Goal: Information Seeking & Learning: Learn about a topic

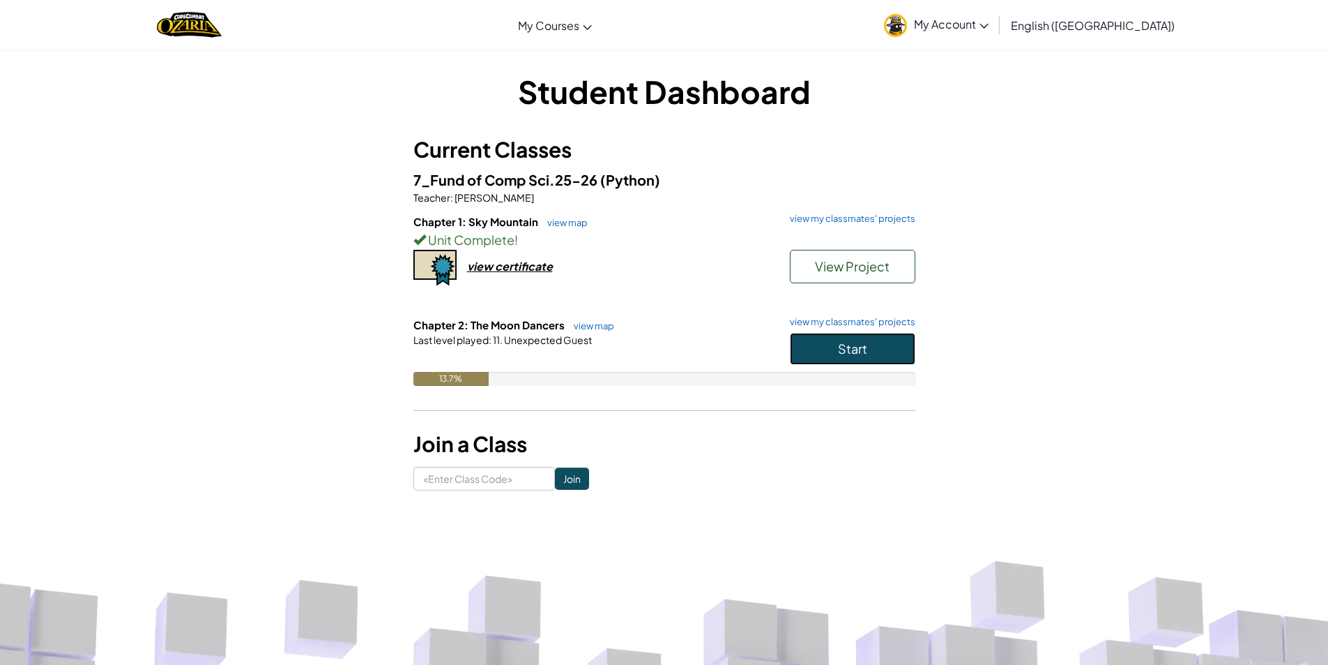
click at [833, 360] on button "Start" at bounding box center [853, 349] width 126 height 32
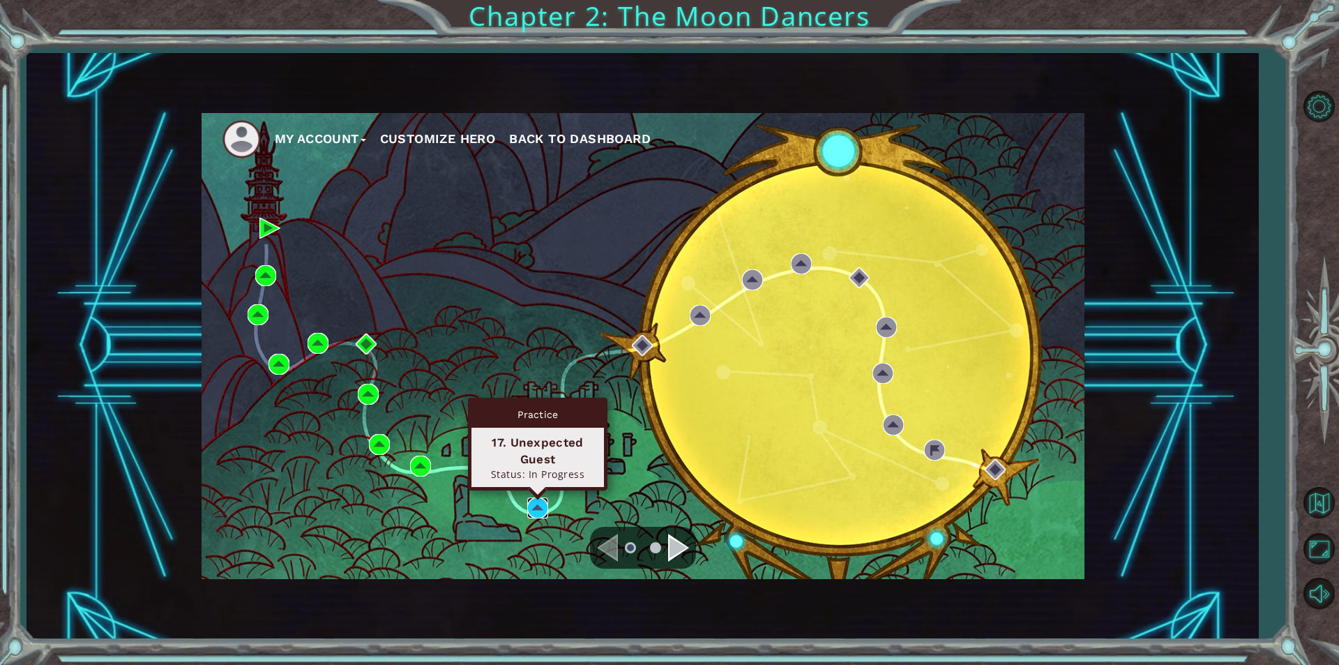
click at [537, 509] on img at bounding box center [537, 507] width 21 height 21
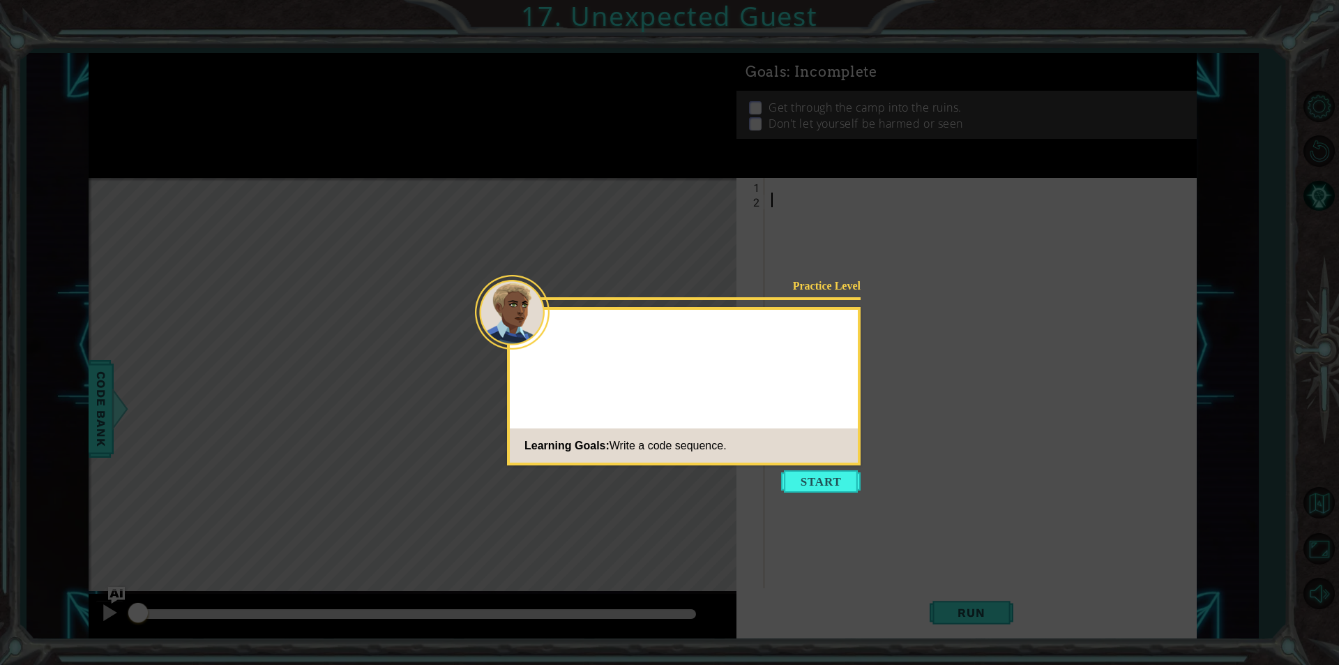
click at [819, 483] on button "Start" at bounding box center [820, 481] width 79 height 22
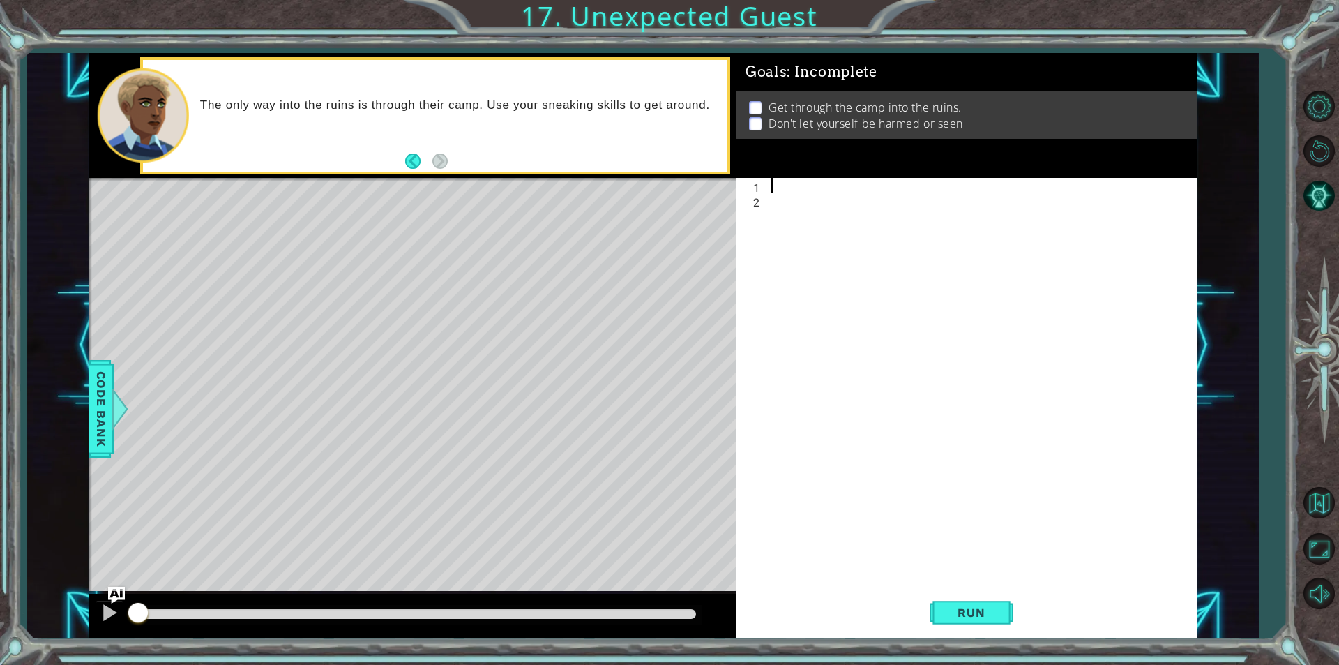
click at [782, 185] on div at bounding box center [983, 397] width 431 height 439
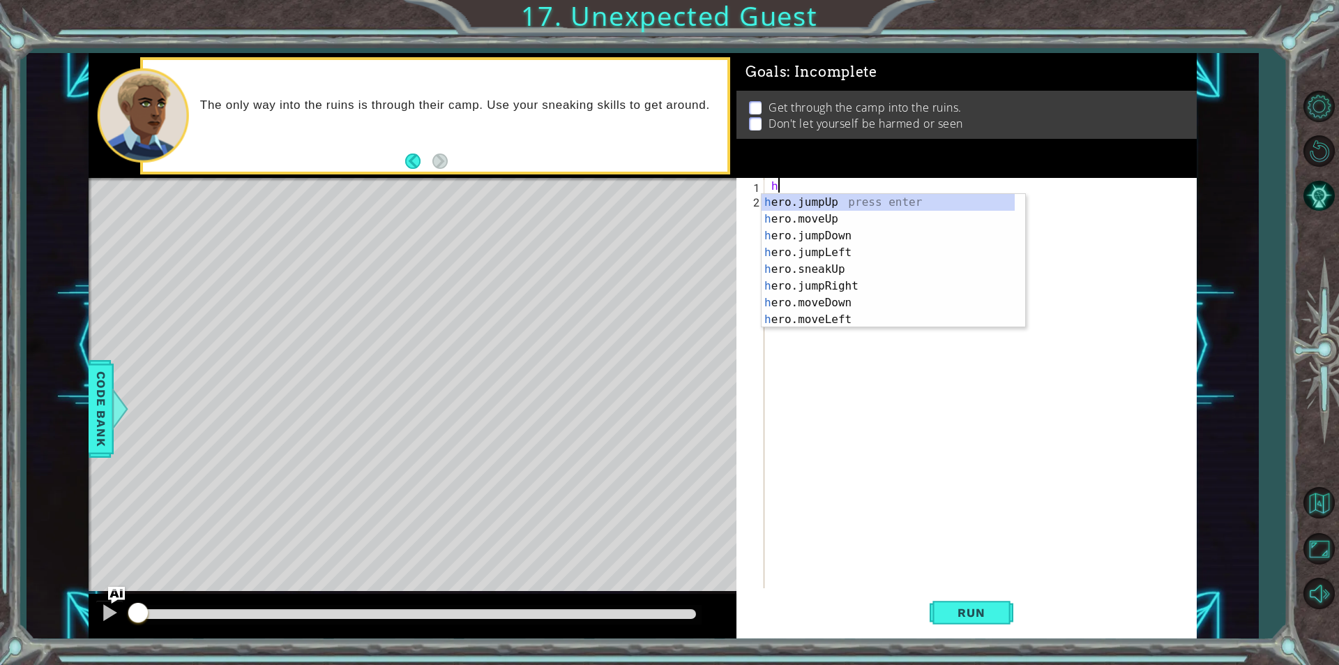
type textarea "he"
click at [793, 206] on div "he ro.jumpUp press enter he ro.jumpDown press enter he ro.jumpLeft press enter …" at bounding box center [888, 277] width 253 height 167
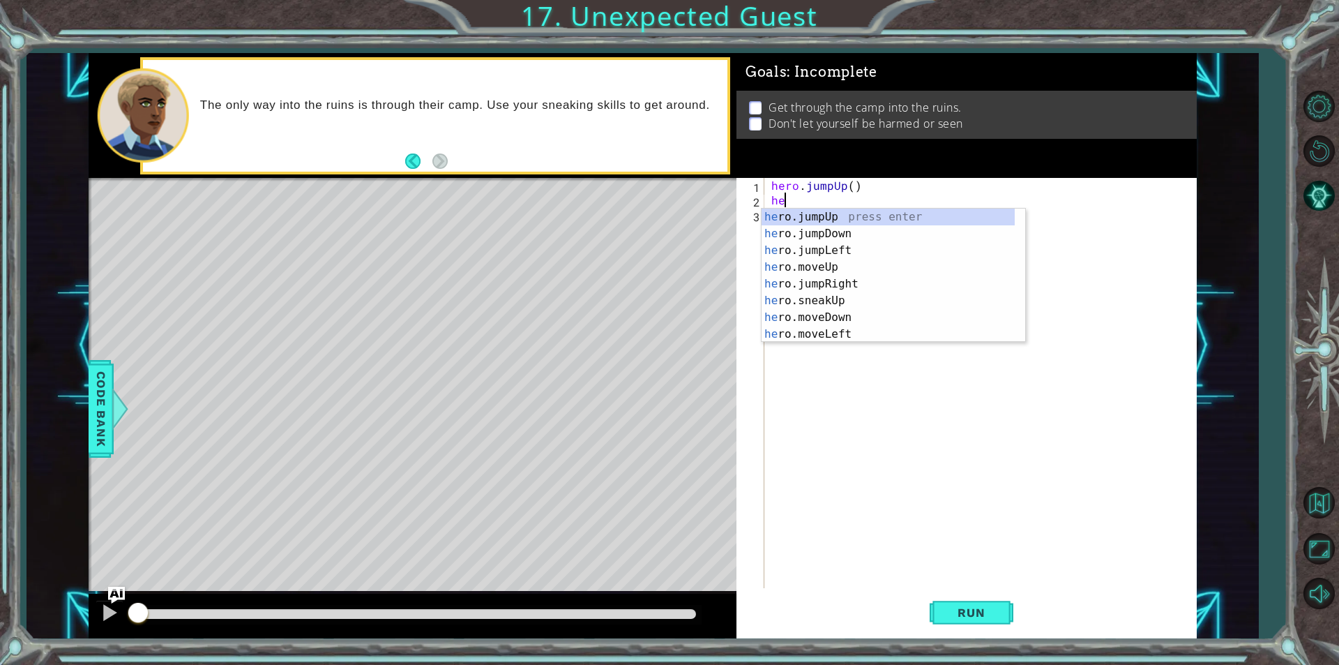
type textarea "her"
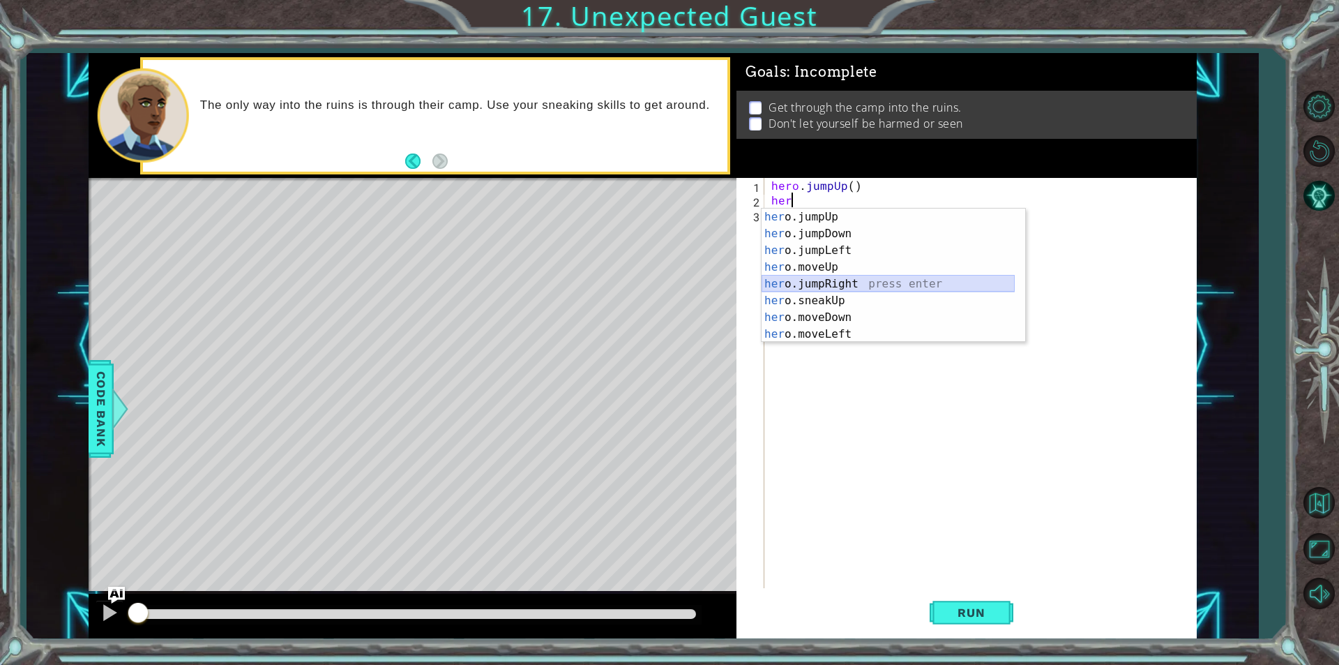
click at [824, 285] on div "her o.jumpUp press enter her o.jumpDown press enter her o.jumpLeft press enter …" at bounding box center [888, 292] width 253 height 167
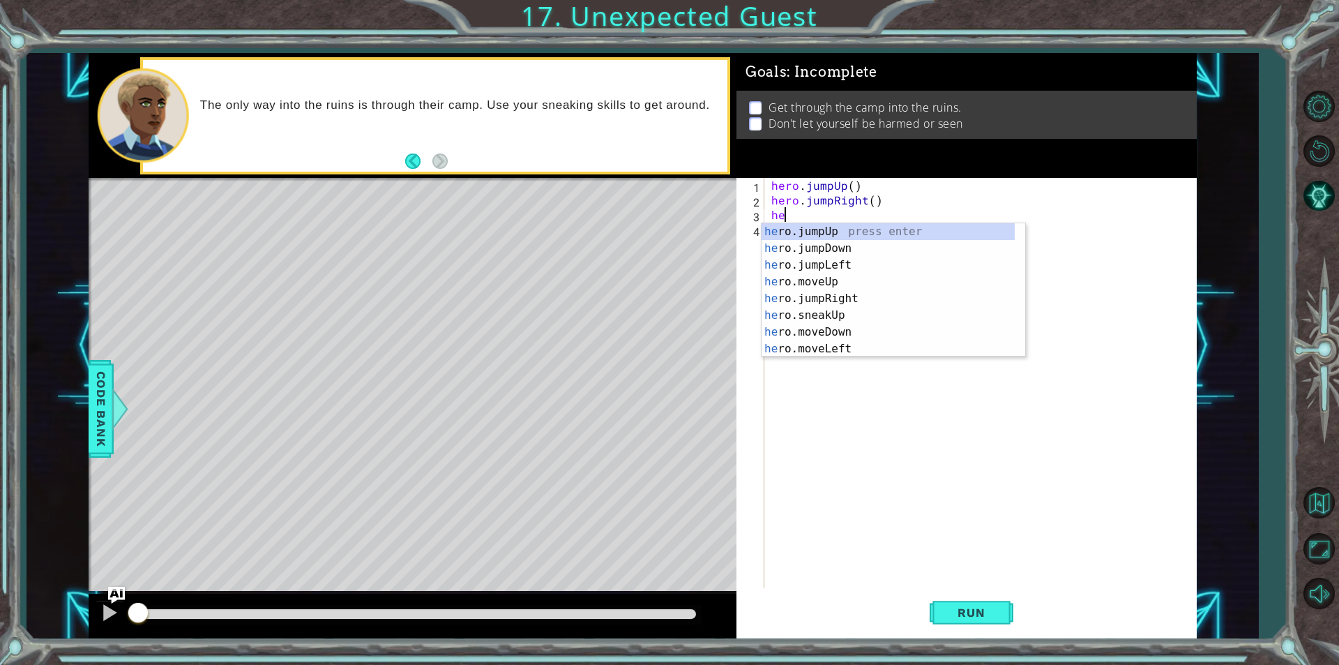
type textarea "her"
click at [831, 250] on div "her o.jumpUp press enter her o.jumpDown press enter her o.jumpLeft press enter …" at bounding box center [888, 306] width 253 height 167
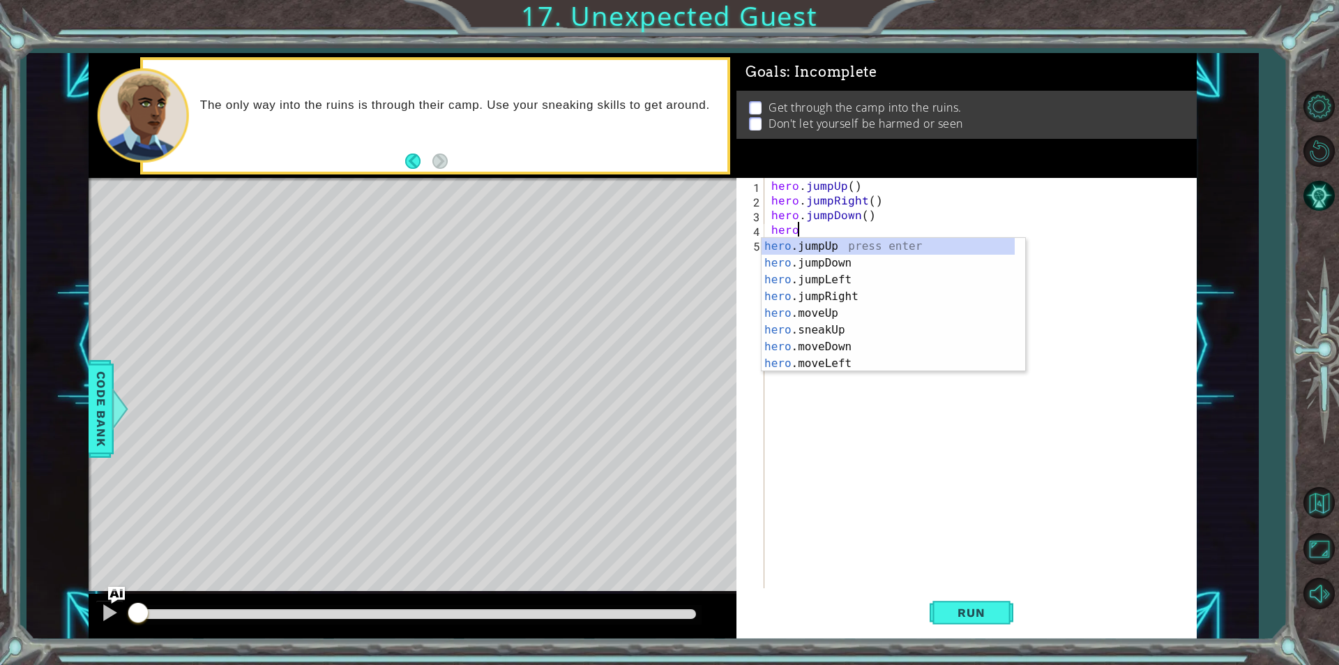
scroll to position [0, 1]
click at [822, 343] on div "hero .jumpUp press enter hero .jumpDown press enter hero .jumpLeft press enter …" at bounding box center [888, 321] width 253 height 167
type textarea "hero.moveDown(1)"
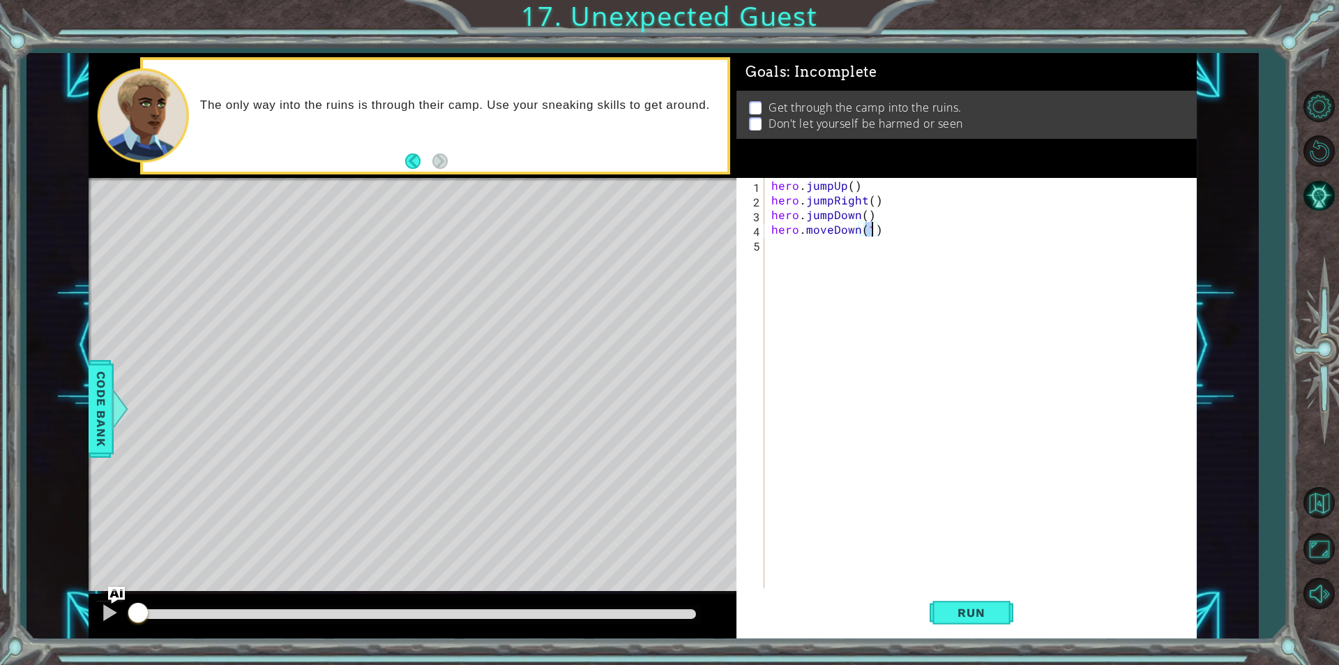
click at [785, 251] on div "hero . jumpUp ( ) hero . jumpRight ( ) hero . jumpDown ( ) hero . moveDown ( 1 )" at bounding box center [983, 397] width 431 height 439
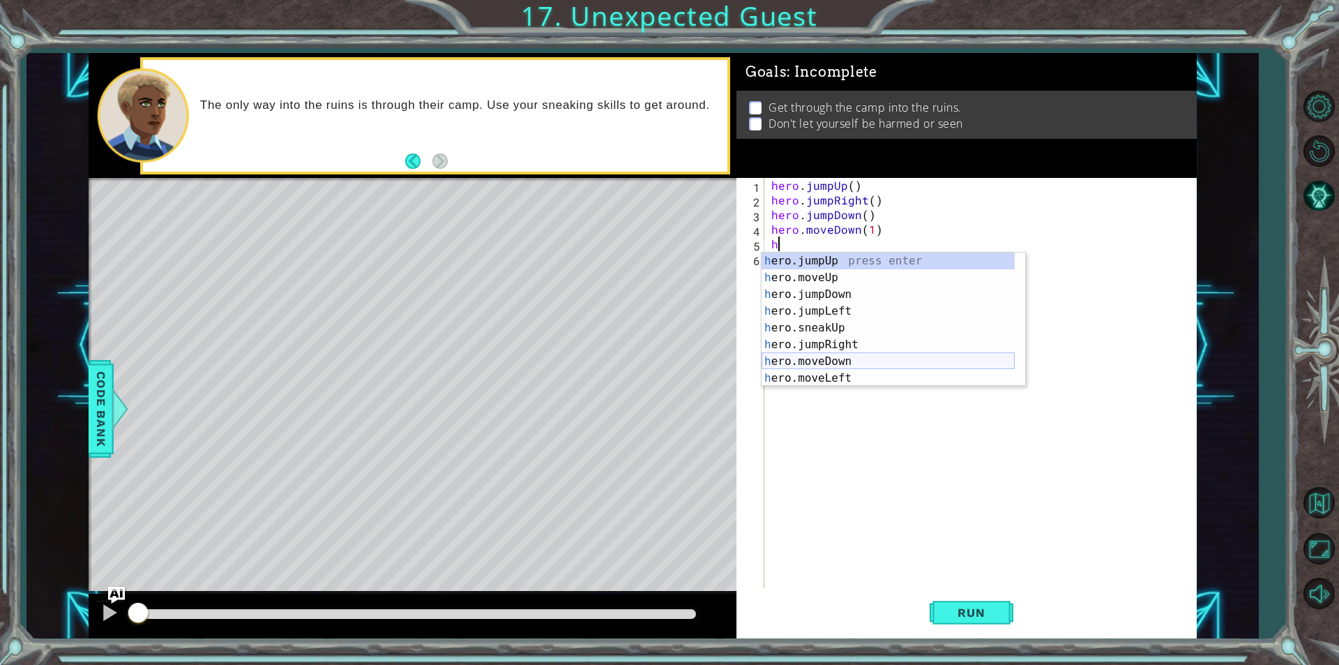
scroll to position [84, 0]
click at [857, 364] on div "h ero.jumpRight press enter h ero.moveDown press enter h ero.moveLeft press ent…" at bounding box center [888, 335] width 253 height 167
type textarea "hero.sneakRight(1)"
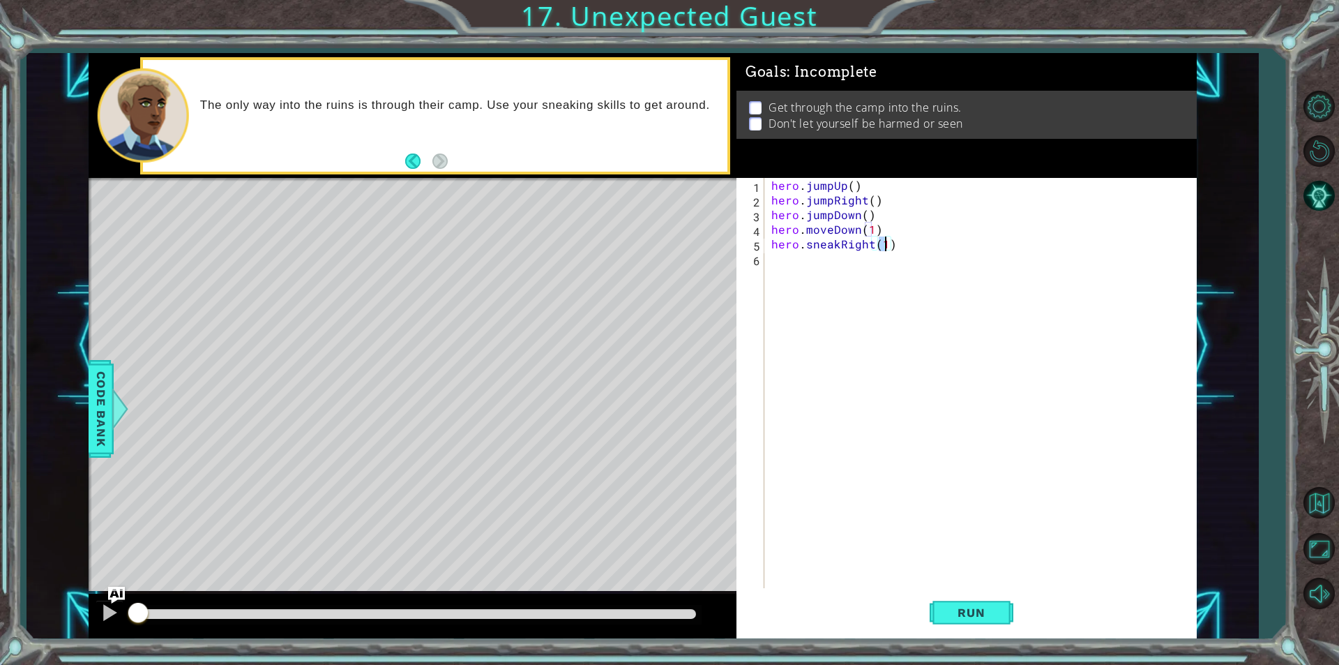
click at [785, 271] on div "hero . jumpUp ( ) hero . jumpRight ( ) hero . jumpDown ( ) hero . moveDown ( 1 …" at bounding box center [983, 397] width 431 height 439
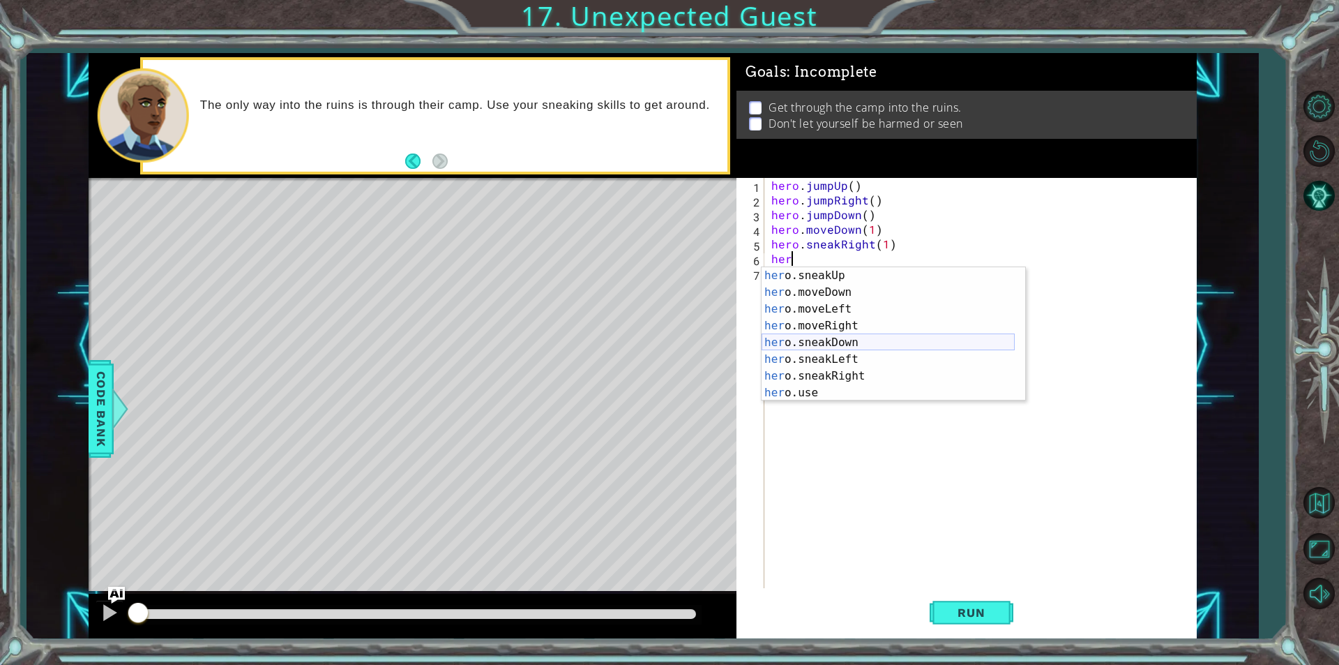
click at [835, 344] on div "her o.sneakUp press enter her o.moveDown press enter her o.moveLeft press enter…" at bounding box center [888, 350] width 253 height 167
type textarea "hero.sneakDown(1)"
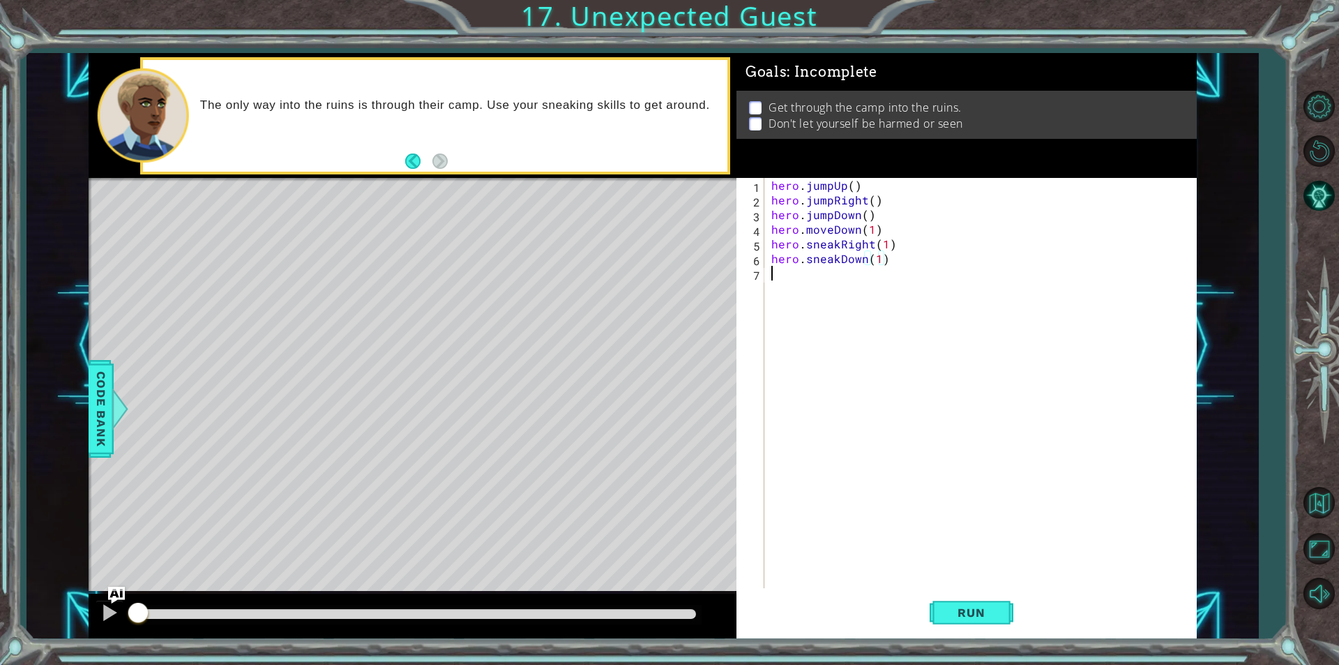
click at [822, 287] on div "hero . jumpUp ( ) hero . jumpRight ( ) hero . jumpDown ( ) hero . moveDown ( 1 …" at bounding box center [983, 397] width 431 height 439
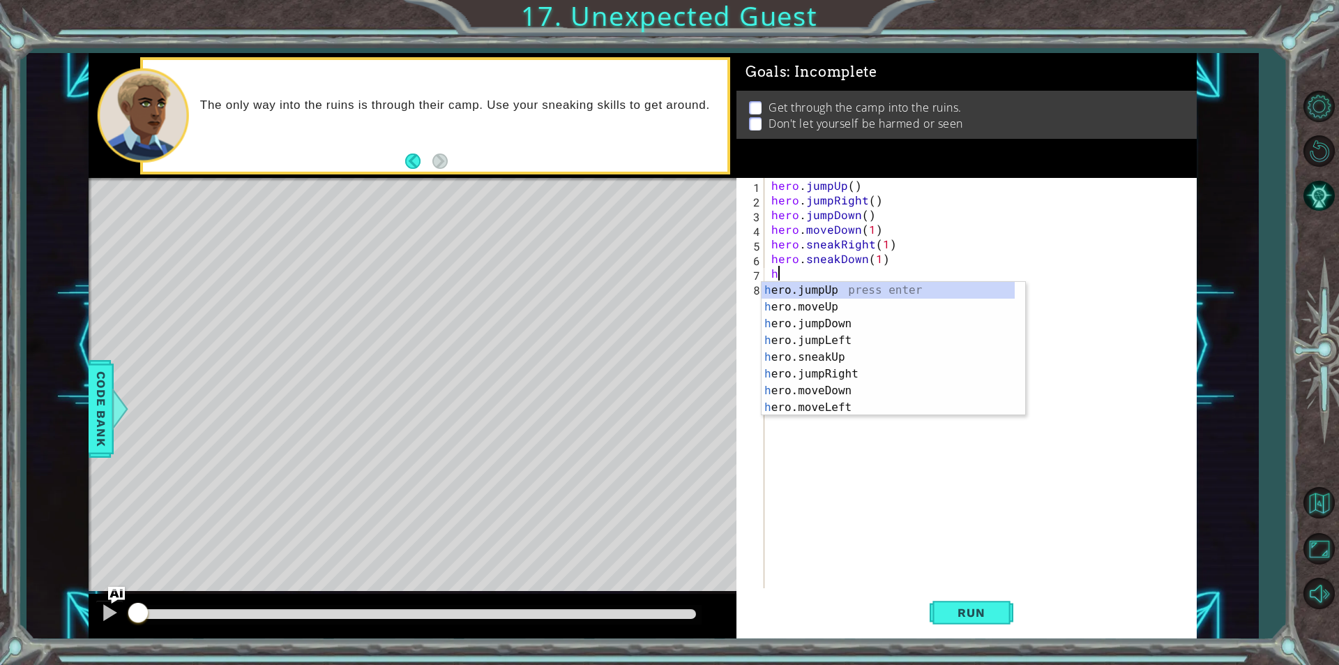
scroll to position [0, 0]
type textarea "her"
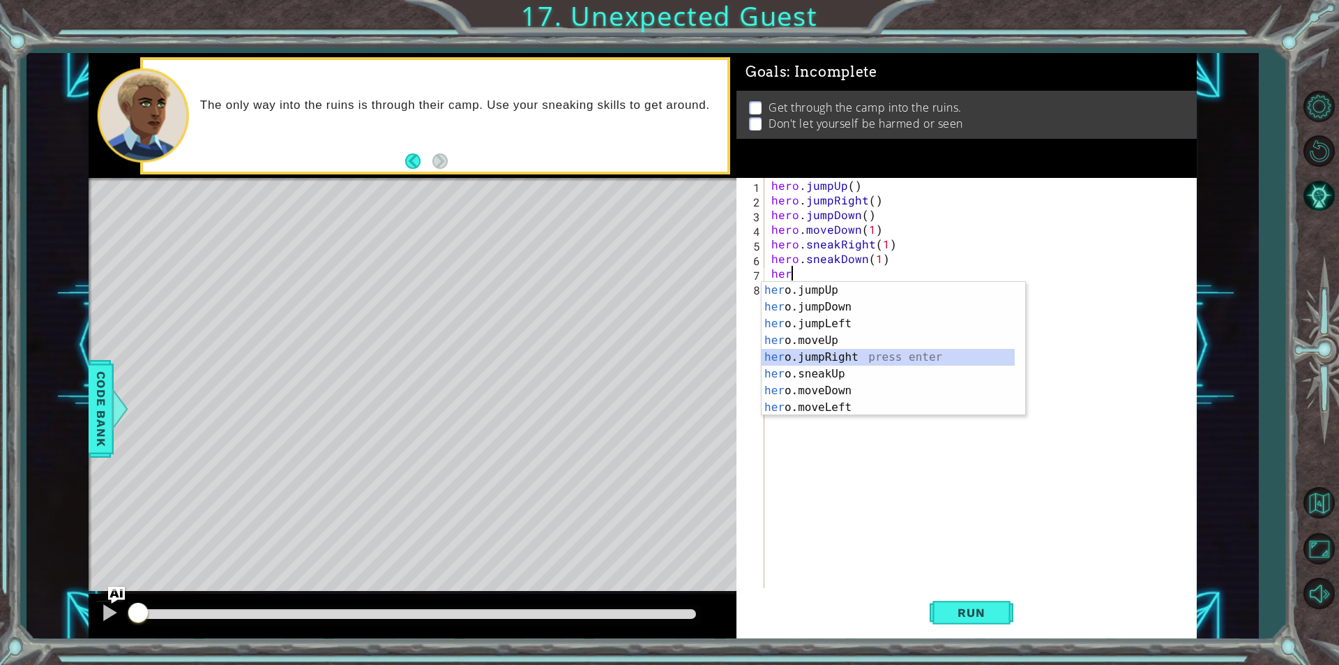
click at [830, 356] on div "her o.jumpUp press enter her o.jumpDown press enter her o.jumpLeft press enter …" at bounding box center [888, 365] width 253 height 167
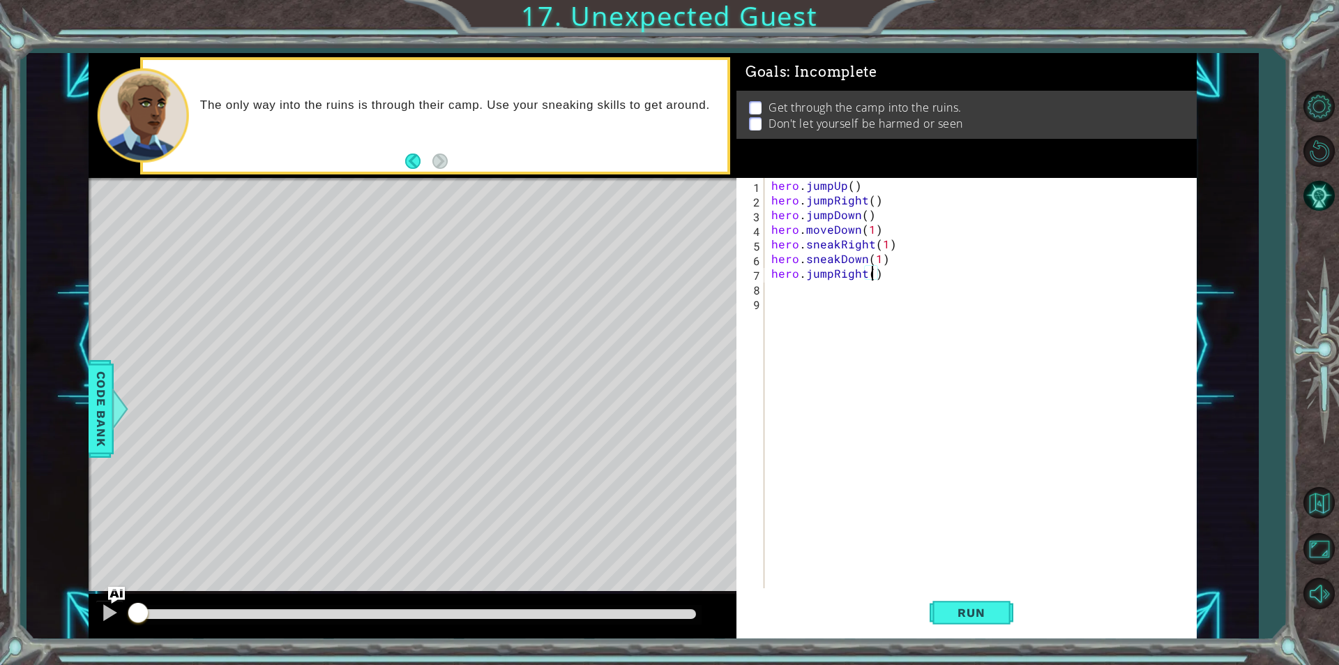
click at [874, 280] on div "hero . jumpUp ( ) hero . jumpRight ( ) hero . jumpDown ( ) hero . moveDown ( 1 …" at bounding box center [983, 397] width 431 height 439
click at [828, 276] on div "hero . jumpUp ( ) hero . jumpRight ( ) hero . jumpDown ( ) hero . moveDown ( 1 …" at bounding box center [983, 397] width 431 height 439
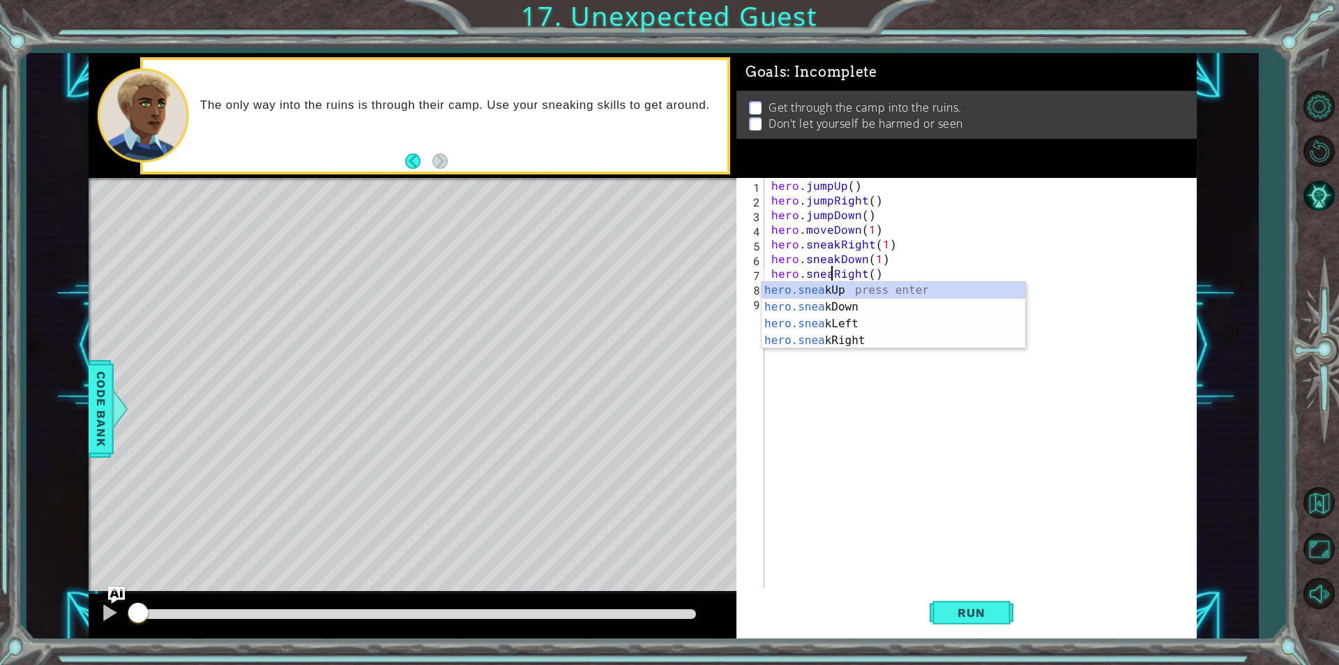
scroll to position [0, 4]
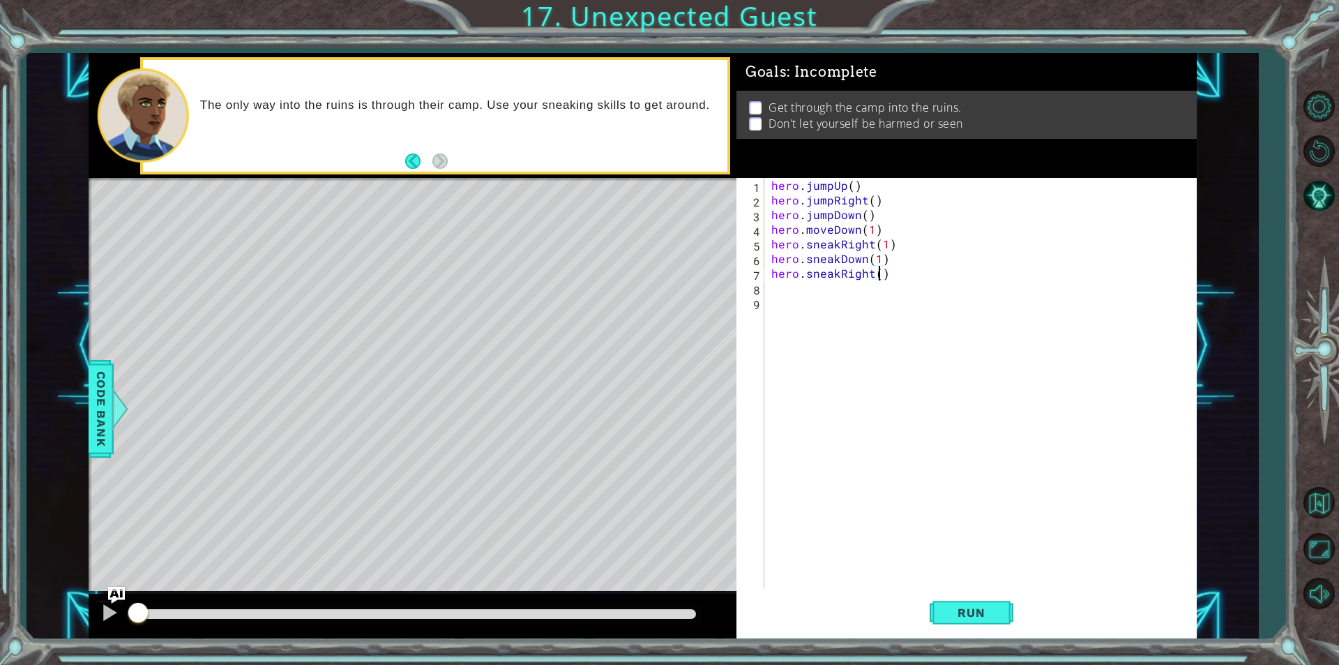
click at [877, 273] on div "hero . jumpUp ( ) hero . jumpRight ( ) hero . jumpDown ( ) hero . moveDown ( 1 …" at bounding box center [983, 397] width 431 height 439
type textarea "hero.sneakRight(2)"
click at [789, 295] on div "hero . jumpUp ( ) hero . jumpRight ( ) hero . jumpDown ( ) hero . moveDown ( 1 …" at bounding box center [983, 397] width 431 height 439
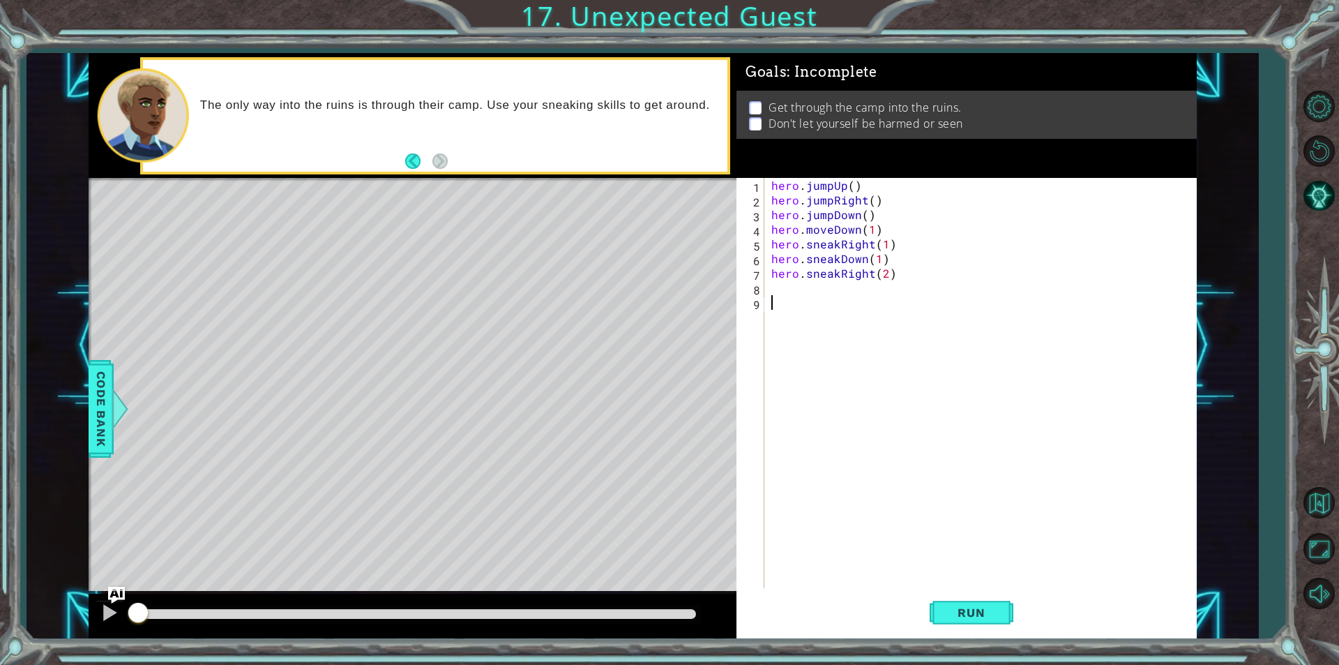
click at [782, 285] on div "hero . jumpUp ( ) hero . jumpRight ( ) hero . jumpDown ( ) hero . moveDown ( 1 …" at bounding box center [983, 397] width 431 height 439
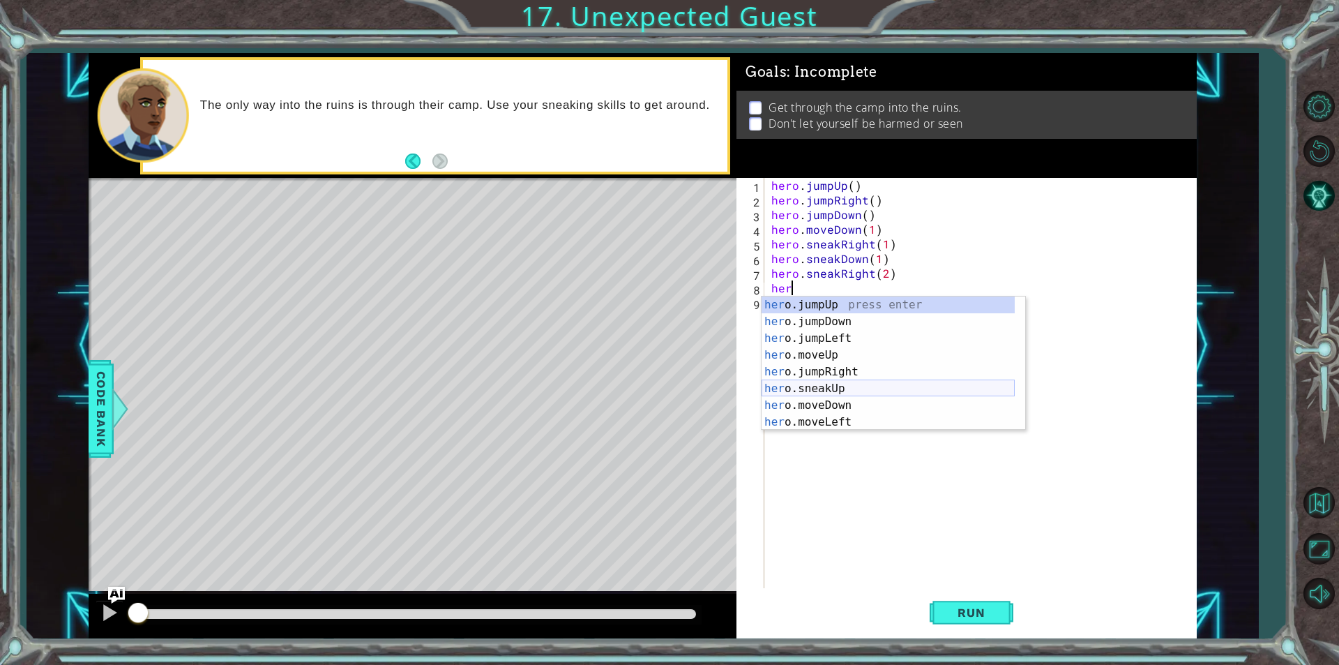
click at [831, 391] on div "her o.jumpUp press enter her o.jumpDown press enter her o.jumpLeft press enter …" at bounding box center [888, 379] width 253 height 167
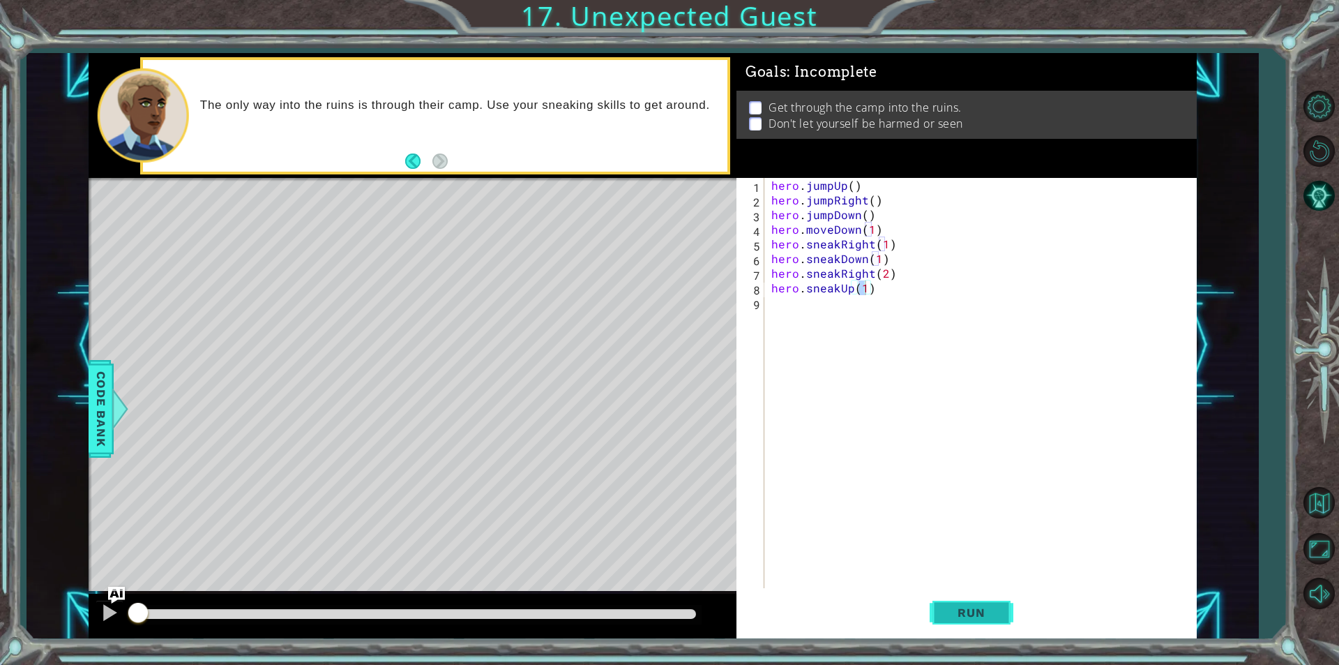
click at [964, 611] on span "Run" at bounding box center [971, 612] width 55 height 14
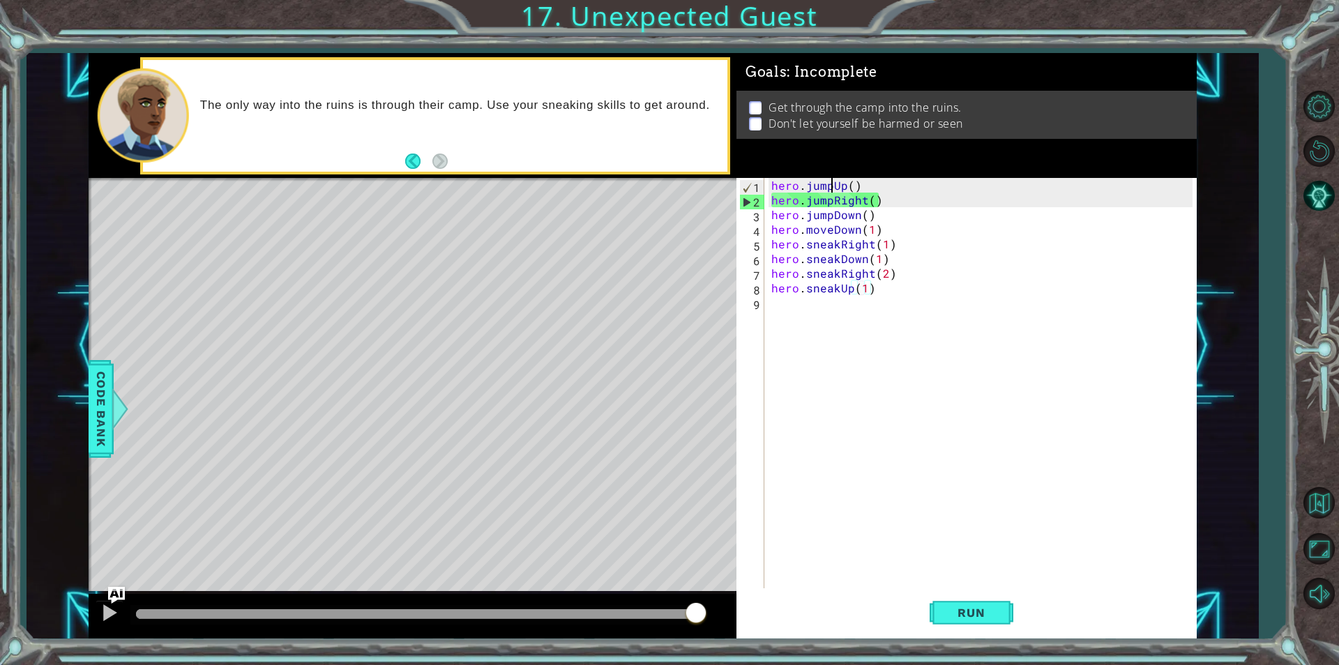
click at [829, 183] on div "hero . jumpUp ( ) hero . jumpRight ( ) hero . jumpDown ( ) hero . moveDown ( 1 …" at bounding box center [983, 397] width 431 height 439
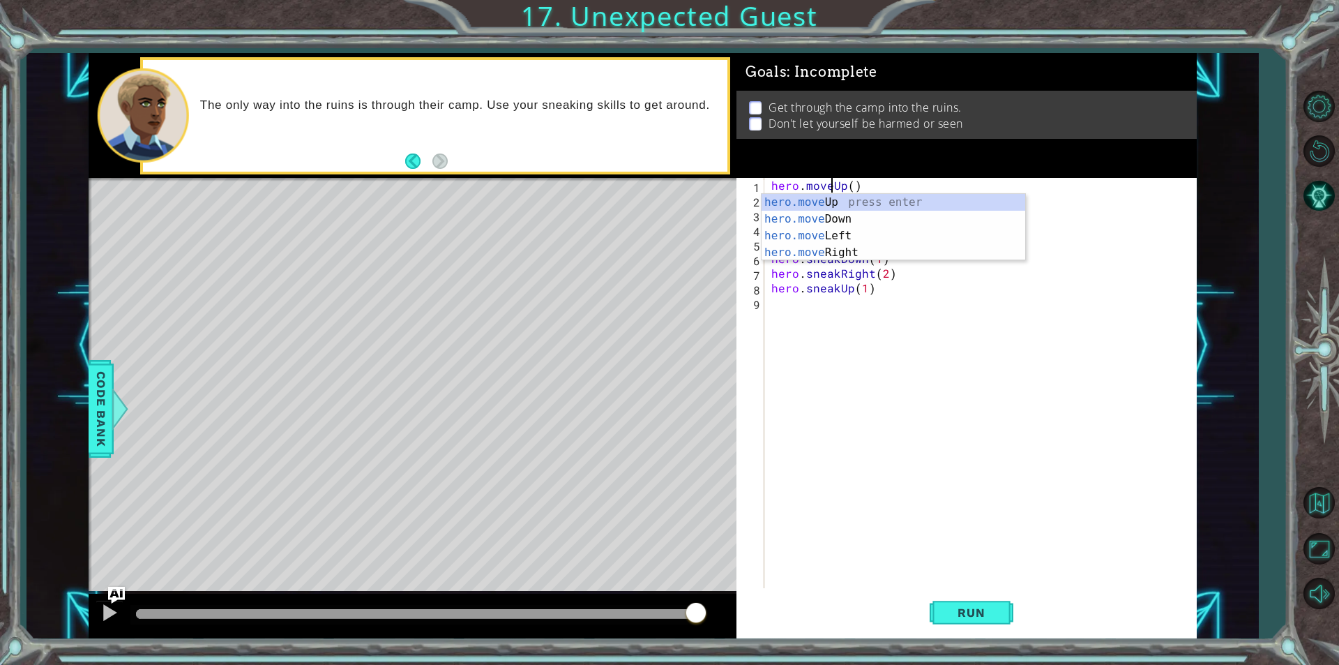
scroll to position [0, 3]
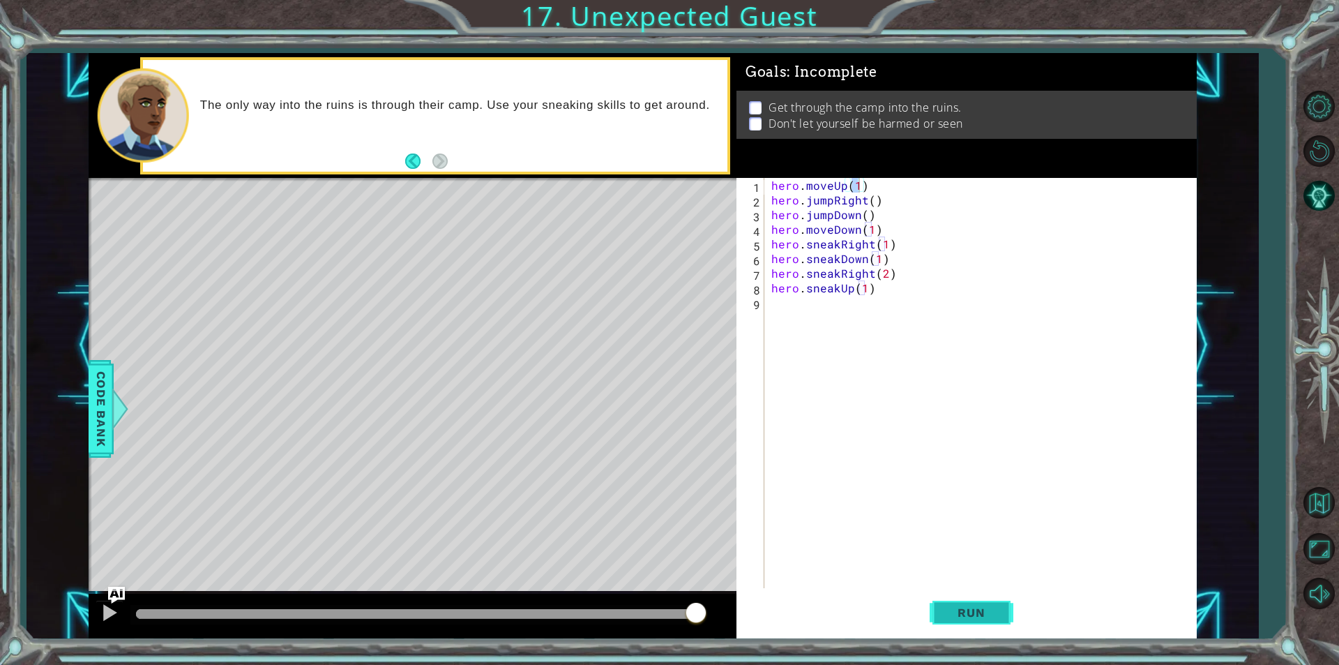
click at [948, 618] on span "Run" at bounding box center [971, 612] width 55 height 14
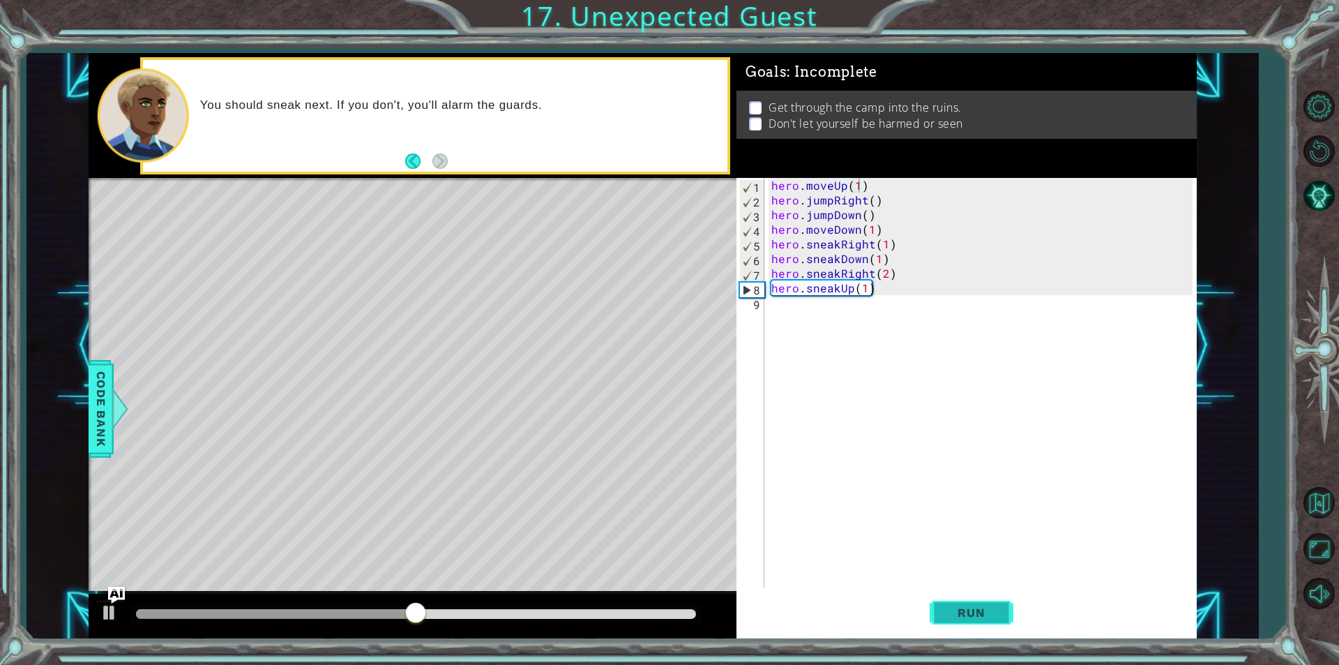
click at [969, 605] on span "Run" at bounding box center [971, 612] width 55 height 14
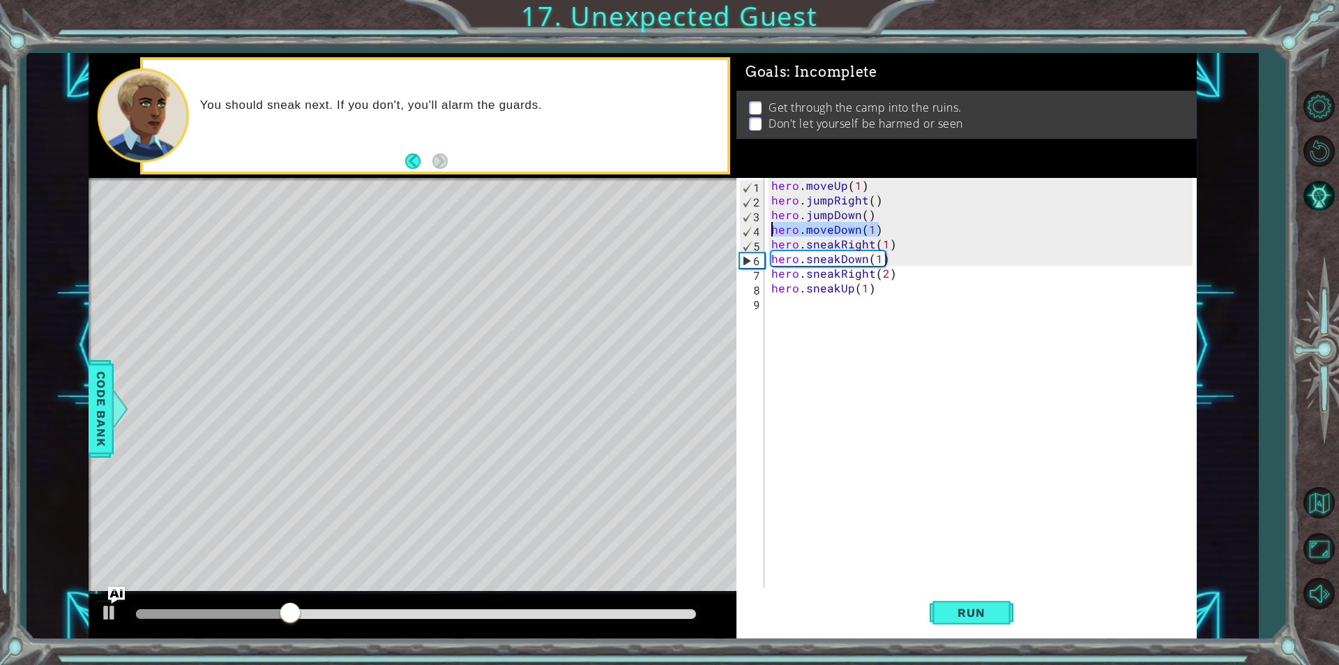
drag, startPoint x: 885, startPoint y: 233, endPoint x: 767, endPoint y: 223, distance: 118.3
click at [767, 223] on div "hero.moveUp(1) 1 2 3 4 5 6 7 8 9 hero . moveUp ( 1 ) hero . jumpRight ( ) hero …" at bounding box center [964, 383] width 456 height 410
type textarea "hero.moveDown(1)"
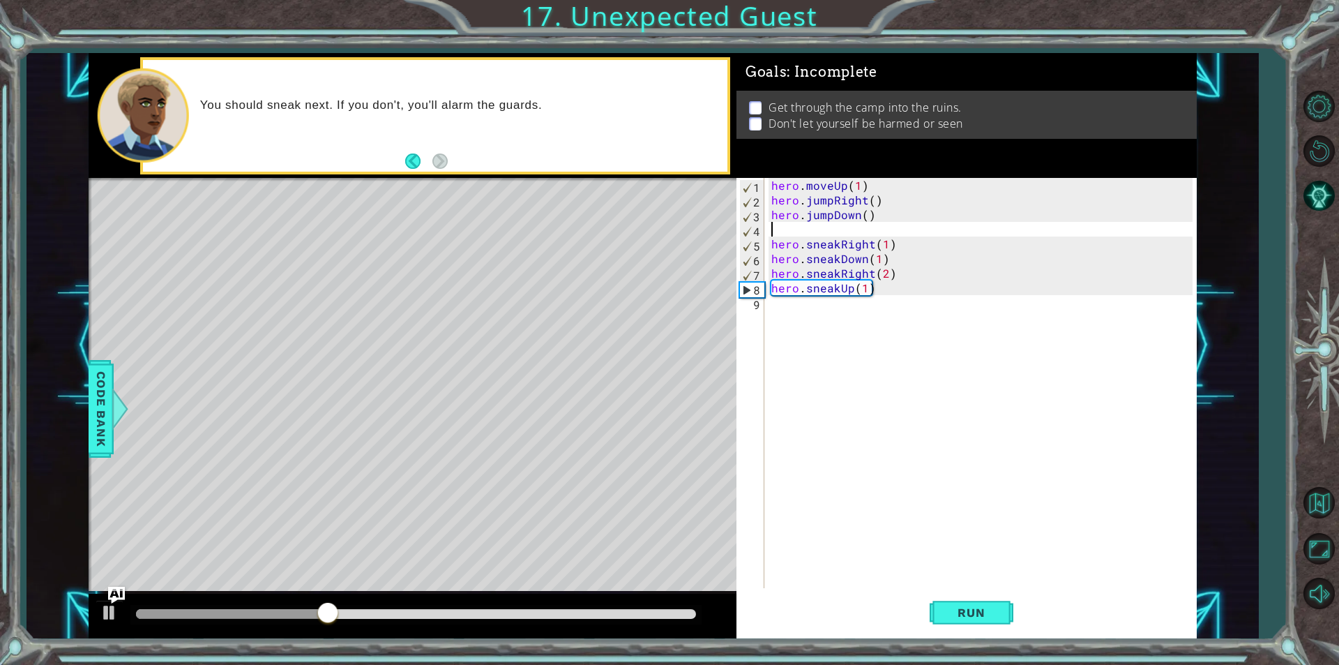
type textarea "hero.jumpDown()"
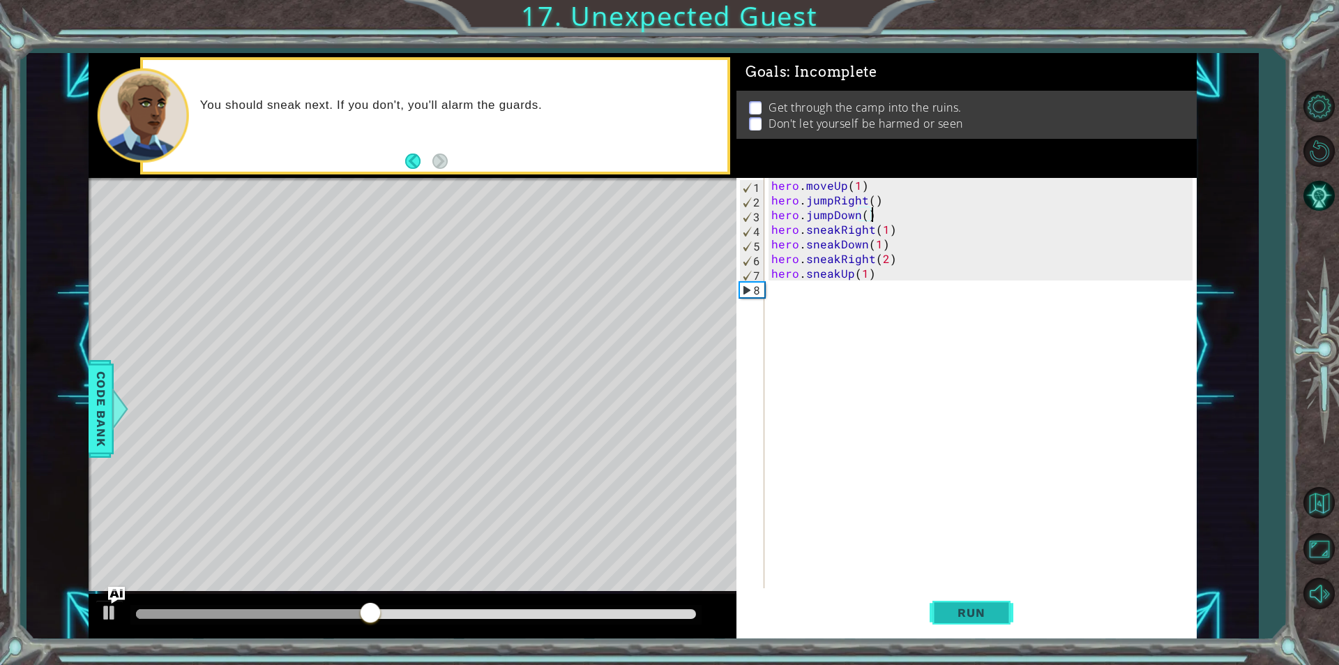
click at [955, 627] on button "Run" at bounding box center [972, 612] width 84 height 46
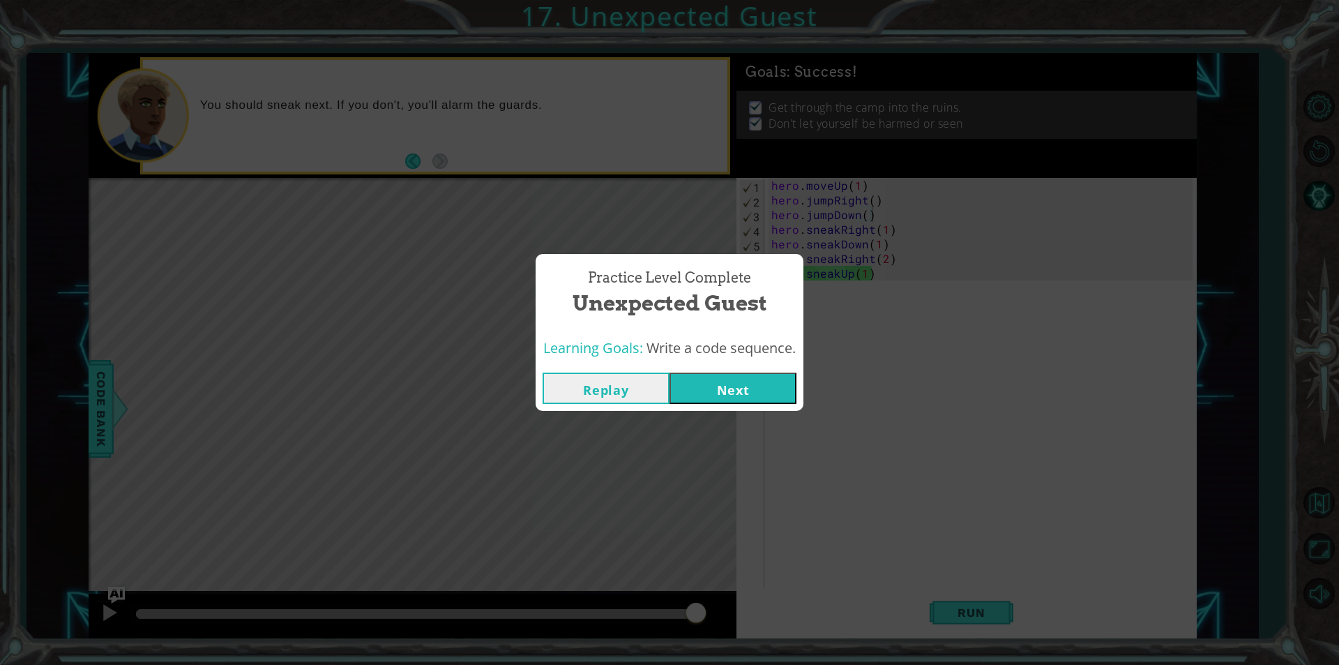
click at [709, 393] on button "Next" at bounding box center [732, 387] width 127 height 31
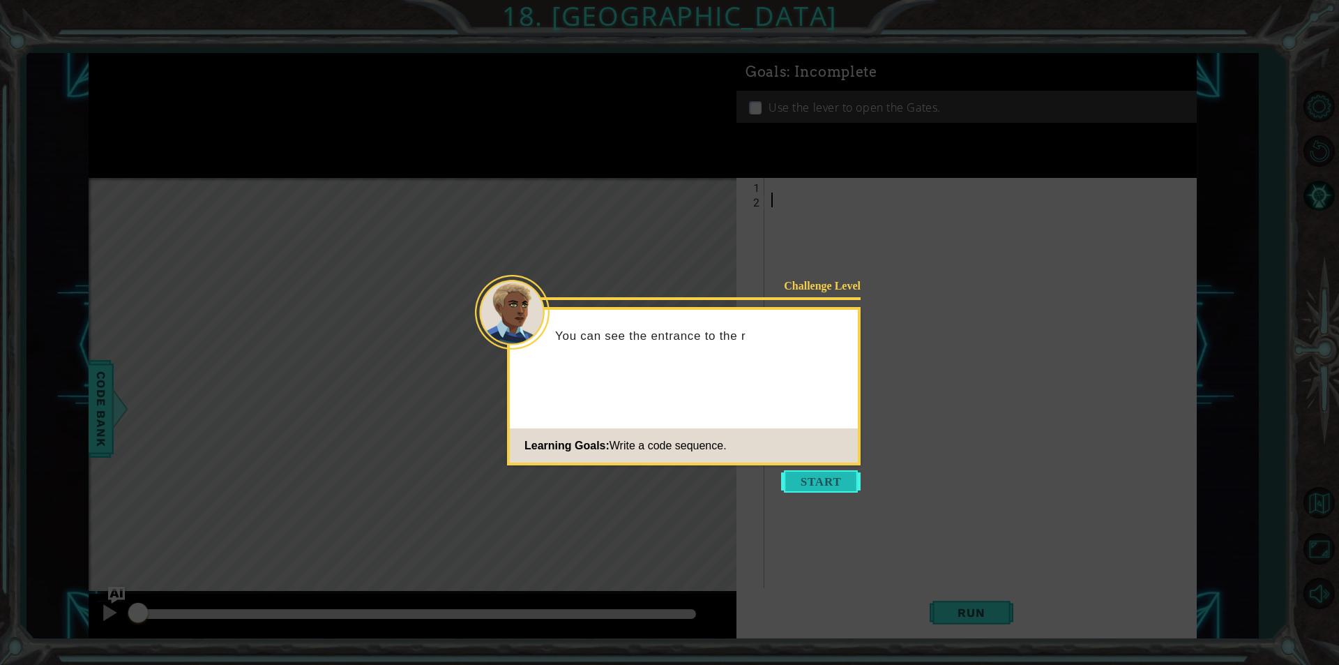
click at [846, 478] on button "Start" at bounding box center [820, 481] width 79 height 22
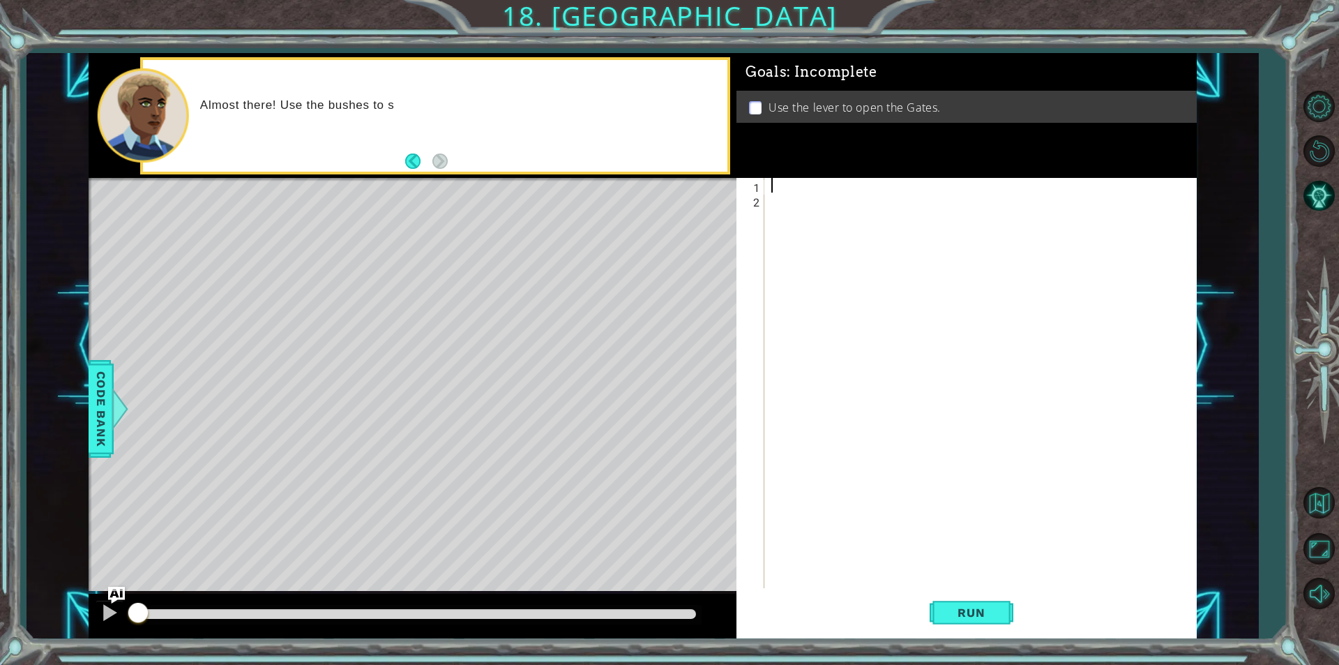
click at [787, 187] on div at bounding box center [983, 397] width 431 height 439
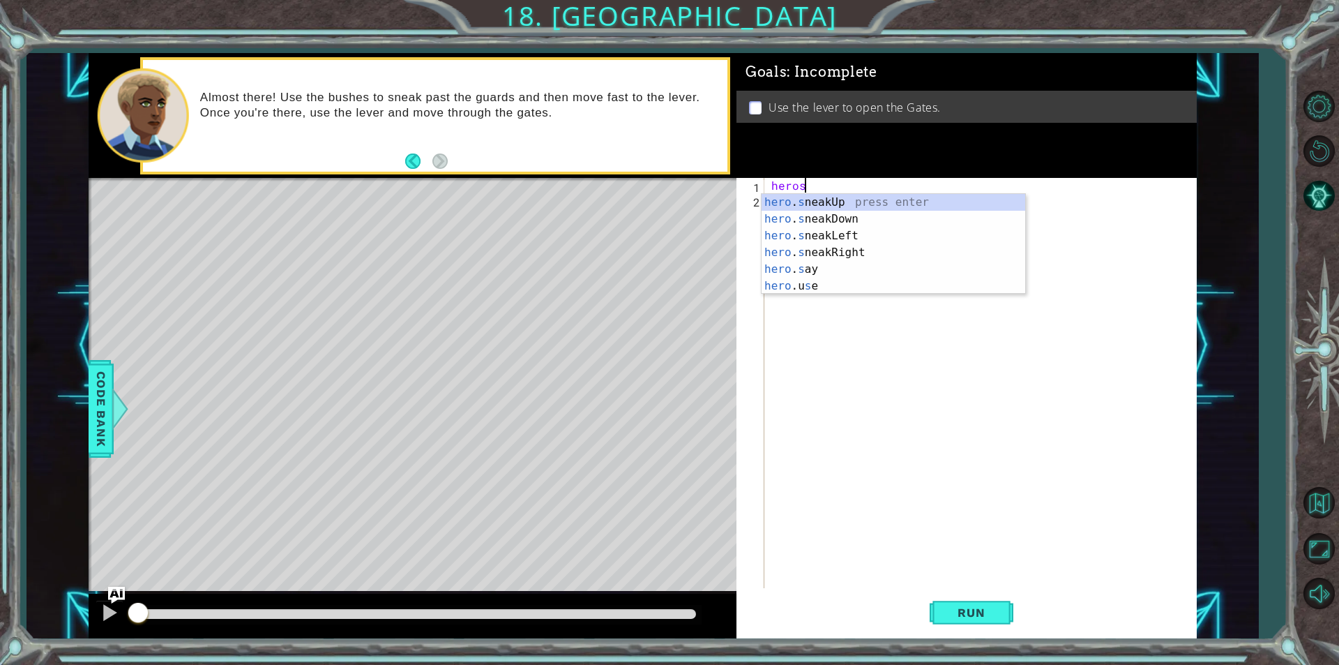
scroll to position [0, 1]
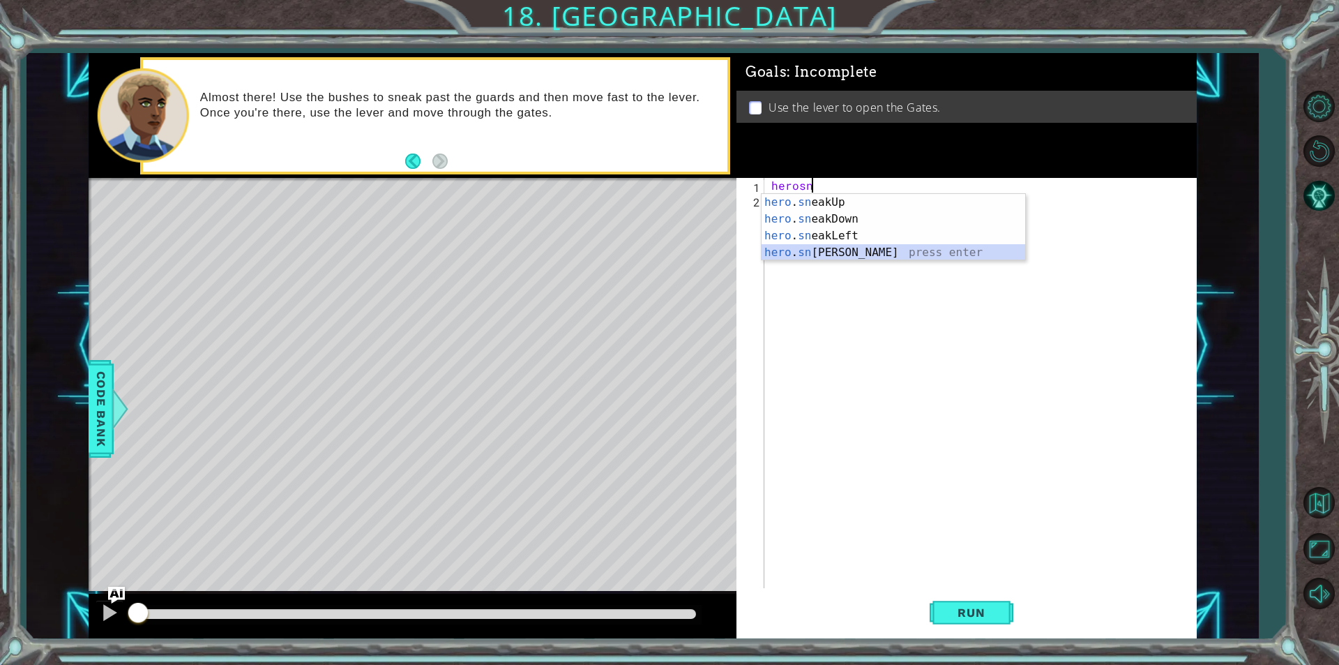
click at [844, 257] on div "hero . sn eakUp press enter hero . sn eakDown press enter hero . sn eakLeft pre…" at bounding box center [894, 244] width 264 height 100
type textarea "hero.sneakRight(1)"
click at [805, 211] on div "hero . sneakRight ( 1 )" at bounding box center [983, 397] width 431 height 439
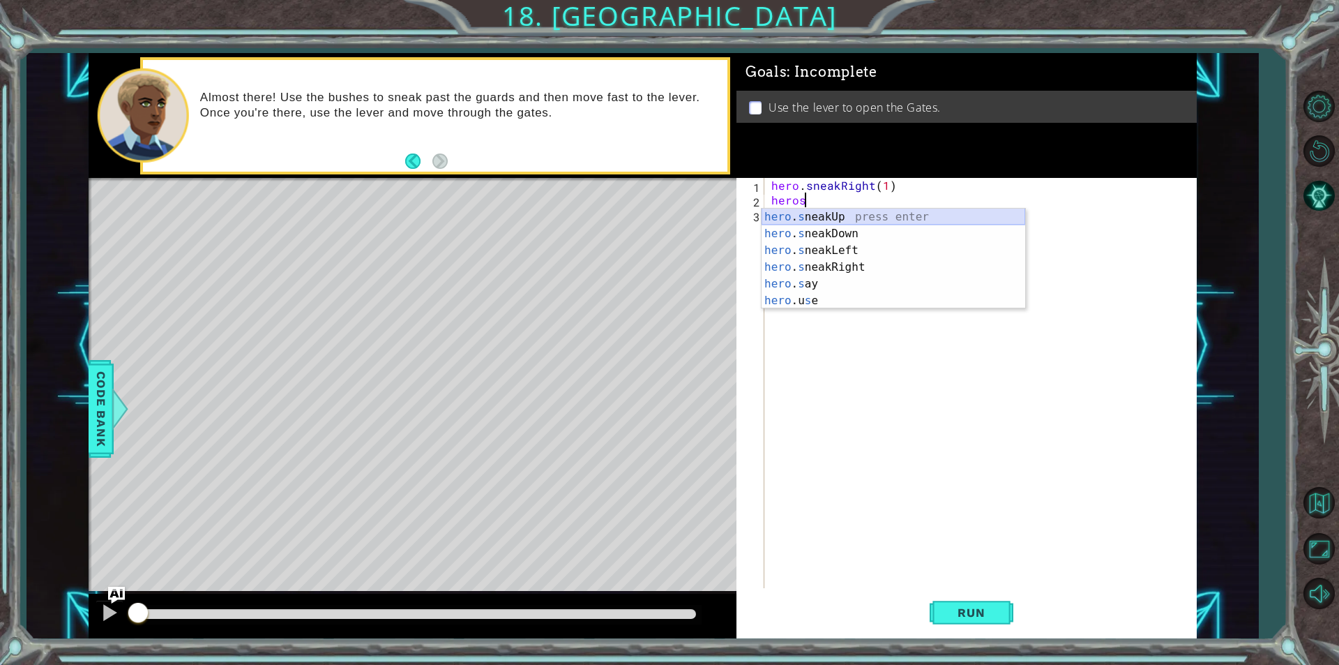
click at [829, 217] on div "hero . s neakUp press enter hero . s neakDown press enter hero . s neakLeft pre…" at bounding box center [894, 276] width 264 height 134
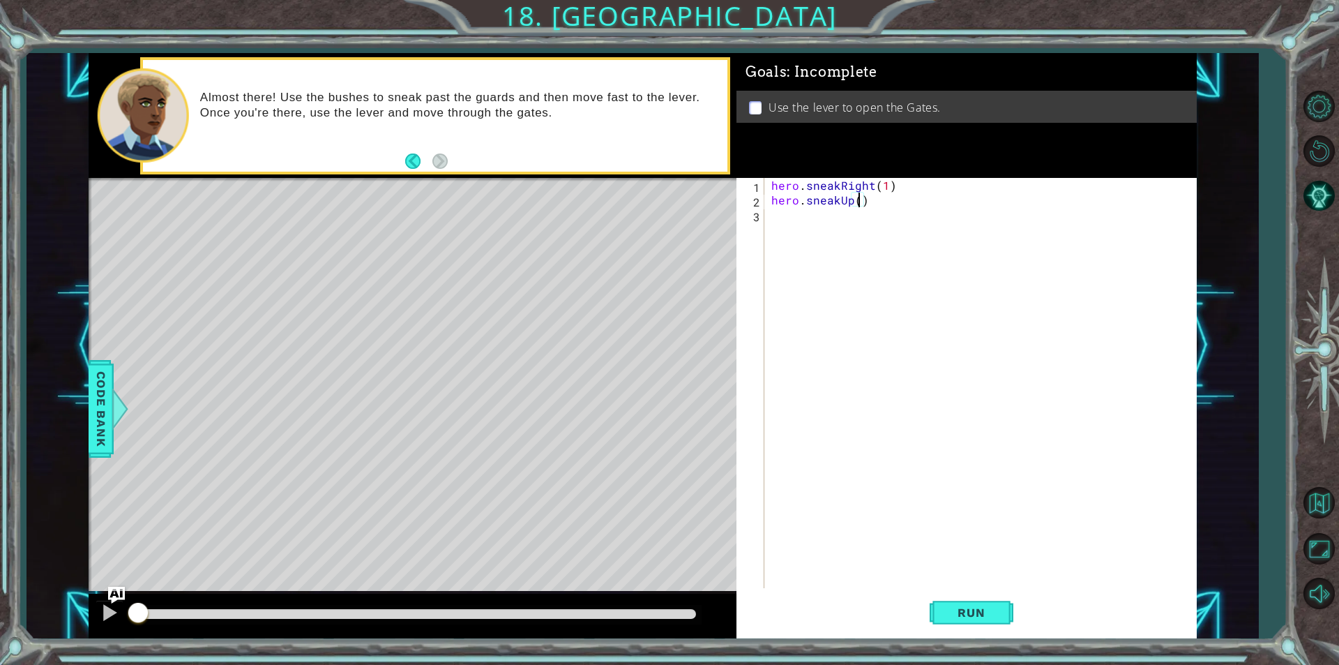
type textarea "hero.sneakUp(2)"
click at [779, 224] on div "hero . sneakRight ( 1 ) hero . sneakUp ( 2 )" at bounding box center [983, 397] width 431 height 439
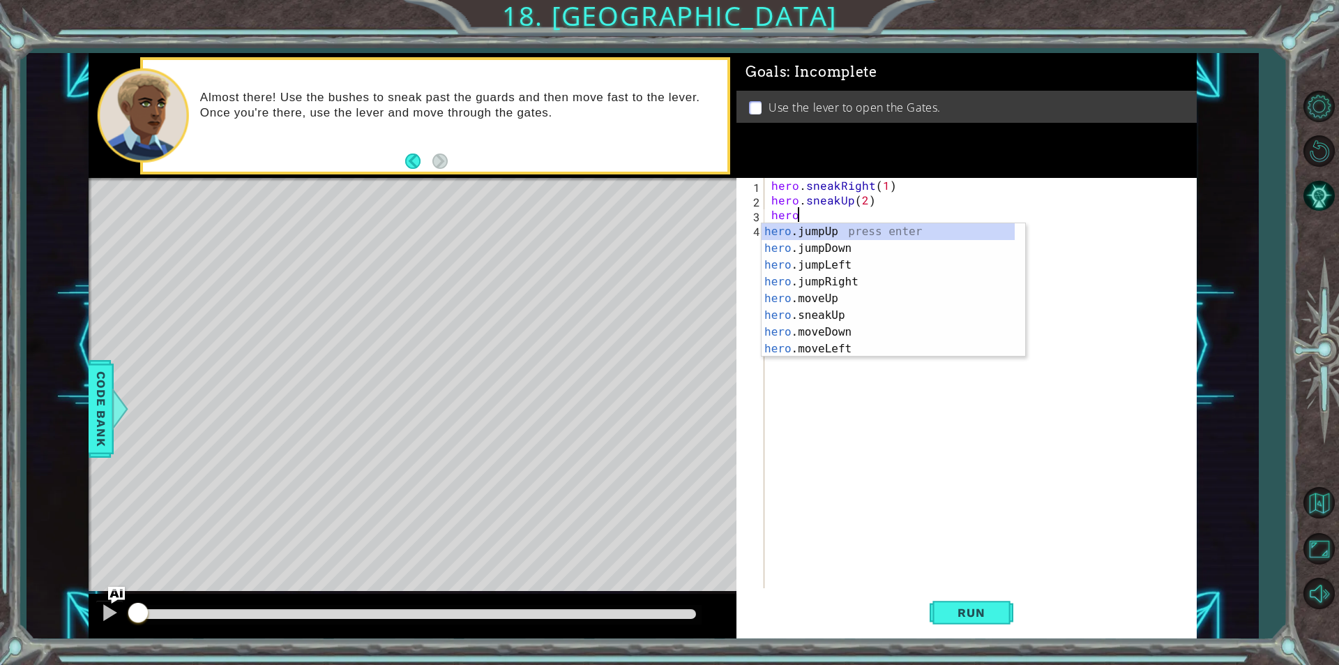
scroll to position [0, 1]
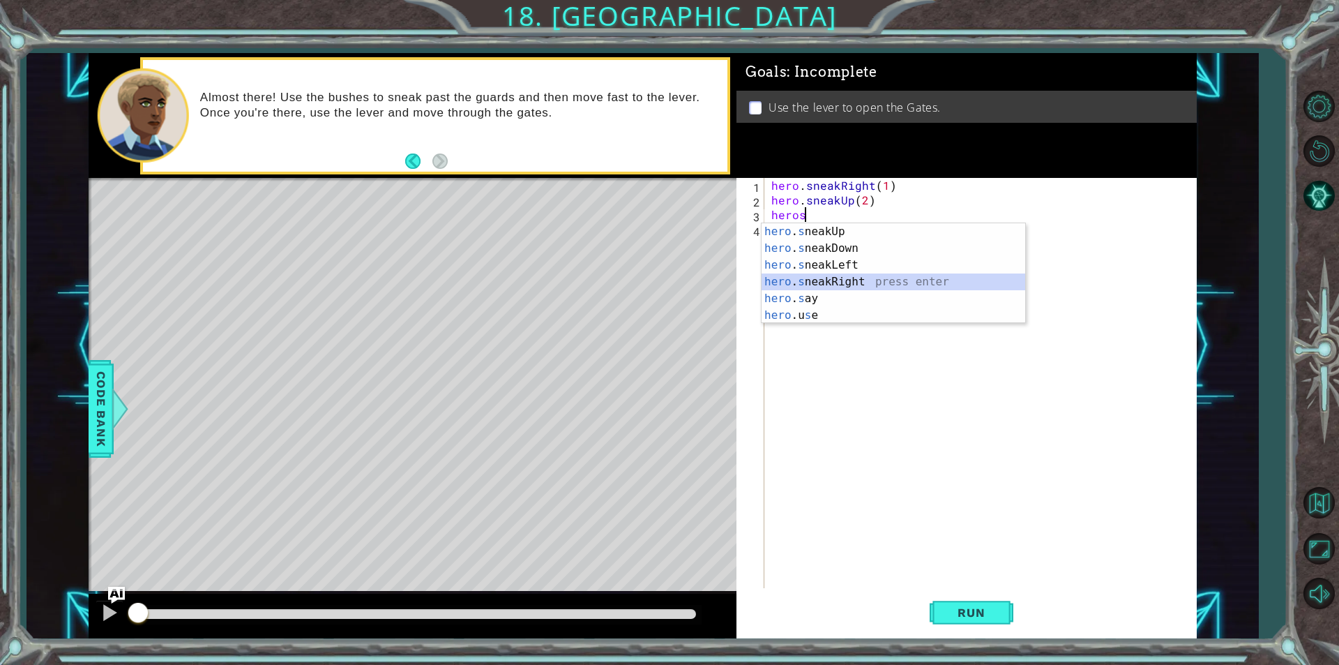
click at [840, 282] on div "hero . s neakUp press enter hero . s neakDown press enter hero . s neakLeft pre…" at bounding box center [894, 290] width 264 height 134
type textarea "hero.sneakRight(1)"
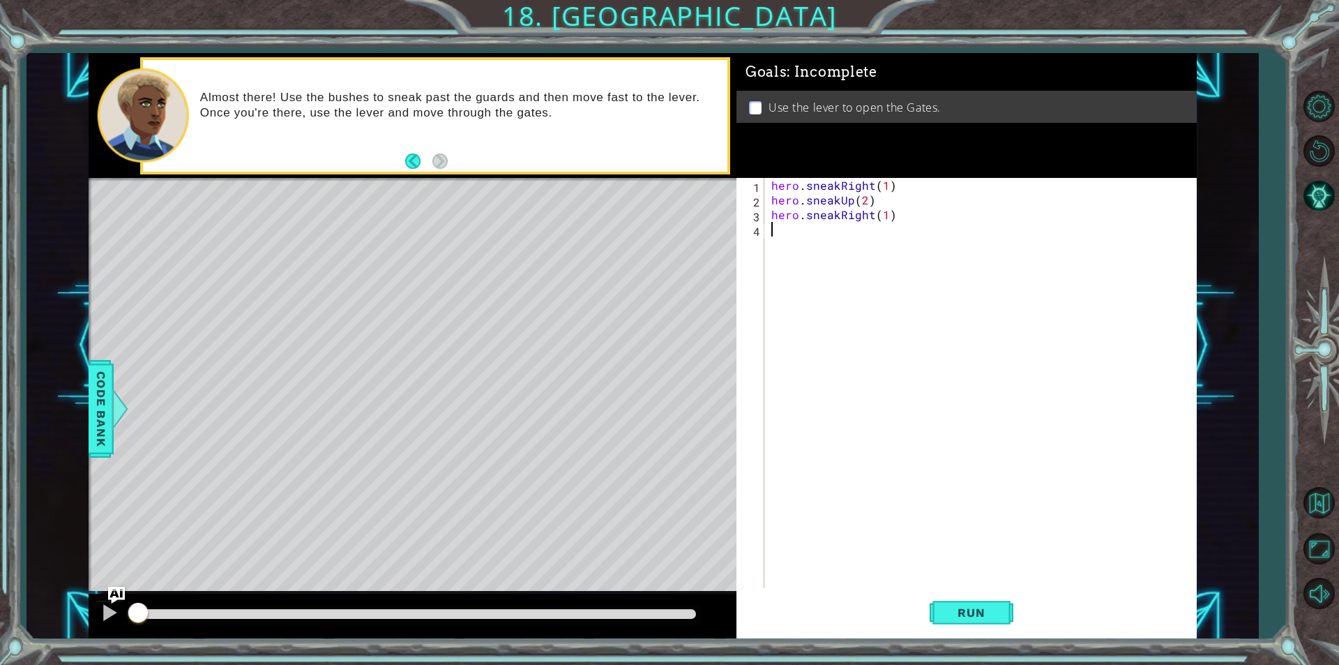
click at [798, 235] on div "hero . sneakRight ( 1 ) hero . sneakUp ( 2 ) hero . sneakRight ( 1 )" at bounding box center [983, 397] width 431 height 439
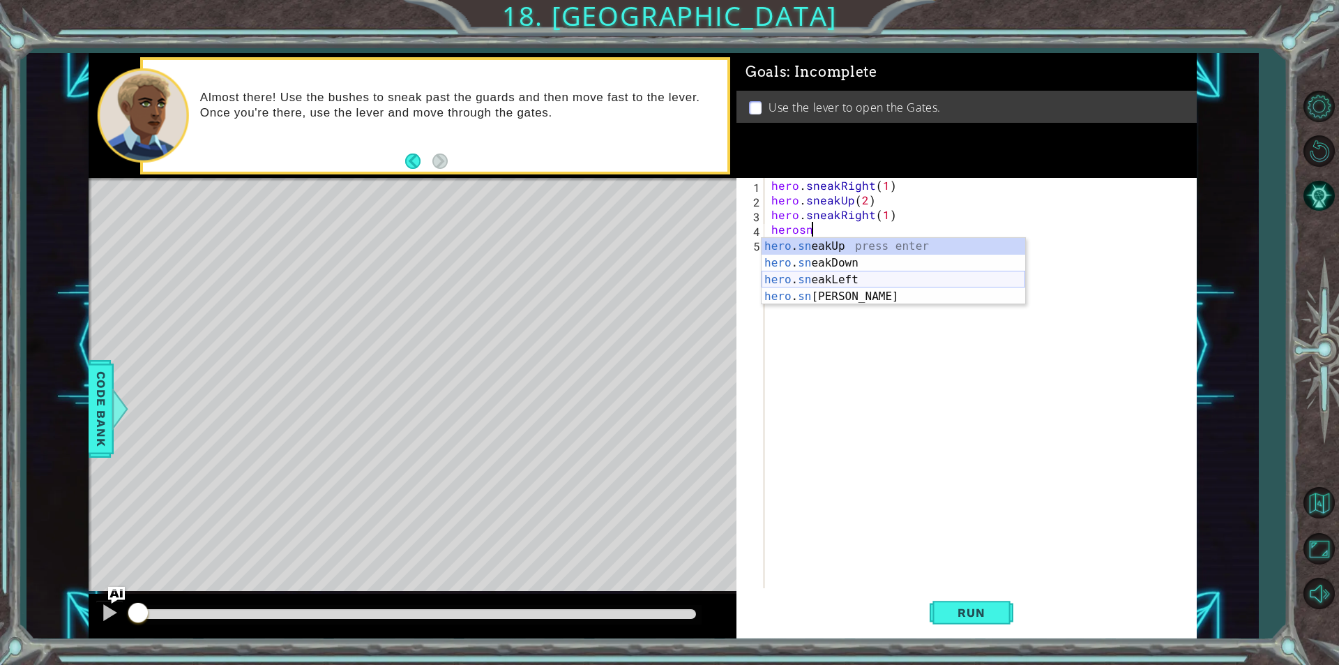
click at [847, 284] on div "hero . sn eakUp press enter hero . sn eakDown press enter hero . sn eakLeft pre…" at bounding box center [894, 288] width 264 height 100
type textarea "hero.sneakLeft(1)"
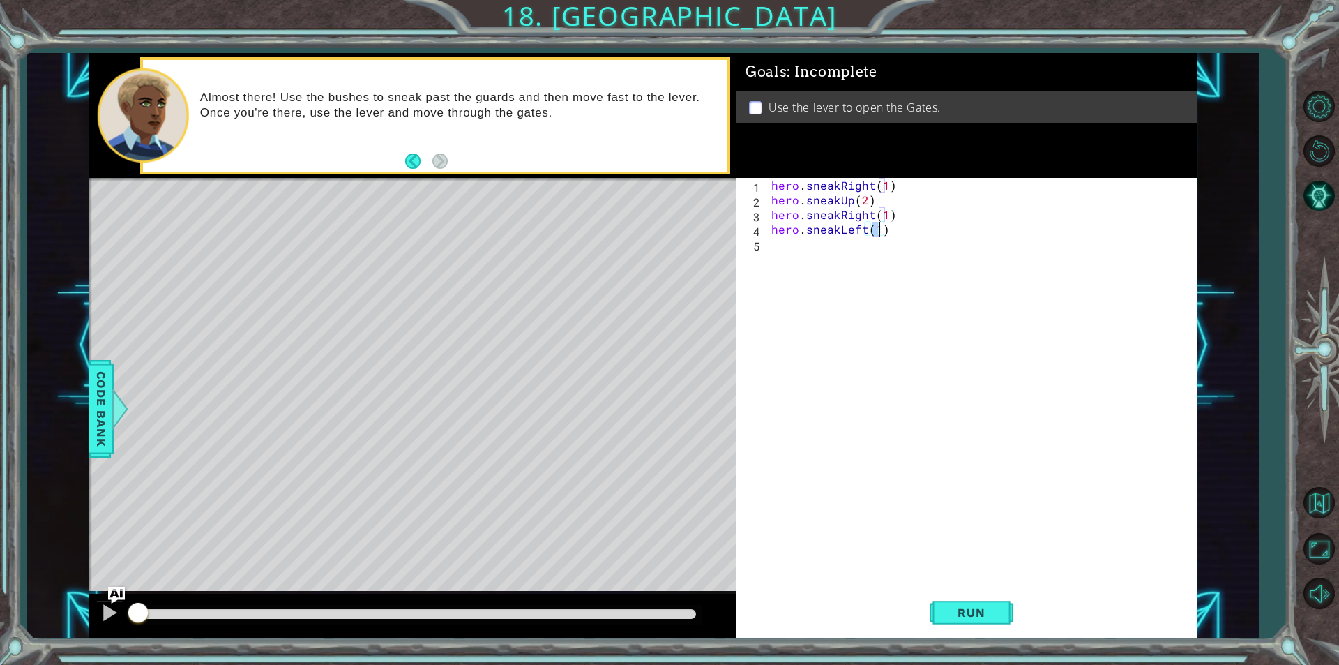
click at [809, 248] on div "hero . sneakRight ( 1 ) hero . sneakUp ( 2 ) hero . sneakRight ( 1 ) hero . sne…" at bounding box center [983, 397] width 431 height 439
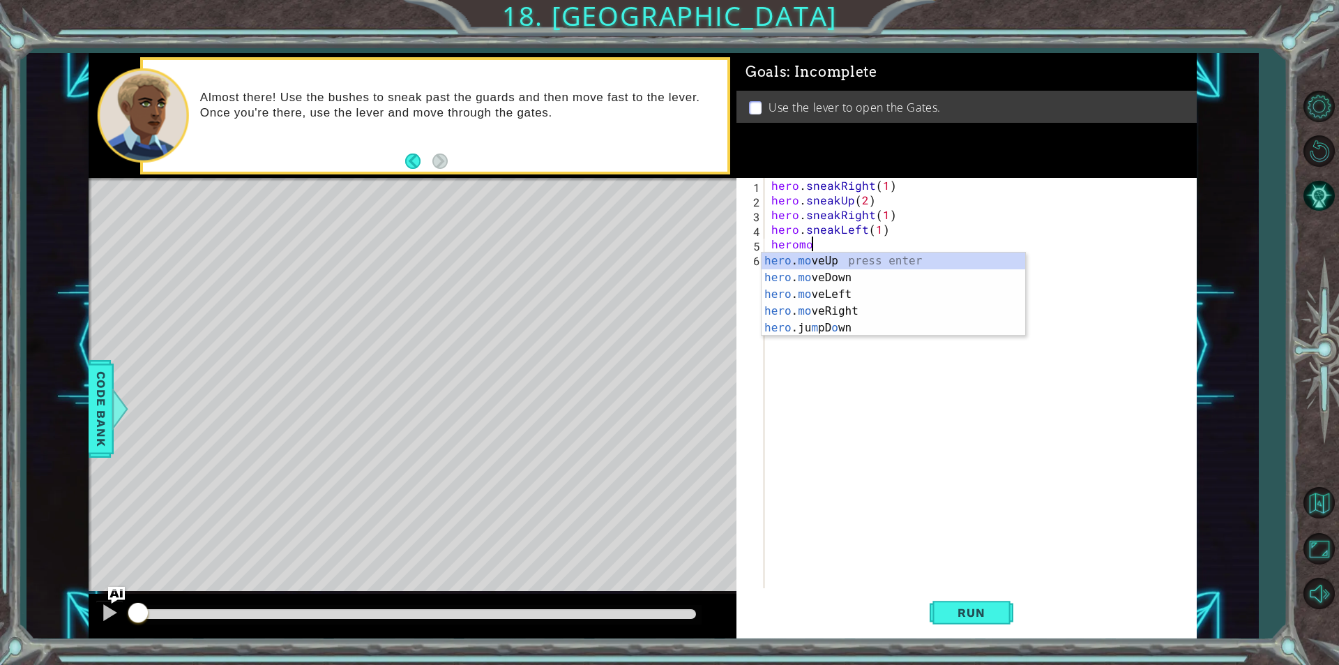
scroll to position [0, 2]
click at [840, 312] on div "hero . mov eUp press enter hero . mov eDown press enter hero . mov eLeft press …" at bounding box center [894, 302] width 264 height 100
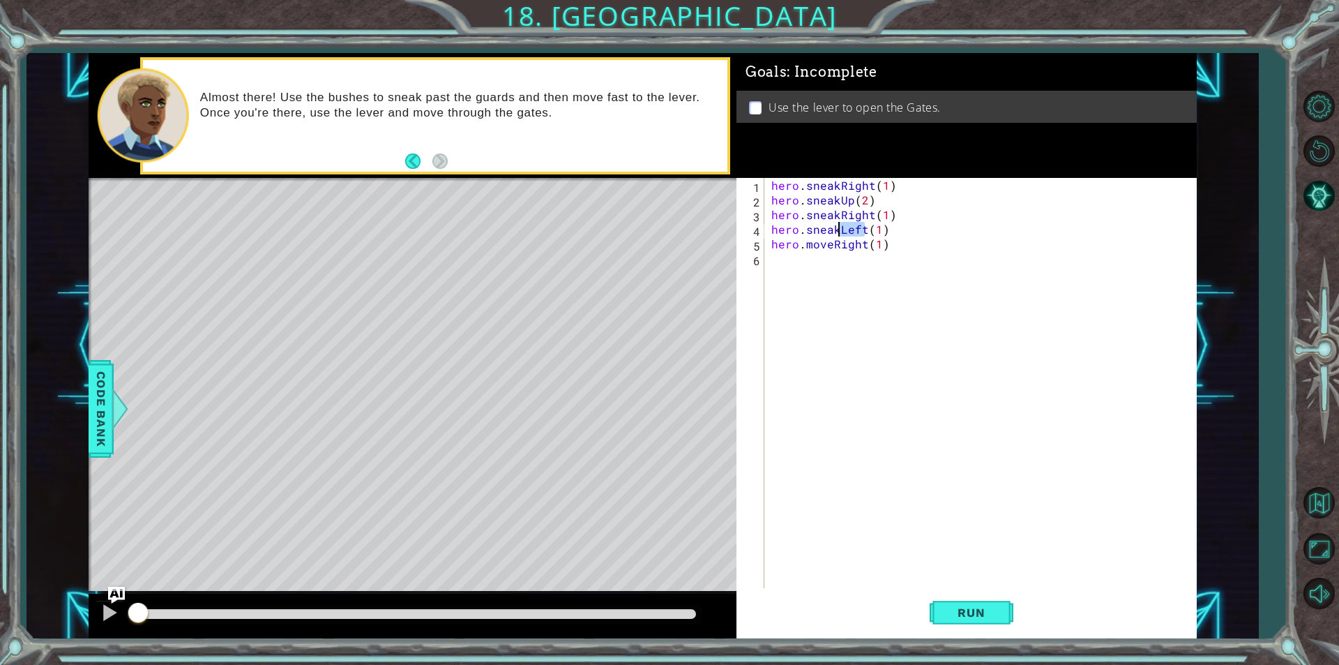
drag, startPoint x: 865, startPoint y: 236, endPoint x: 839, endPoint y: 231, distance: 26.9
click at [839, 231] on div "hero . sneakRight ( 1 ) hero . sneakUp ( 2 ) hero . sneakRight ( 1 ) hero . sne…" at bounding box center [983, 397] width 431 height 439
click at [821, 243] on div "hero.sneakRi ght press enter" at bounding box center [894, 263] width 264 height 50
drag, startPoint x: 916, startPoint y: 225, endPoint x: 894, endPoint y: 228, distance: 21.8
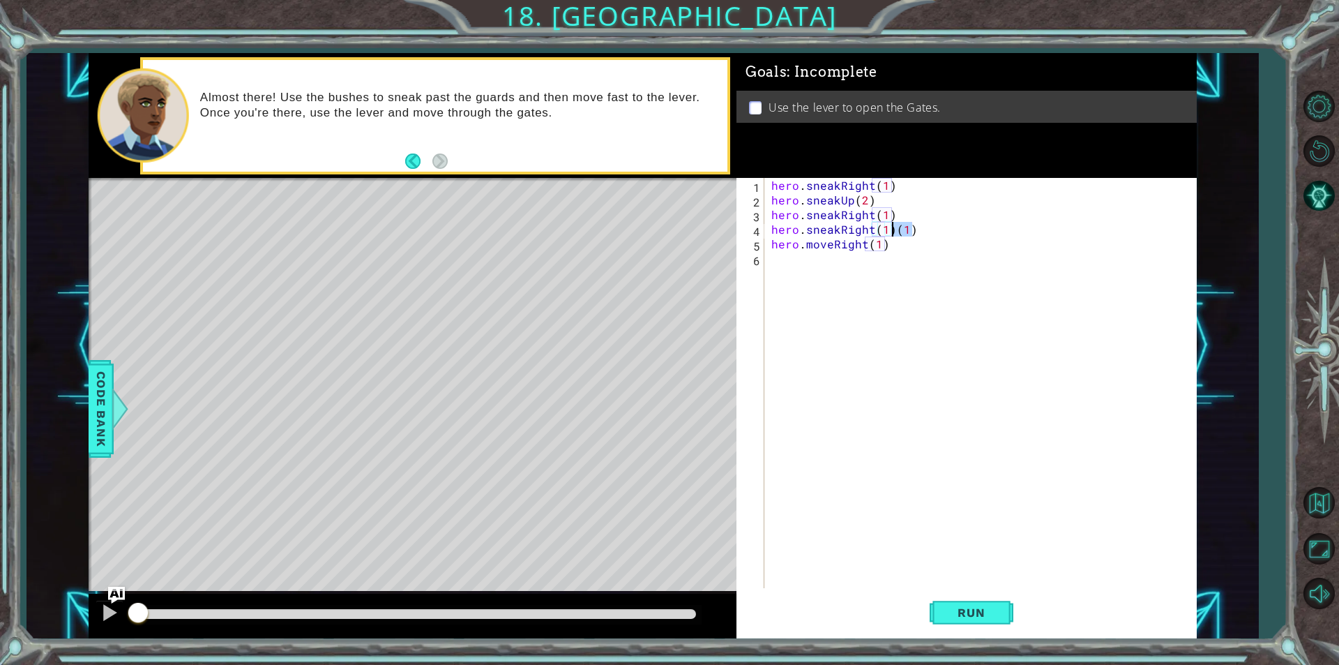
click at [894, 228] on div "hero . sneakRight ( 1 ) hero . sneakUp ( 2 ) hero . sneakRight ( 1 ) hero . sne…" at bounding box center [983, 397] width 431 height 439
type textarea "hero.sneakRight(1)"
click at [796, 262] on div "hero . sneakRight ( 1 ) hero . sneakUp ( 2 ) hero . sneakRight ( 1 ) hero . sne…" at bounding box center [983, 397] width 431 height 439
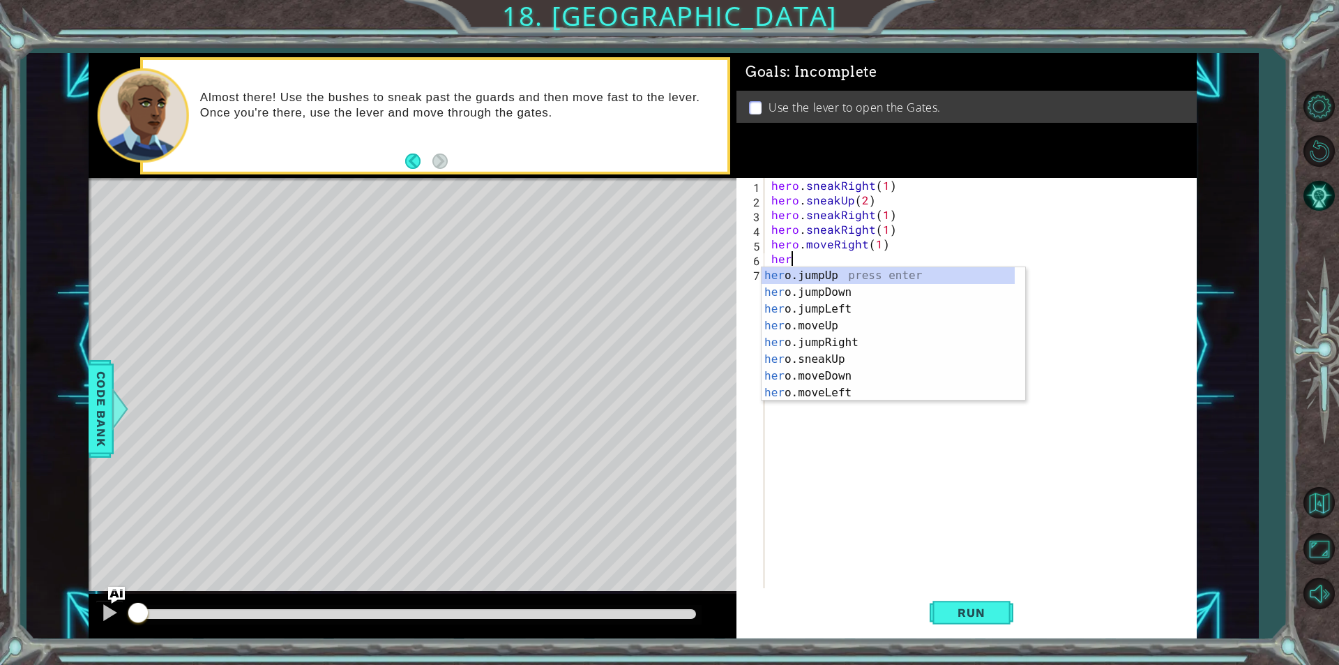
scroll to position [0, 1]
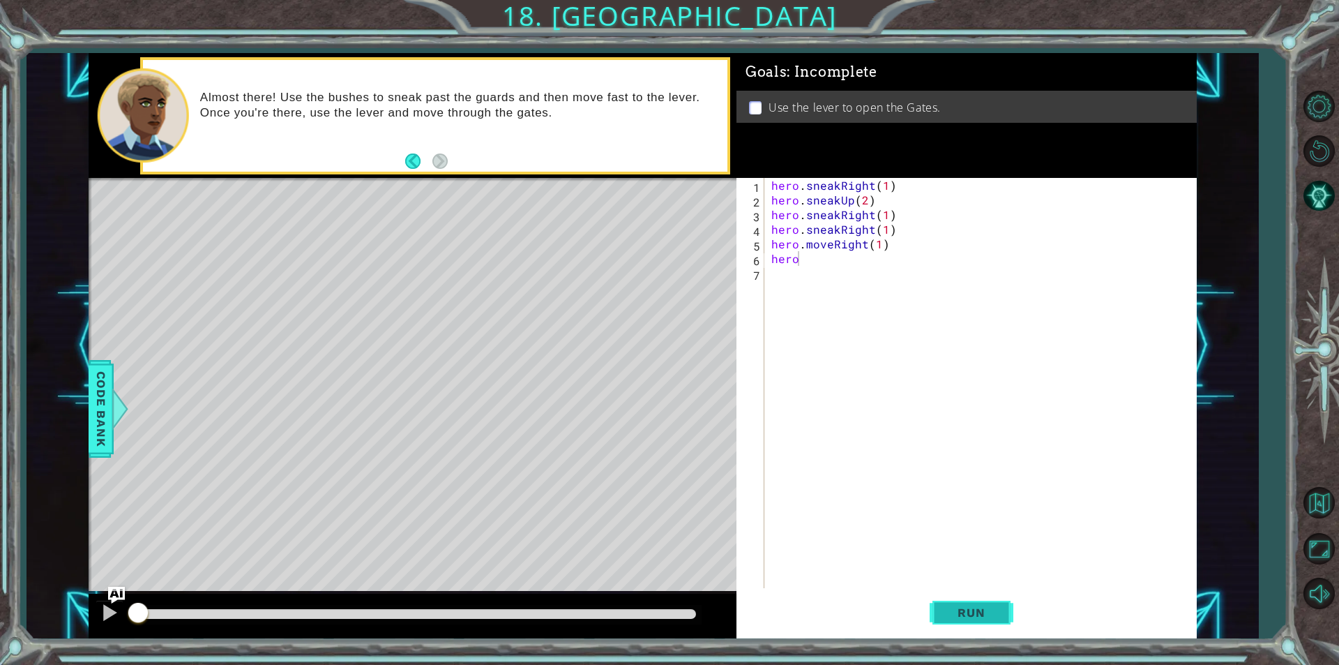
click at [941, 613] on button "Run" at bounding box center [972, 612] width 84 height 46
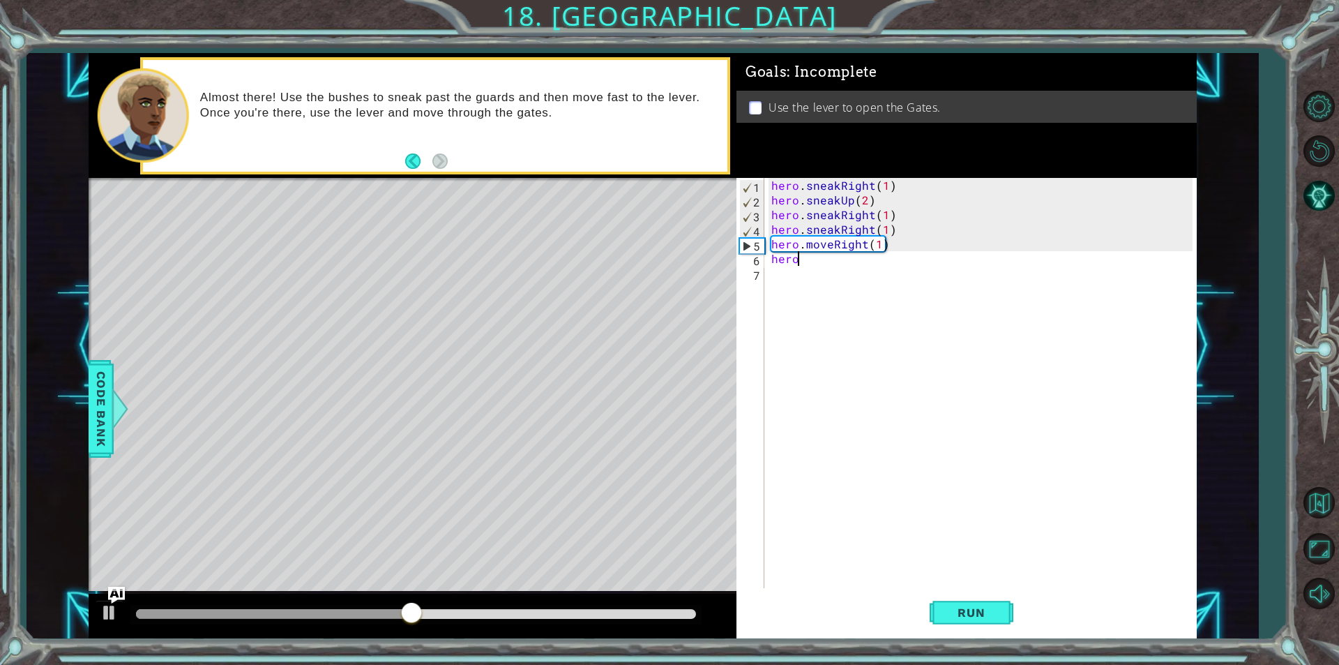
click at [893, 215] on div "hero . sneakRight ( 1 ) hero . sneakUp ( 2 ) hero . sneakRight ( 1 ) hero . sne…" at bounding box center [983, 397] width 431 height 439
type textarea "hero.sneakRight(1)"
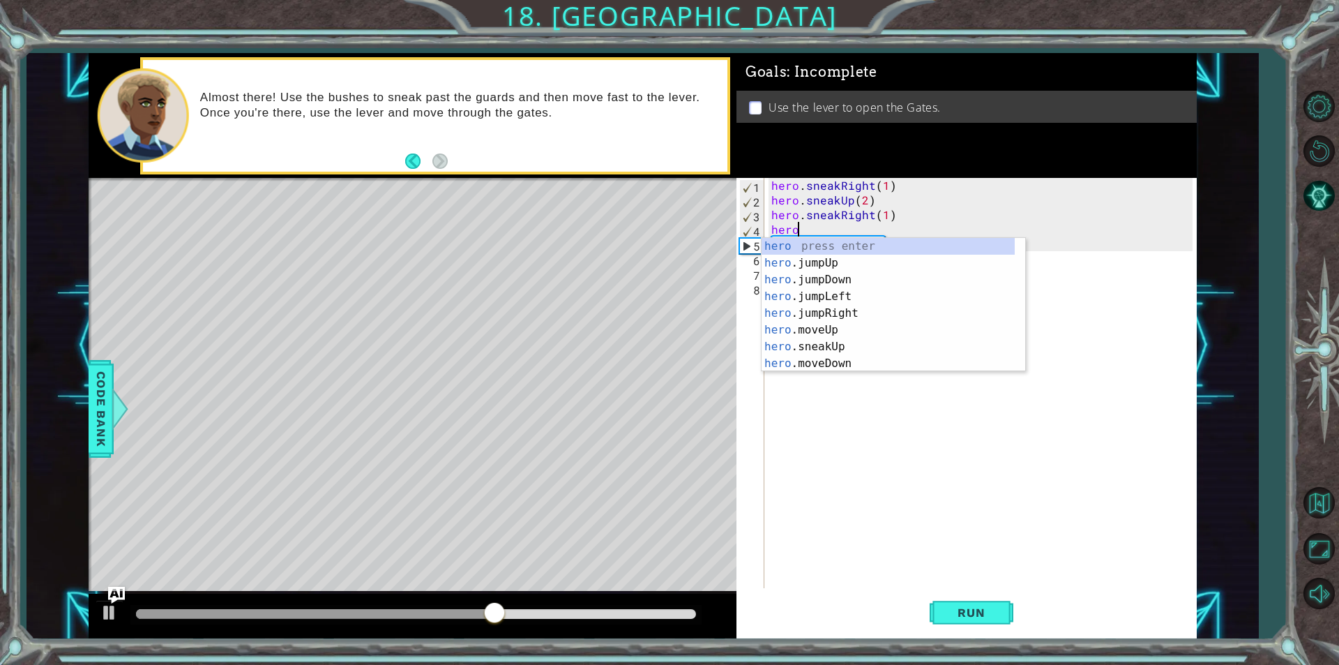
scroll to position [0, 1]
click at [924, 240] on div "hero . s neakUp press enter hero . s neakDown press enter hero . s neakLeft pre…" at bounding box center [894, 305] width 264 height 134
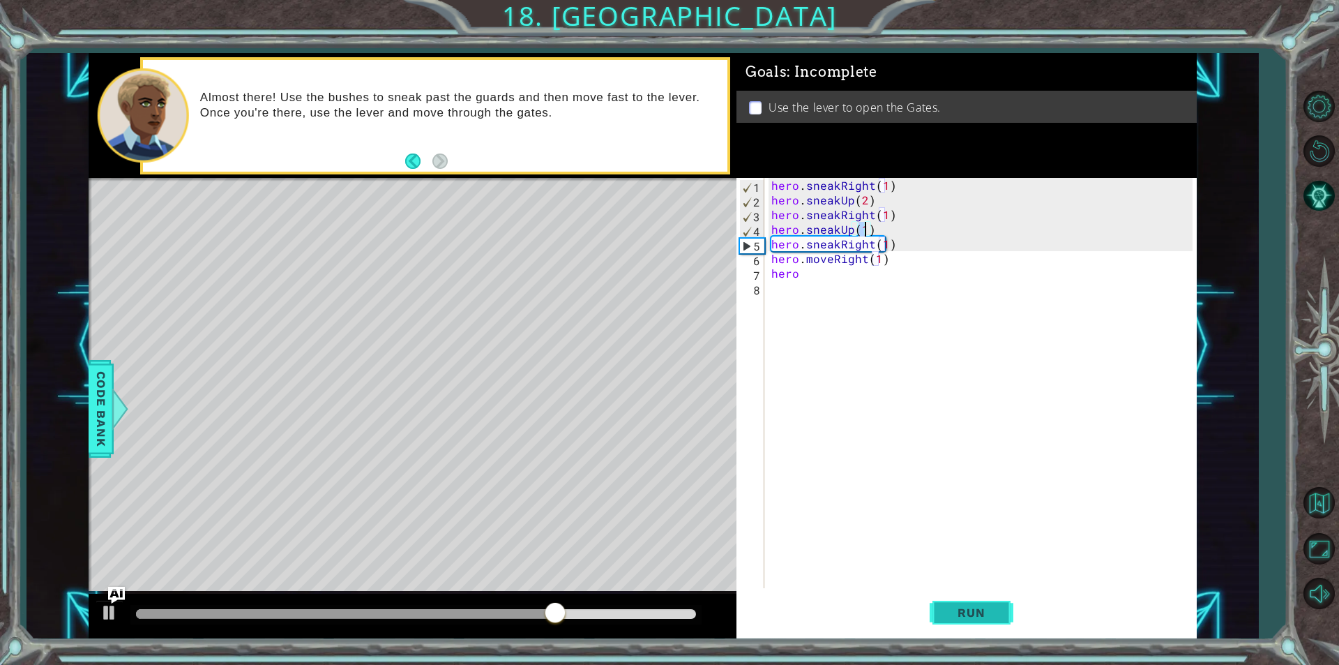
type textarea "hero.sneakUp(1)"
click at [978, 609] on span "Run" at bounding box center [971, 612] width 55 height 14
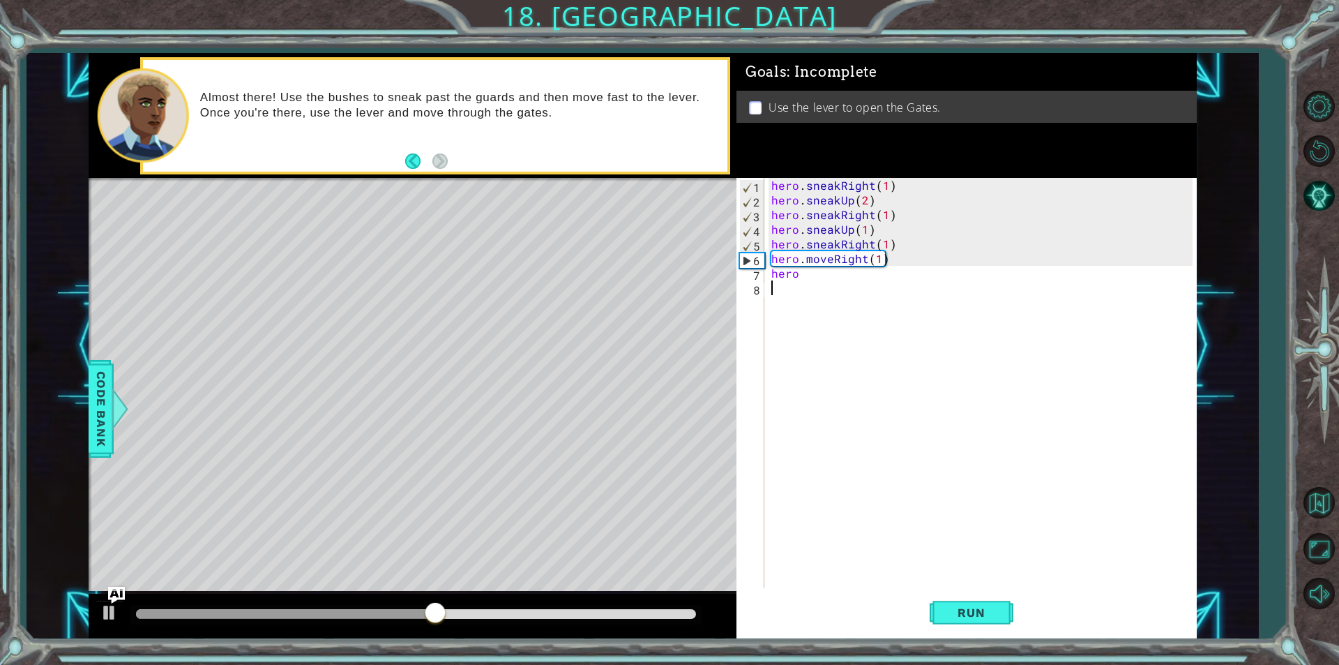
click at [821, 281] on div "hero . sneakRight ( 1 ) hero . sneakUp ( 2 ) hero . sneakRight ( 1 ) hero . sne…" at bounding box center [983, 397] width 431 height 439
click at [819, 278] on div "hero . sneakRight ( 1 ) hero . sneakUp ( 2 ) hero . sneakRight ( 1 ) hero . sne…" at bounding box center [983, 397] width 431 height 439
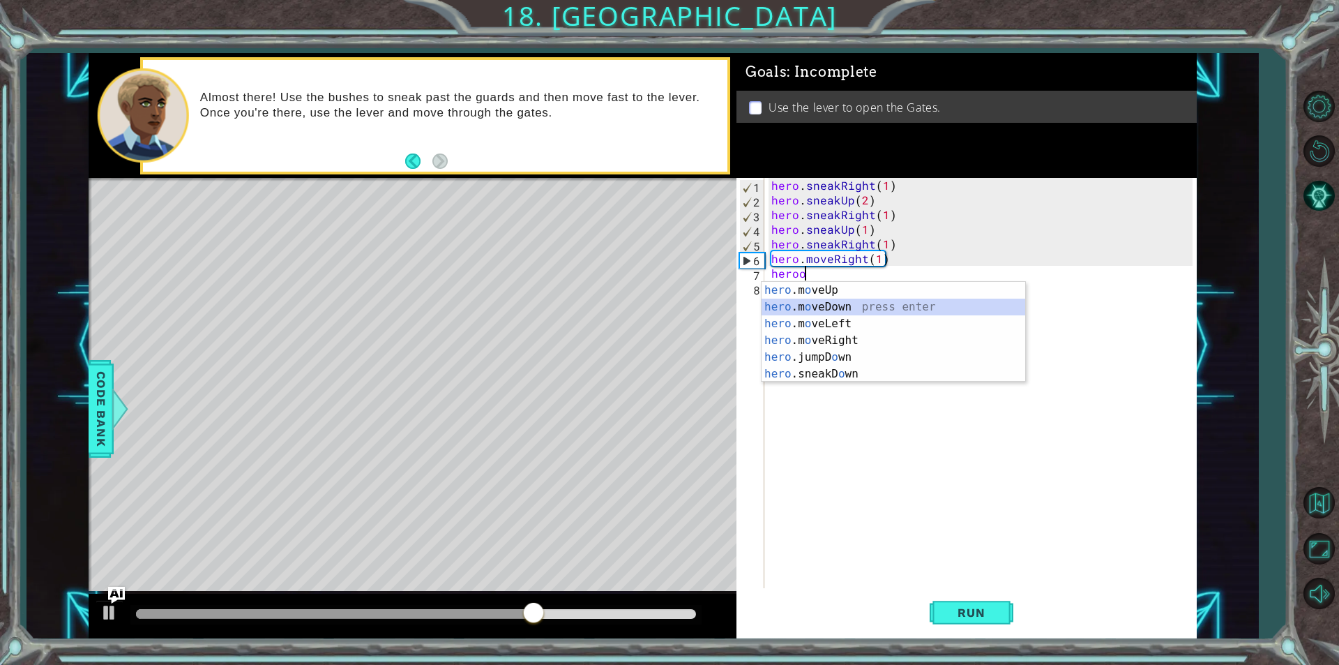
click at [837, 300] on div "hero .m o veUp press enter hero .m o veDown press enter hero .m o veLeft press …" at bounding box center [894, 349] width 264 height 134
type textarea "hero.moveDown(1)"
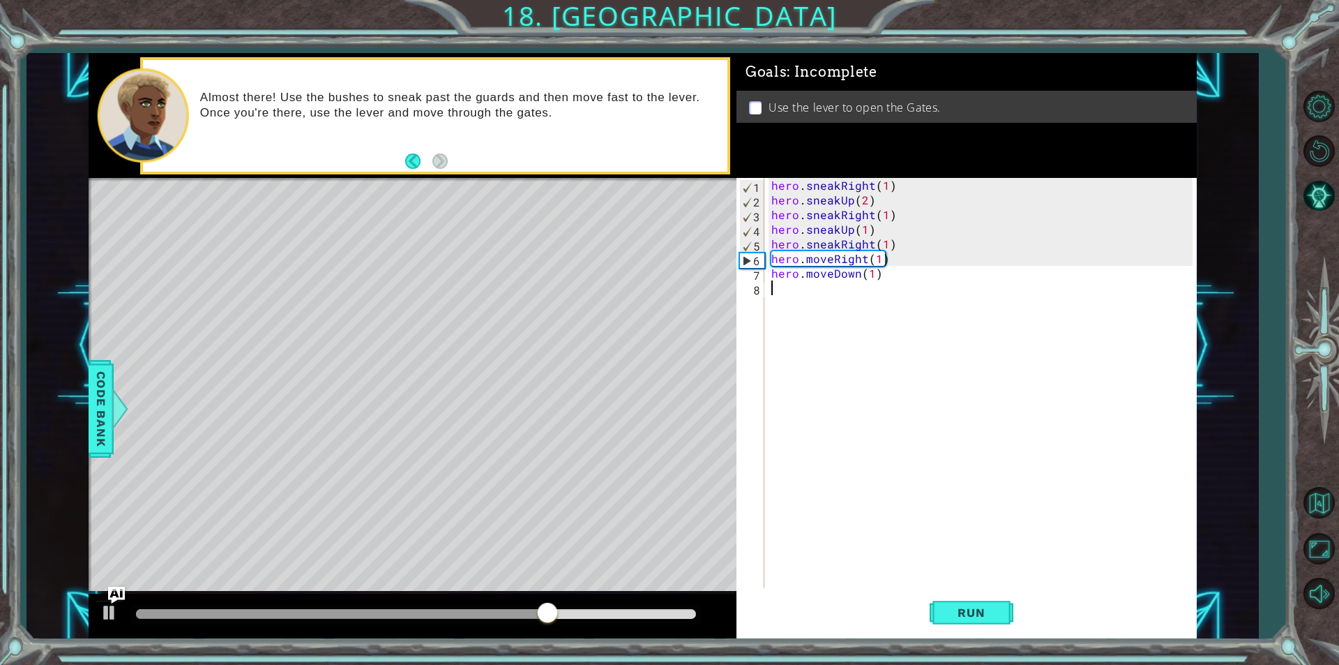
click at [811, 291] on div "hero . sneakRight ( 1 ) hero . sneakUp ( 2 ) hero . sneakRight ( 1 ) hero . sne…" at bounding box center [983, 397] width 431 height 439
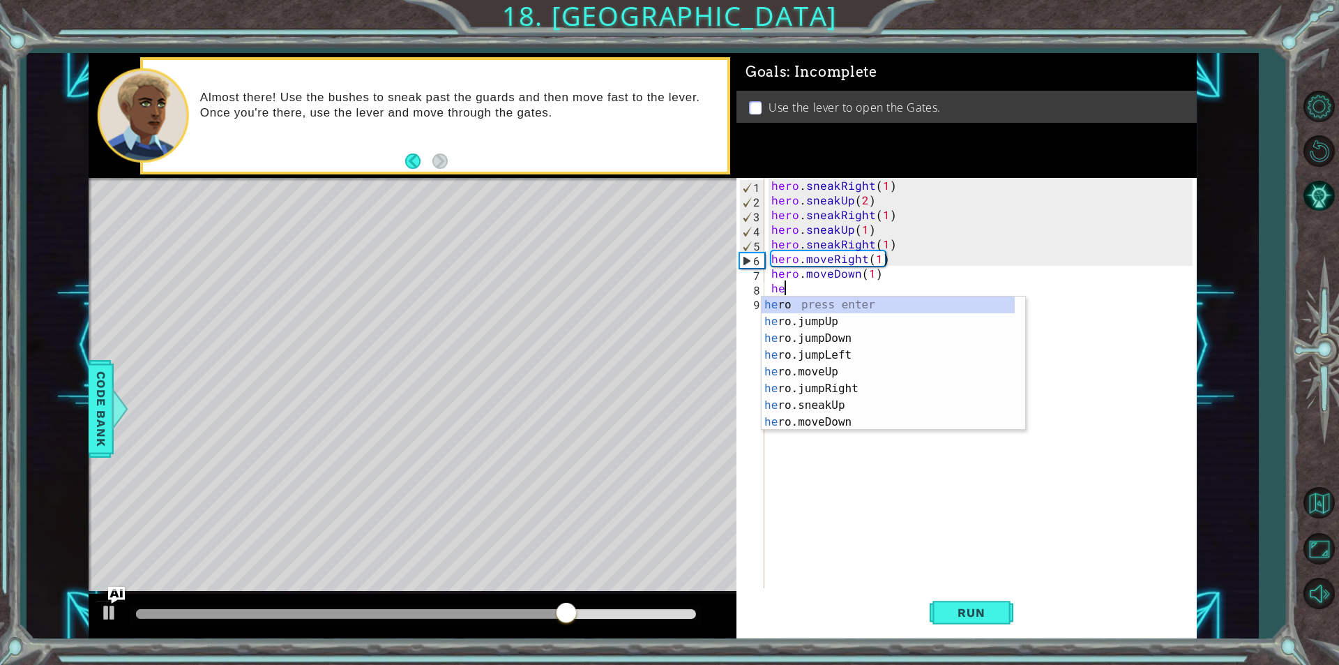
type textarea "her"
click at [824, 340] on div "her o press enter her o.jumpUp press enter her o.jumpDown press enter her o.jum…" at bounding box center [888, 379] width 253 height 167
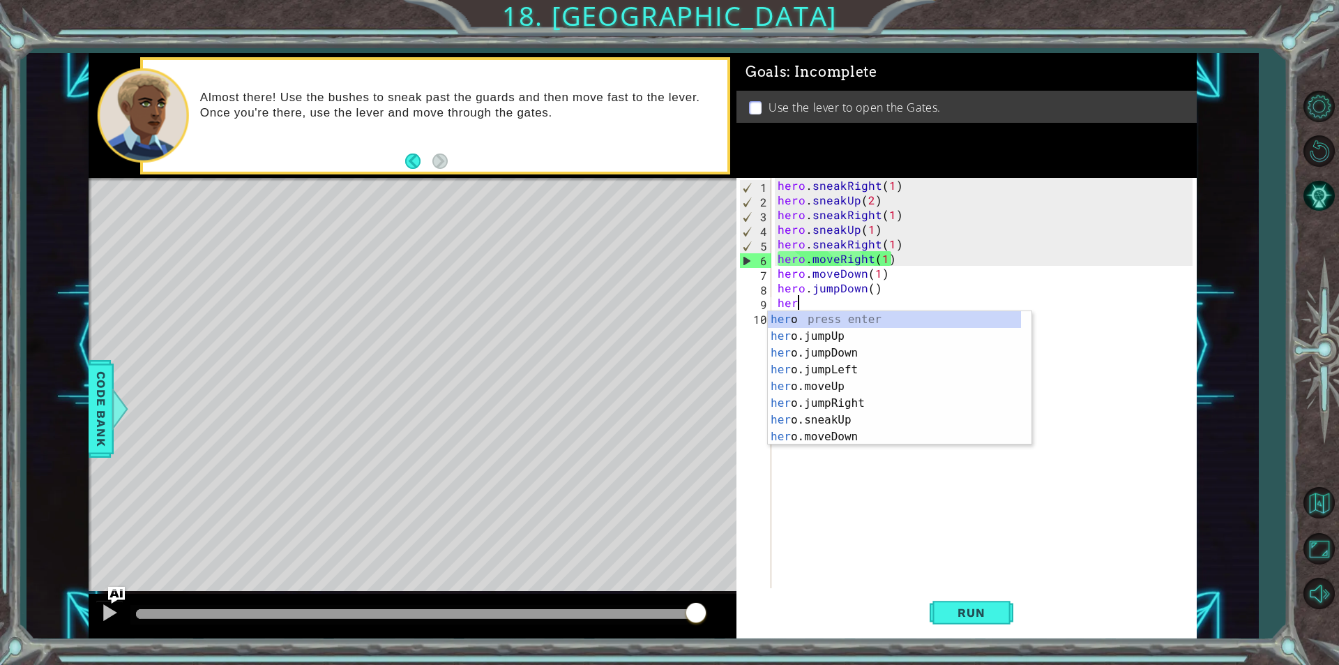
type textarea "hero"
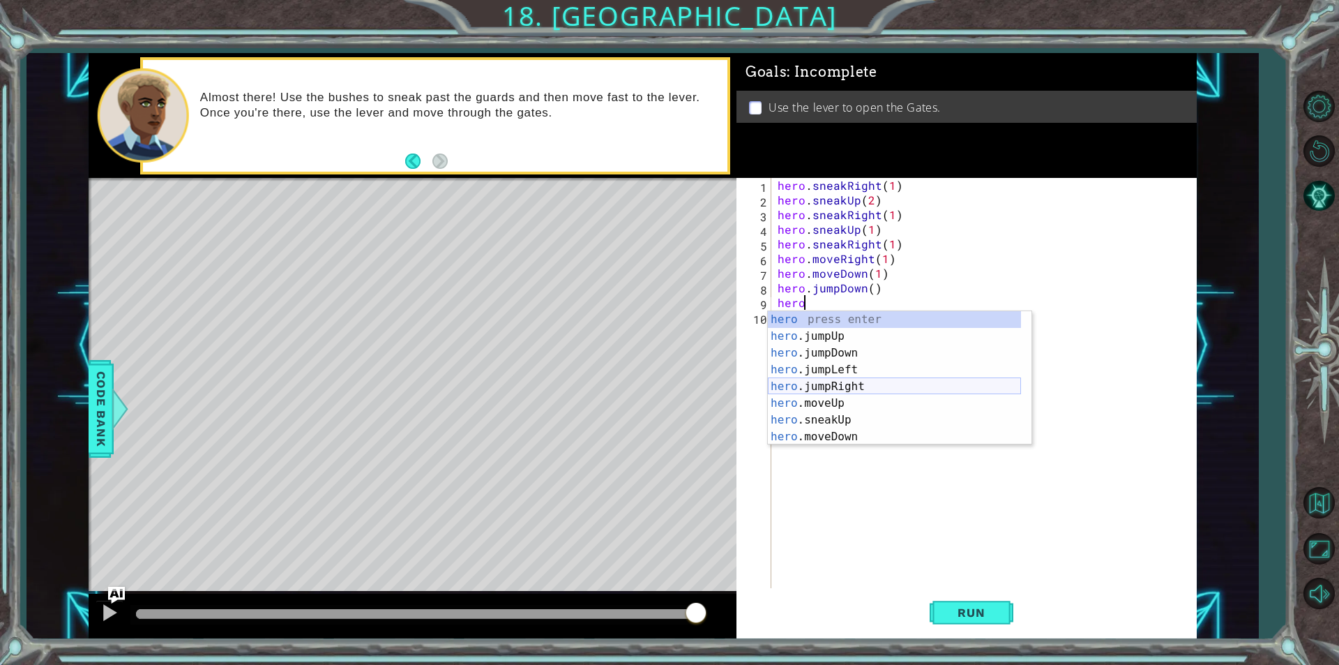
click at [860, 388] on div "hero press enter hero .jumpUp press enter hero .jumpDown press enter hero .jump…" at bounding box center [894, 394] width 253 height 167
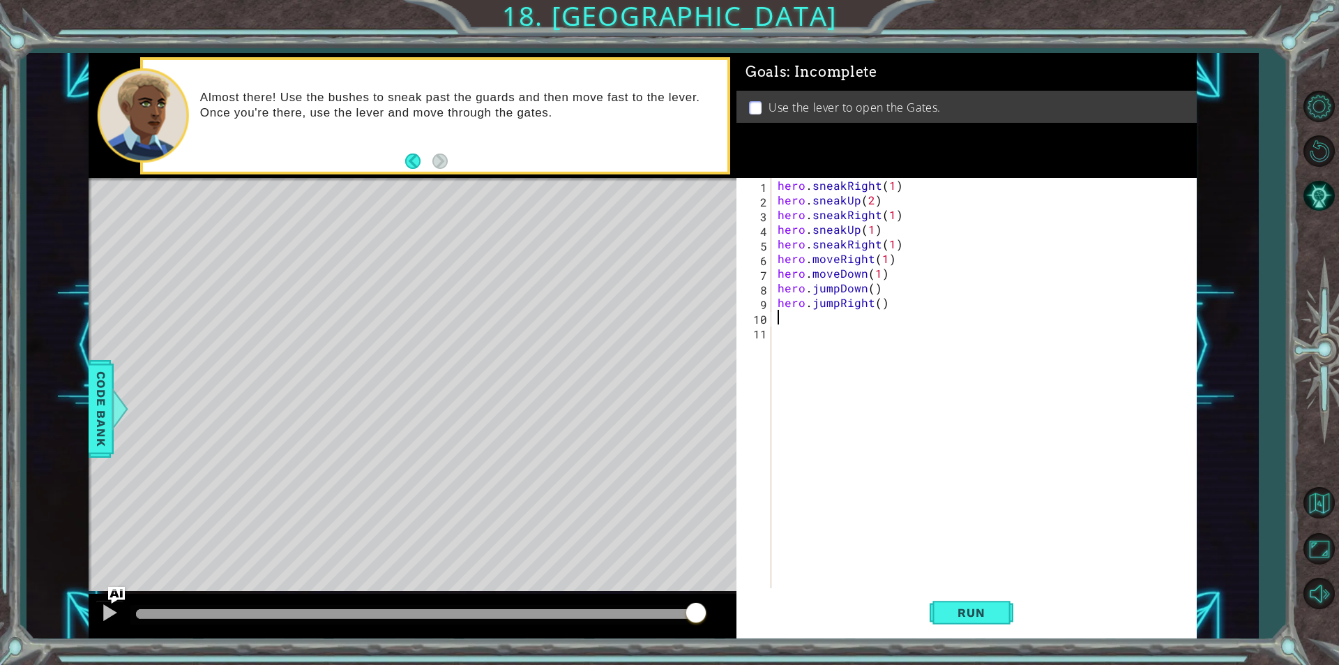
scroll to position [0, 0]
click at [876, 304] on div "hero . sneakRight ( 1 ) hero . sneakUp ( 2 ) hero . sneakRight ( 1 ) hero . sne…" at bounding box center [987, 397] width 425 height 439
drag, startPoint x: 838, startPoint y: 303, endPoint x: 812, endPoint y: 303, distance: 25.1
click at [812, 303] on div "hero . sneakRight ( 1 ) hero . sneakUp ( 2 ) hero . sneakRight ( 1 ) hero . sne…" at bounding box center [987, 397] width 425 height 439
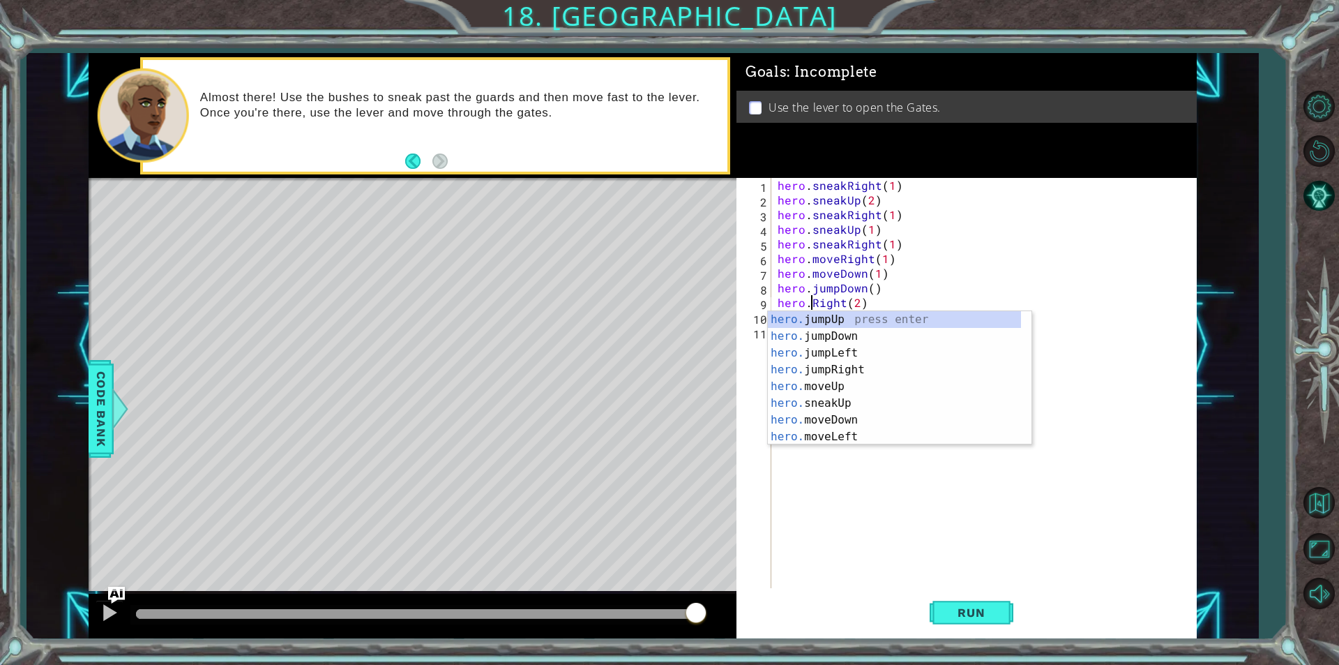
scroll to position [0, 5]
type textarea "hero.moveRight(2)"
click at [840, 402] on div "hero . sneakRight ( 1 ) hero . sneakUp ( 2 ) hero . sneakRight ( 1 ) hero . sne…" at bounding box center [987, 397] width 425 height 439
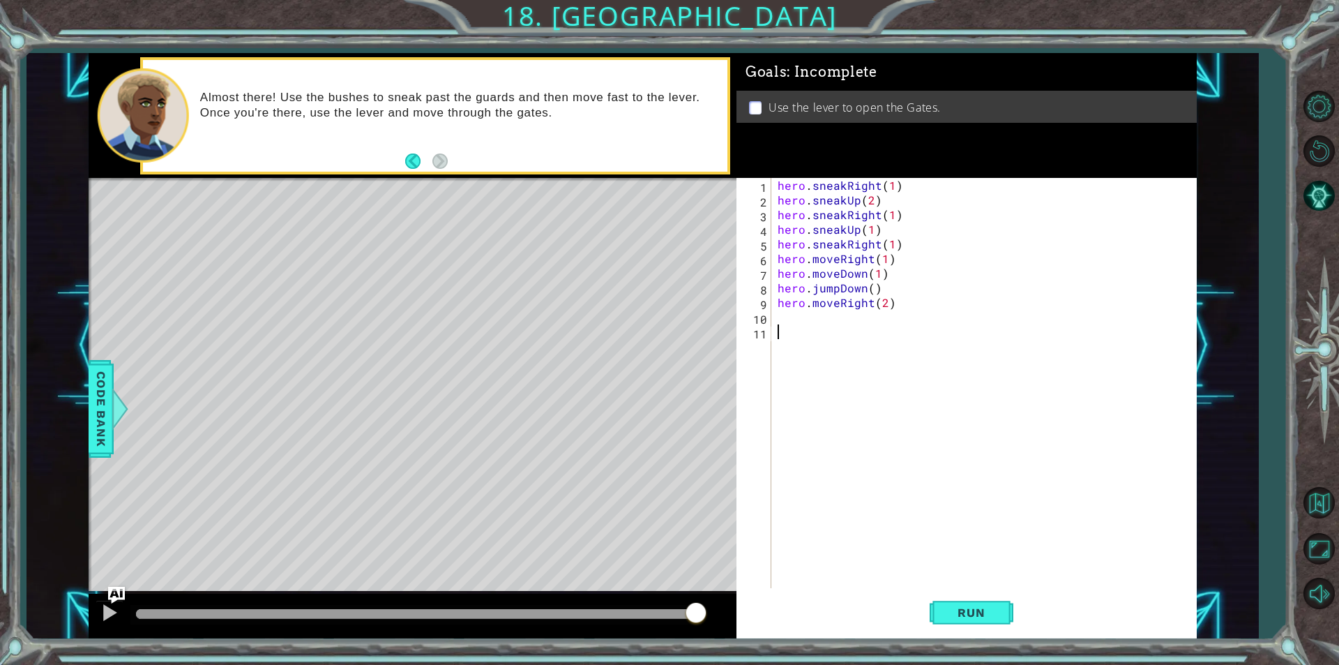
scroll to position [0, 0]
click at [788, 319] on div "hero . sneakRight ( 1 ) hero . sneakUp ( 2 ) hero . sneakRight ( 1 ) hero . sne…" at bounding box center [987, 397] width 425 height 439
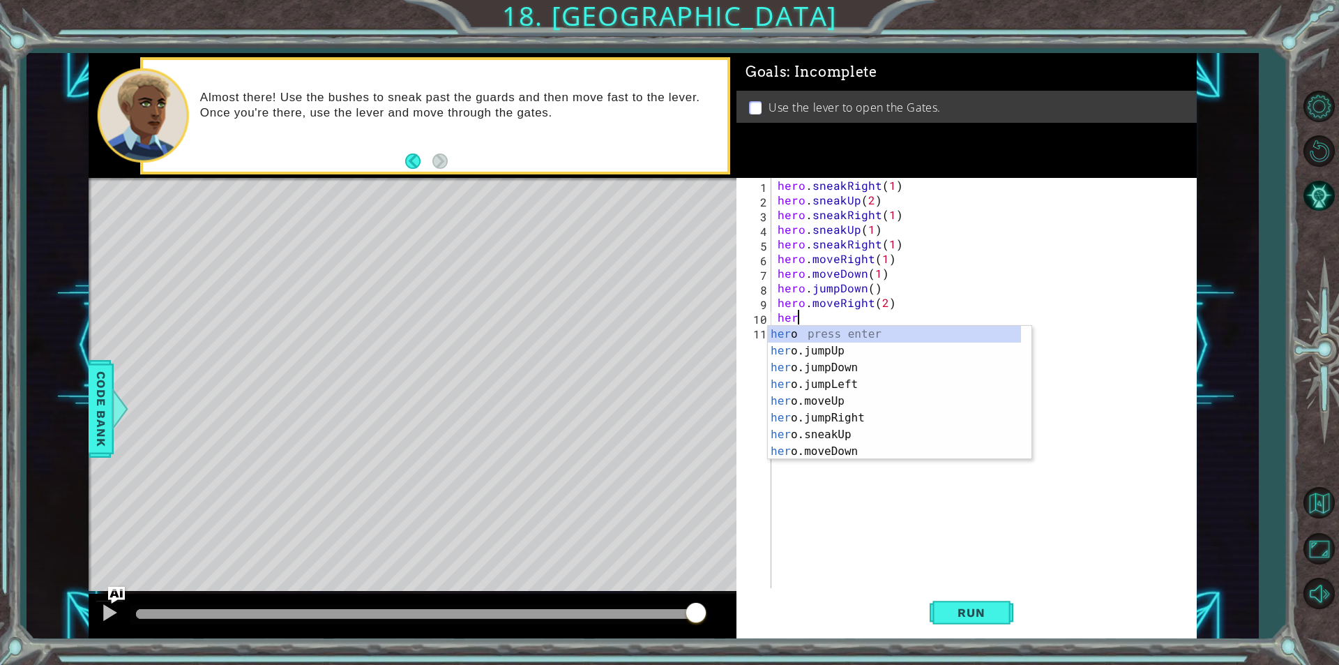
type textarea "hero"
click at [823, 349] on div "hero press enter hero .jumpUp press enter hero .jumpDown press enter hero .jump…" at bounding box center [894, 409] width 253 height 167
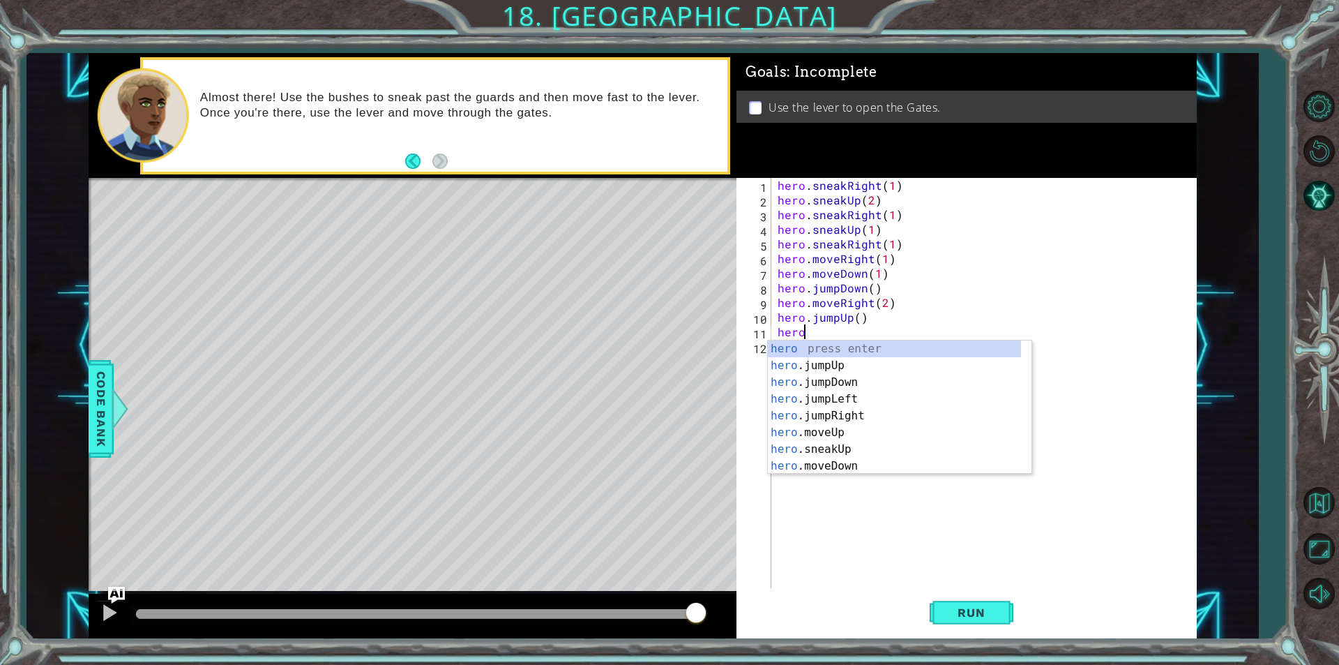
scroll to position [0, 1]
click at [821, 350] on div "hero . mo veUp press enter hero . mo veDown press enter hero . mo veLeft press …" at bounding box center [900, 398] width 264 height 117
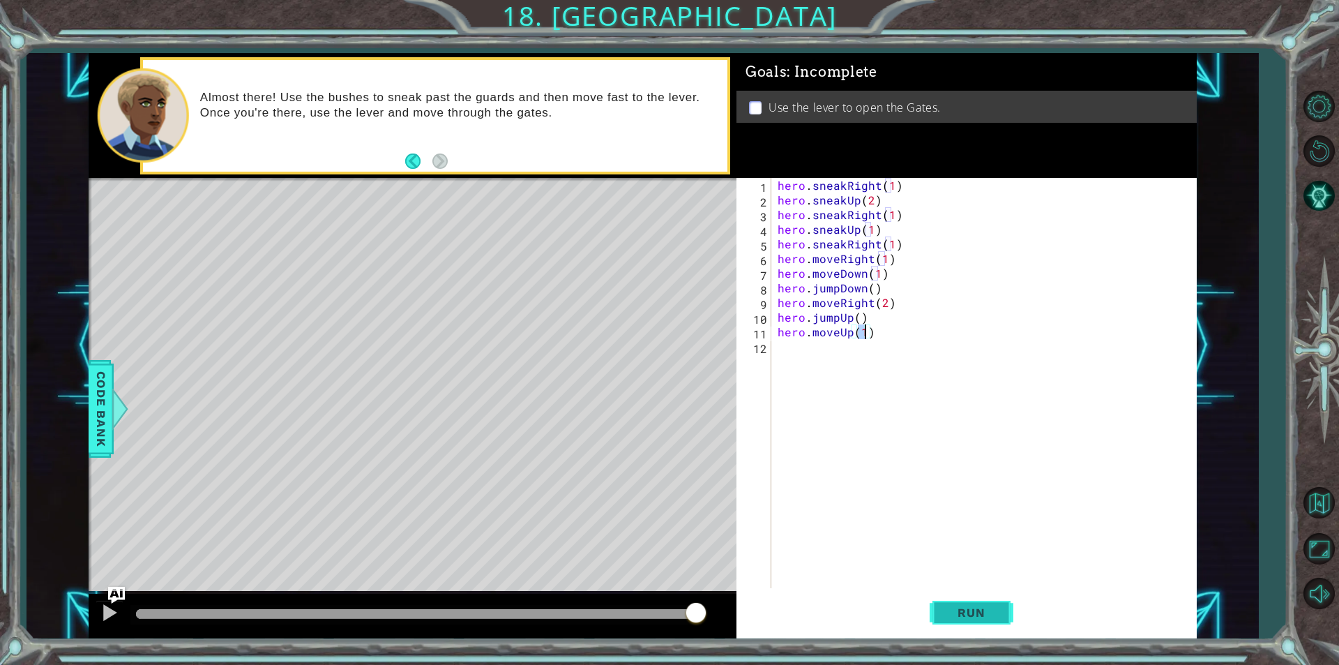
type textarea "hero.moveUp(1)"
click at [964, 607] on span "Run" at bounding box center [971, 612] width 55 height 14
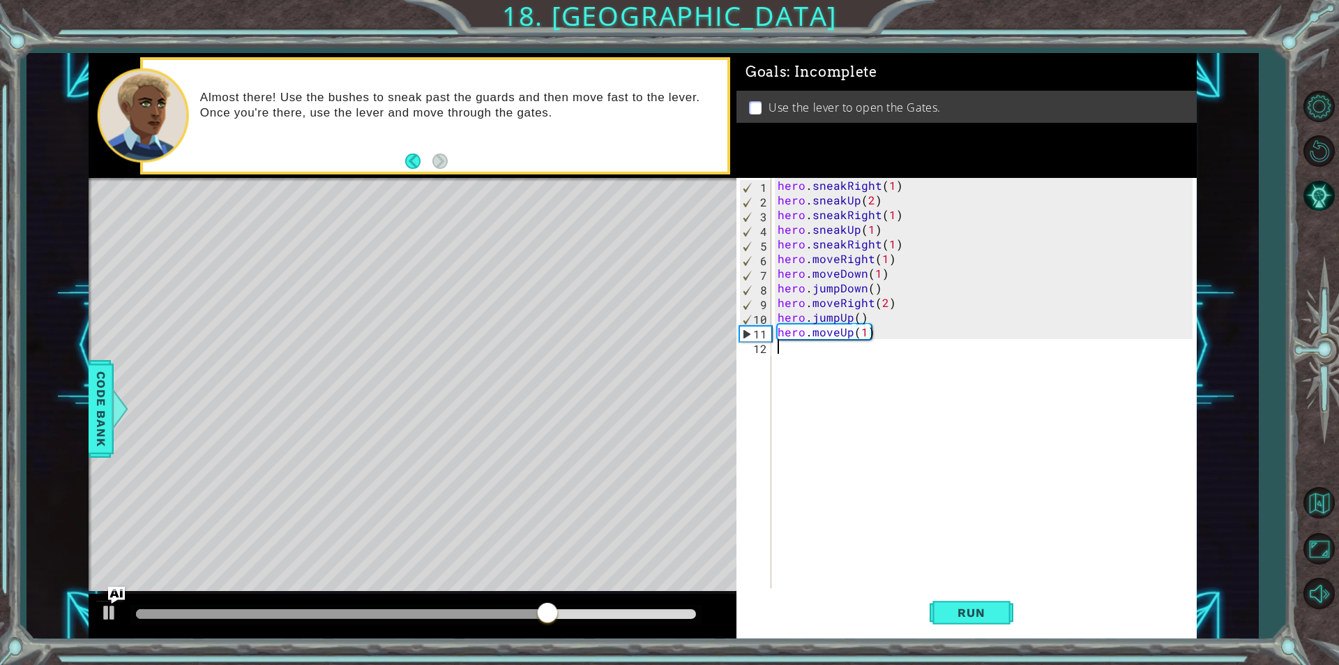
click at [780, 351] on div "hero . sneakRight ( 1 ) hero . sneakUp ( 2 ) hero . sneakRight ( 1 ) hero . sne…" at bounding box center [987, 397] width 425 height 439
click at [804, 365] on div "hero . us e press enter" at bounding box center [900, 380] width 264 height 50
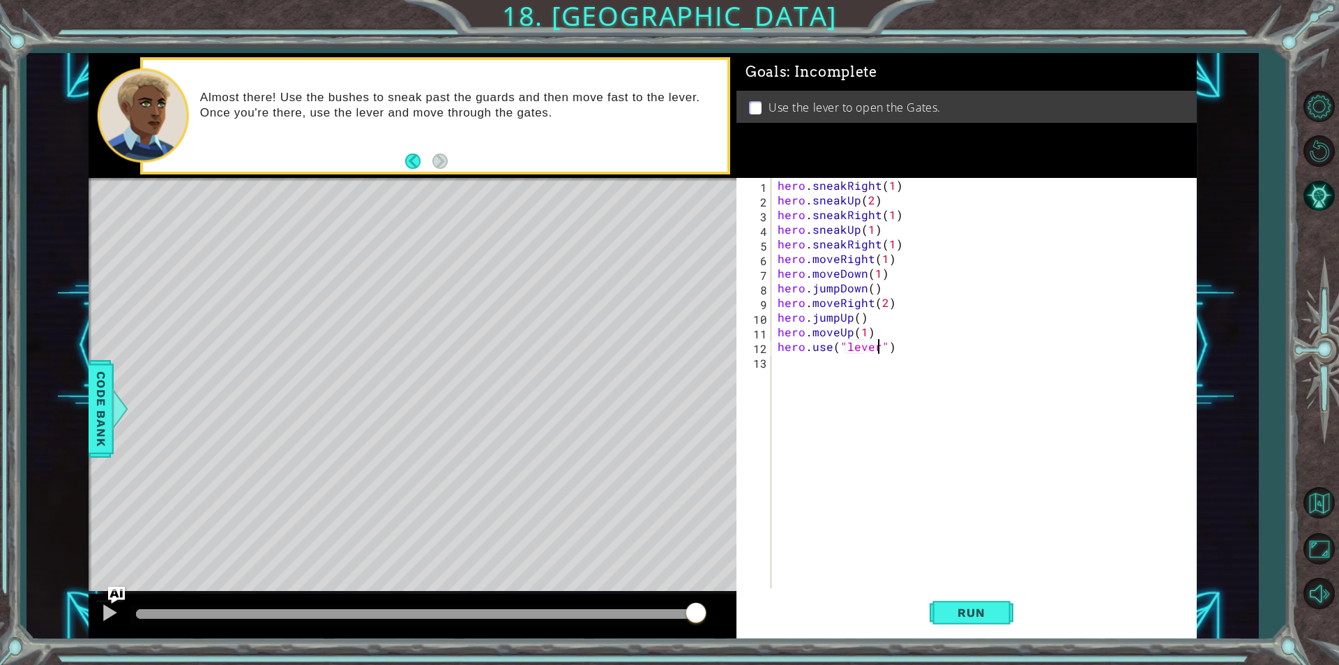
scroll to position [0, 6]
type textarea "hero.use("lever")"
click at [998, 622] on button "Run" at bounding box center [972, 612] width 84 height 46
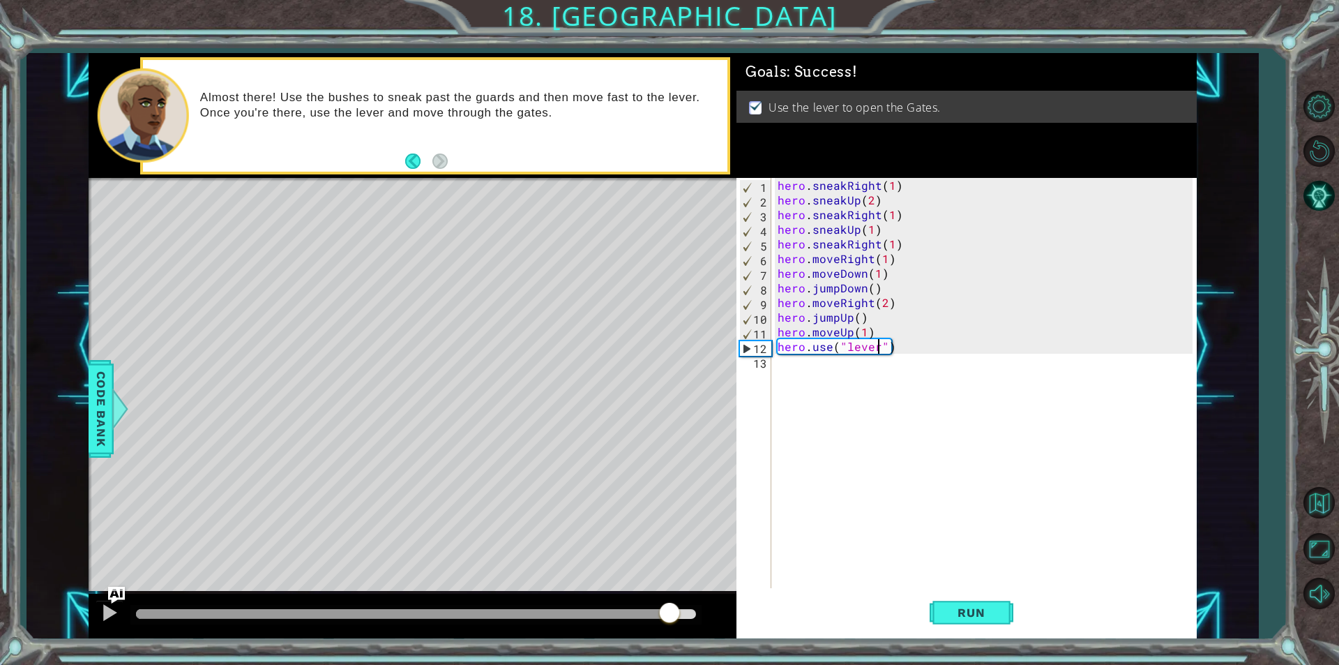
drag, startPoint x: 569, startPoint y: 612, endPoint x: 672, endPoint y: 624, distance: 103.9
click at [671, 619] on div at bounding box center [416, 614] width 560 height 10
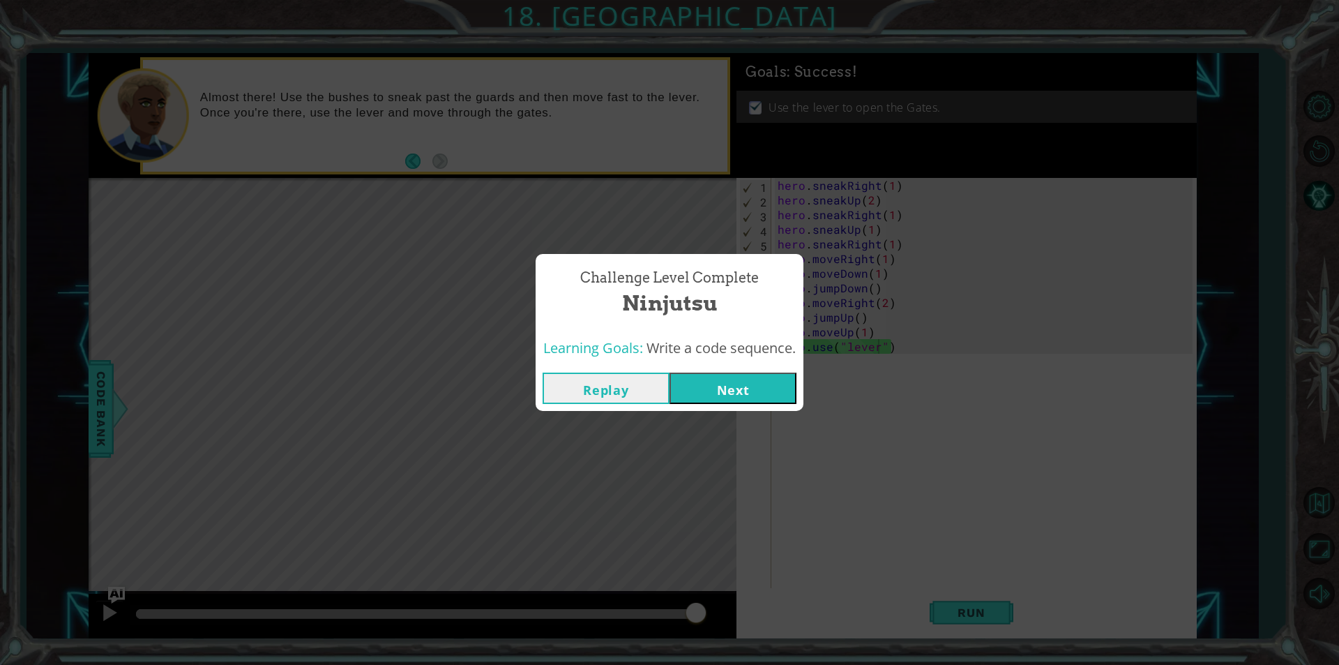
click at [752, 395] on button "Next" at bounding box center [732, 387] width 127 height 31
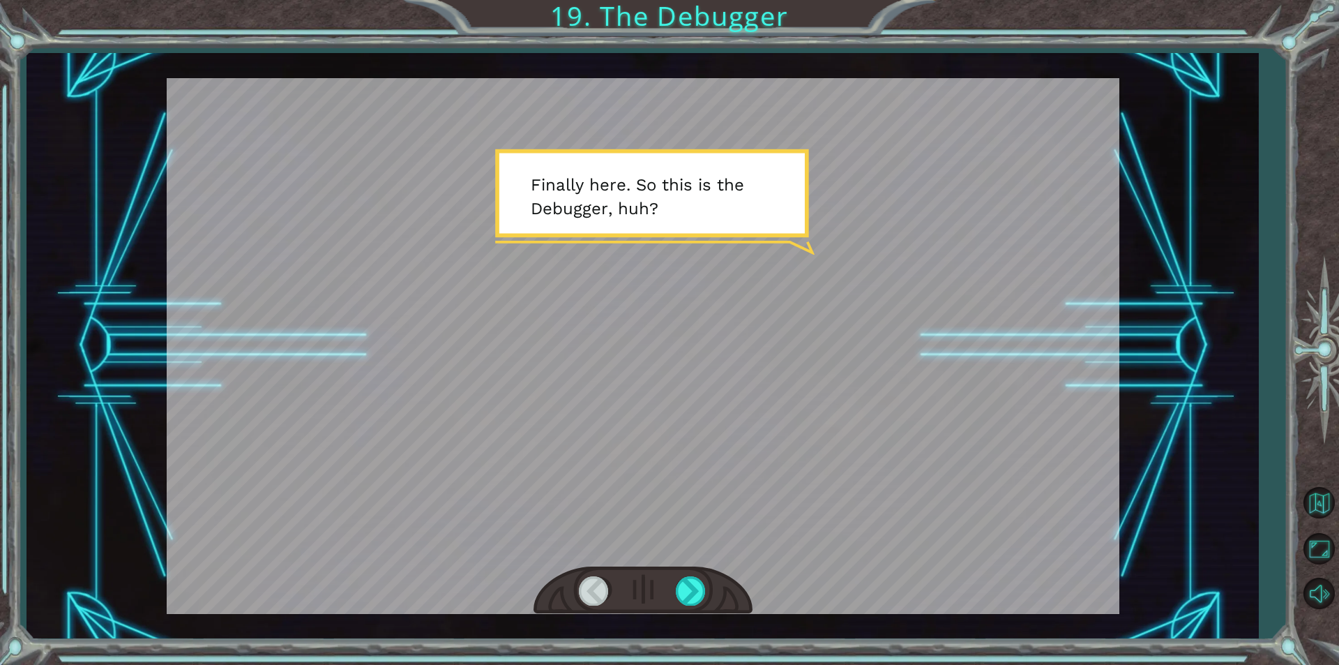
drag, startPoint x: 642, startPoint y: 365, endPoint x: 653, endPoint y: 328, distance: 37.7
click at [653, 328] on div at bounding box center [643, 346] width 953 height 536
click at [668, 252] on div at bounding box center [643, 346] width 953 height 536
click at [660, 234] on div at bounding box center [643, 346] width 953 height 536
click at [652, 340] on div at bounding box center [643, 346] width 953 height 536
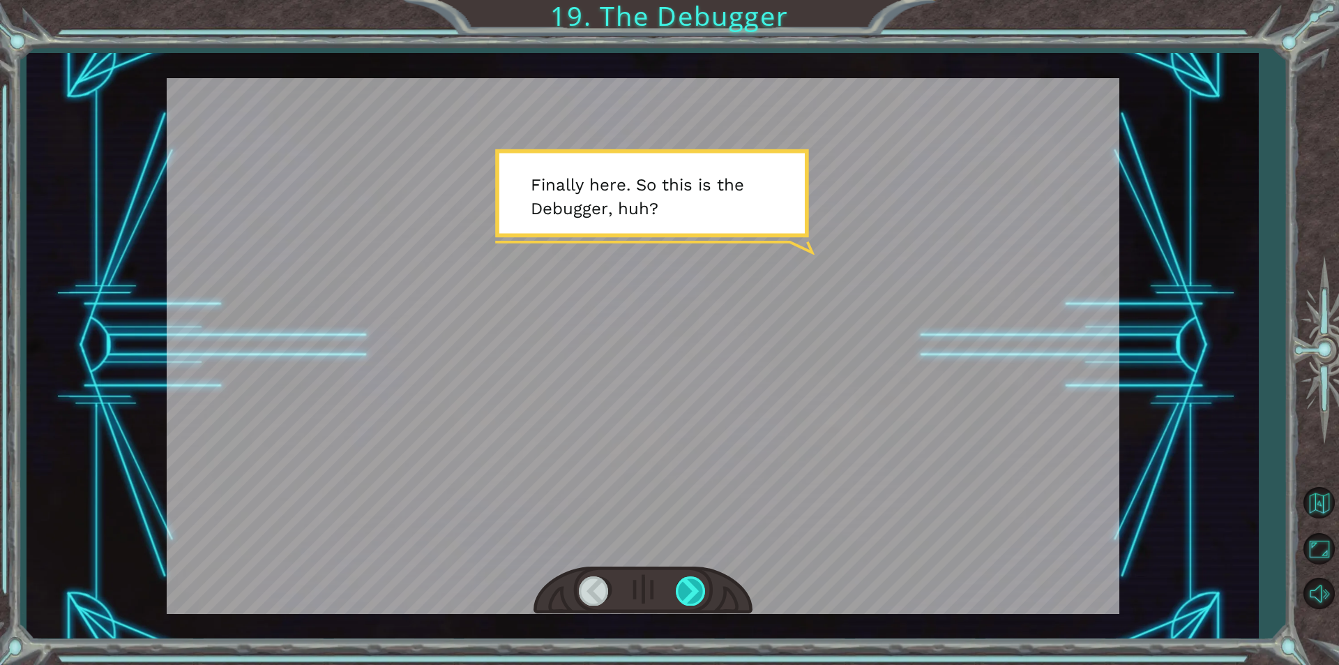
click at [686, 576] on div at bounding box center [642, 590] width 219 height 48
click at [691, 582] on div at bounding box center [691, 590] width 31 height 29
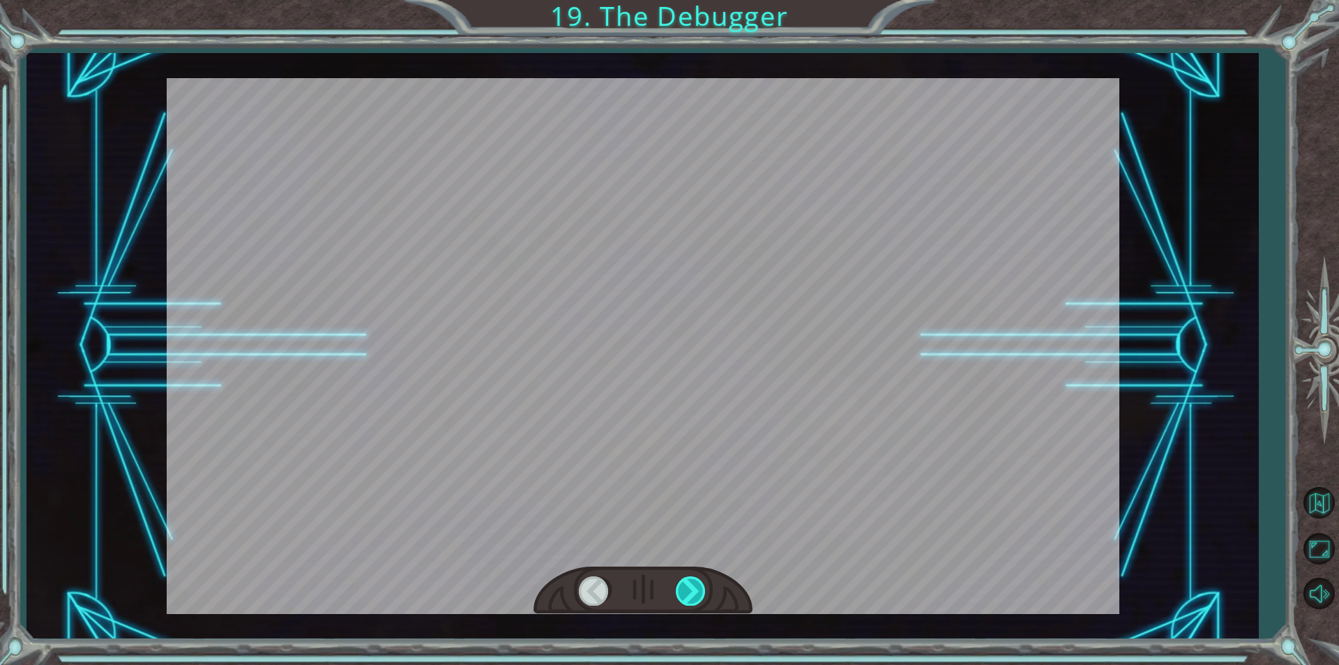
click at [692, 586] on div at bounding box center [691, 590] width 31 height 29
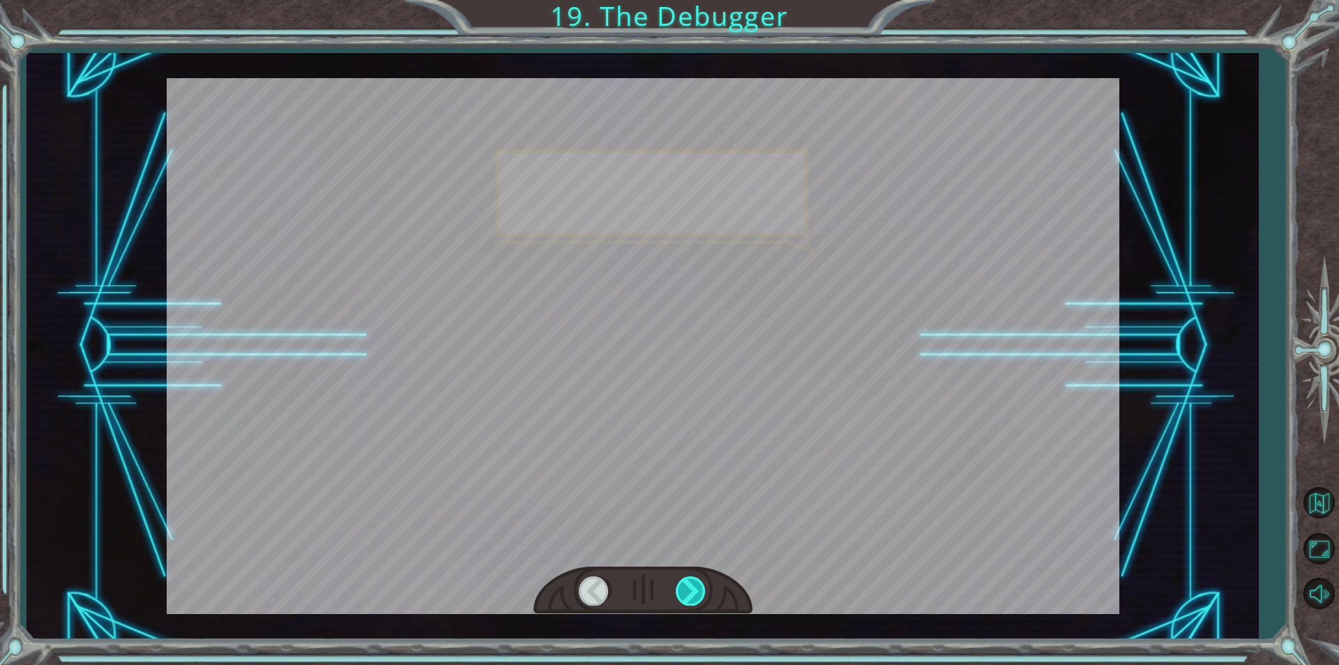
click at [692, 586] on div at bounding box center [691, 590] width 31 height 29
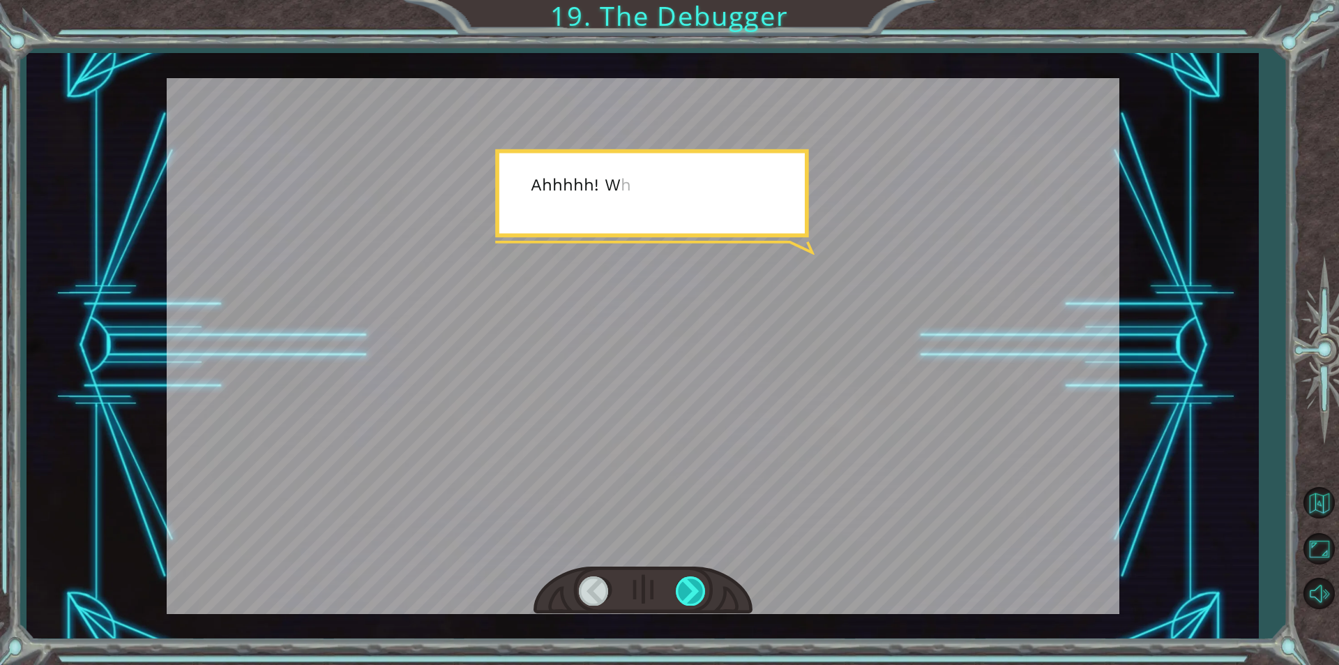
click at [692, 586] on div at bounding box center [691, 590] width 31 height 29
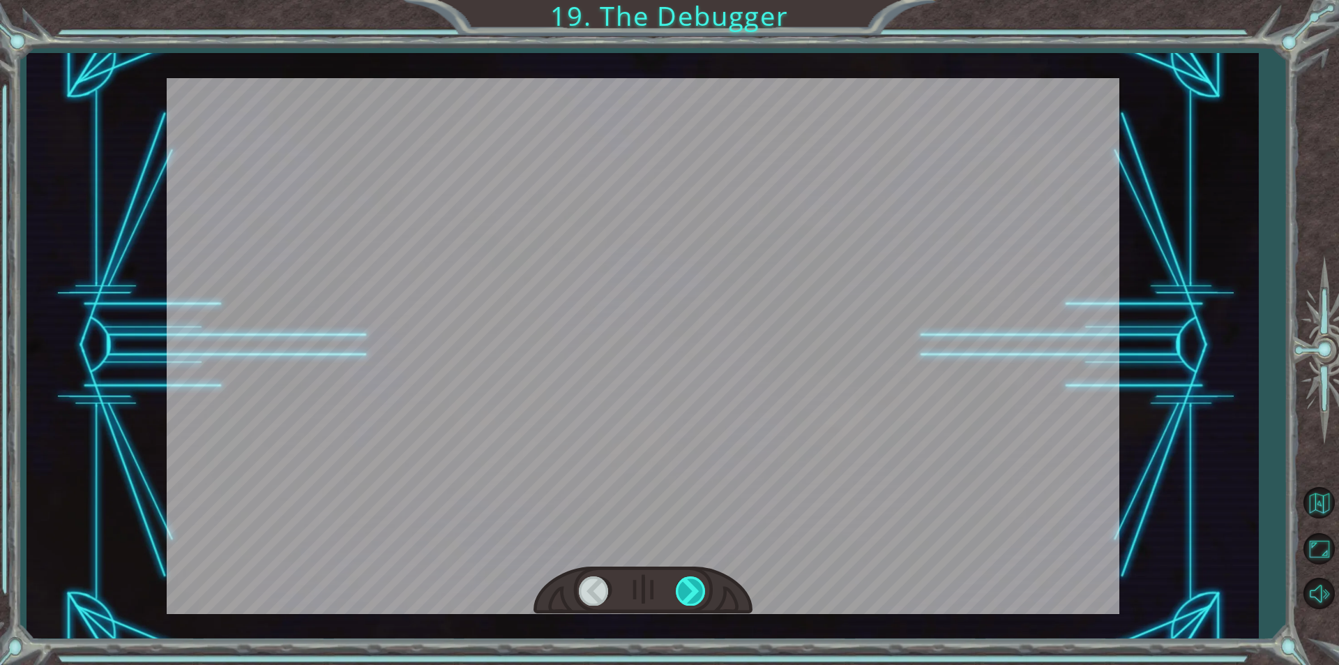
click at [692, 586] on div at bounding box center [691, 590] width 31 height 29
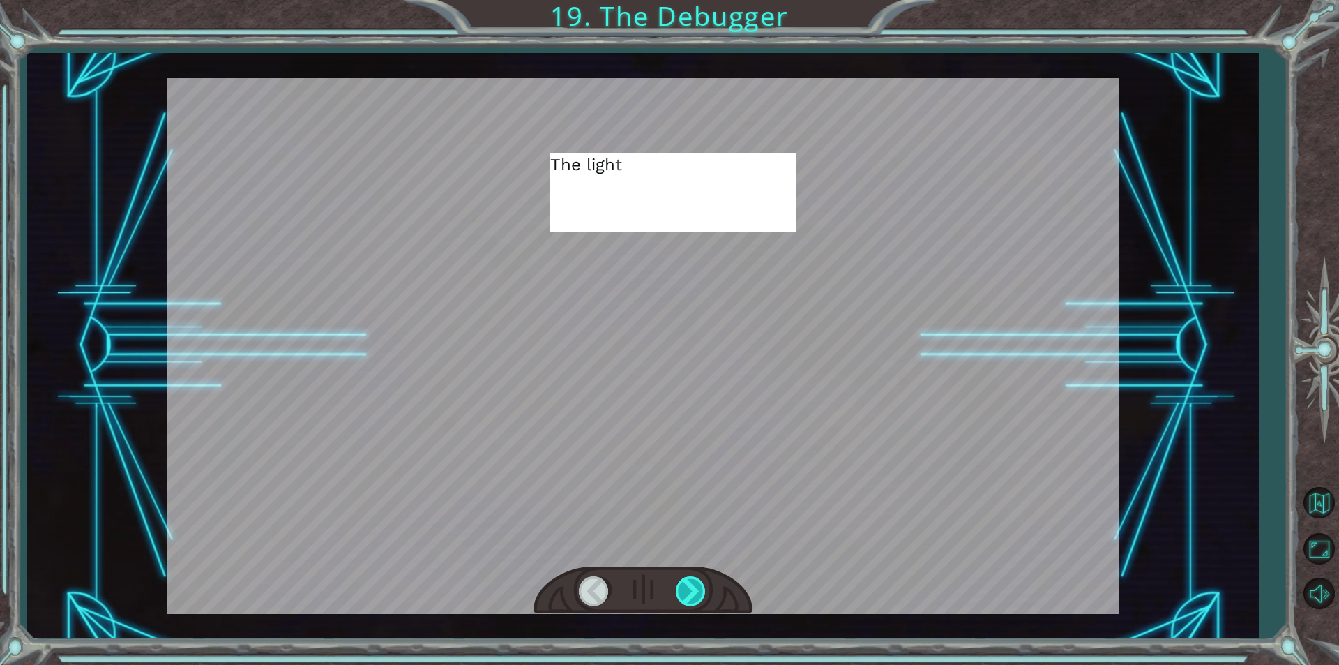
click at [692, 586] on div at bounding box center [691, 590] width 31 height 29
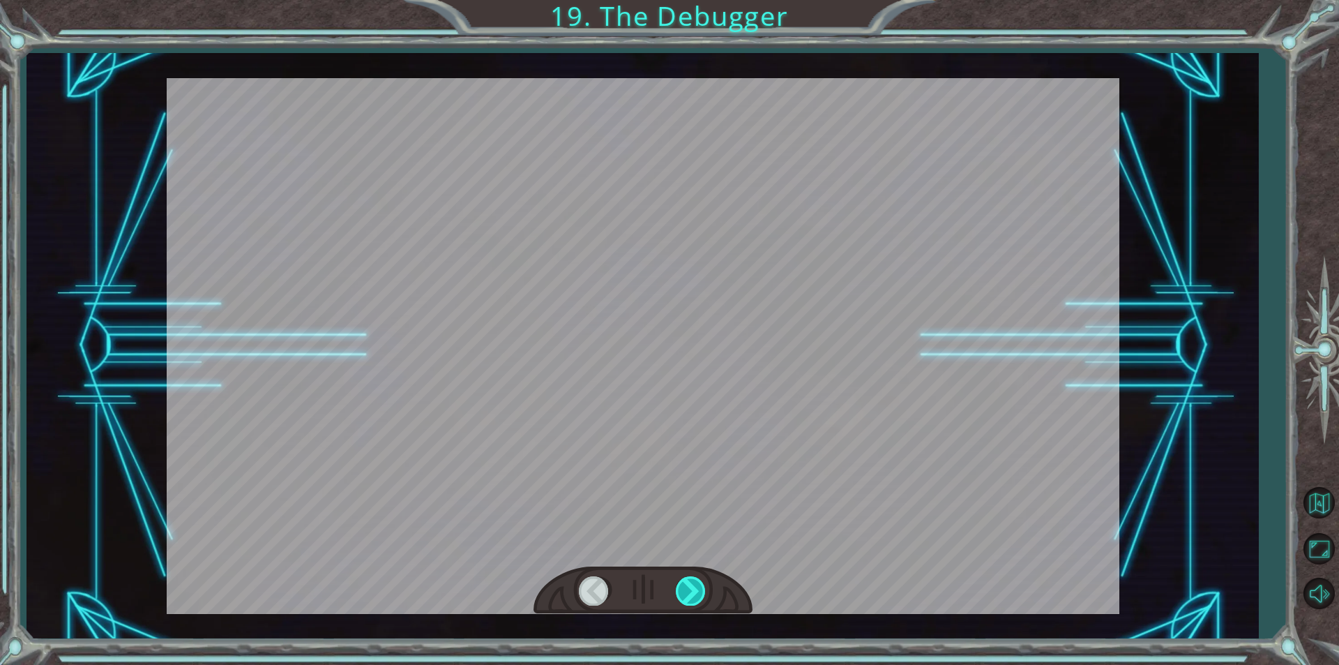
click at [692, 586] on div at bounding box center [691, 590] width 31 height 29
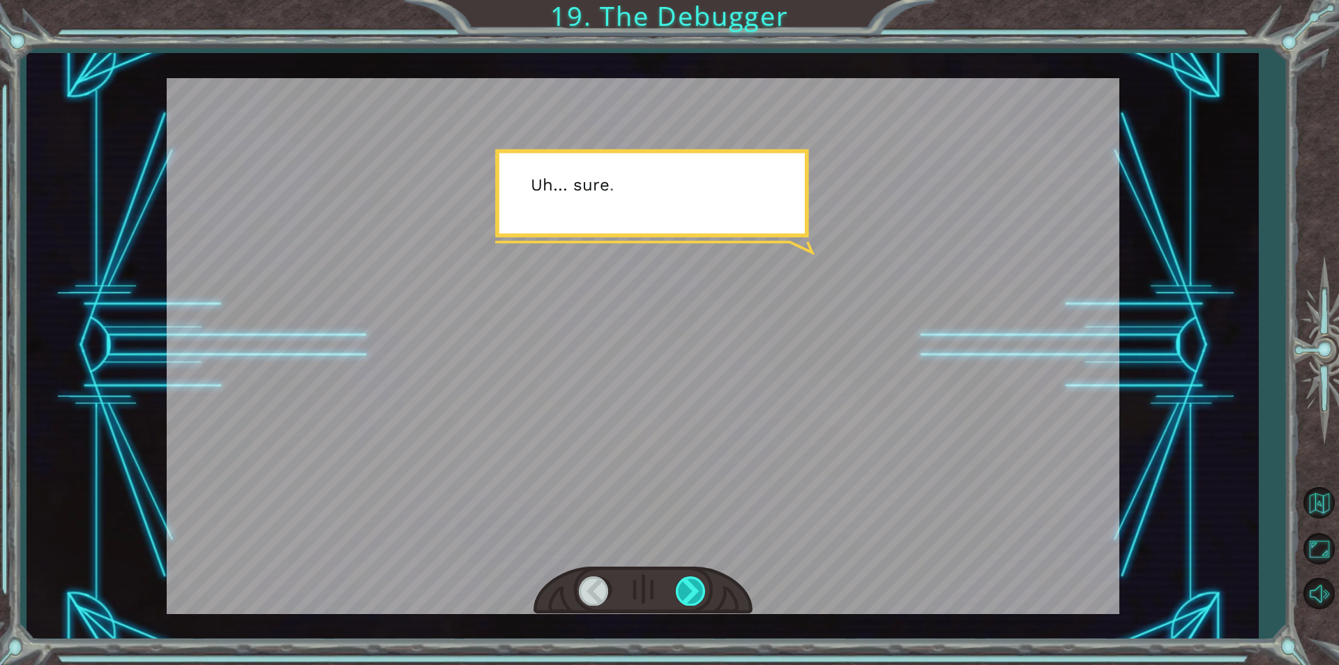
click at [692, 586] on div at bounding box center [691, 590] width 31 height 29
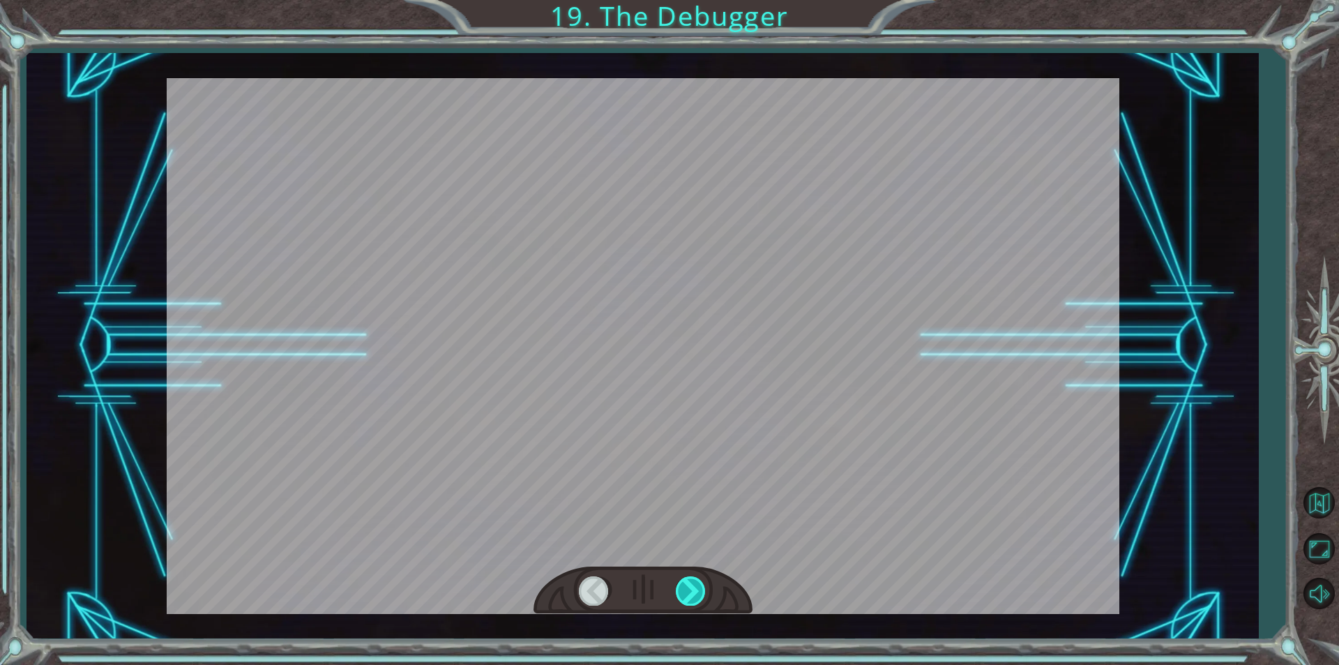
click at [692, 586] on div at bounding box center [691, 590] width 31 height 29
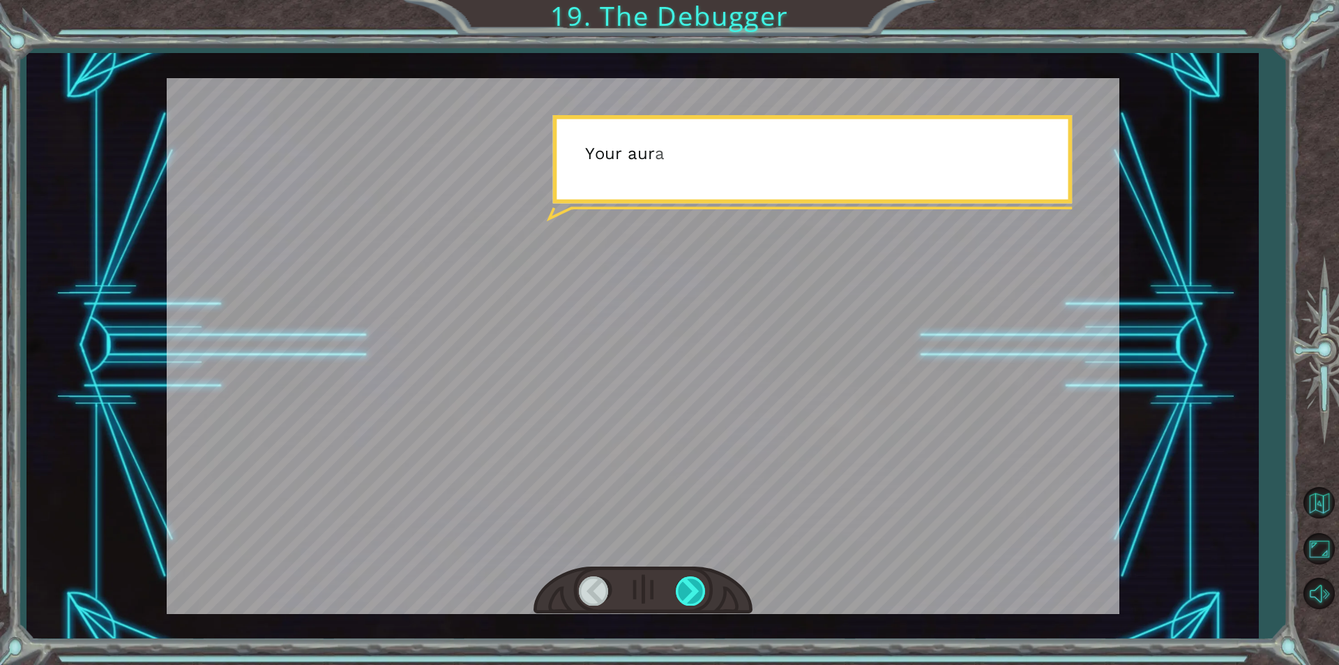
click at [692, 586] on div at bounding box center [691, 590] width 31 height 29
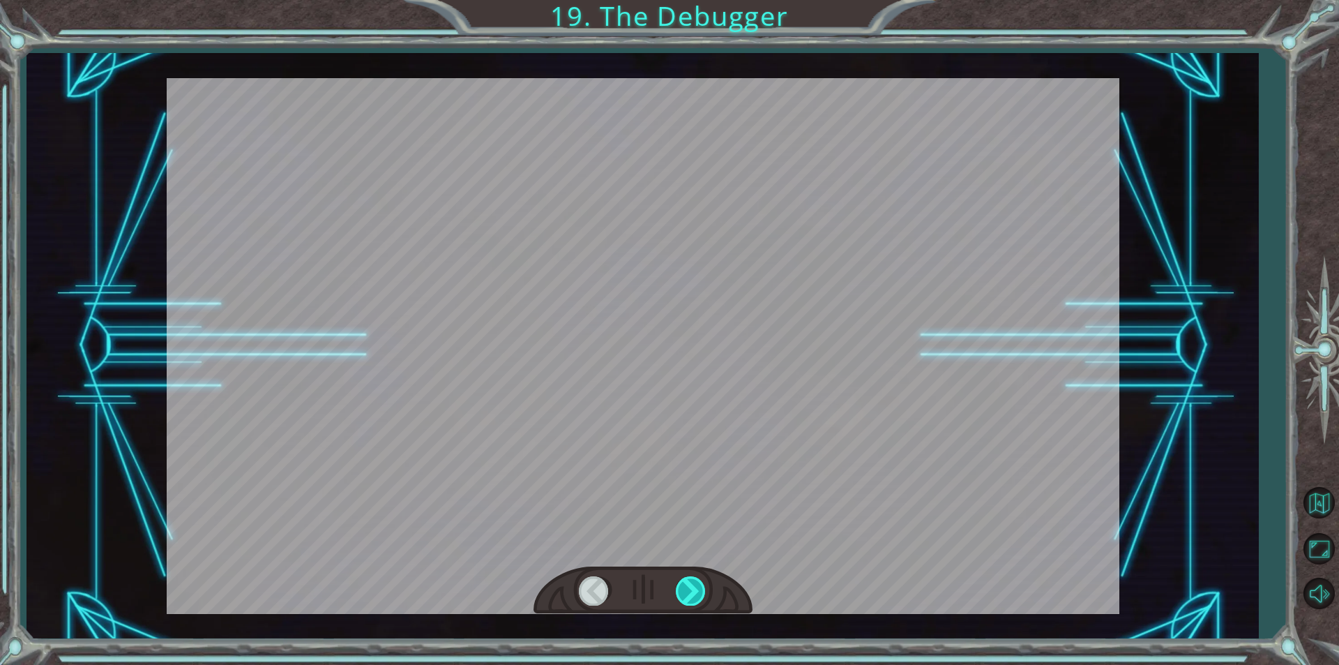
click at [692, 586] on div at bounding box center [691, 590] width 31 height 29
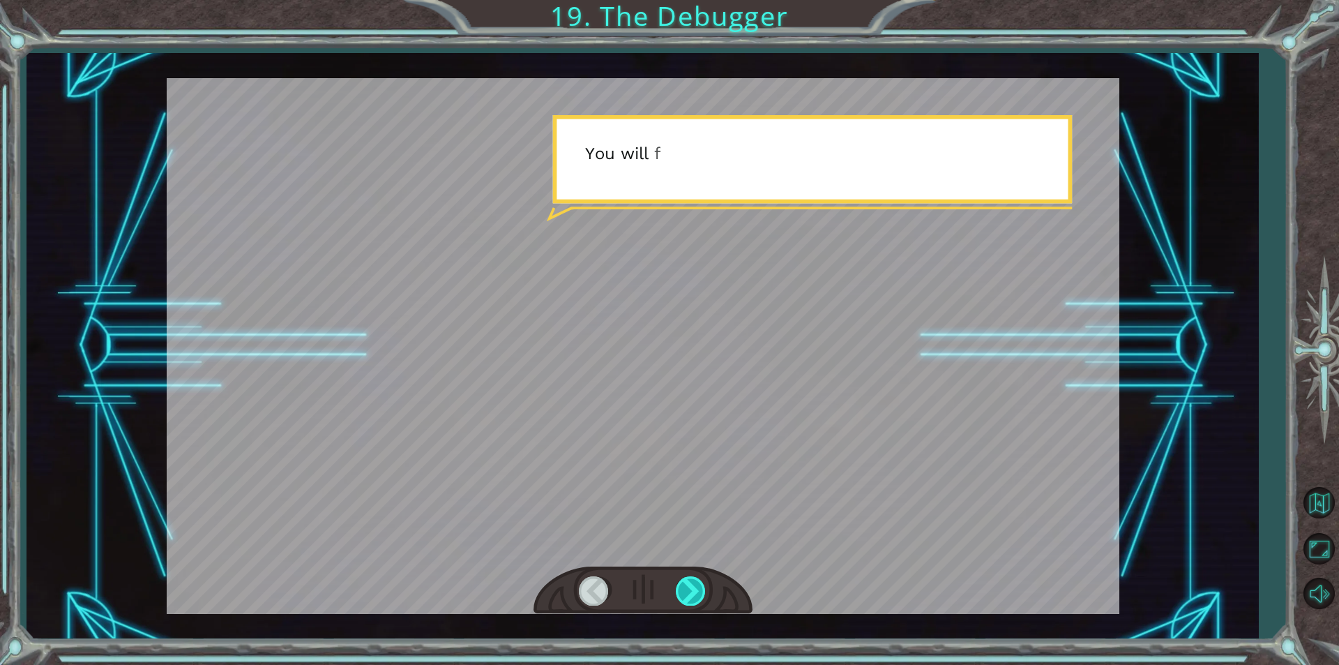
click at [692, 586] on div at bounding box center [691, 590] width 31 height 29
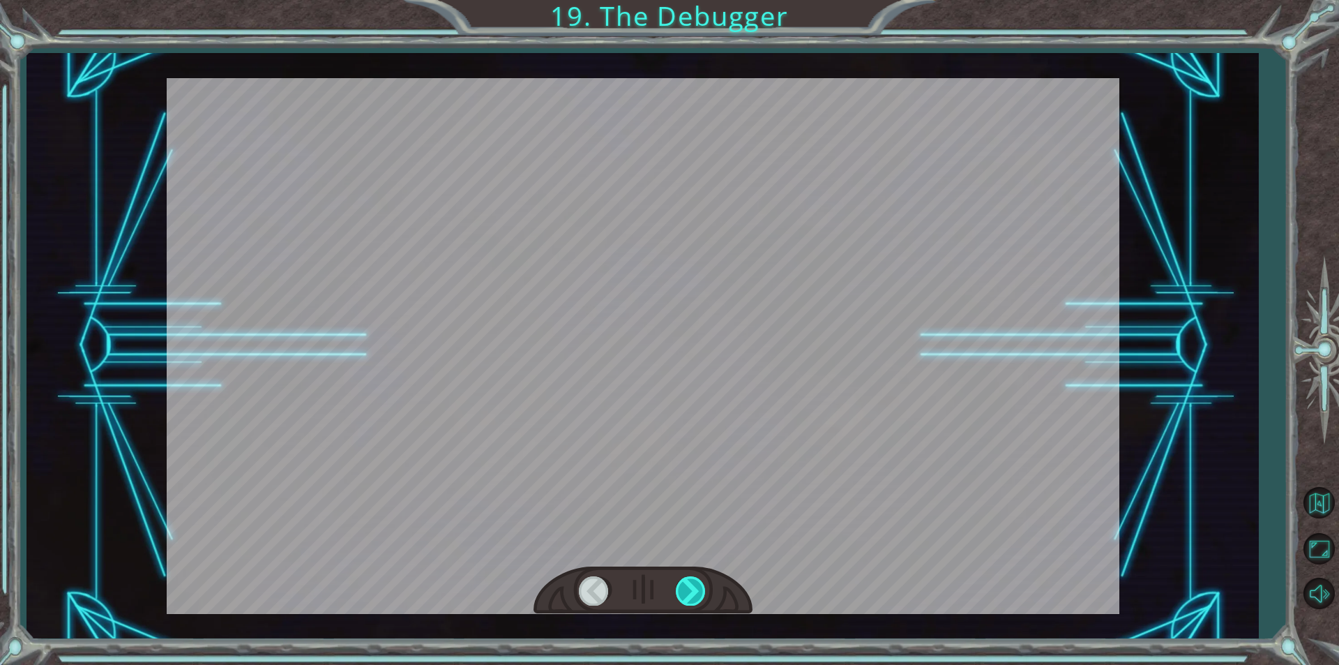
click at [692, 586] on div at bounding box center [691, 590] width 31 height 29
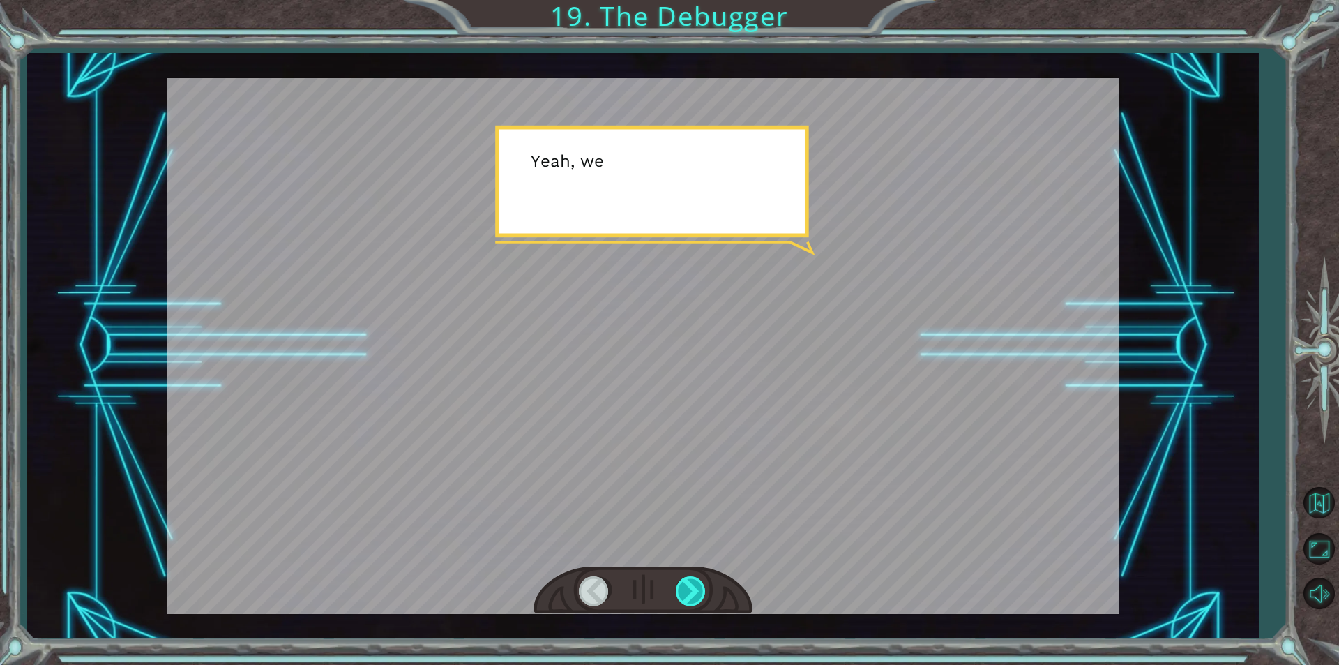
click at [692, 586] on div at bounding box center [691, 590] width 31 height 29
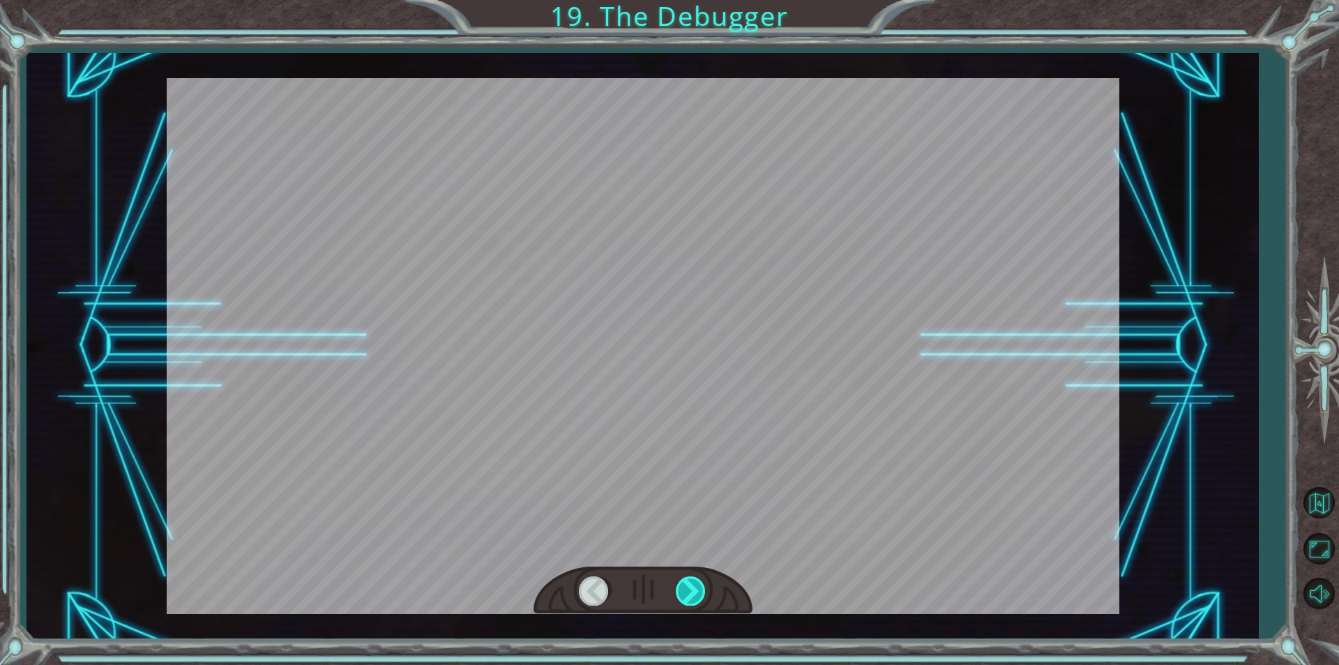
click at [692, 586] on div at bounding box center [691, 590] width 31 height 29
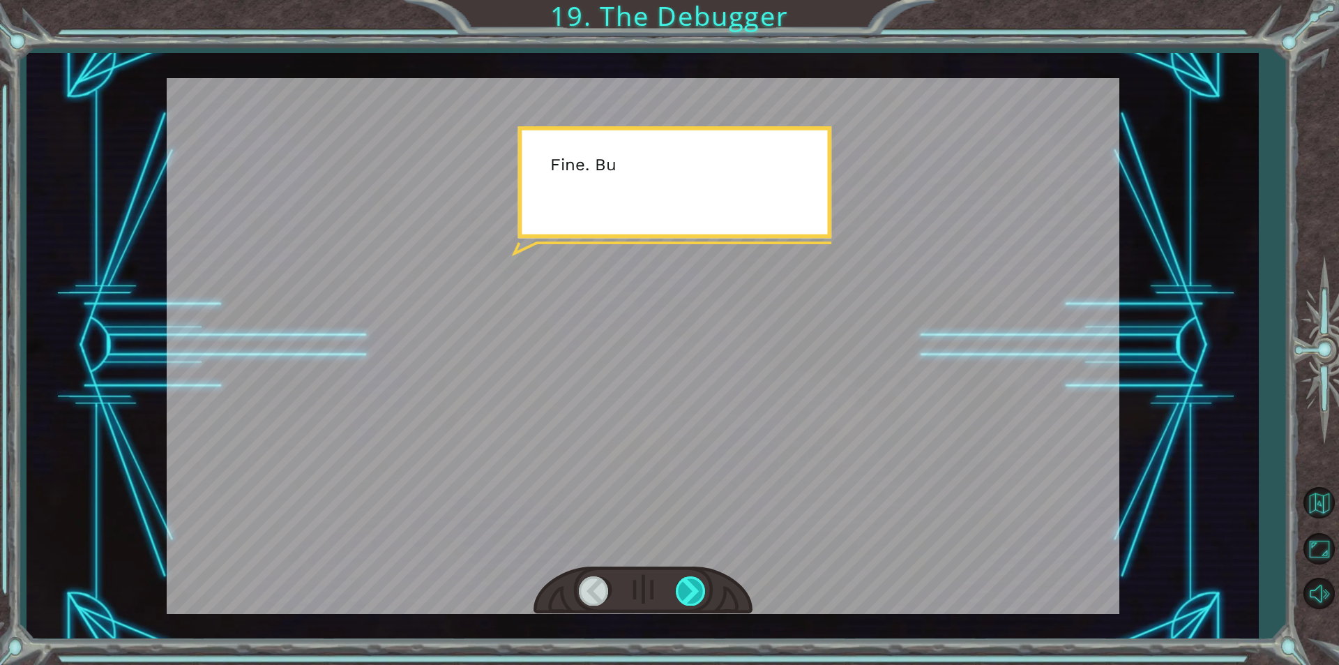
click at [692, 586] on div at bounding box center [691, 590] width 31 height 29
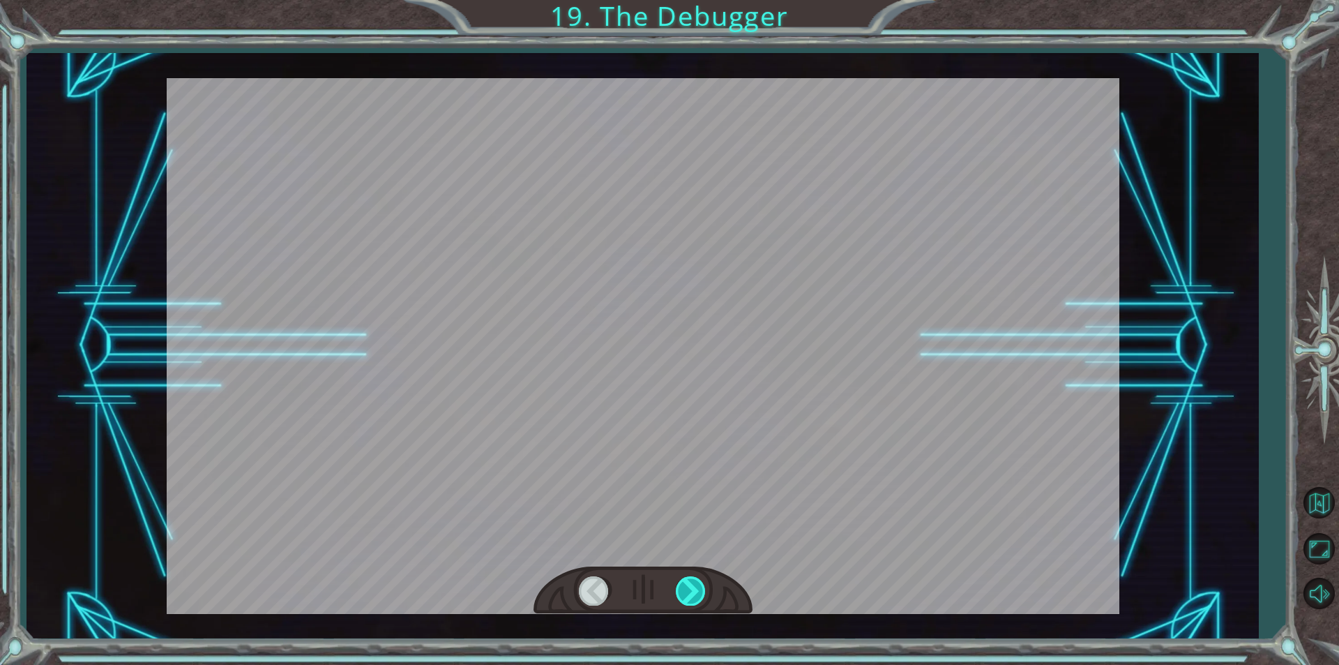
click at [692, 586] on div at bounding box center [691, 590] width 31 height 29
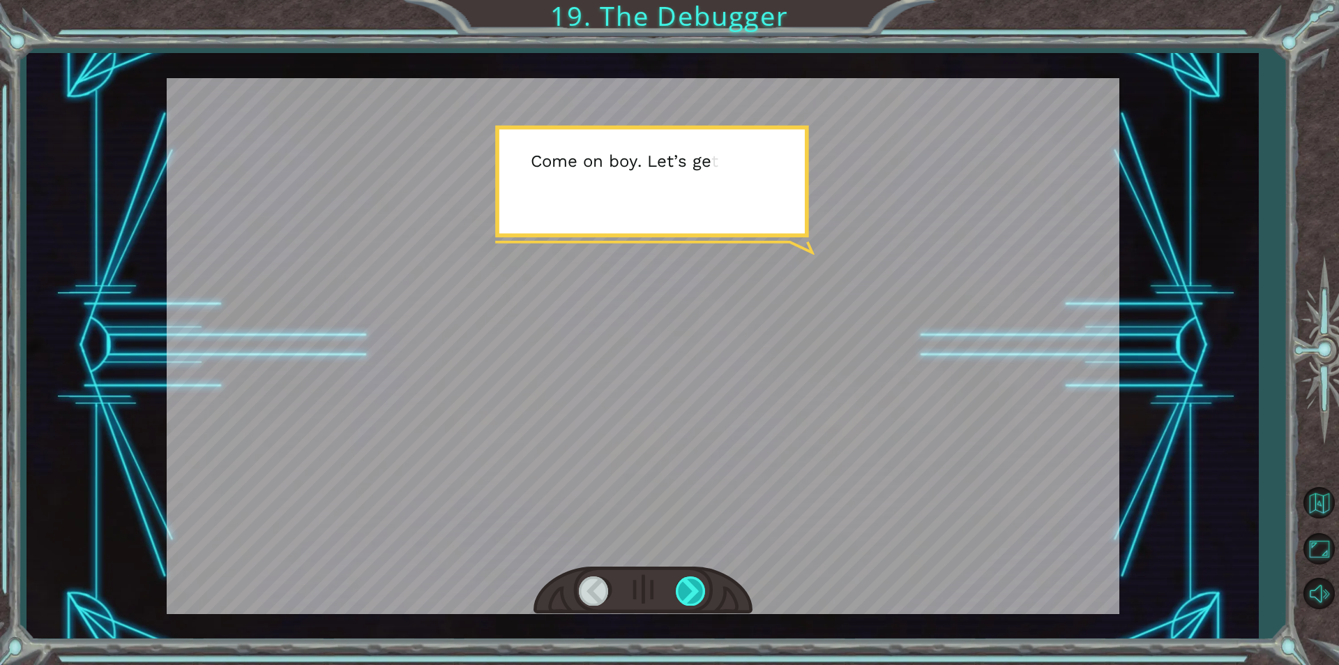
click at [692, 586] on div at bounding box center [691, 590] width 31 height 29
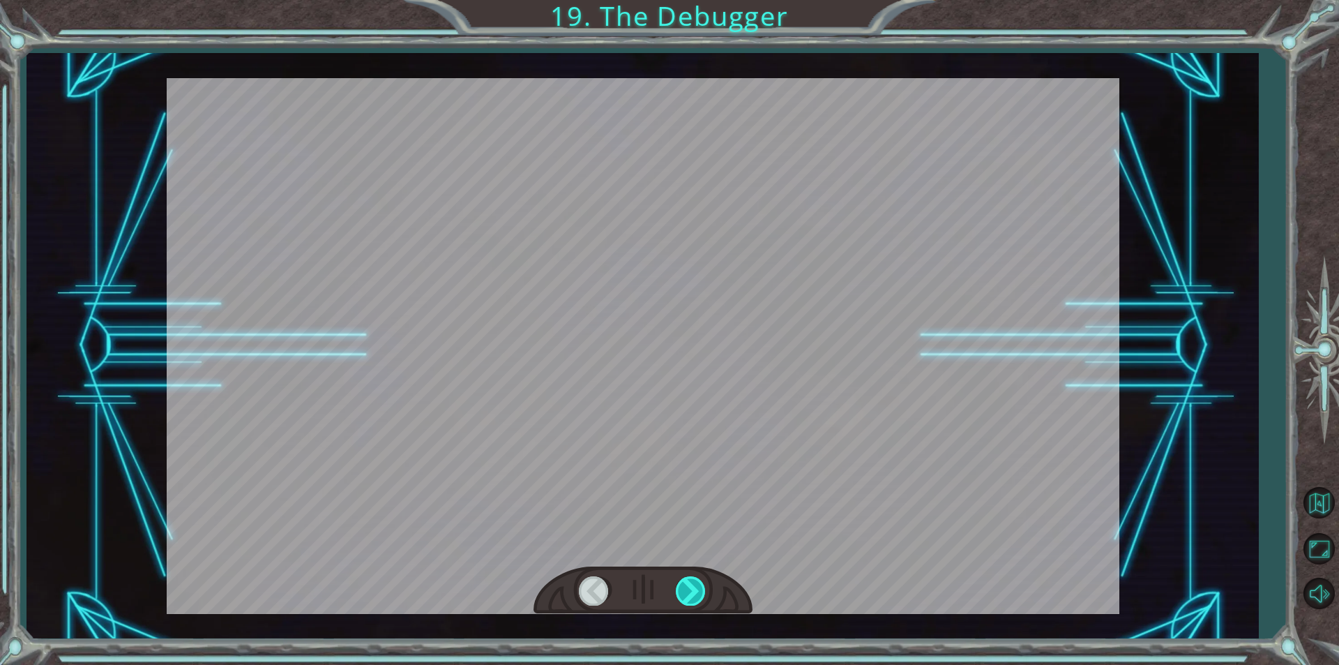
click at [692, 586] on div at bounding box center [691, 590] width 31 height 29
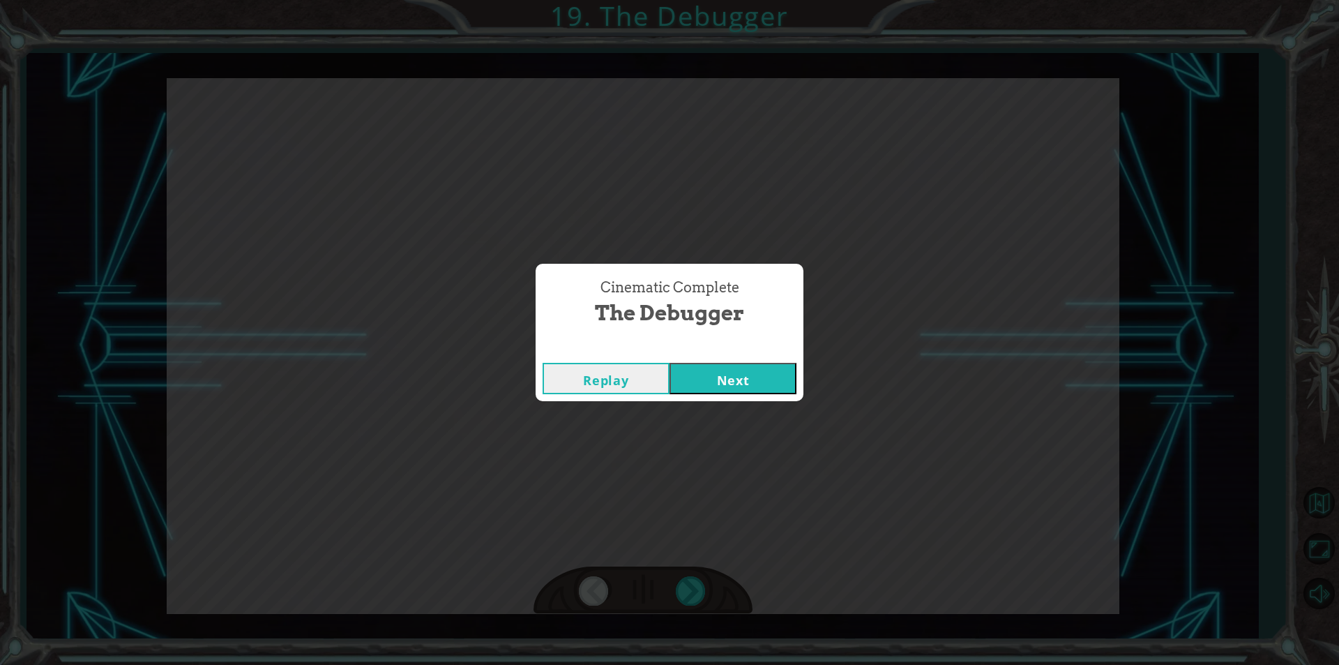
click at [715, 377] on button "Next" at bounding box center [732, 378] width 127 height 31
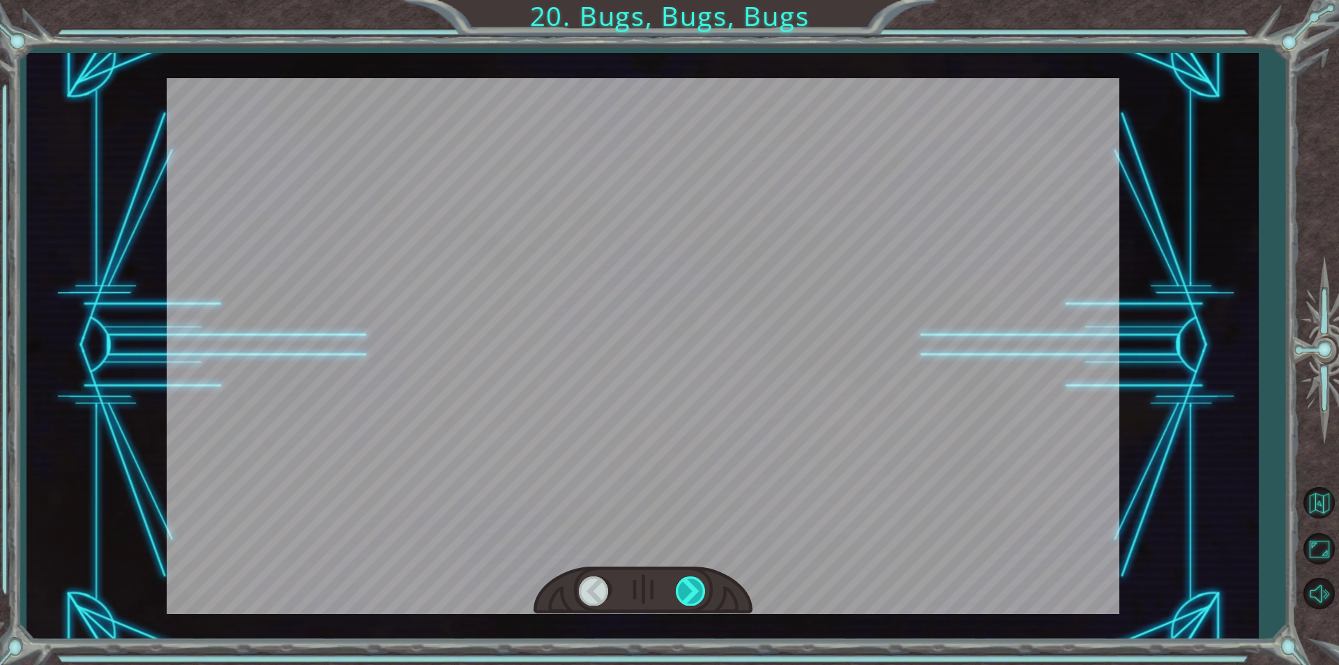
click at [684, 593] on div at bounding box center [691, 590] width 31 height 29
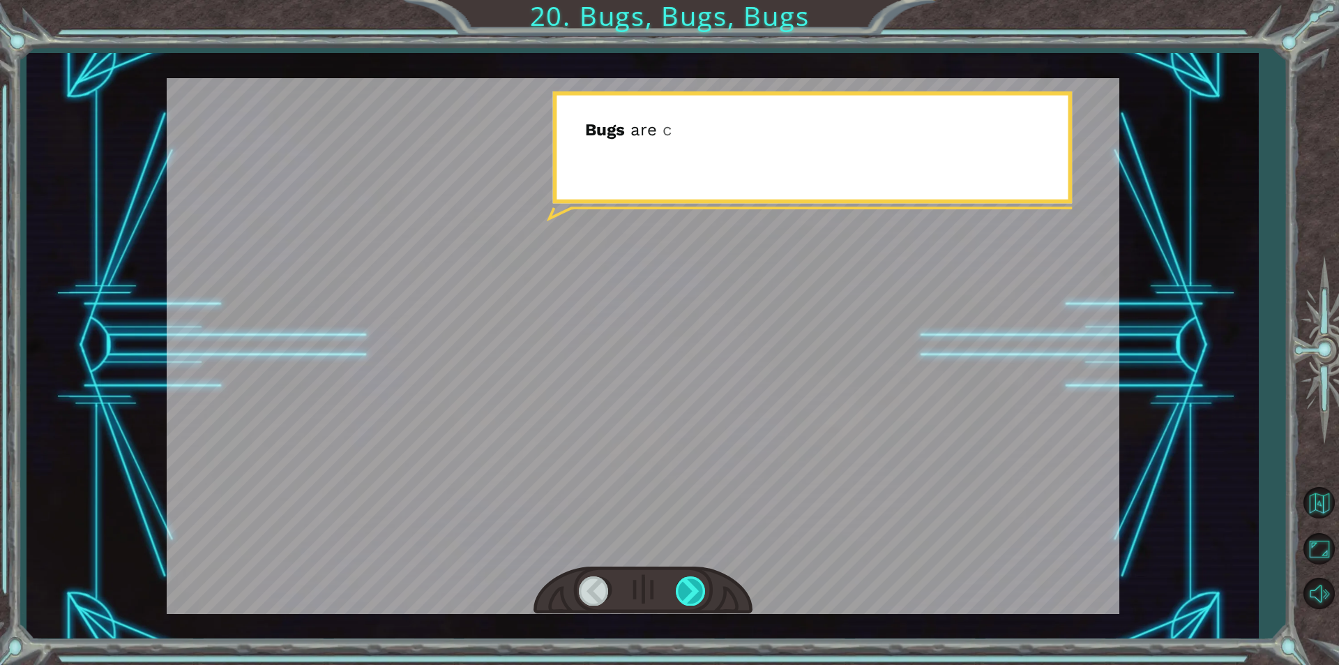
click at [684, 593] on div at bounding box center [691, 590] width 31 height 29
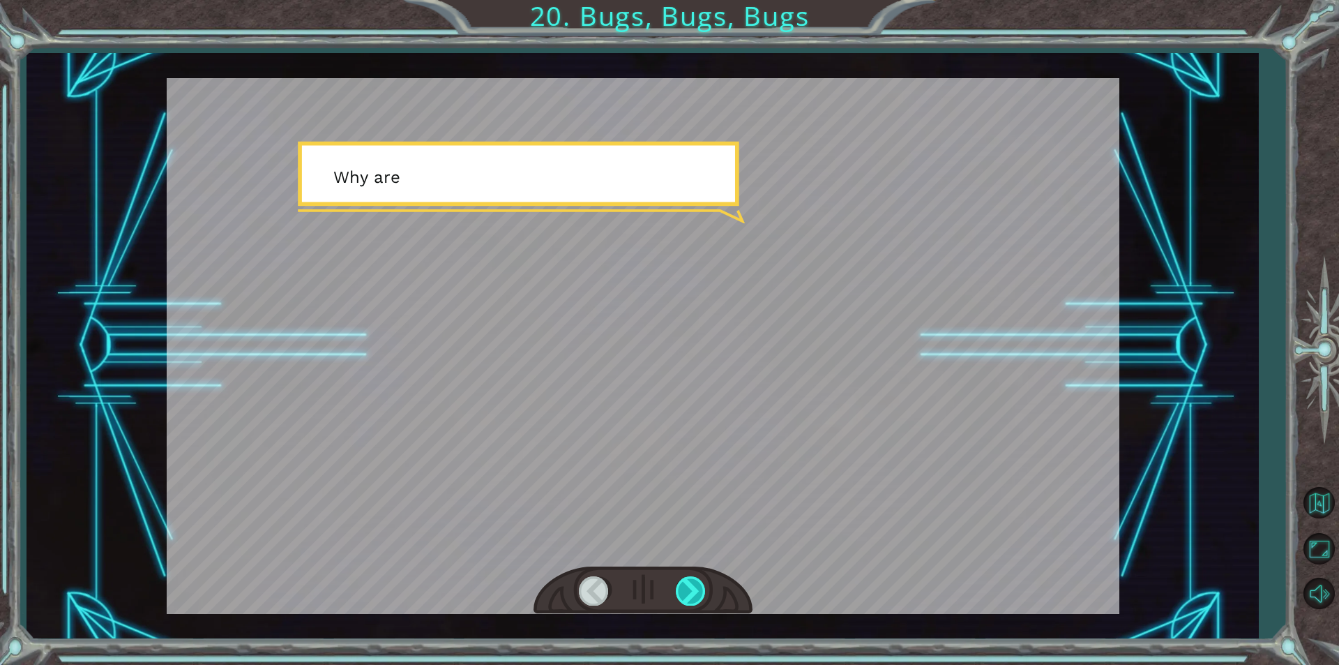
click at [684, 593] on div at bounding box center [691, 590] width 31 height 29
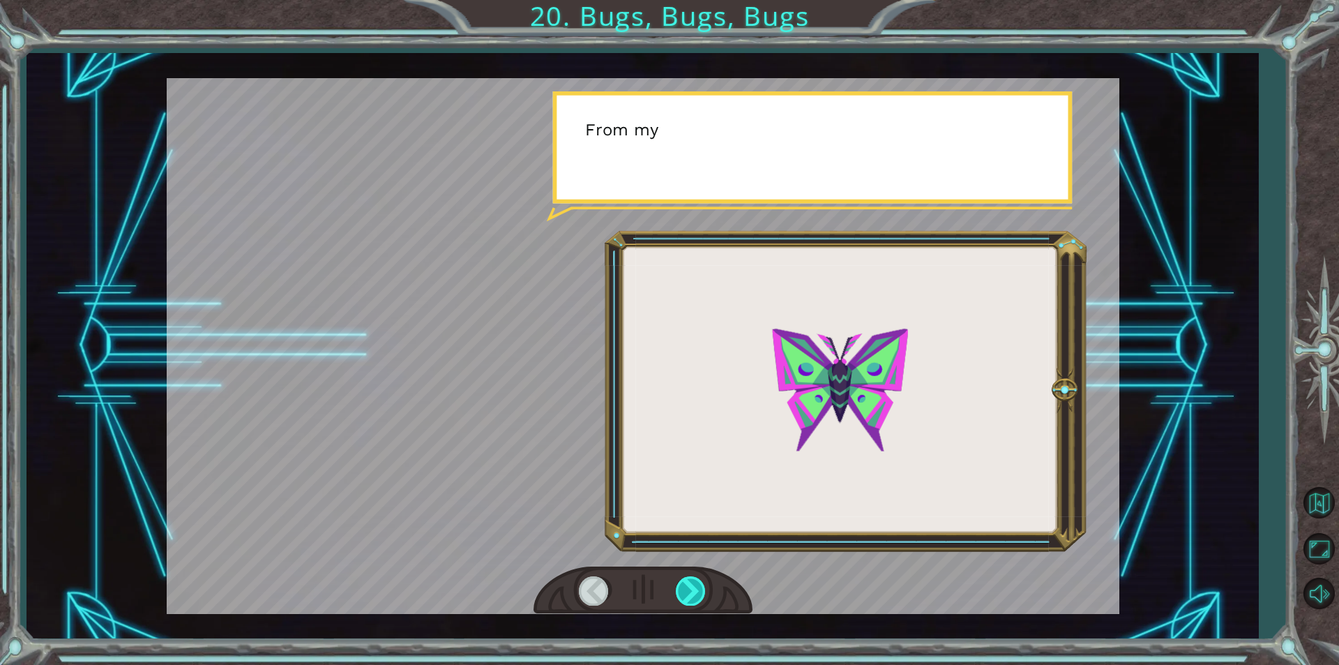
click at [684, 593] on div at bounding box center [691, 590] width 31 height 29
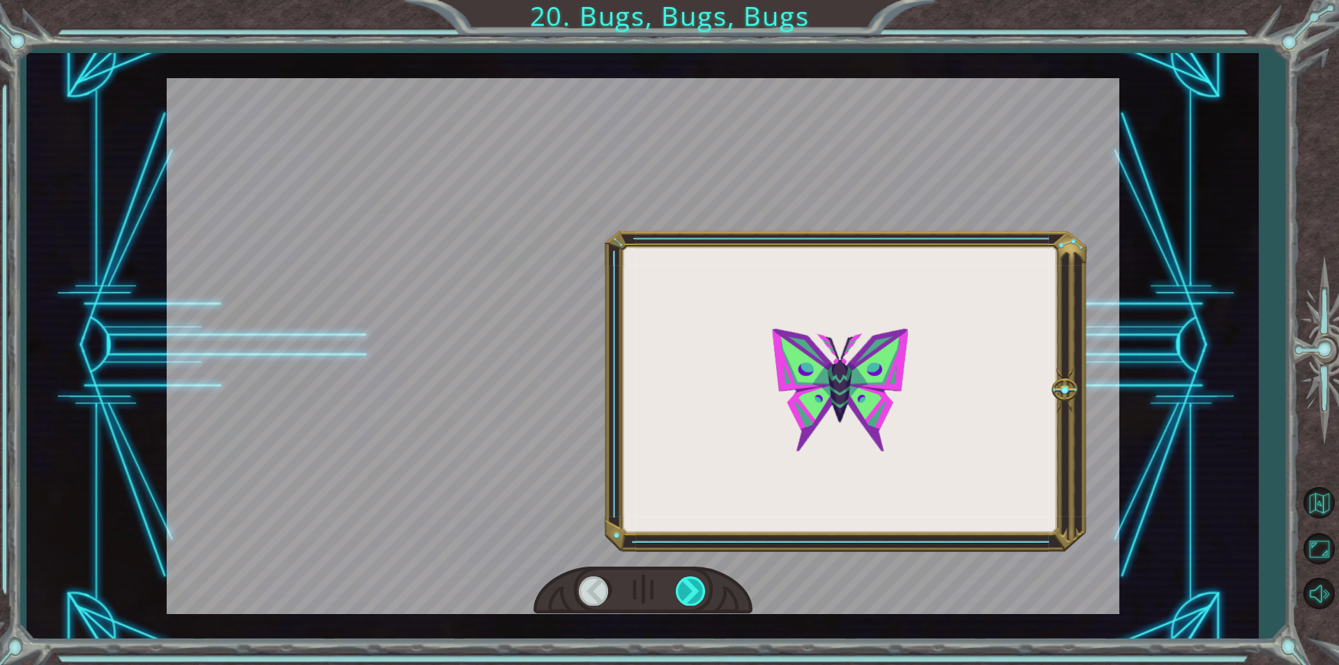
click at [684, 593] on div at bounding box center [691, 590] width 31 height 29
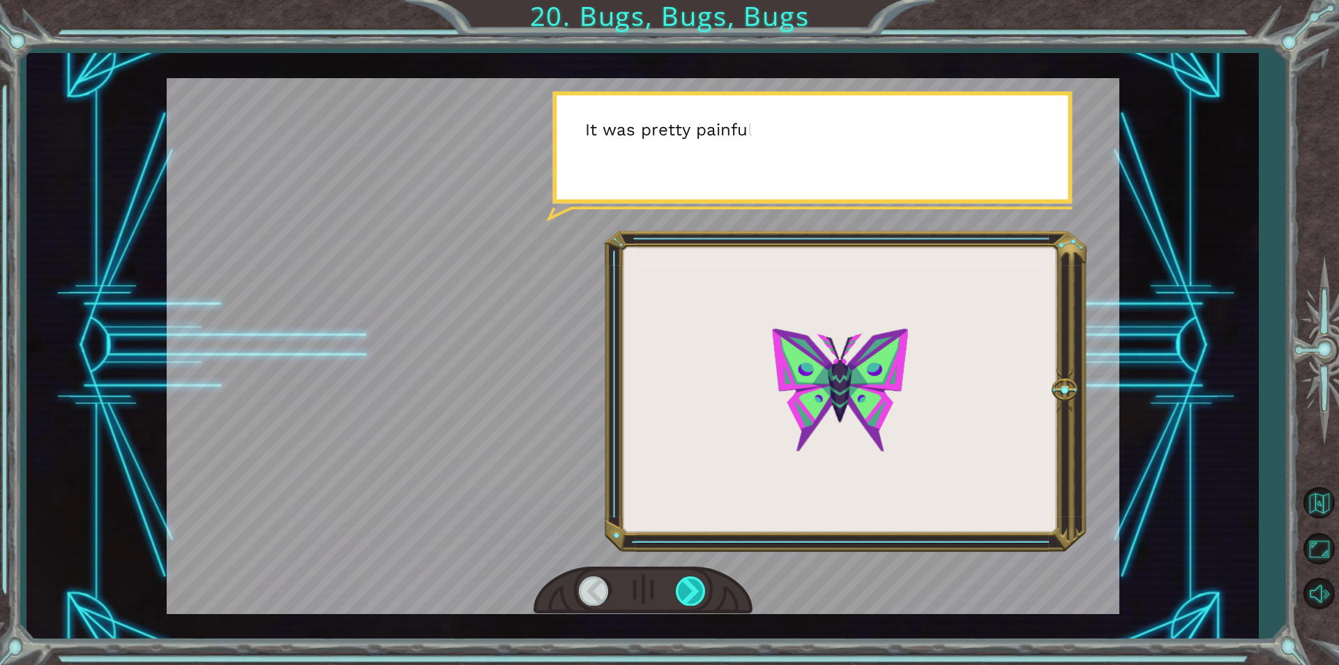
click at [684, 593] on div at bounding box center [691, 590] width 31 height 29
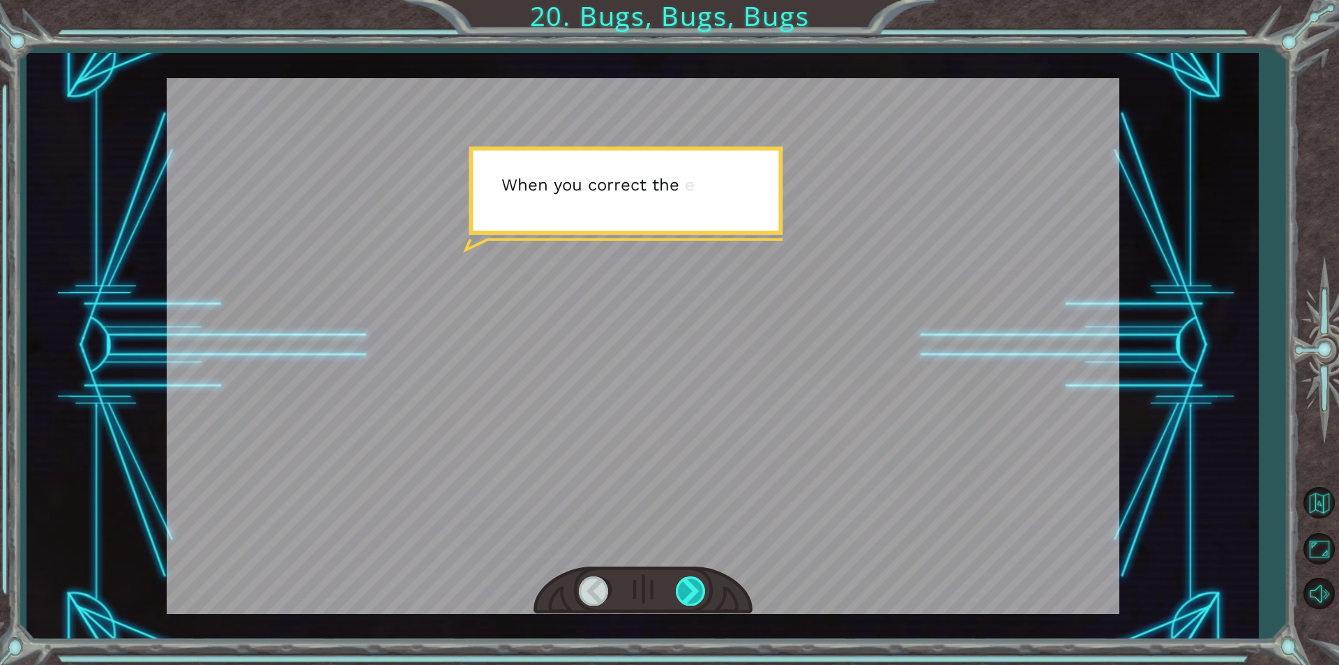
click at [689, 589] on div at bounding box center [691, 590] width 31 height 29
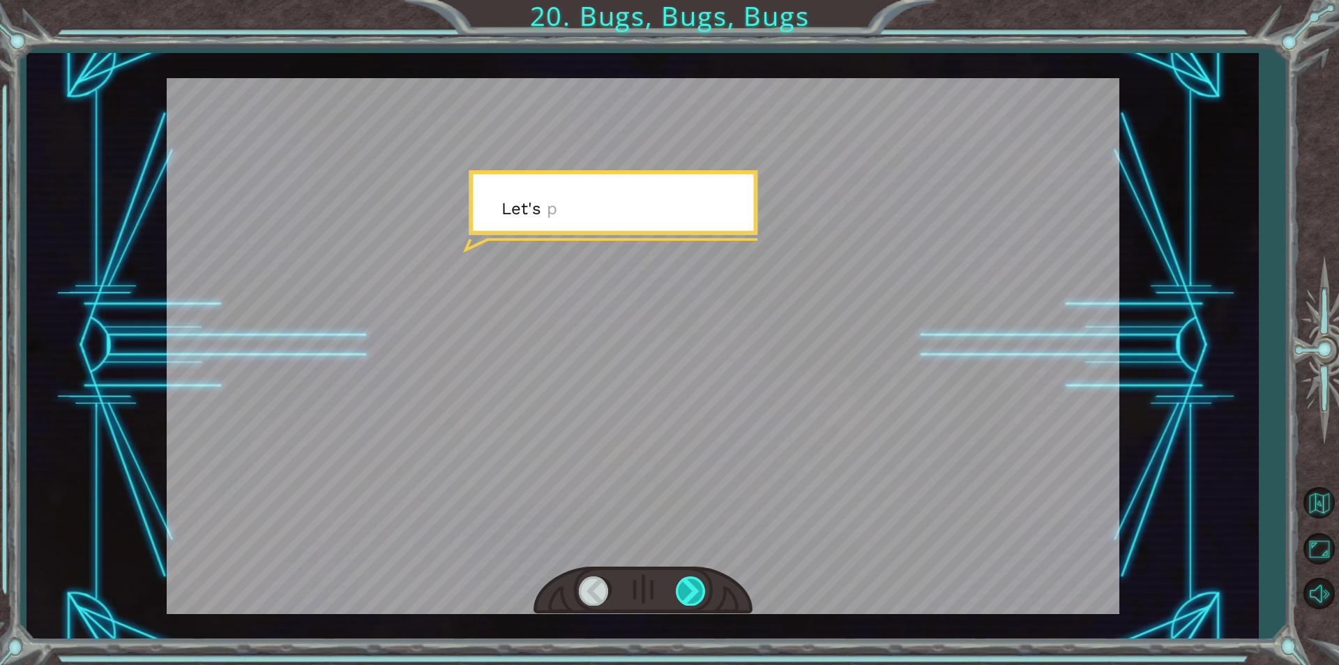
click at [690, 600] on div at bounding box center [691, 590] width 31 height 29
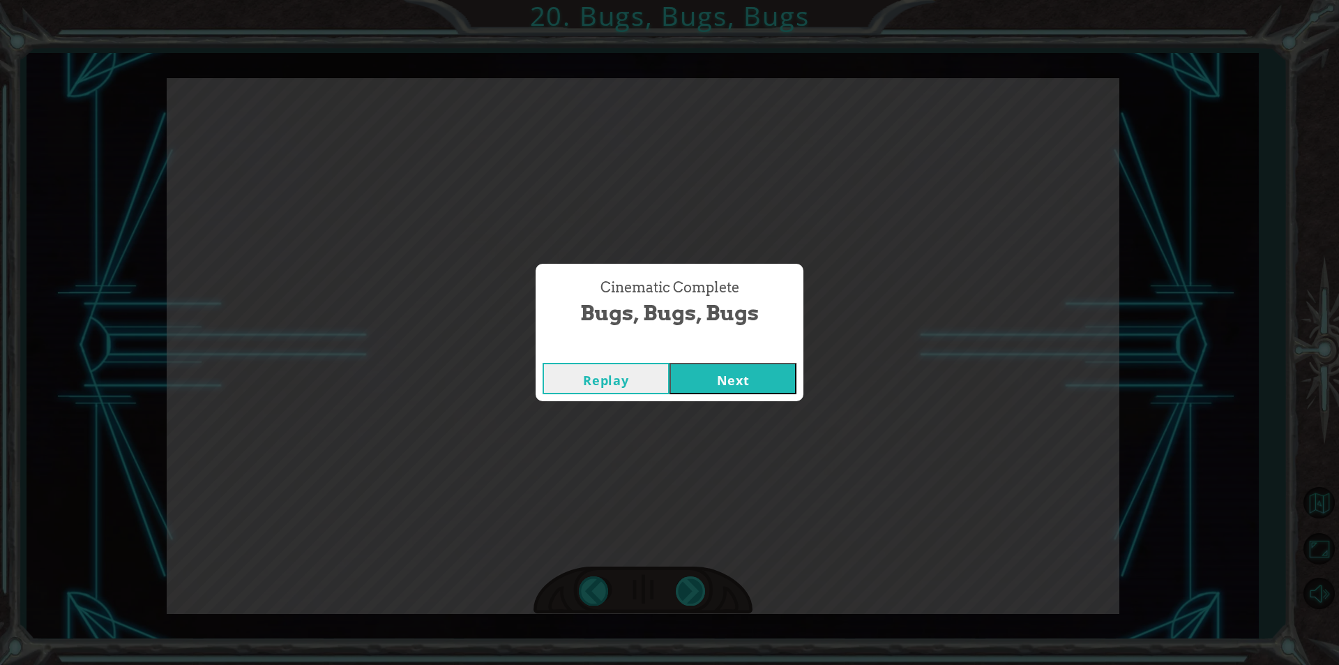
click at [690, 600] on div "Cinematic Complete Bugs, Bugs, Bugs Replay Next" at bounding box center [669, 332] width 1339 height 665
click at [735, 384] on button "Next" at bounding box center [732, 378] width 127 height 31
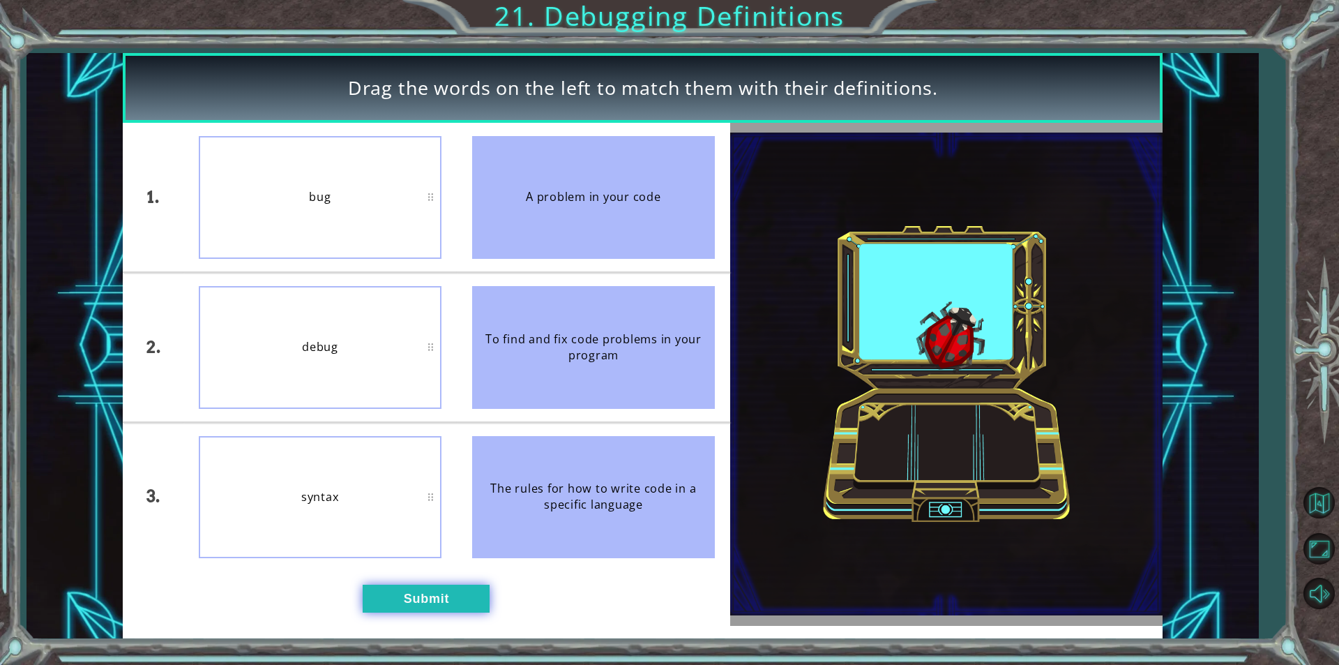
click at [439, 599] on button "Submit" at bounding box center [426, 598] width 127 height 28
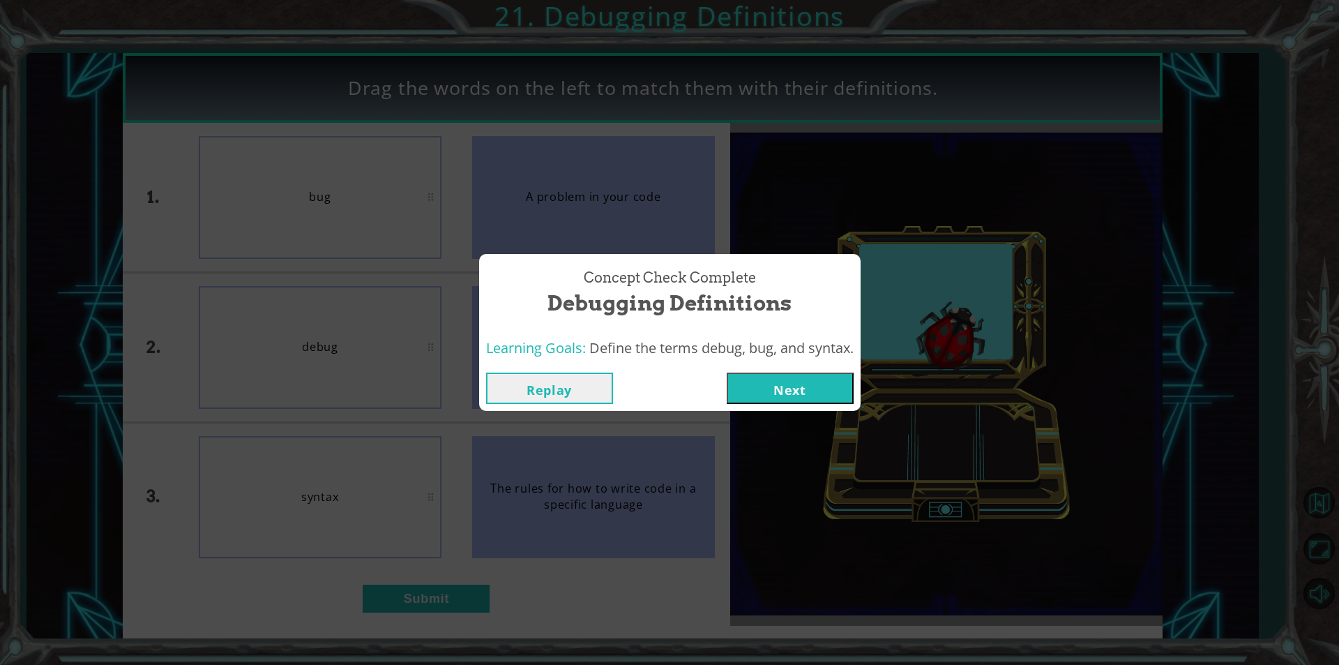
click at [801, 383] on button "Next" at bounding box center [790, 387] width 127 height 31
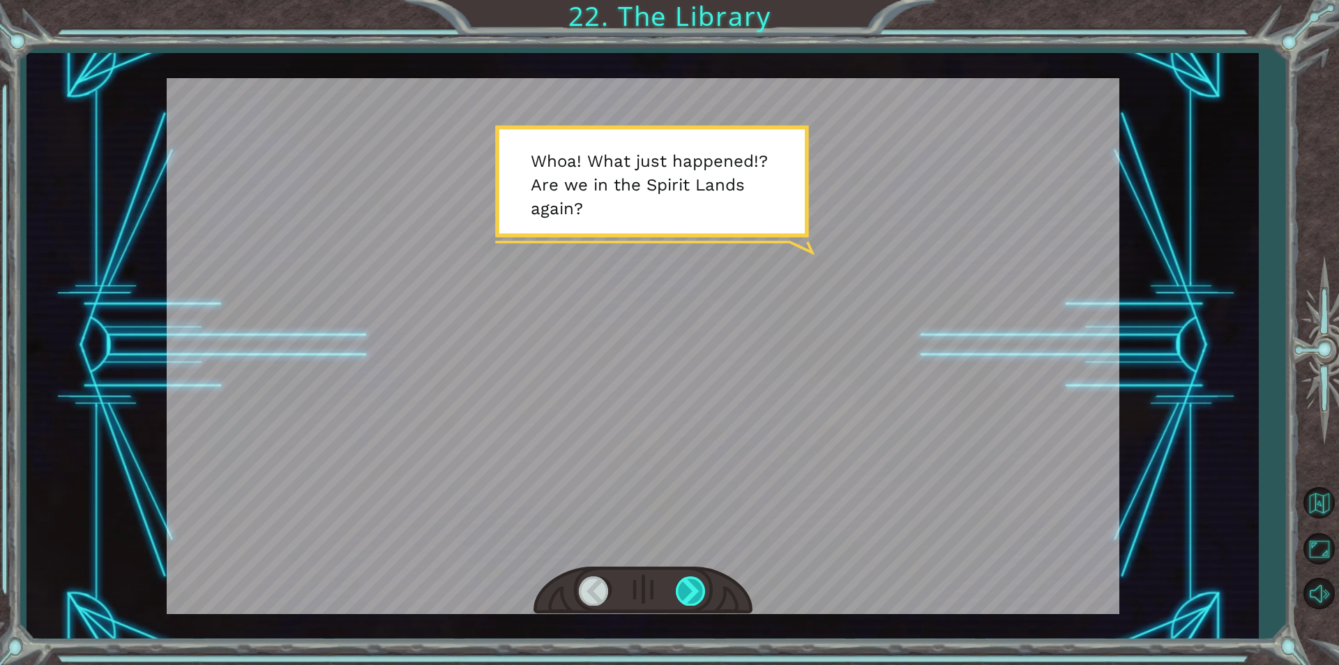
click at [700, 593] on div at bounding box center [691, 590] width 31 height 29
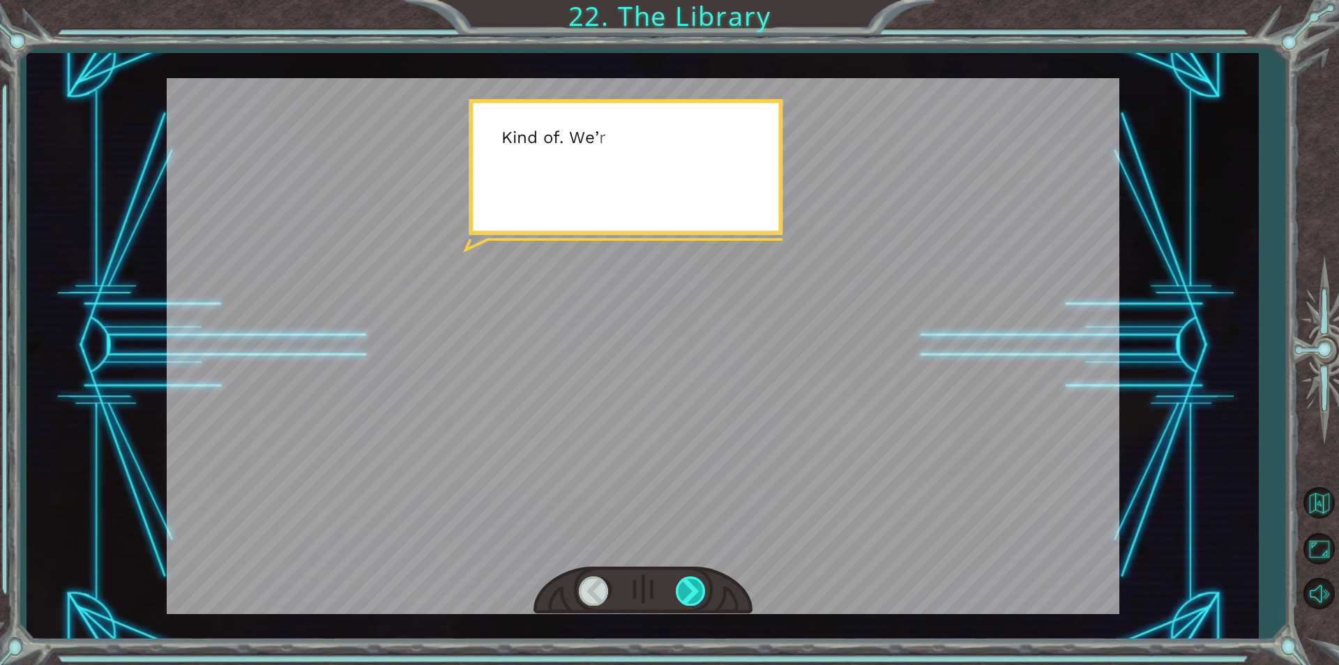
click at [700, 593] on div at bounding box center [691, 590] width 31 height 29
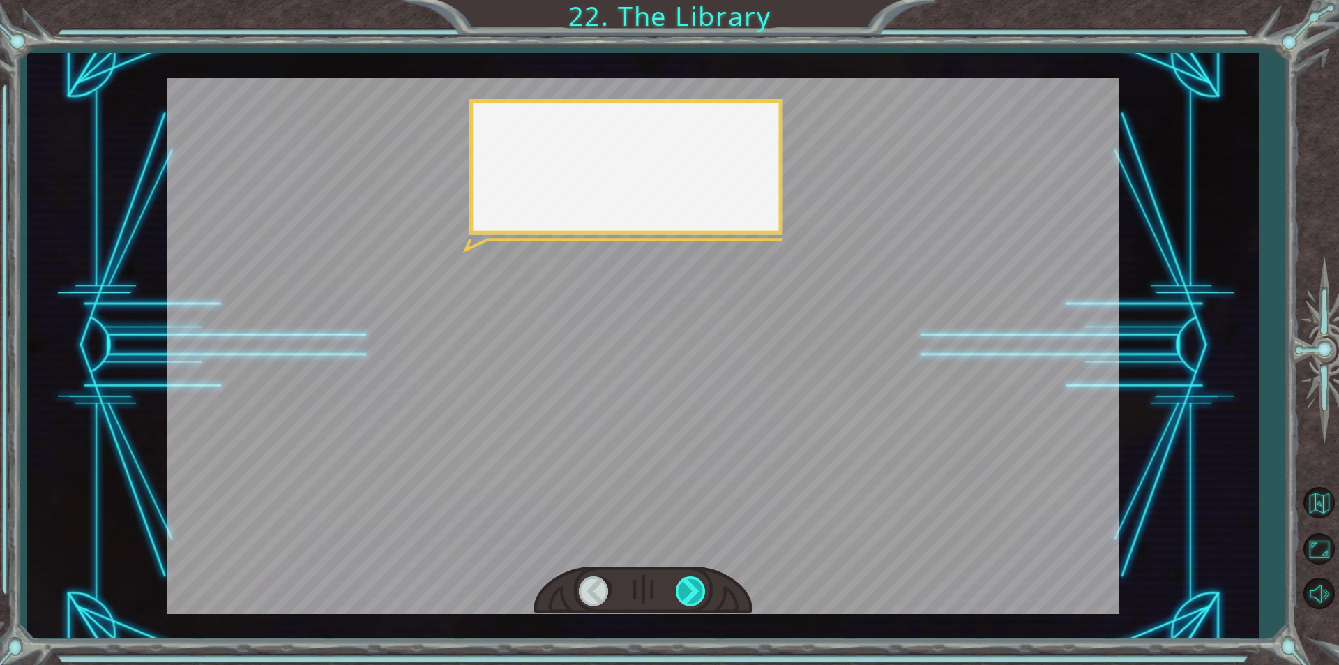
click at [700, 593] on div at bounding box center [691, 590] width 31 height 29
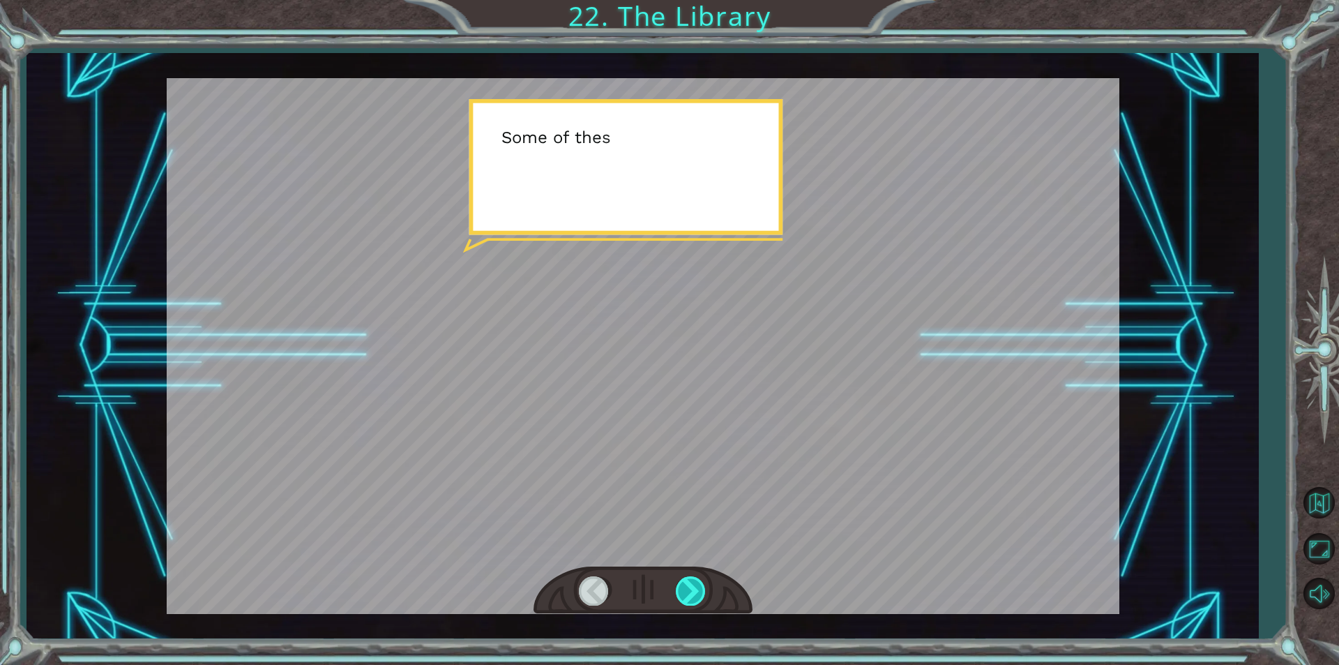
click at [700, 593] on div at bounding box center [691, 590] width 31 height 29
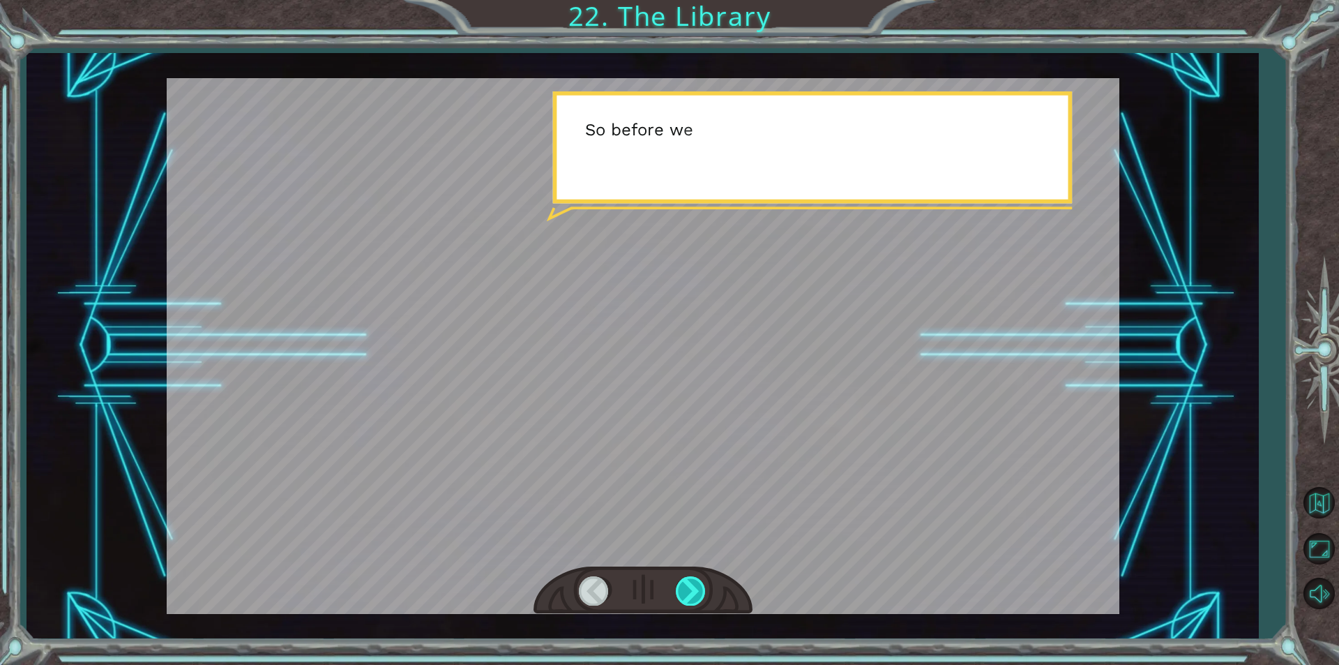
click at [700, 593] on div at bounding box center [691, 590] width 31 height 29
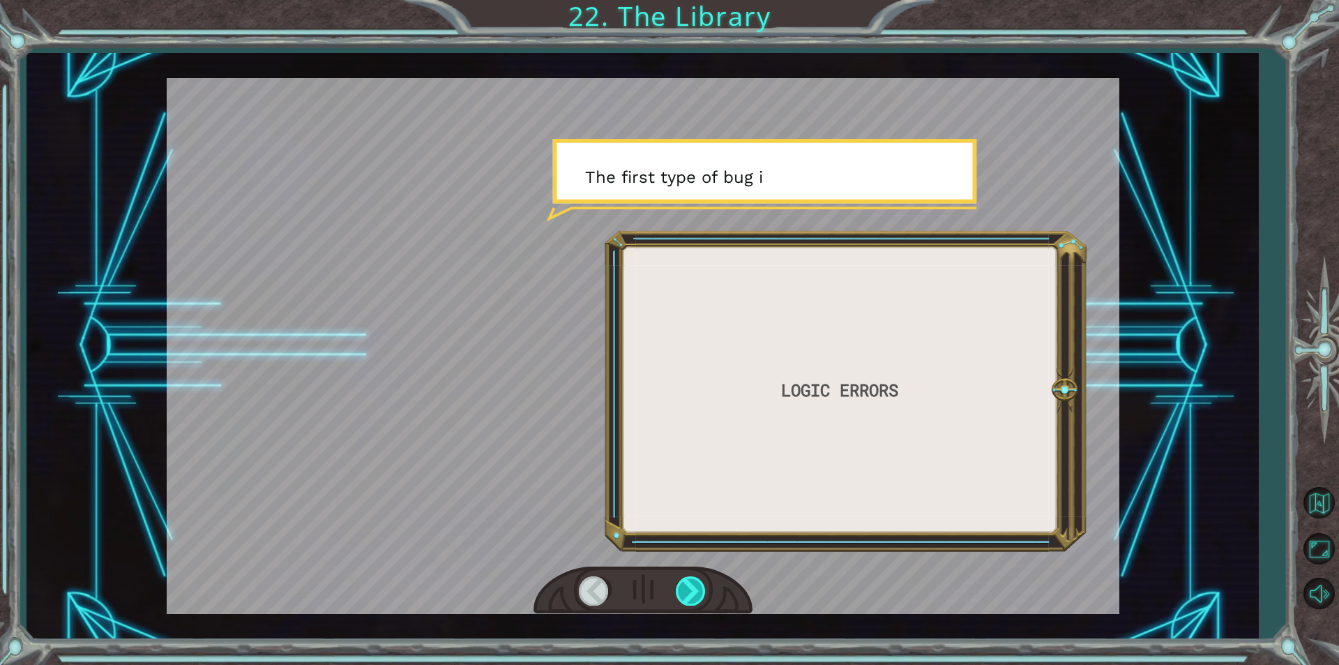
click at [700, 593] on div at bounding box center [691, 590] width 31 height 29
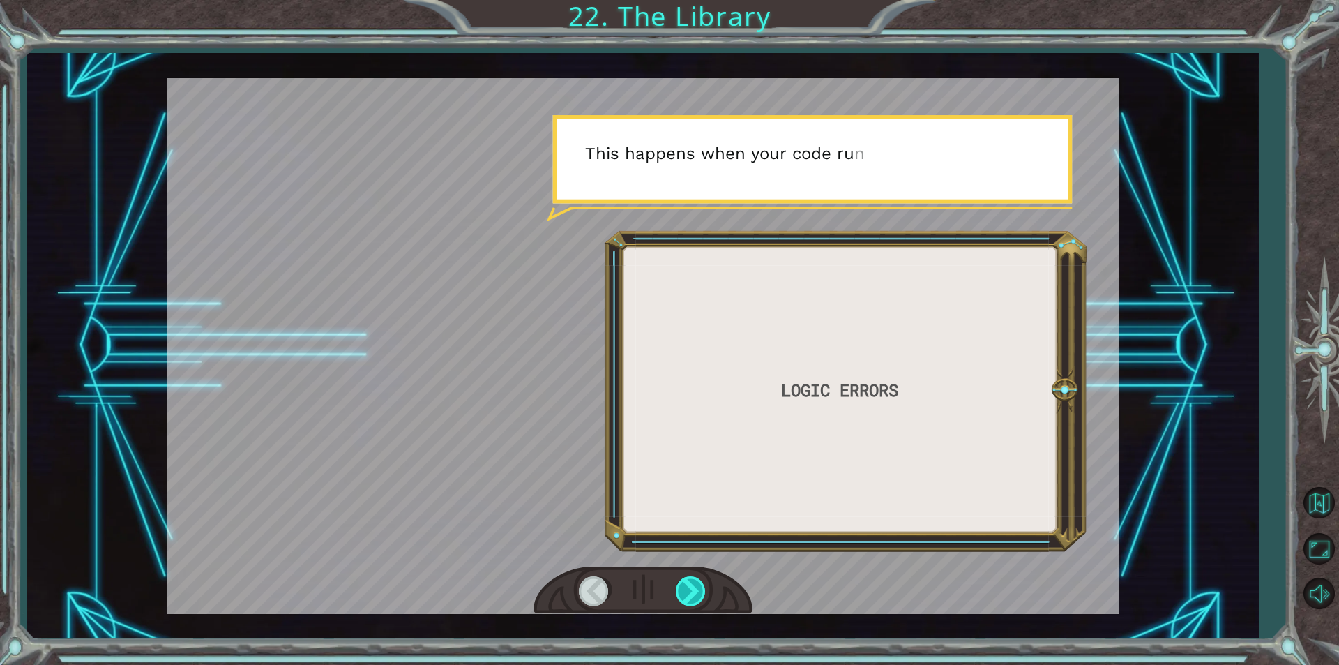
click at [700, 593] on div at bounding box center [691, 590] width 31 height 29
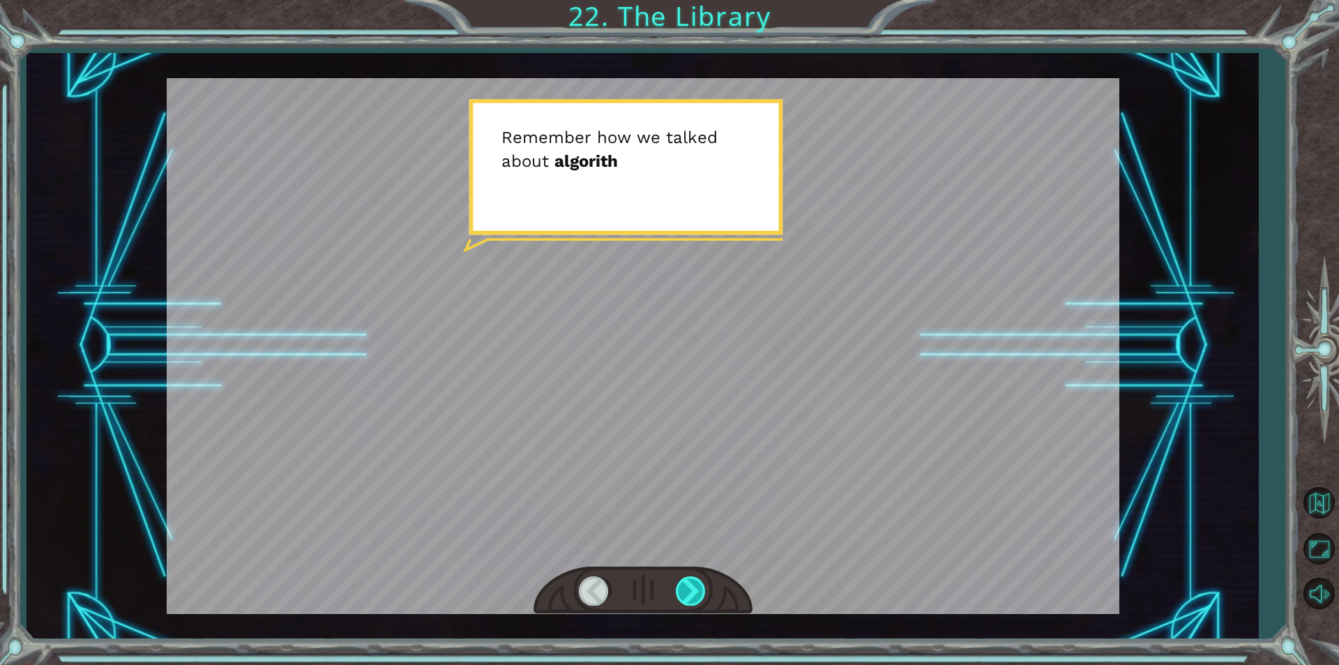
click at [700, 593] on div at bounding box center [691, 590] width 31 height 29
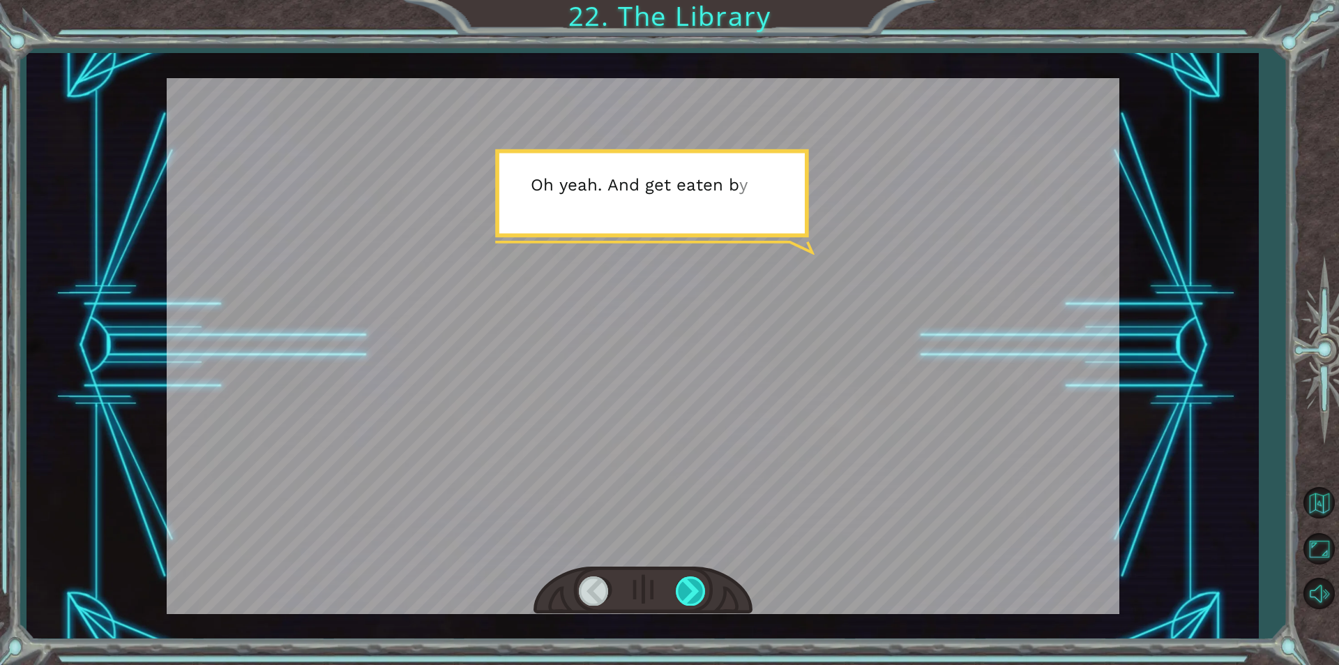
click at [700, 593] on div at bounding box center [691, 590] width 31 height 29
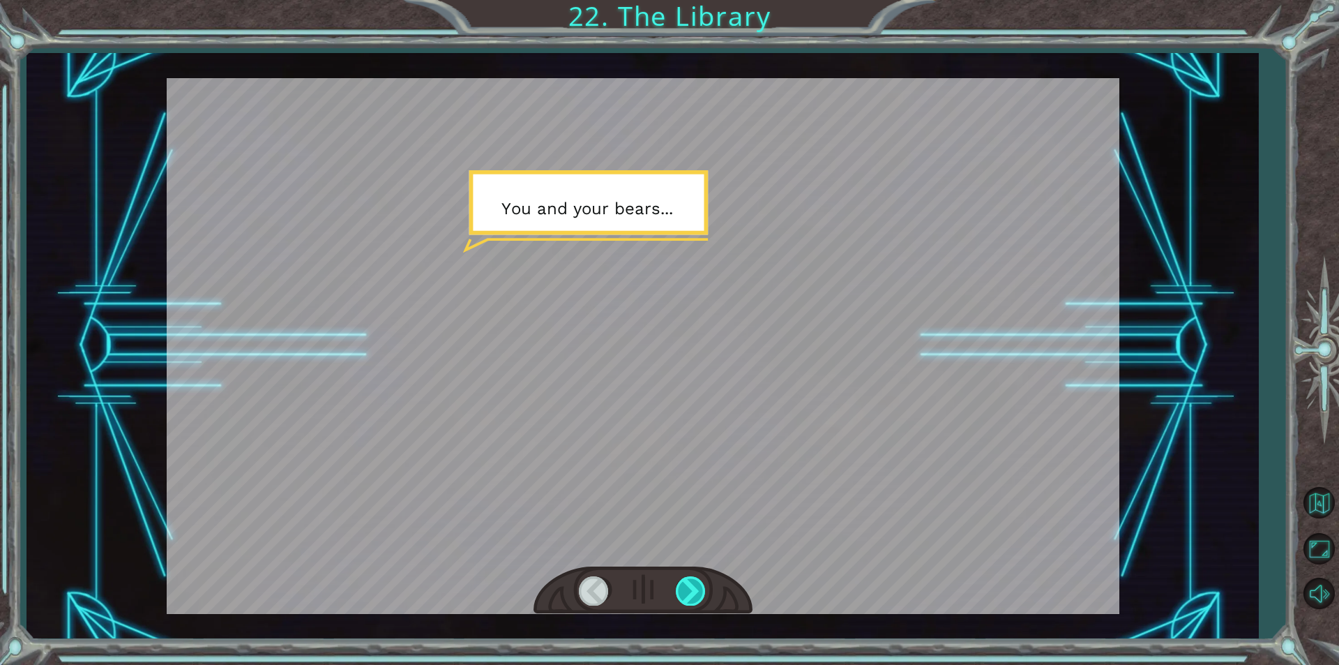
click at [700, 593] on div at bounding box center [691, 590] width 31 height 29
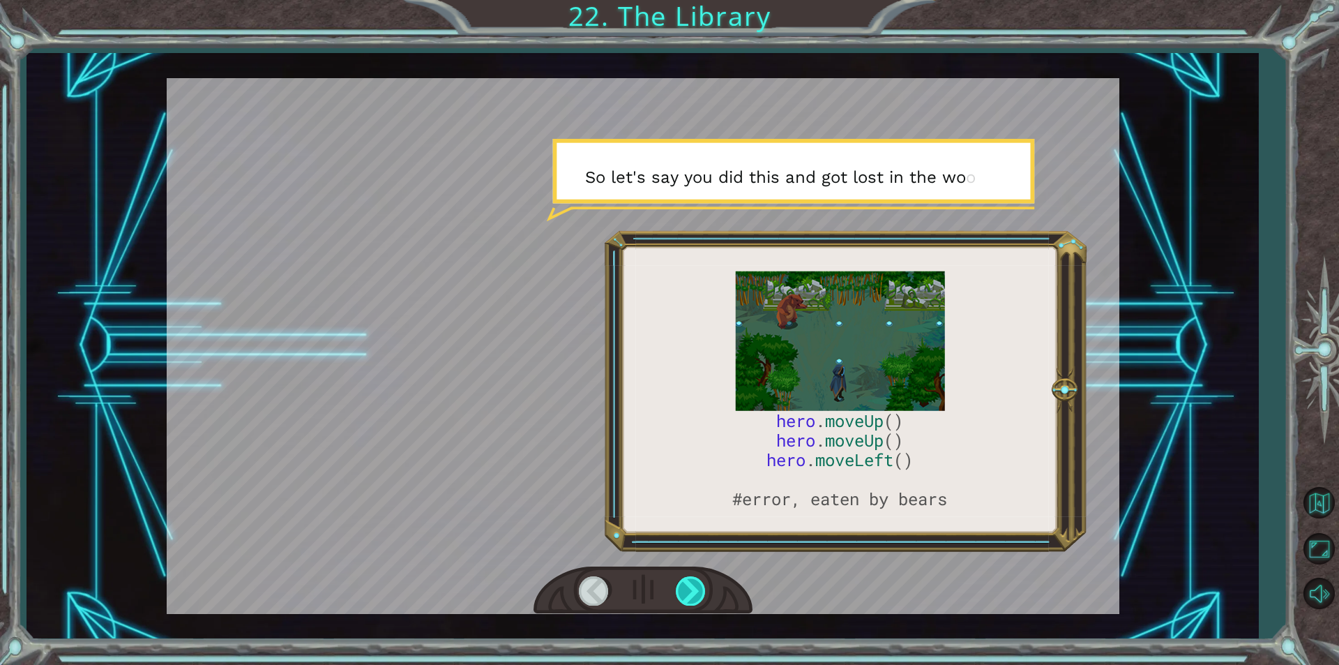
click at [700, 593] on div at bounding box center [691, 590] width 31 height 29
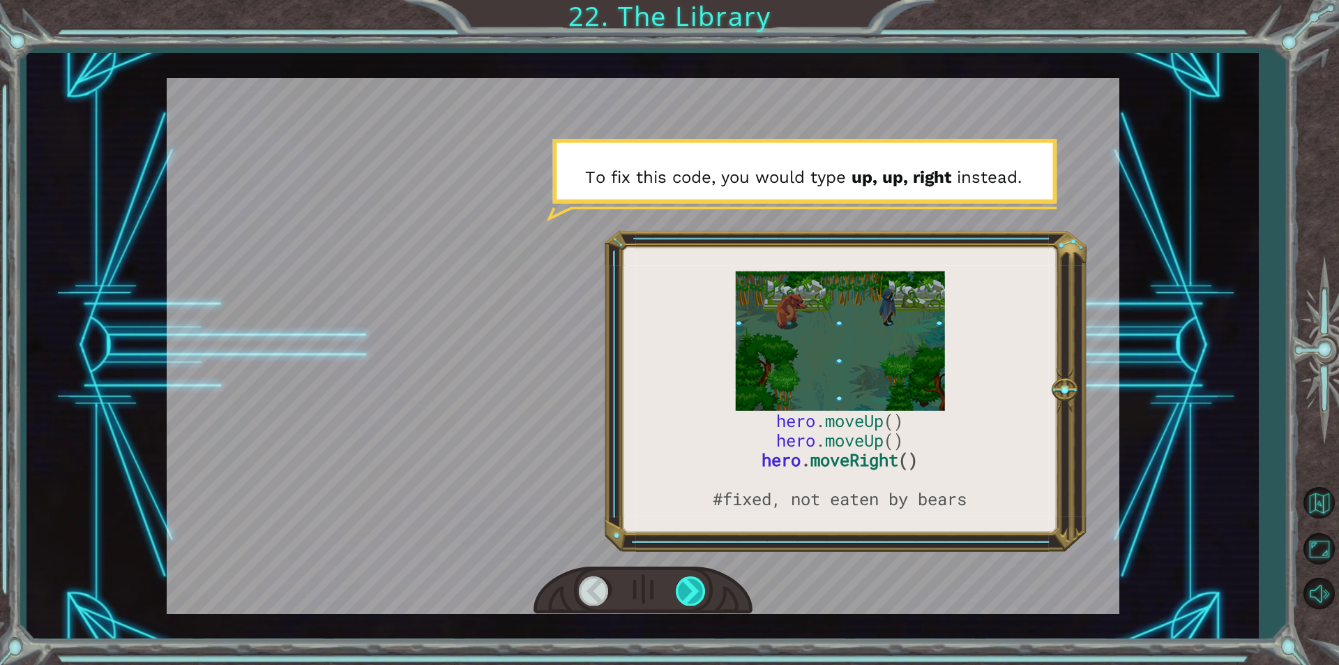
click at [700, 593] on div at bounding box center [691, 590] width 31 height 29
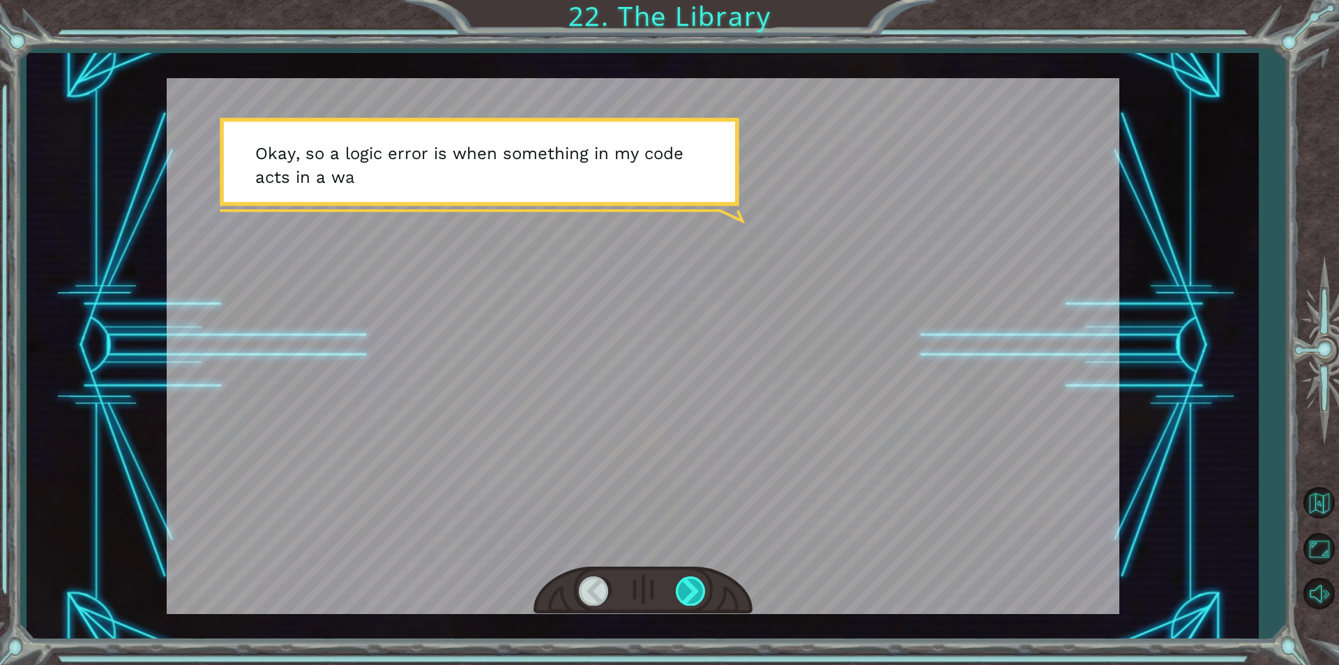
click at [700, 593] on div at bounding box center [691, 590] width 31 height 29
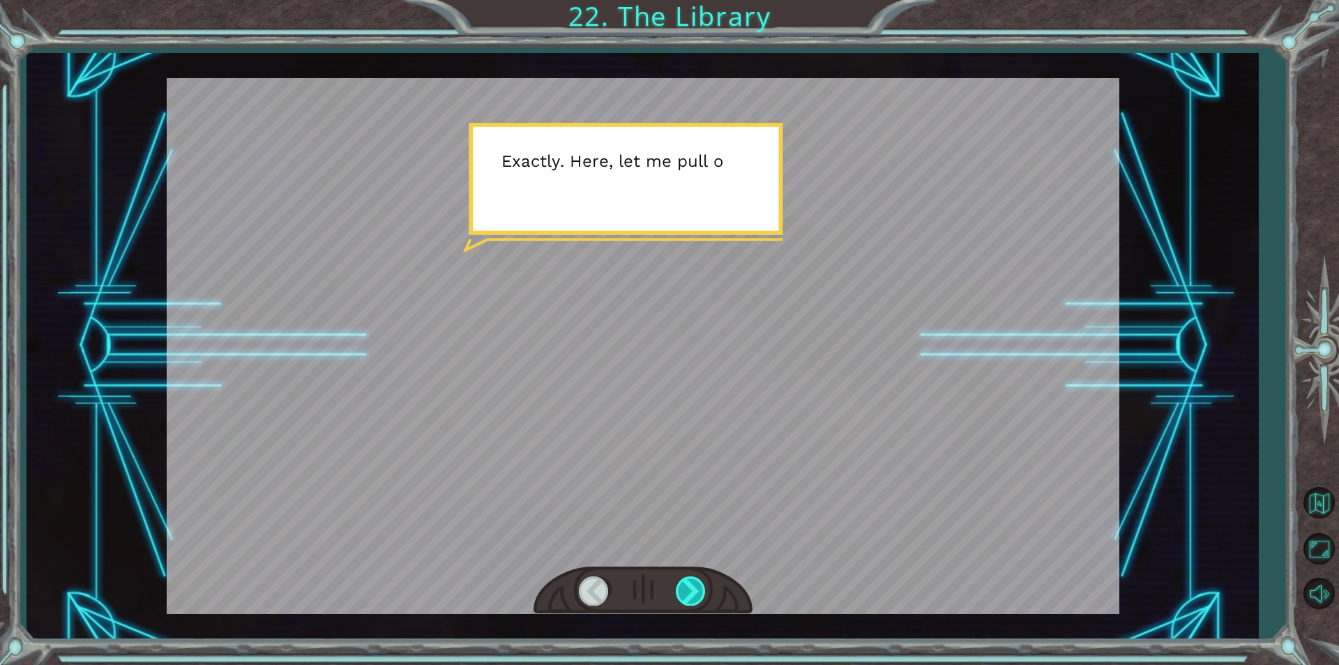
click at [700, 593] on div at bounding box center [691, 590] width 31 height 29
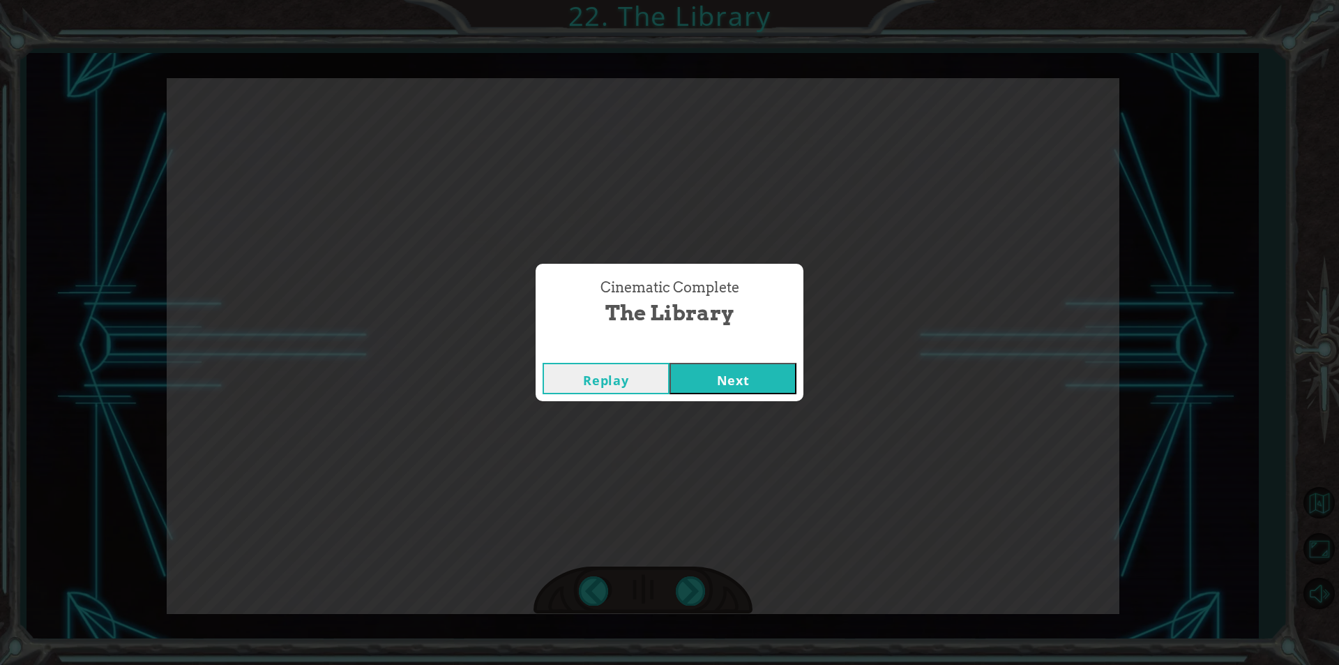
click at [782, 374] on button "Next" at bounding box center [732, 378] width 127 height 31
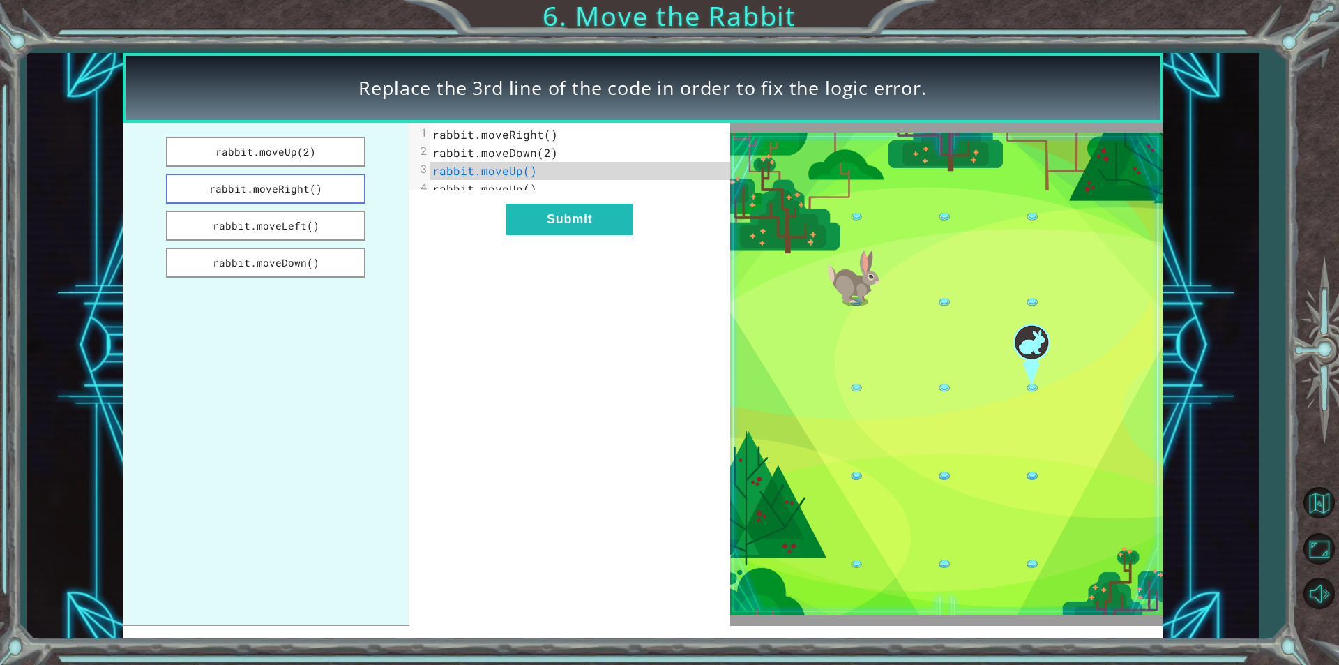
click at [315, 185] on button "rabbit.moveRight()" at bounding box center [265, 189] width 199 height 30
click at [587, 235] on button "Submit" at bounding box center [569, 219] width 127 height 31
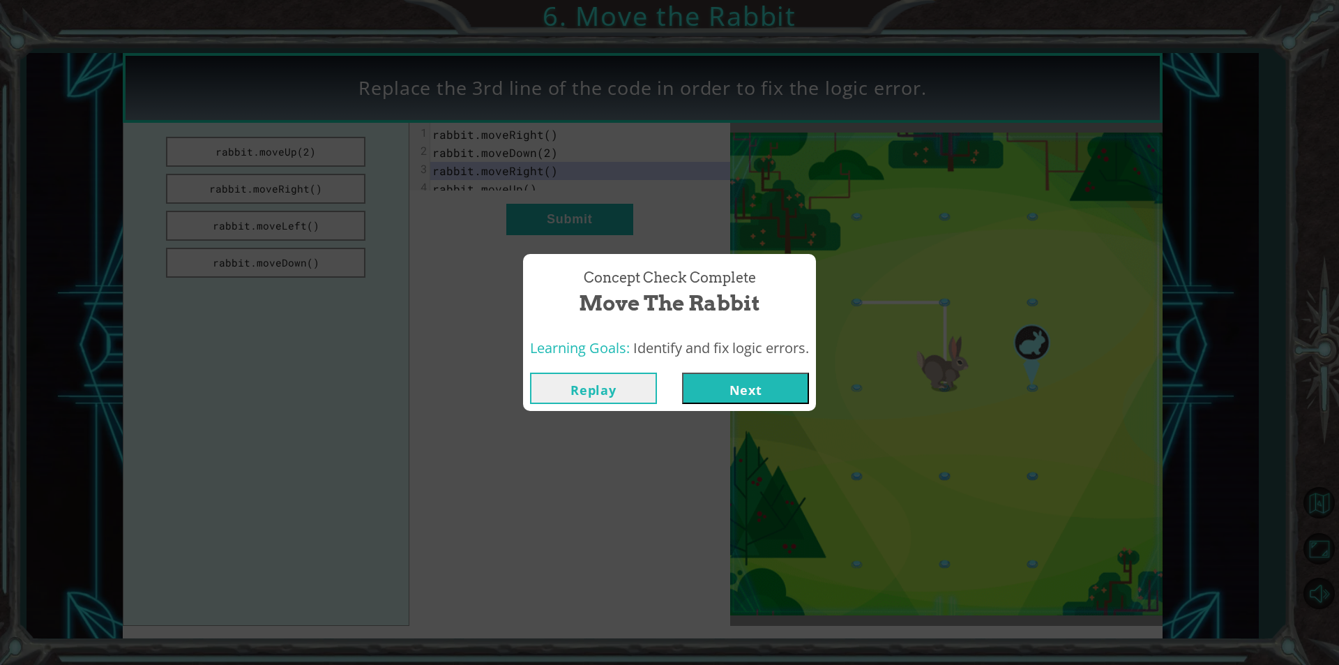
click at [740, 384] on button "Next" at bounding box center [745, 387] width 127 height 31
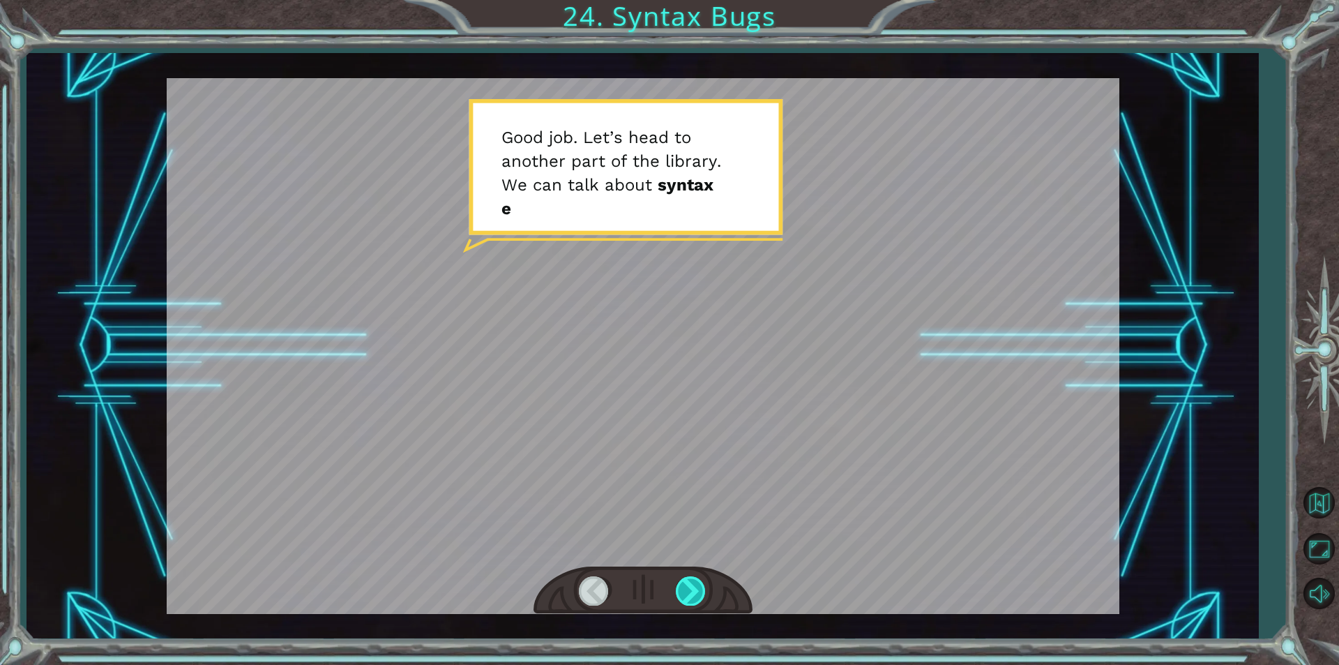
click at [694, 583] on div at bounding box center [691, 590] width 31 height 29
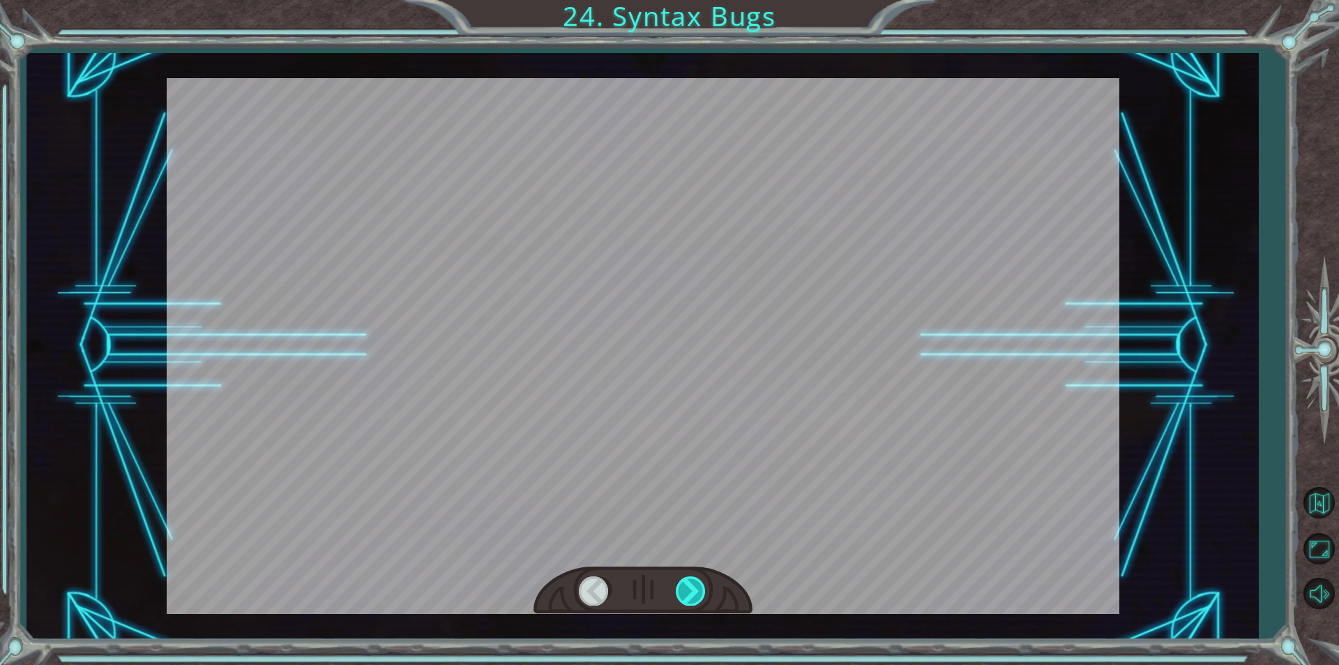
click at [694, 583] on div at bounding box center [691, 590] width 31 height 29
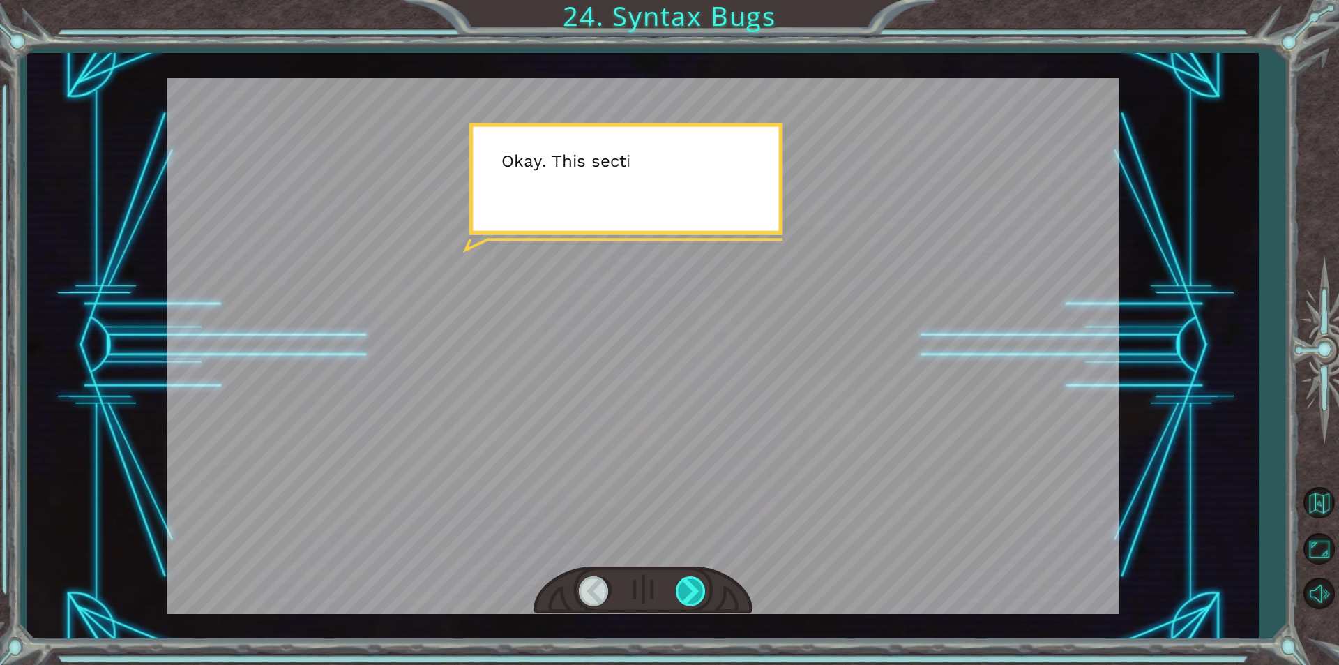
click at [694, 583] on div at bounding box center [691, 590] width 31 height 29
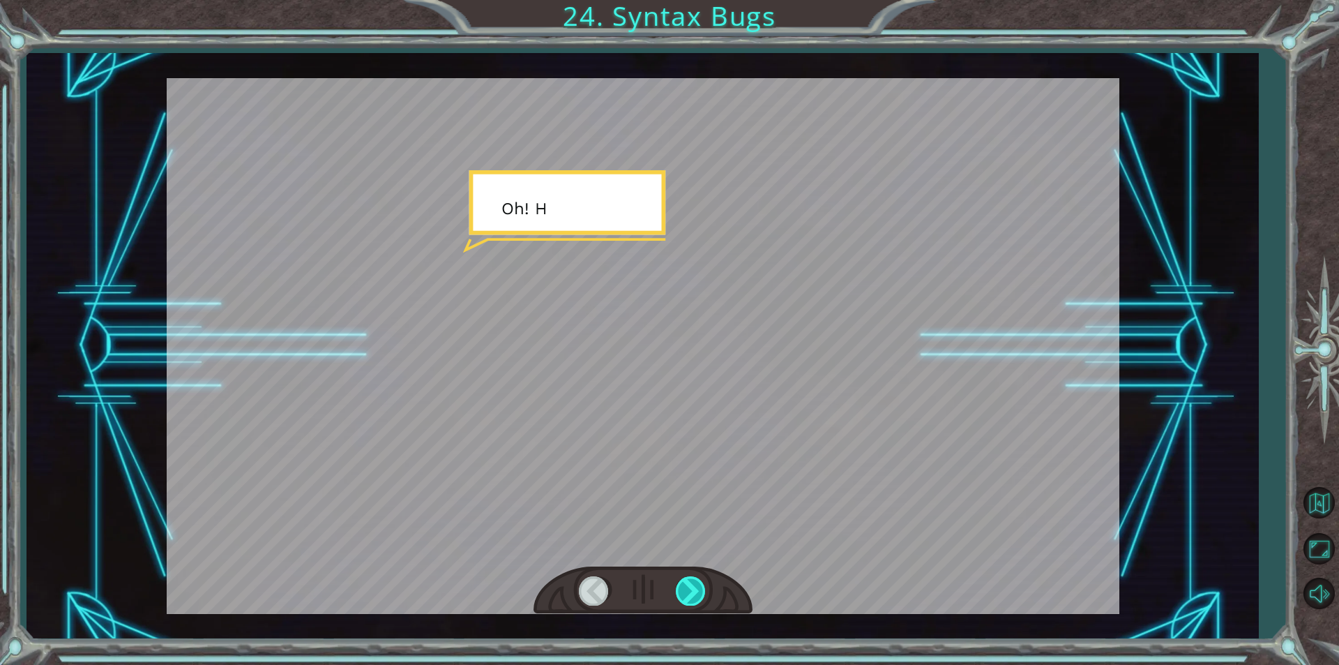
click at [694, 583] on div at bounding box center [691, 590] width 31 height 29
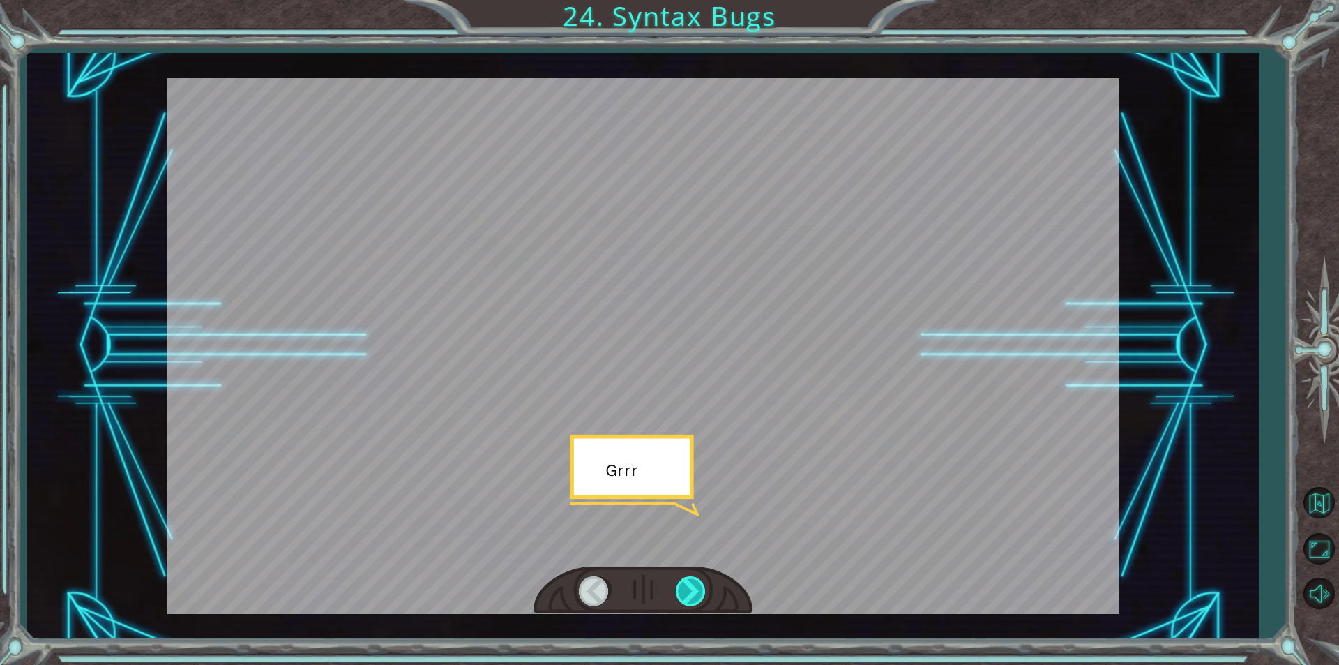
click at [694, 583] on div at bounding box center [691, 590] width 31 height 29
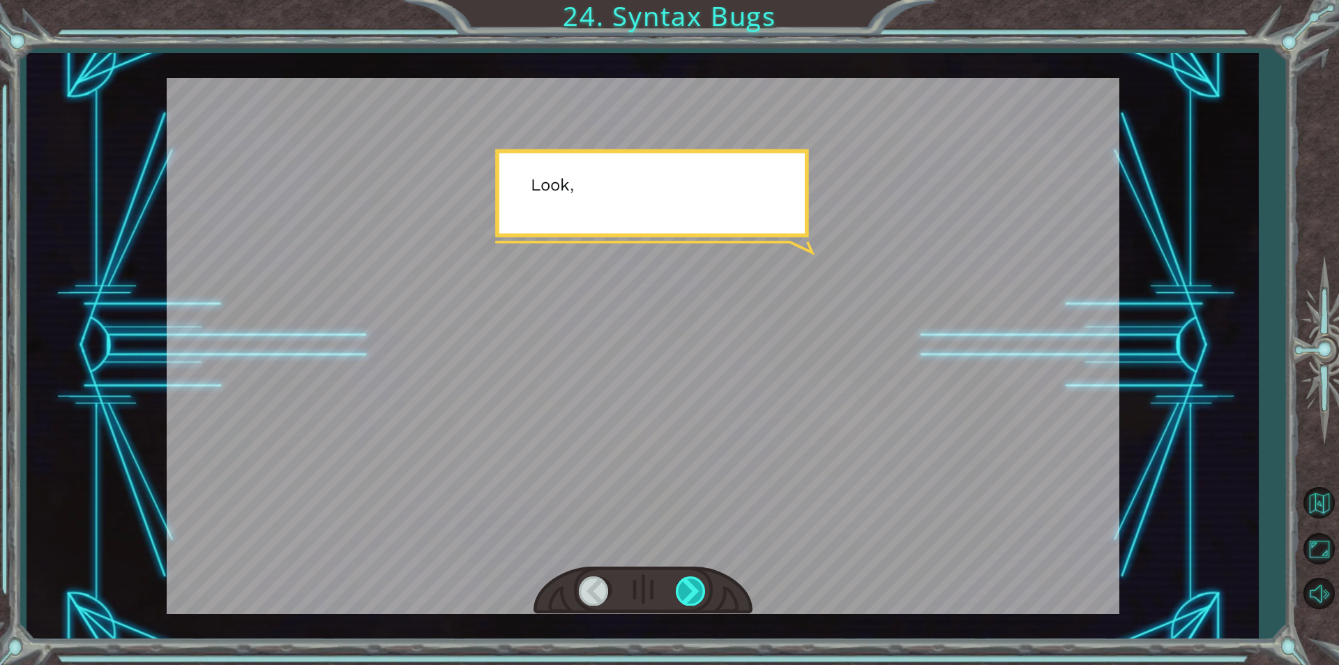
click at [694, 583] on div at bounding box center [691, 590] width 31 height 29
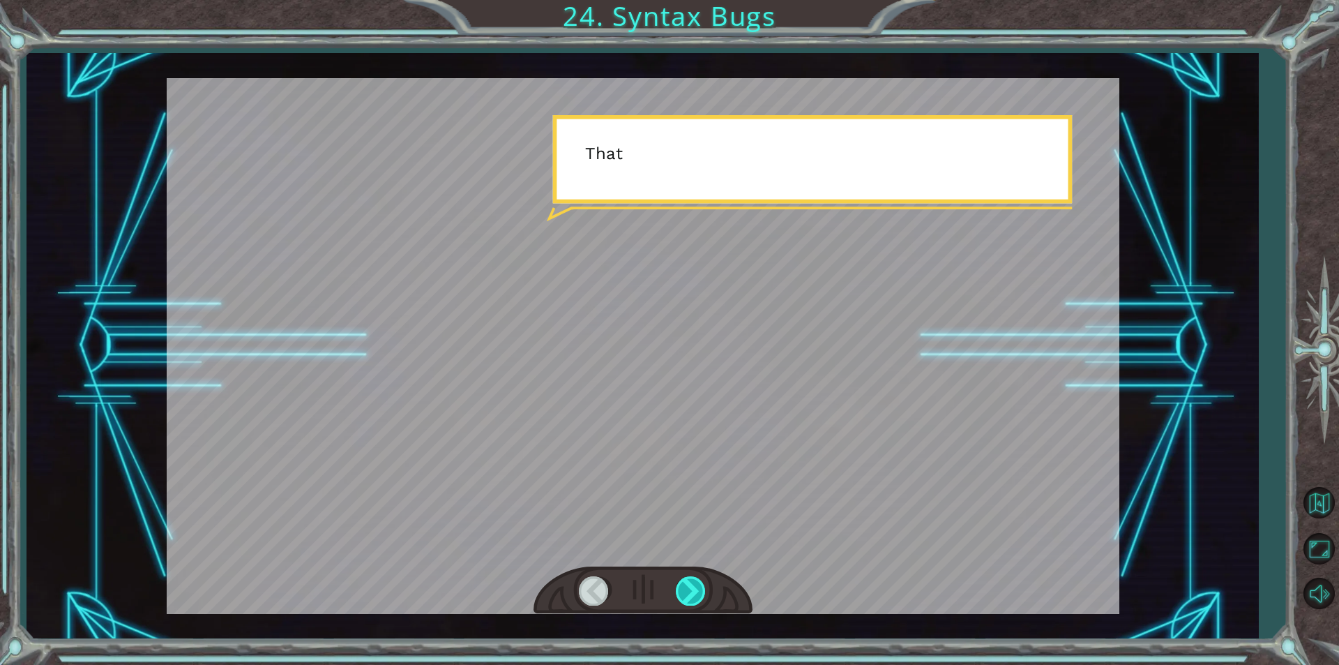
click at [694, 583] on div at bounding box center [691, 590] width 31 height 29
click at [695, 585] on div at bounding box center [691, 590] width 31 height 29
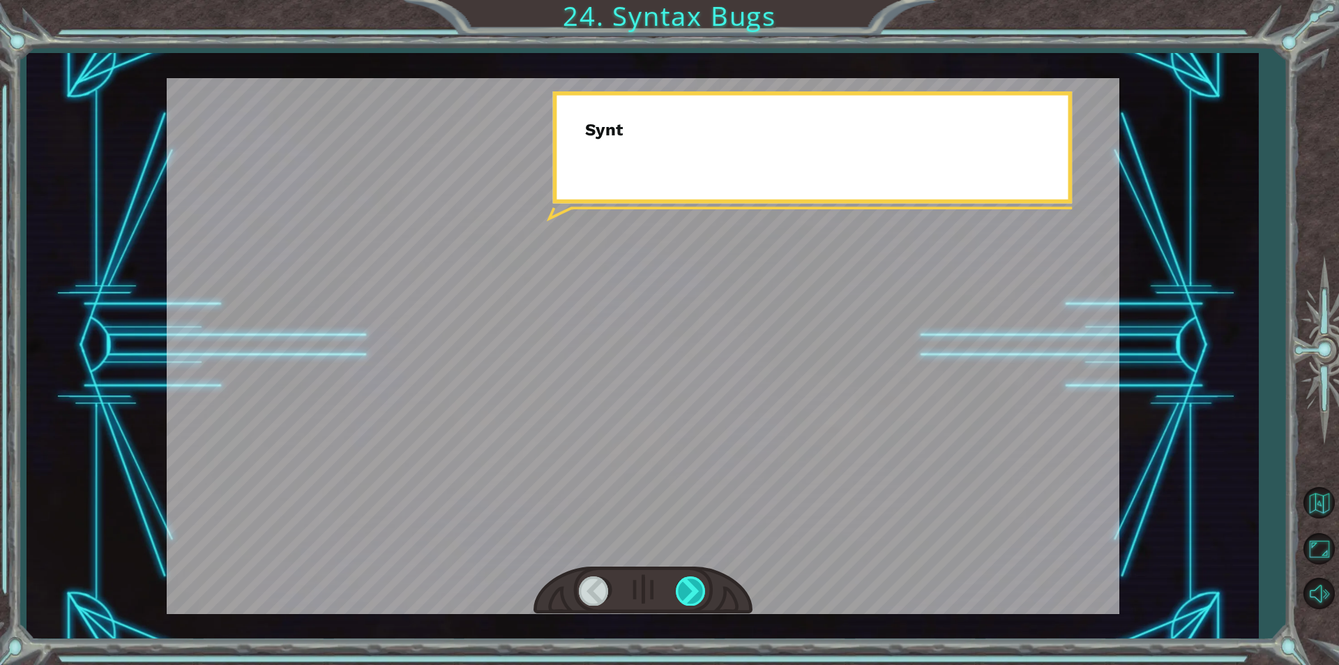
click at [695, 585] on div at bounding box center [691, 590] width 31 height 29
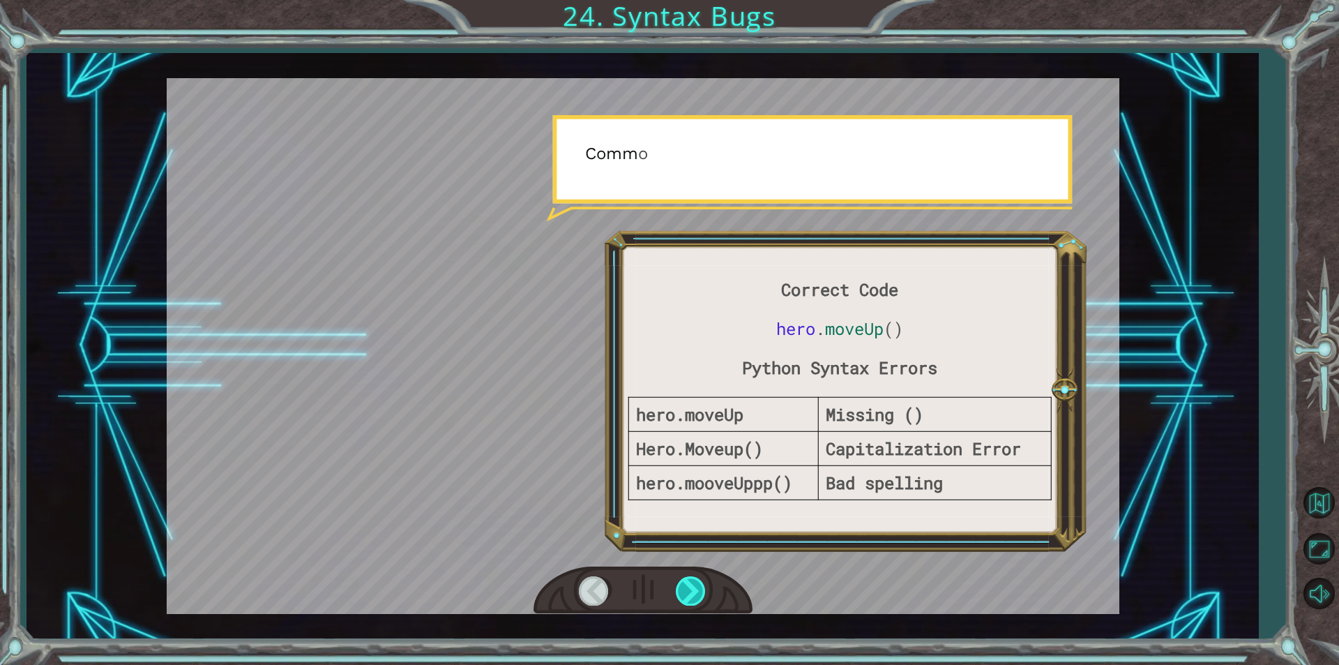
click at [695, 585] on div at bounding box center [691, 590] width 31 height 29
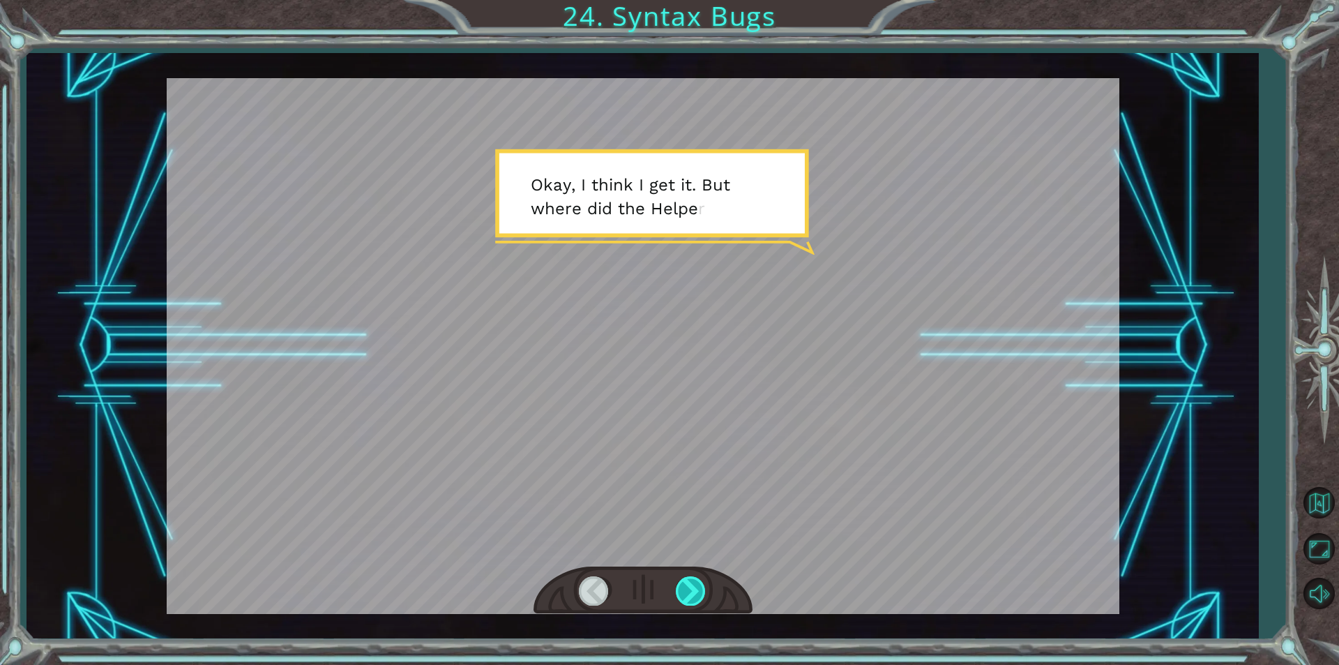
click at [695, 585] on div at bounding box center [691, 590] width 31 height 29
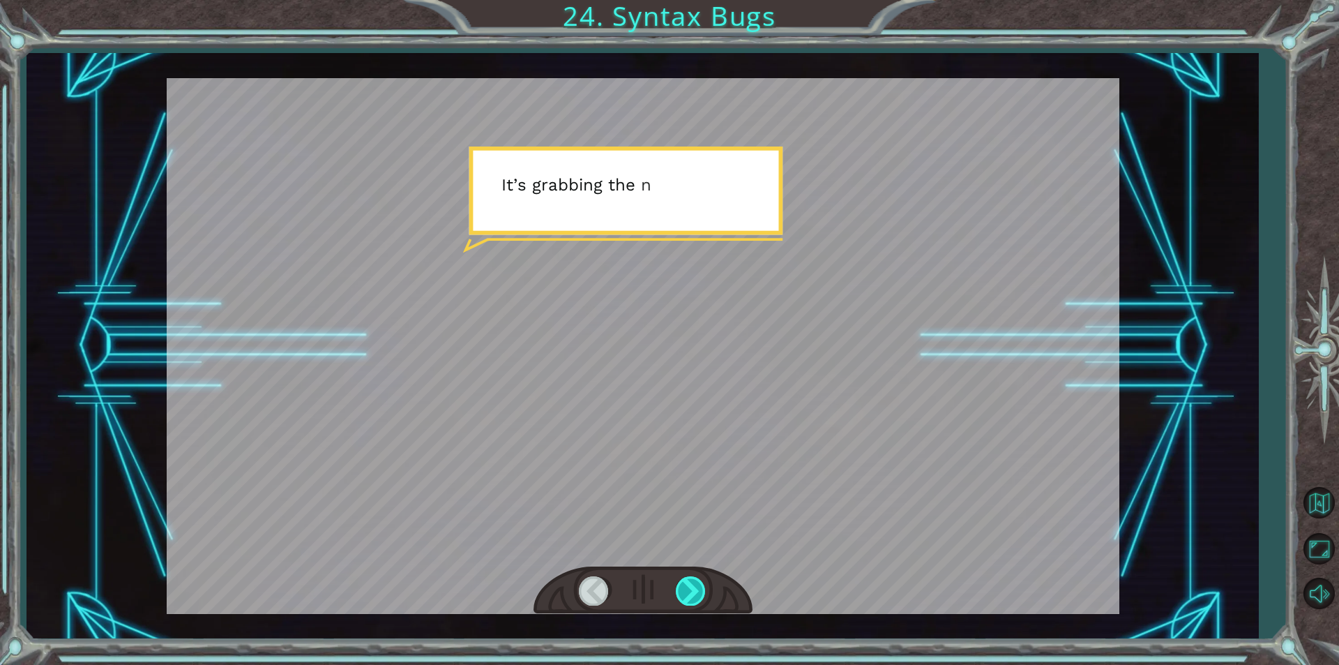
click at [695, 585] on div at bounding box center [691, 590] width 31 height 29
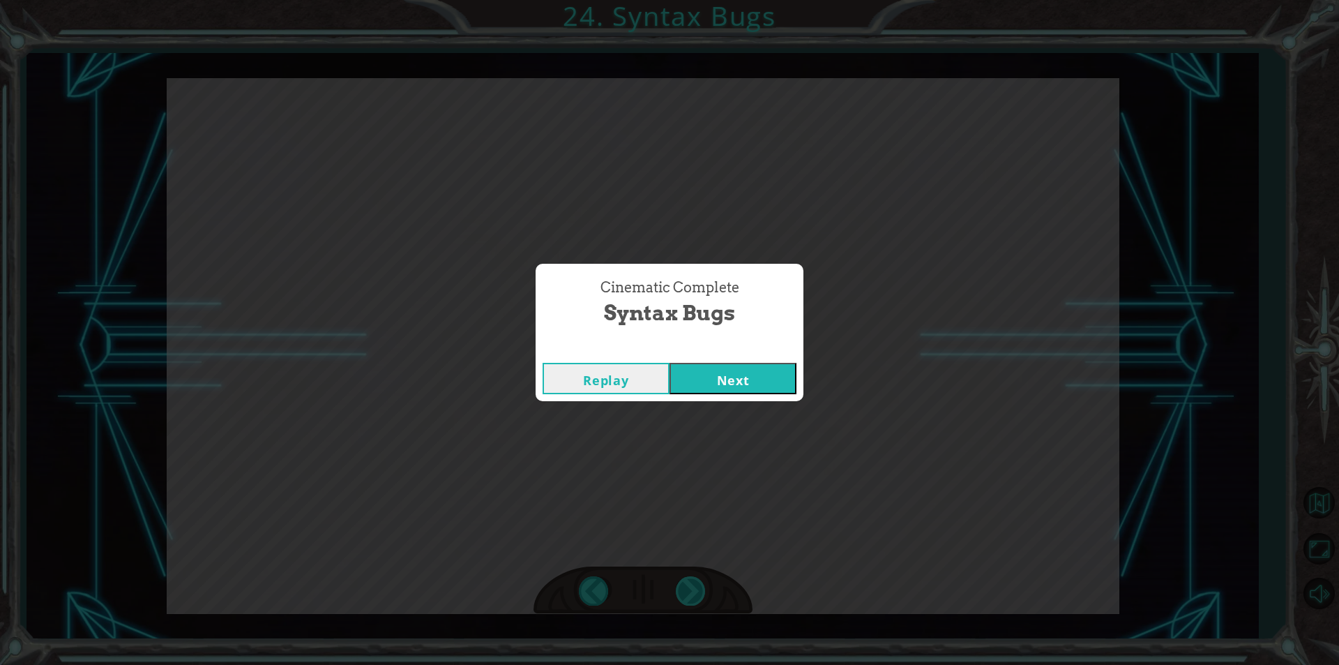
click at [695, 585] on div "Cinematic Complete Syntax Bugs Replay Next" at bounding box center [669, 332] width 1339 height 665
click at [701, 363] on button "Next" at bounding box center [732, 378] width 127 height 31
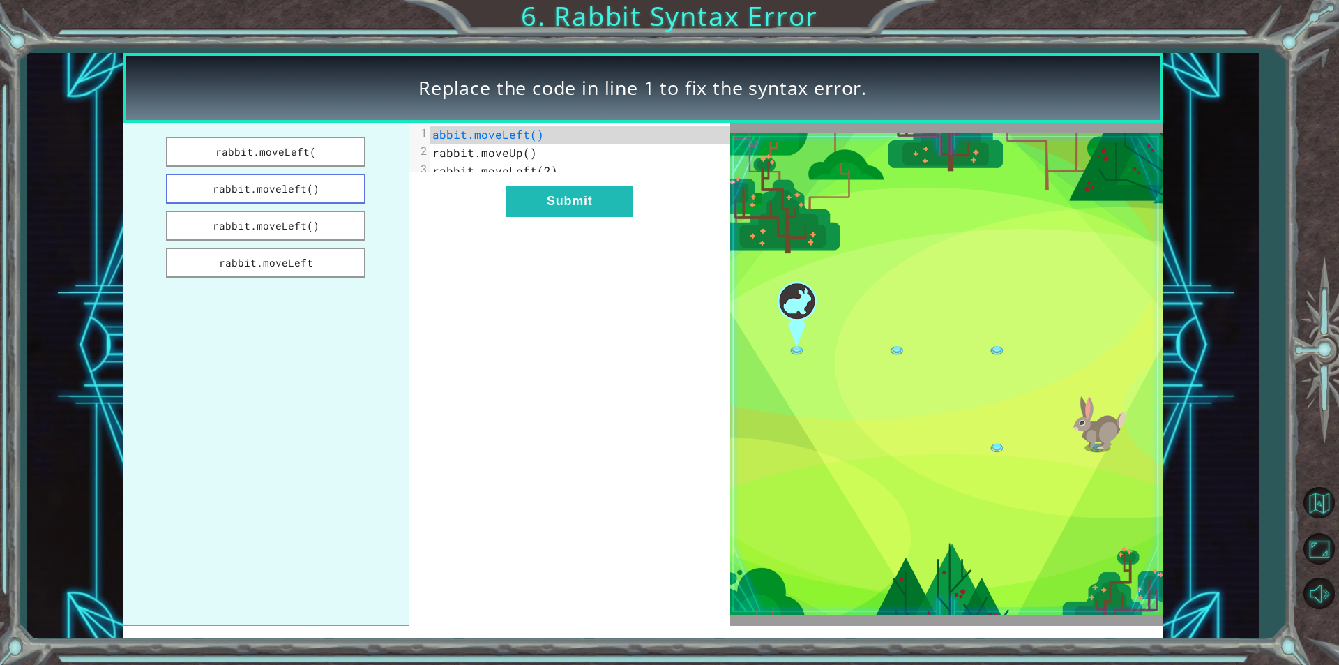
click at [326, 185] on button "rabbit.moveleft()" at bounding box center [265, 189] width 199 height 30
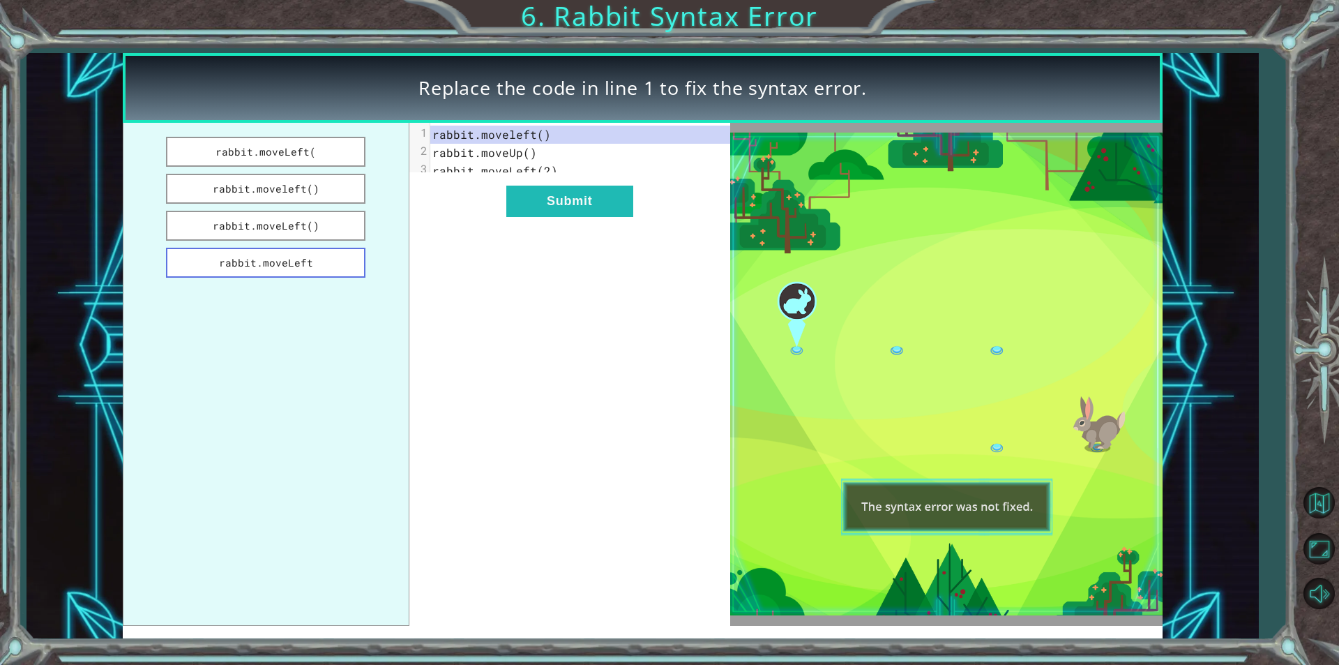
click at [335, 266] on button "rabbit.moveLeft" at bounding box center [265, 263] width 199 height 30
click at [333, 263] on button "rabbit.moveLeft" at bounding box center [265, 263] width 199 height 30
click at [552, 211] on button "Submit" at bounding box center [569, 200] width 127 height 31
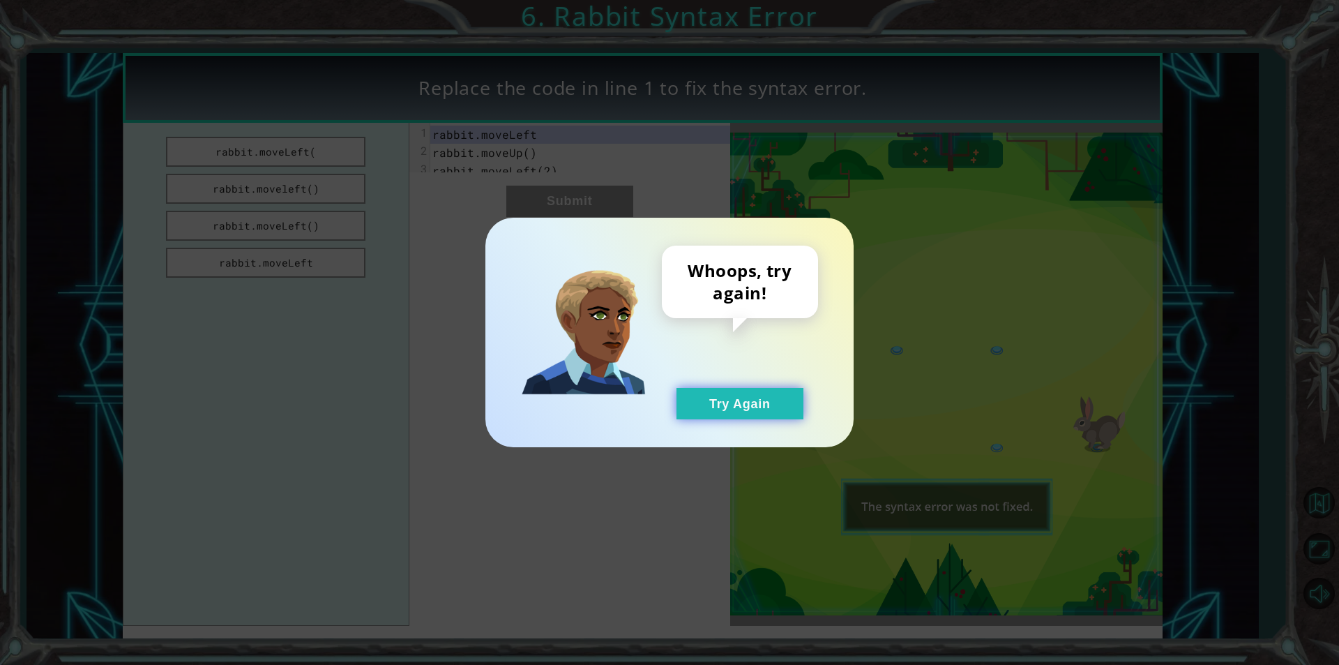
click at [709, 402] on button "Try Again" at bounding box center [739, 403] width 127 height 31
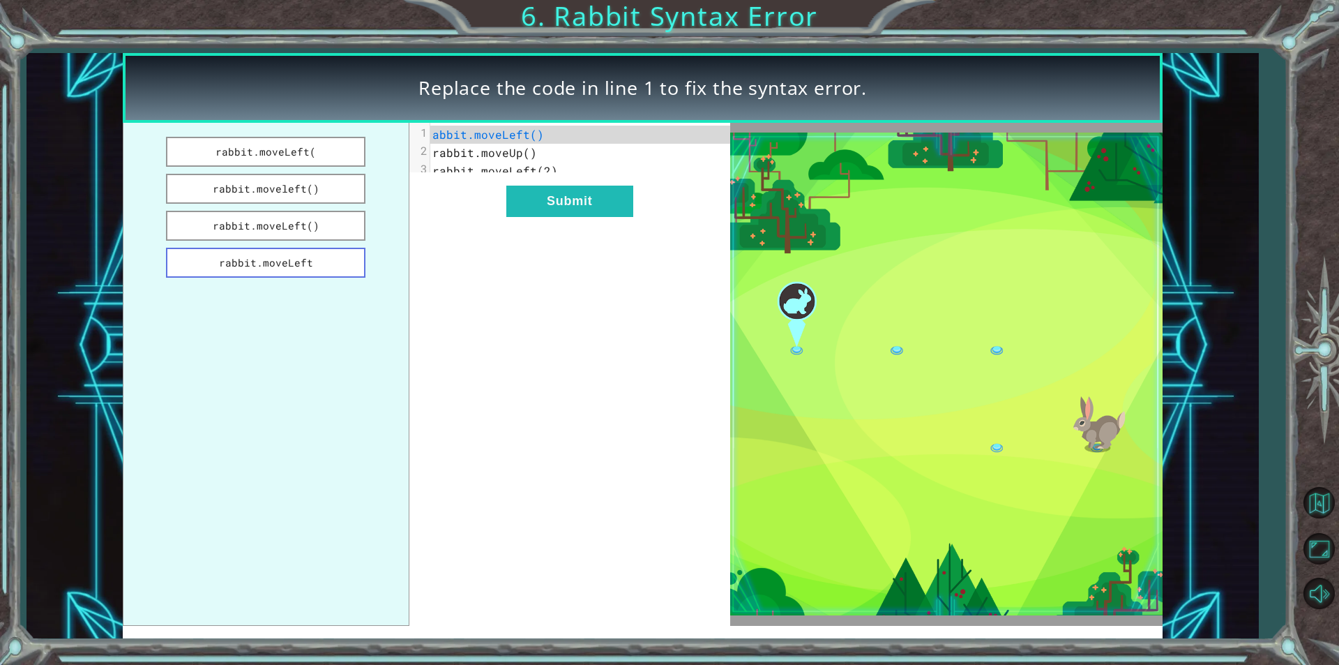
click at [245, 255] on button "rabbit.moveLeft" at bounding box center [265, 263] width 199 height 30
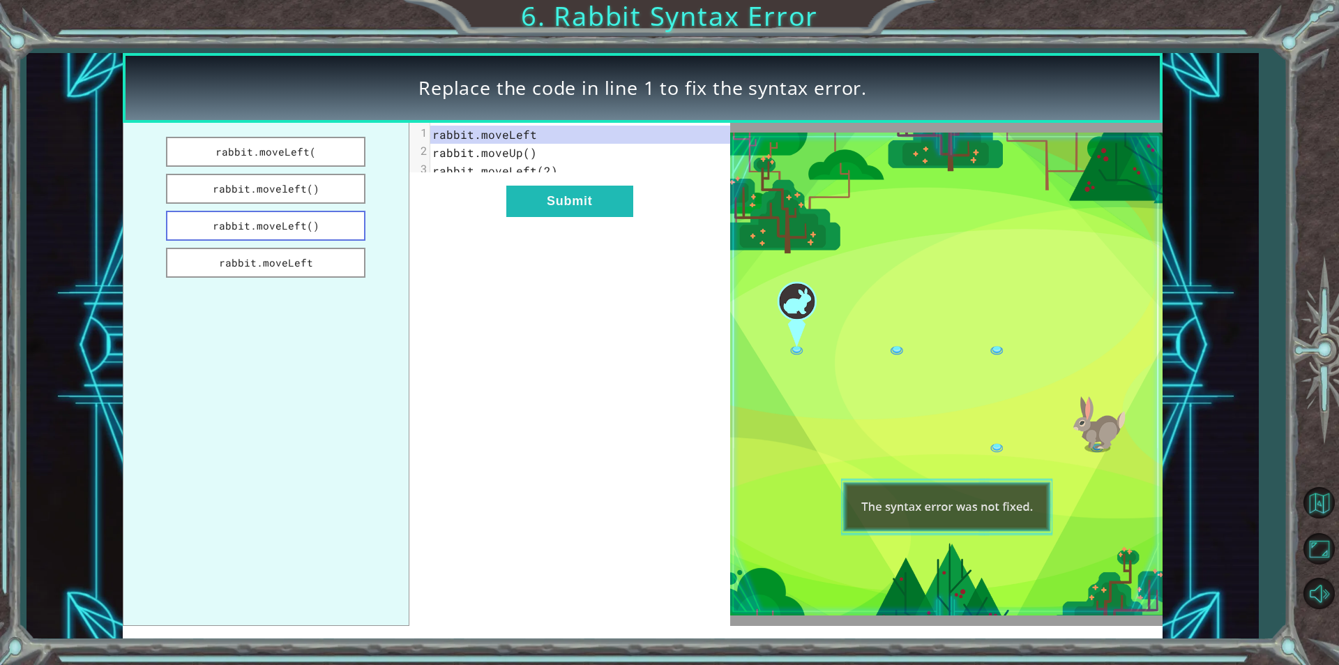
click at [285, 223] on button "rabbit.moveLeft()" at bounding box center [265, 226] width 199 height 30
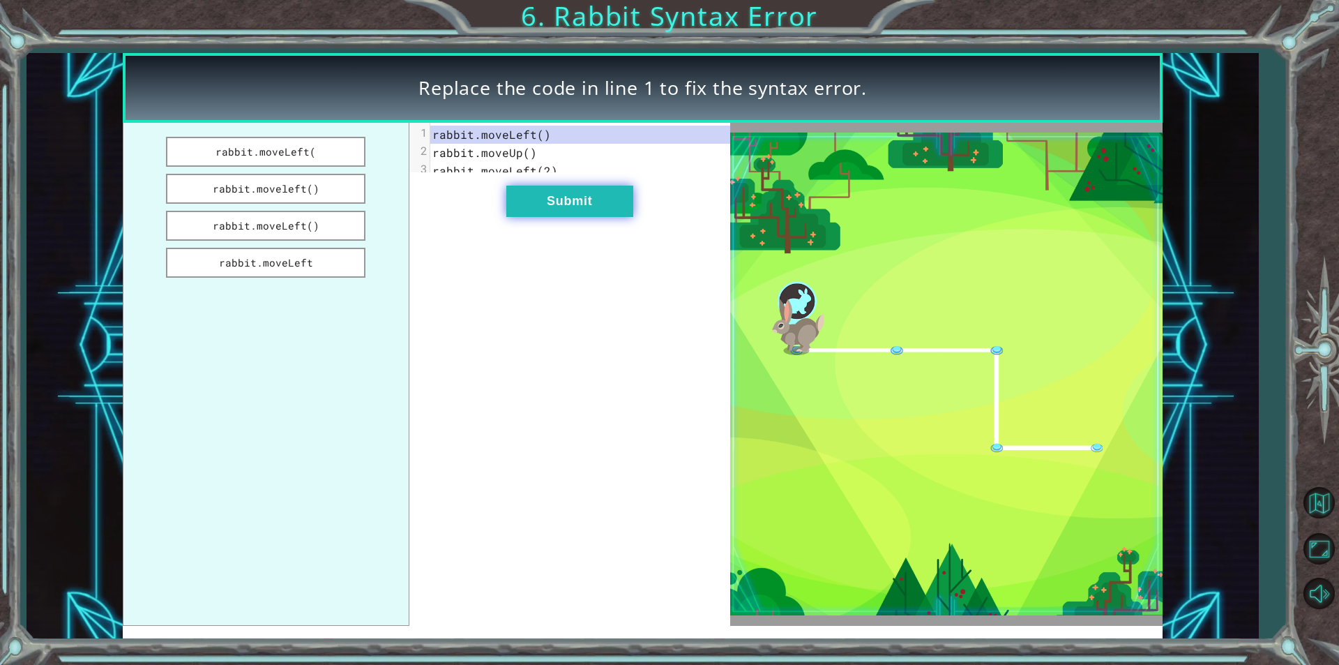
click at [595, 217] on button "Submit" at bounding box center [569, 200] width 127 height 31
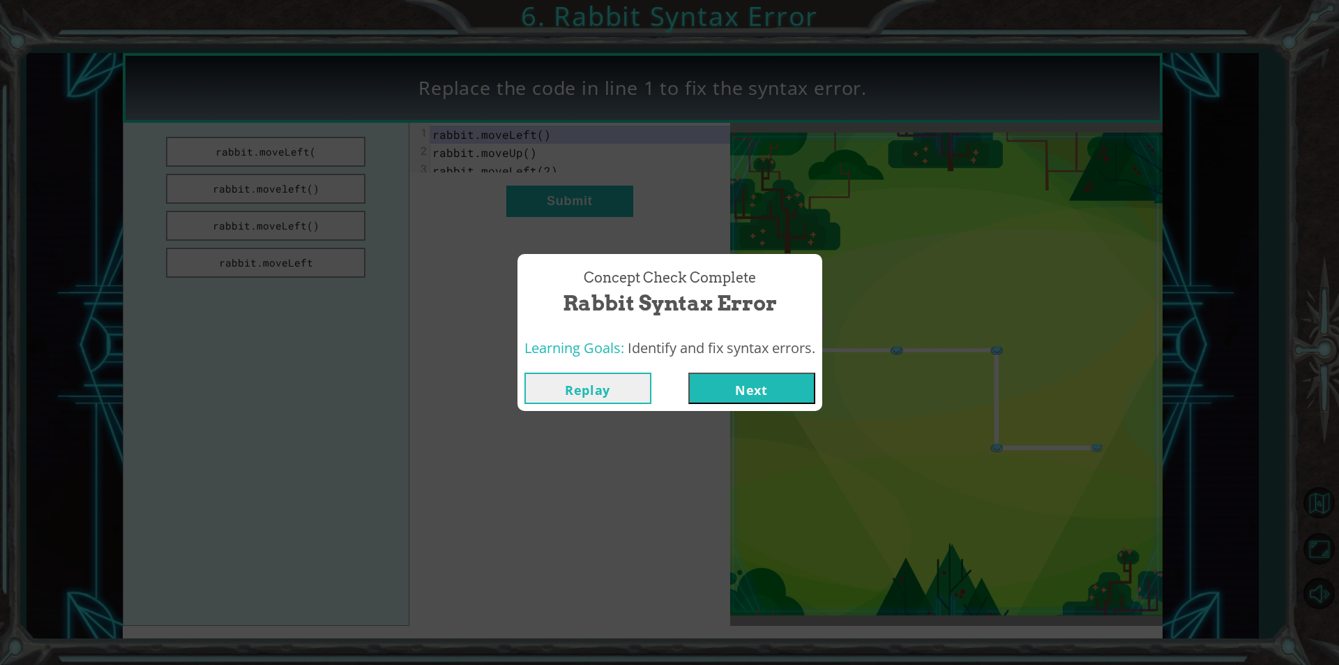
click at [743, 394] on button "Next" at bounding box center [751, 387] width 127 height 31
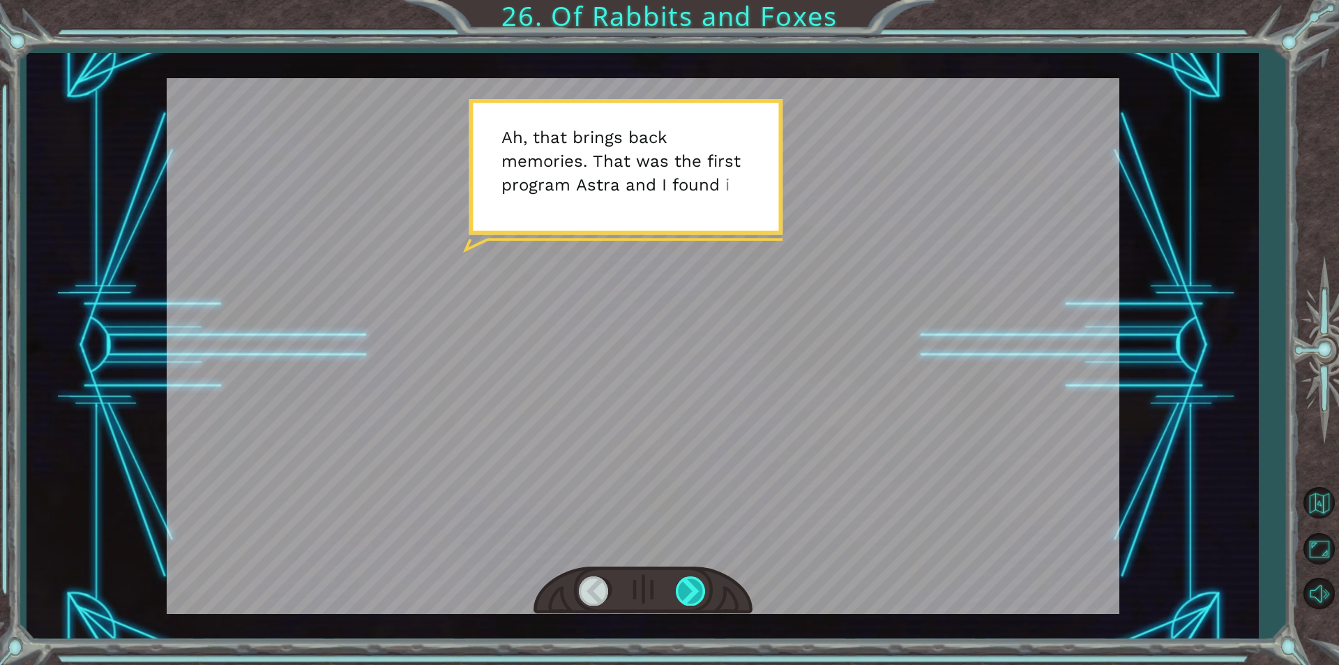
click at [697, 592] on div at bounding box center [691, 590] width 31 height 29
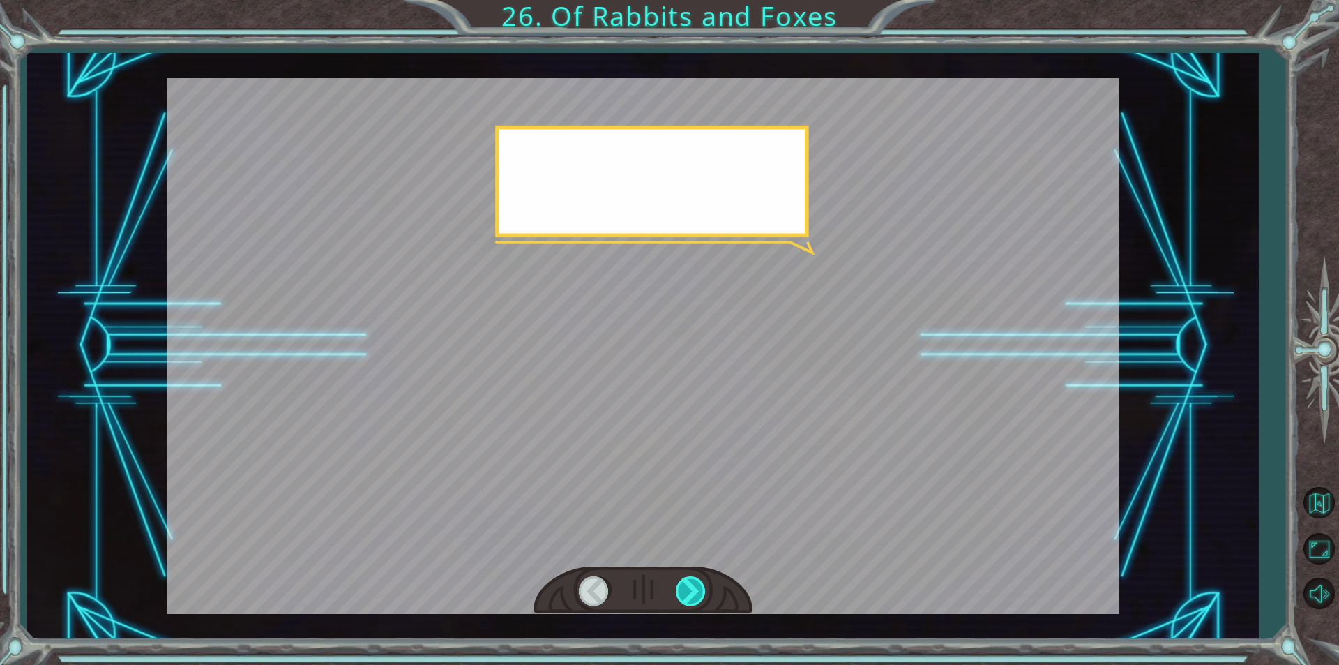
click at [698, 592] on div at bounding box center [691, 590] width 31 height 29
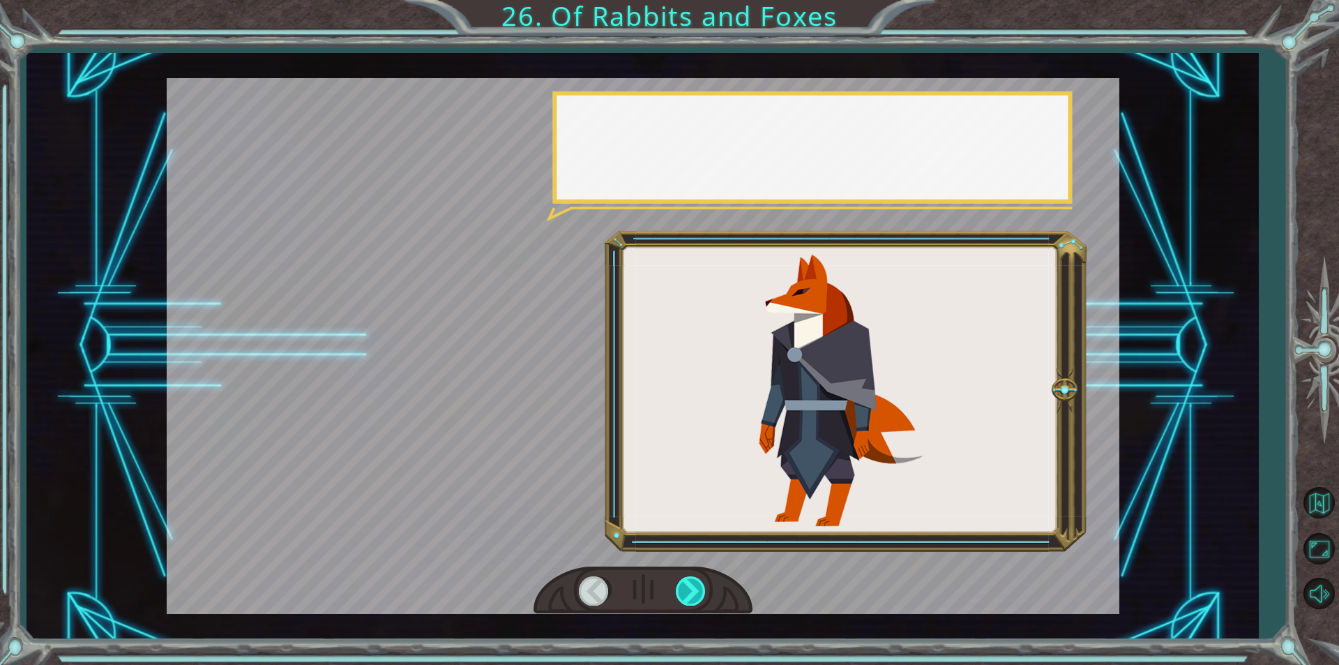
click at [698, 592] on div at bounding box center [691, 590] width 31 height 29
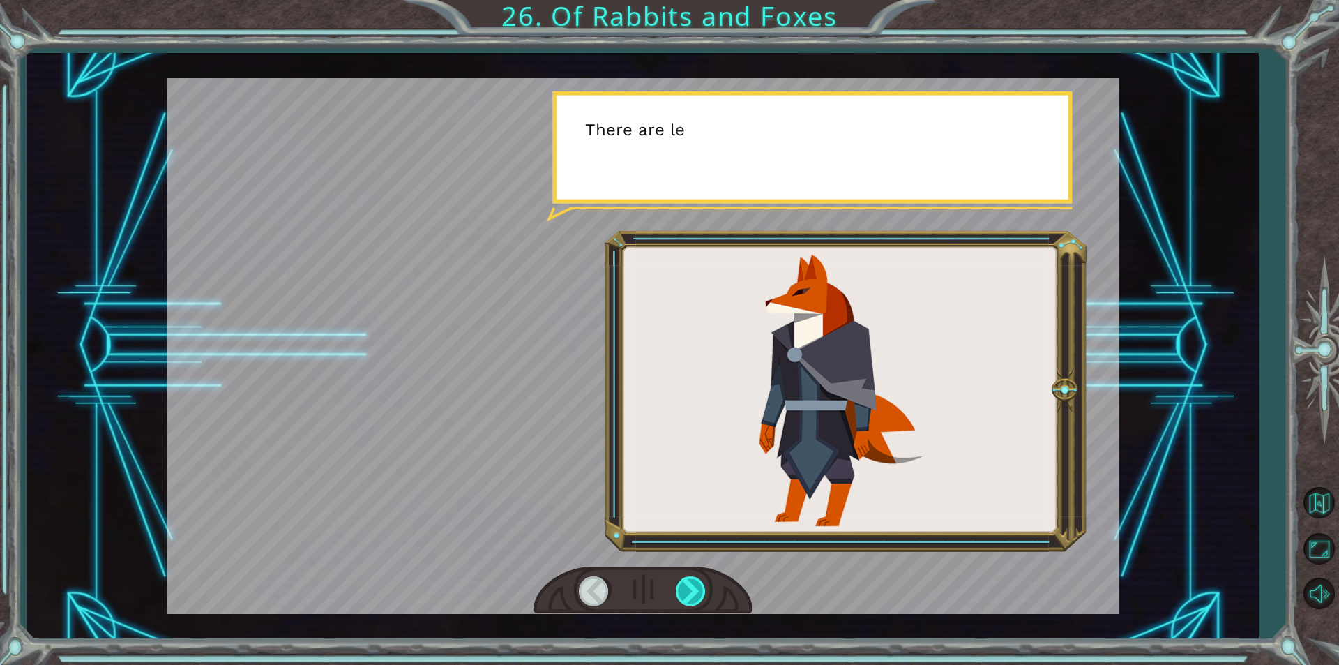
click at [698, 592] on div at bounding box center [691, 590] width 31 height 29
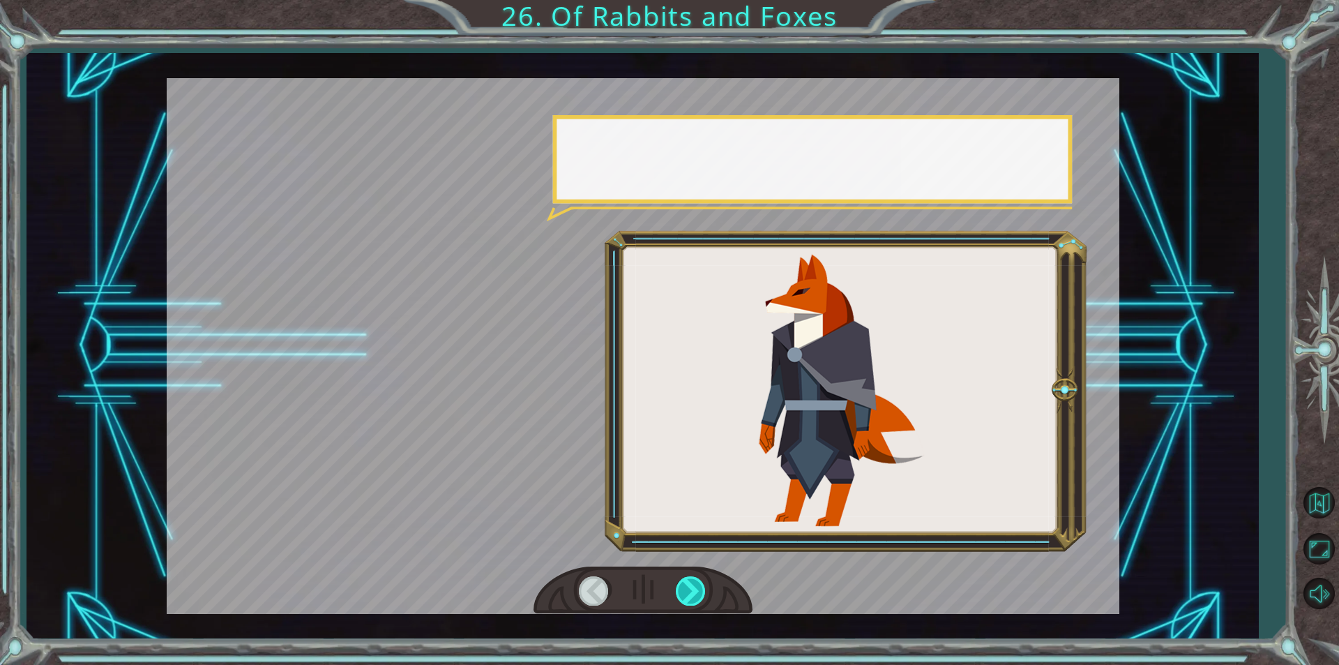
click at [698, 592] on div at bounding box center [691, 590] width 31 height 29
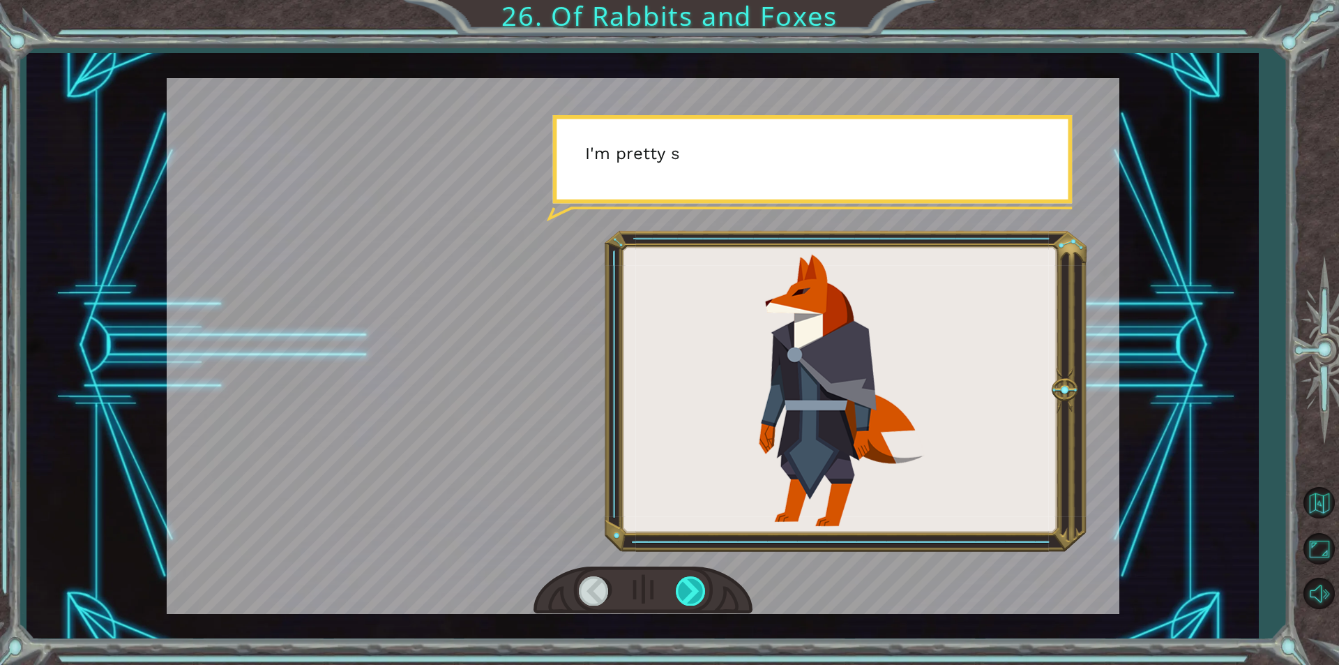
click at [698, 592] on div at bounding box center [691, 590] width 31 height 29
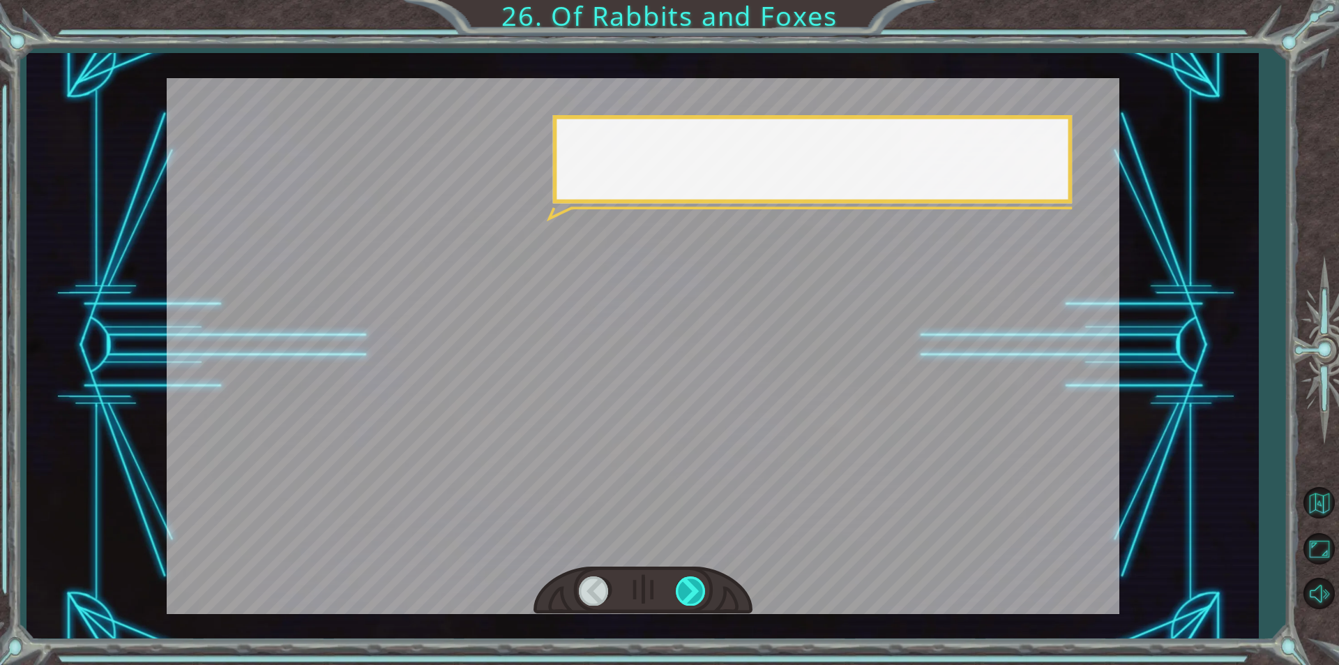
click at [698, 592] on div at bounding box center [691, 590] width 31 height 29
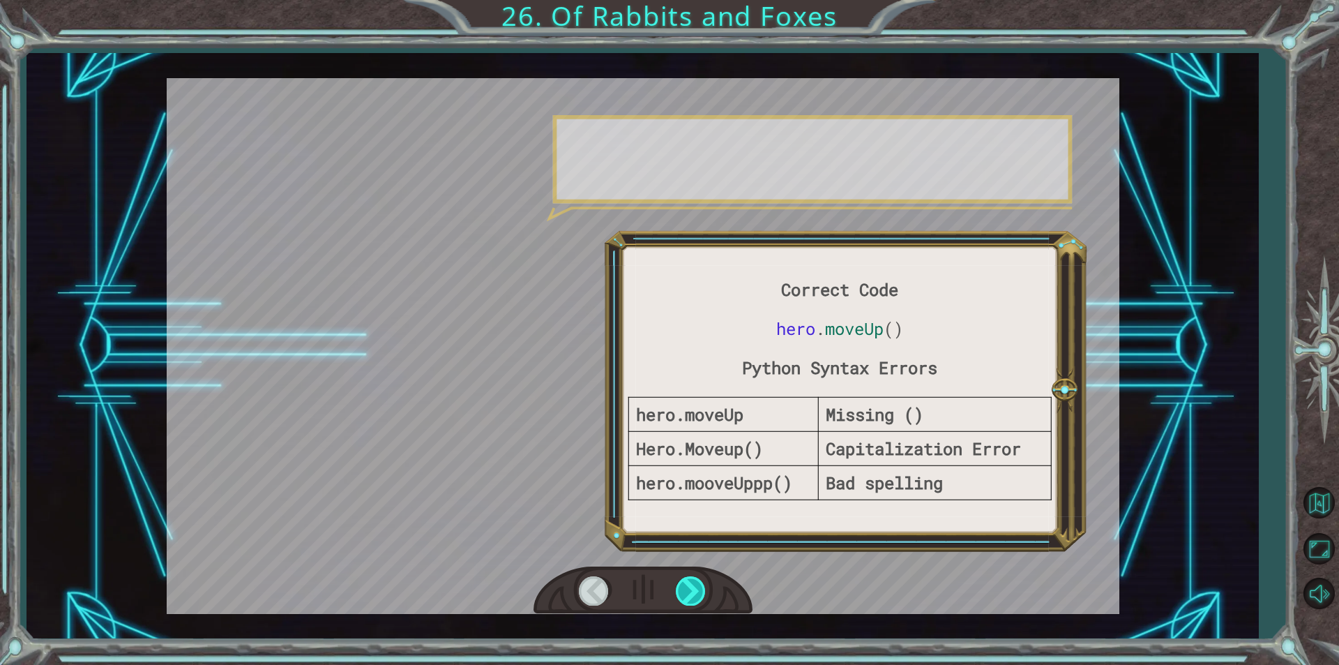
click at [698, 592] on div at bounding box center [691, 590] width 31 height 29
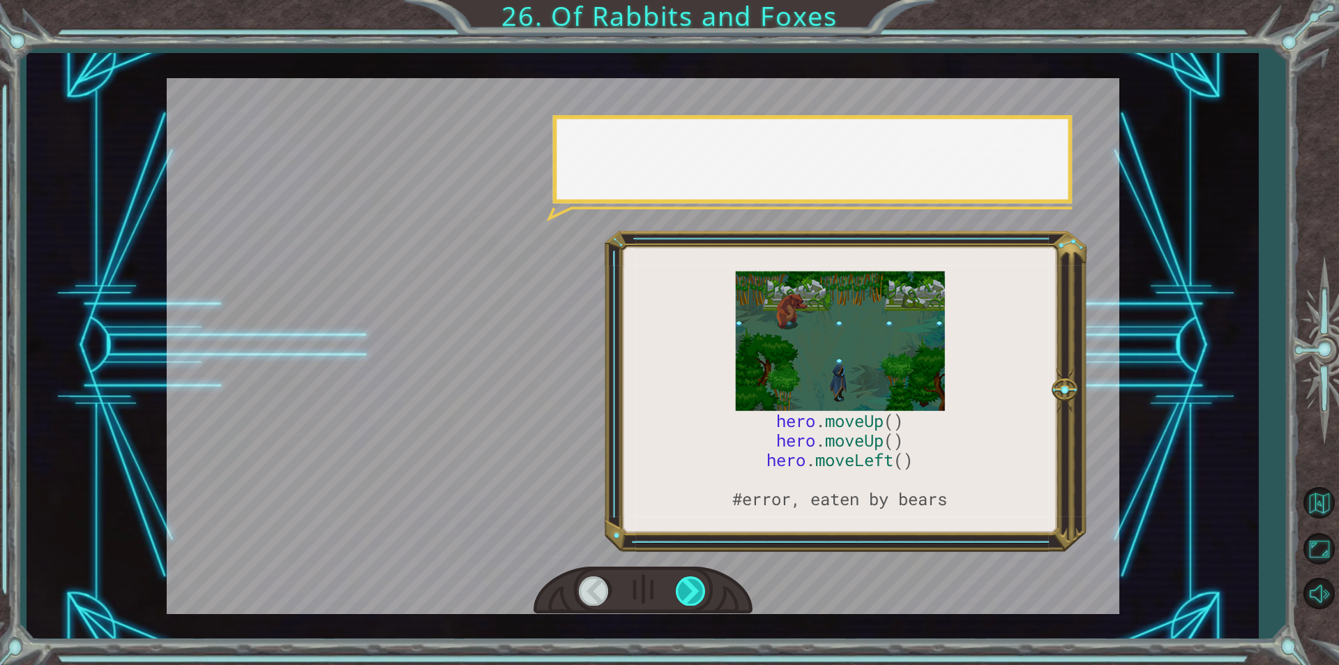
drag, startPoint x: 698, startPoint y: 592, endPoint x: 699, endPoint y: 582, distance: 9.8
click at [699, 582] on div at bounding box center [691, 590] width 31 height 29
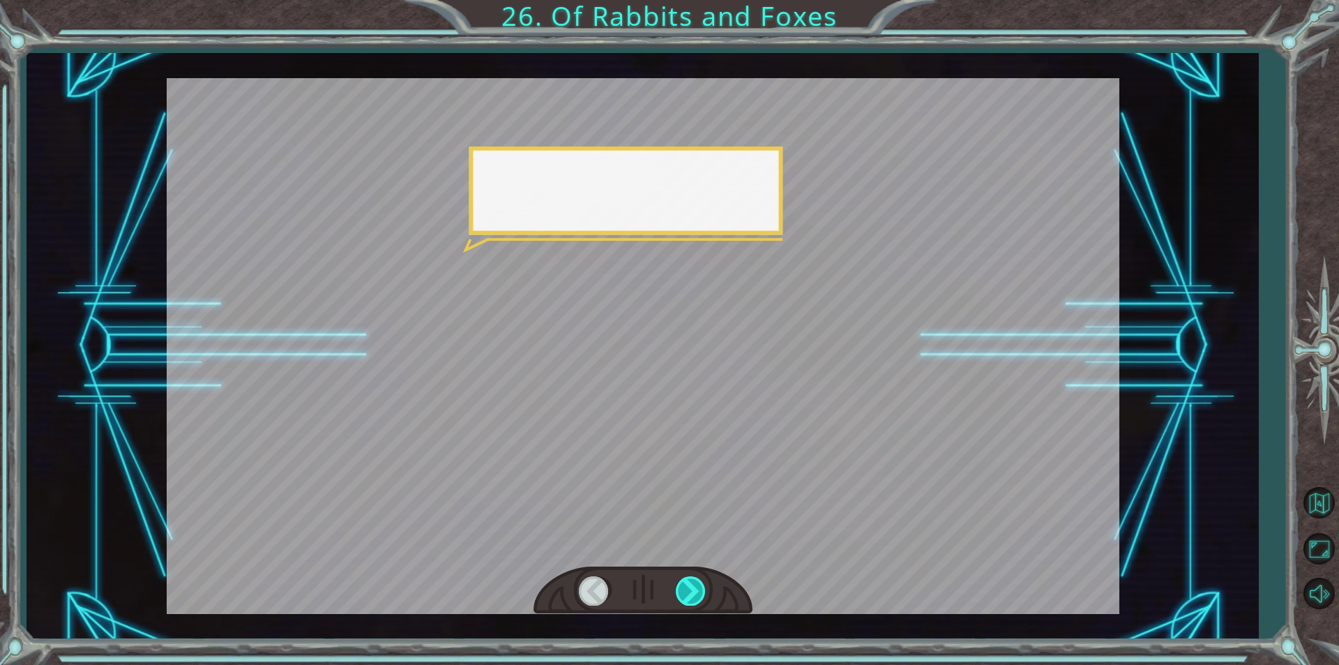
click at [698, 585] on div at bounding box center [691, 590] width 31 height 29
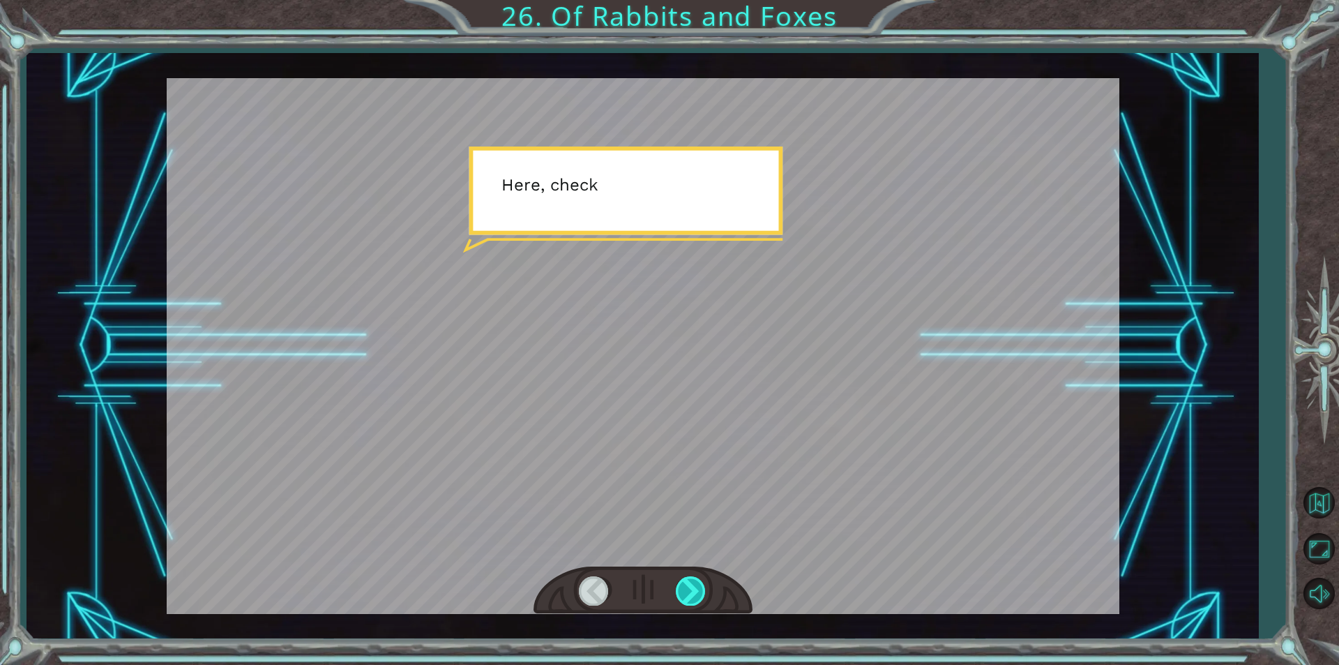
click at [698, 585] on div at bounding box center [691, 590] width 31 height 29
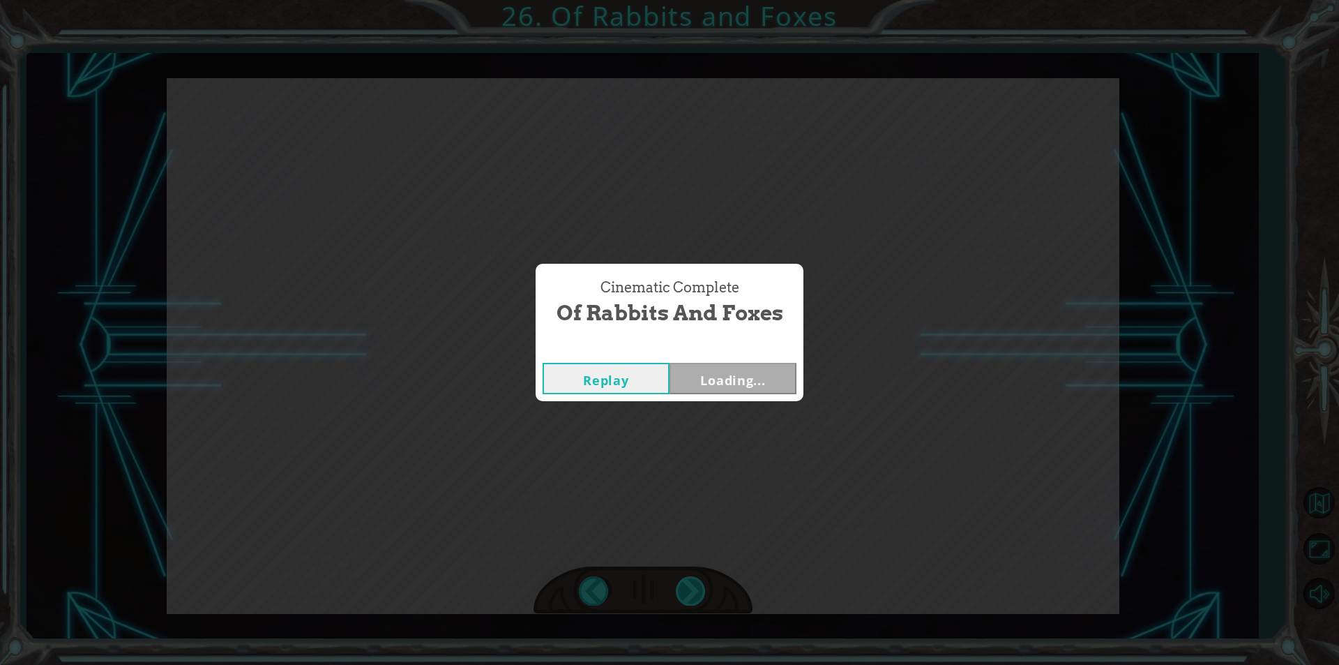
click at [698, 585] on div "Cinematic Complete Of Rabbits and Foxes Replay Loading..." at bounding box center [669, 332] width 1339 height 665
click at [749, 376] on button "Next" at bounding box center [732, 378] width 127 height 31
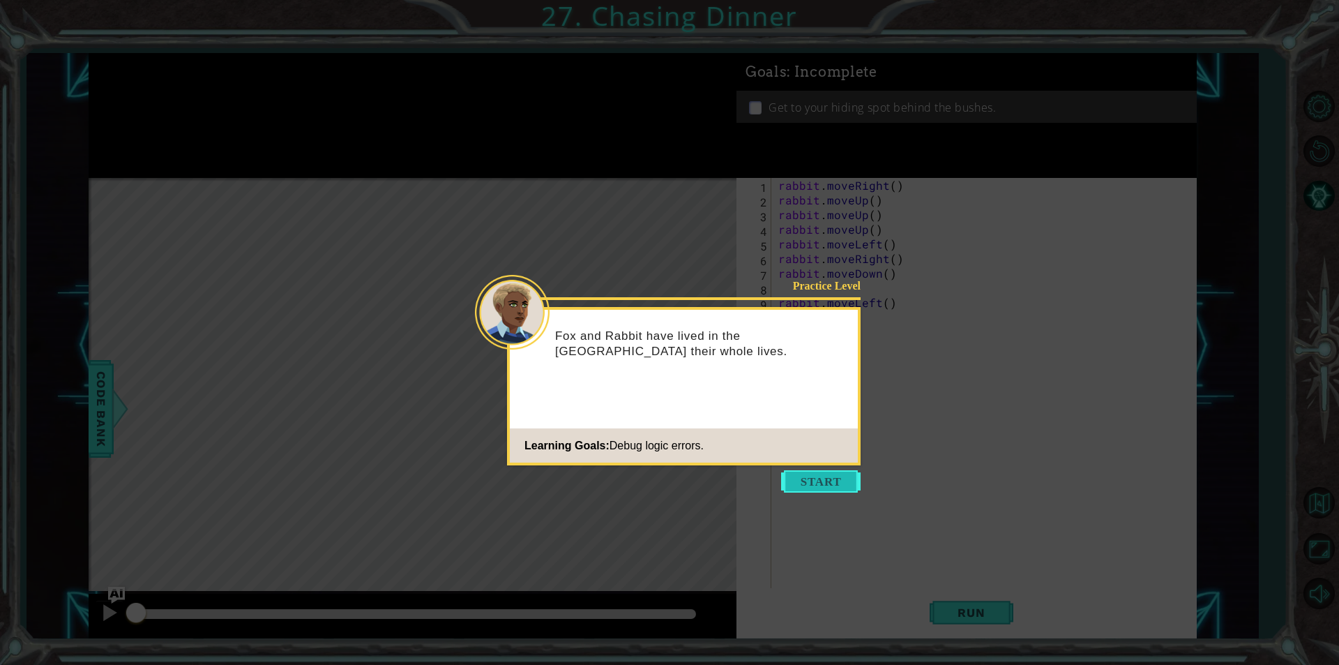
click at [833, 478] on button "Start" at bounding box center [820, 481] width 79 height 22
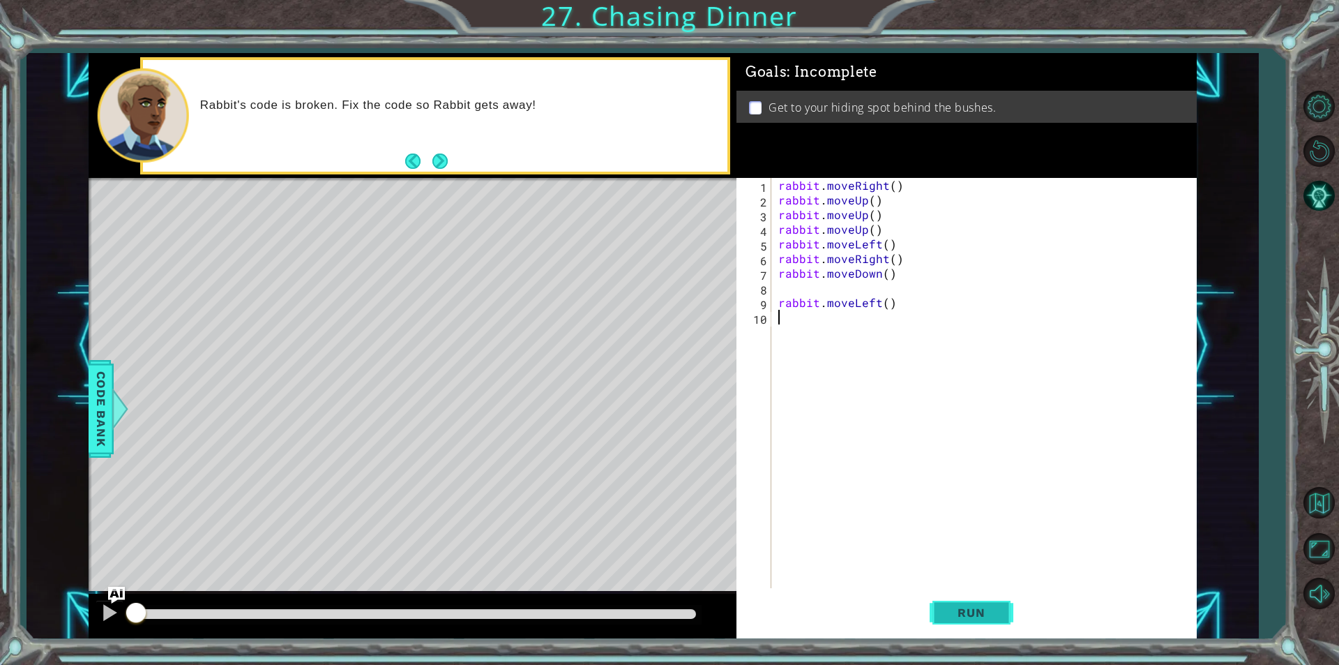
click at [946, 609] on span "Run" at bounding box center [971, 612] width 55 height 14
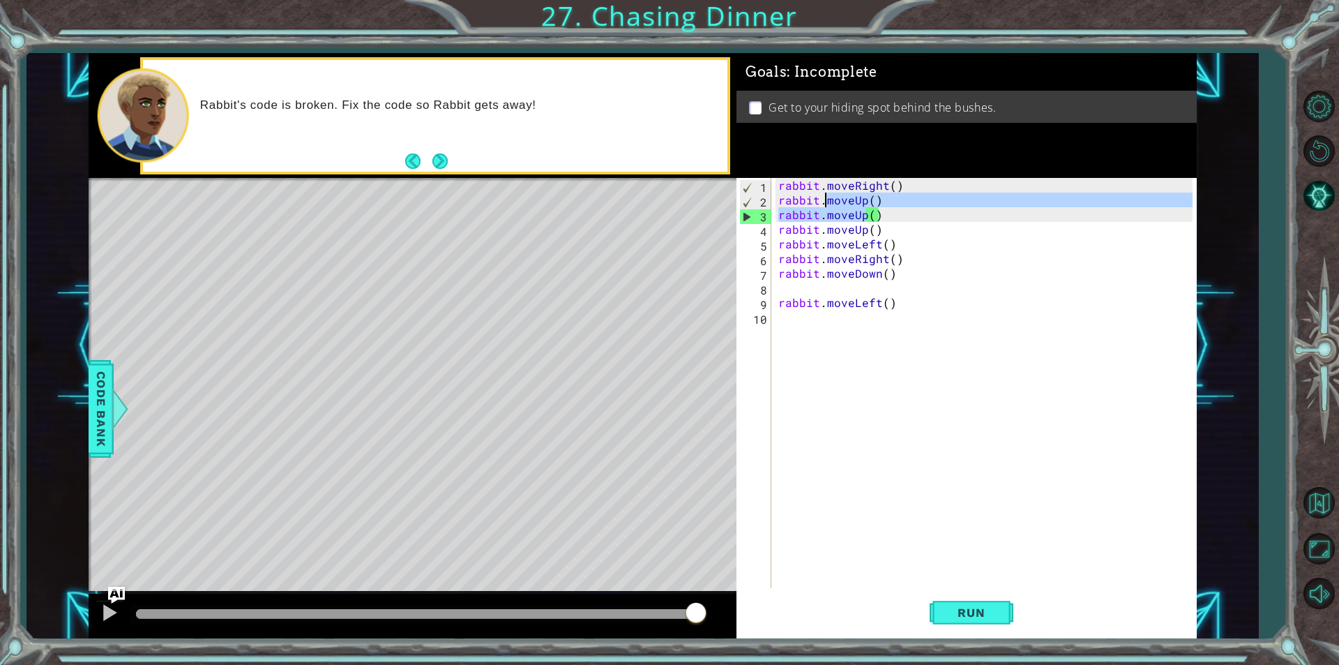
drag, startPoint x: 867, startPoint y: 217, endPoint x: 822, endPoint y: 206, distance: 45.8
click at [822, 206] on div "rabbit . moveRight ( ) rabbit . moveUp ( ) rabbit . moveUp ( ) rabbit . moveUp …" at bounding box center [987, 397] width 424 height 439
type textarea "rabbit.()"
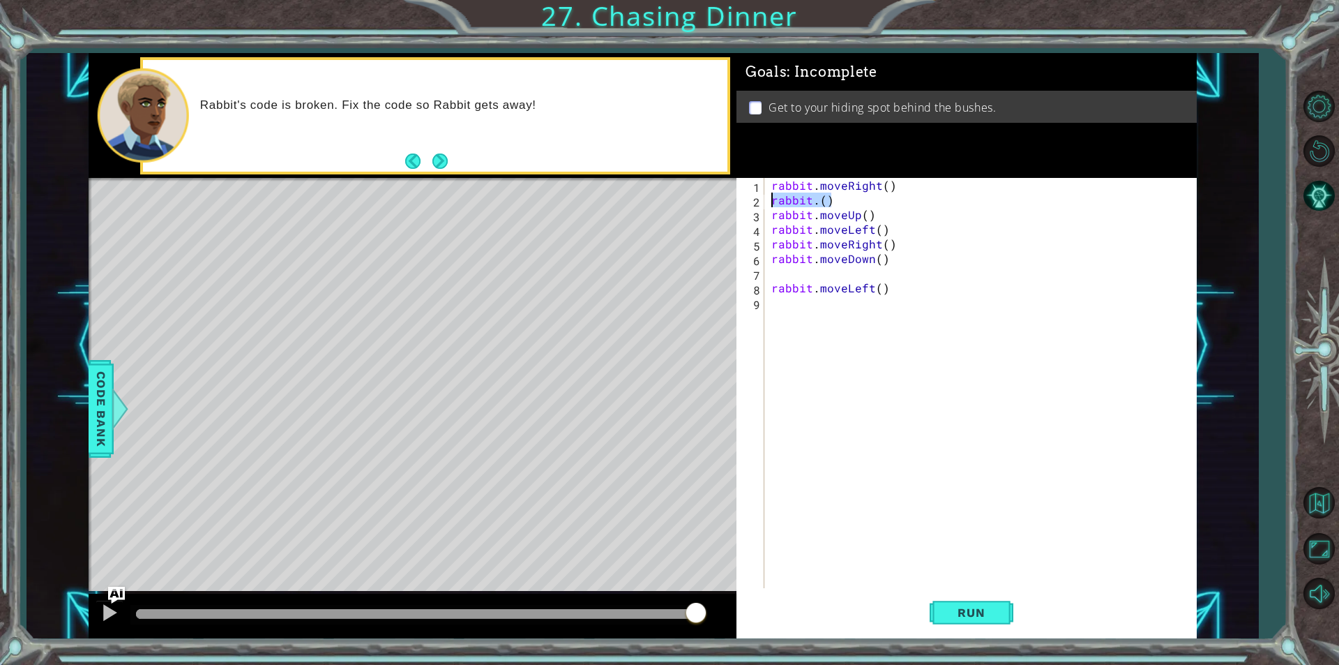
drag, startPoint x: 838, startPoint y: 200, endPoint x: 768, endPoint y: 204, distance: 69.8
click at [768, 204] on div "rabbit . moveRight ( ) rabbit . ( ) rabbit . moveUp ( ) rabbit . moveLeft ( ) r…" at bounding box center [983, 397] width 431 height 439
click at [885, 185] on div "rabbit . moveRight ( ) rabbit . moveUp ( ) rabbit . moveLeft ( ) rabbit . moveR…" at bounding box center [983, 397] width 431 height 439
click at [865, 207] on div "rabbit . moveRight ( 2 ) rabbit . moveUp ( ) rabbit . moveLeft ( ) rabbit . mov…" at bounding box center [983, 397] width 431 height 439
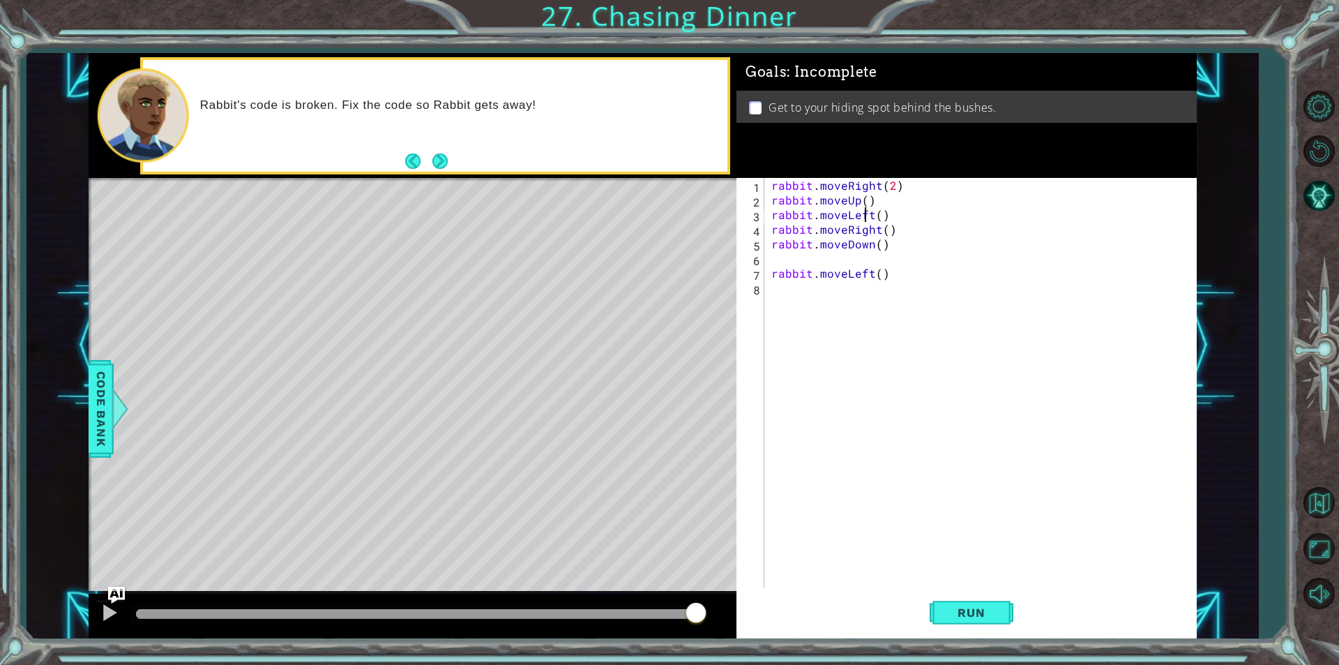
click at [864, 202] on div "rabbit . moveRight ( 2 ) rabbit . moveUp ( ) rabbit . moveLeft ( ) rabbit . mov…" at bounding box center [983, 397] width 431 height 439
click at [877, 219] on div "rabbit . moveRight ( 2 ) rabbit . moveUp ( 2 ) rabbit . moveLeft ( ) rabbit . m…" at bounding box center [983, 397] width 431 height 439
click at [877, 231] on div "rabbit . moveRight ( 2 ) rabbit . moveUp ( 2 ) rabbit . moveLeft ( 2 ) rabbit .…" at bounding box center [983, 397] width 431 height 439
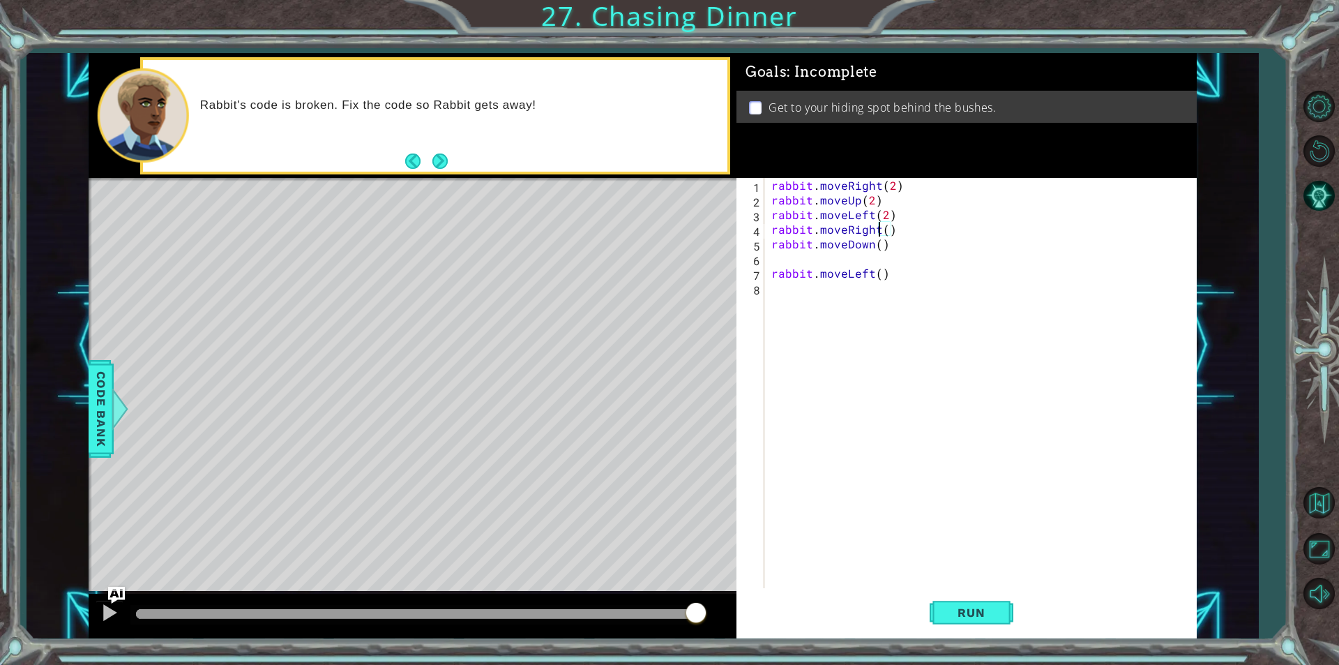
type textarea "rabbit.moveRight()"
drag, startPoint x: 895, startPoint y: 230, endPoint x: 772, endPoint y: 233, distance: 122.8
click at [772, 233] on div "rabbit . moveRight ( 2 ) rabbit . moveUp ( 2 ) rabbit . moveLeft ( 2 ) rabbit .…" at bounding box center [983, 397] width 431 height 439
type textarea "rabbit.moveLeft(2)"
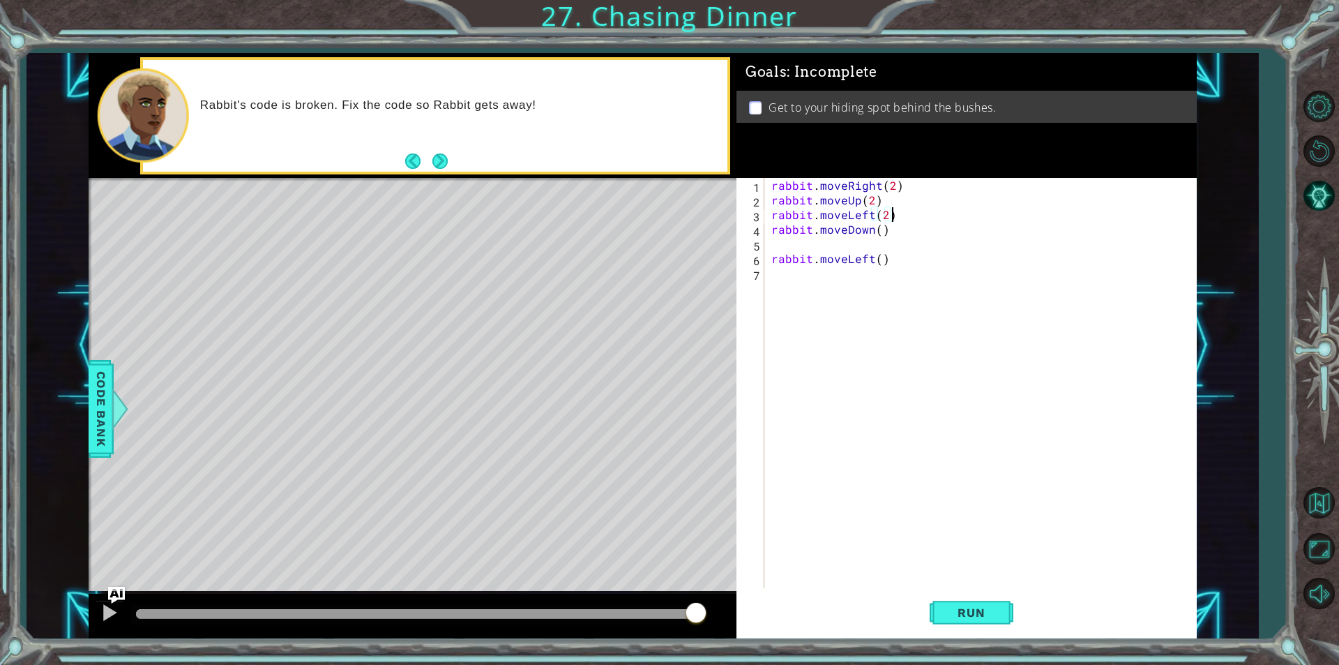
click at [820, 244] on div "rabbit . moveRight ( 2 ) rabbit . moveUp ( 2 ) rabbit . moveLeft ( 2 ) rabbit .…" at bounding box center [983, 397] width 431 height 439
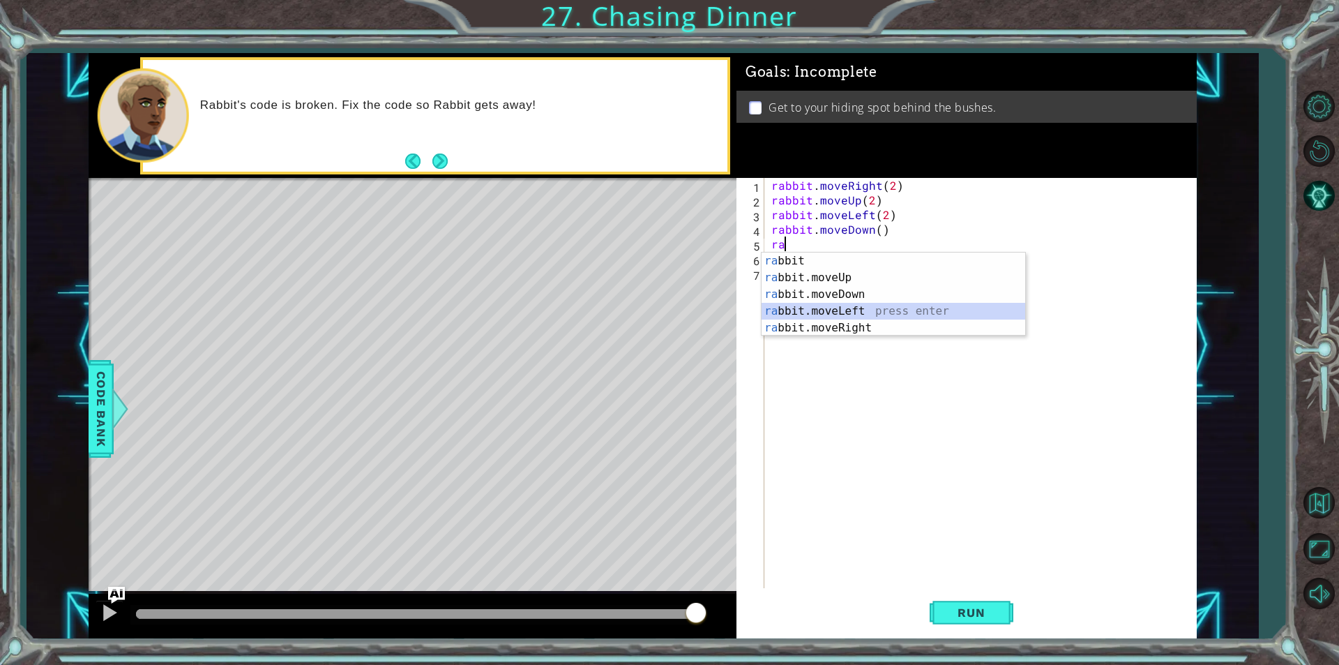
click at [861, 312] on div "ra bbit press enter ra bbit.moveUp press enter ra bbit.moveDown press enter ra …" at bounding box center [894, 310] width 264 height 117
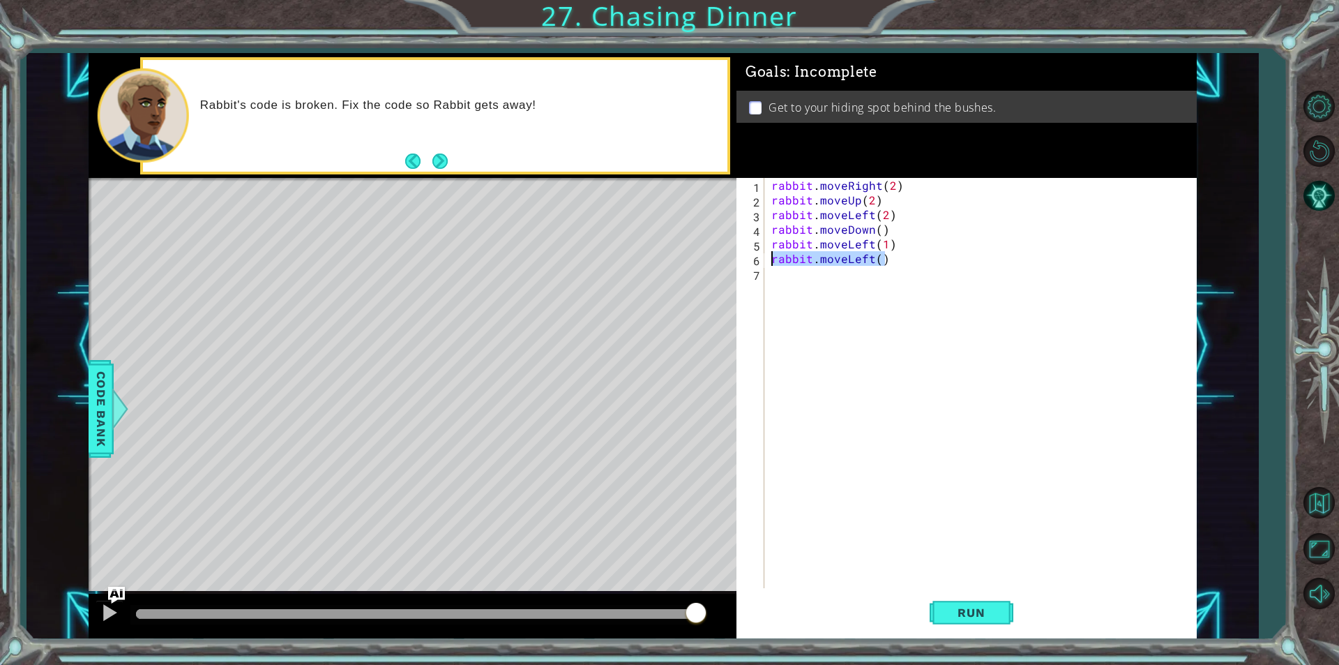
drag, startPoint x: 904, startPoint y: 263, endPoint x: 766, endPoint y: 263, distance: 137.4
click at [766, 263] on div "rabbit.moveLeft(1) 1 2 3 4 5 6 7 rabbit . moveRight ( 2 ) rabbit . moveUp ( 2 )…" at bounding box center [964, 383] width 456 height 410
type textarea "rabbit.moveLeft()"
type textarea "rabbit.moveLeft(1)"
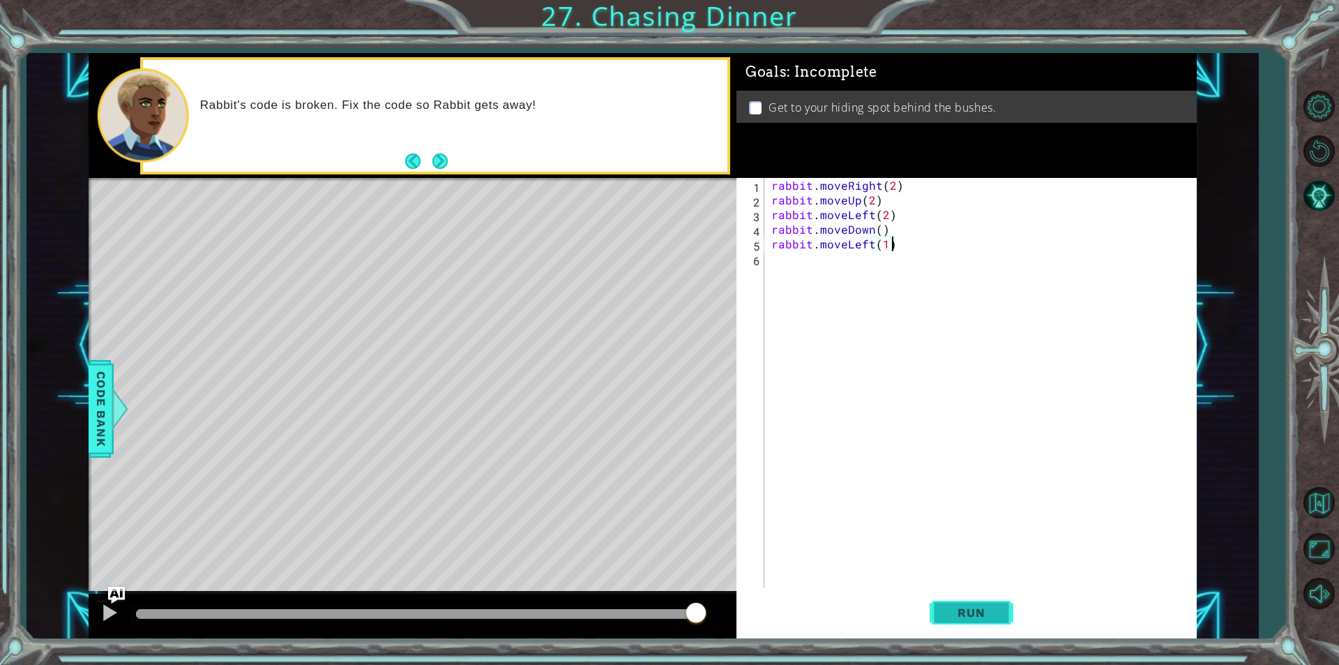
click at [961, 616] on span "Run" at bounding box center [971, 612] width 55 height 14
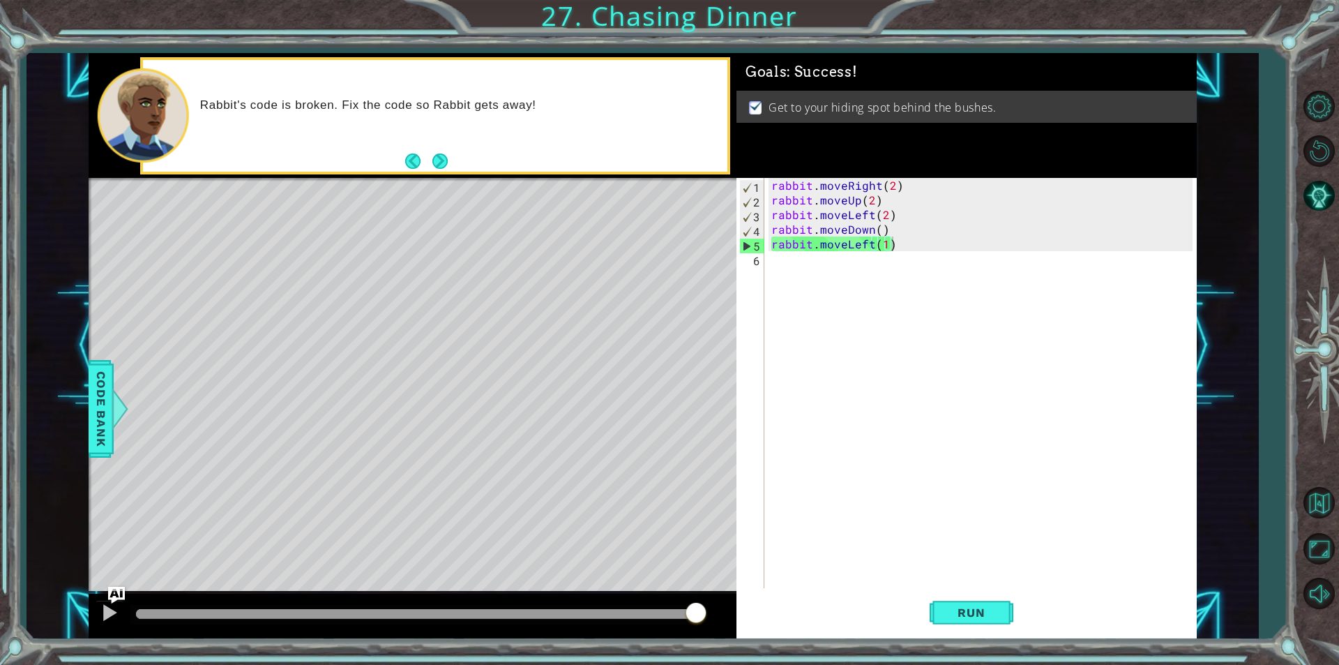
drag, startPoint x: 600, startPoint y: 615, endPoint x: 706, endPoint y: 609, distance: 106.1
click at [706, 609] on body "1 ההההההההההההההההההההההההההההההההההההההההההההההההההההההההההההההההההההההההההההה…" at bounding box center [669, 332] width 1339 height 665
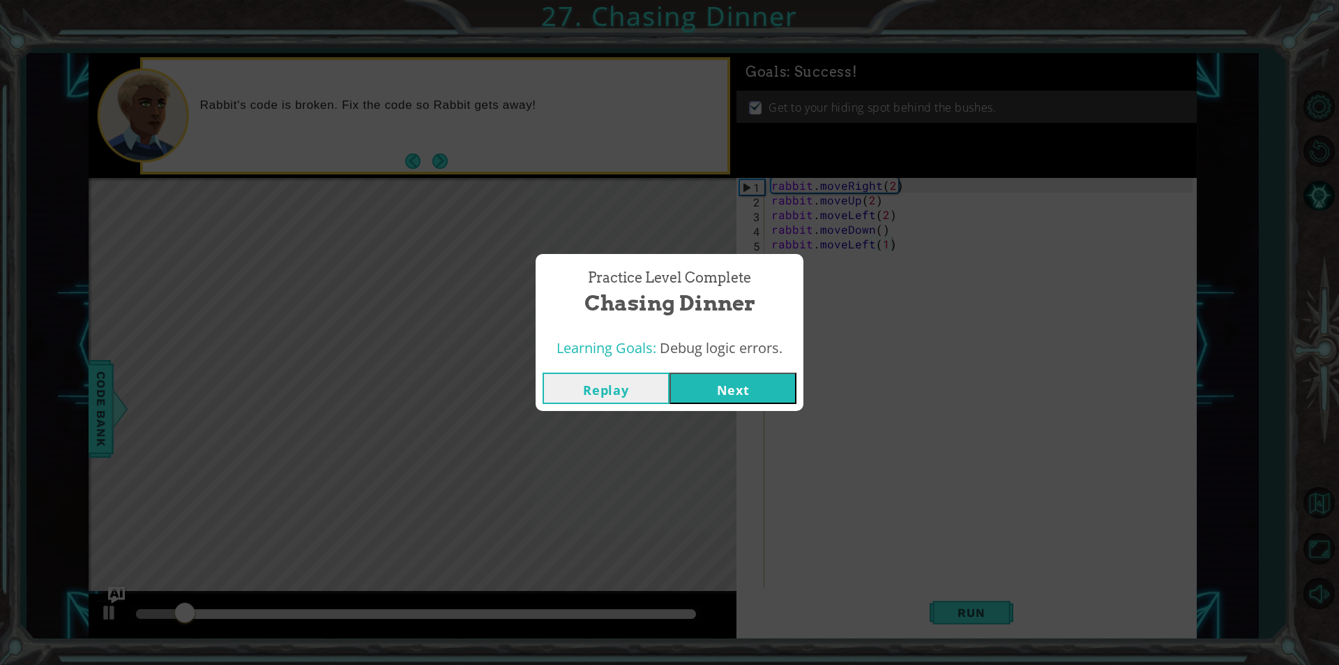
click at [750, 397] on button "Next" at bounding box center [732, 387] width 127 height 31
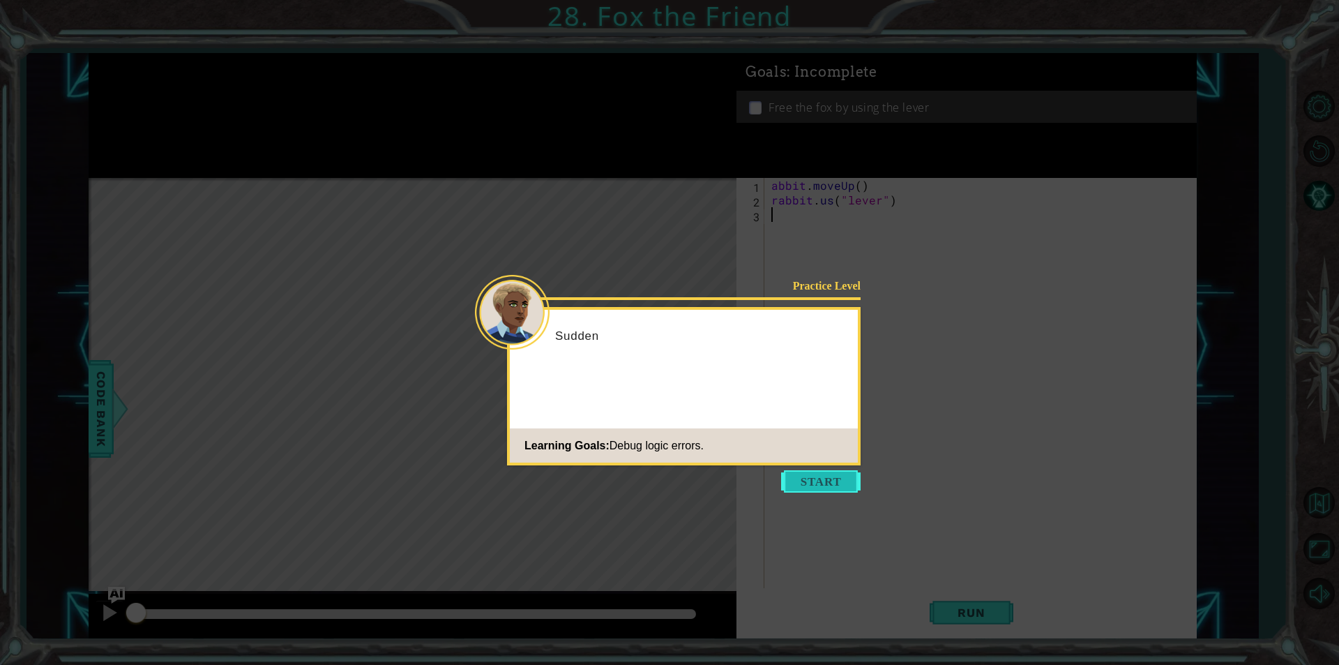
click at [839, 485] on button "Start" at bounding box center [820, 481] width 79 height 22
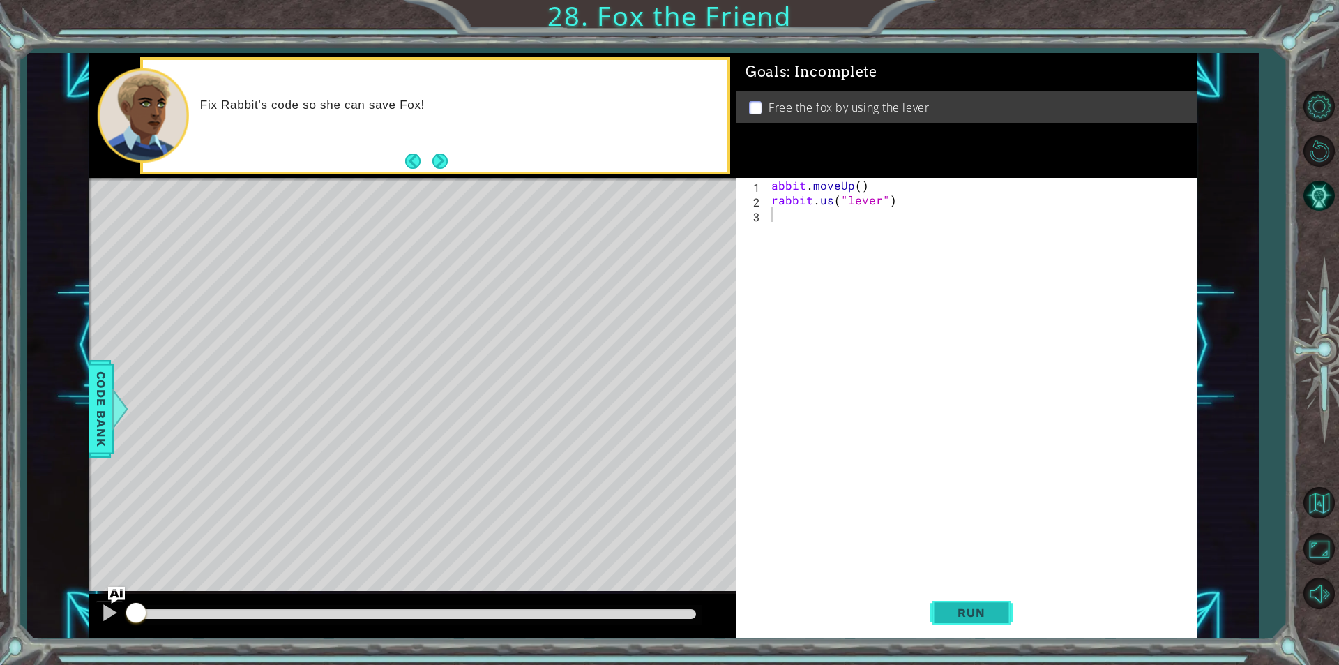
click at [990, 608] on span "Run" at bounding box center [971, 612] width 55 height 14
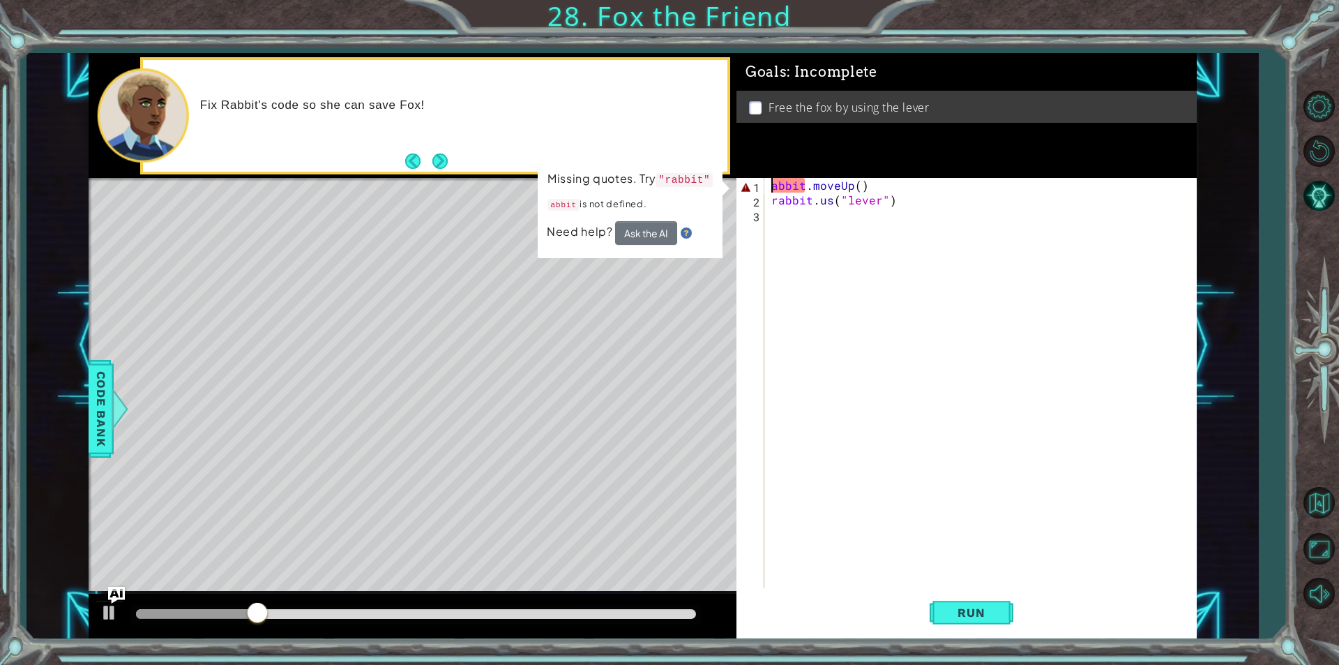
click at [773, 186] on div "abbit . moveUp ( ) rabbit . us ( "lever" )" at bounding box center [983, 397] width 431 height 439
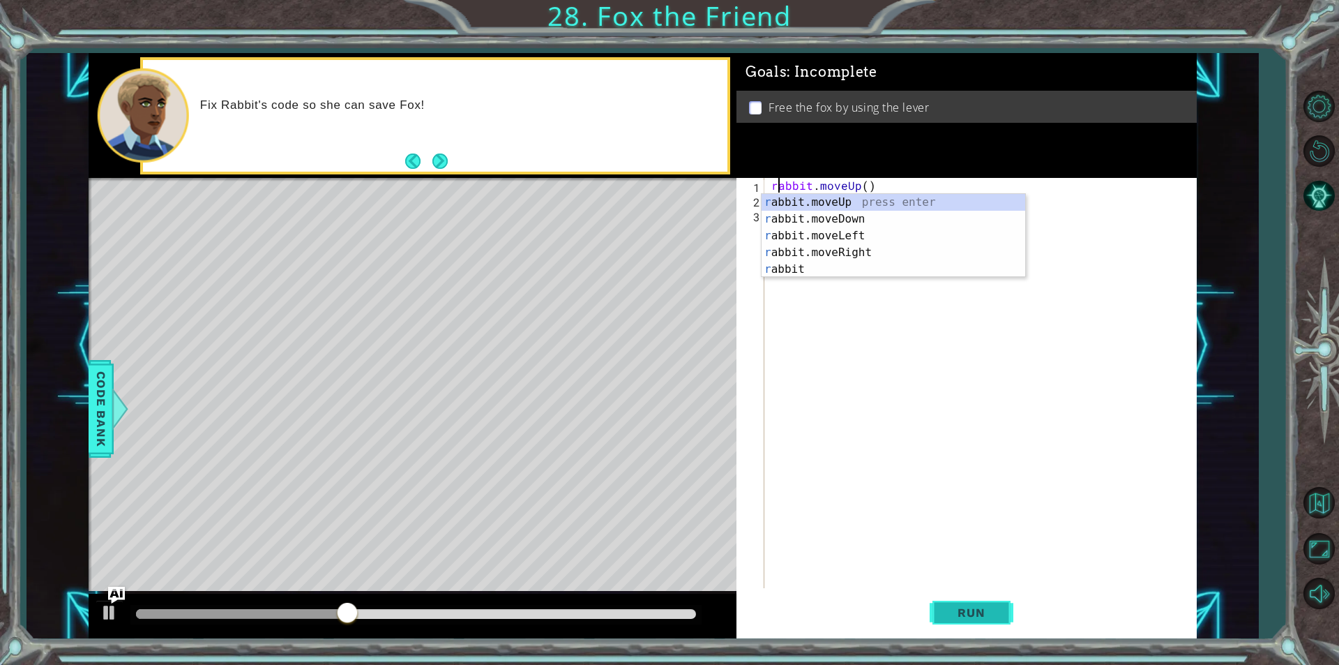
type textarea "rabbit.moveUp()"
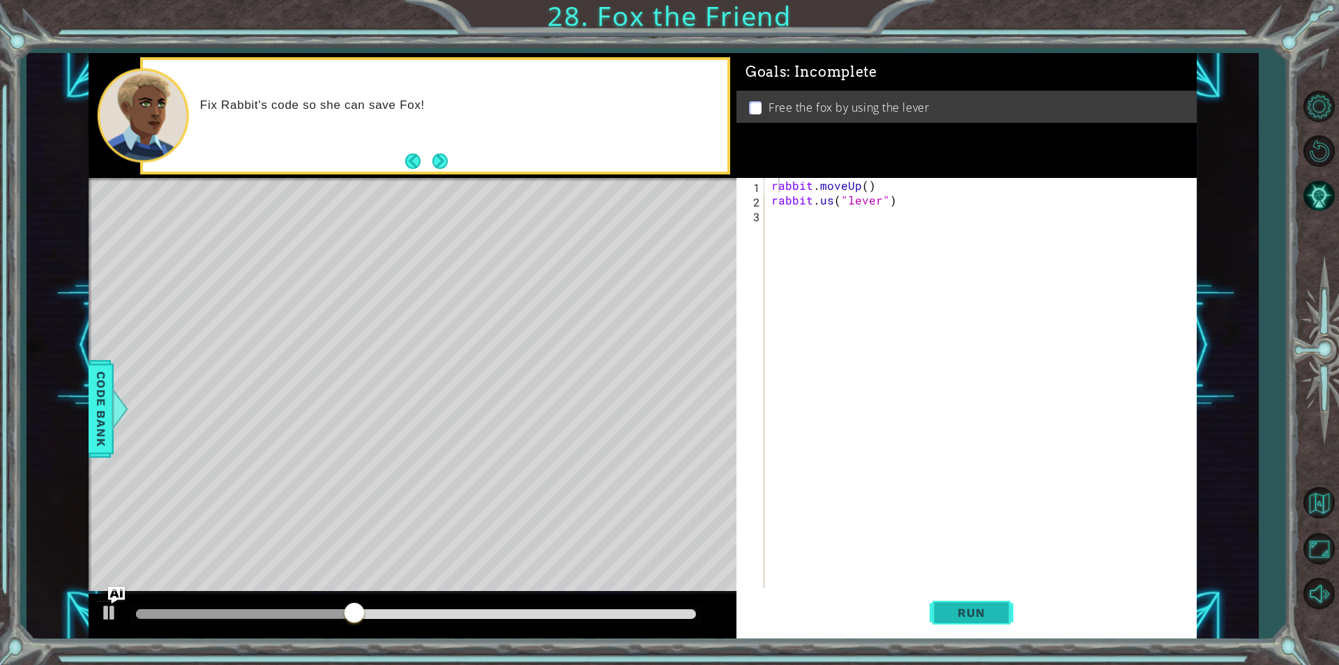
click at [976, 609] on span "Run" at bounding box center [971, 612] width 55 height 14
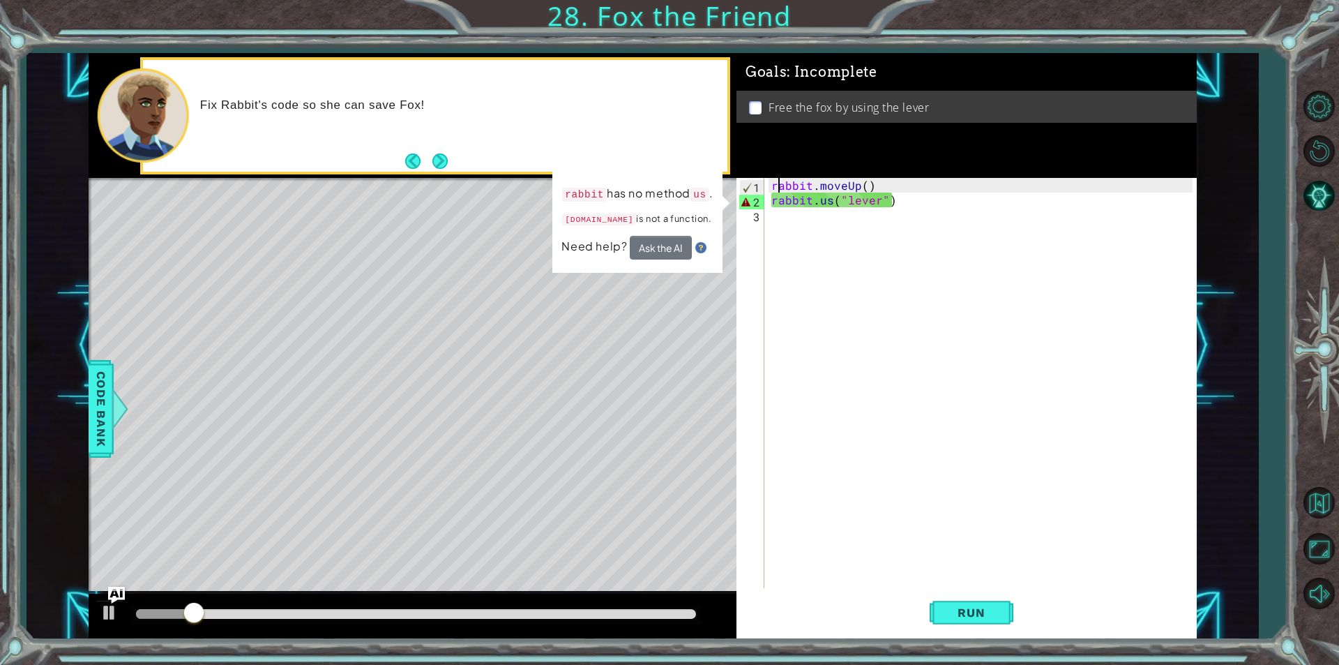
click at [831, 207] on div "rabbit . moveUp ( ) rabbit . us ( "lever" )" at bounding box center [983, 397] width 431 height 439
click at [832, 202] on div "rabbit . moveUp ( ) rabbit . us ( "lever" )" at bounding box center [983, 397] width 431 height 439
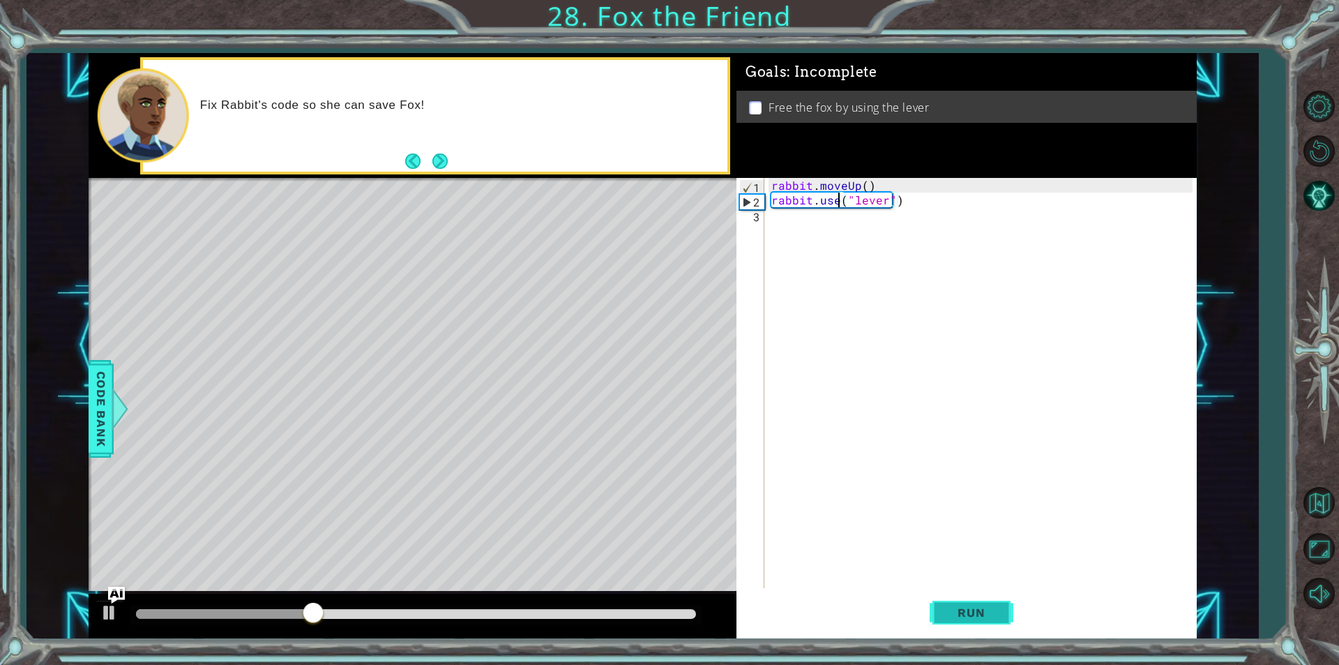
type textarea "rabbit.use("lever")"
click at [979, 621] on button "Run" at bounding box center [972, 612] width 84 height 46
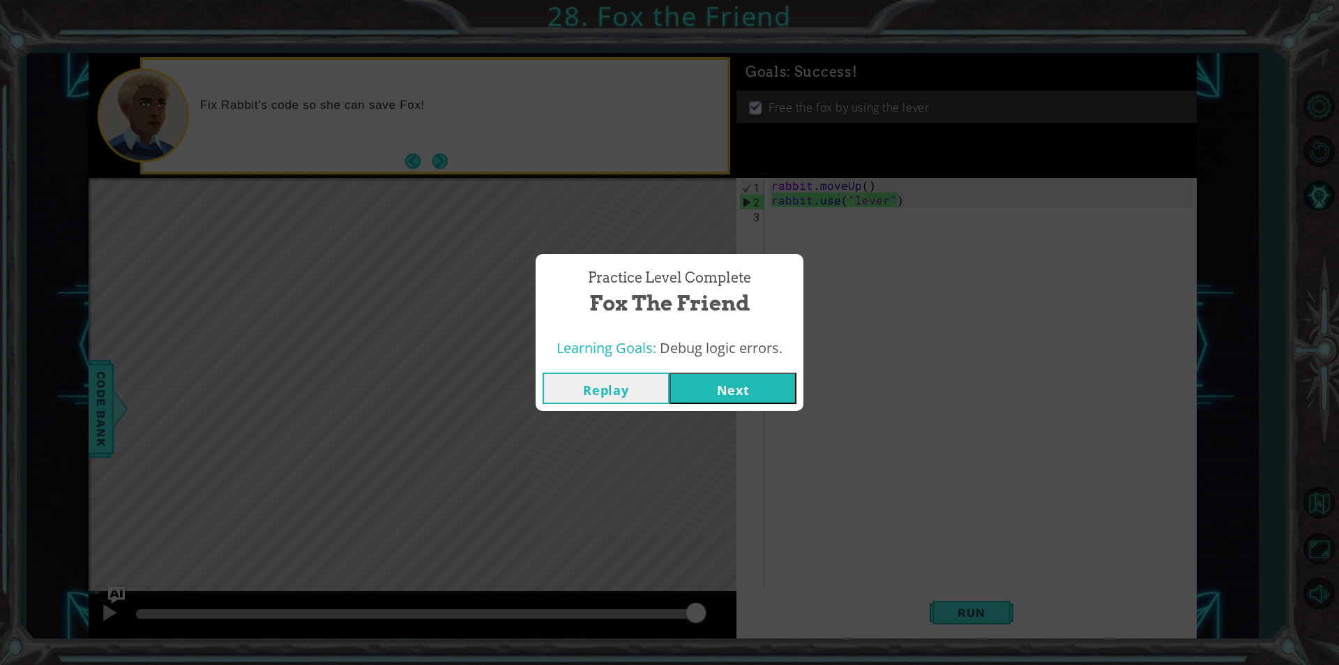
click at [764, 391] on button "Next" at bounding box center [732, 387] width 127 height 31
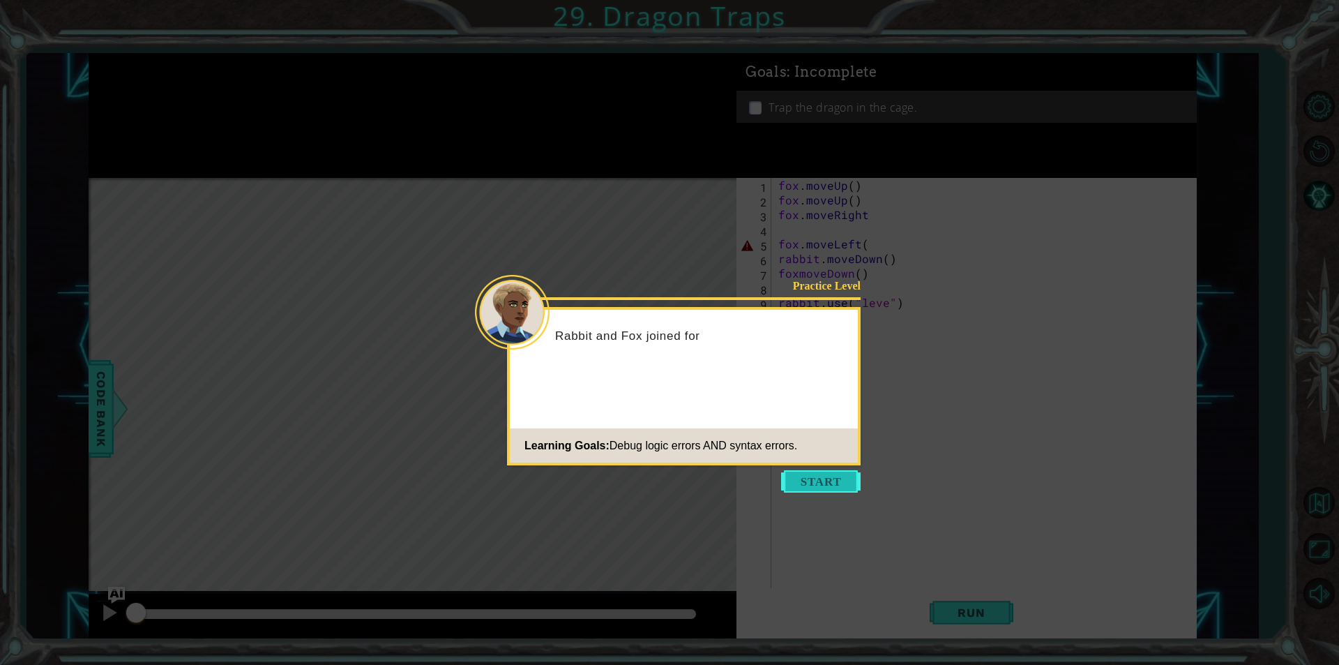
click at [801, 483] on button "Start" at bounding box center [820, 481] width 79 height 22
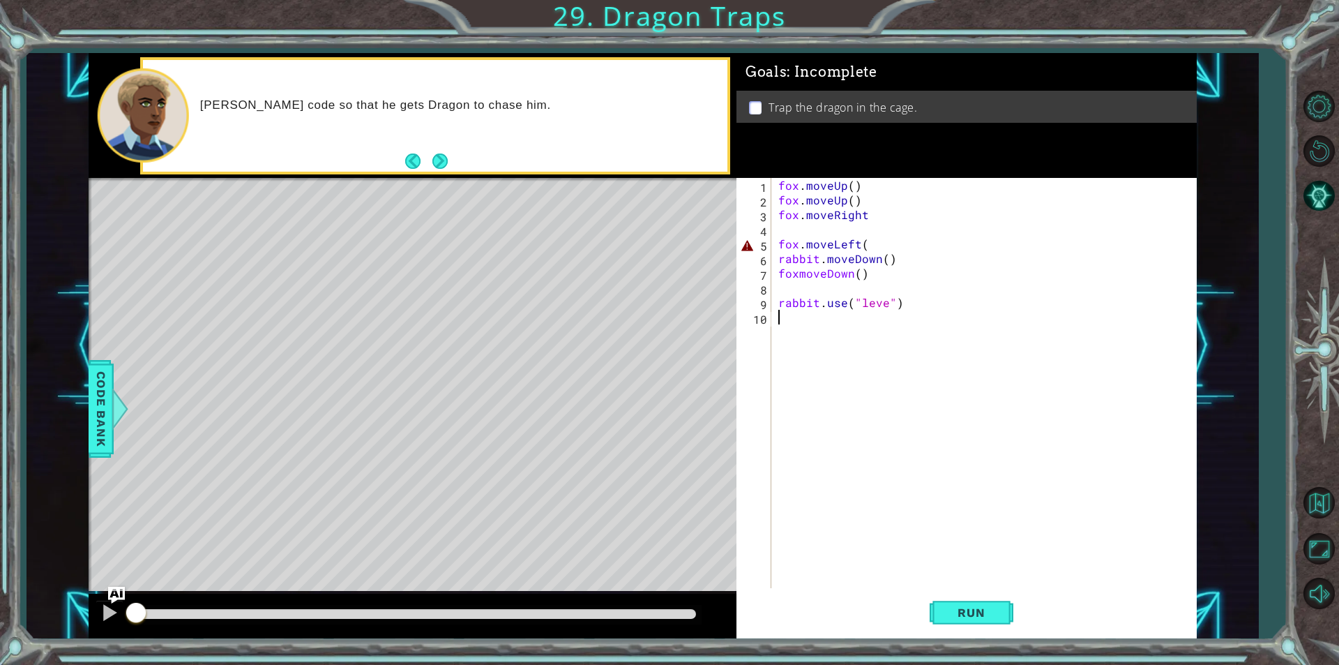
click at [867, 245] on div "fox . moveUp ( ) fox . moveUp ( ) fox . moveRight fox . moveLeft ( rabbit . mov…" at bounding box center [987, 397] width 424 height 439
click at [443, 156] on button "Next" at bounding box center [439, 160] width 15 height 15
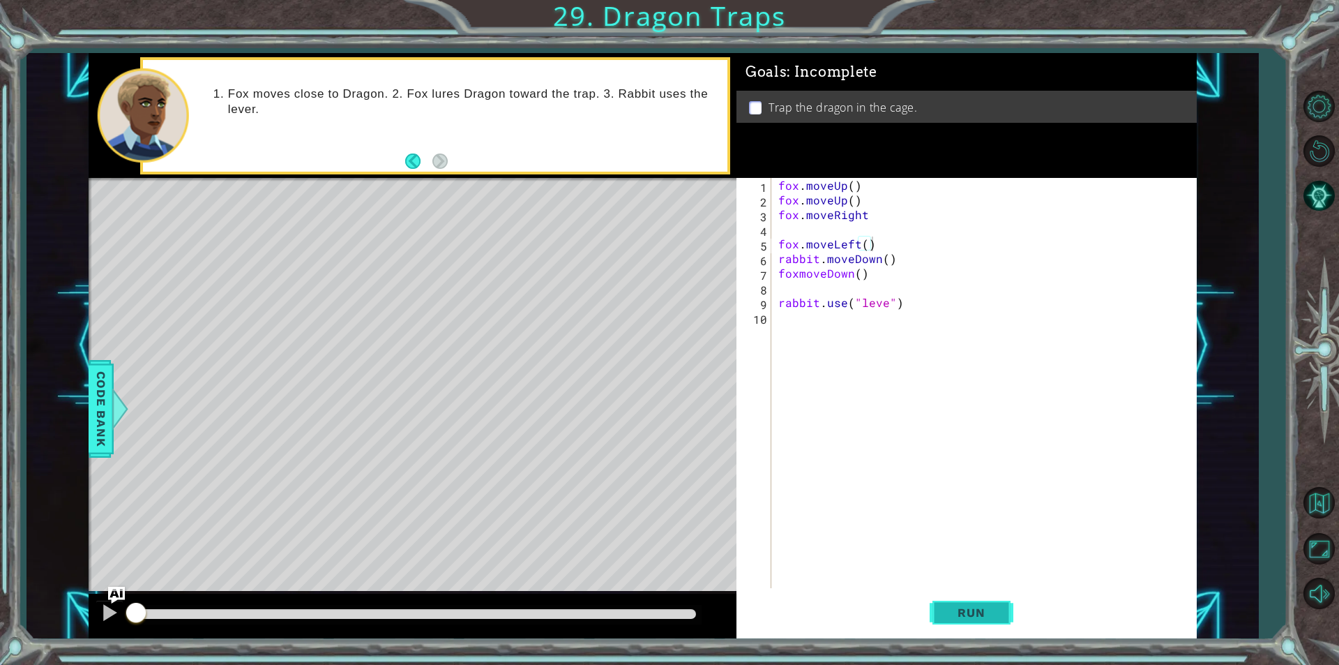
click at [961, 607] on span "Run" at bounding box center [971, 612] width 55 height 14
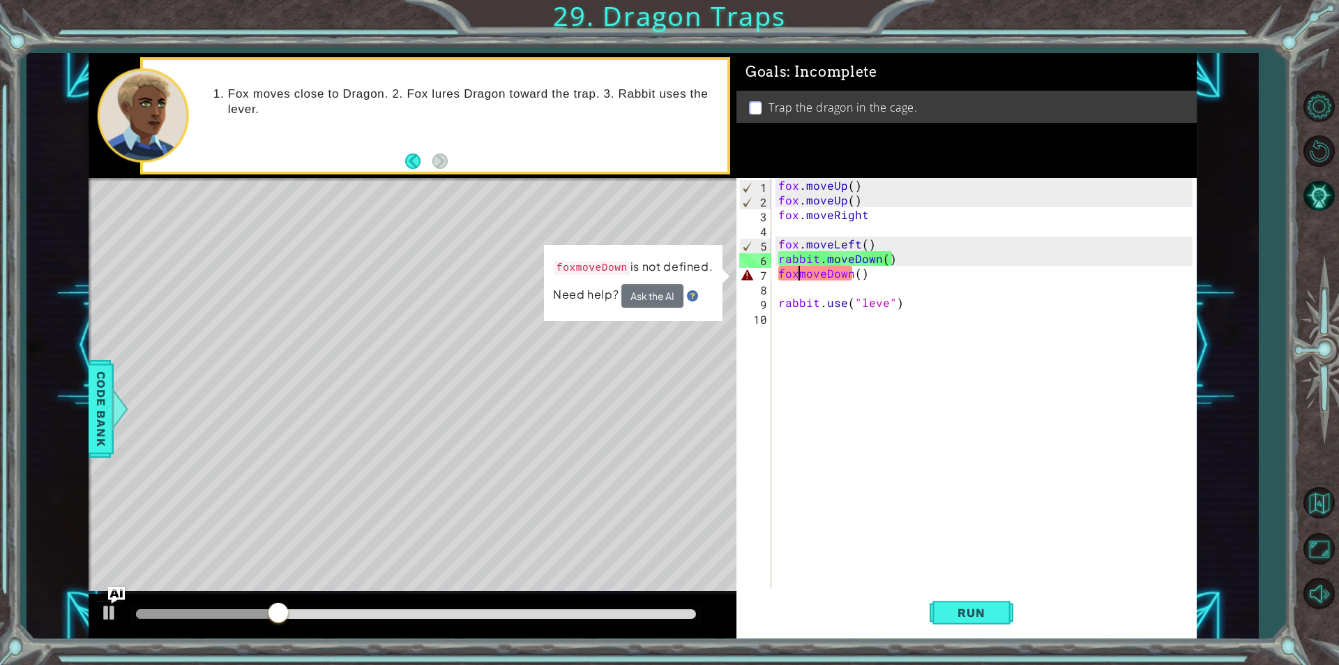
click at [800, 274] on div "fox . moveUp ( ) fox . moveUp ( ) fox . moveRight fox . moveLeft ( ) rabbit . m…" at bounding box center [987, 397] width 424 height 439
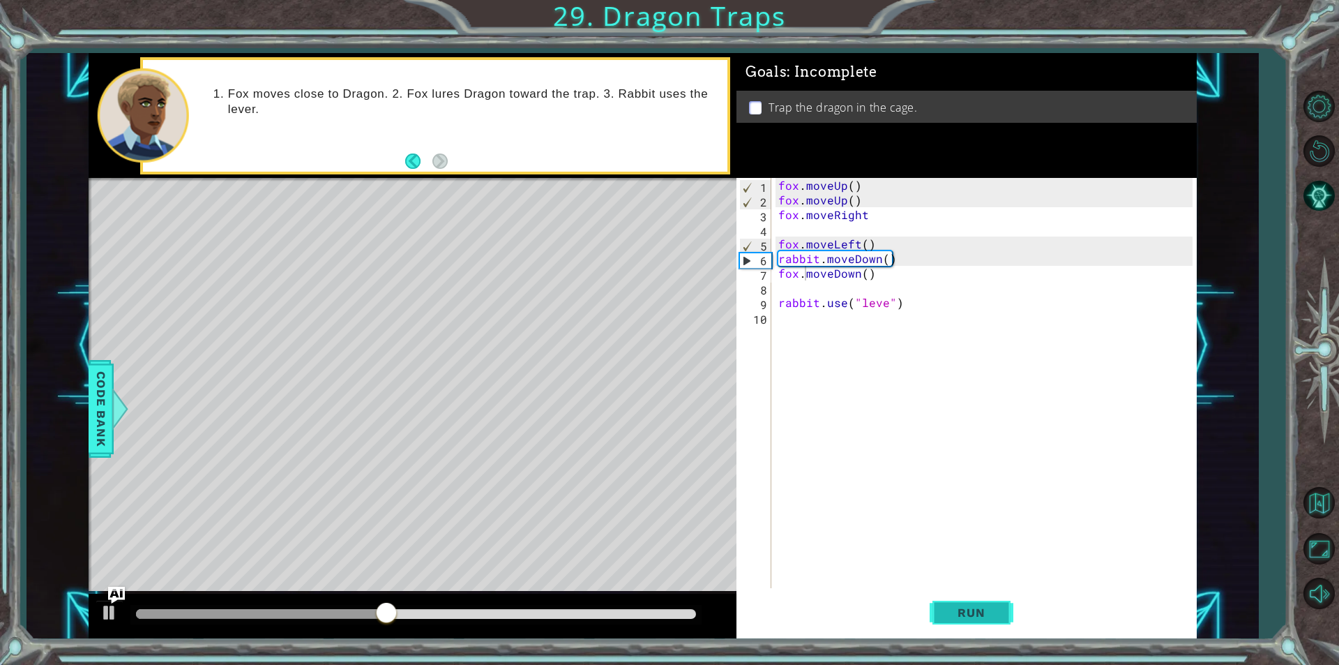
click at [941, 612] on button "Run" at bounding box center [972, 612] width 84 height 46
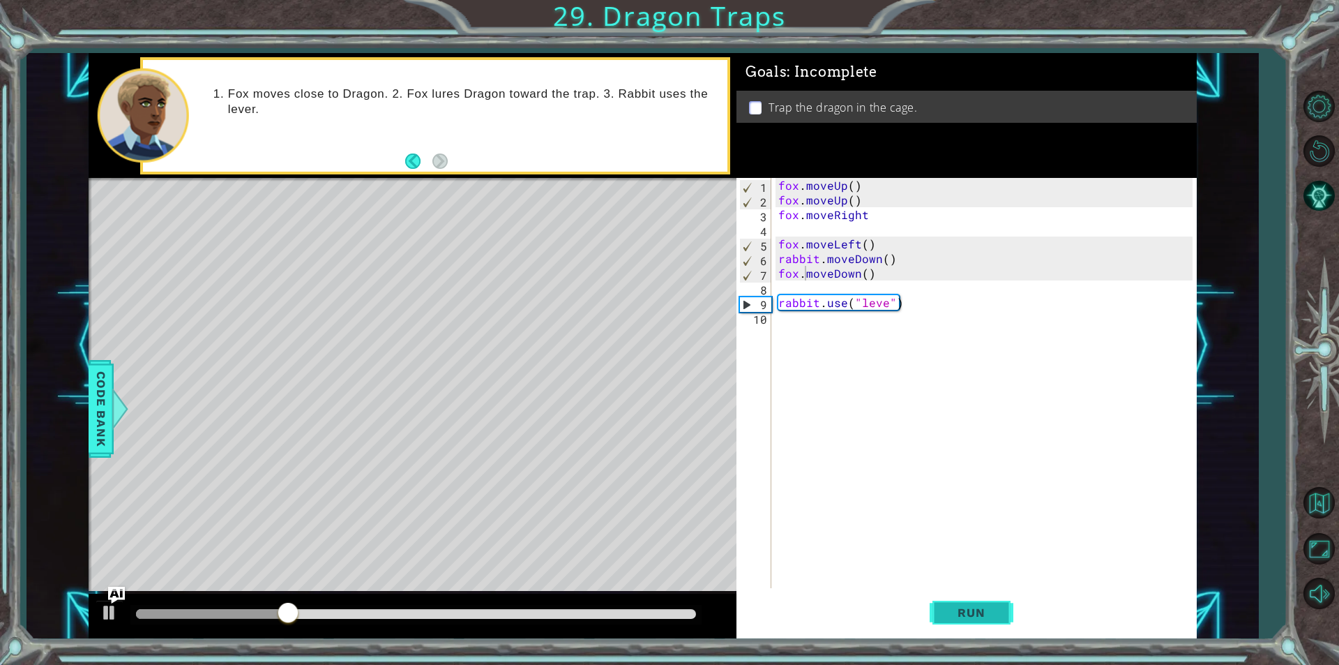
click at [974, 598] on button "Run" at bounding box center [972, 612] width 84 height 46
click at [866, 217] on div "fox . moveUp ( ) fox . moveUp ( ) fox . moveRight fox . moveLeft ( ) rabbit . m…" at bounding box center [987, 397] width 424 height 439
type textarea "fox.moveRight()"
click at [999, 613] on span "Run" at bounding box center [971, 612] width 55 height 14
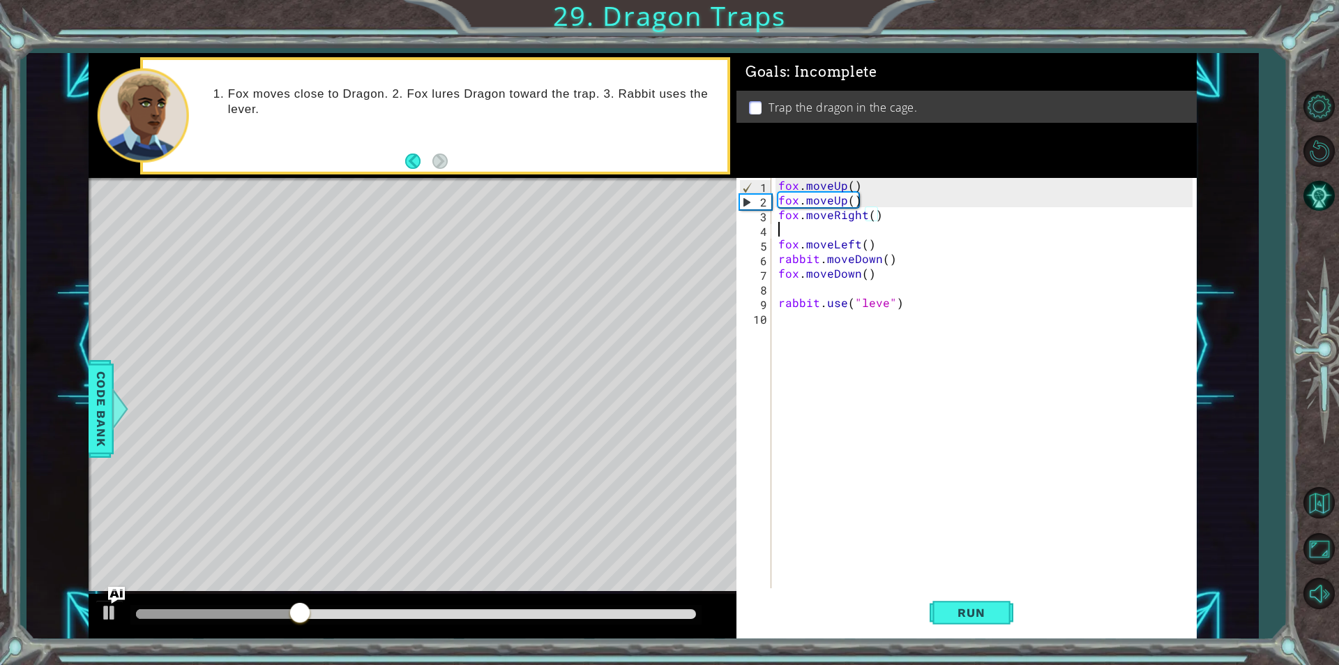
click at [780, 230] on div "fox . moveUp ( ) fox . moveUp ( ) fox . moveRight ( ) fox . moveLeft ( ) rabbit…" at bounding box center [987, 397] width 424 height 439
click at [781, 248] on div "fox . moveUp ( ) fox . moveUp ( ) fox . moveRight ( ) fox . moveLeft ( ) rabbit…" at bounding box center [987, 397] width 424 height 439
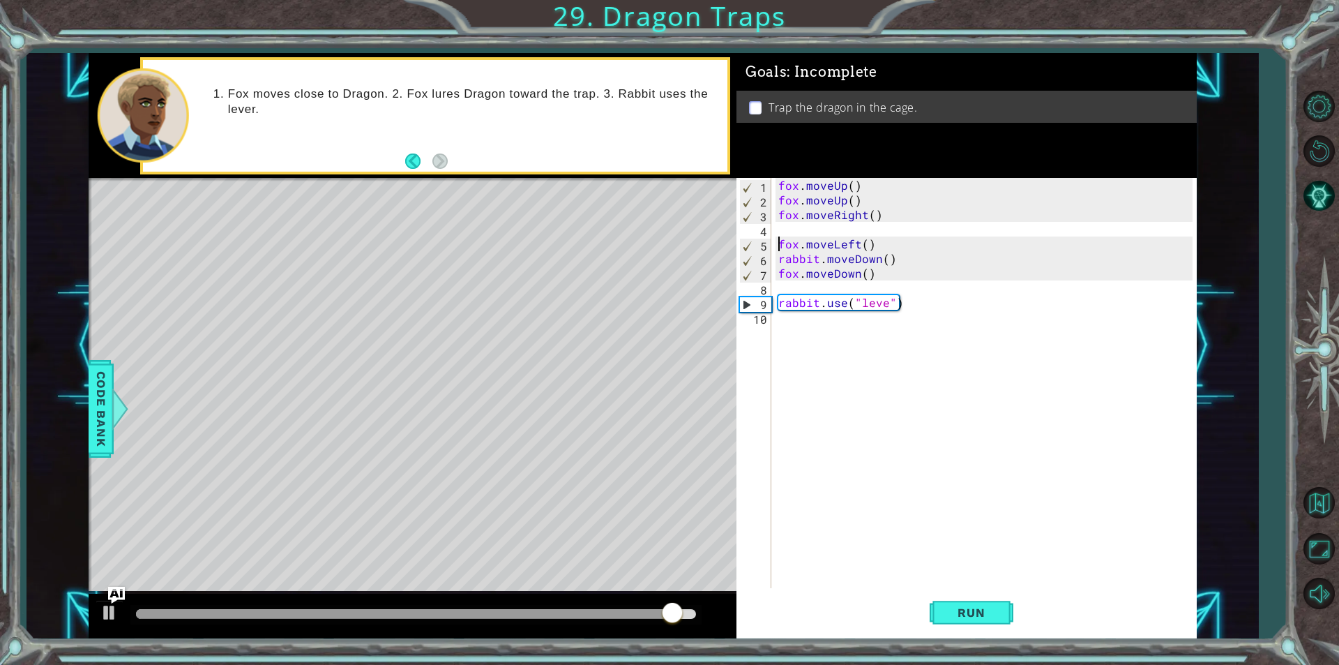
click at [884, 258] on div "fox . moveUp ( ) fox . moveUp ( ) fox . moveRight ( ) fox . moveLeft ( ) rabbit…" at bounding box center [987, 397] width 424 height 439
click at [962, 605] on span "Run" at bounding box center [971, 612] width 55 height 14
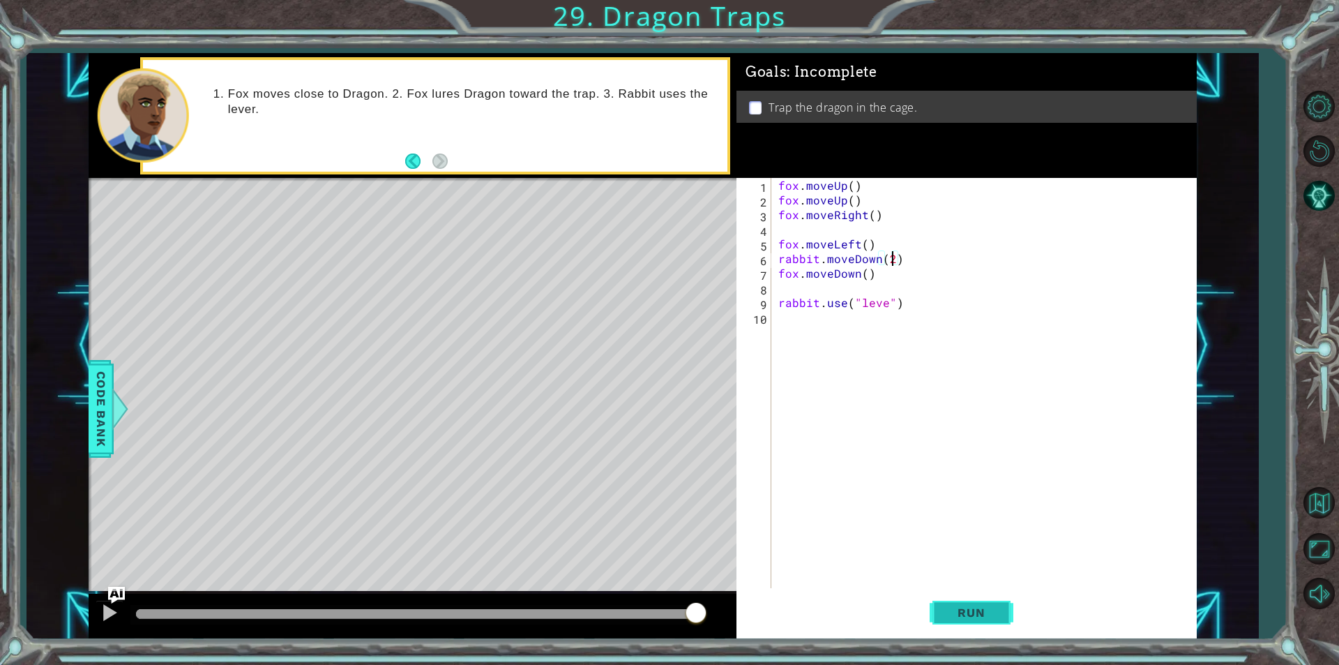
click at [993, 606] on span "Run" at bounding box center [971, 612] width 55 height 14
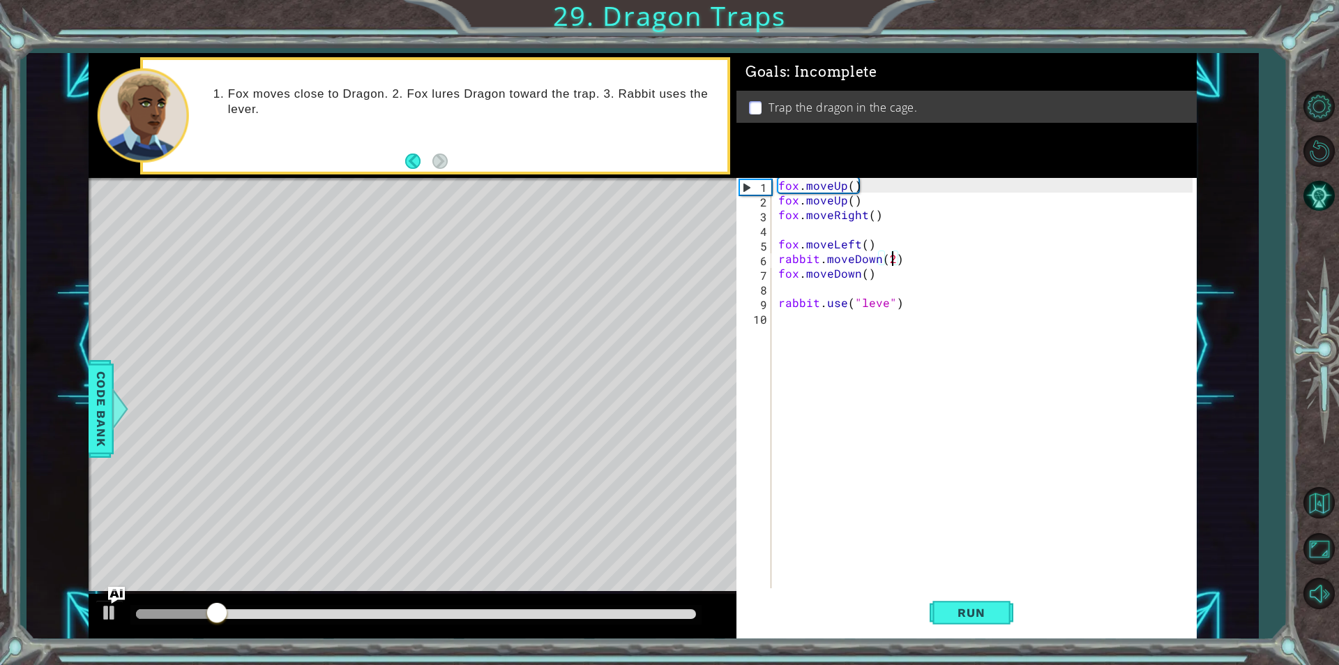
click at [816, 259] on div "fox . moveUp ( ) fox . moveUp ( ) fox . moveRight ( ) fox . moveLeft ( ) rabbit…" at bounding box center [987, 397] width 424 height 439
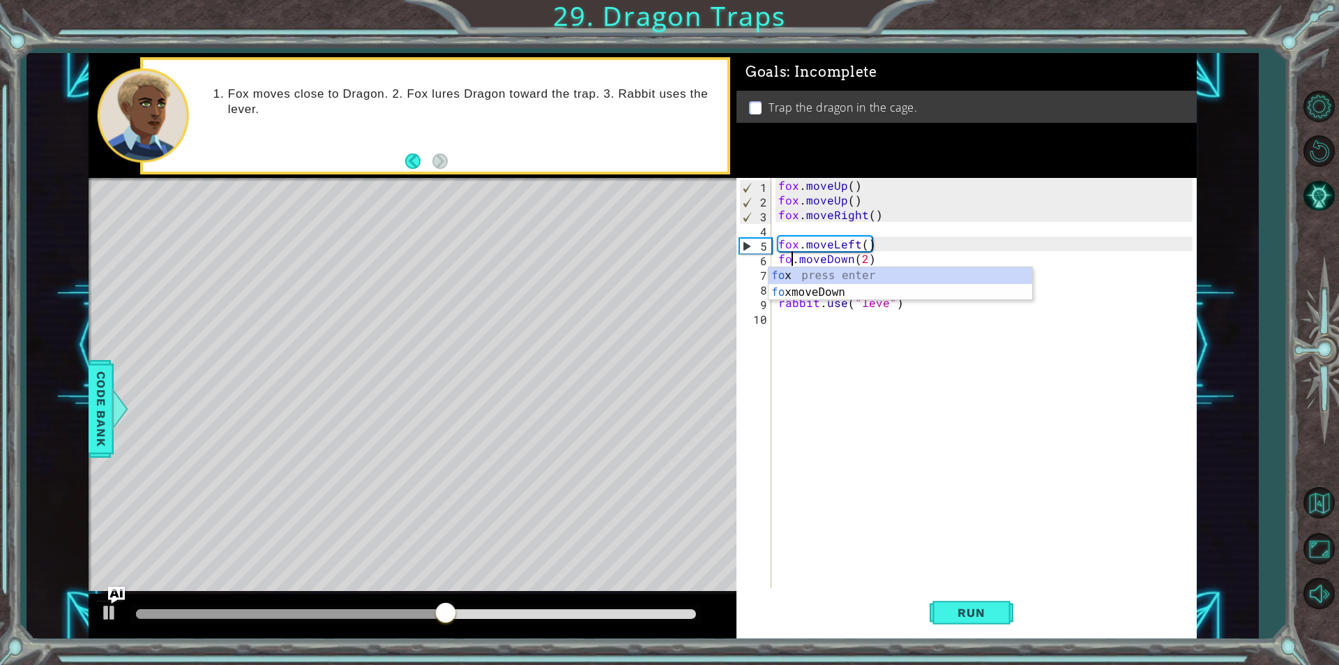
scroll to position [0, 1]
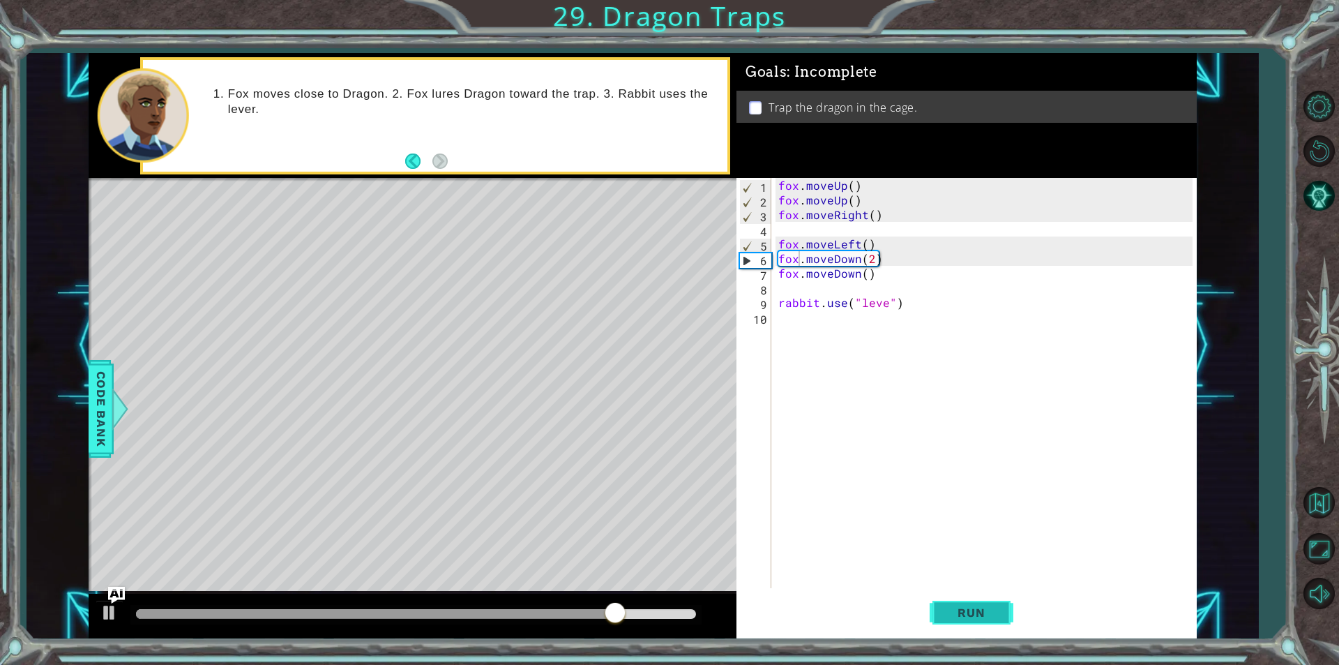
click at [997, 617] on span "Run" at bounding box center [971, 612] width 55 height 14
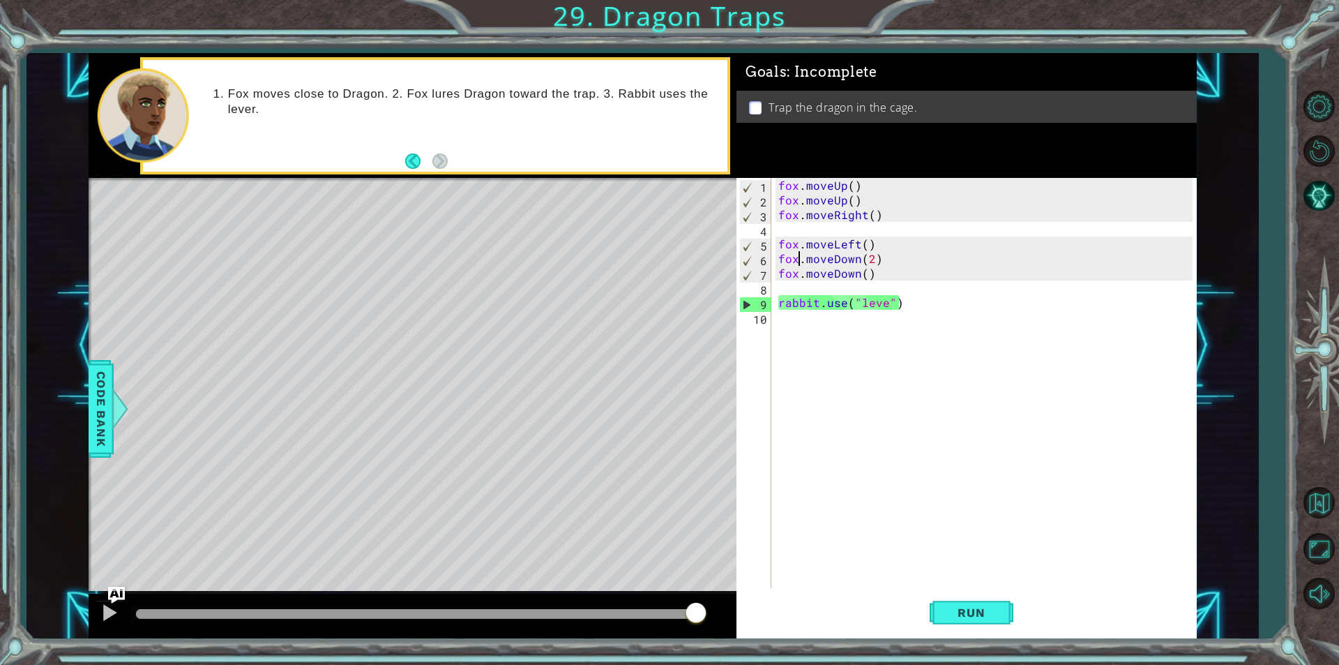
click at [871, 261] on div "fox . moveUp ( ) fox . moveUp ( ) fox . moveRight ( ) fox . moveLeft ( ) fox . …" at bounding box center [987, 397] width 424 height 439
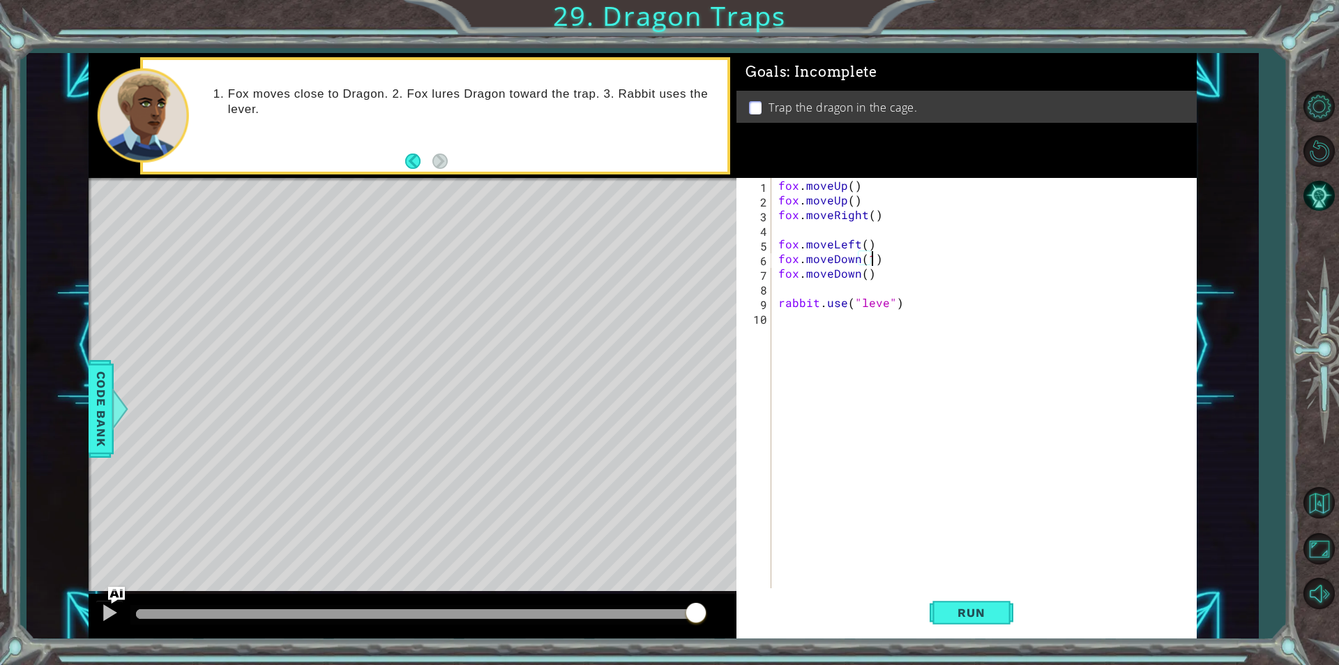
scroll to position [0, 6]
click at [863, 272] on div "fox . moveUp ( ) fox . moveUp ( ) fox . moveRight ( ) fox . moveLeft ( ) fox . …" at bounding box center [987, 397] width 424 height 439
click at [856, 273] on div "fox . moveUp ( ) fox . moveUp ( ) fox . moveRight ( ) fox . moveLeft ( ) fox . …" at bounding box center [987, 397] width 424 height 439
type textarea "fox.moveLeft(1)"
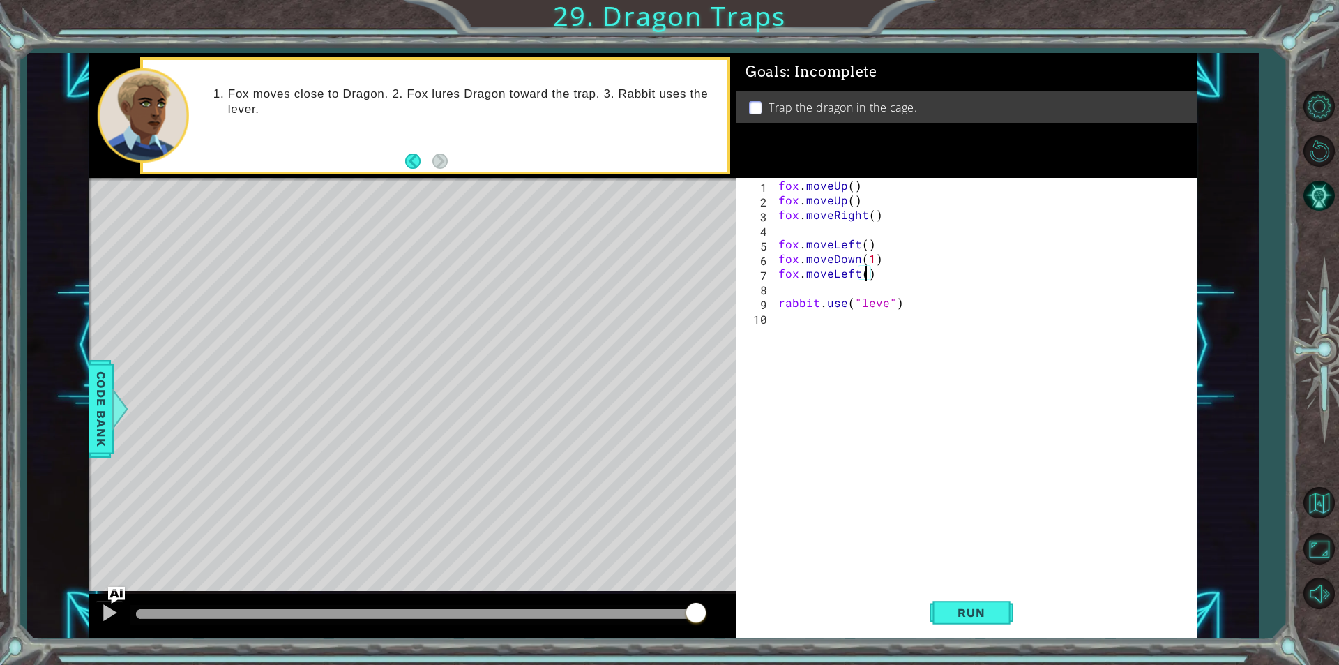
scroll to position [0, 6]
click at [885, 310] on div "fox . moveUp ( ) fox . moveUp ( ) fox . moveRight ( ) fox . moveLeft ( ) fox . …" at bounding box center [987, 397] width 424 height 439
click at [888, 302] on div "fox . moveUp ( ) fox . moveUp ( ) fox . moveRight ( ) fox . moveLeft ( ) fox . …" at bounding box center [987, 397] width 424 height 439
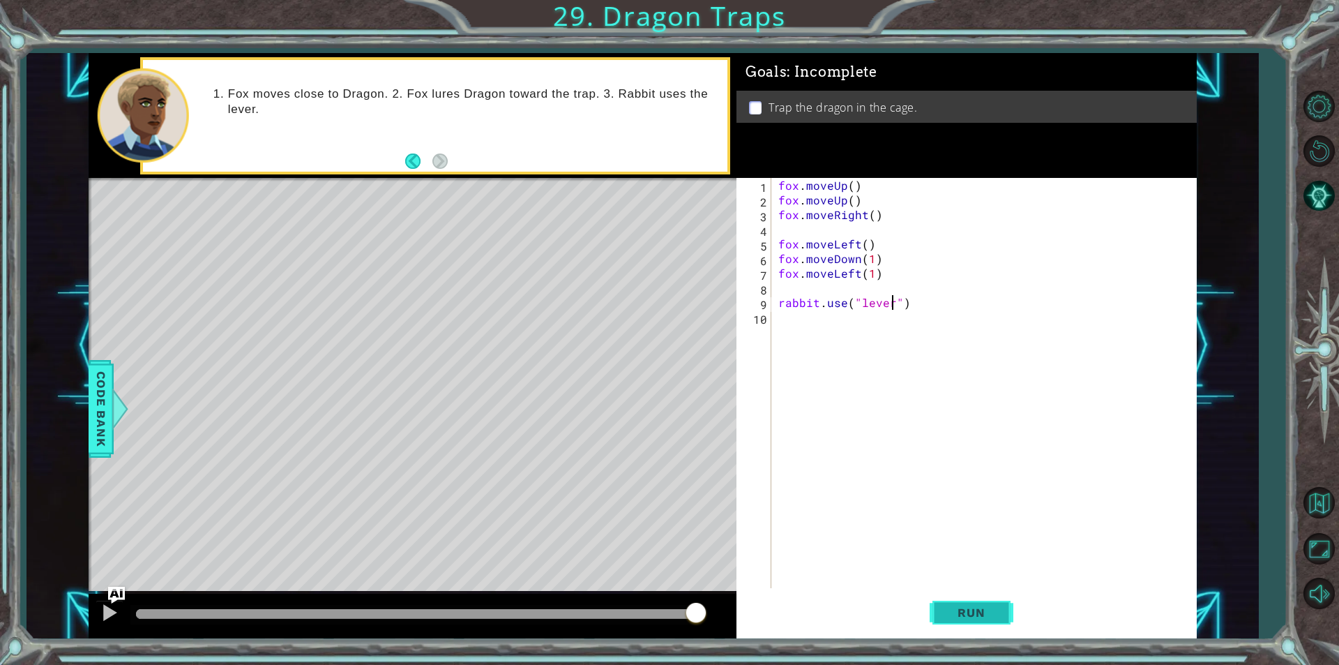
type textarea "rabbit.use("lever")"
click at [957, 616] on span "Run" at bounding box center [971, 612] width 55 height 14
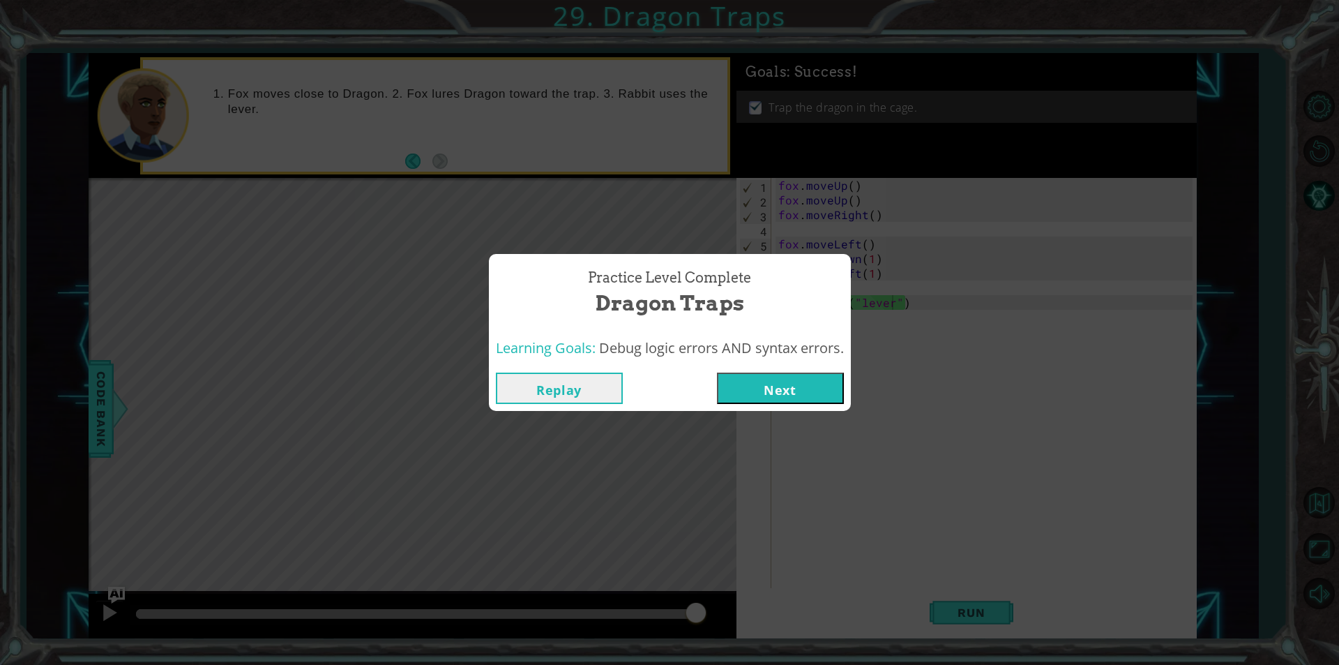
click at [736, 397] on button "Next" at bounding box center [780, 387] width 127 height 31
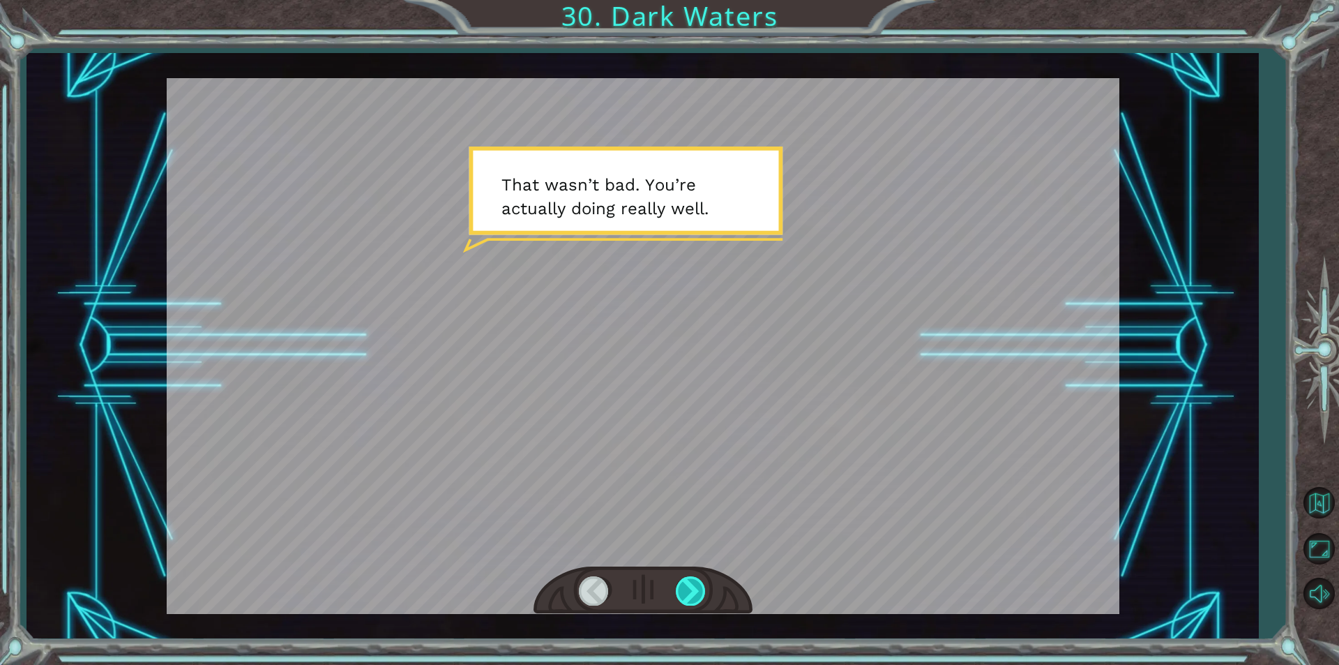
click at [702, 594] on div at bounding box center [691, 590] width 31 height 29
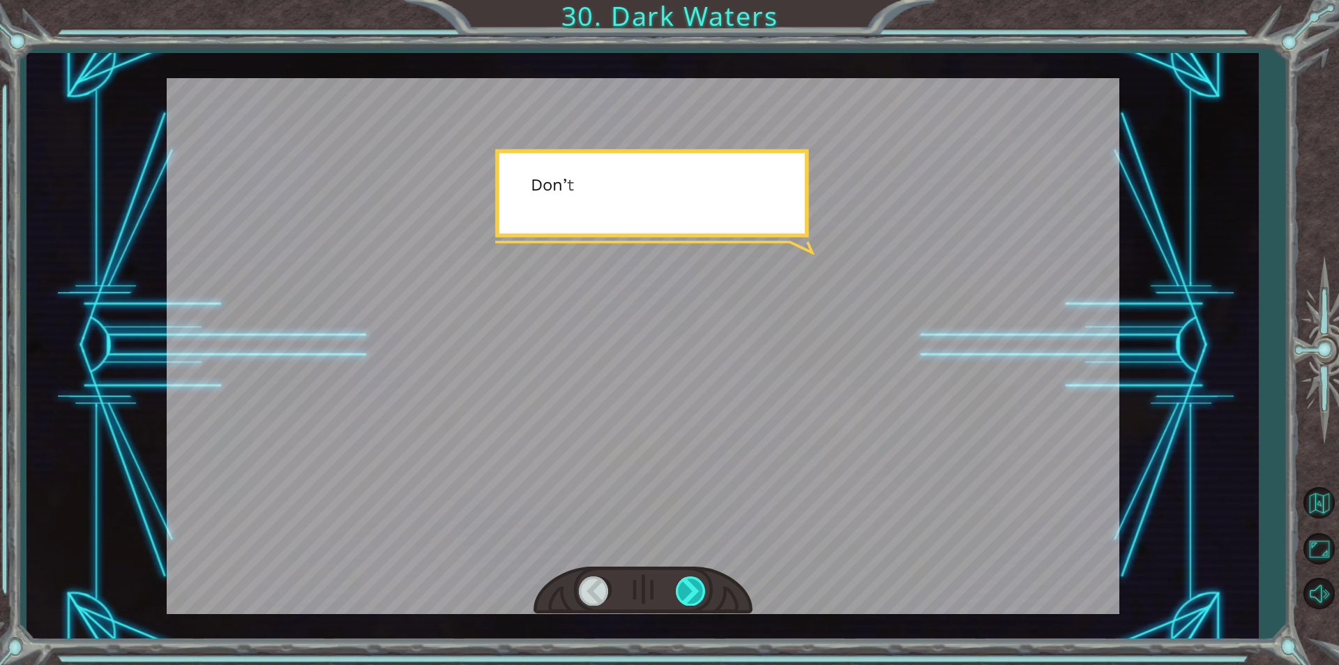
click at [699, 594] on div at bounding box center [691, 590] width 31 height 29
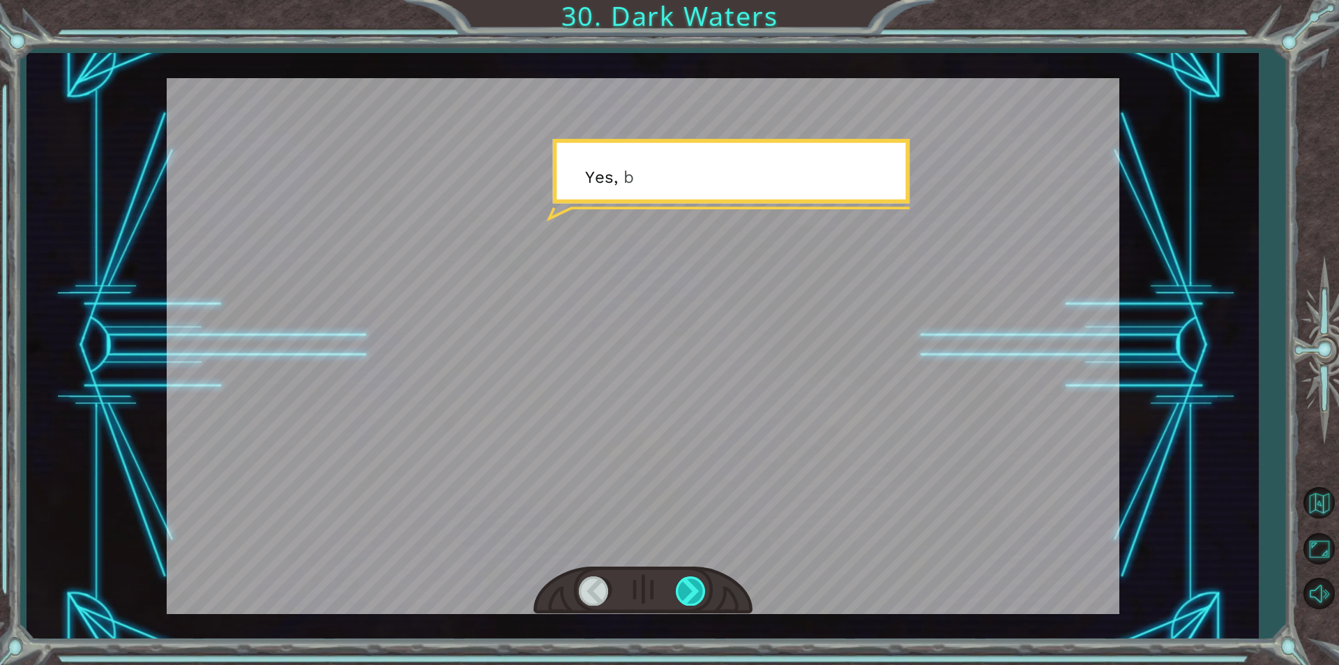
click at [699, 594] on div at bounding box center [691, 590] width 31 height 29
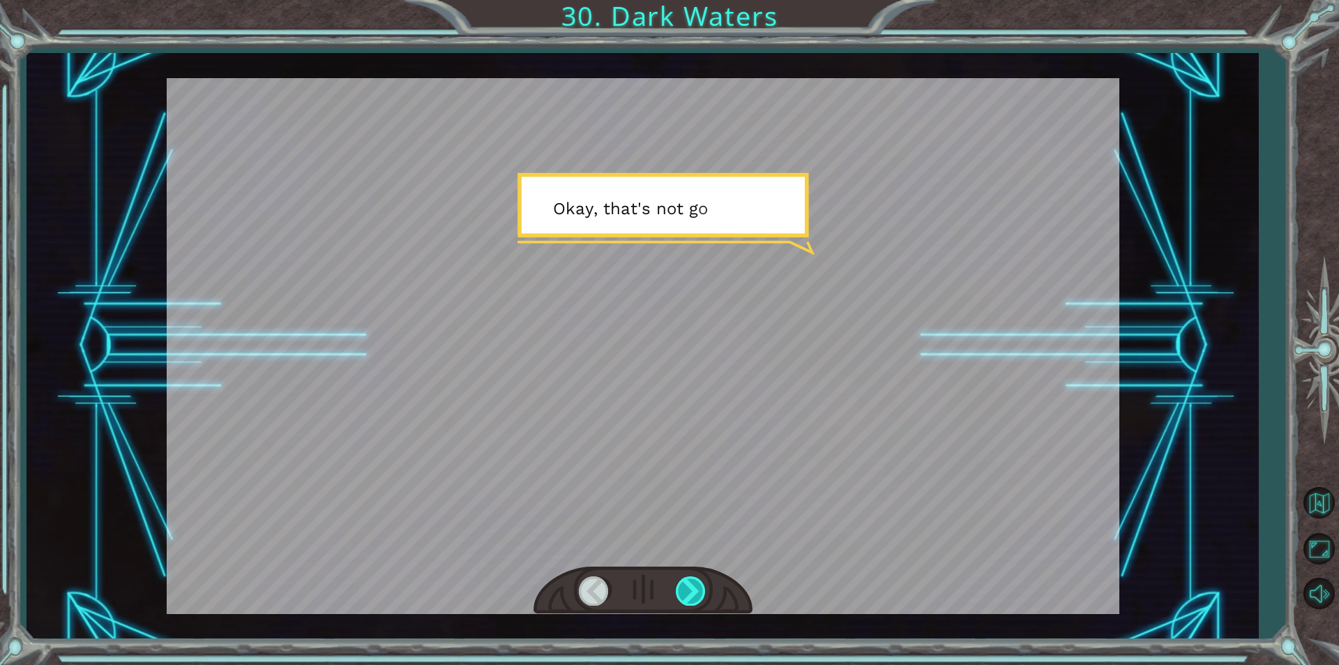
click at [694, 591] on div at bounding box center [691, 590] width 31 height 29
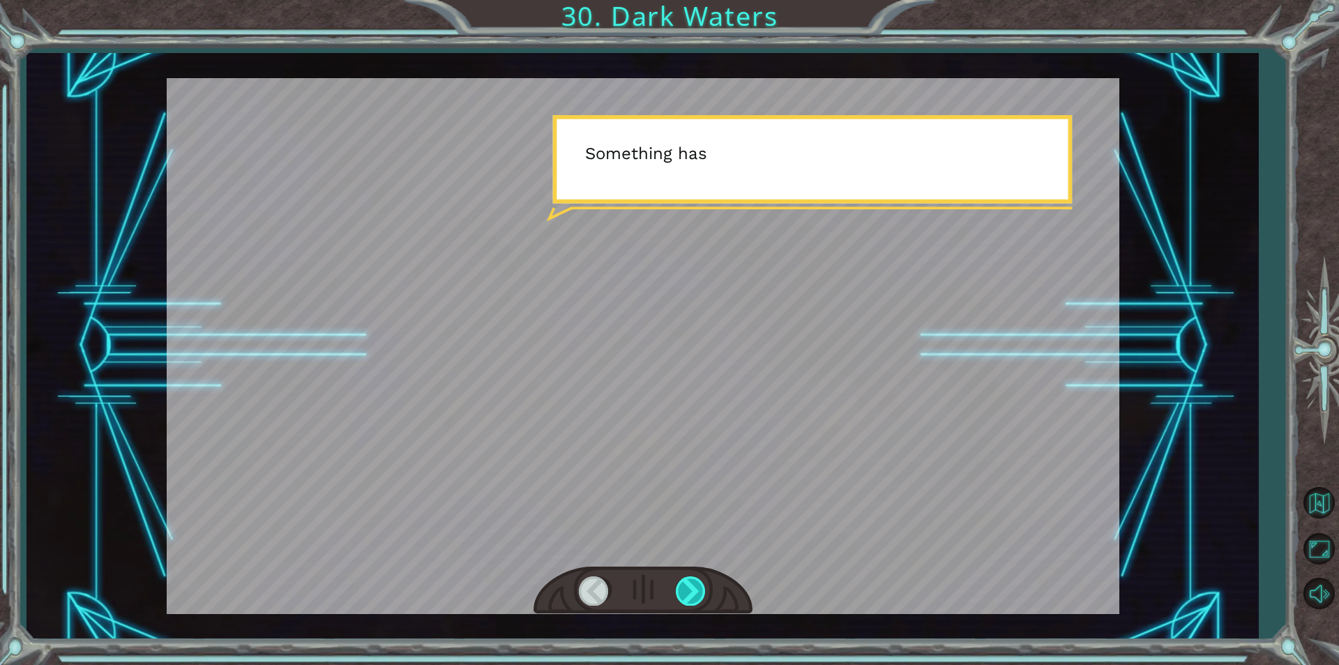
click at [694, 591] on div at bounding box center [691, 590] width 31 height 29
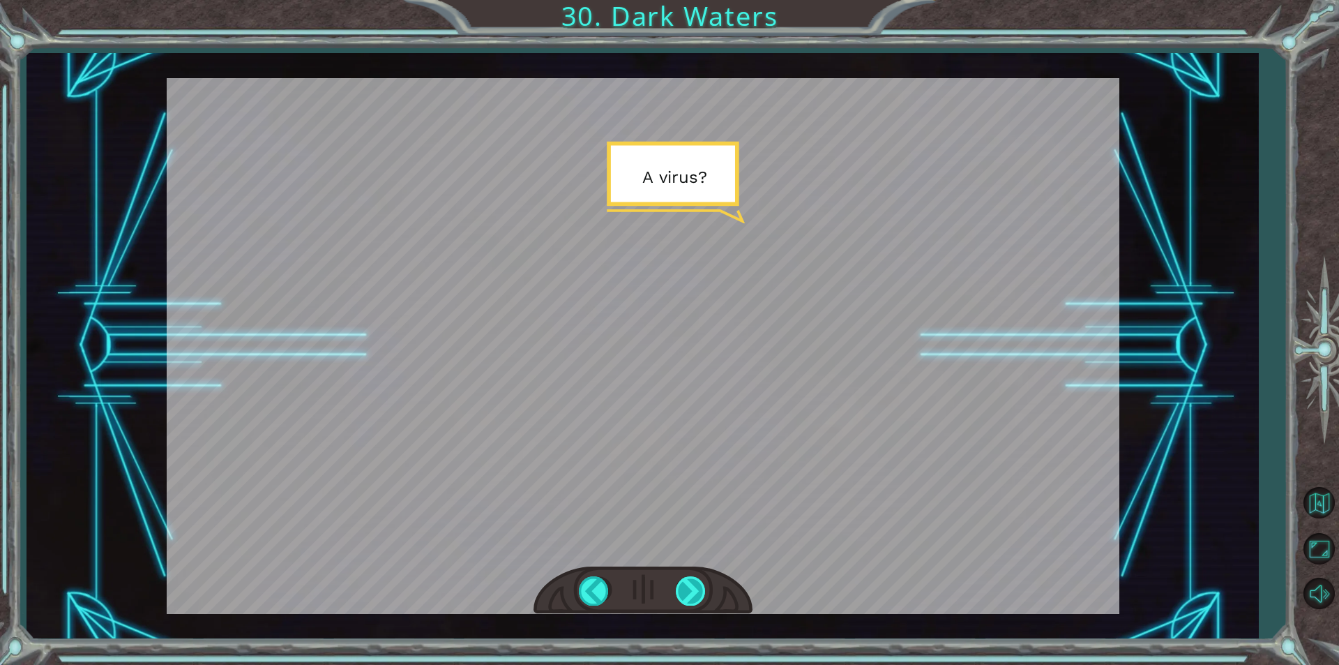
click at [694, 591] on div at bounding box center [691, 590] width 31 height 29
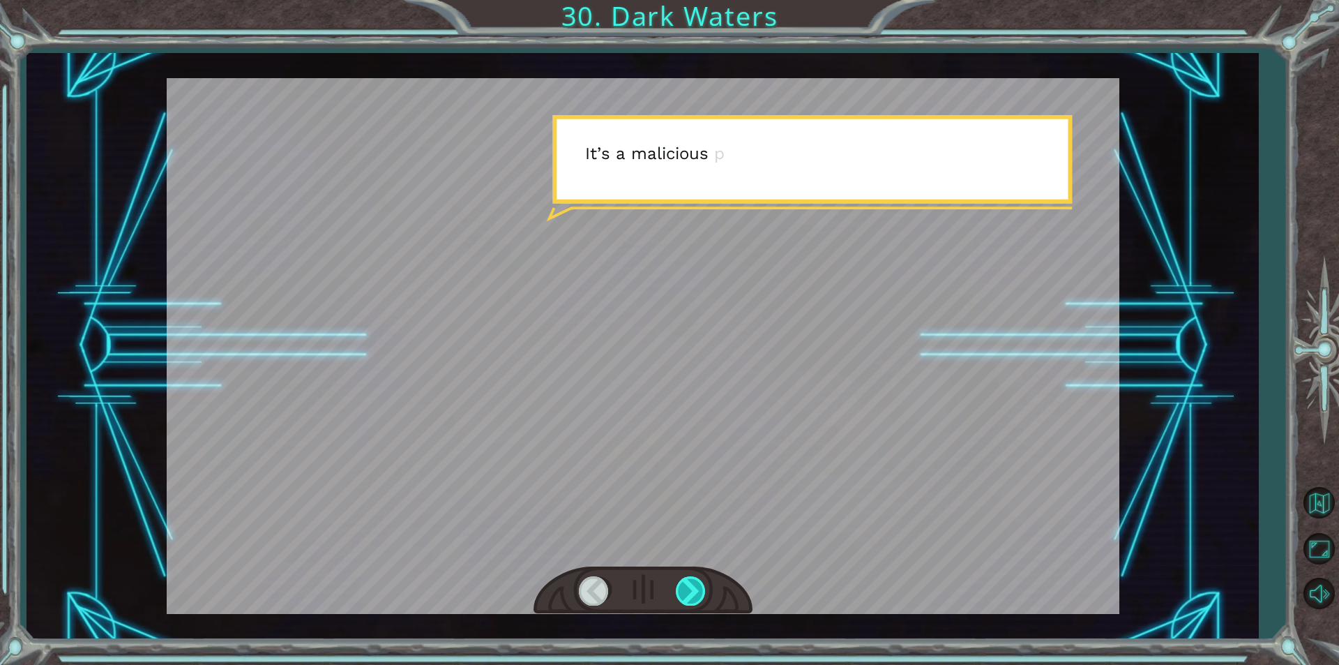
click at [694, 591] on div at bounding box center [691, 590] width 31 height 29
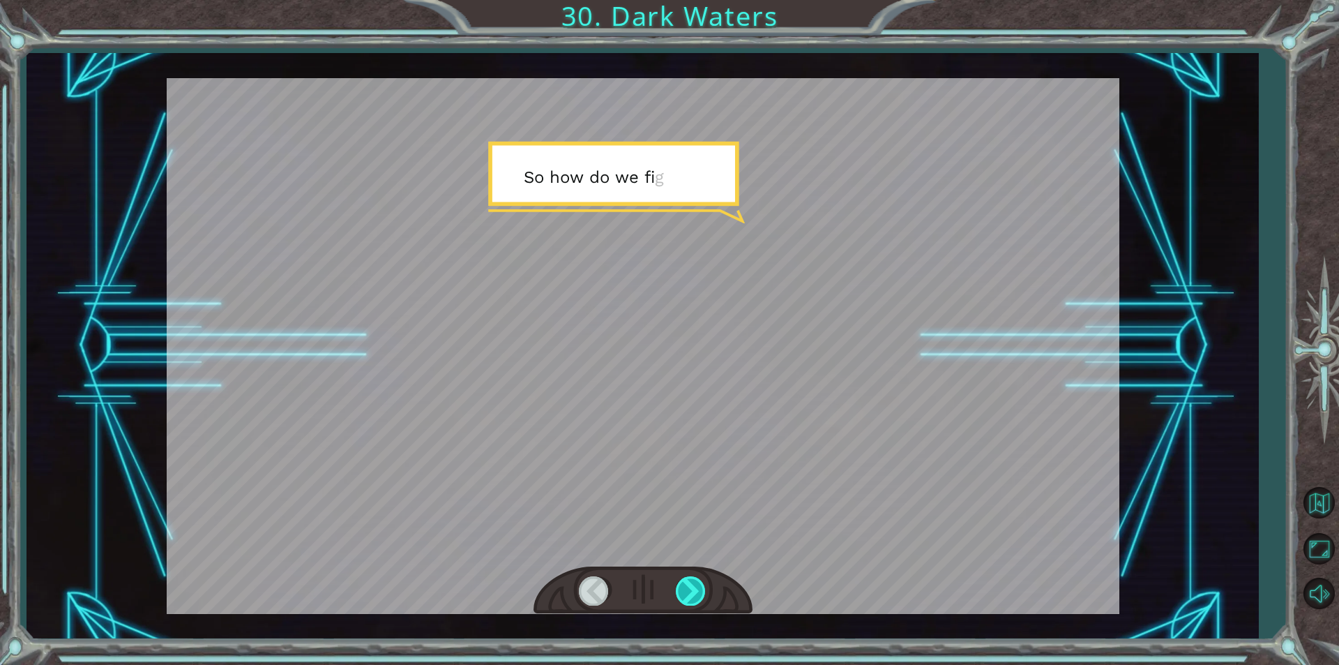
click at [694, 591] on div at bounding box center [691, 590] width 31 height 29
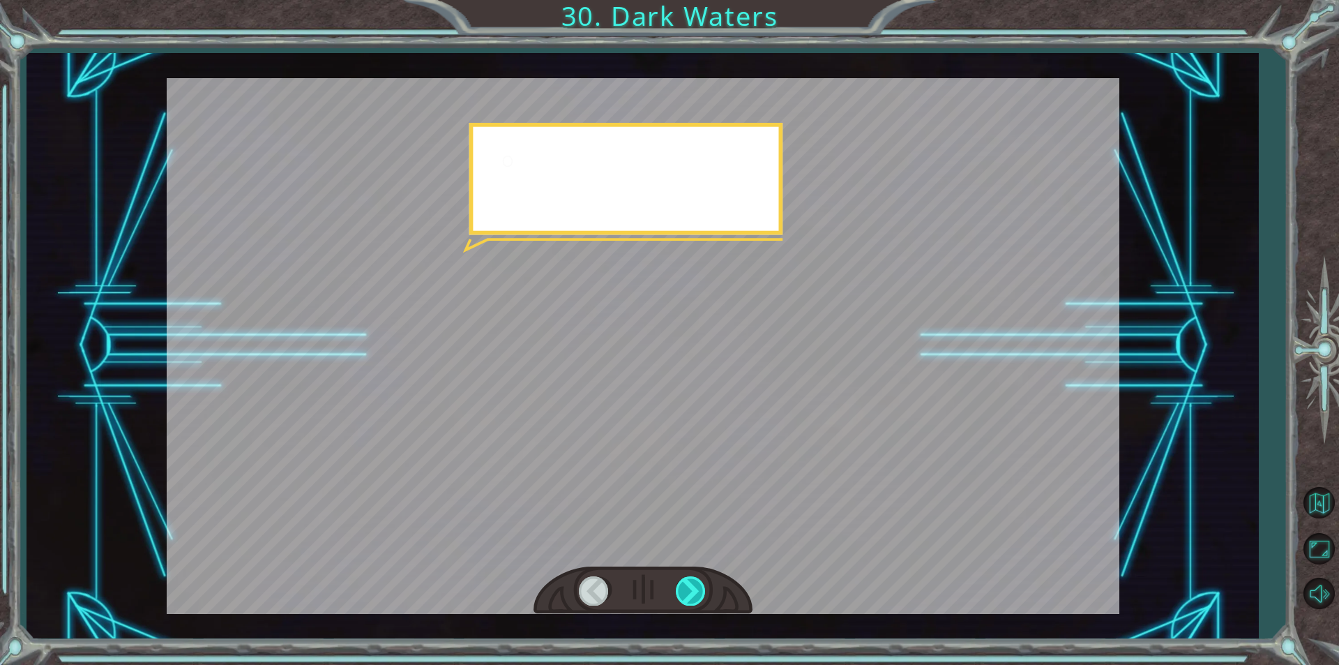
click at [694, 591] on div at bounding box center [691, 590] width 31 height 29
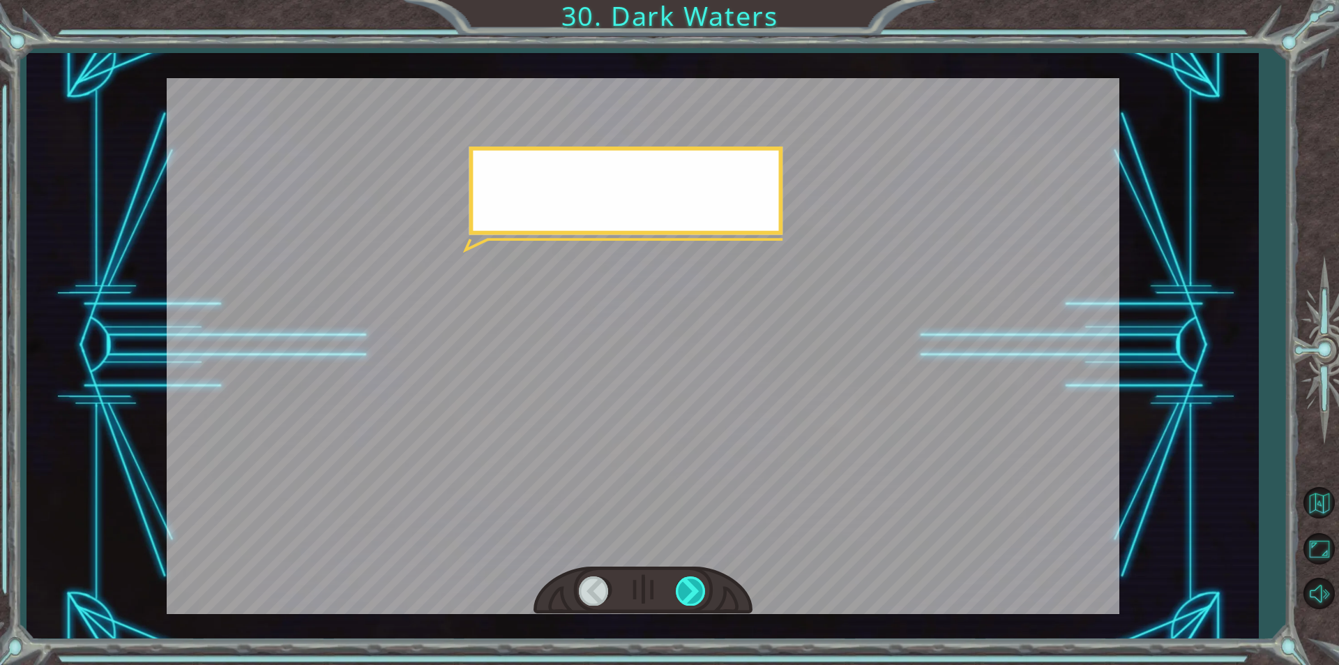
click at [694, 591] on div at bounding box center [691, 590] width 31 height 29
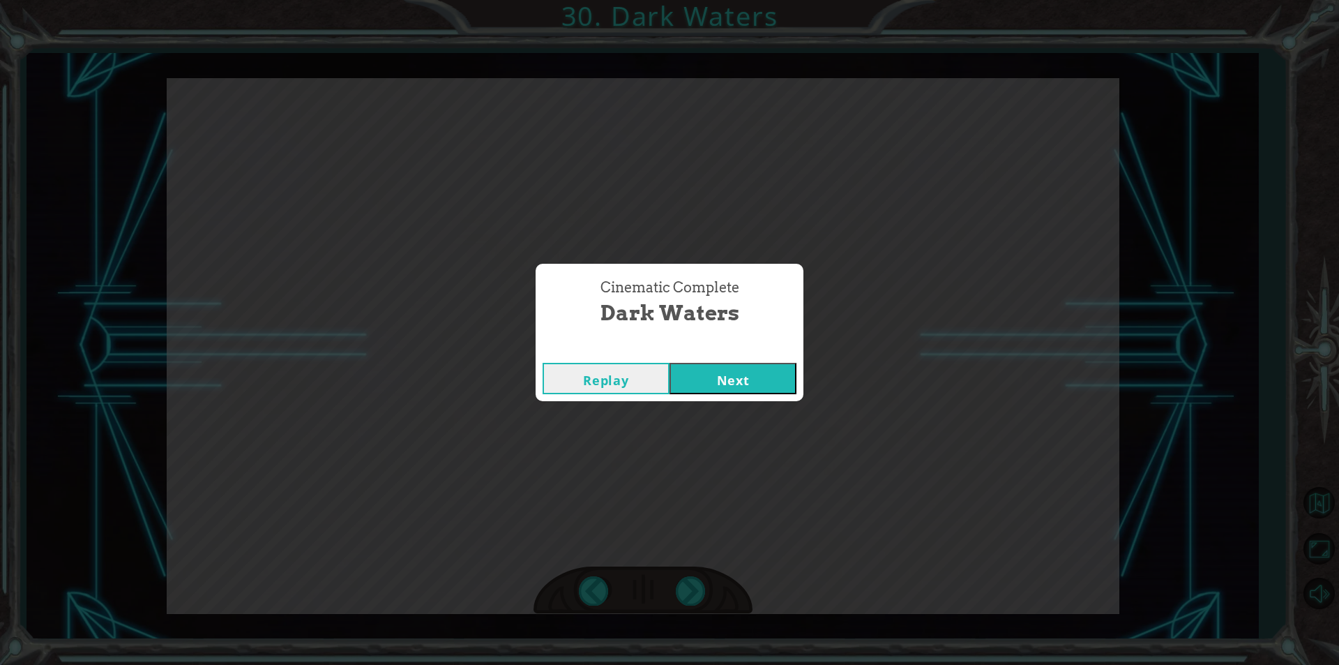
click at [724, 386] on button "Next" at bounding box center [732, 378] width 127 height 31
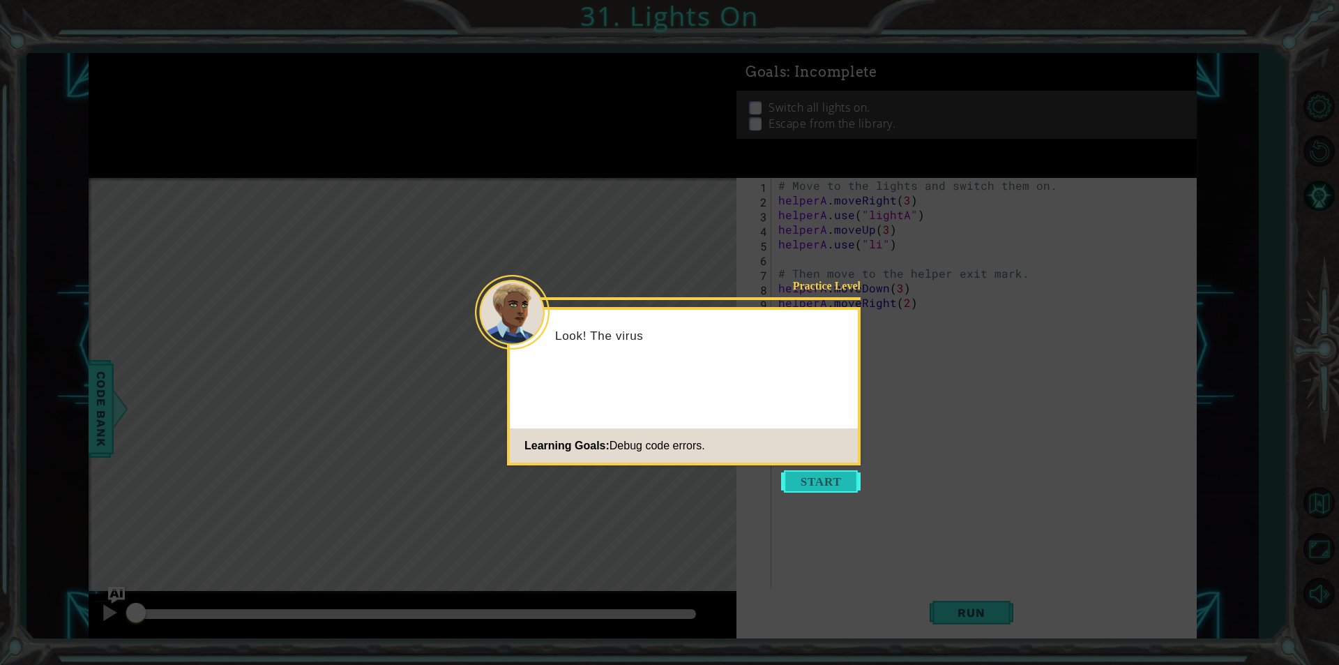
click at [856, 483] on button "Start" at bounding box center [820, 481] width 79 height 22
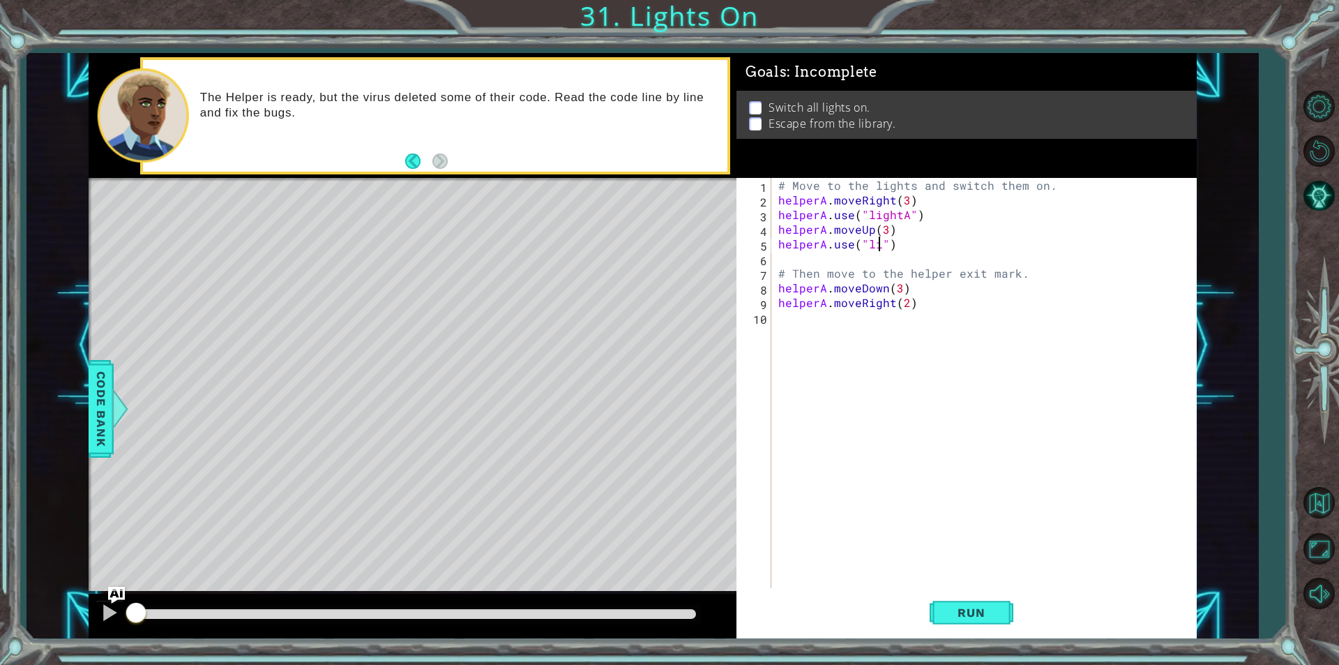
click at [876, 250] on div "# Move to the lights and switch them on. helperA . moveRight ( 3 ) helperA . us…" at bounding box center [987, 397] width 424 height 439
click at [109, 410] on span "Code Bank" at bounding box center [101, 408] width 22 height 85
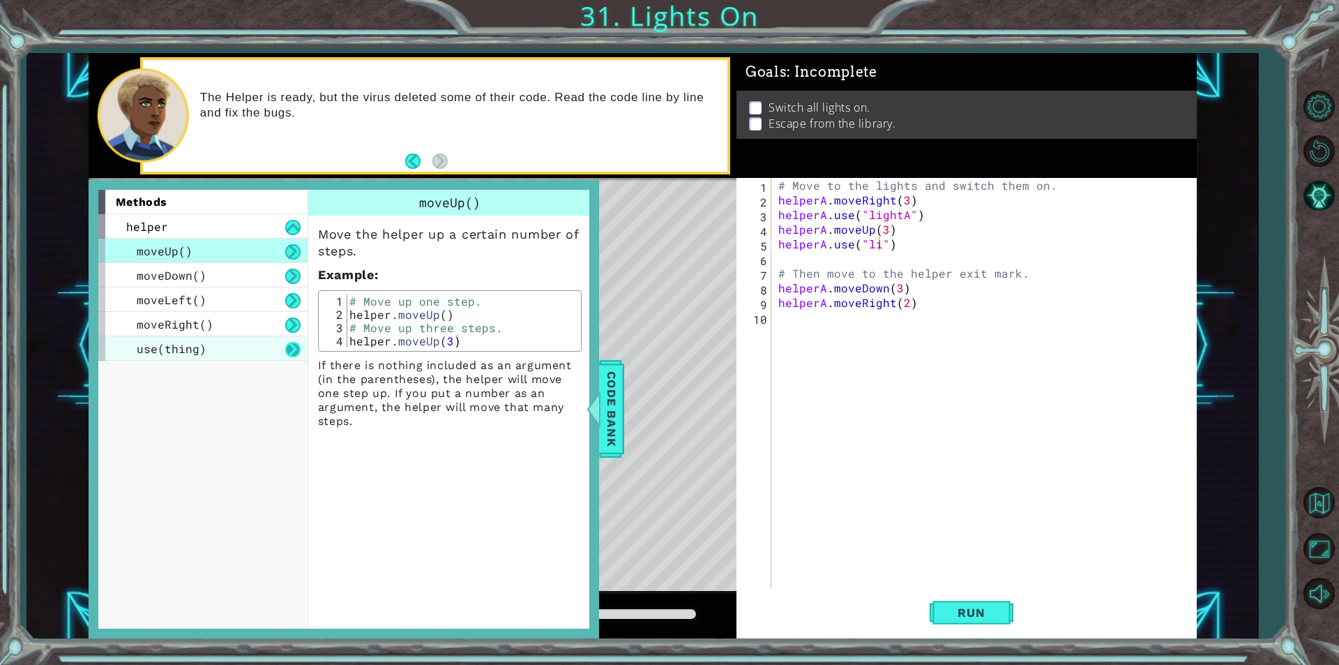
click at [297, 349] on button at bounding box center [292, 349] width 15 height 15
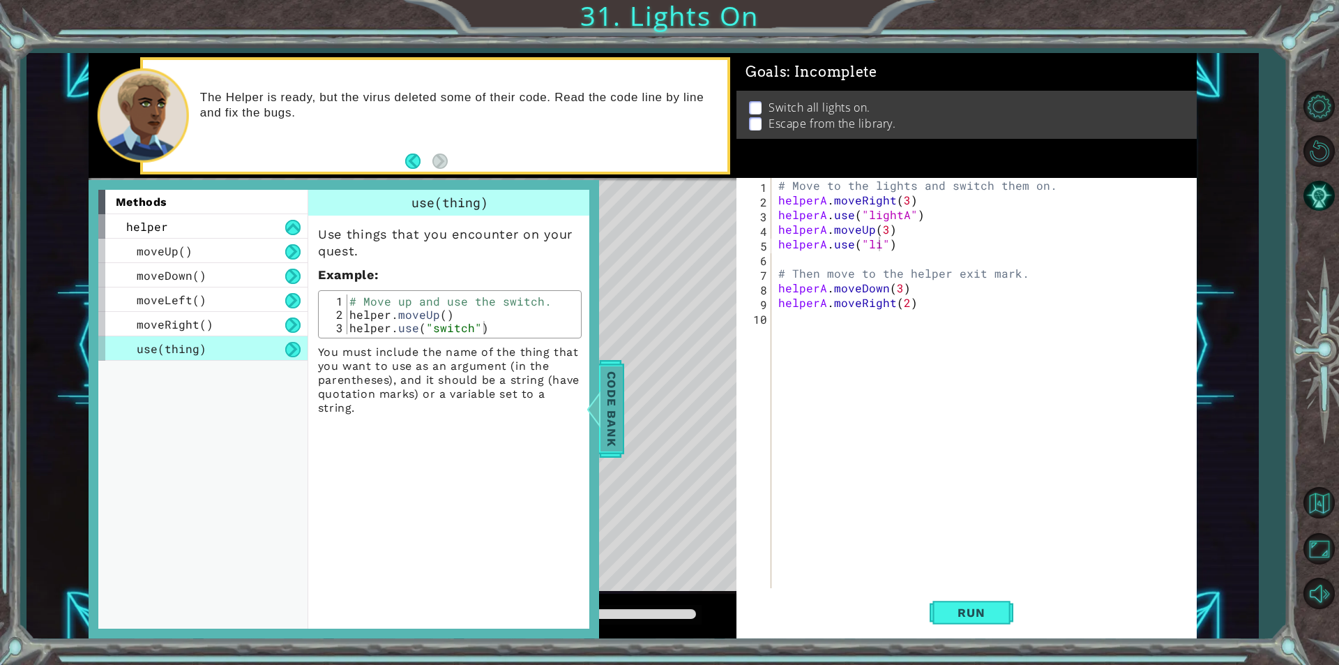
click at [605, 404] on span "Code Bank" at bounding box center [611, 408] width 22 height 85
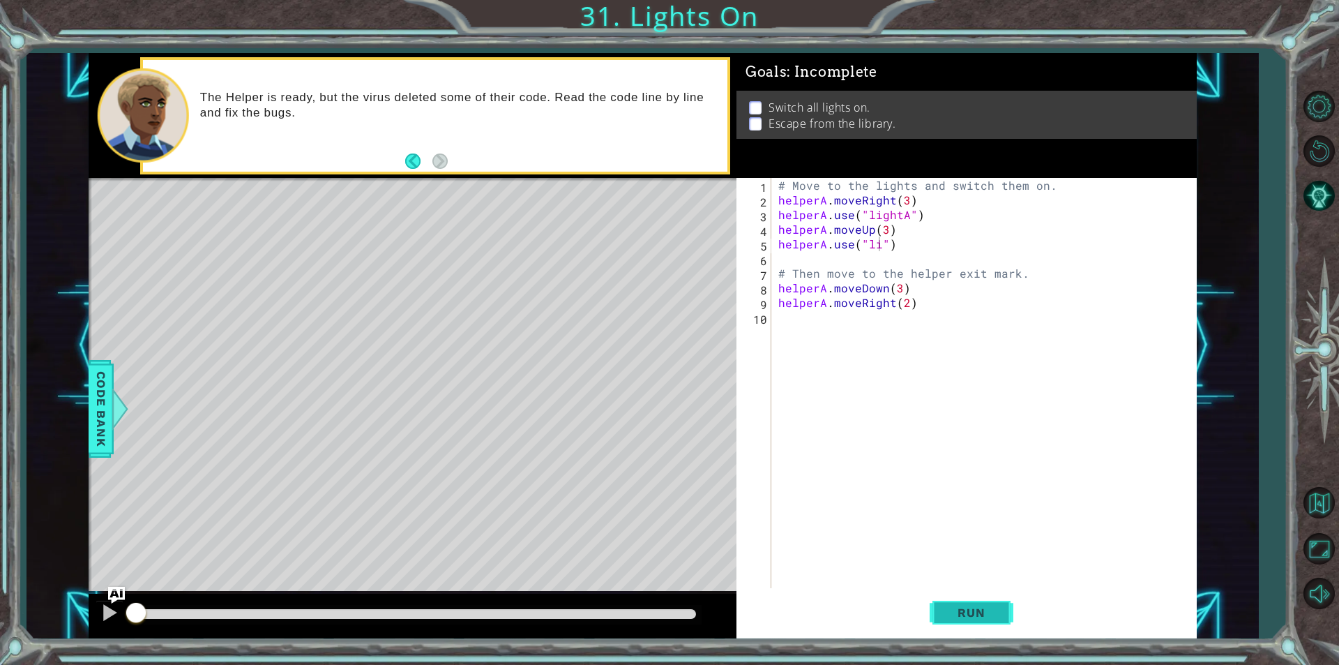
click at [990, 605] on span "Run" at bounding box center [971, 612] width 55 height 14
click at [987, 607] on span "Run" at bounding box center [971, 612] width 55 height 14
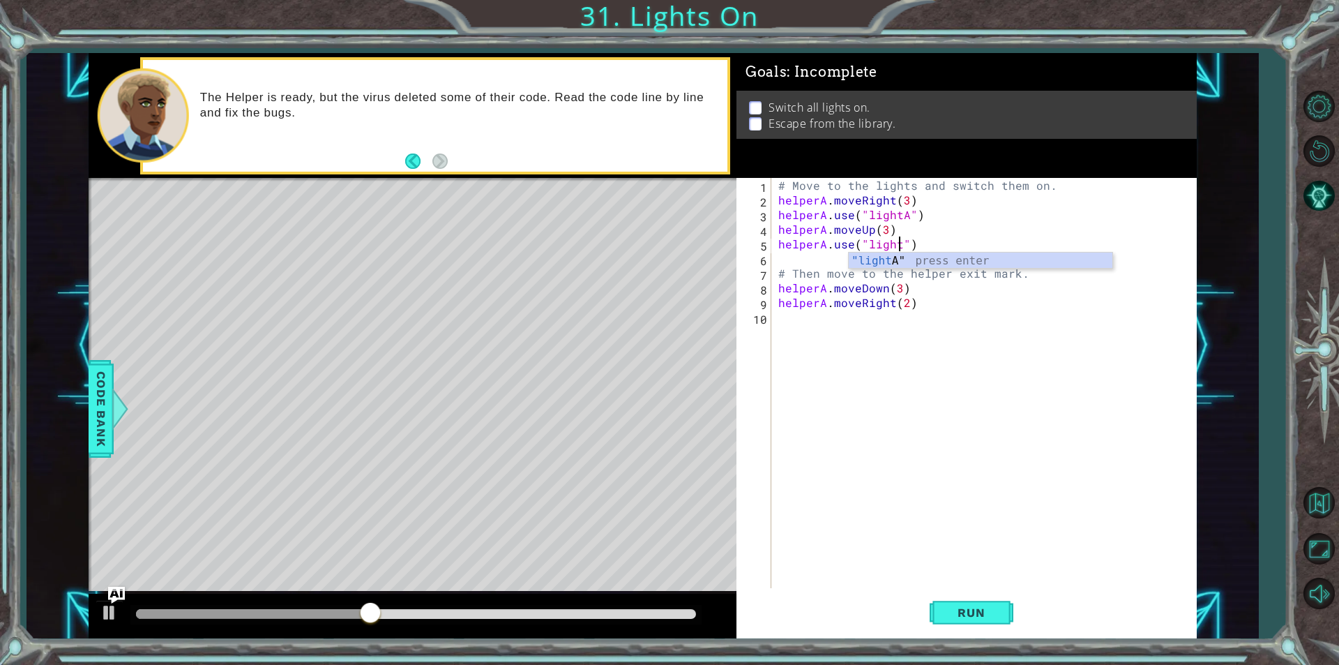
scroll to position [0, 8]
click at [957, 607] on span "Run" at bounding box center [971, 612] width 55 height 14
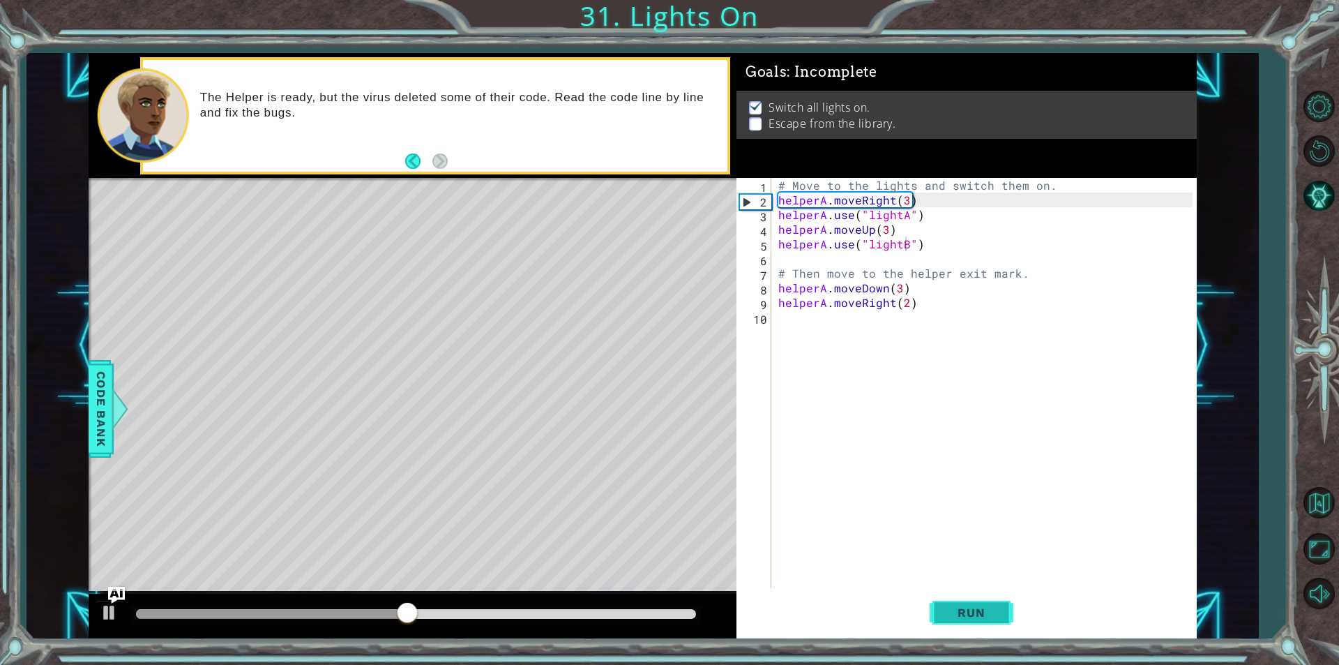
click at [976, 615] on span "Run" at bounding box center [971, 612] width 55 height 14
click at [904, 197] on div "# Move to the lights and switch them on. helperA . moveRight ( 3 ) helperA . us…" at bounding box center [987, 397] width 424 height 439
click at [900, 291] on div "# Move to the lights and switch them on. helperA . moveRight ( 3 ) helperA . us…" at bounding box center [987, 397] width 424 height 439
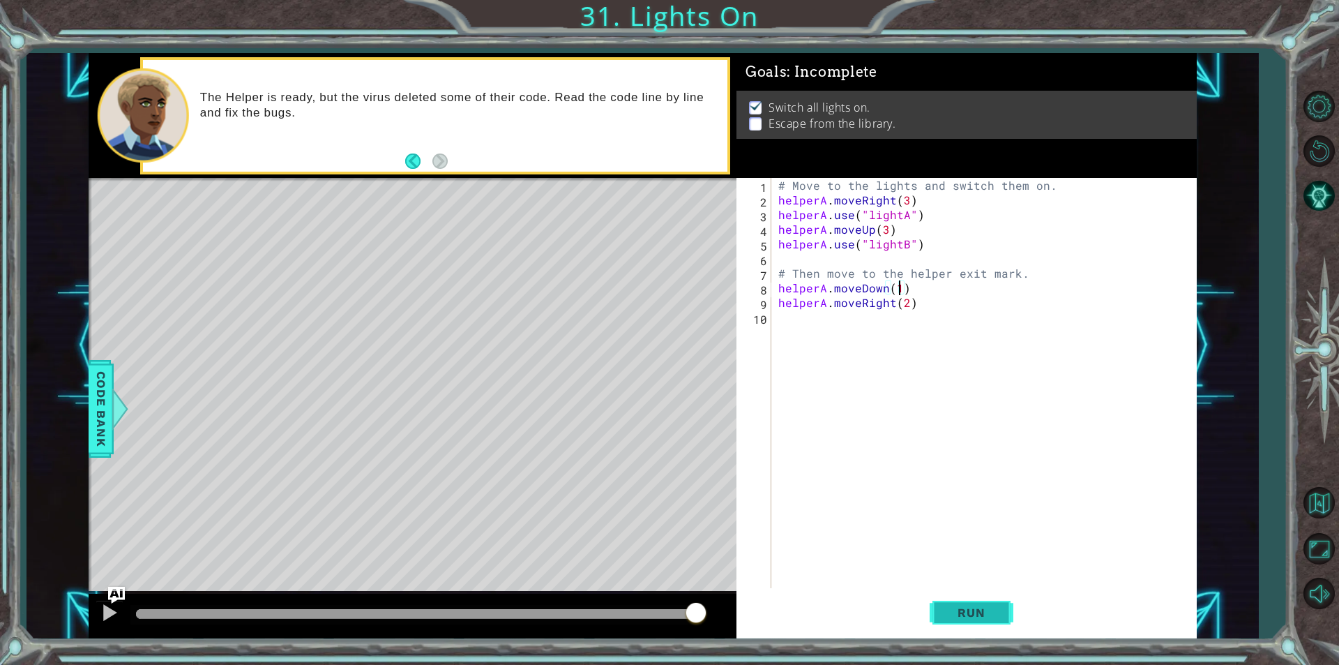
type textarea "helperA.moveDown(1)"
click at [971, 605] on span "Run" at bounding box center [971, 612] width 55 height 14
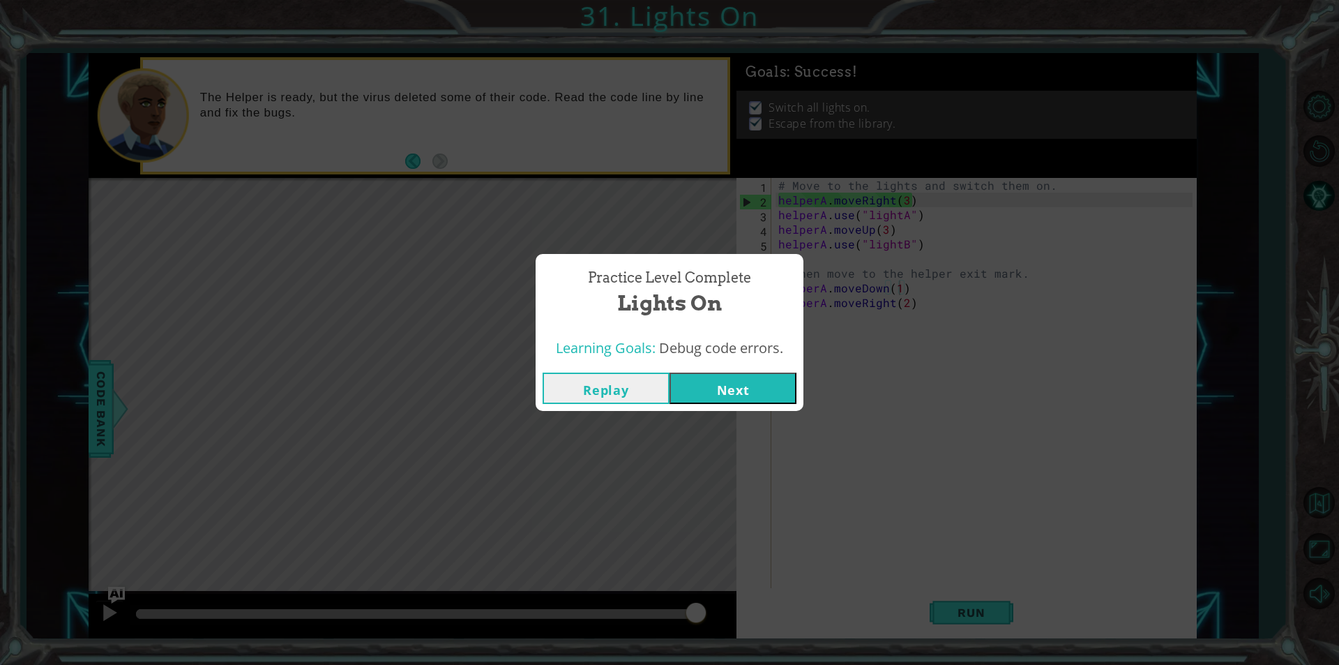
click at [768, 382] on button "Next" at bounding box center [732, 387] width 127 height 31
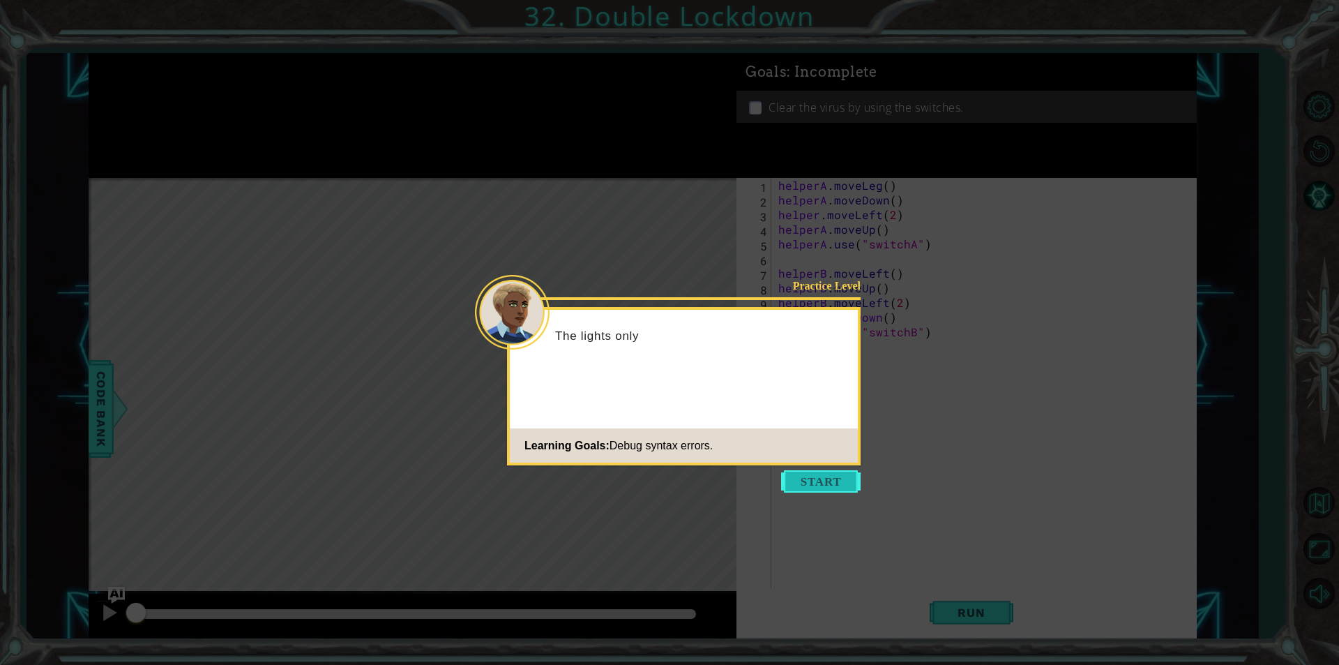
click at [816, 479] on button "Start" at bounding box center [820, 481] width 79 height 22
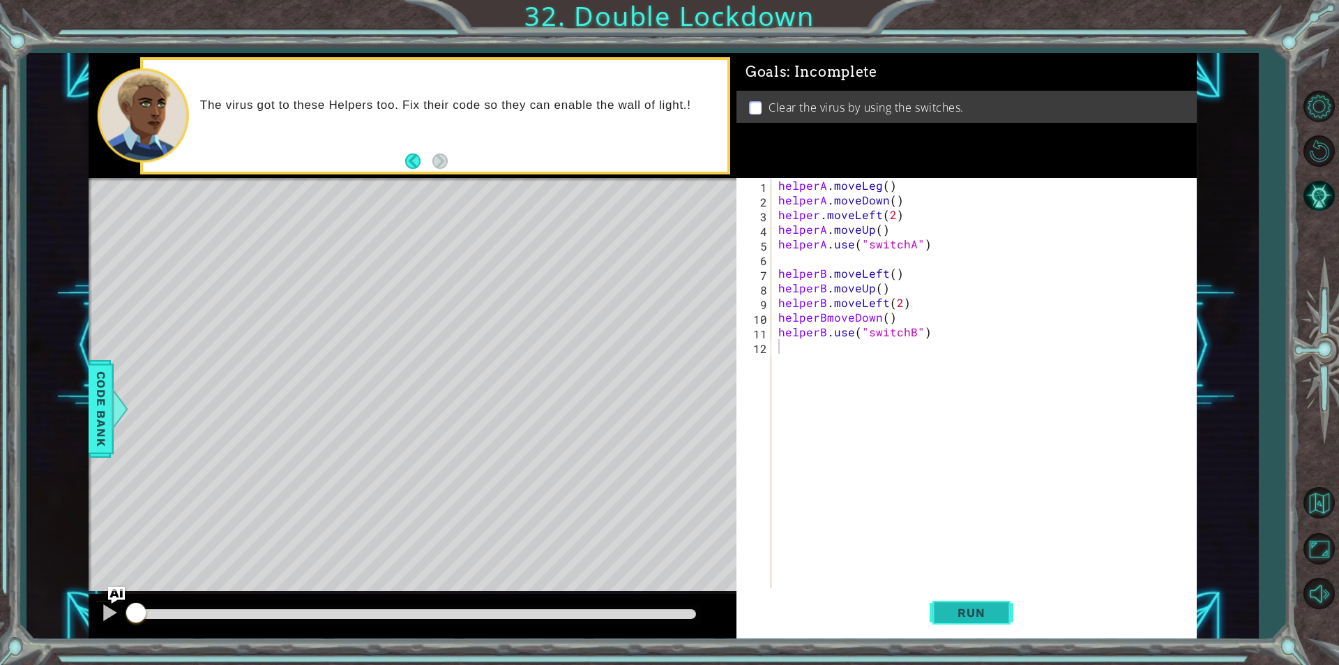
click at [966, 617] on span "Run" at bounding box center [971, 612] width 55 height 14
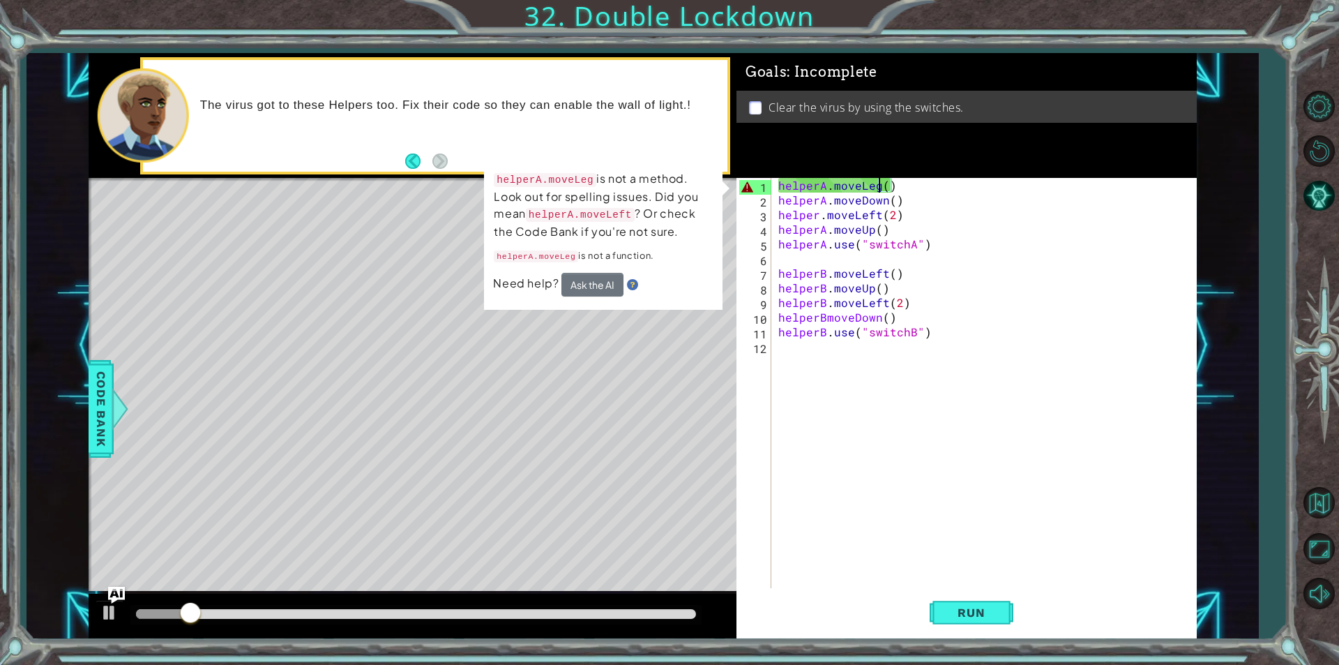
click at [877, 186] on div "helperA . moveLeg ( ) helperA . moveDown ( ) helper . moveLeft ( 2 ) helperA . …" at bounding box center [987, 397] width 424 height 439
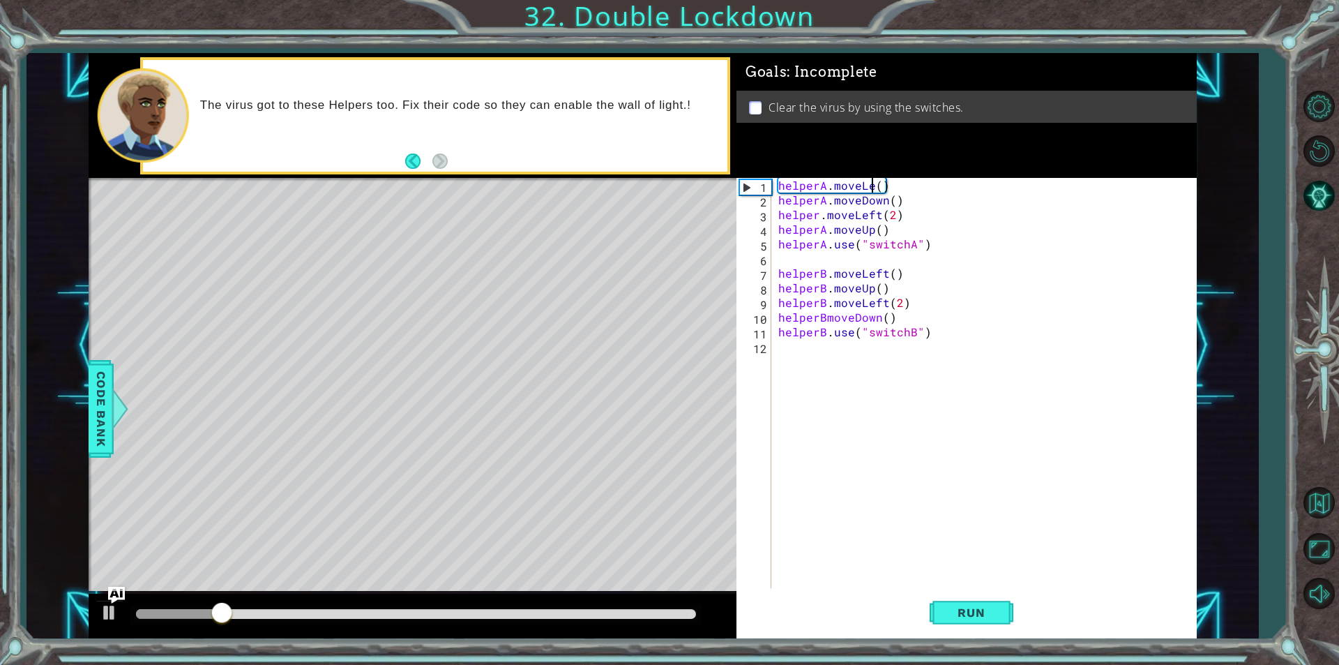
scroll to position [0, 6]
click at [937, 607] on button "Run" at bounding box center [972, 612] width 84 height 46
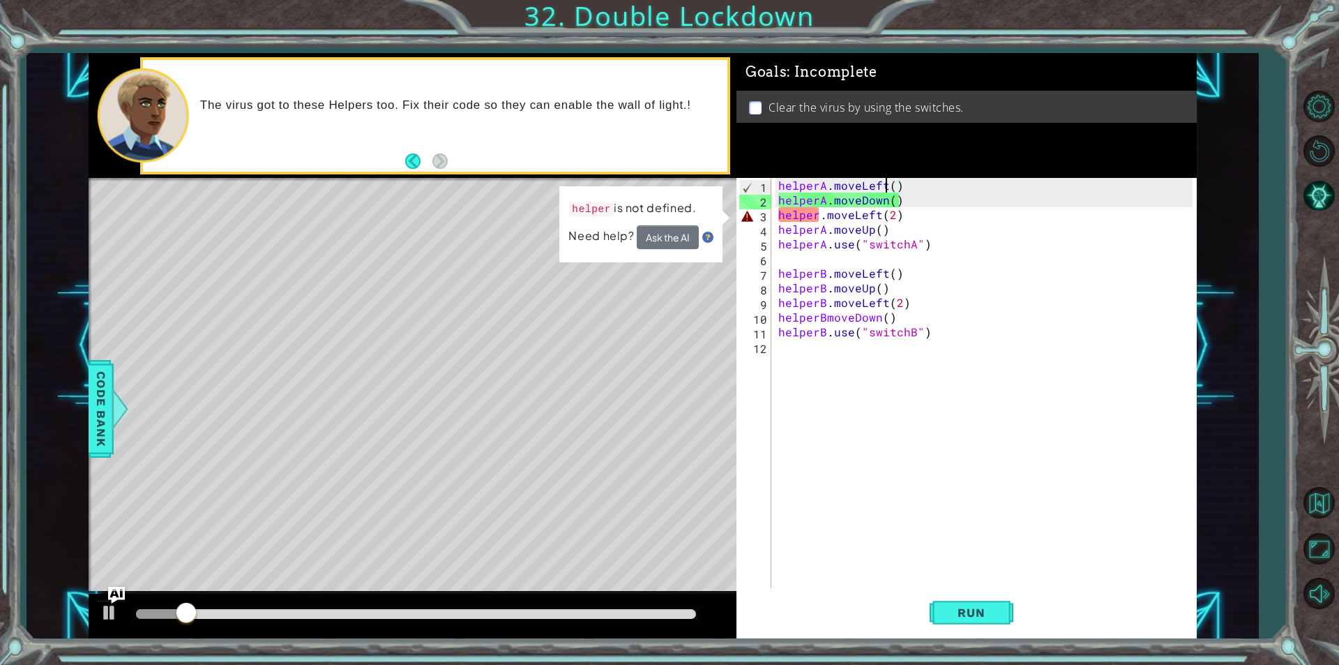
click at [818, 211] on div "helperA . moveLeft ( ) helperA . moveDown ( ) helper . moveLeft ( 2 ) helperA .…" at bounding box center [987, 397] width 424 height 439
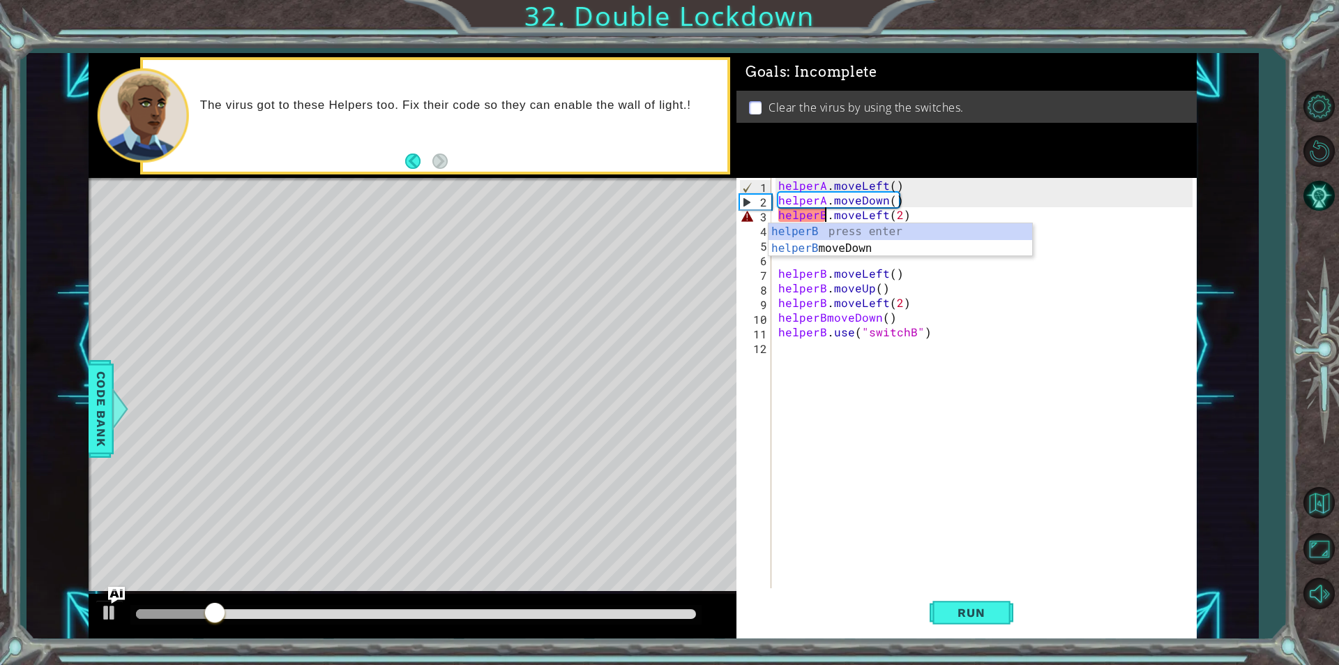
scroll to position [0, 3]
click at [944, 591] on button "Run" at bounding box center [972, 612] width 84 height 46
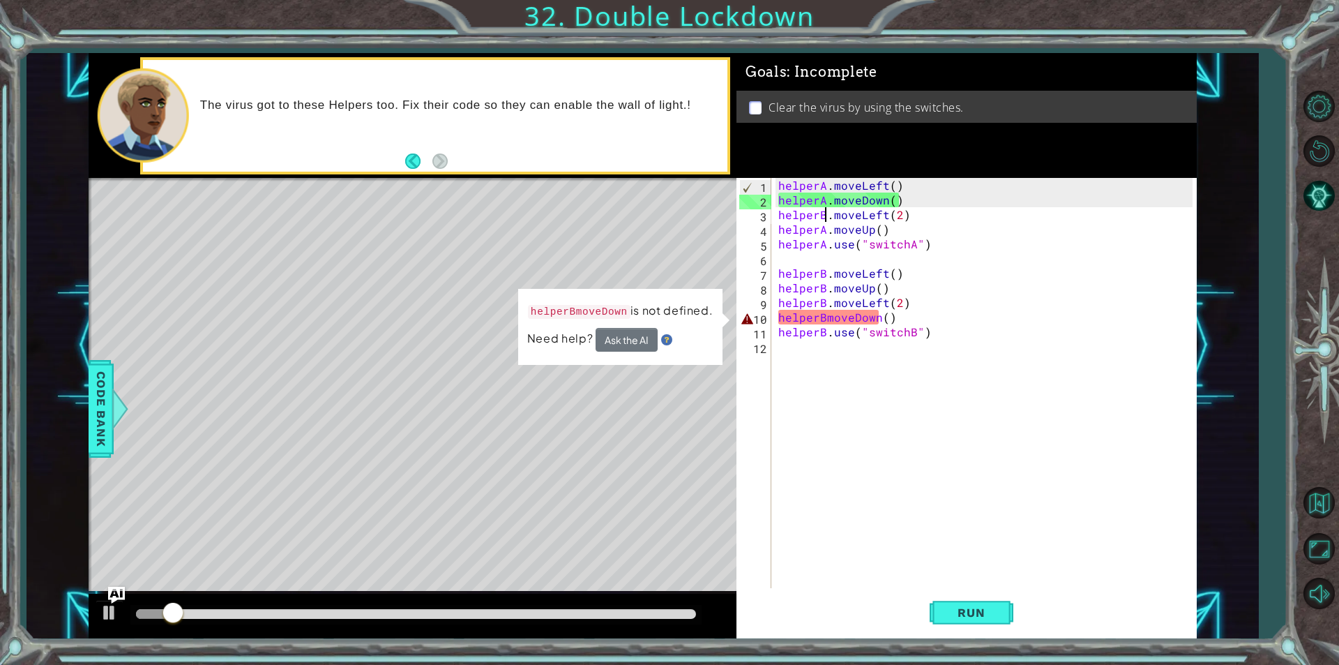
click at [825, 310] on div "helperA . moveLeft ( ) helperA . moveDown ( ) helperB . moveLeft ( 2 ) helperA …" at bounding box center [987, 397] width 424 height 439
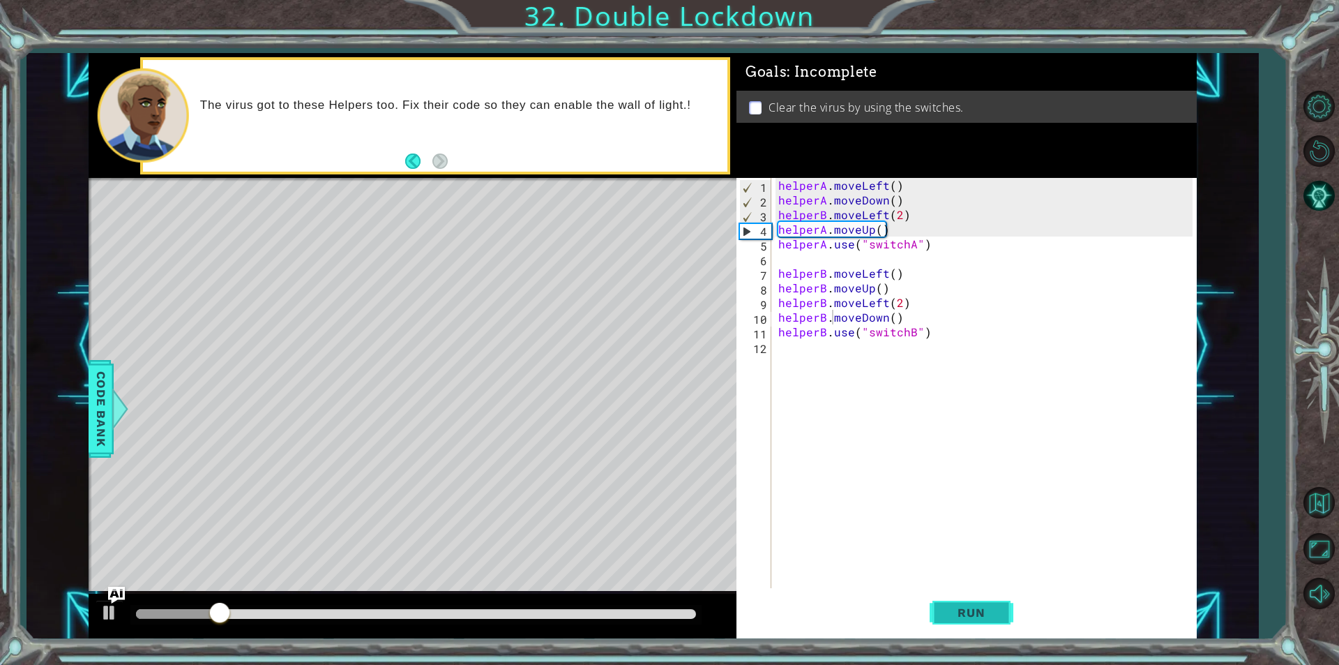
click at [957, 598] on button "Run" at bounding box center [972, 612] width 84 height 46
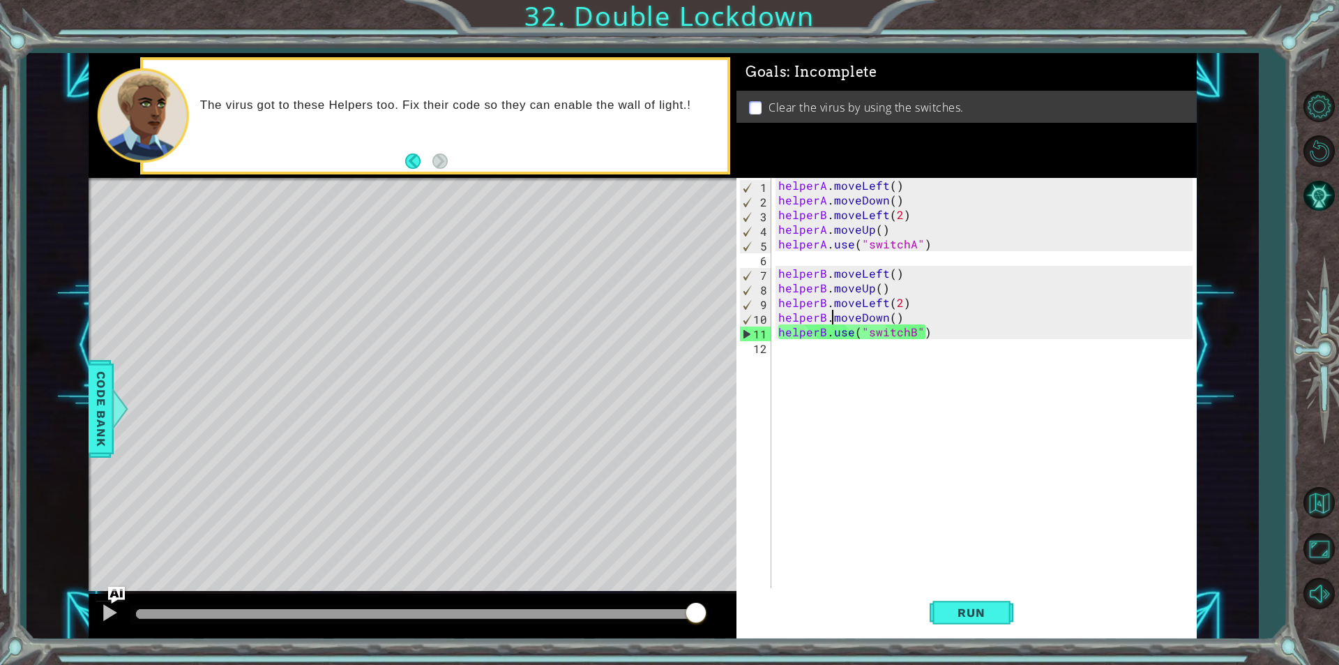
drag, startPoint x: 625, startPoint y: 619, endPoint x: 709, endPoint y: 629, distance: 85.0
click at [709, 629] on div at bounding box center [413, 615] width 648 height 45
click at [905, 217] on div "helperA . moveLeft ( ) helperA . moveDown ( ) helperB . moveLeft ( 2 ) helperA …" at bounding box center [987, 397] width 424 height 439
type textarea "helperB.moveLeft(2)"
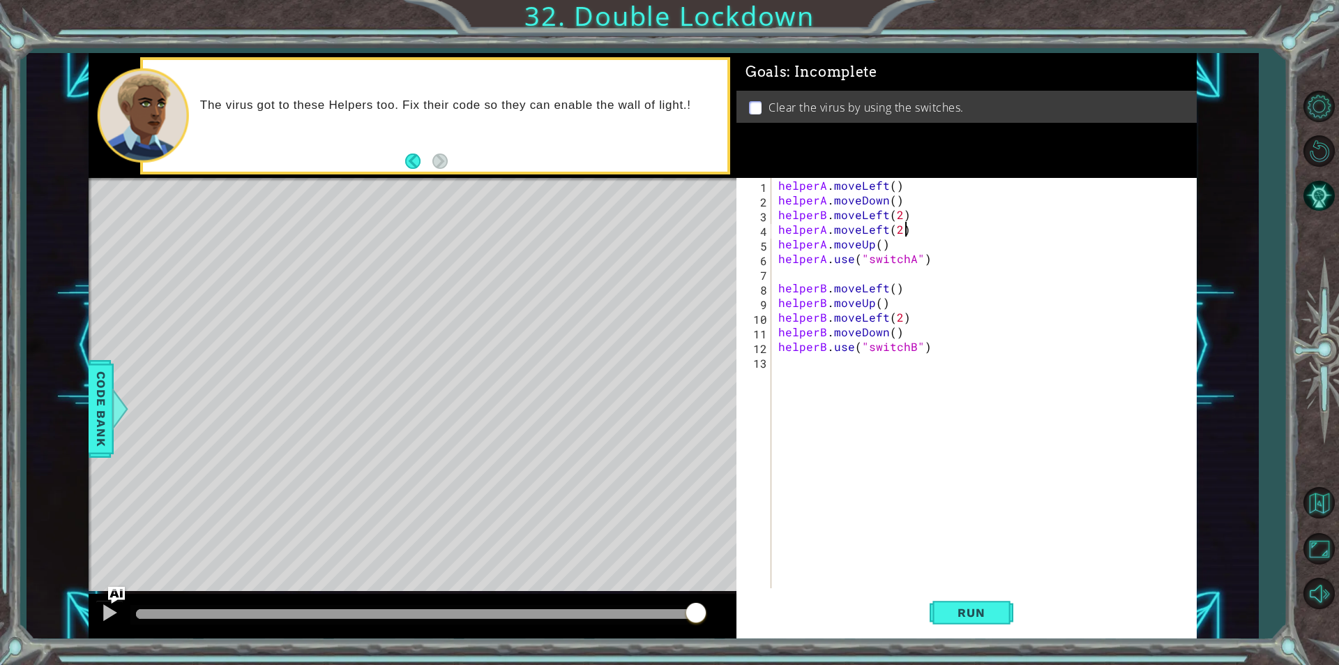
scroll to position [0, 7]
type textarea "helperA.moveLeft(2)"
click at [948, 616] on span "Run" at bounding box center [971, 612] width 55 height 14
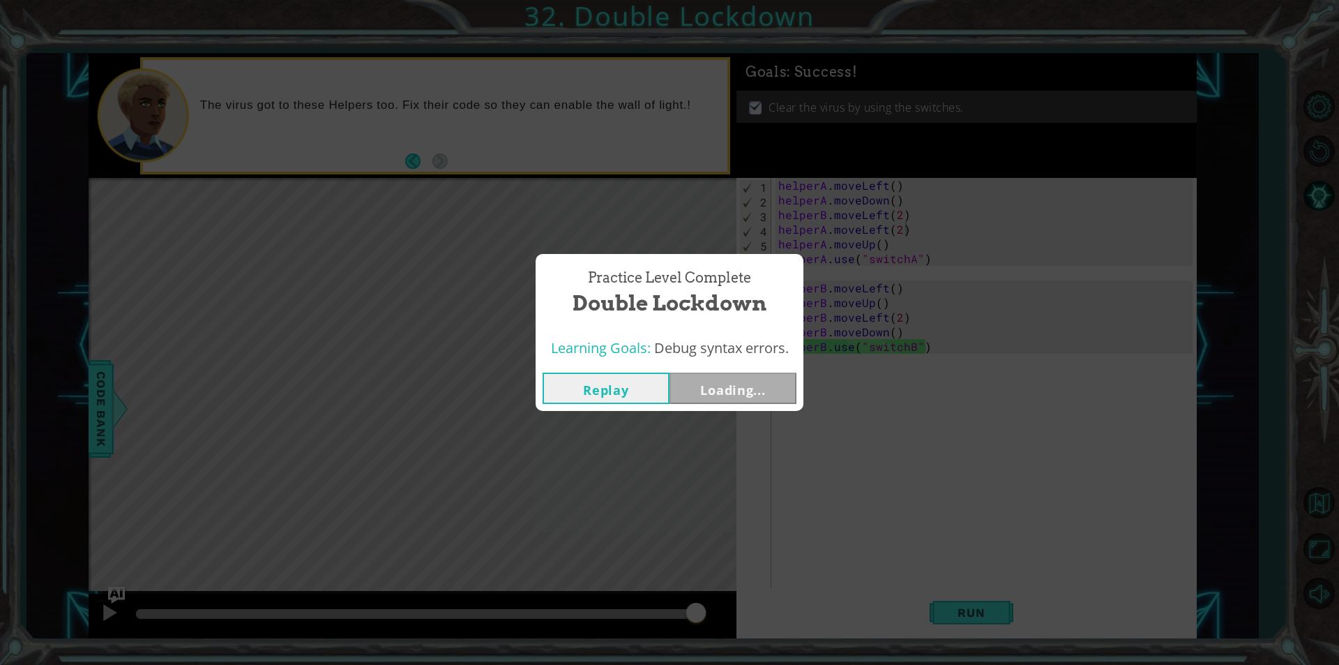
drag, startPoint x: 658, startPoint y: 615, endPoint x: 696, endPoint y: 614, distance: 38.4
click at [696, 614] on body "1 ההההההההההההההההההההההההההההההההההההההההההההההההההההההההההההההההההההההההההההה…" at bounding box center [669, 332] width 1339 height 665
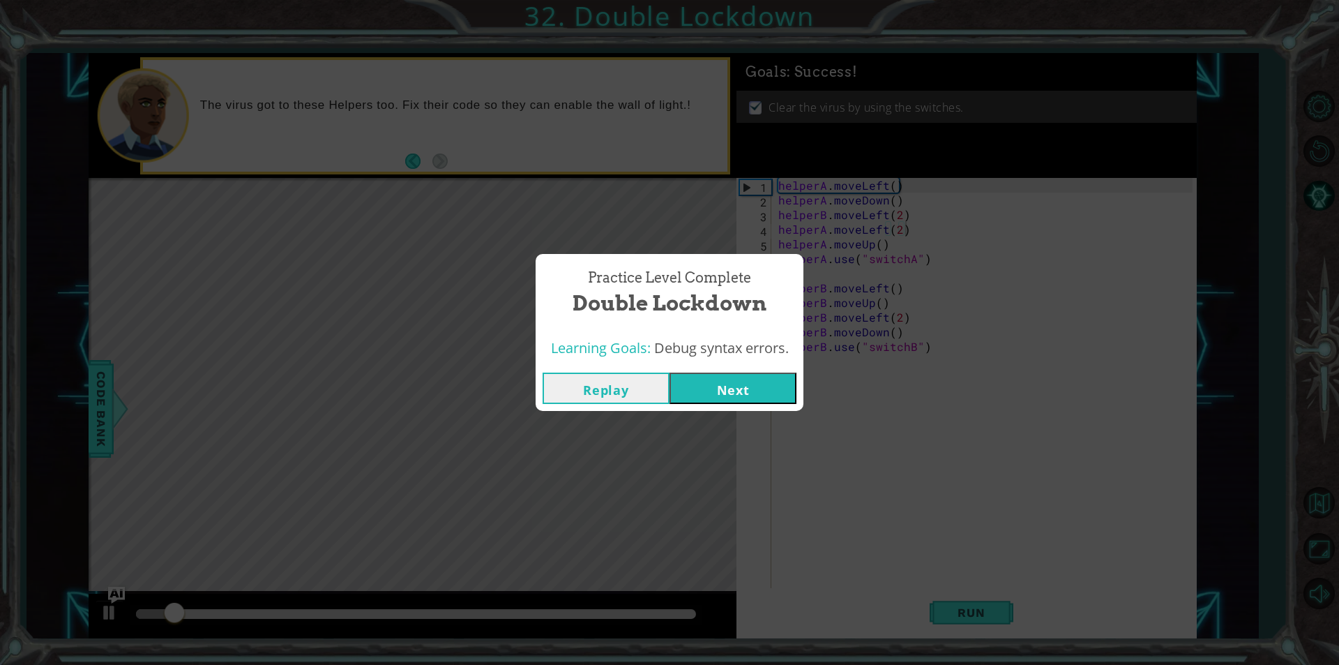
click at [722, 392] on button "Next" at bounding box center [732, 387] width 127 height 31
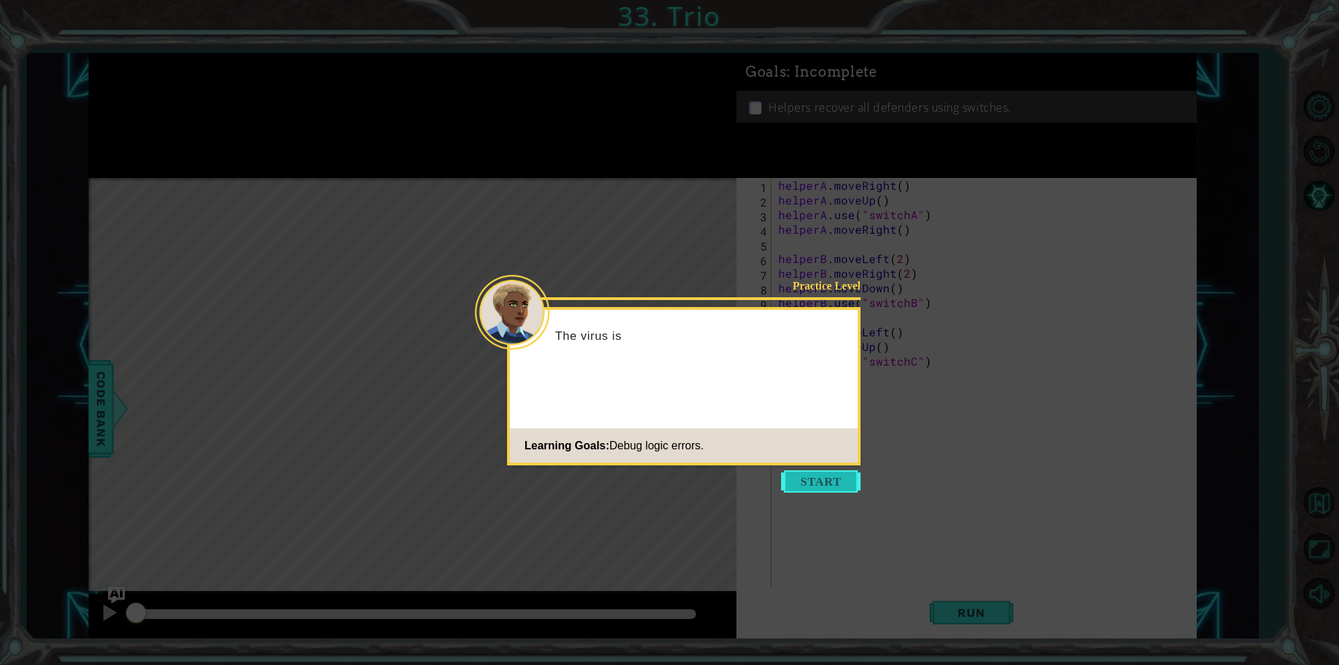
click at [845, 479] on button "Start" at bounding box center [820, 481] width 79 height 22
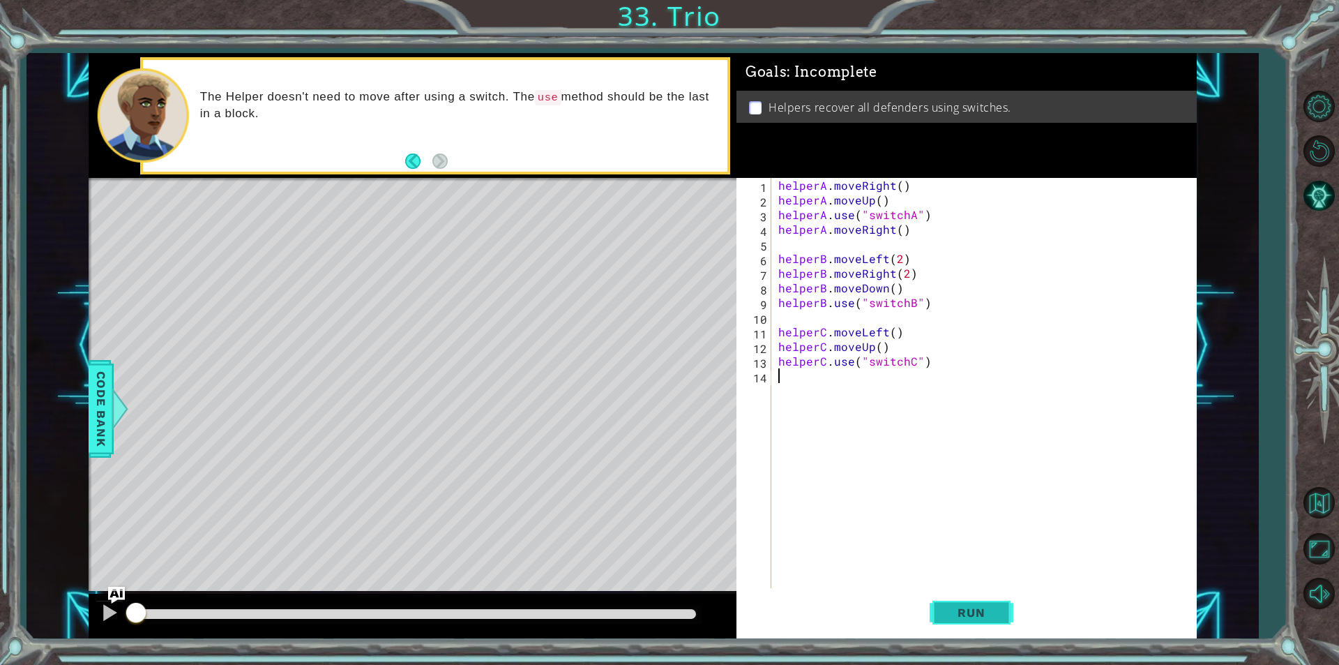
click at [957, 602] on button "Run" at bounding box center [972, 612] width 84 height 46
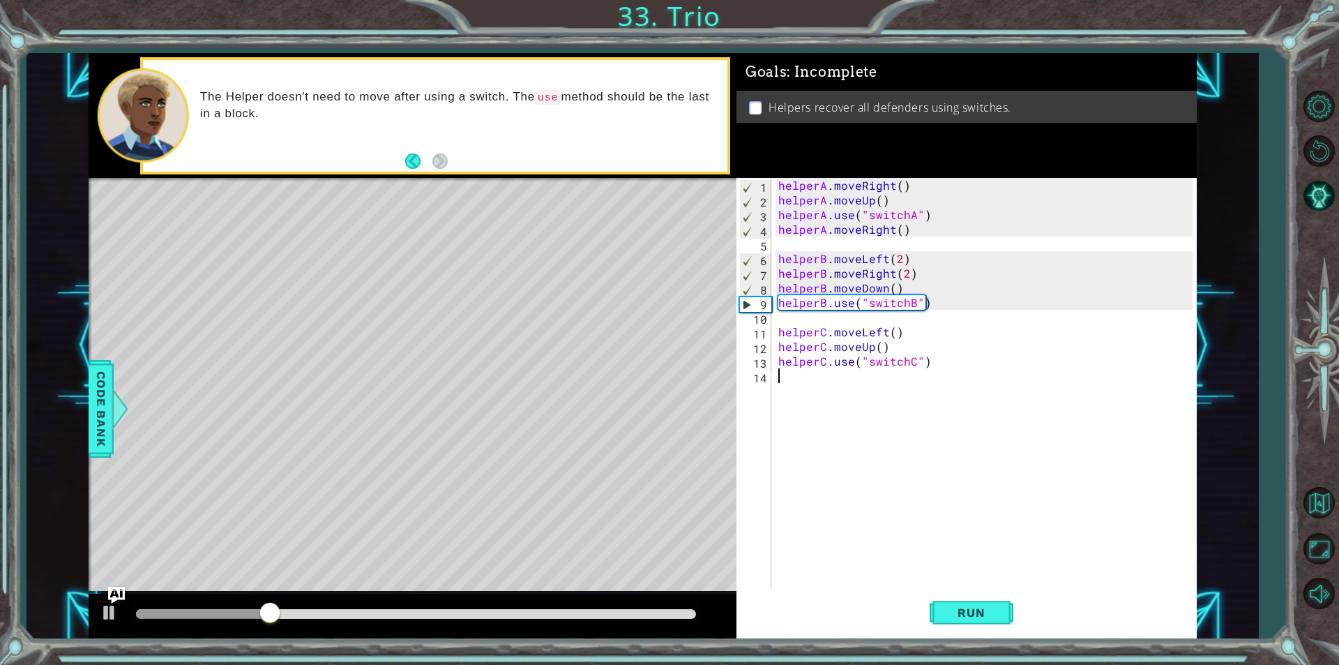
click at [896, 200] on div "helperA . moveRight ( ) helperA . moveUp ( ) helperA . use ( "switchA" ) helper…" at bounding box center [987, 397] width 424 height 439
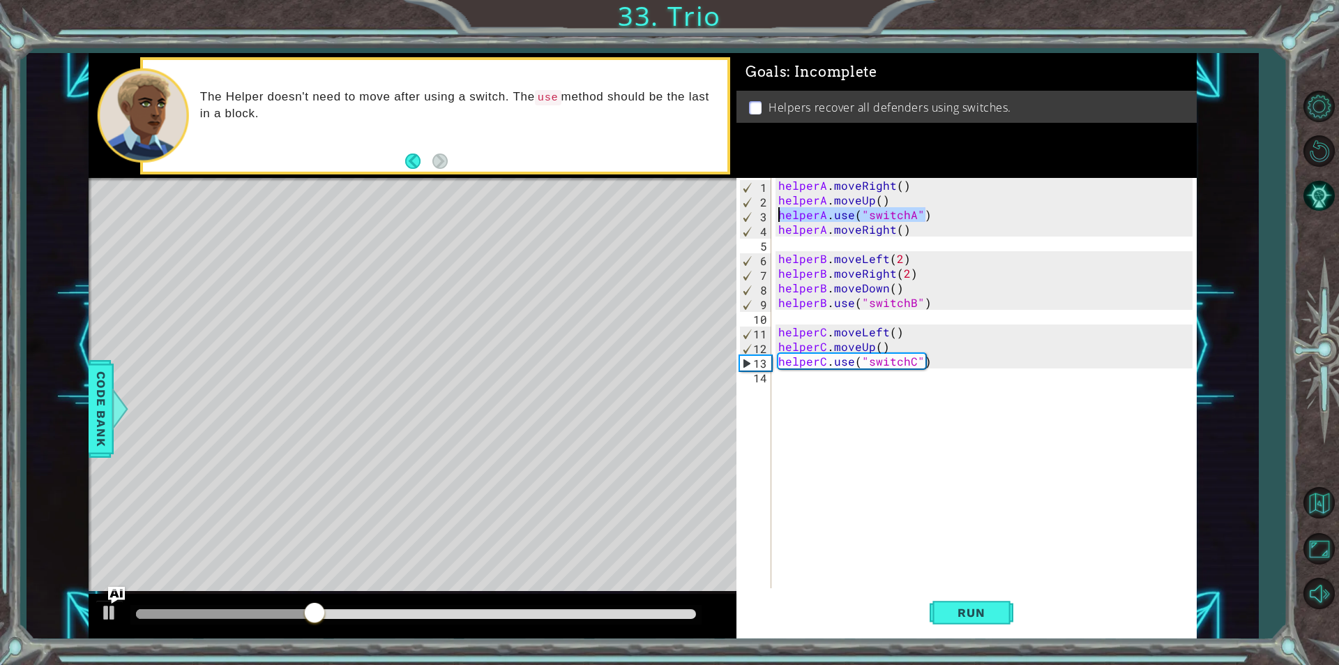
drag, startPoint x: 932, startPoint y: 216, endPoint x: 780, endPoint y: 215, distance: 151.3
click at [780, 215] on div "helperA . moveRight ( ) helperA . moveUp ( ) helperA . use ( "switchA" ) helper…" at bounding box center [987, 397] width 424 height 439
click at [917, 225] on div "helperA . moveRight ( ) helperA . moveUp ( ) helperA . use ( "switchA" ) helper…" at bounding box center [987, 397] width 424 height 439
drag, startPoint x: 928, startPoint y: 218, endPoint x: 772, endPoint y: 218, distance: 156.2
click at [772, 218] on div "helperA.moveRight() 1 2 3 4 5 6 7 8 9 10 11 12 13 14 helperA . moveRight ( ) he…" at bounding box center [964, 383] width 456 height 410
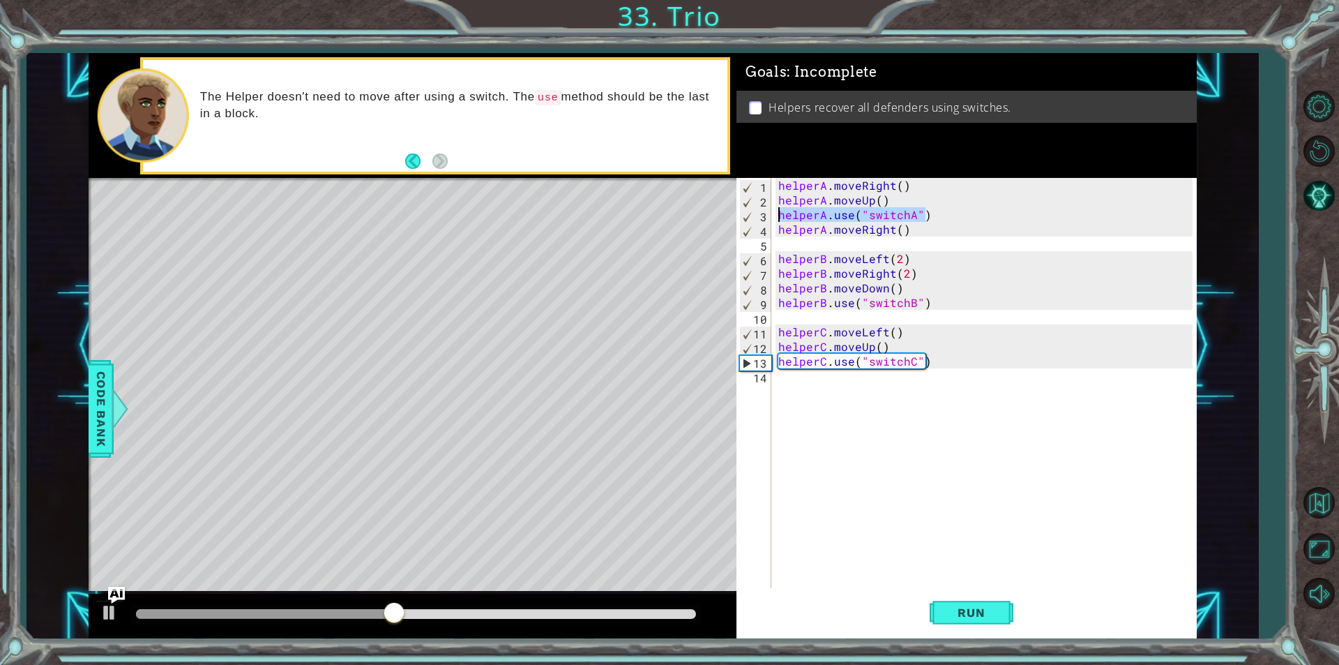
type textarea "helperA.use("switchA")"
type textarea "helperA.moveUp()"
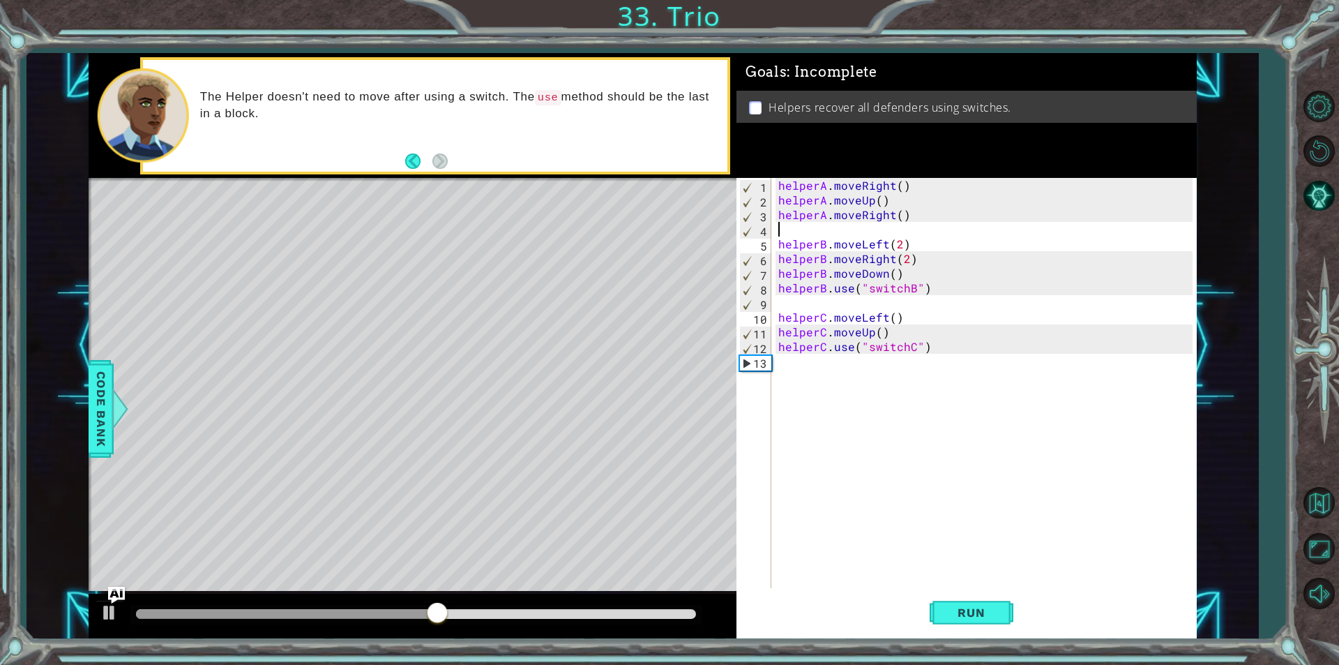
click at [805, 228] on div "helperA . moveRight ( ) helperA . moveUp ( ) helperA . moveRight ( ) helperB . …" at bounding box center [987, 397] width 424 height 439
paste textarea "helperA.use("switchA")"
click at [981, 620] on button "Run" at bounding box center [972, 612] width 84 height 46
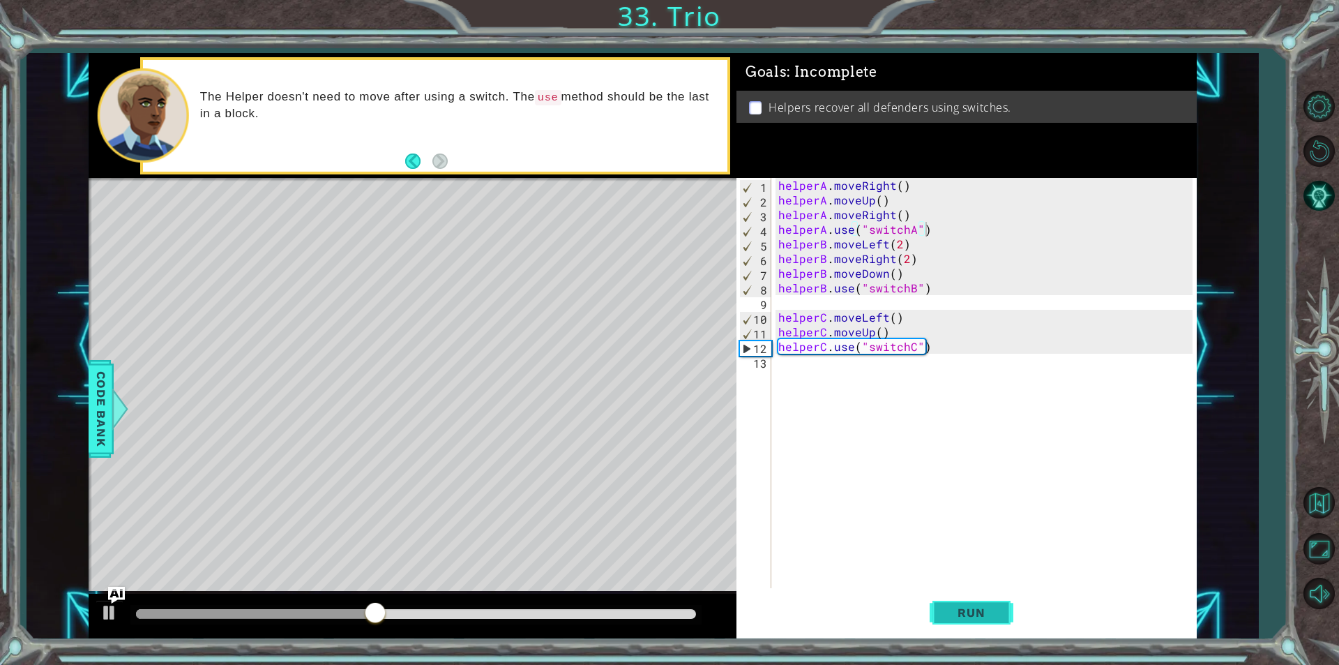
click at [947, 612] on span "Run" at bounding box center [971, 612] width 55 height 14
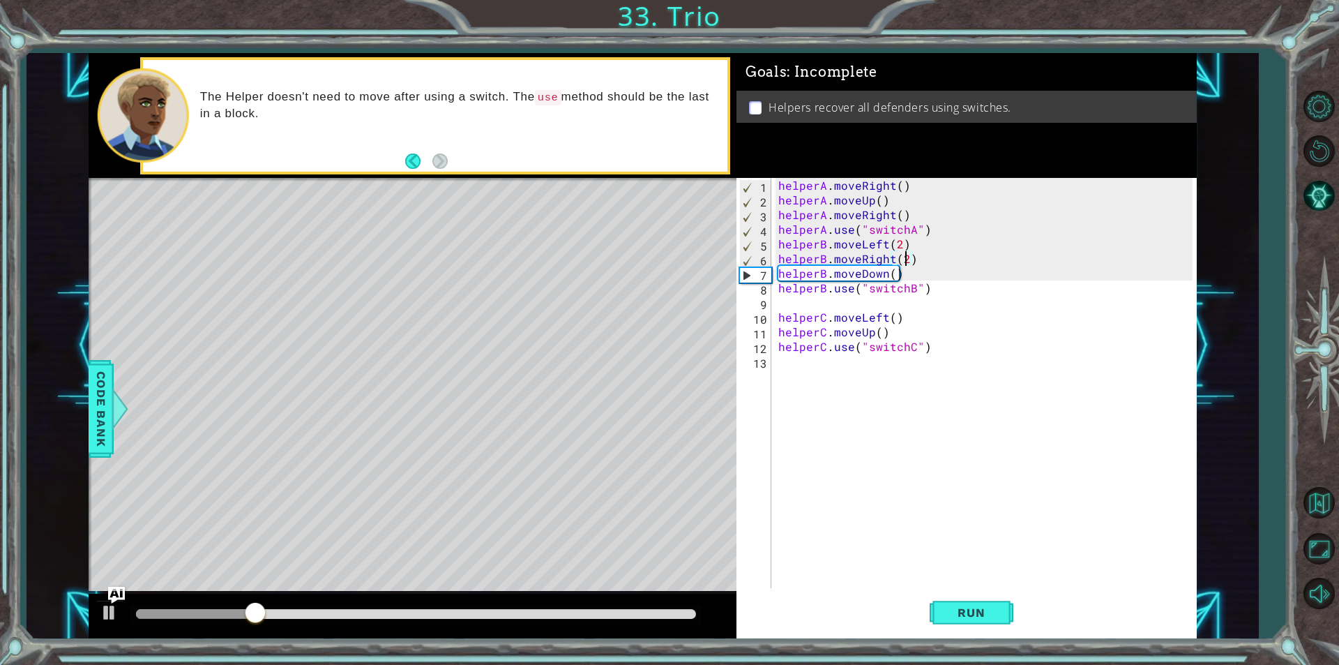
click at [906, 262] on div "helperA . moveRight ( ) helperA . moveUp ( ) helperA . moveRight ( ) helperA . …" at bounding box center [987, 397] width 424 height 439
type textarea "helperB.moveRight(2)"
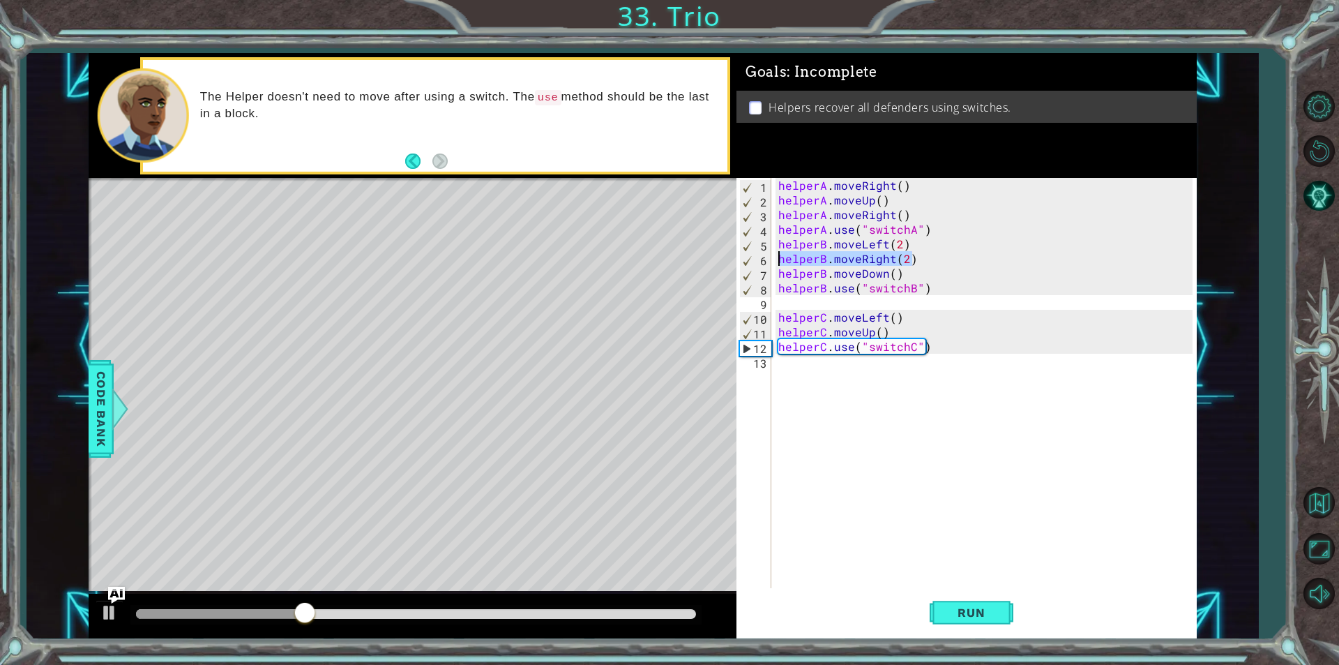
drag, startPoint x: 916, startPoint y: 259, endPoint x: 780, endPoint y: 254, distance: 136.1
click at [780, 254] on div "helperA . moveRight ( ) helperA . moveUp ( ) helperA . moveRight ( ) helperA . …" at bounding box center [987, 397] width 424 height 439
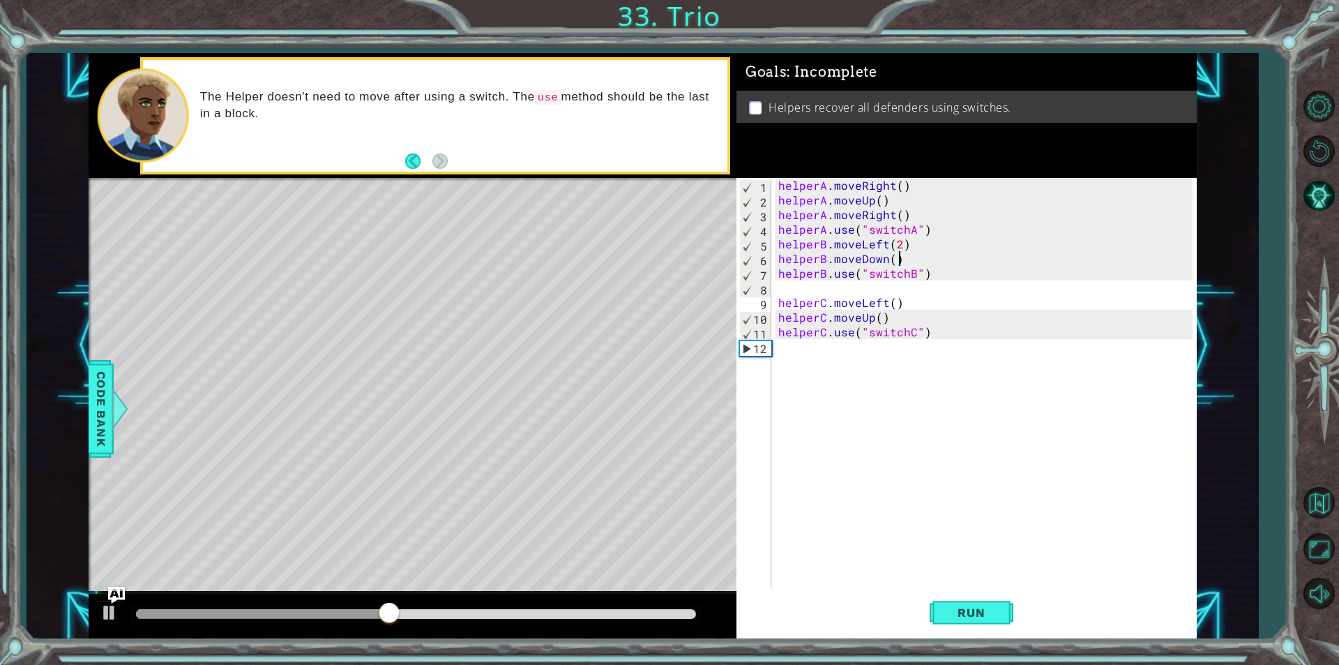
click at [898, 261] on div "helperA . moveRight ( ) helperA . moveUp ( ) helperA . moveRight ( ) helperA . …" at bounding box center [987, 397] width 424 height 439
type textarea "helperB.moveDown()"
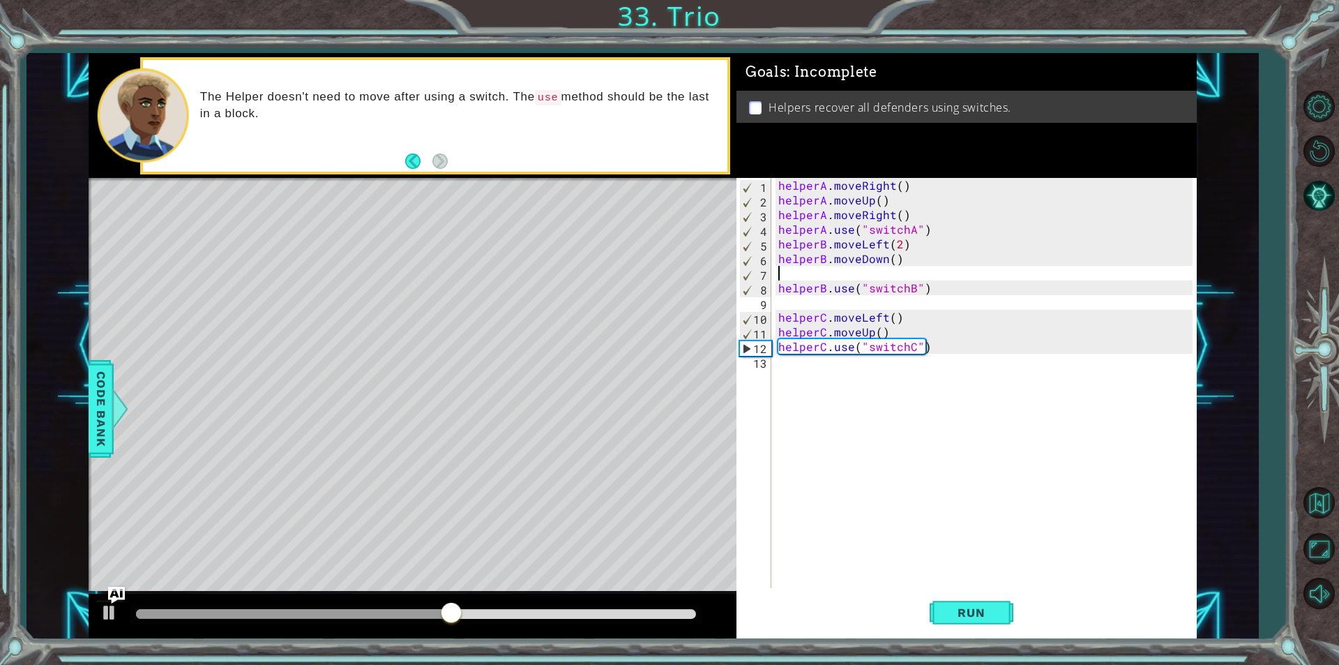
paste textarea "helperB.moveRight(2)"
click at [985, 610] on span "Run" at bounding box center [971, 612] width 55 height 14
click at [894, 332] on div "helperA . moveRight ( ) helperA . moveUp ( ) helperA . moveRight ( ) helperA . …" at bounding box center [987, 397] width 424 height 439
type textarea "helperC.moveUp()"
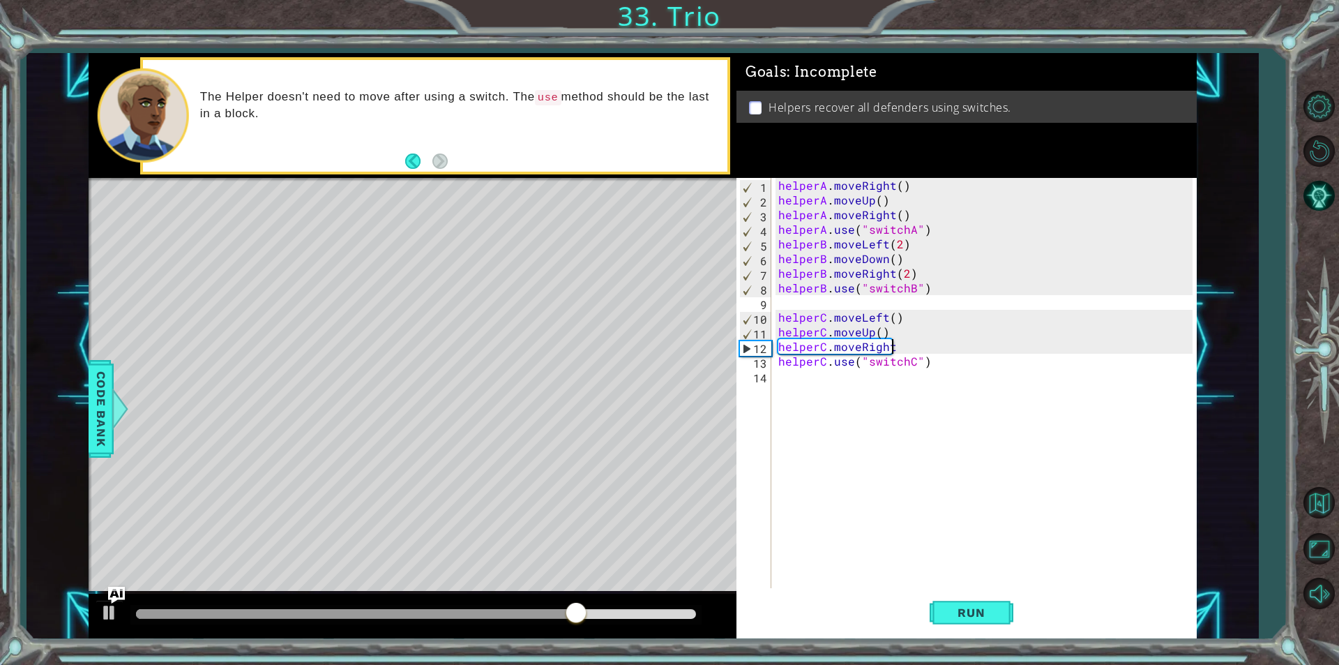
scroll to position [0, 6]
click at [946, 614] on span "Run" at bounding box center [971, 612] width 55 height 14
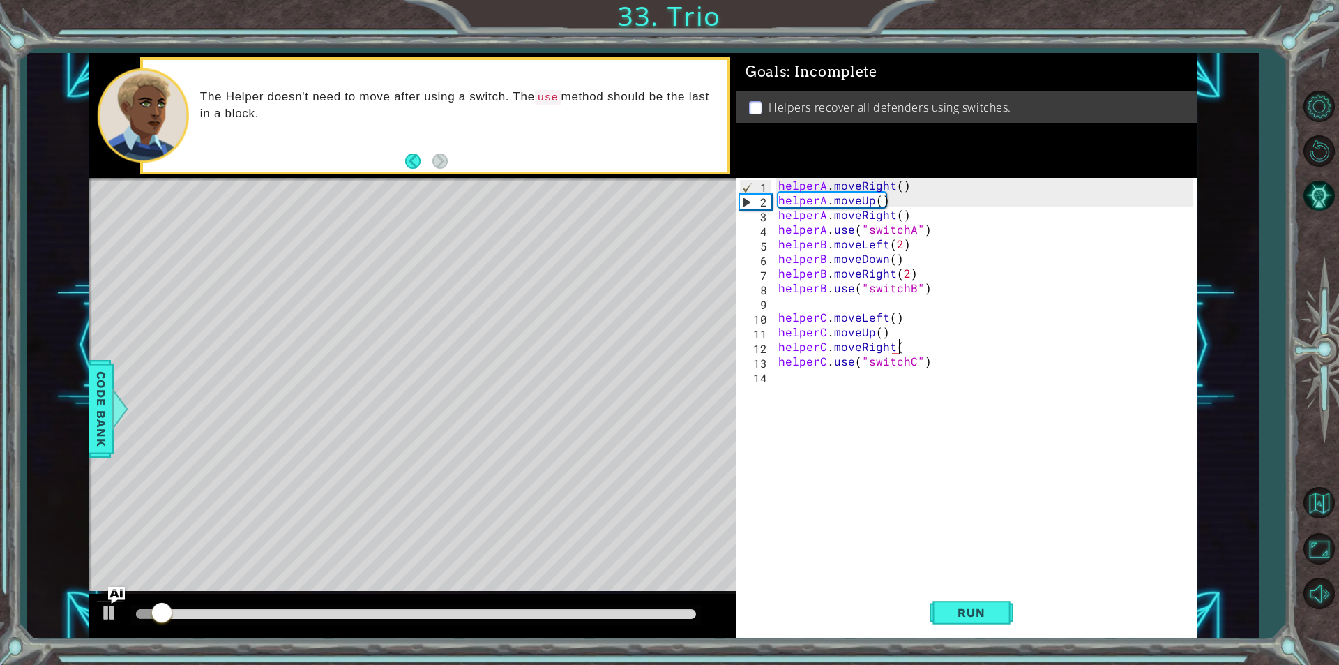
scroll to position [0, 7]
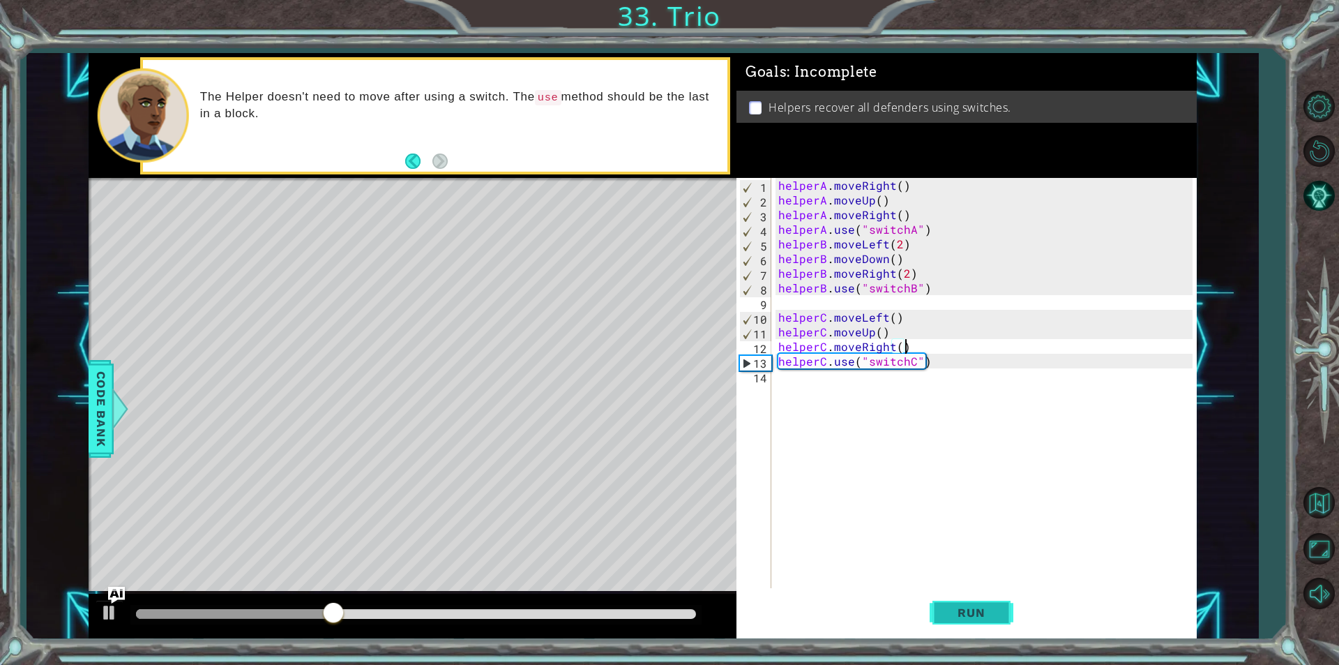
type textarea "helperC.moveRight()"
click at [947, 613] on span "Run" at bounding box center [971, 612] width 55 height 14
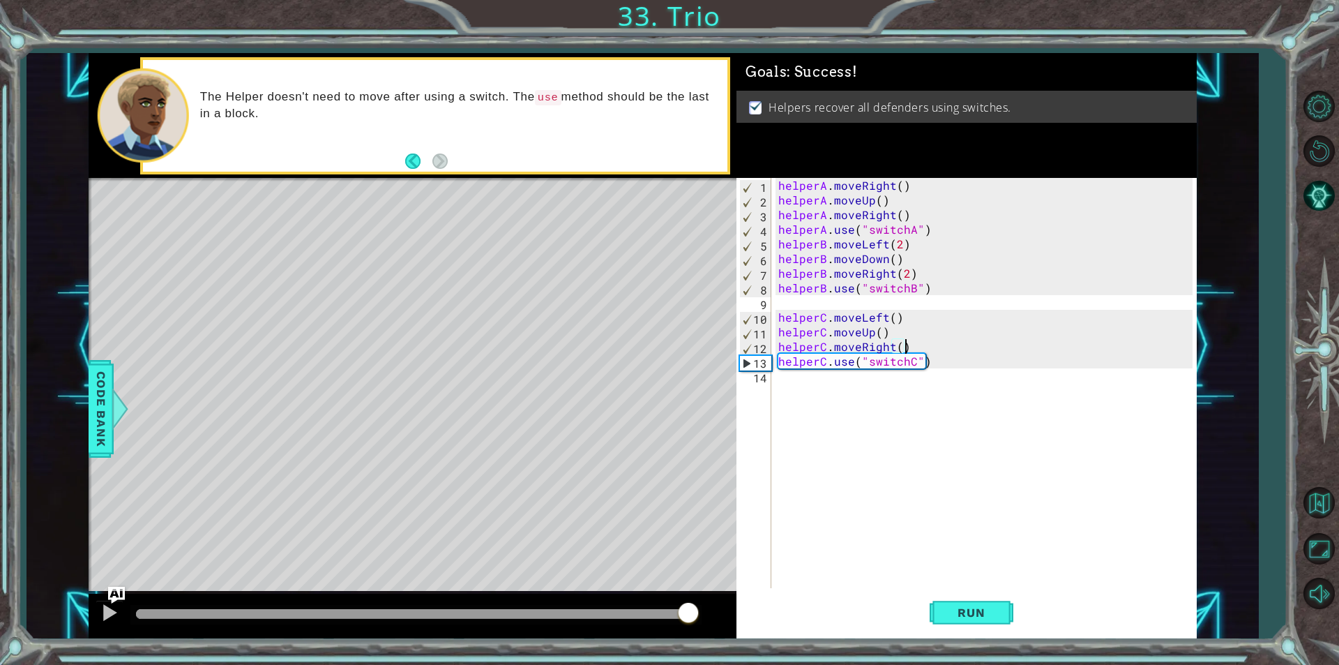
drag, startPoint x: 683, startPoint y: 617, endPoint x: 693, endPoint y: 618, distance: 10.5
click at [692, 618] on div at bounding box center [416, 614] width 560 height 10
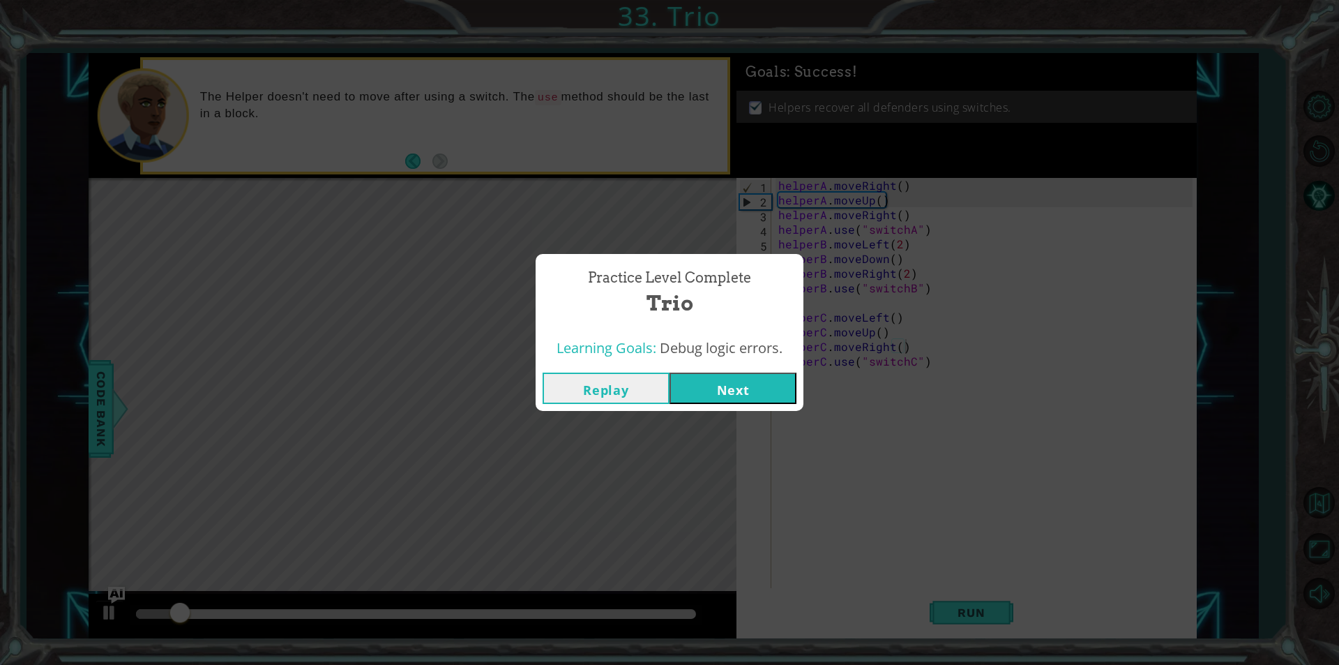
click at [759, 388] on button "Next" at bounding box center [732, 387] width 127 height 31
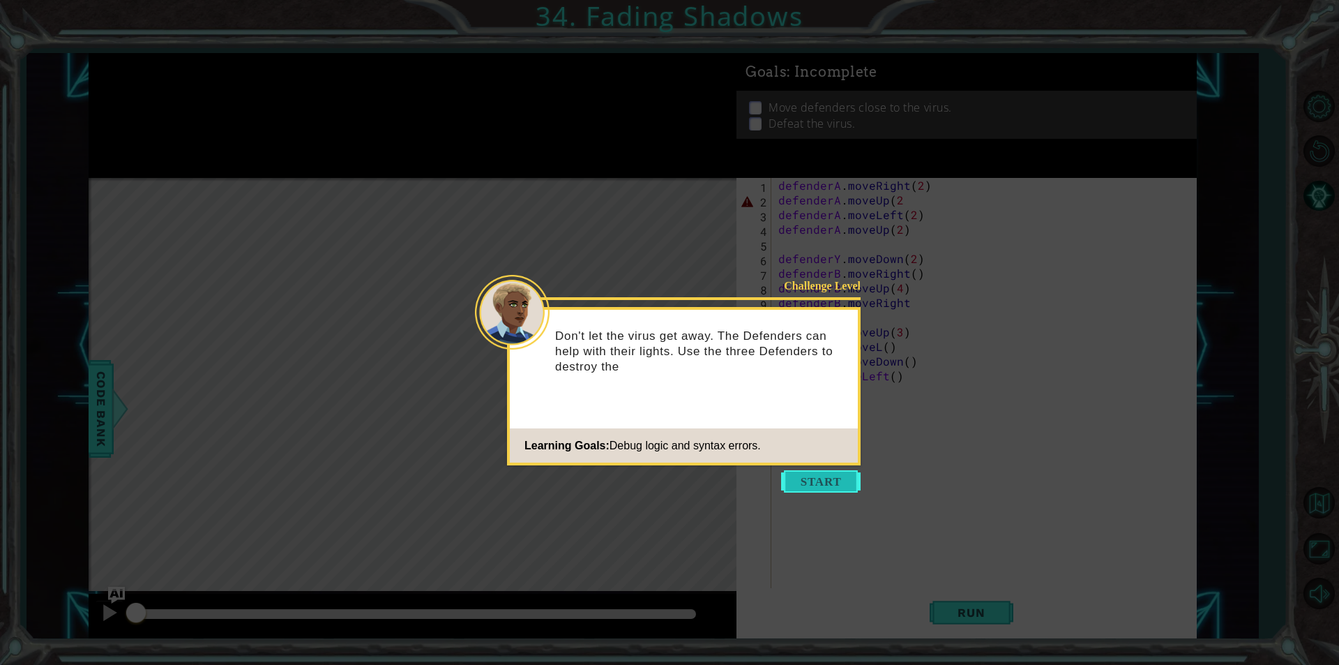
click at [834, 480] on button "Start" at bounding box center [820, 481] width 79 height 22
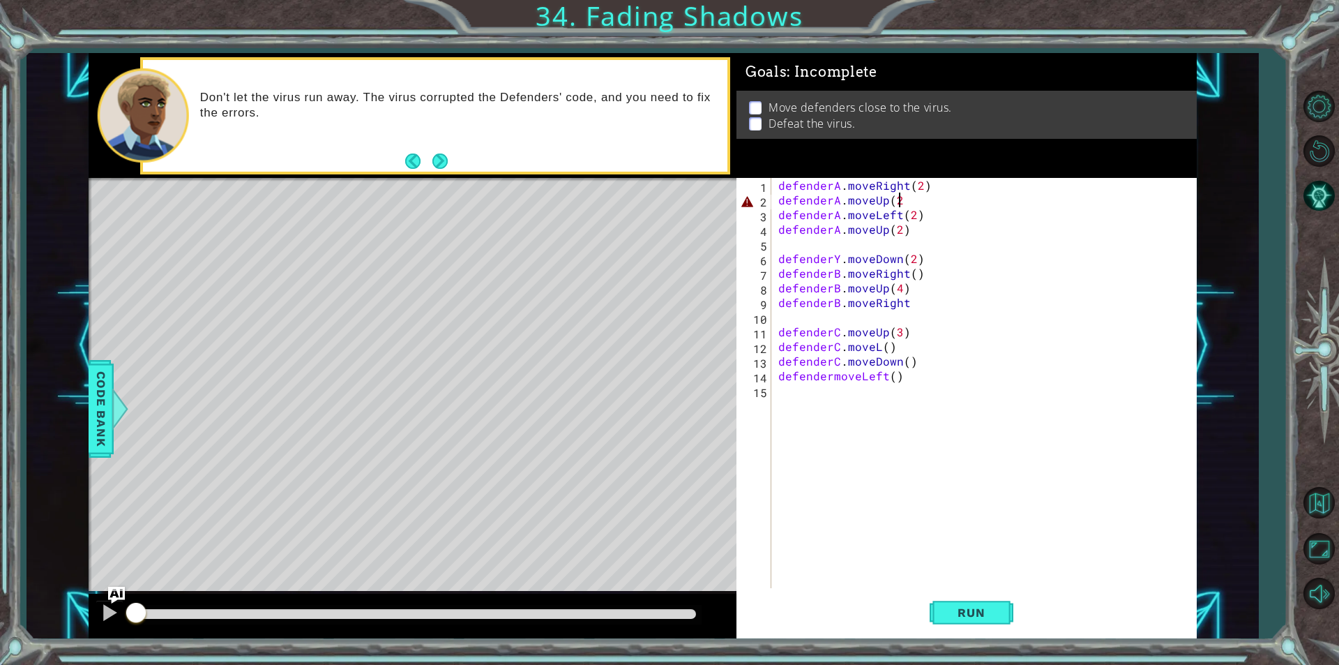
click at [899, 201] on div "defenderA . moveRight ( 2 ) defenderA . moveUp ( 2 defenderA . moveLeft ( 2 ) d…" at bounding box center [987, 397] width 424 height 439
click at [957, 616] on span "Run" at bounding box center [971, 612] width 55 height 14
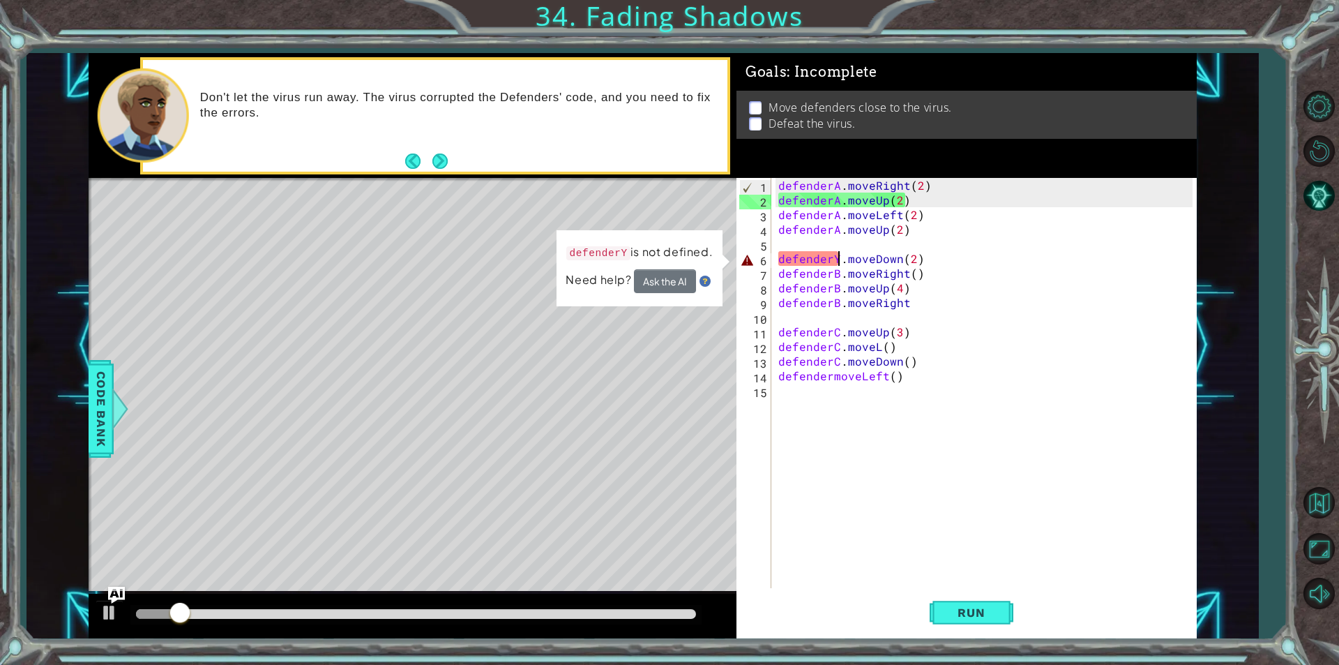
click at [839, 257] on div "defenderA . moveRight ( 2 ) defenderA . moveUp ( 2 ) defenderA . moveLeft ( 2 )…" at bounding box center [987, 397] width 424 height 439
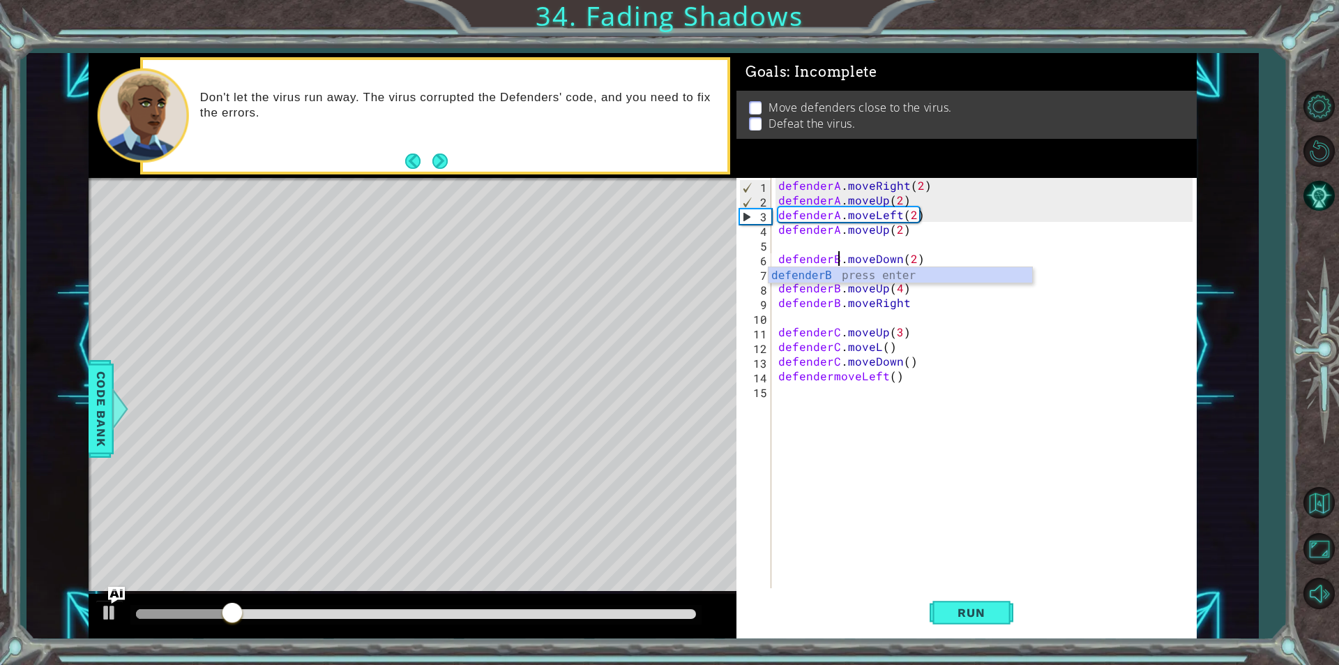
scroll to position [0, 3]
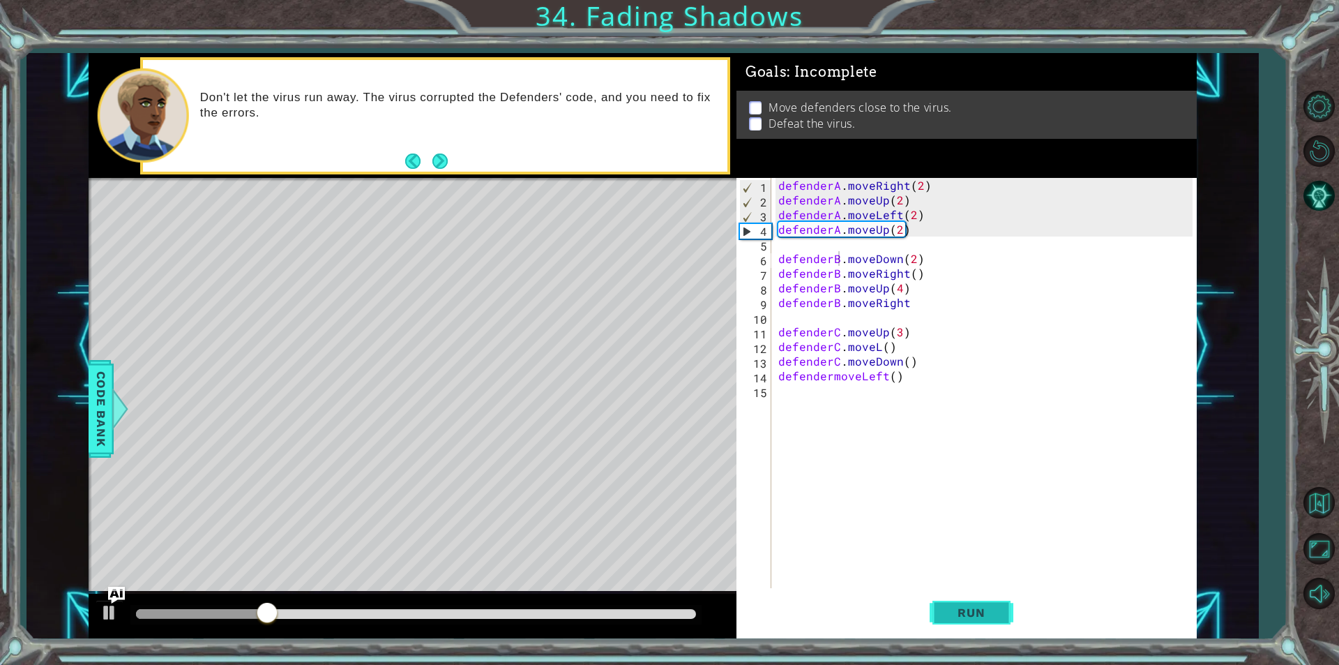
click at [953, 605] on span "Run" at bounding box center [971, 612] width 55 height 14
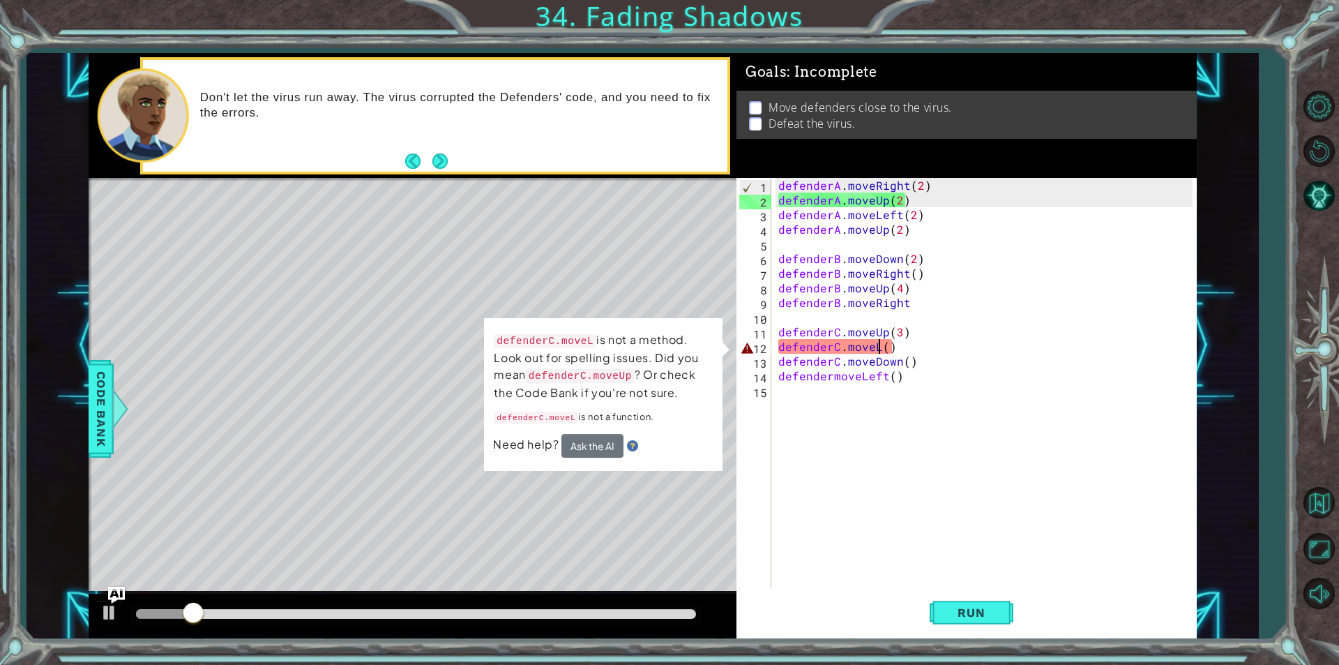
click at [878, 349] on div "defenderA . moveRight ( 2 ) defenderA . moveUp ( 2 ) defenderA . moveLeft ( 2 )…" at bounding box center [987, 397] width 424 height 439
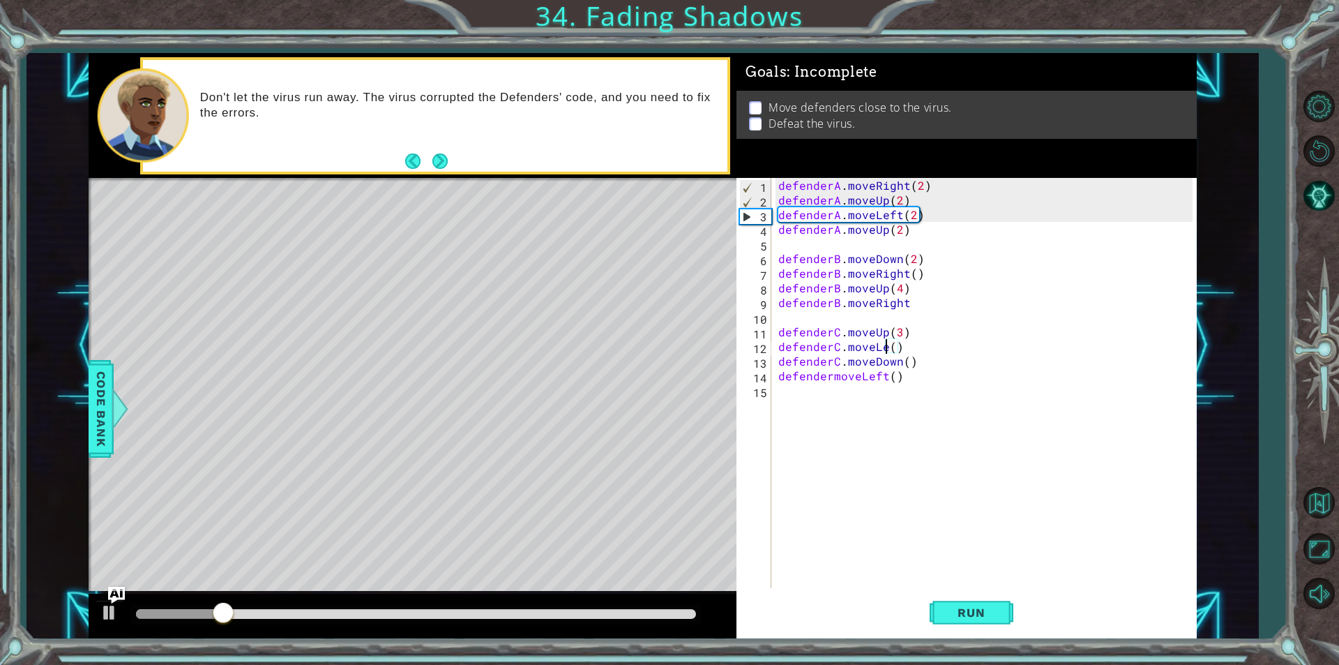
scroll to position [0, 7]
type textarea "defenderC.moveLeft()"
click at [952, 622] on button "Run" at bounding box center [972, 612] width 84 height 46
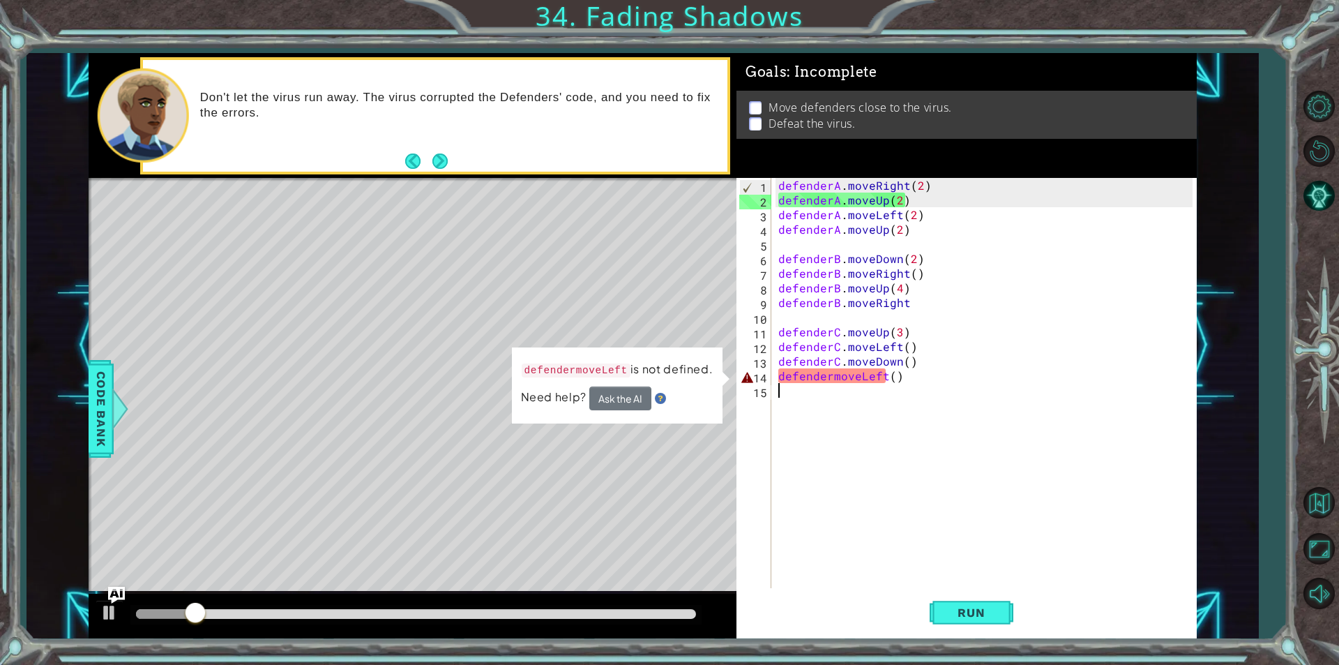
click at [831, 384] on div "defenderA . moveRight ( 2 ) defenderA . moveUp ( 2 ) defenderA . moveLeft ( 2 )…" at bounding box center [987, 397] width 424 height 439
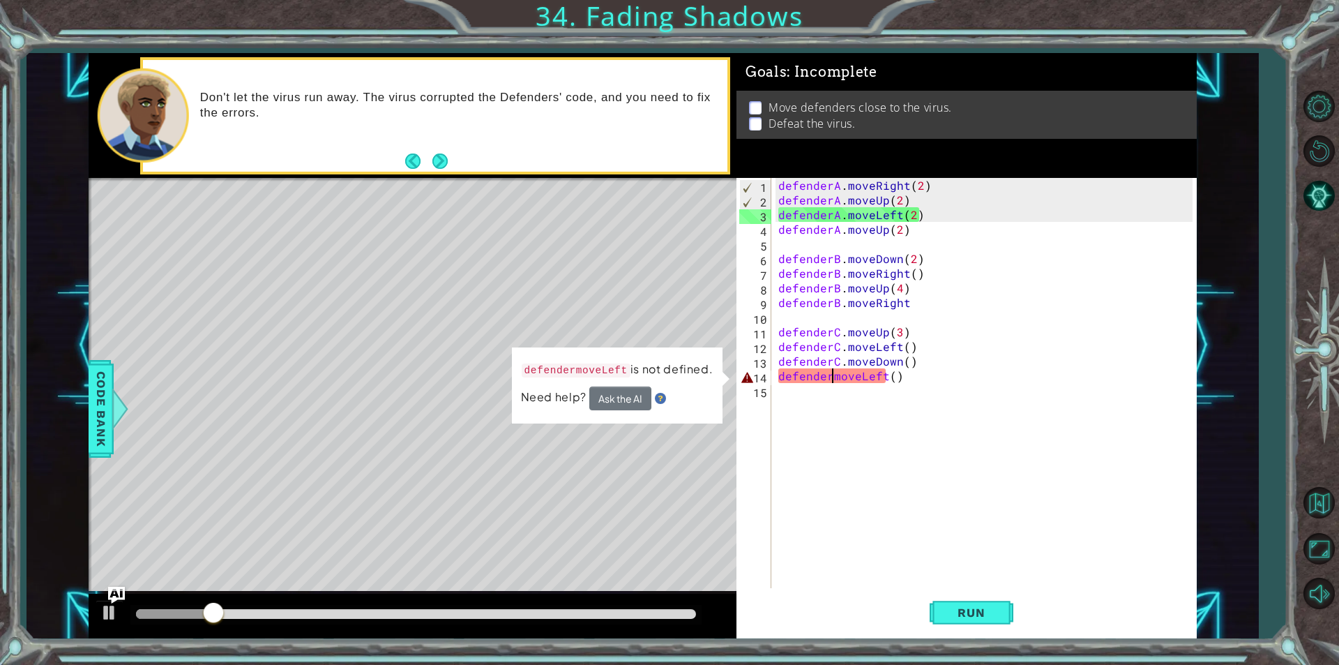
click at [831, 379] on div "defenderA . moveRight ( 2 ) defenderA . moveUp ( 2 ) defenderA . moveLeft ( 2 )…" at bounding box center [987, 397] width 424 height 439
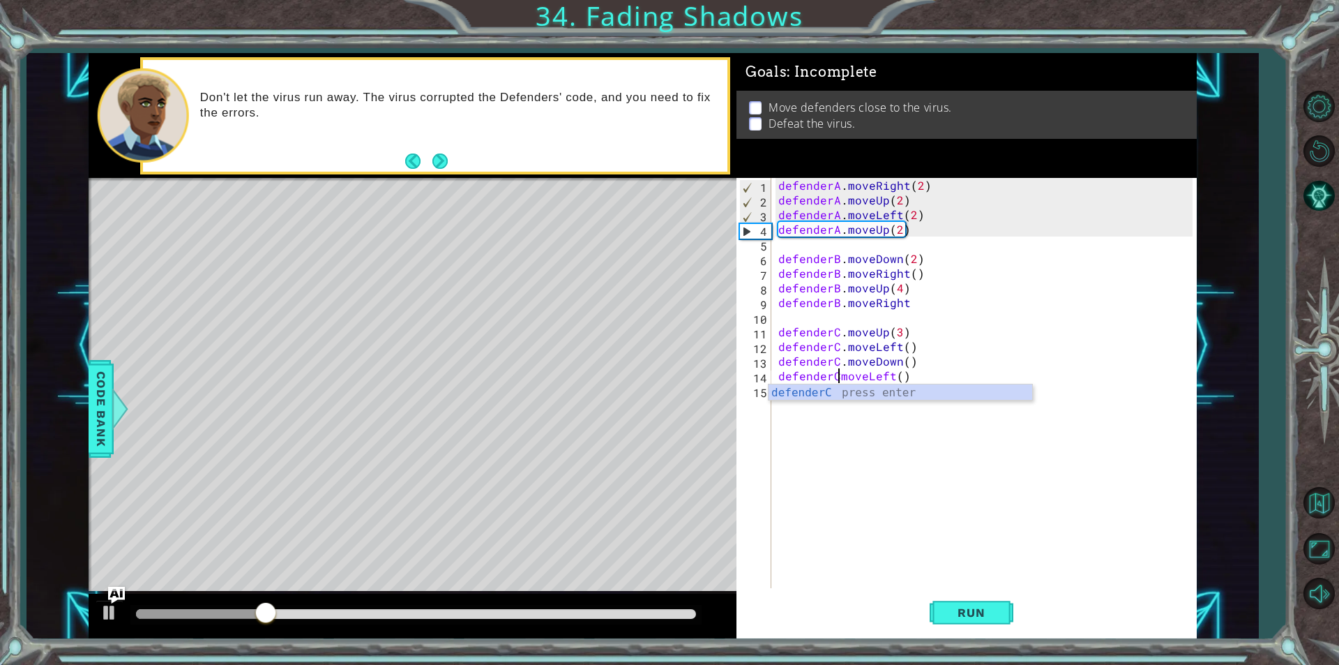
scroll to position [0, 4]
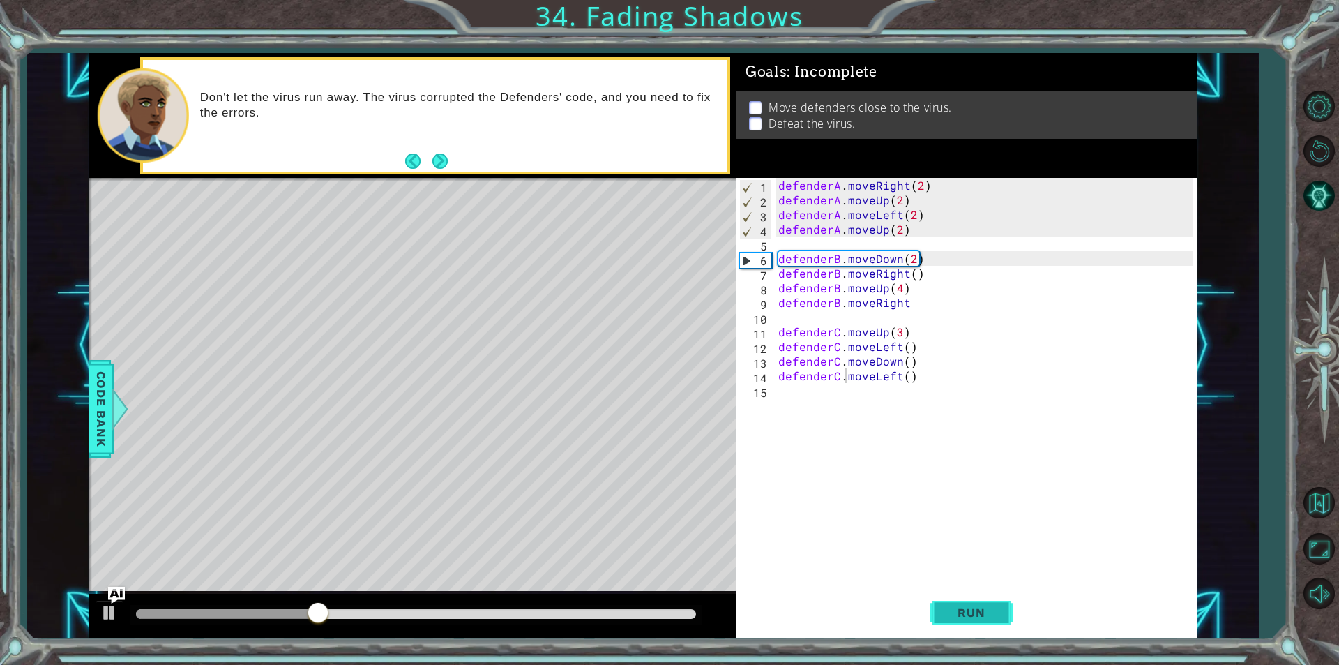
click at [978, 604] on button "Run" at bounding box center [972, 612] width 84 height 46
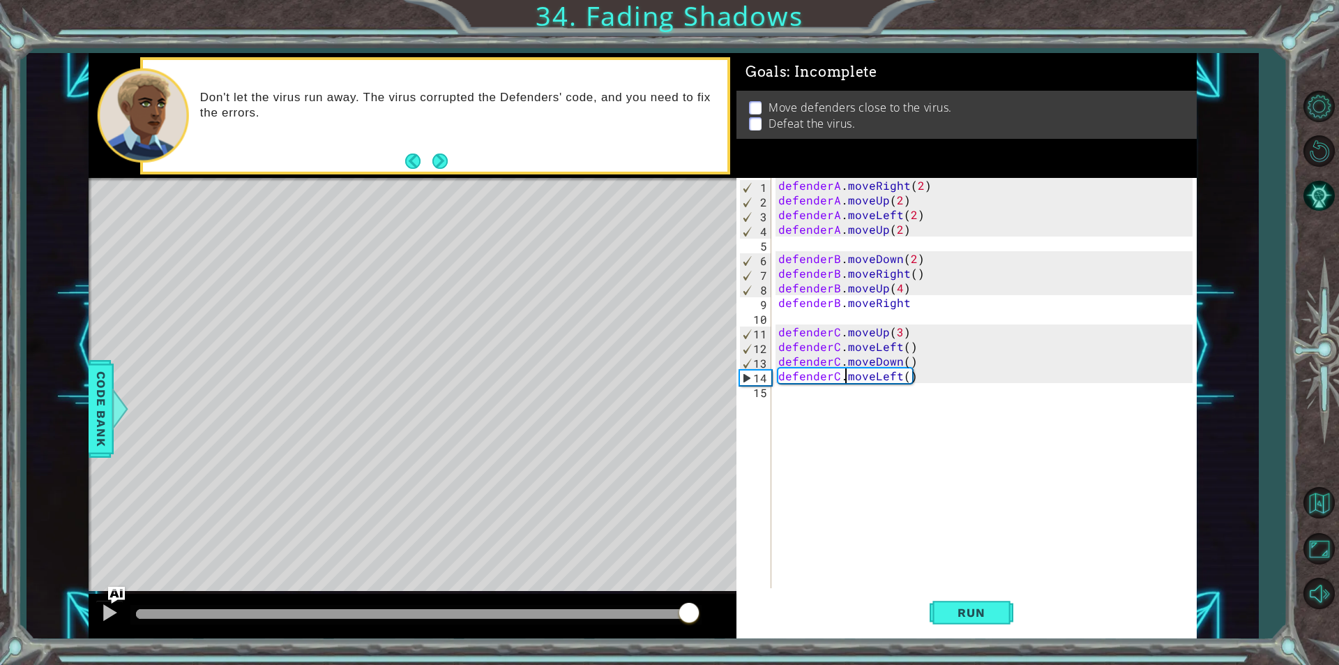
drag, startPoint x: 686, startPoint y: 612, endPoint x: 697, endPoint y: 606, distance: 12.8
click at [696, 609] on div at bounding box center [416, 614] width 560 height 10
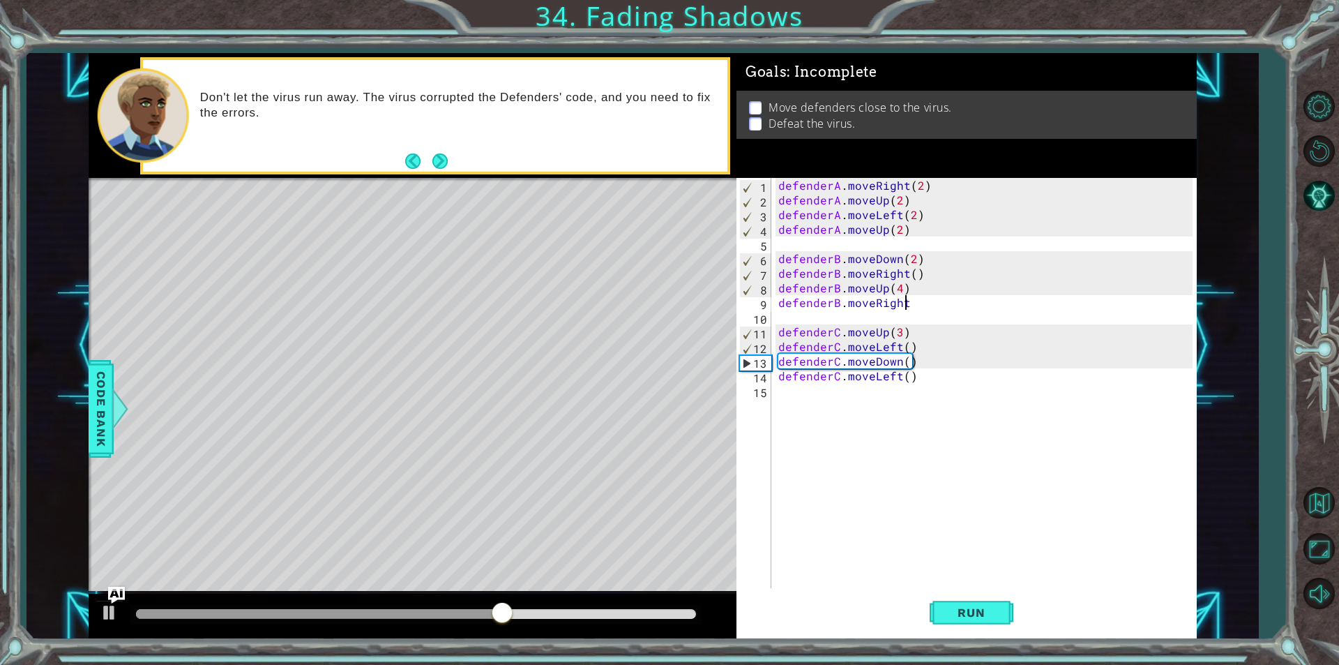
click at [906, 305] on div "defenderA . moveRight ( 2 ) defenderA . moveUp ( 2 ) defenderA . moveLeft ( 2 )…" at bounding box center [987, 397] width 424 height 439
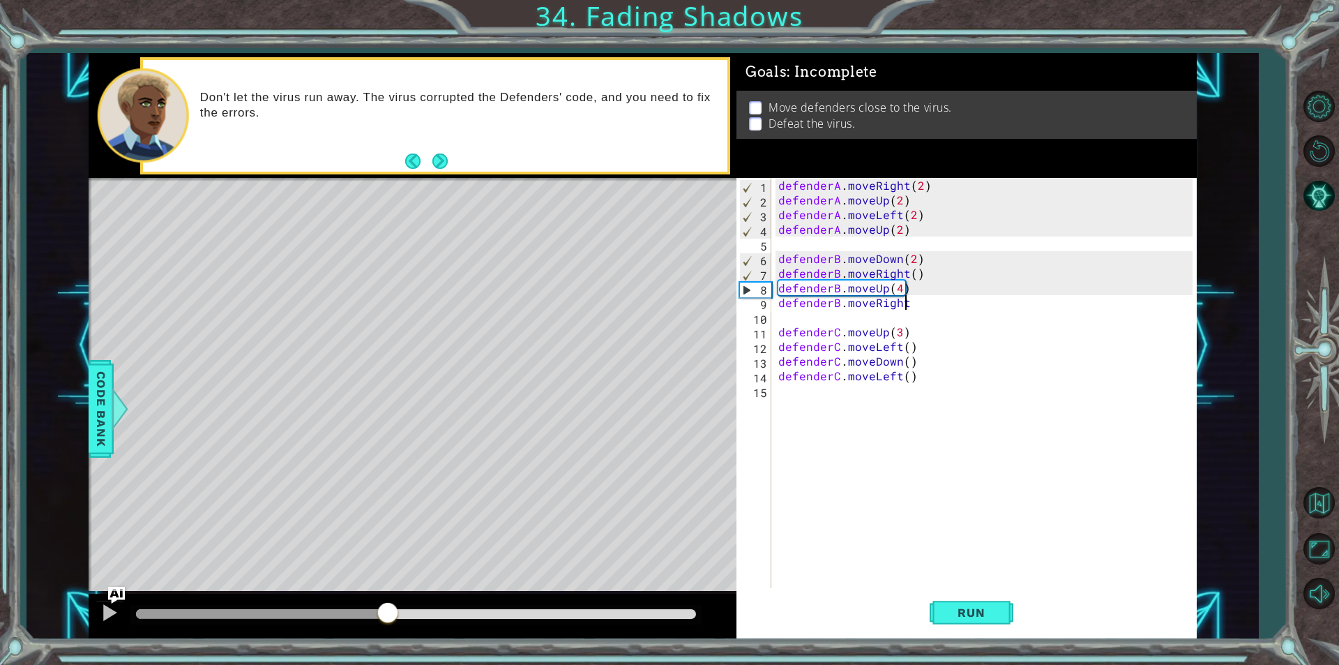
drag, startPoint x: 571, startPoint y: 617, endPoint x: 388, endPoint y: 609, distance: 182.9
click at [388, 609] on div at bounding box center [416, 614] width 560 height 10
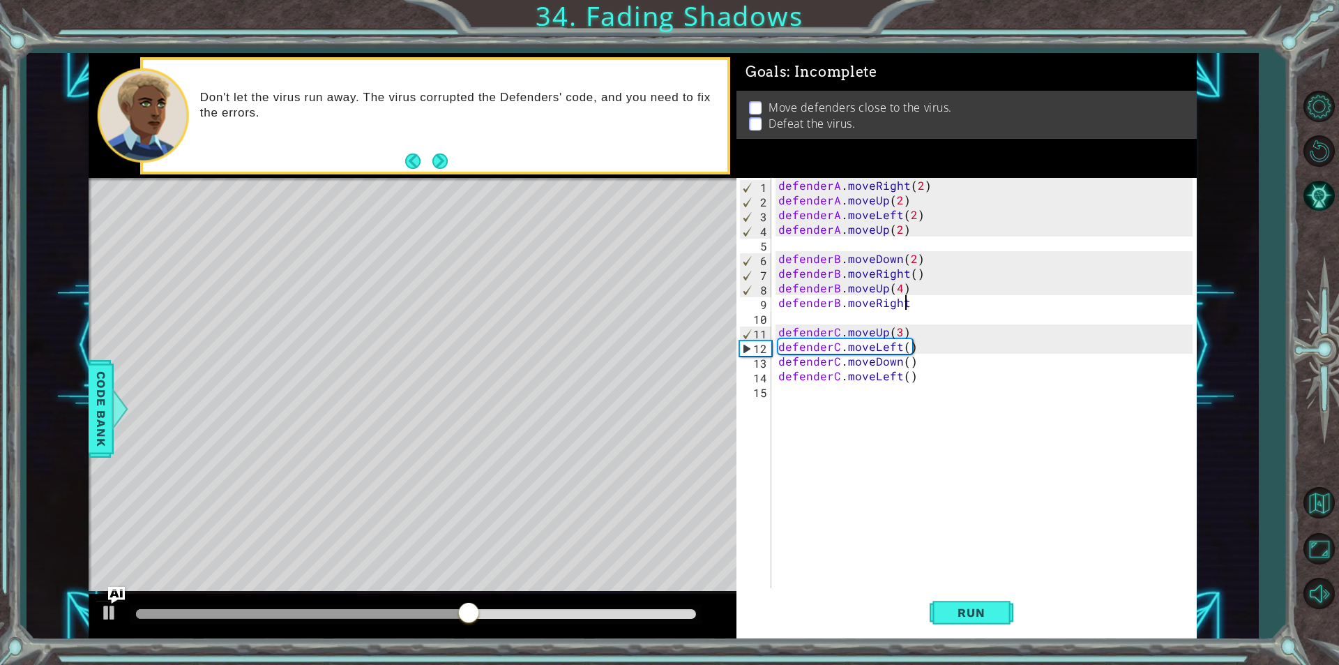
scroll to position [0, 8]
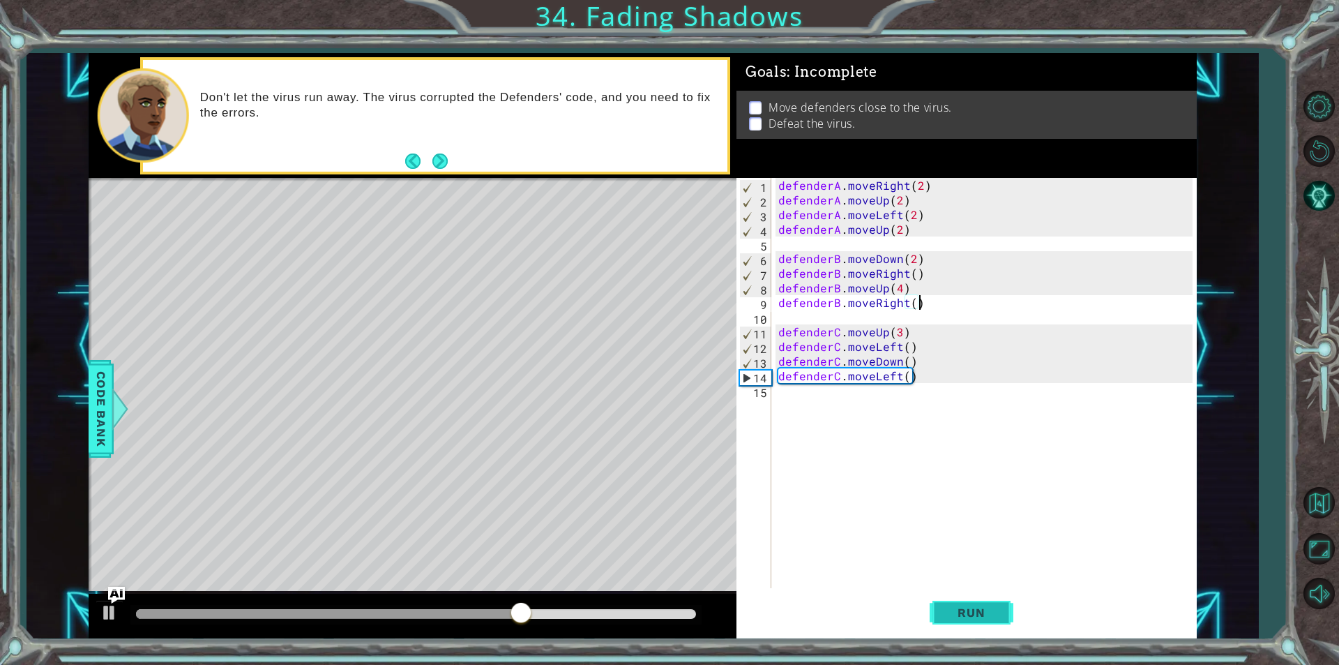
type textarea "defenderB.moveRight()"
click at [968, 623] on button "Run" at bounding box center [972, 612] width 84 height 46
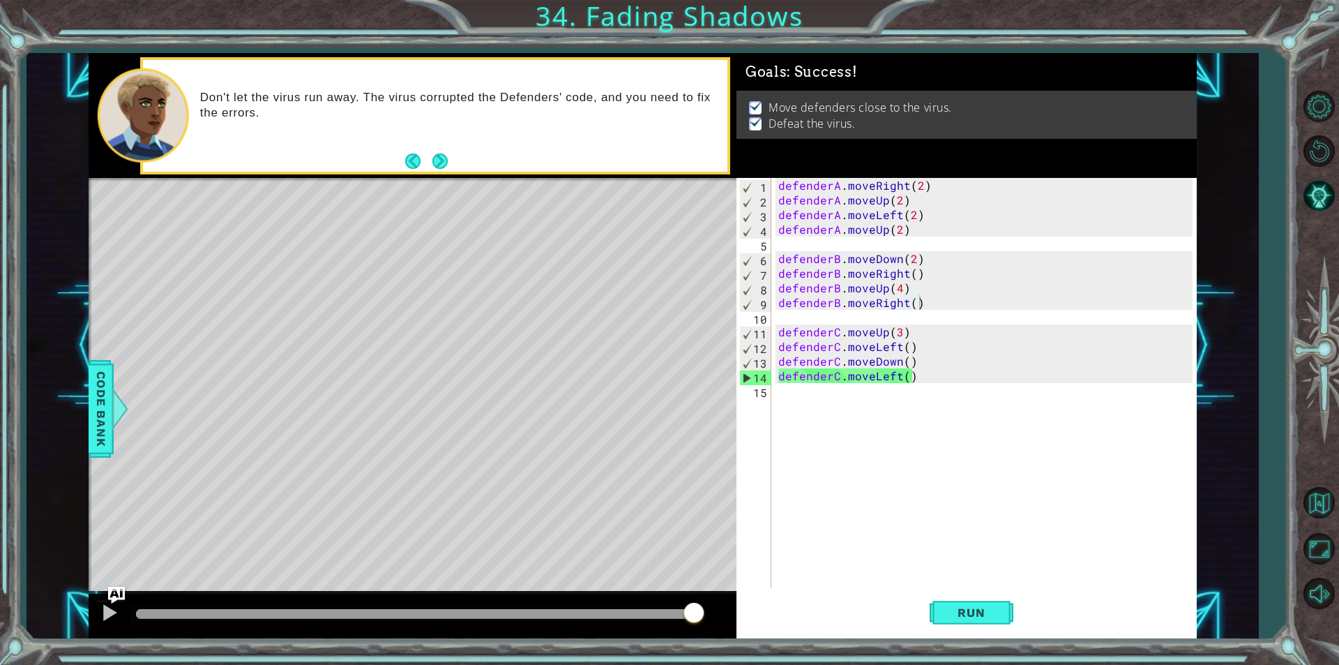
drag, startPoint x: 681, startPoint y: 607, endPoint x: 695, endPoint y: 600, distance: 15.9
click at [695, 600] on div at bounding box center [413, 615] width 648 height 45
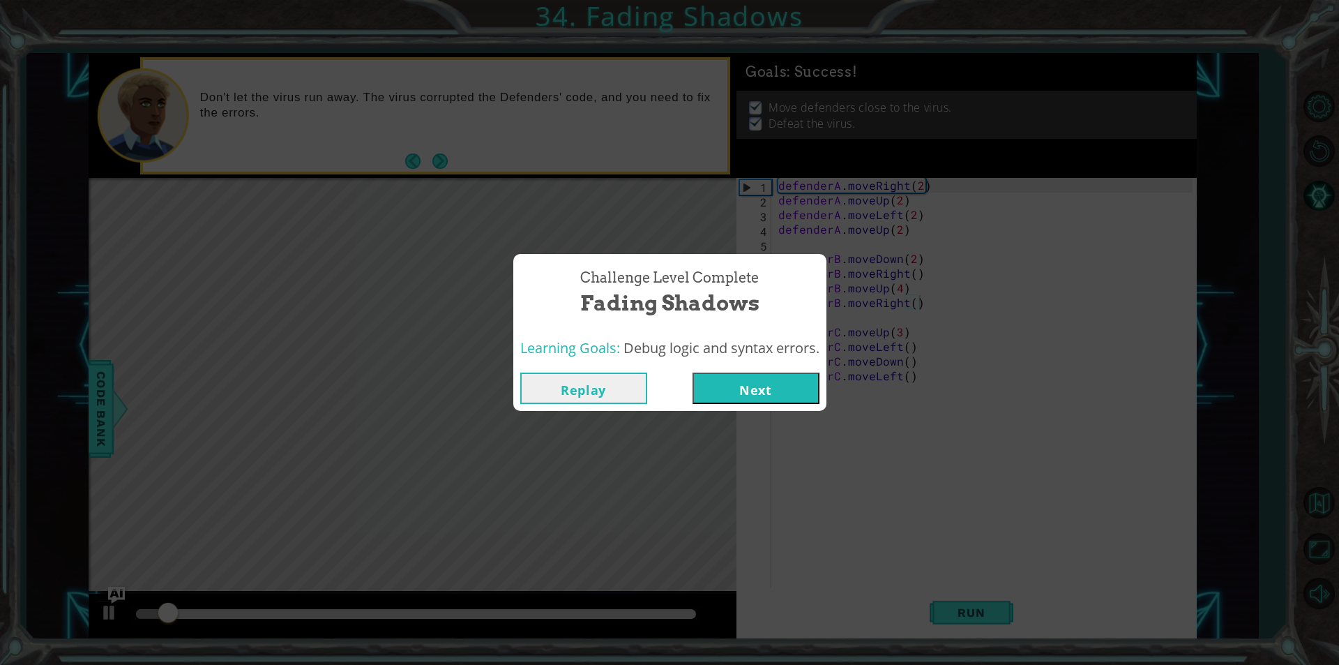
click at [785, 398] on button "Next" at bounding box center [755, 387] width 127 height 31
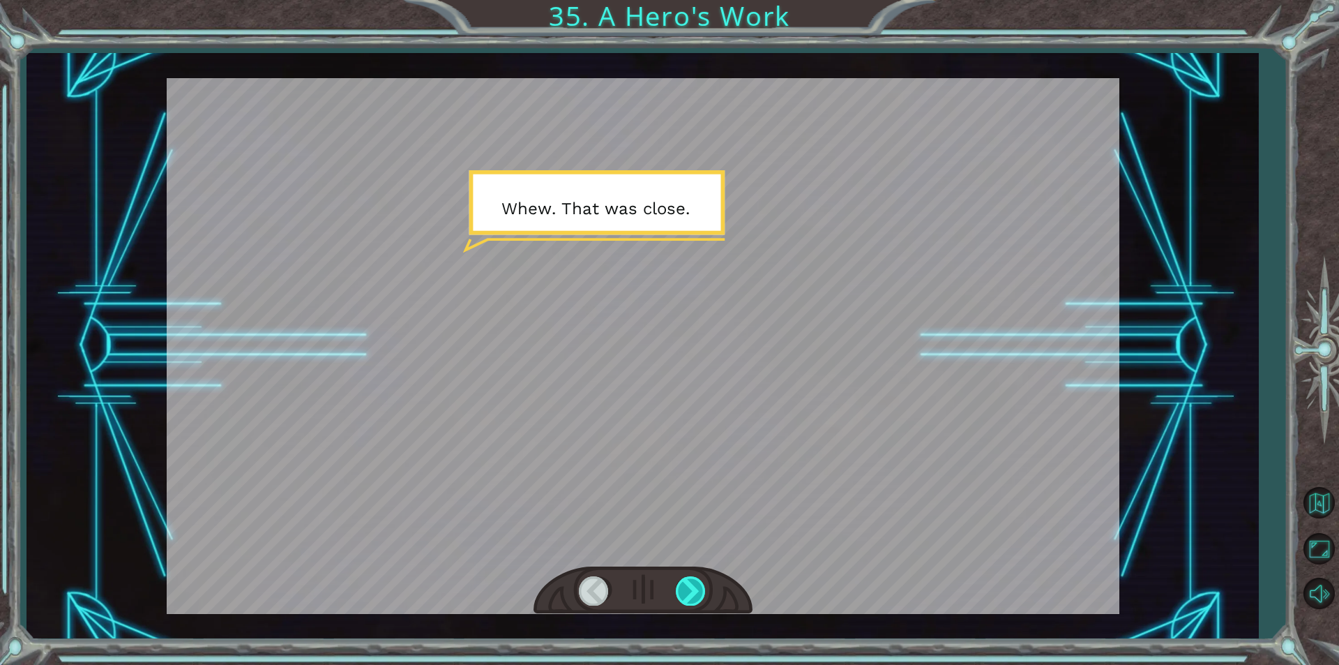
click at [695, 599] on div at bounding box center [691, 590] width 31 height 29
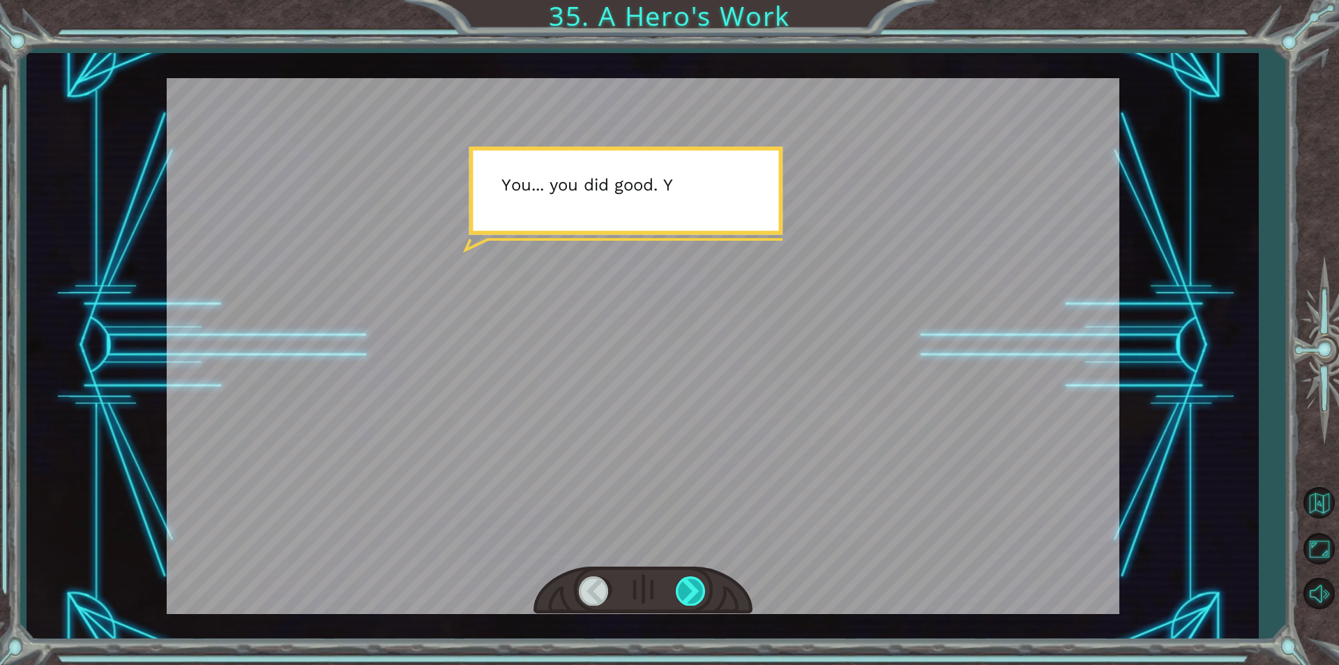
click at [695, 599] on div at bounding box center [691, 590] width 31 height 29
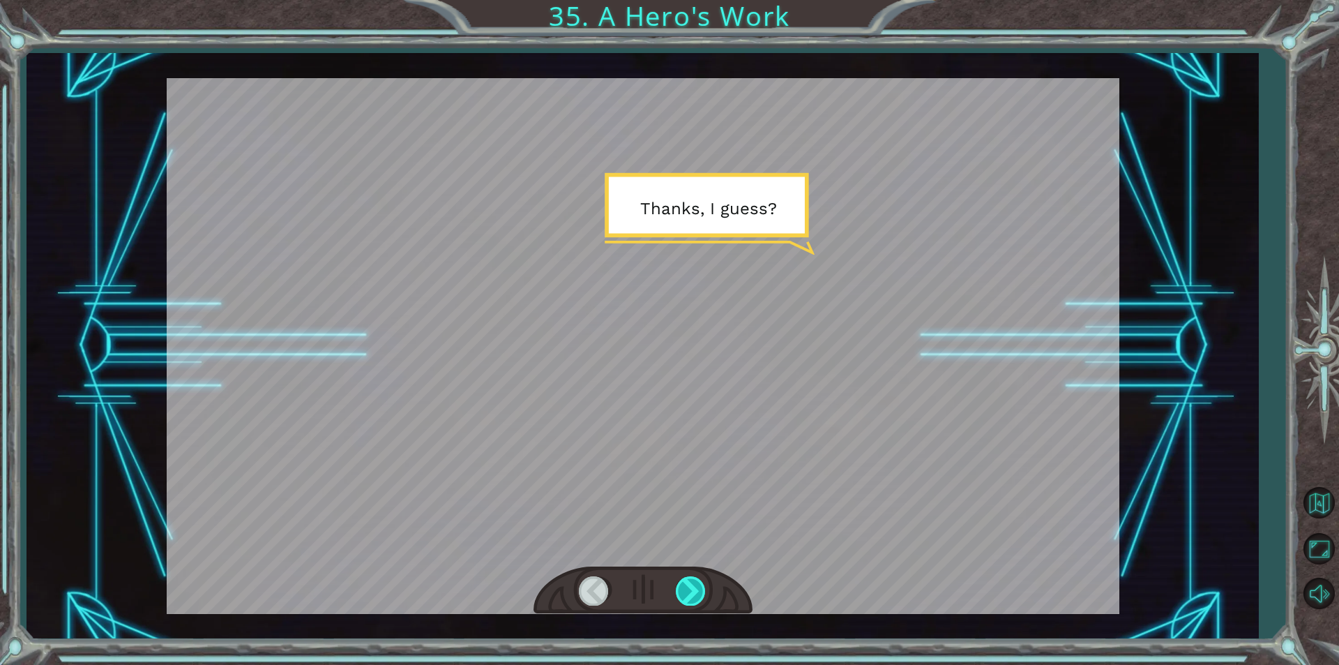
click at [695, 599] on div at bounding box center [691, 590] width 31 height 29
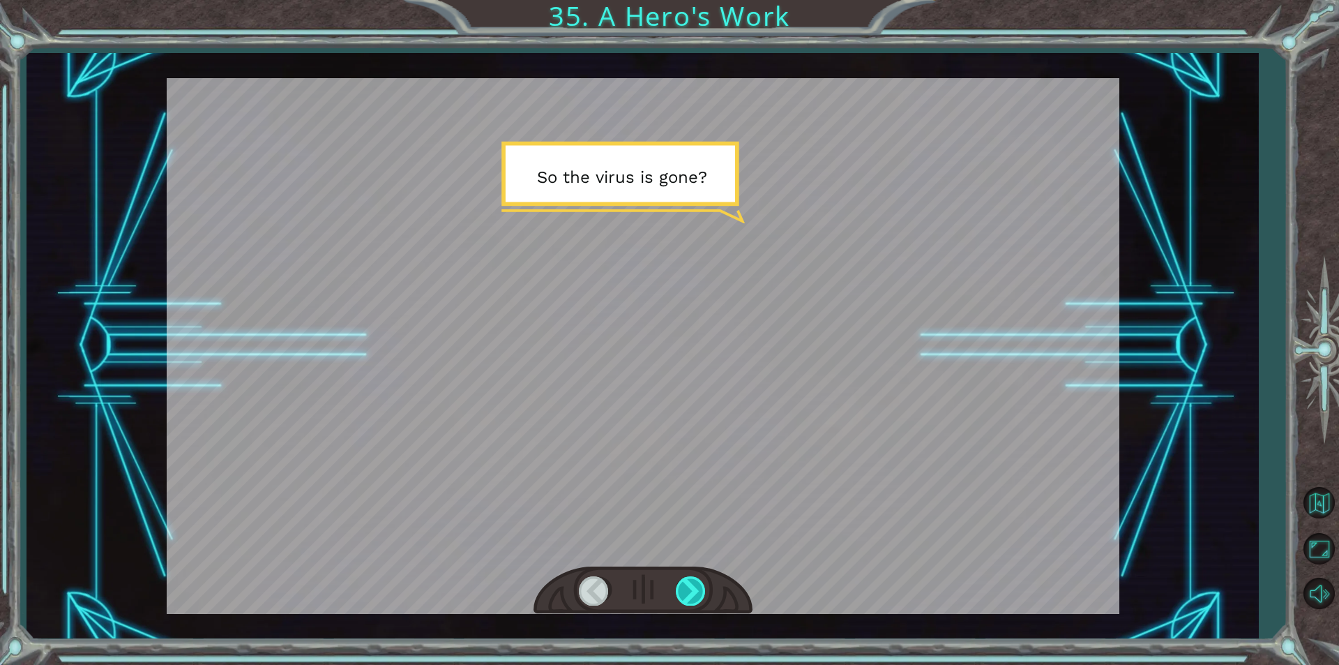
click at [695, 599] on div at bounding box center [691, 590] width 31 height 29
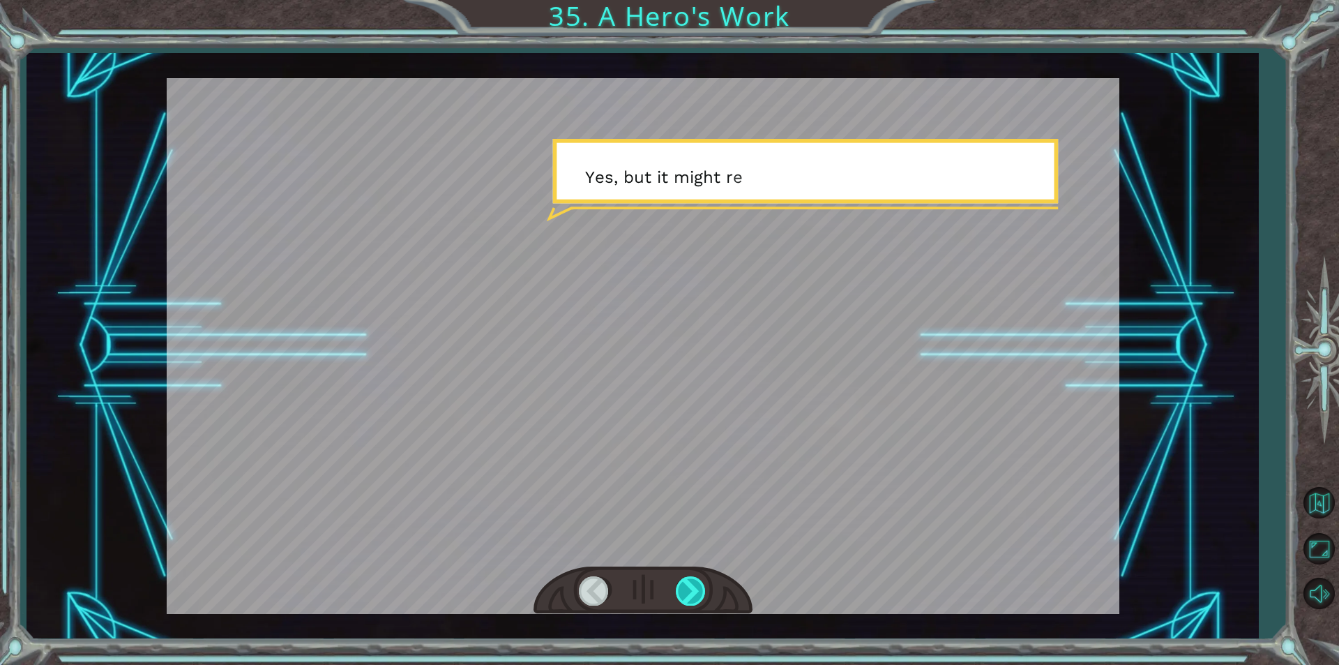
click at [695, 599] on div at bounding box center [691, 590] width 31 height 29
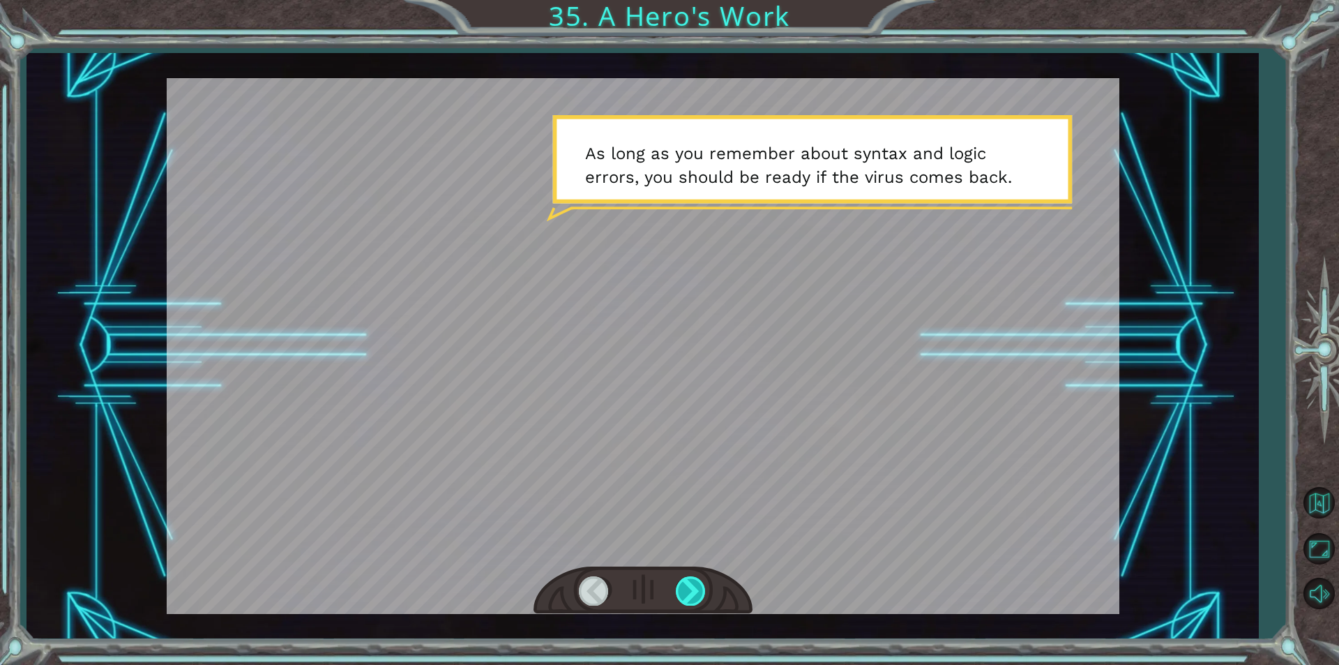
click at [695, 599] on div at bounding box center [691, 590] width 31 height 29
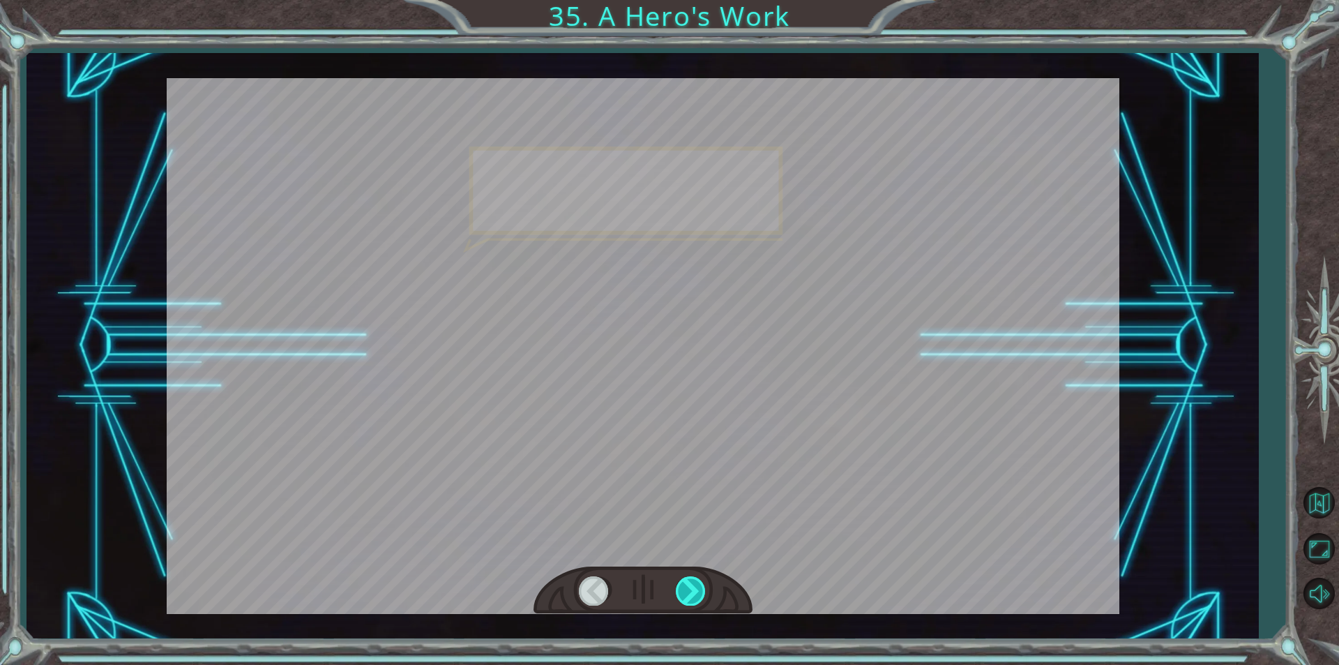
click at [695, 599] on div at bounding box center [691, 590] width 31 height 29
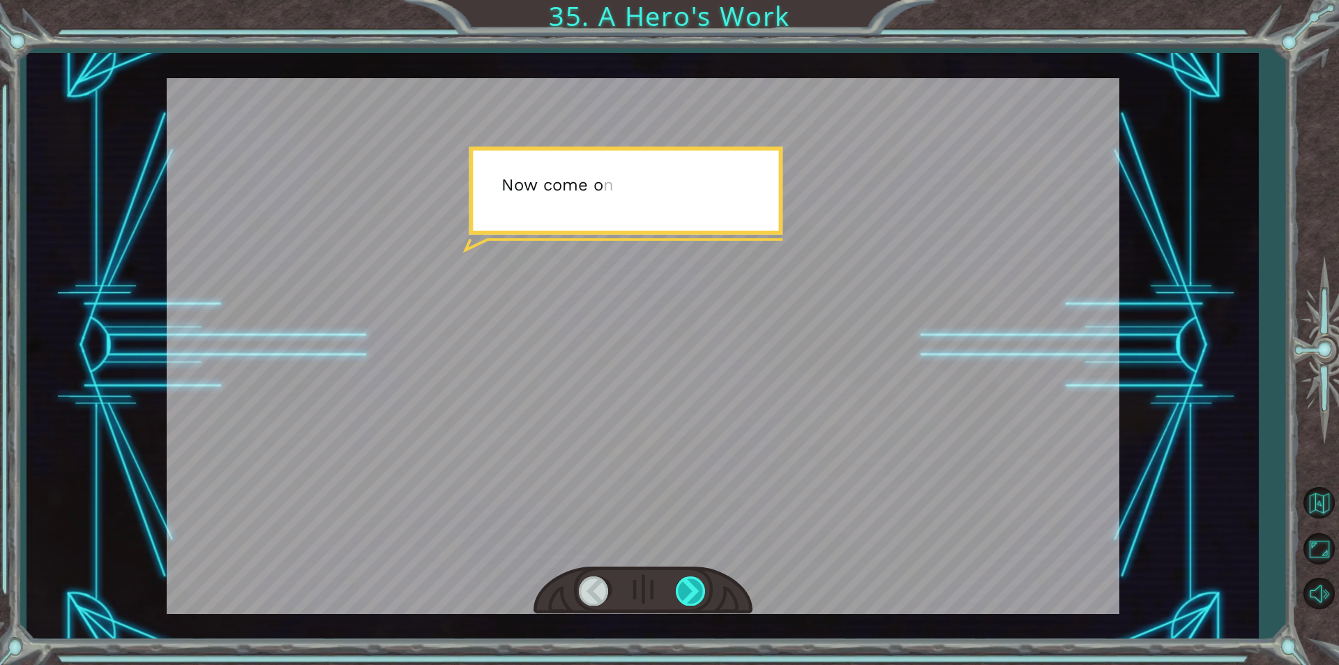
click at [695, 599] on div at bounding box center [691, 590] width 31 height 29
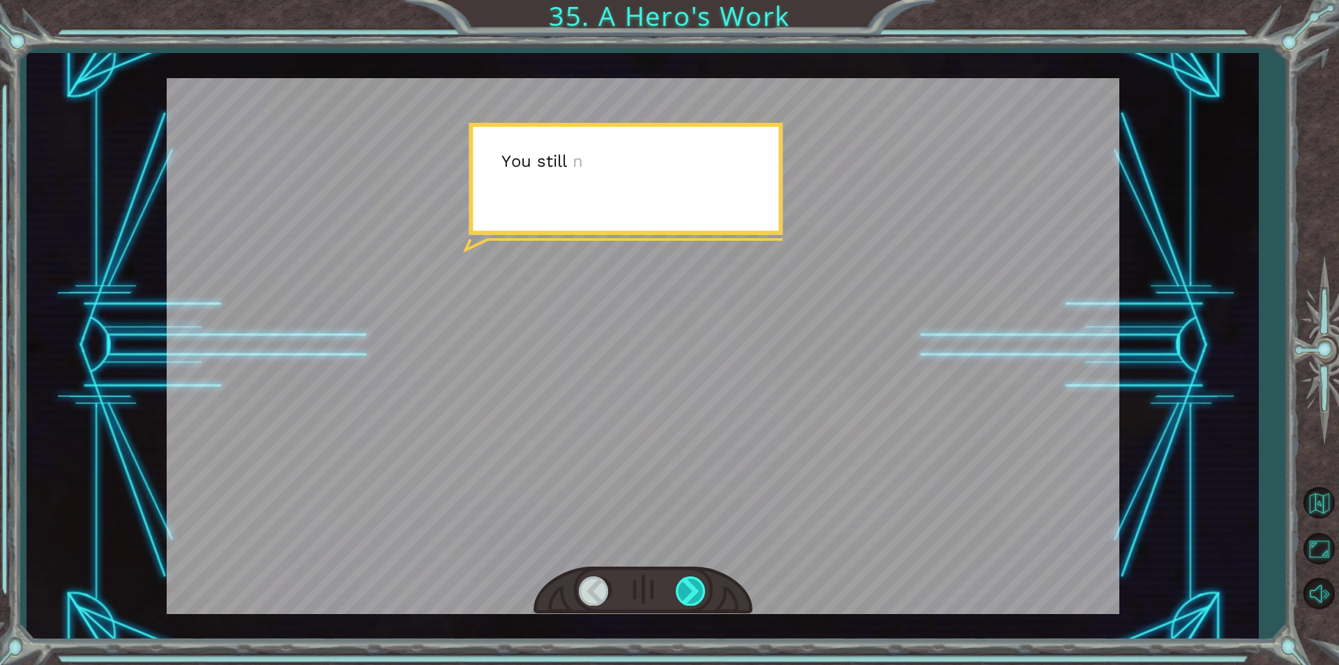
click at [695, 599] on div at bounding box center [691, 590] width 31 height 29
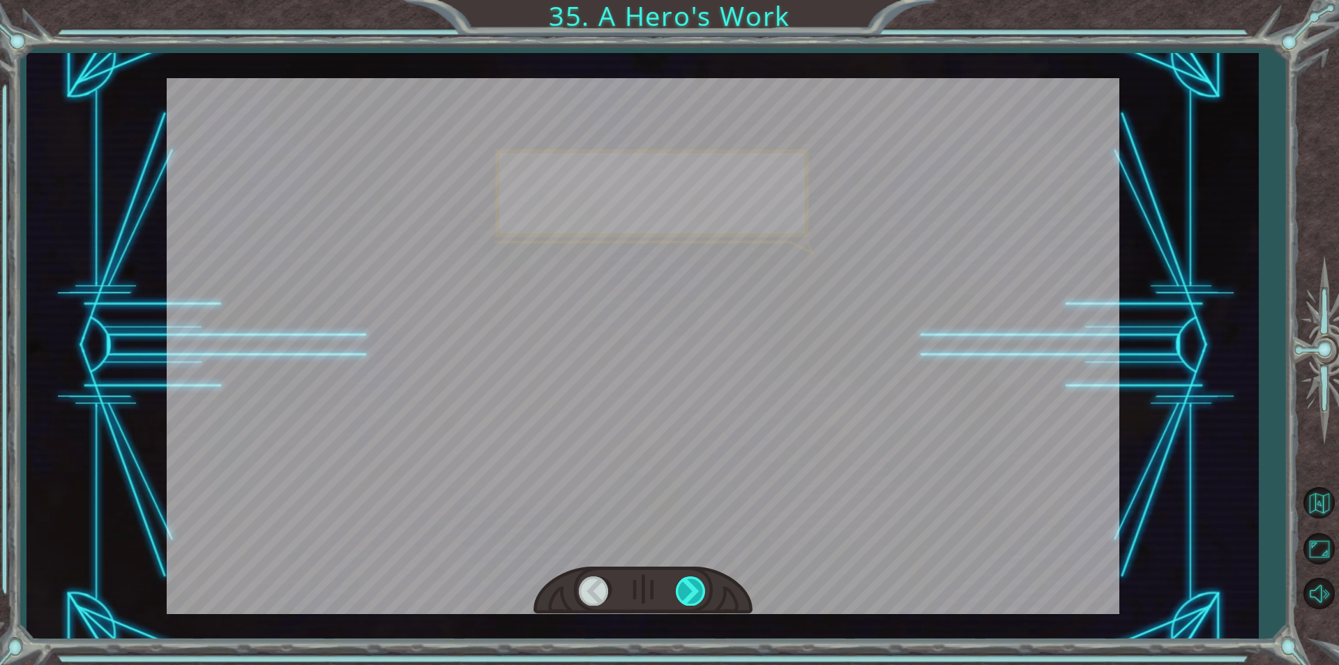
click at [695, 599] on div at bounding box center [691, 590] width 31 height 29
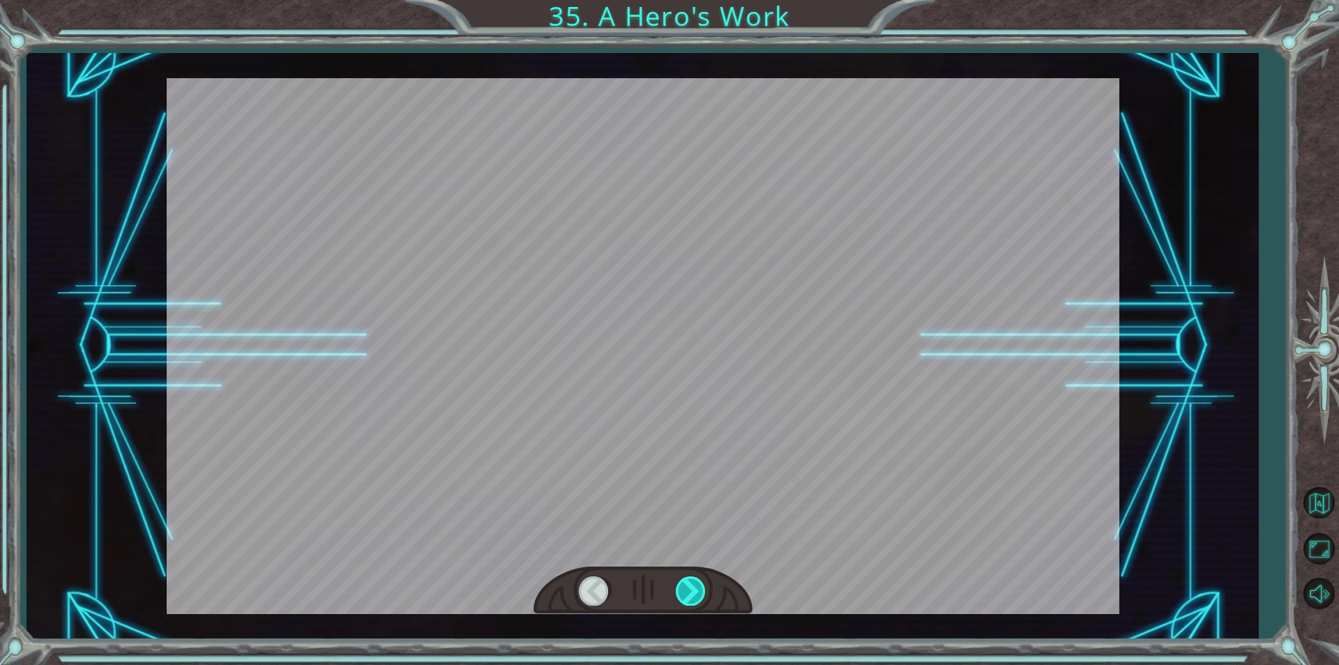
click at [695, 599] on div at bounding box center [691, 590] width 31 height 29
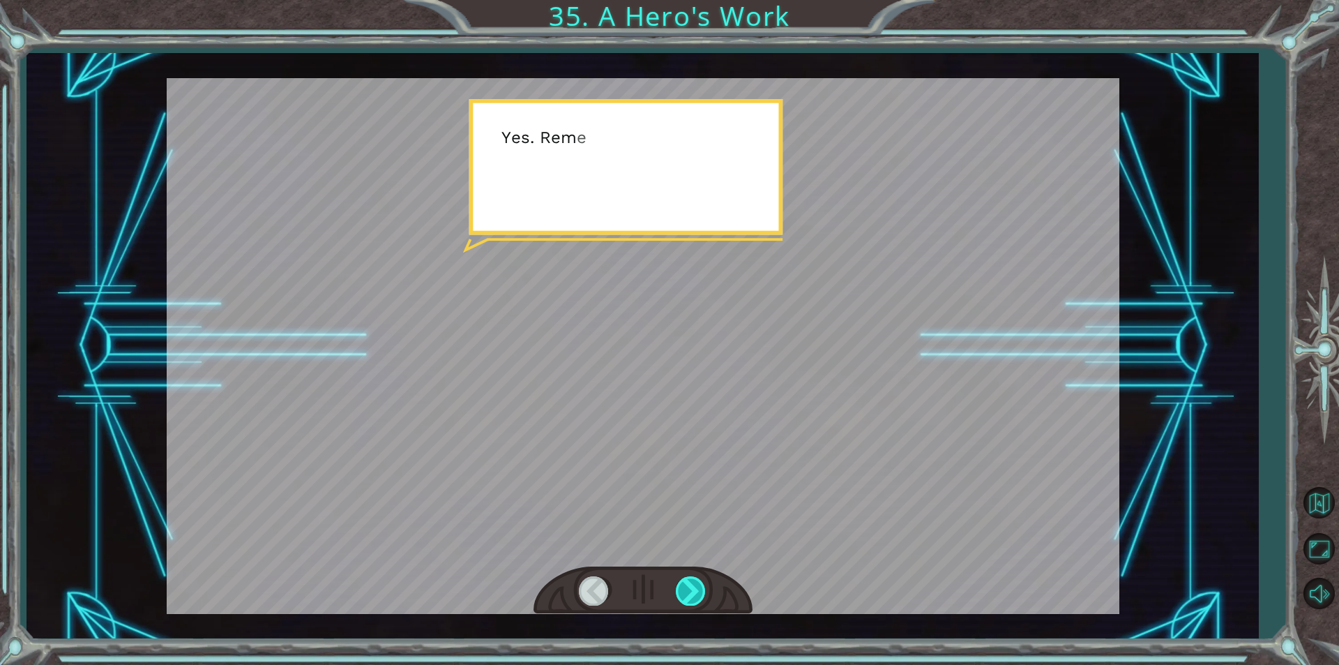
click at [695, 599] on div at bounding box center [691, 590] width 31 height 29
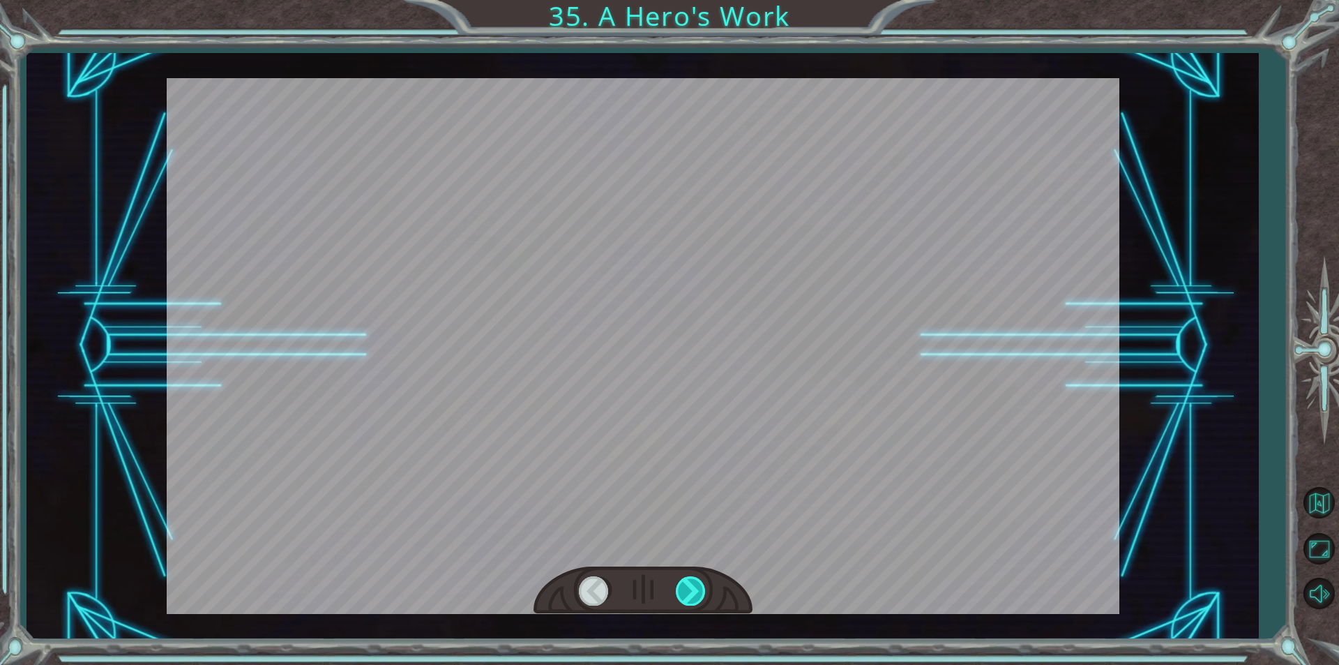
click at [695, 599] on div at bounding box center [691, 590] width 31 height 29
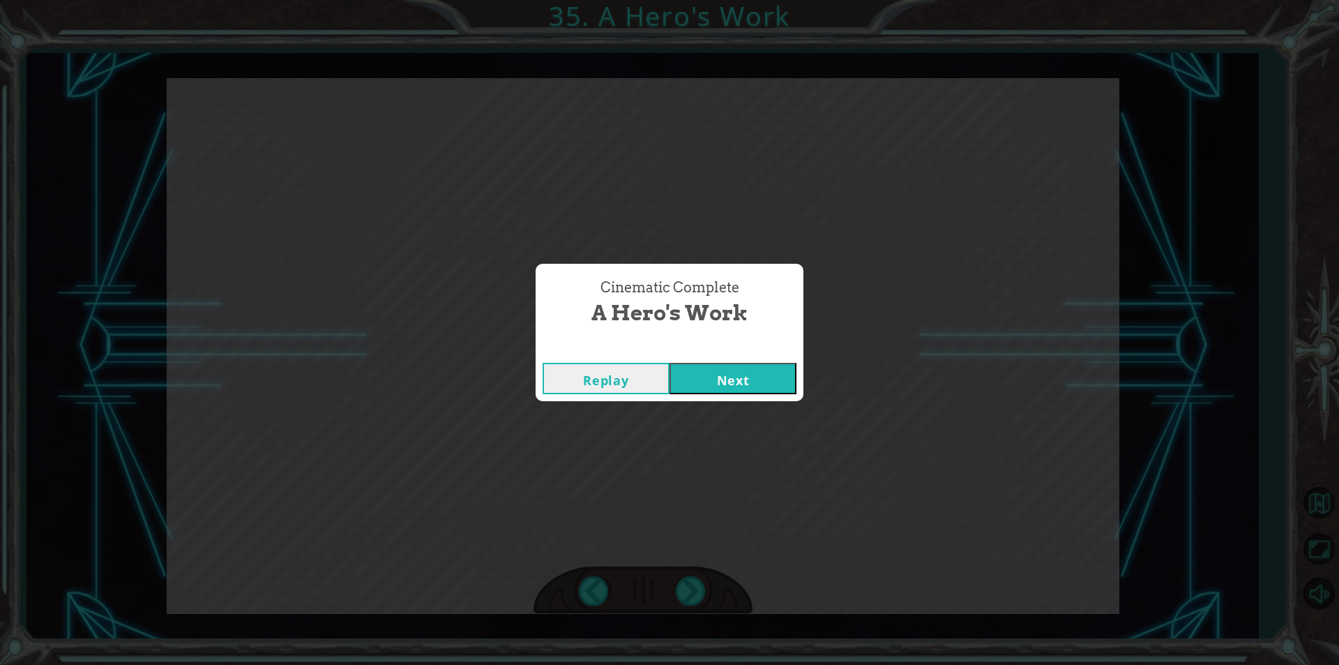
click at [743, 372] on button "Next" at bounding box center [732, 378] width 127 height 31
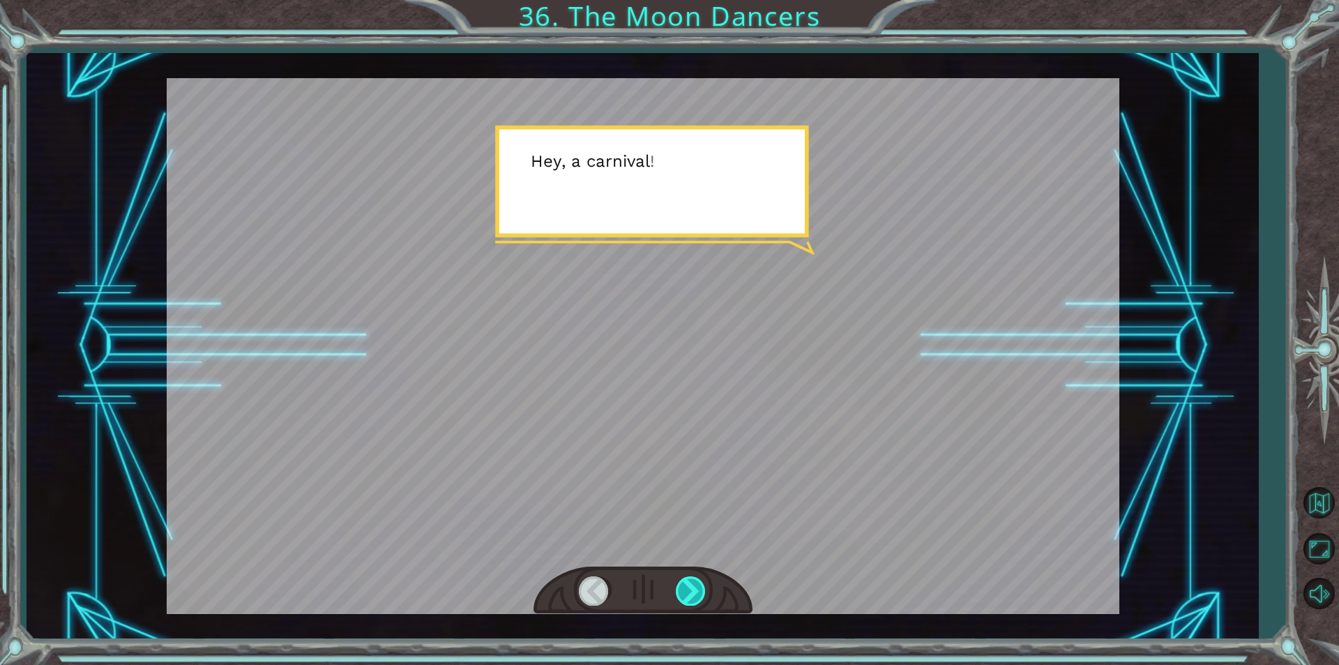
click at [697, 588] on div at bounding box center [691, 590] width 31 height 29
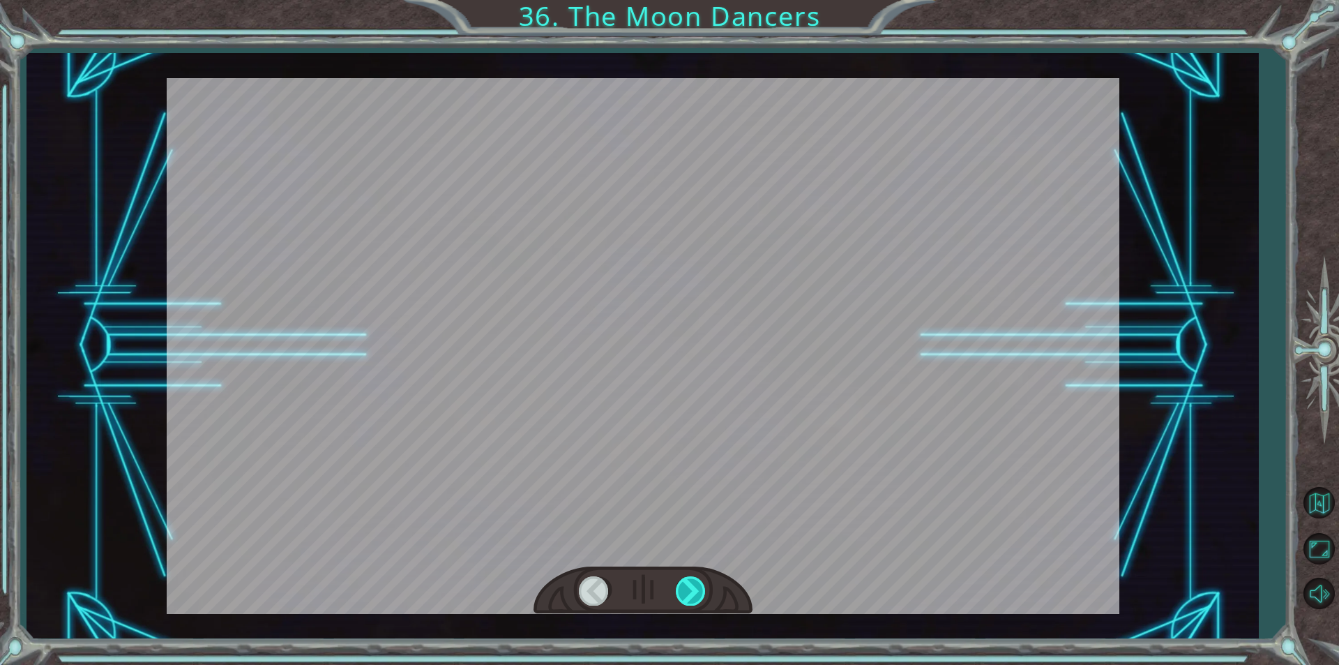
click at [697, 588] on div at bounding box center [691, 590] width 31 height 29
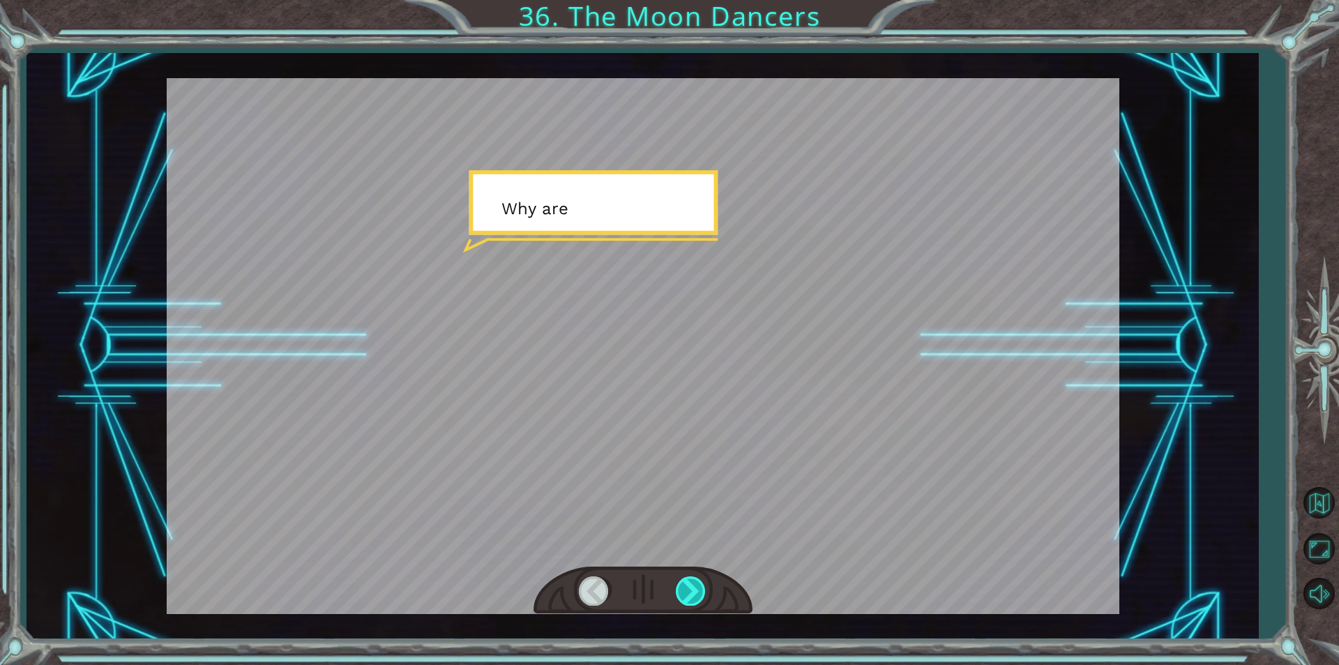
click at [697, 588] on div at bounding box center [691, 590] width 31 height 29
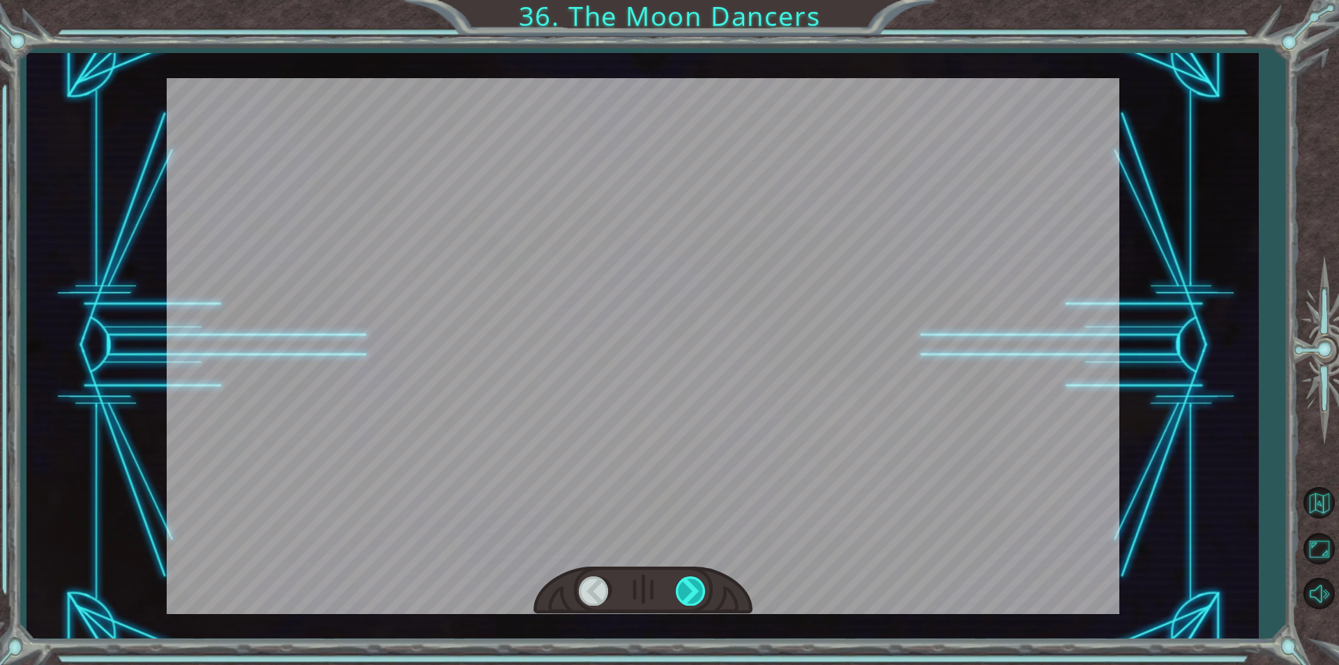
click at [697, 588] on div at bounding box center [691, 590] width 31 height 29
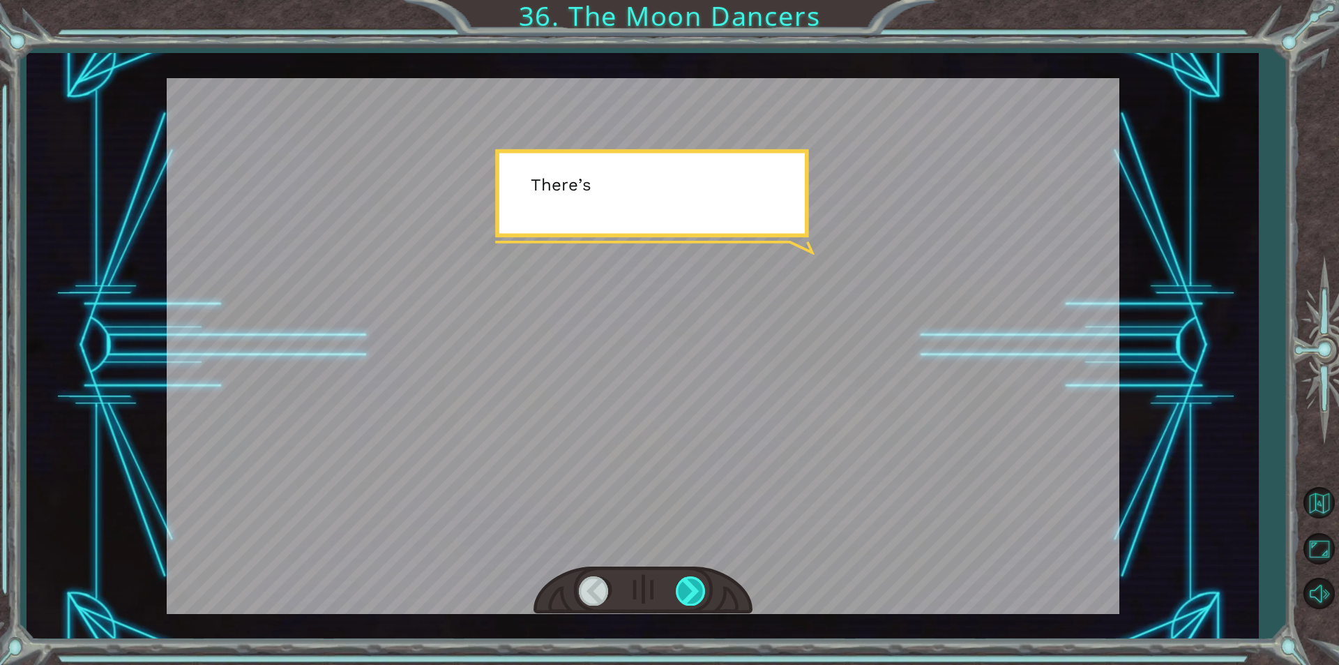
click at [697, 588] on div at bounding box center [691, 590] width 31 height 29
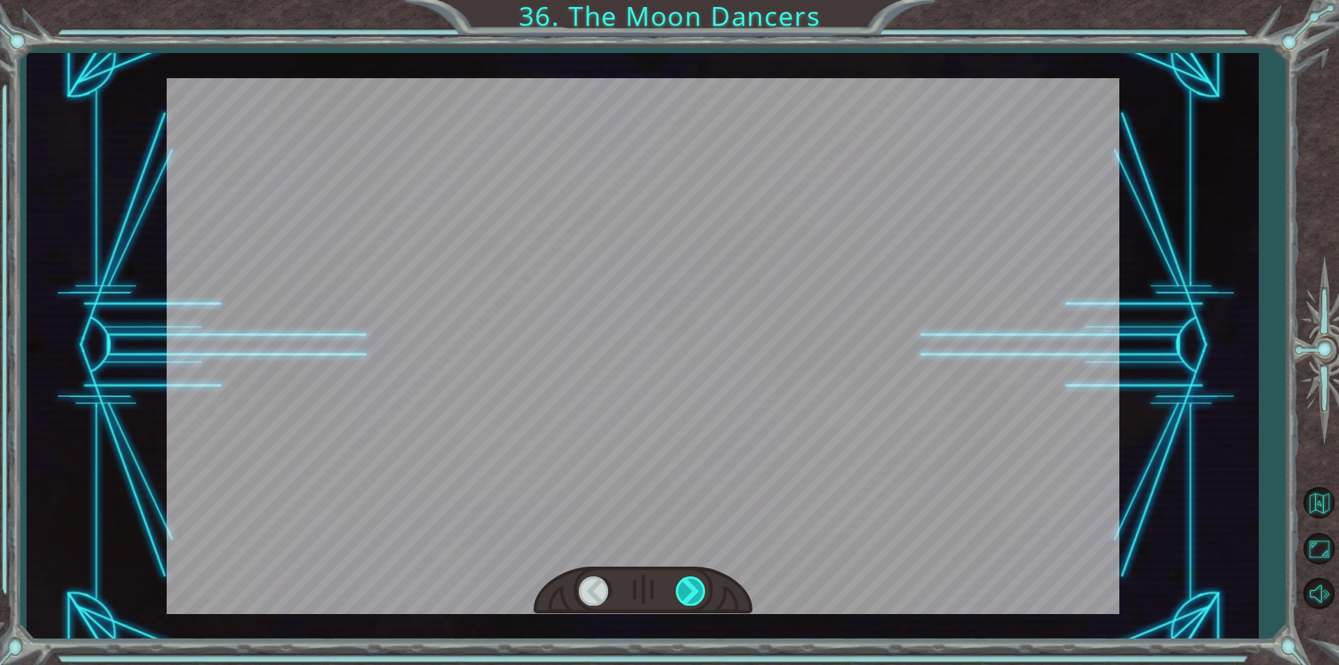
click at [697, 588] on div at bounding box center [691, 590] width 31 height 29
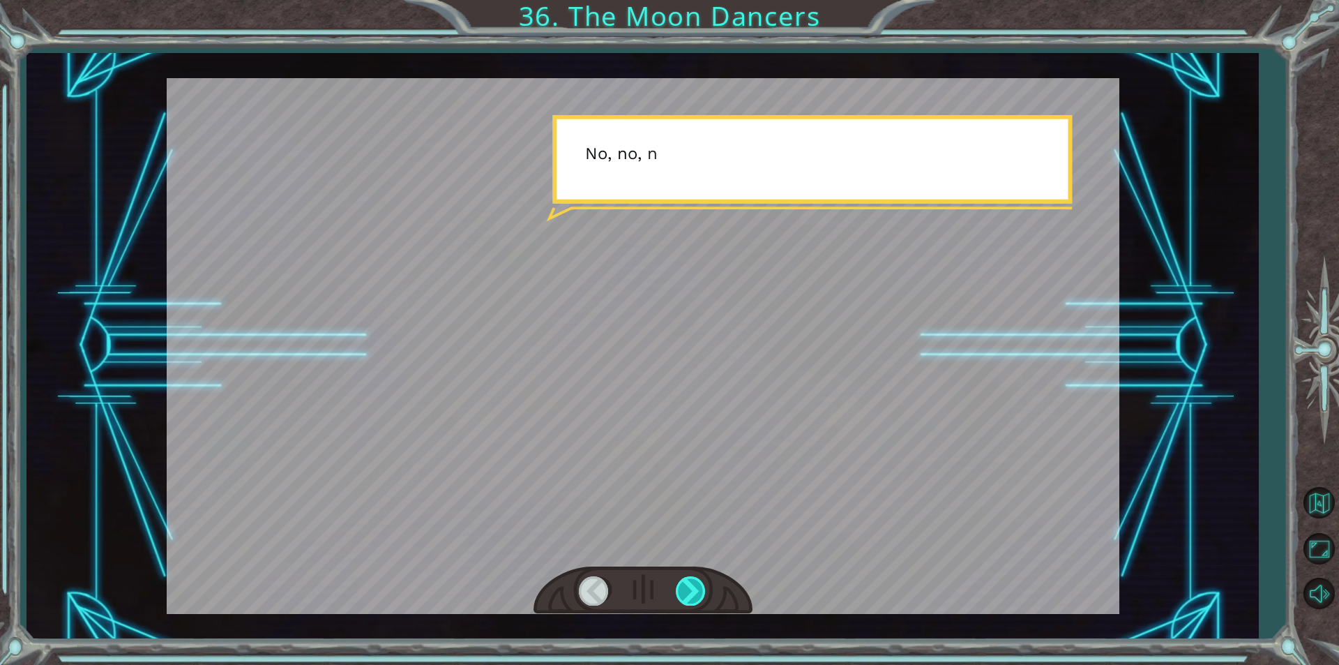
click at [697, 588] on div at bounding box center [691, 590] width 31 height 29
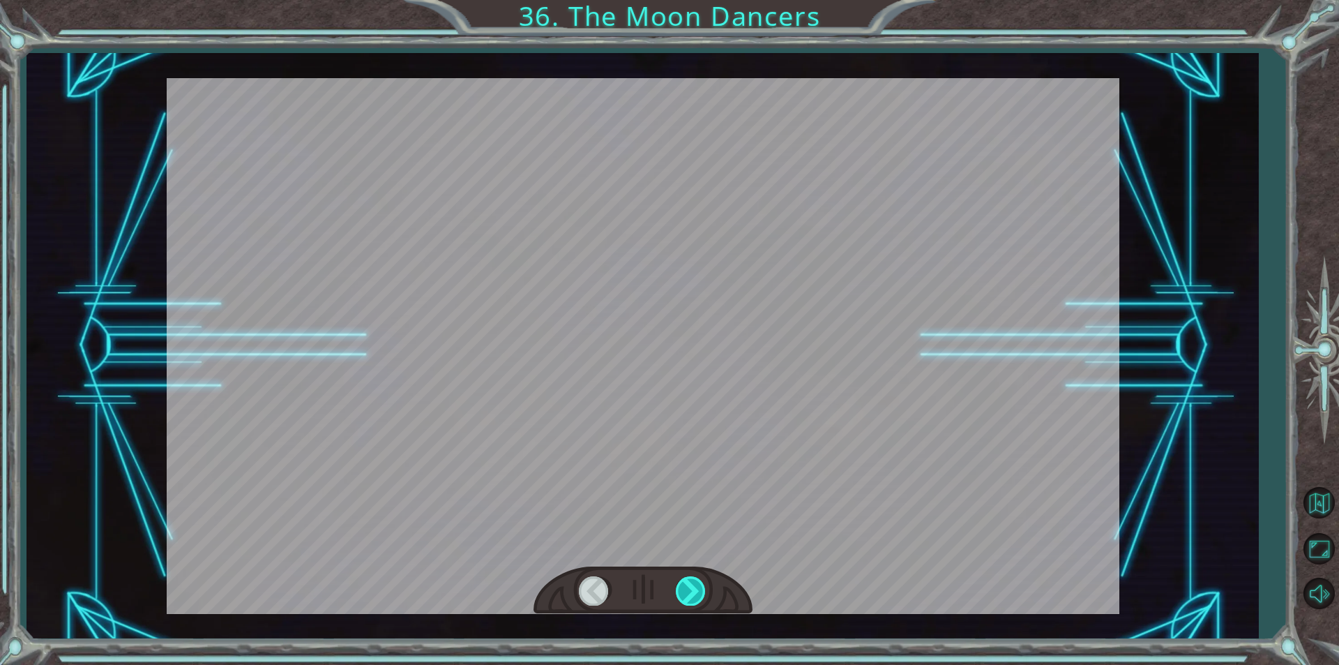
click at [697, 588] on div at bounding box center [691, 590] width 31 height 29
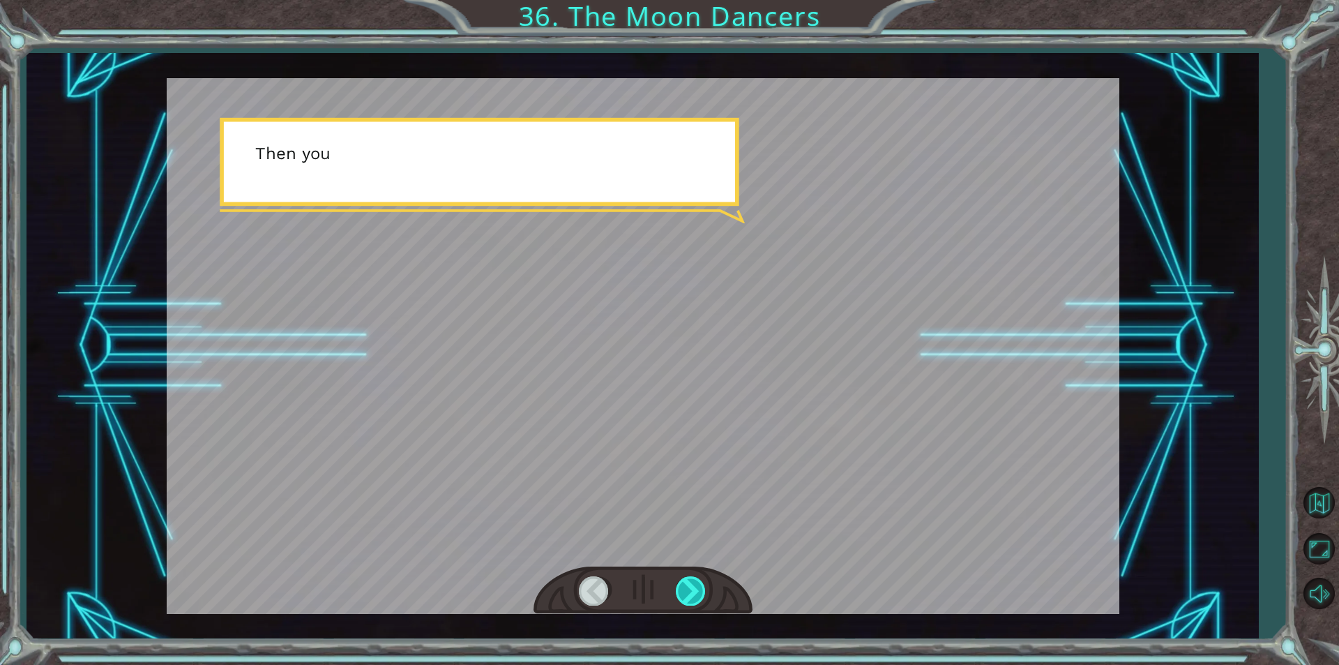
click at [697, 588] on div at bounding box center [691, 590] width 31 height 29
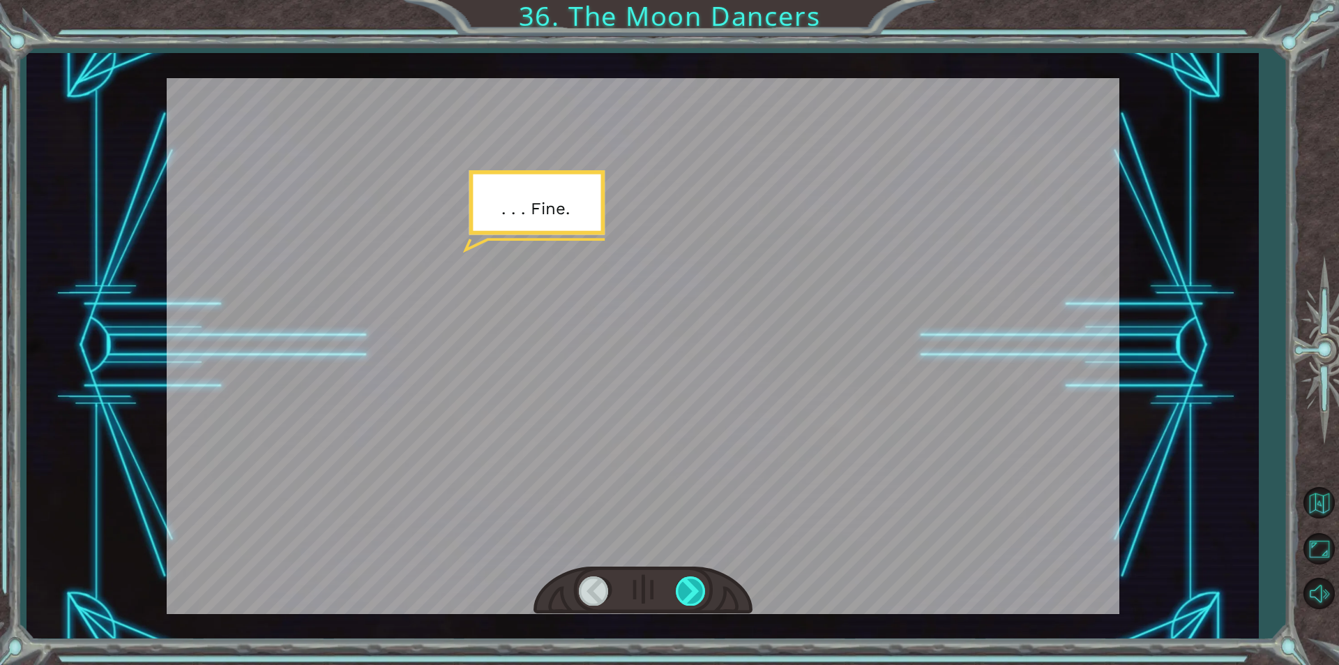
click at [697, 588] on div at bounding box center [691, 590] width 31 height 29
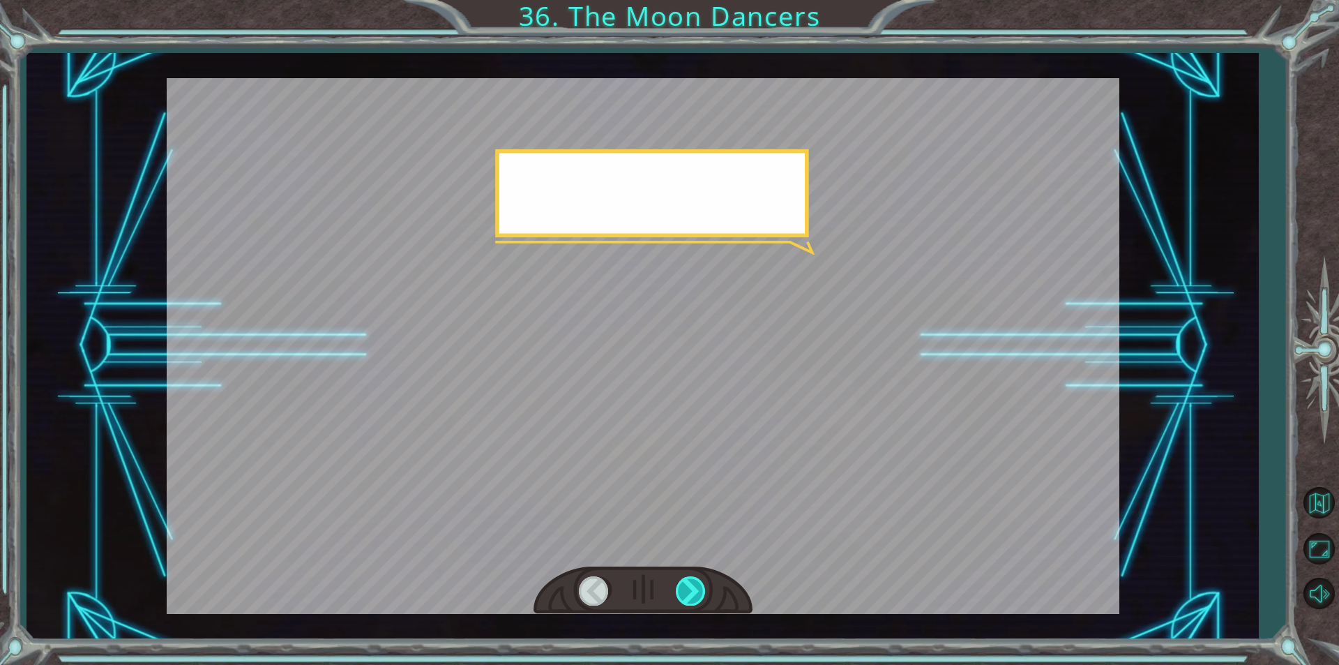
click at [697, 588] on div at bounding box center [691, 590] width 31 height 29
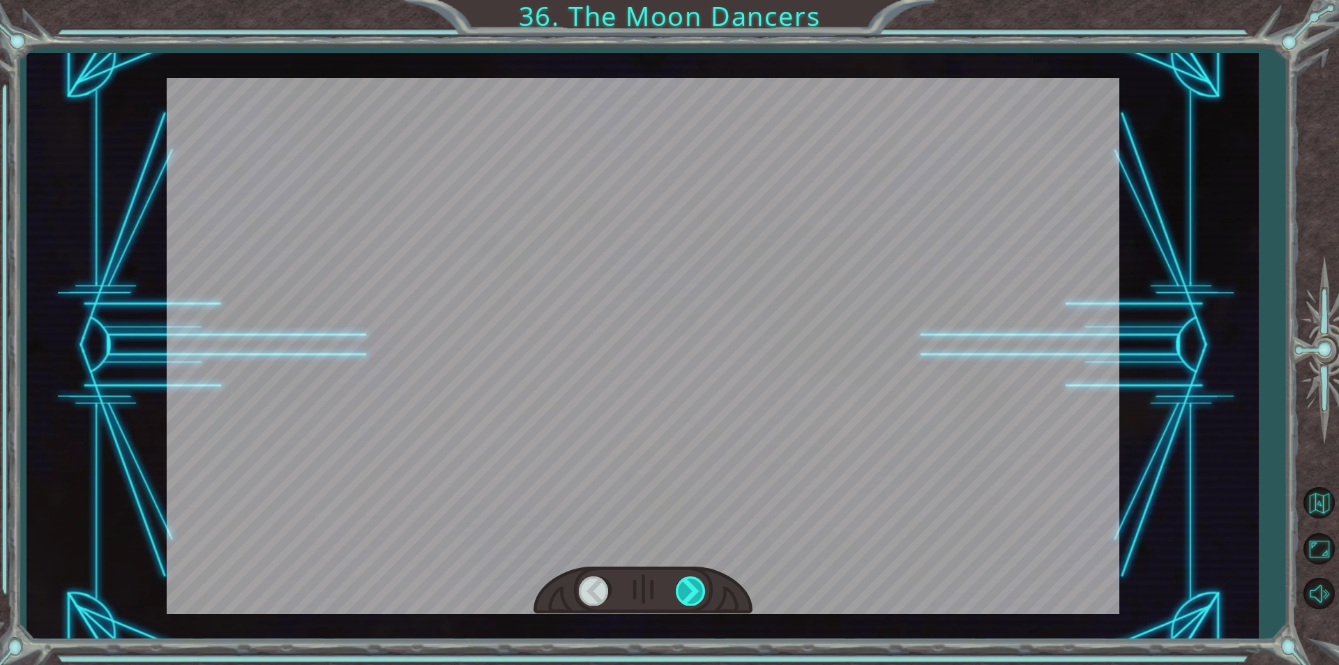
click at [697, 588] on div at bounding box center [691, 590] width 31 height 29
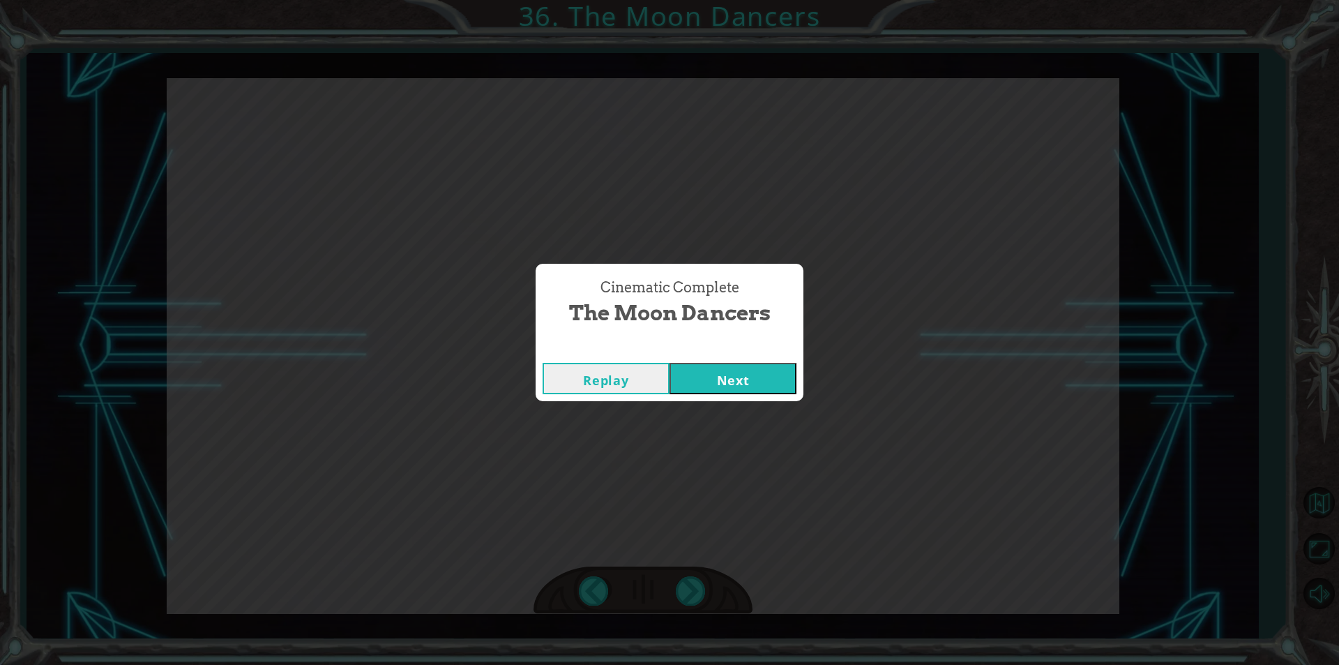
click at [713, 367] on button "Next" at bounding box center [732, 378] width 127 height 31
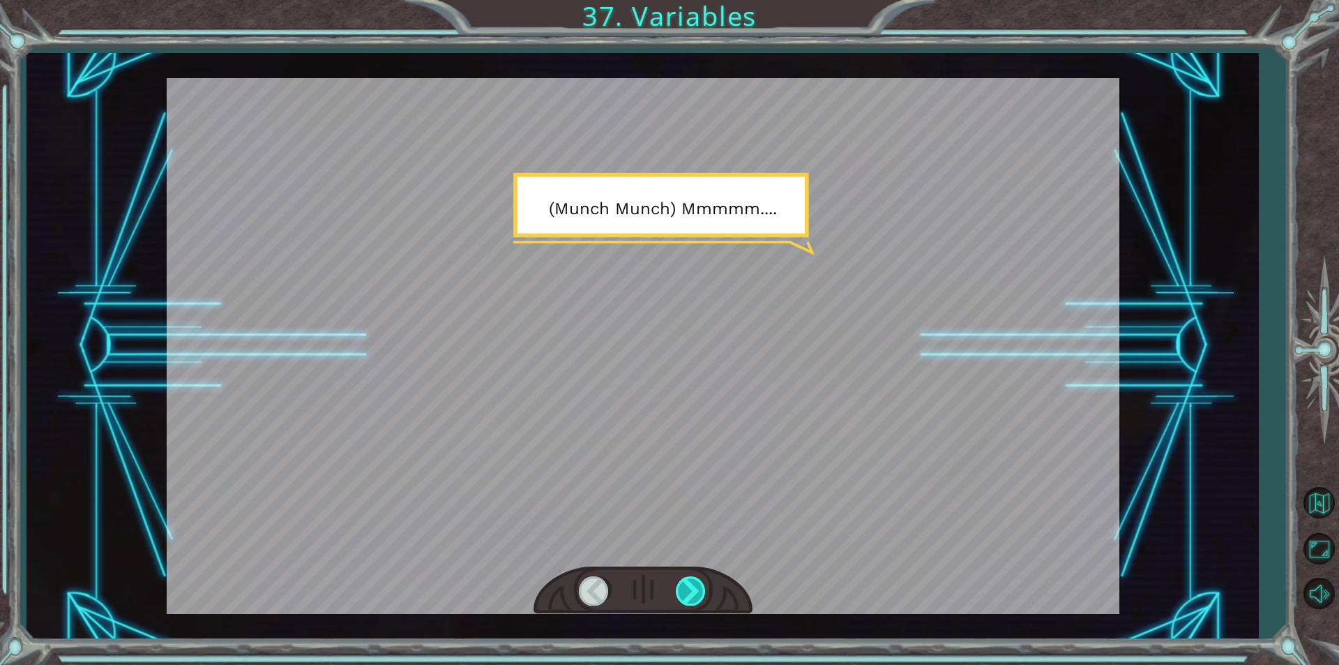
drag, startPoint x: 703, startPoint y: 575, endPoint x: 698, endPoint y: 587, distance: 12.8
click at [699, 584] on div at bounding box center [642, 590] width 219 height 48
click at [698, 587] on div at bounding box center [691, 590] width 31 height 29
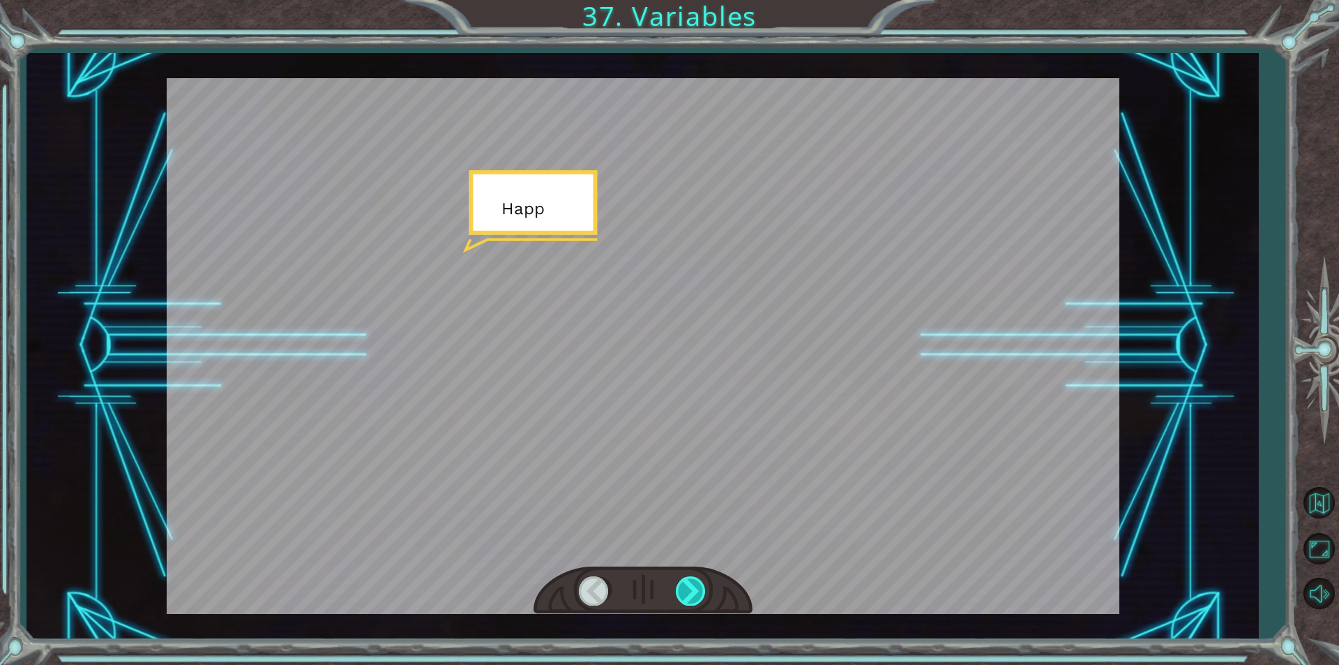
click at [698, 587] on div at bounding box center [691, 590] width 31 height 29
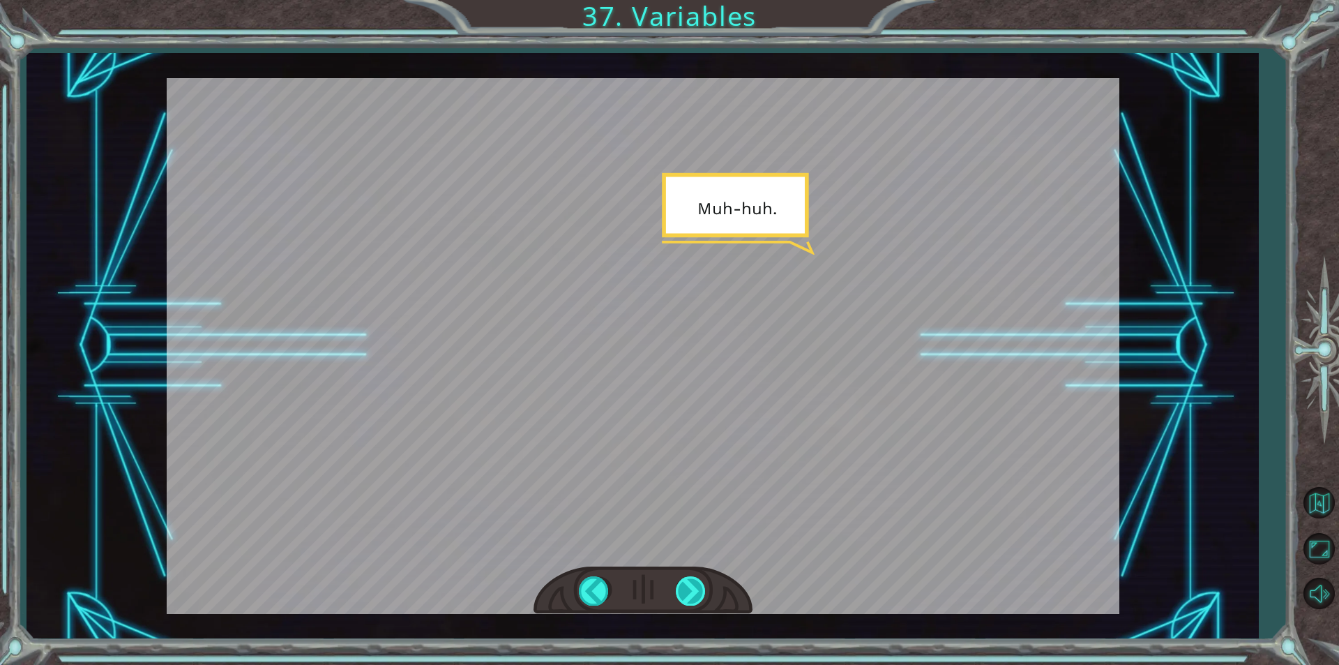
click at [698, 587] on div at bounding box center [691, 590] width 31 height 29
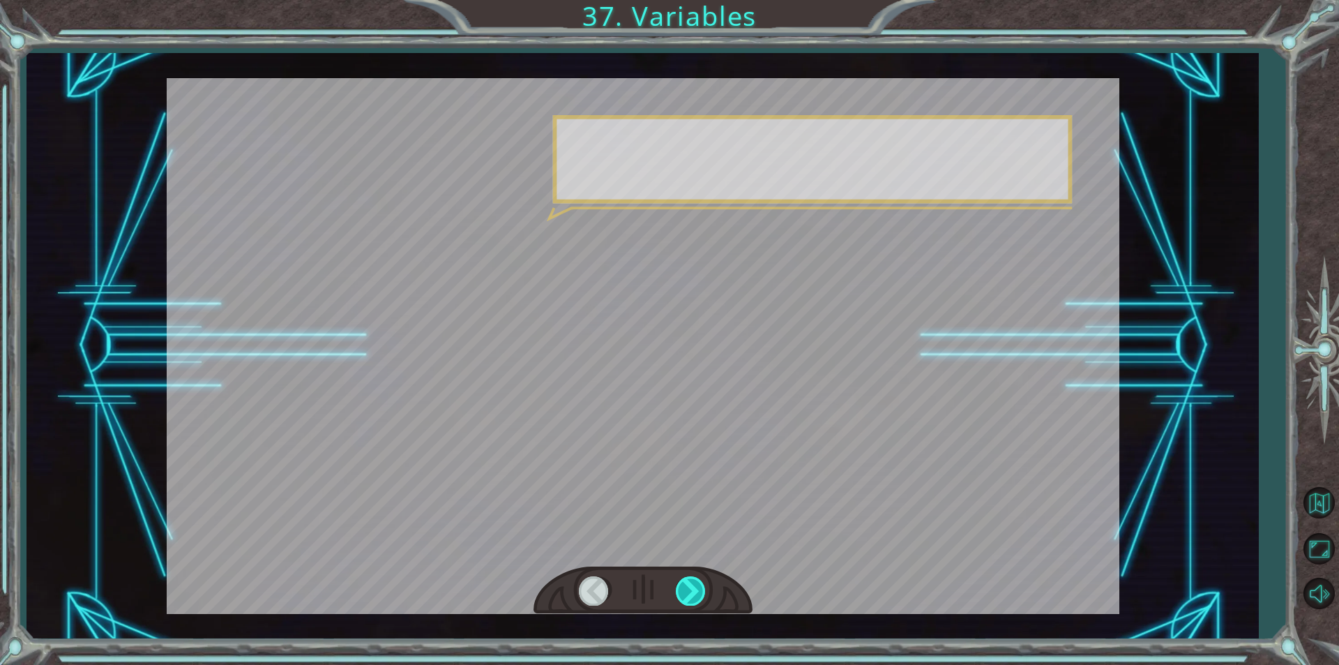
click at [698, 587] on div at bounding box center [691, 590] width 31 height 29
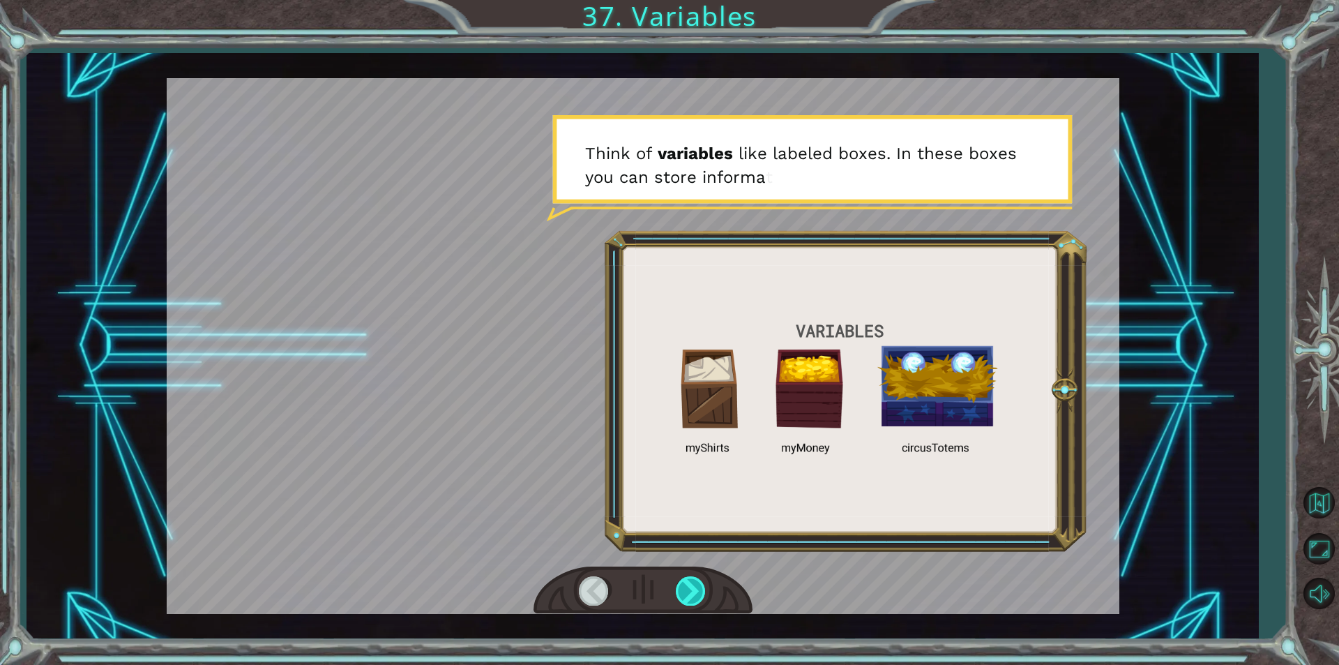
click at [698, 587] on div at bounding box center [691, 590] width 31 height 29
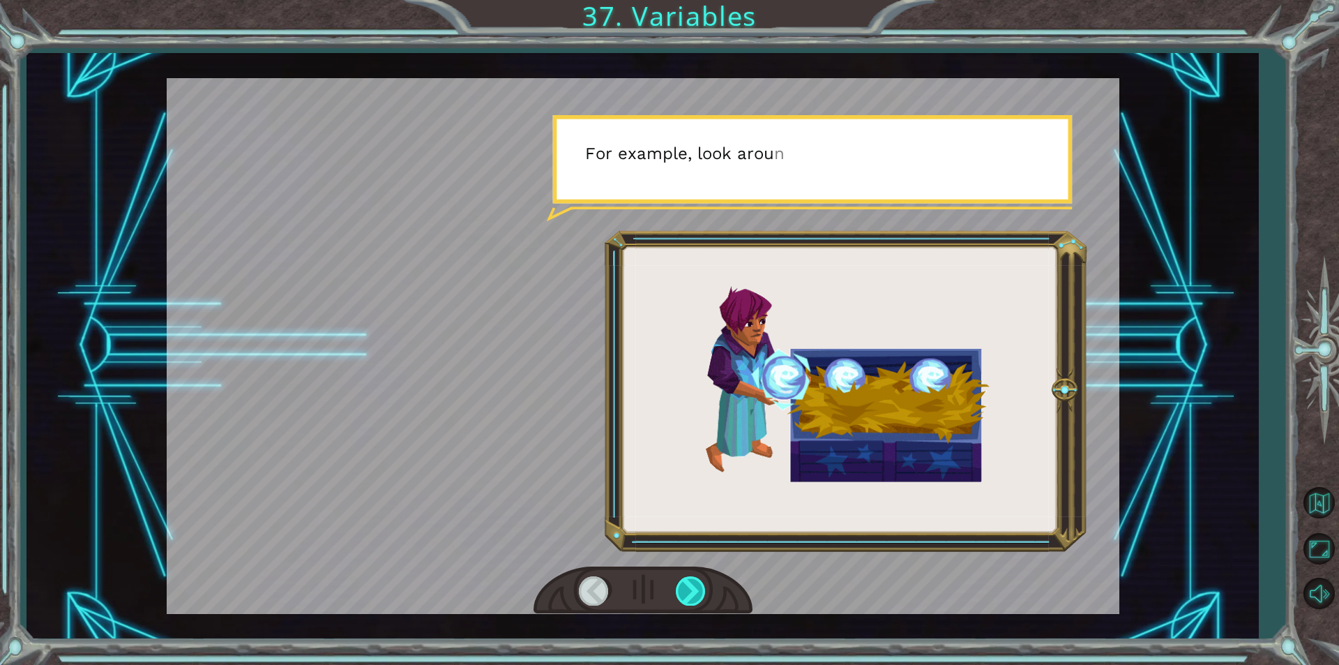
click at [697, 598] on div at bounding box center [691, 590] width 31 height 29
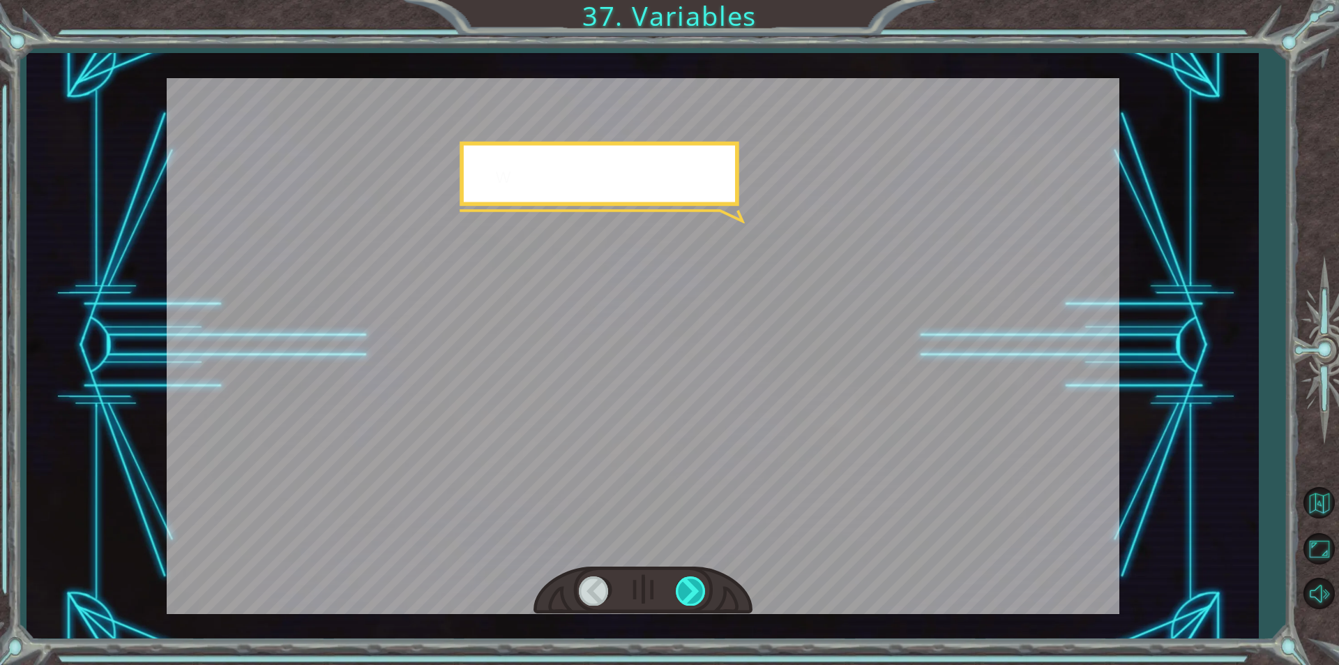
click at [697, 598] on div at bounding box center [691, 590] width 31 height 29
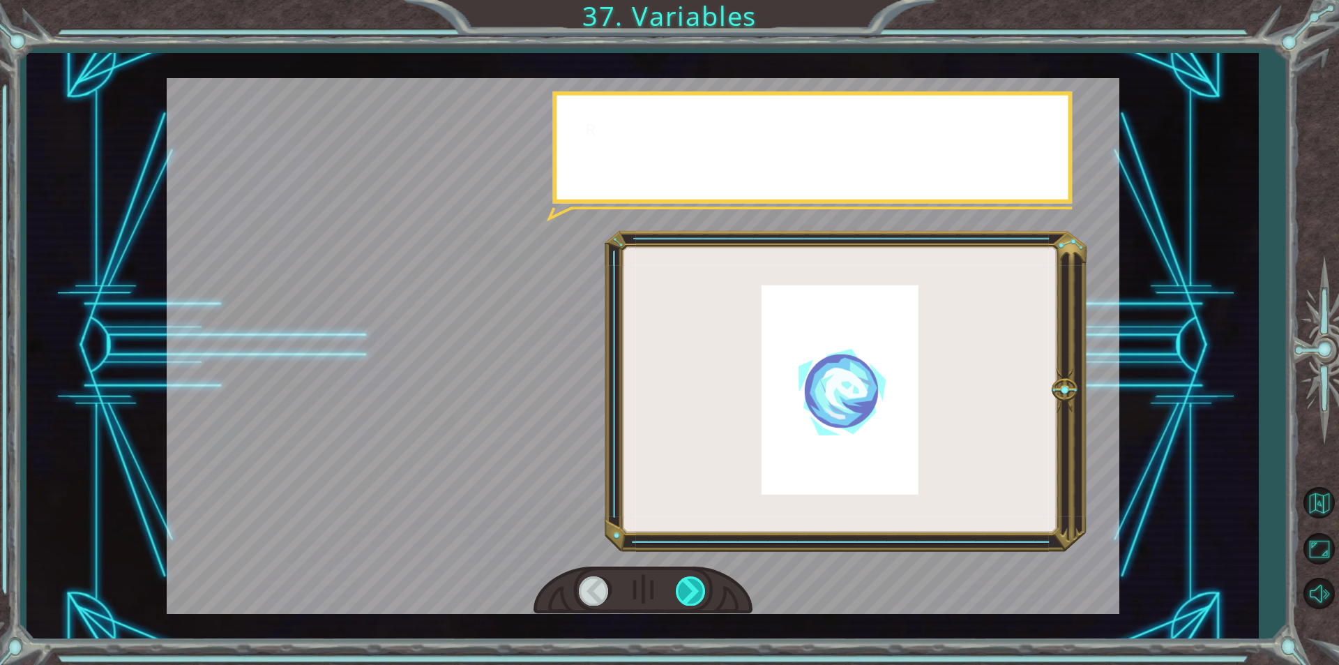
click at [697, 598] on div at bounding box center [691, 590] width 31 height 29
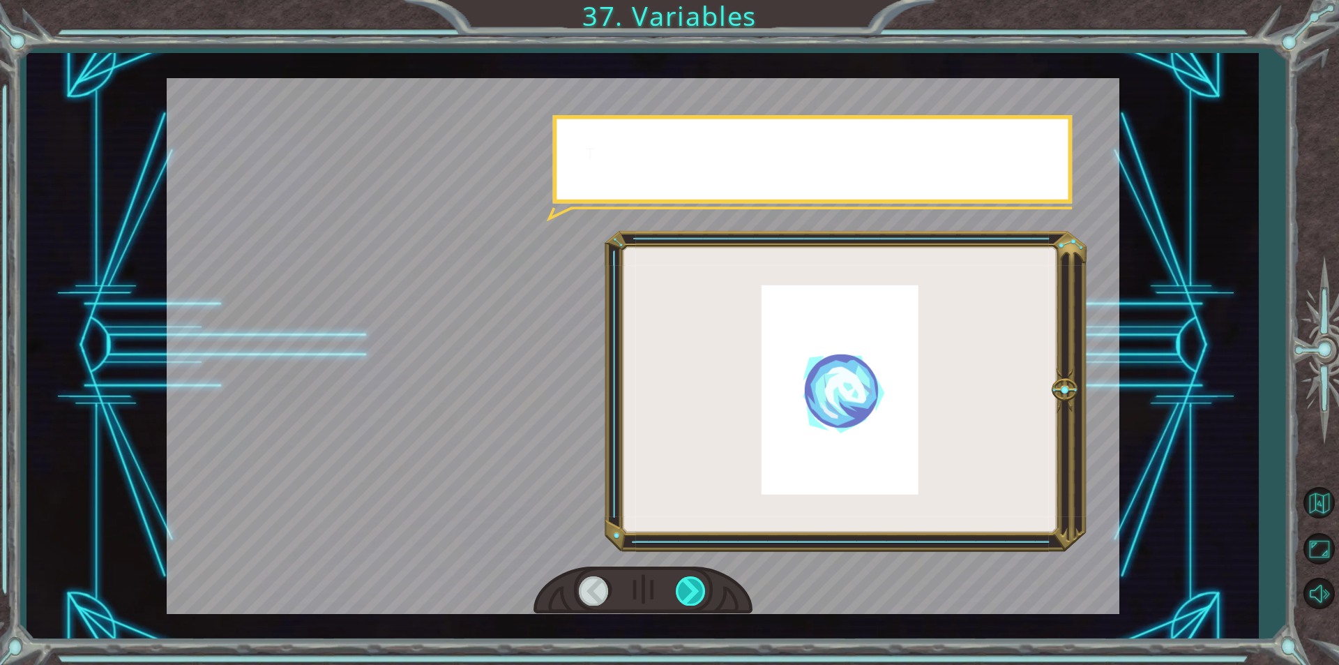
click at [697, 598] on div at bounding box center [691, 590] width 31 height 29
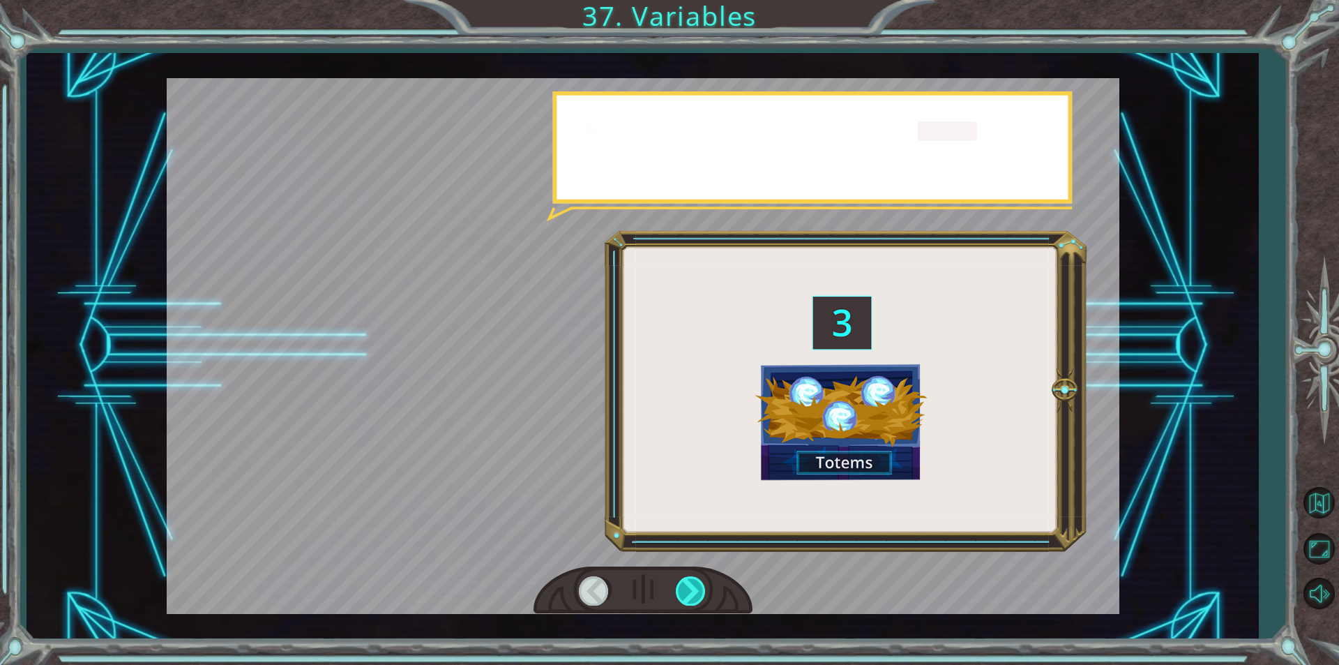
click at [697, 598] on div at bounding box center [691, 590] width 31 height 29
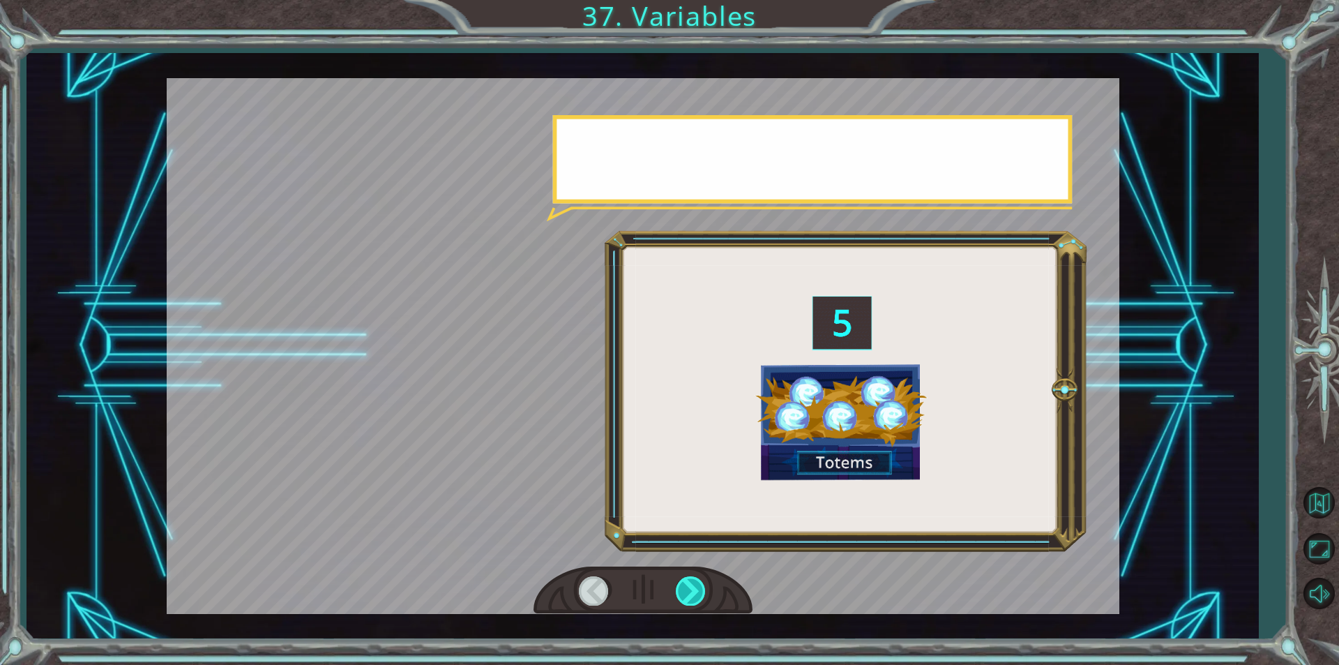
click at [697, 598] on div at bounding box center [691, 590] width 31 height 29
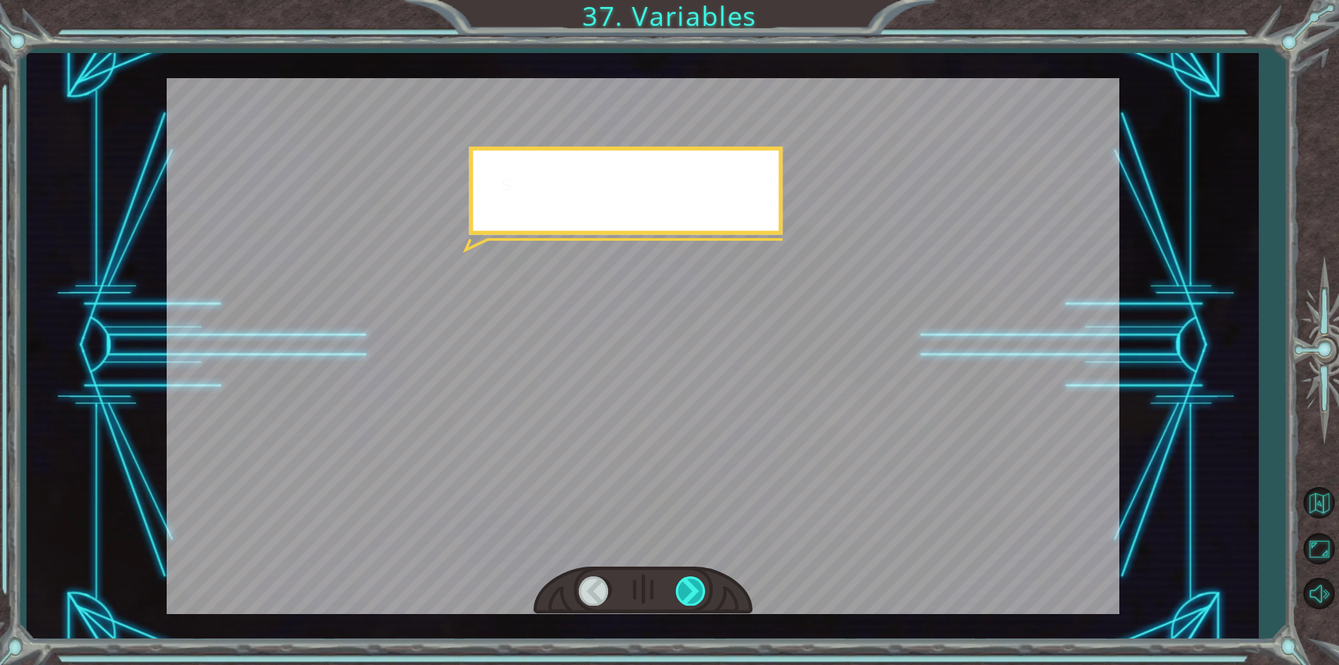
click at [697, 598] on div at bounding box center [691, 590] width 31 height 29
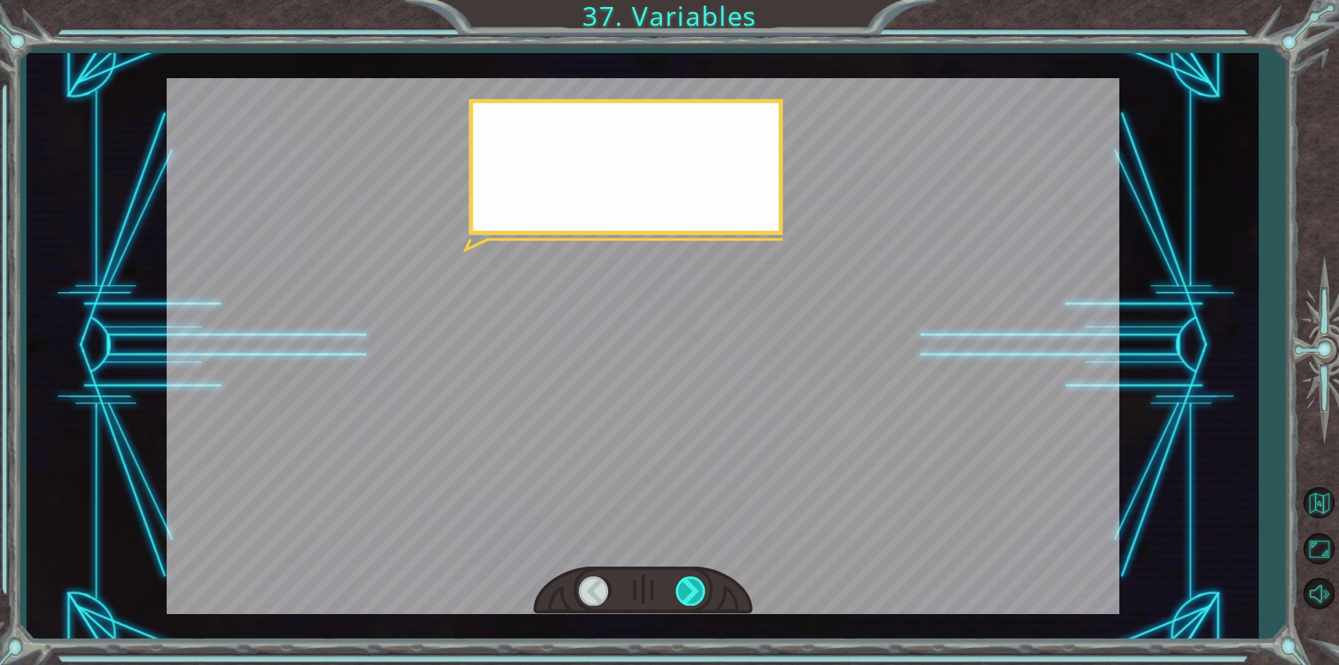
click at [697, 598] on div at bounding box center [691, 590] width 31 height 29
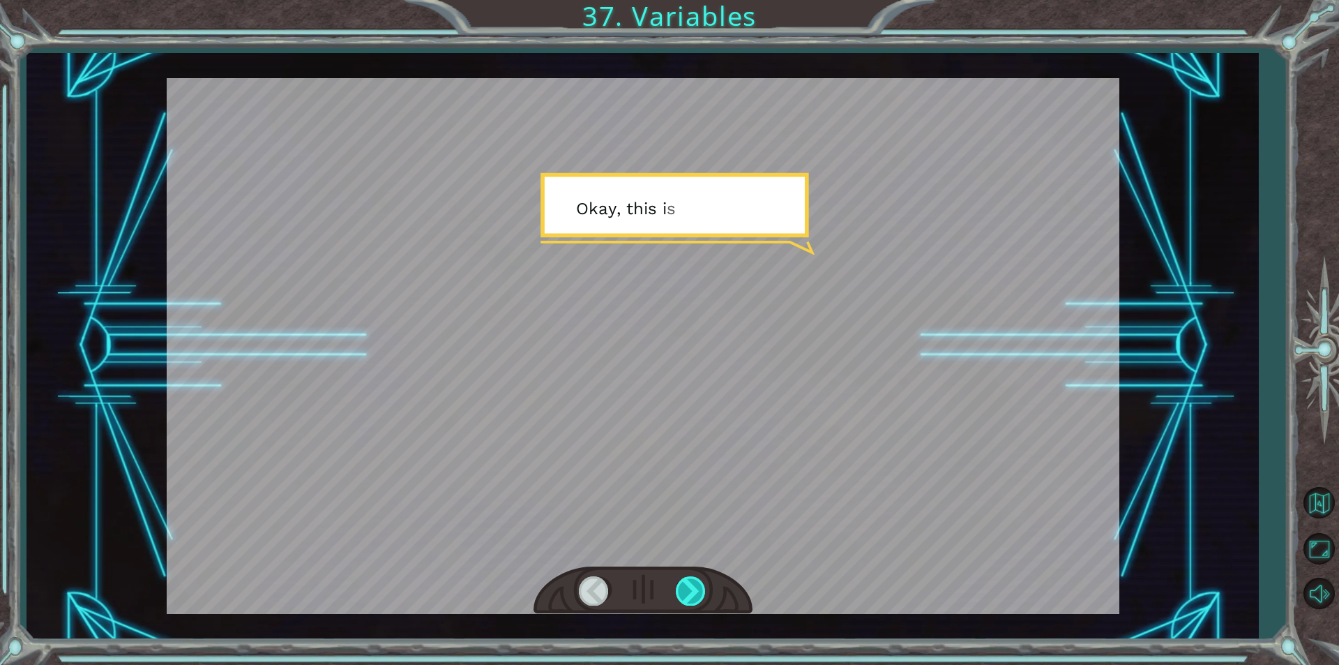
click at [697, 598] on div at bounding box center [691, 590] width 31 height 29
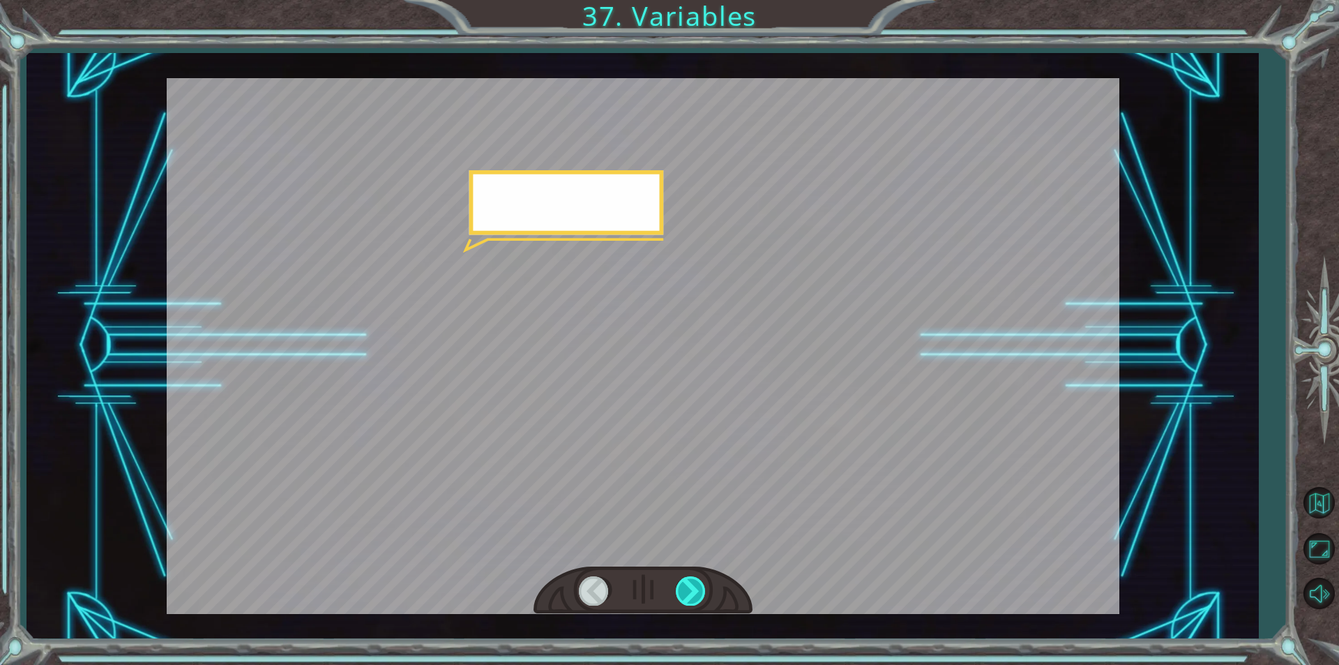
click at [697, 598] on div at bounding box center [691, 590] width 31 height 29
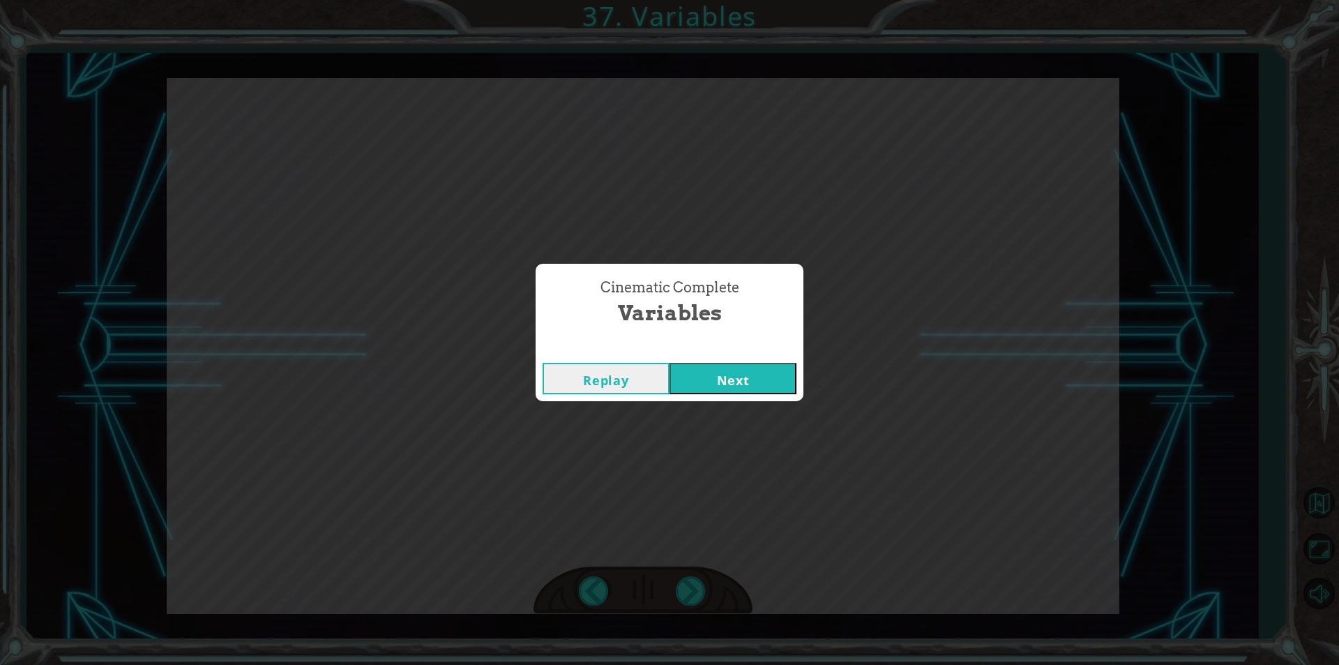
click at [700, 387] on button "Next" at bounding box center [732, 378] width 127 height 31
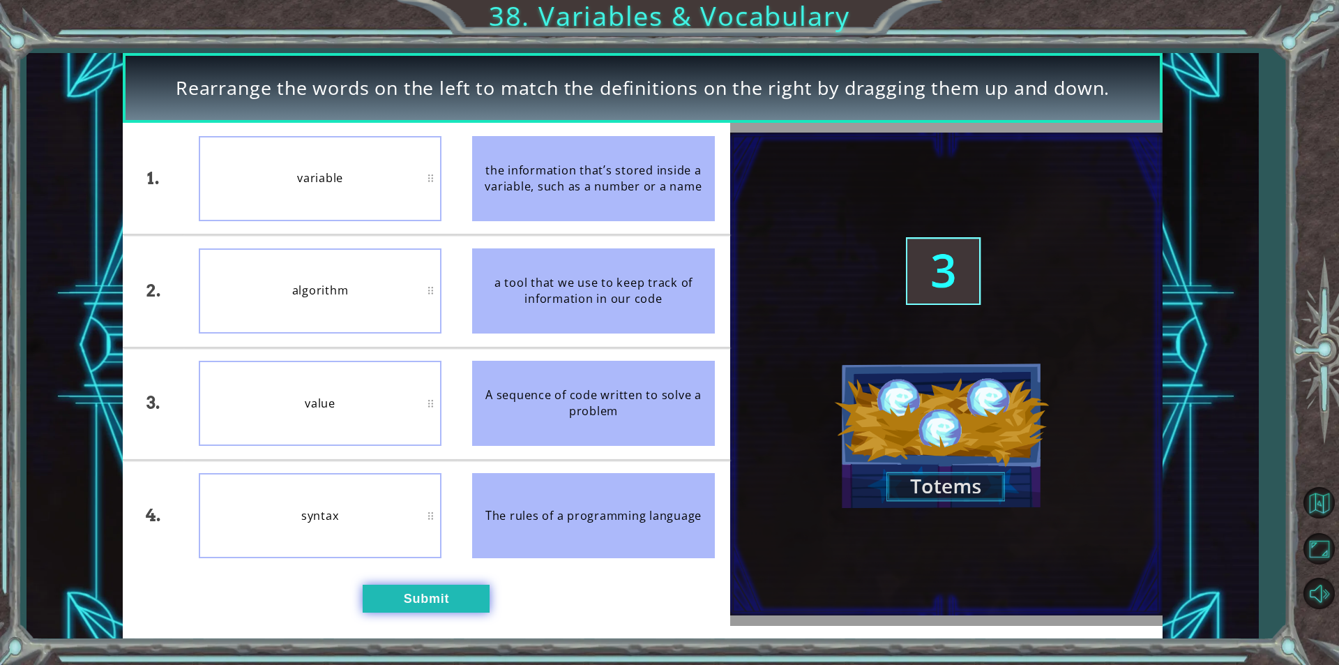
click at [460, 594] on button "Submit" at bounding box center [426, 598] width 127 height 28
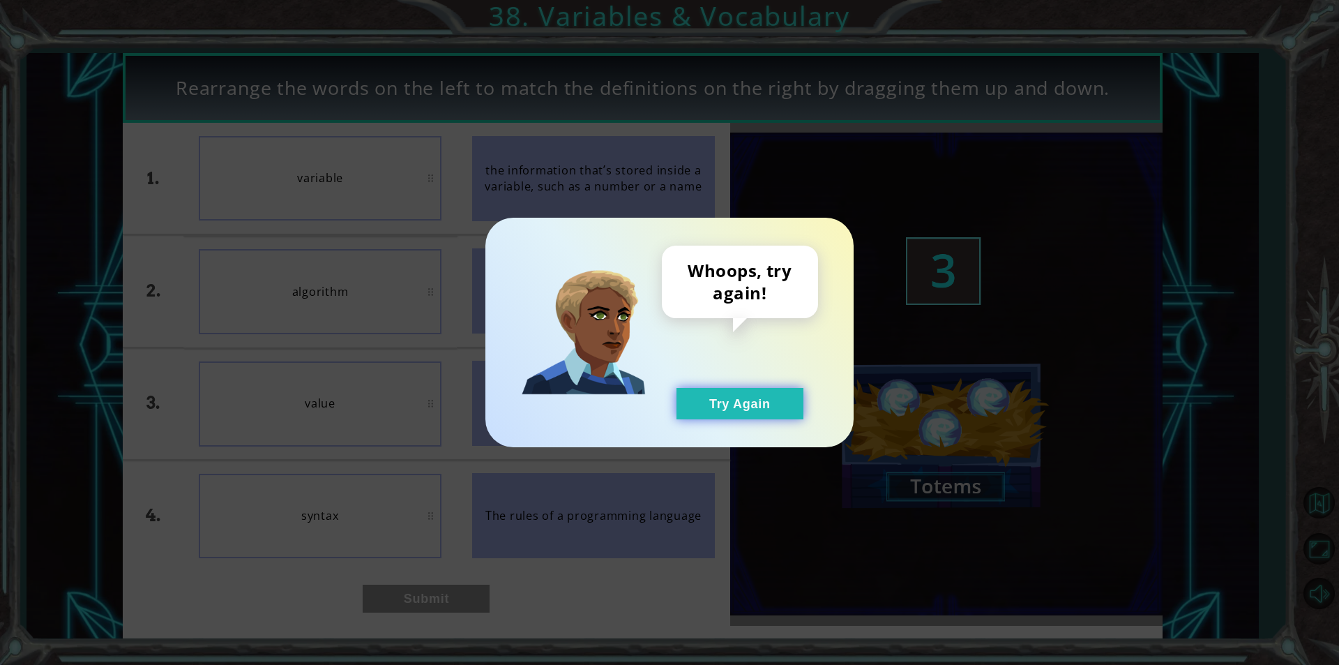
click at [716, 397] on button "Try Again" at bounding box center [739, 403] width 127 height 31
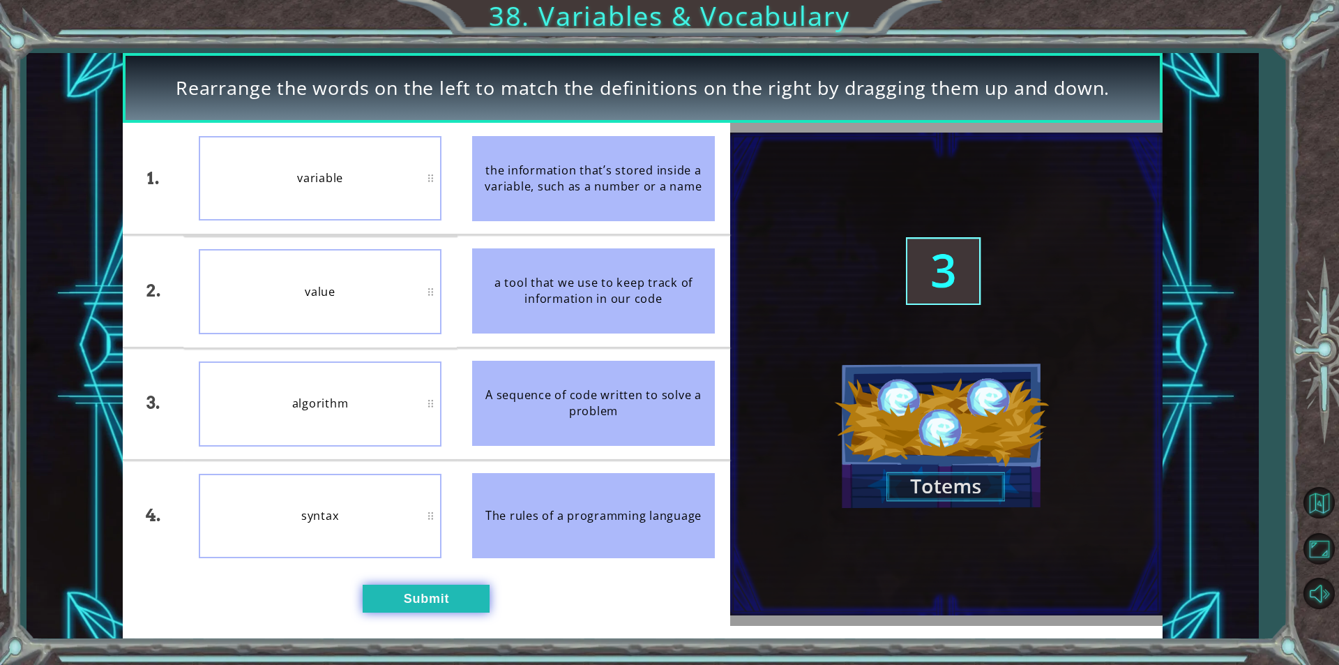
click at [443, 595] on button "Submit" at bounding box center [426, 598] width 127 height 28
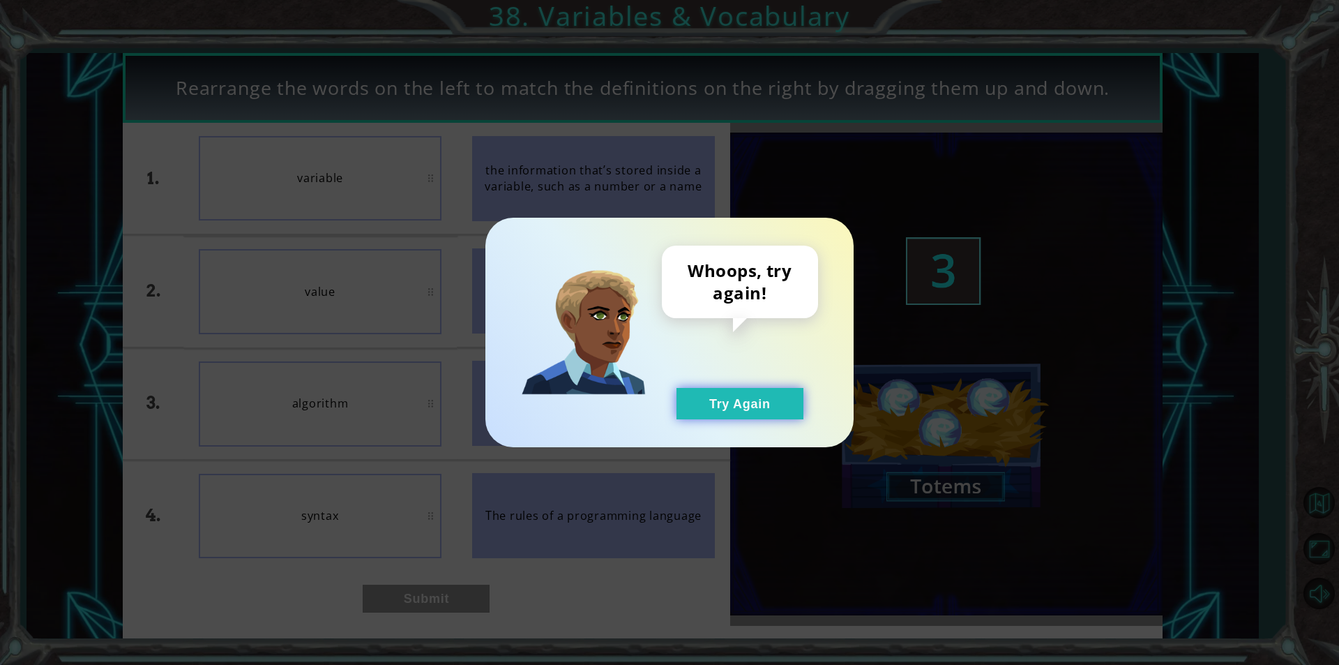
click at [778, 394] on button "Try Again" at bounding box center [739, 403] width 127 height 31
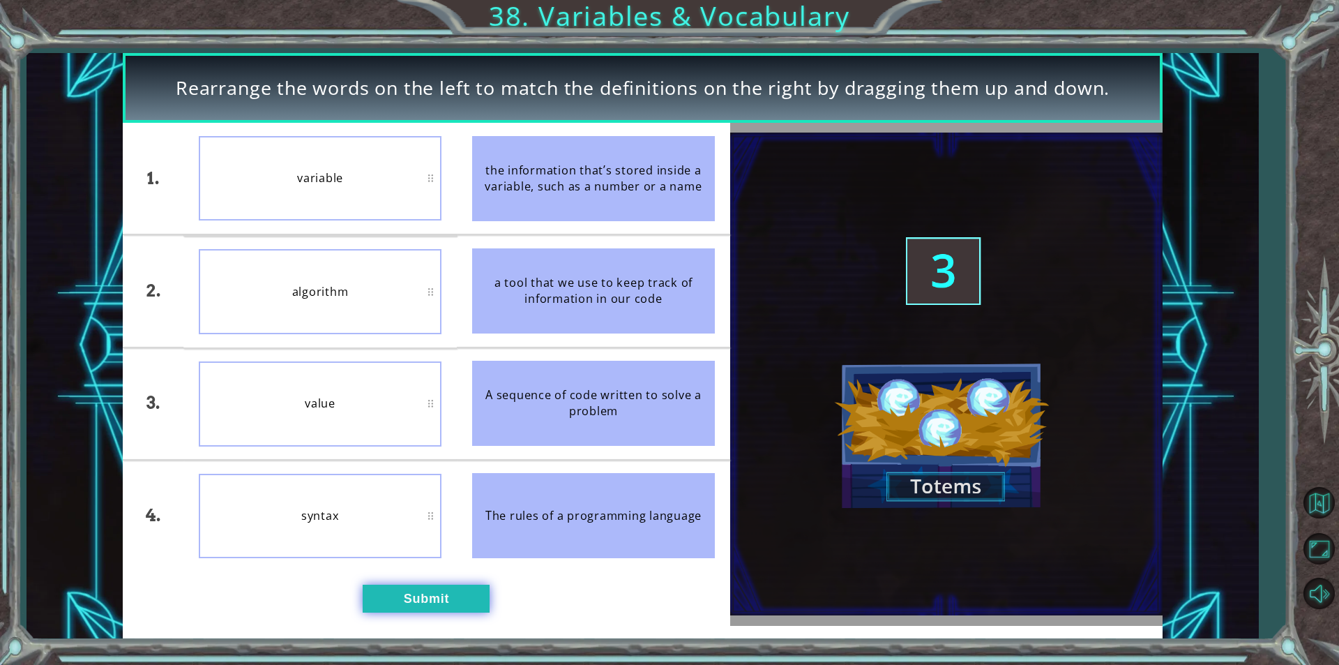
click at [451, 587] on button "Submit" at bounding box center [426, 598] width 127 height 28
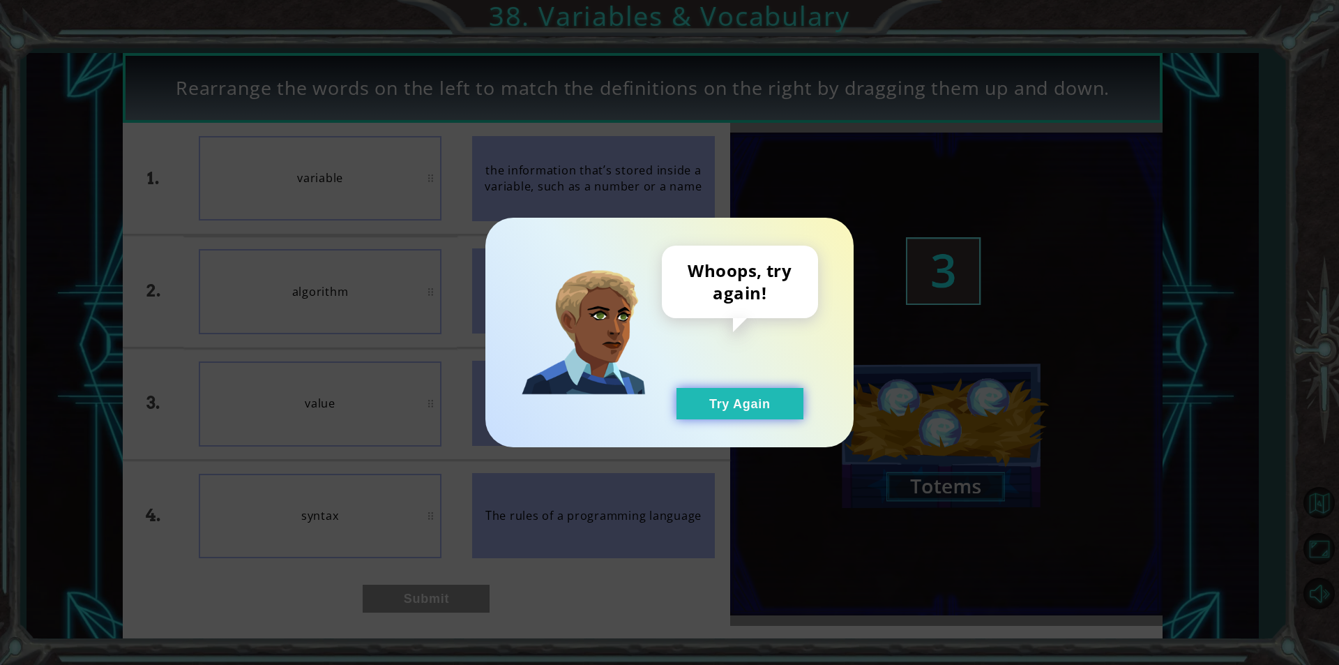
click at [739, 400] on button "Try Again" at bounding box center [739, 403] width 127 height 31
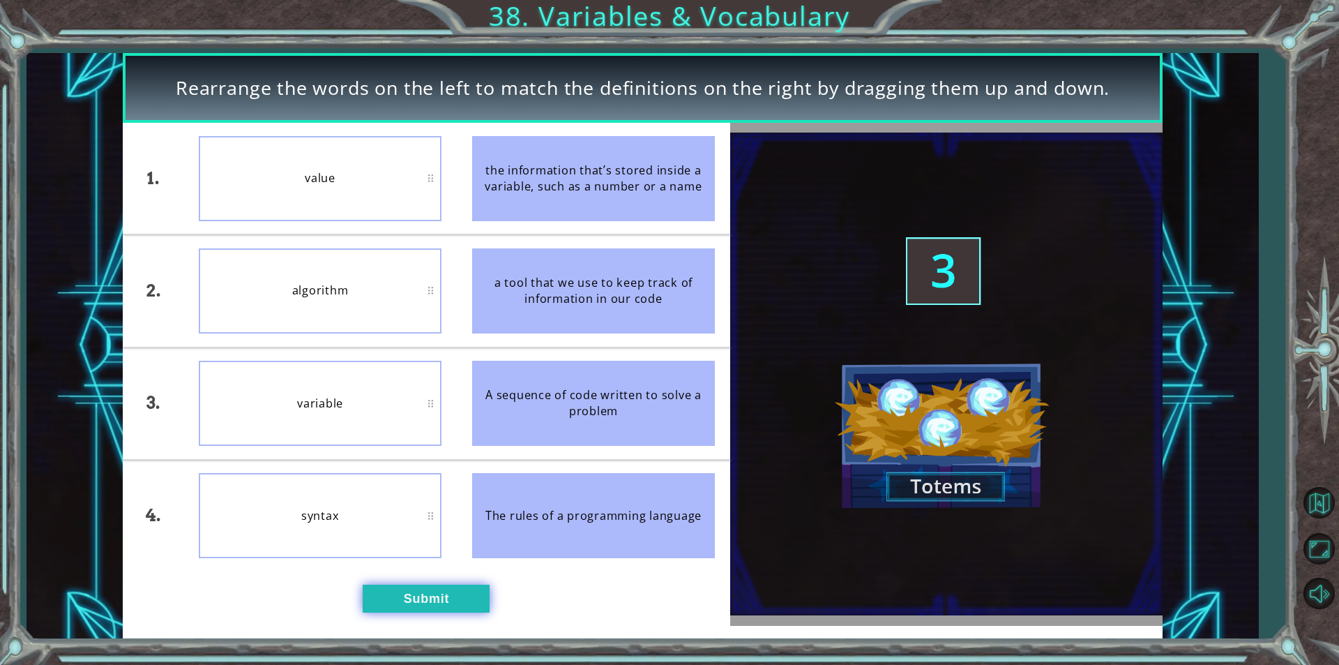
click at [434, 591] on button "Submit" at bounding box center [426, 598] width 127 height 28
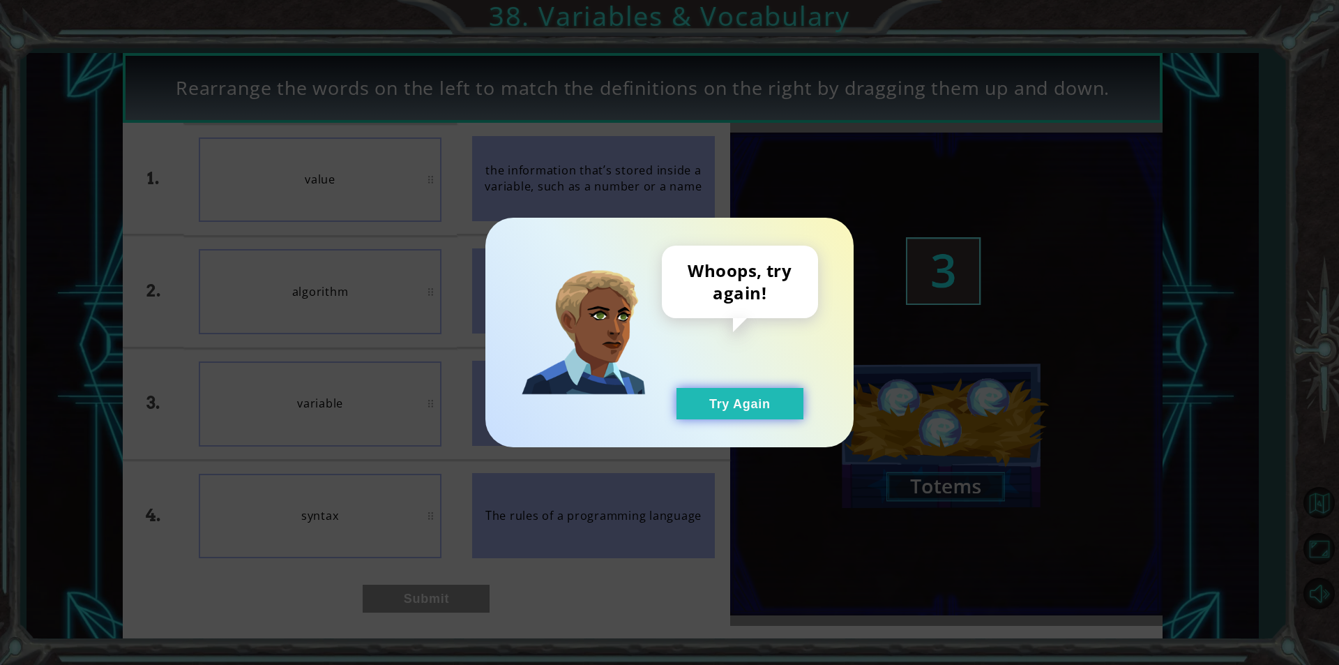
click at [728, 405] on button "Try Again" at bounding box center [739, 403] width 127 height 31
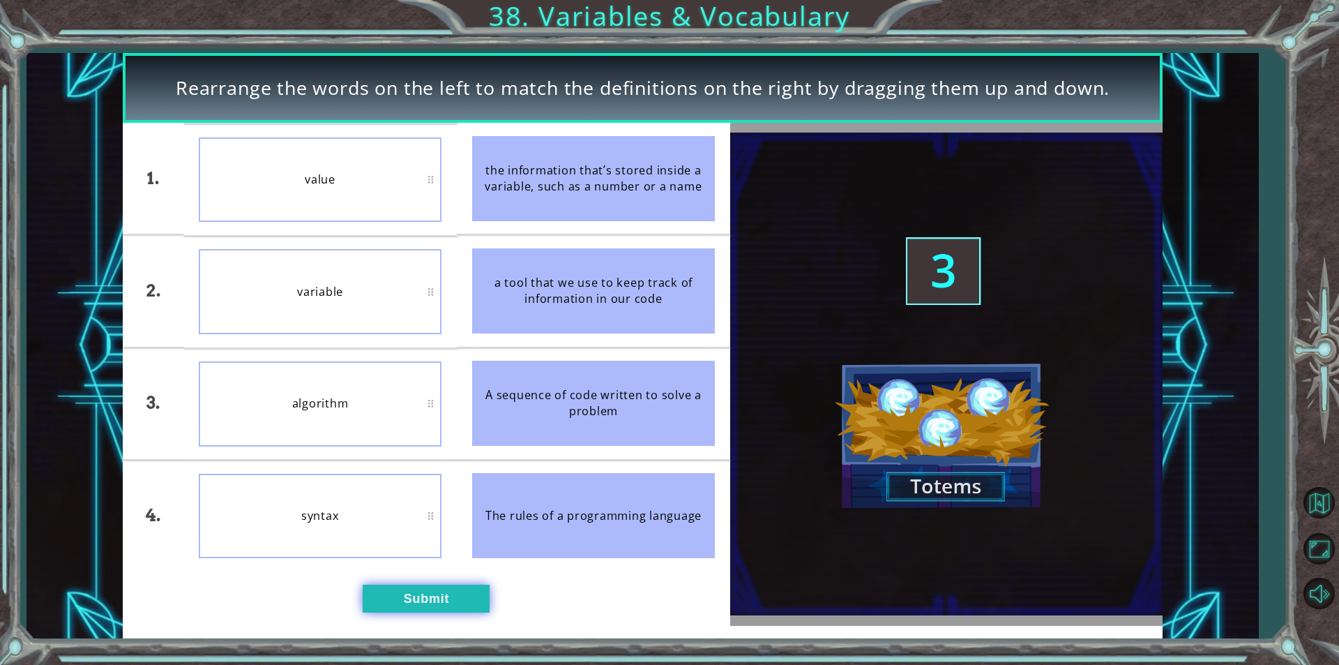
click at [431, 609] on button "Submit" at bounding box center [426, 598] width 127 height 28
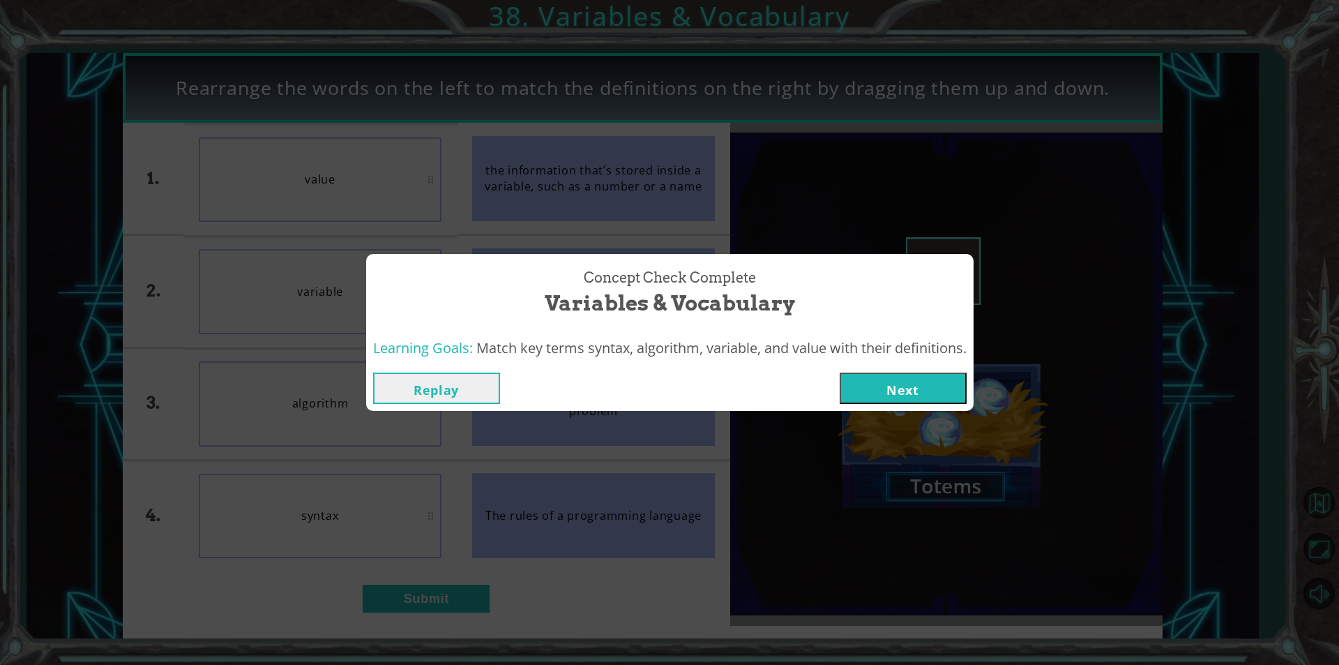
click at [882, 391] on button "Next" at bounding box center [903, 387] width 127 height 31
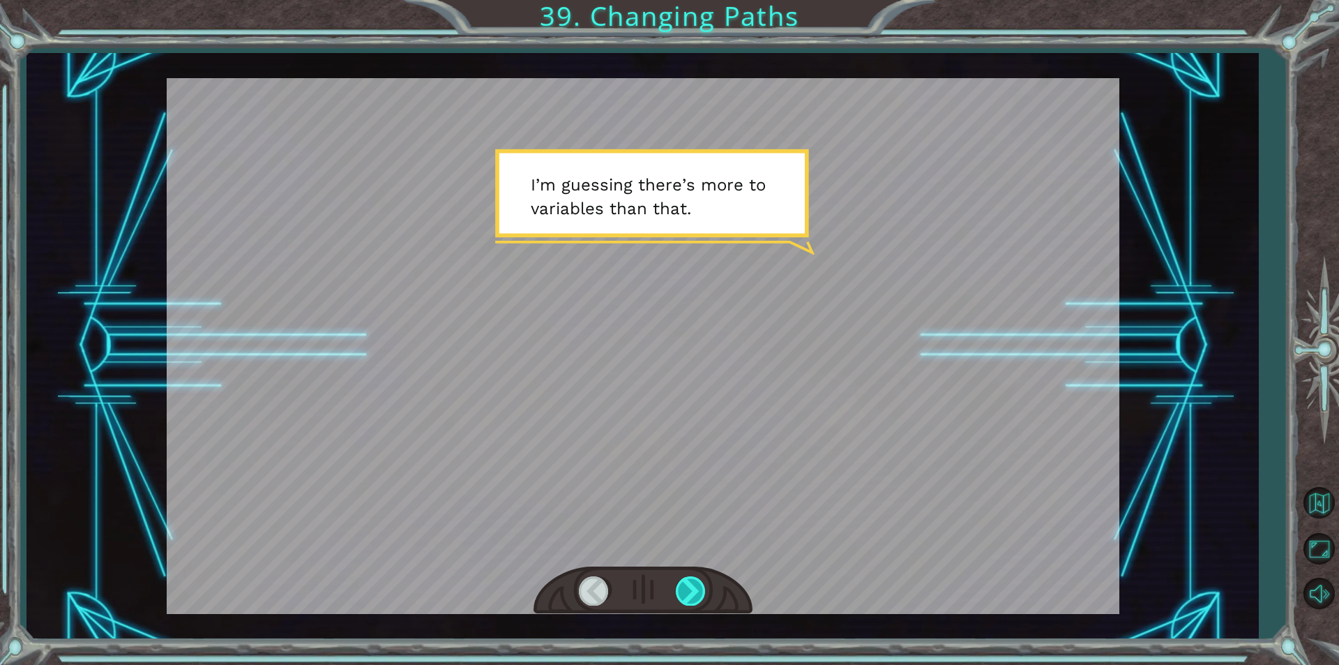
click at [688, 598] on div at bounding box center [691, 590] width 31 height 29
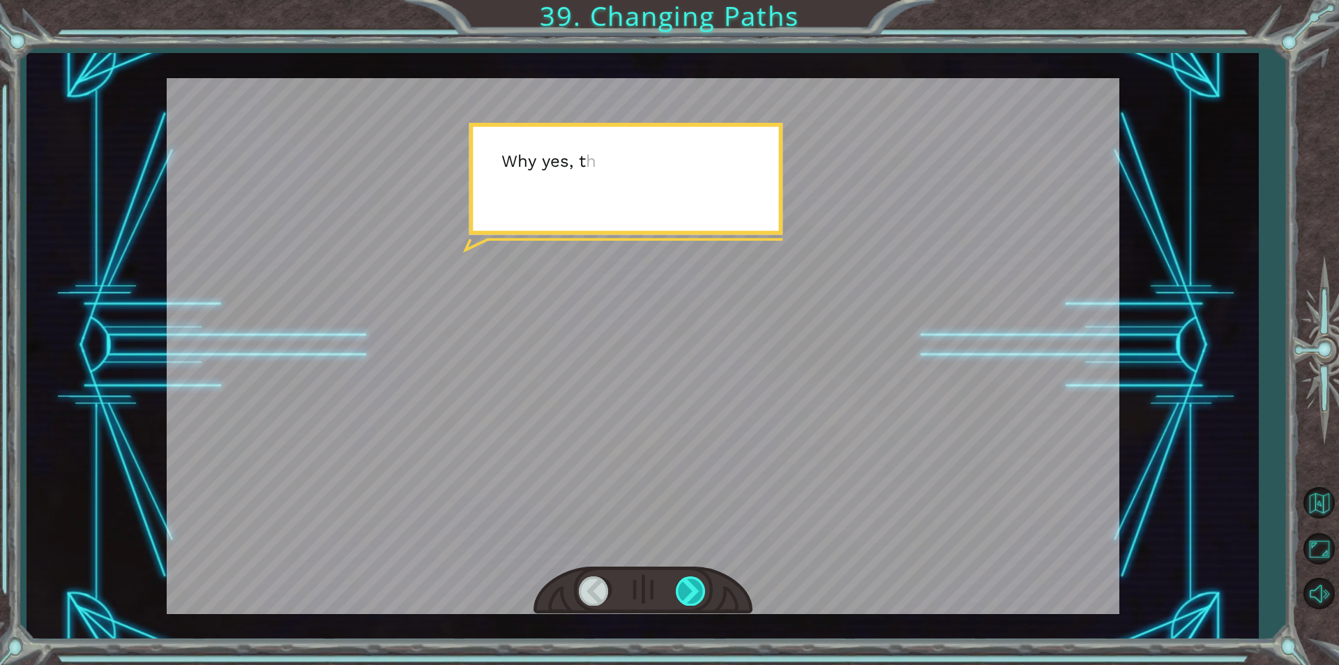
click at [688, 598] on div at bounding box center [691, 590] width 31 height 29
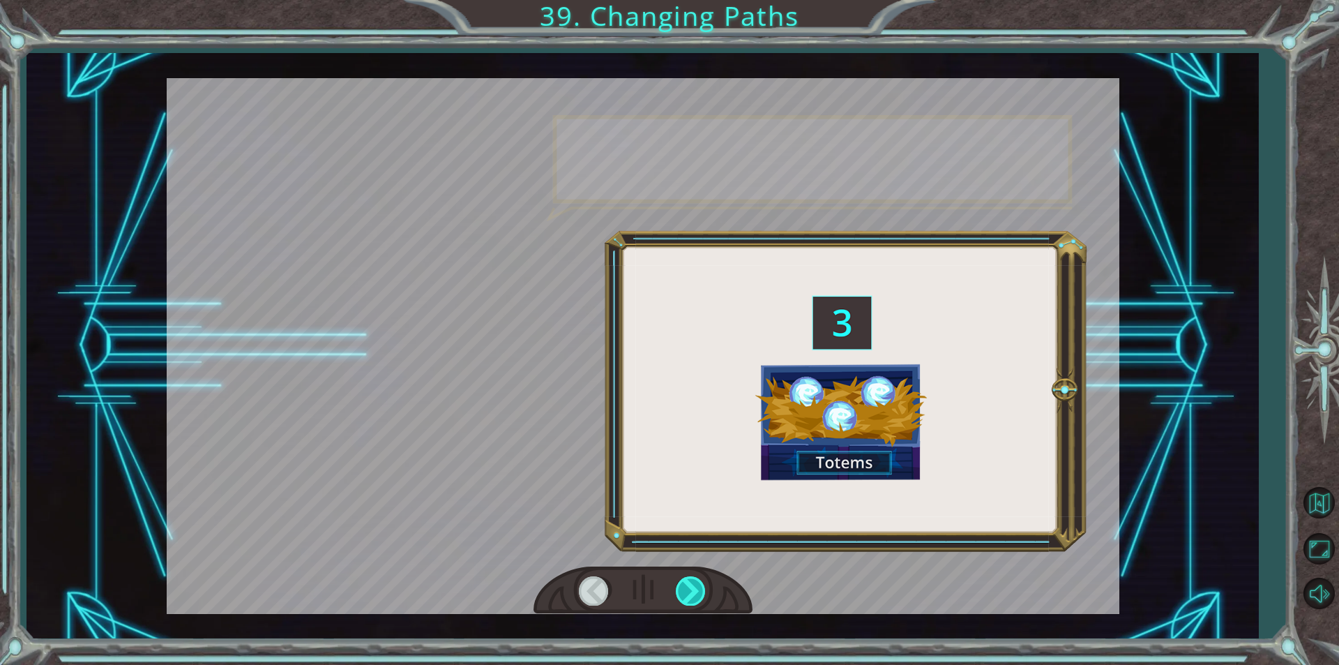
click at [688, 598] on div at bounding box center [691, 590] width 31 height 29
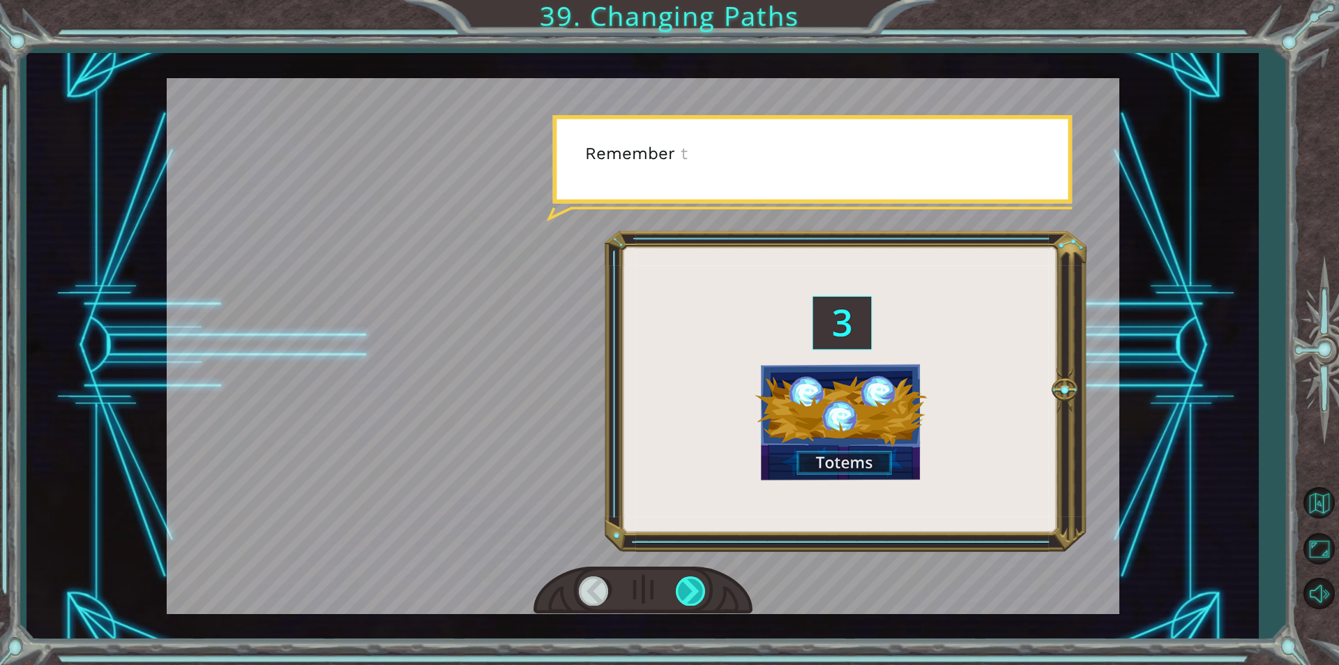
click at [688, 598] on div at bounding box center [691, 590] width 31 height 29
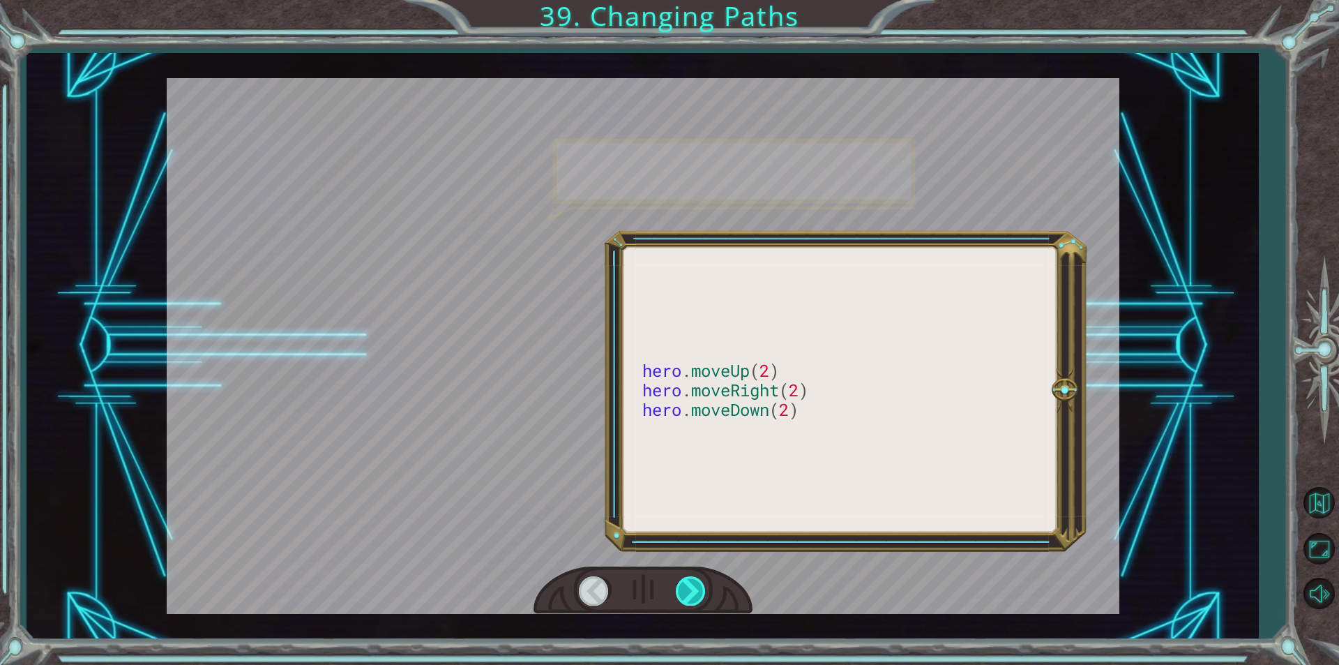
click at [688, 598] on div at bounding box center [691, 590] width 31 height 29
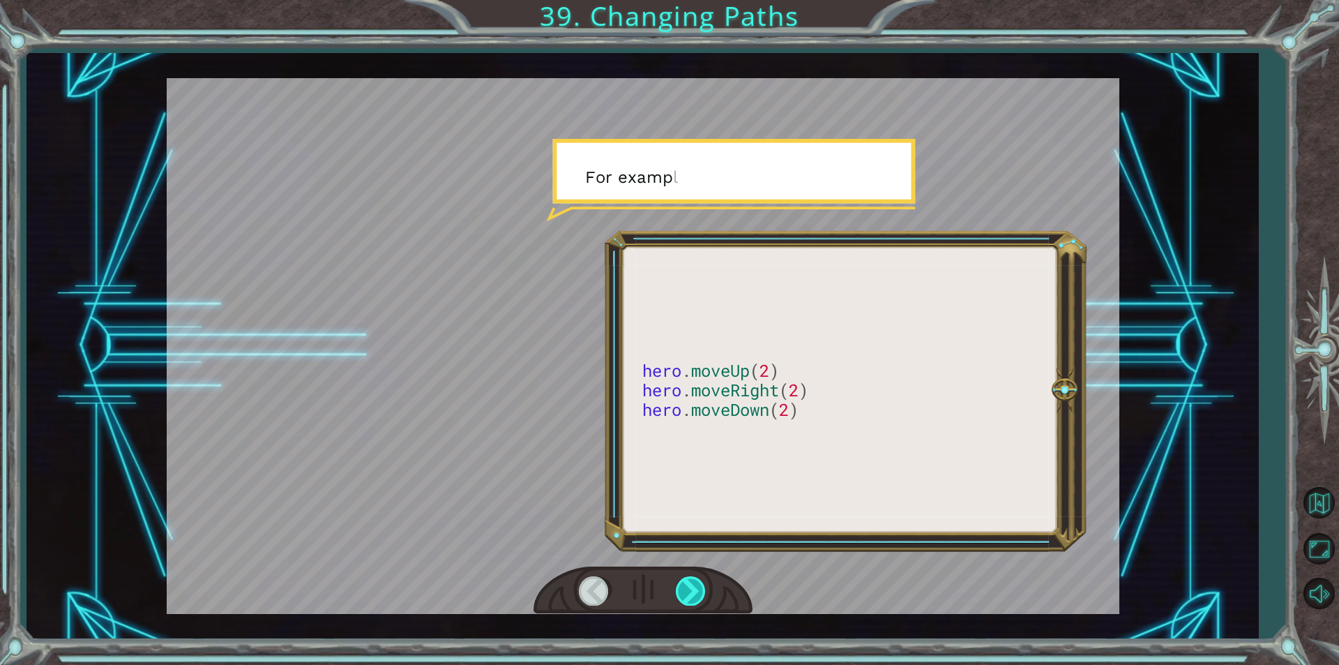
click at [688, 598] on div at bounding box center [691, 590] width 31 height 29
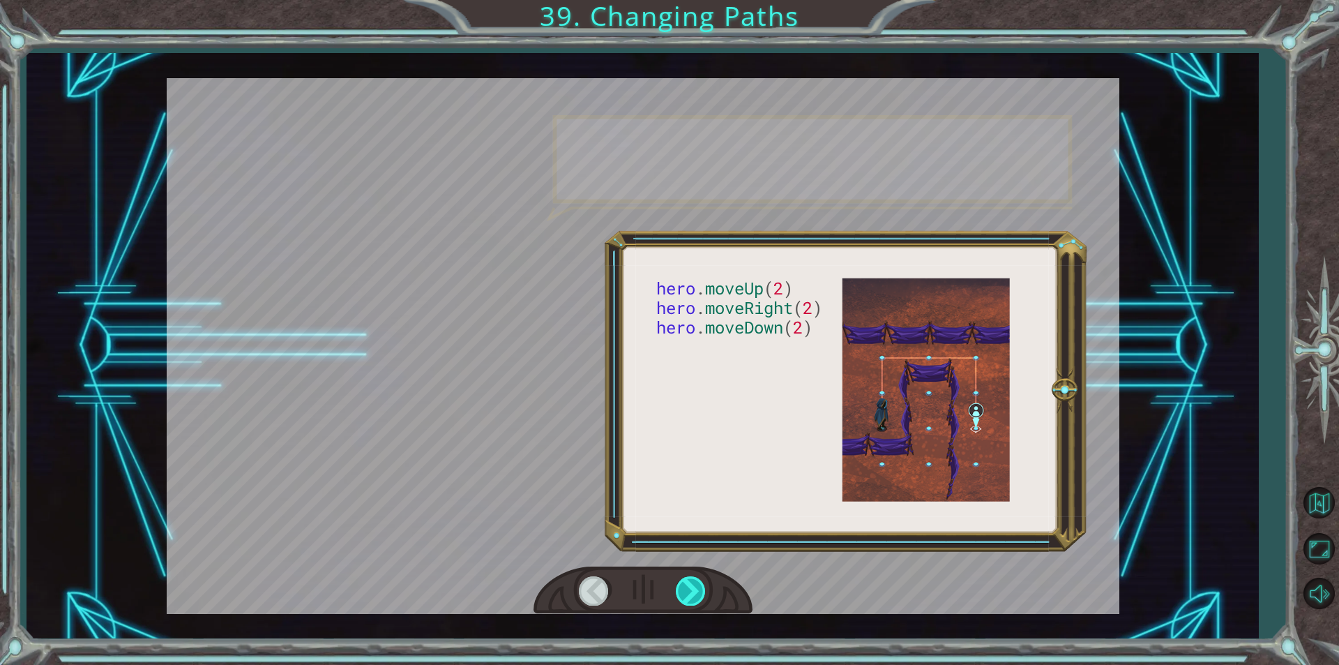
click at [688, 598] on div at bounding box center [691, 590] width 31 height 29
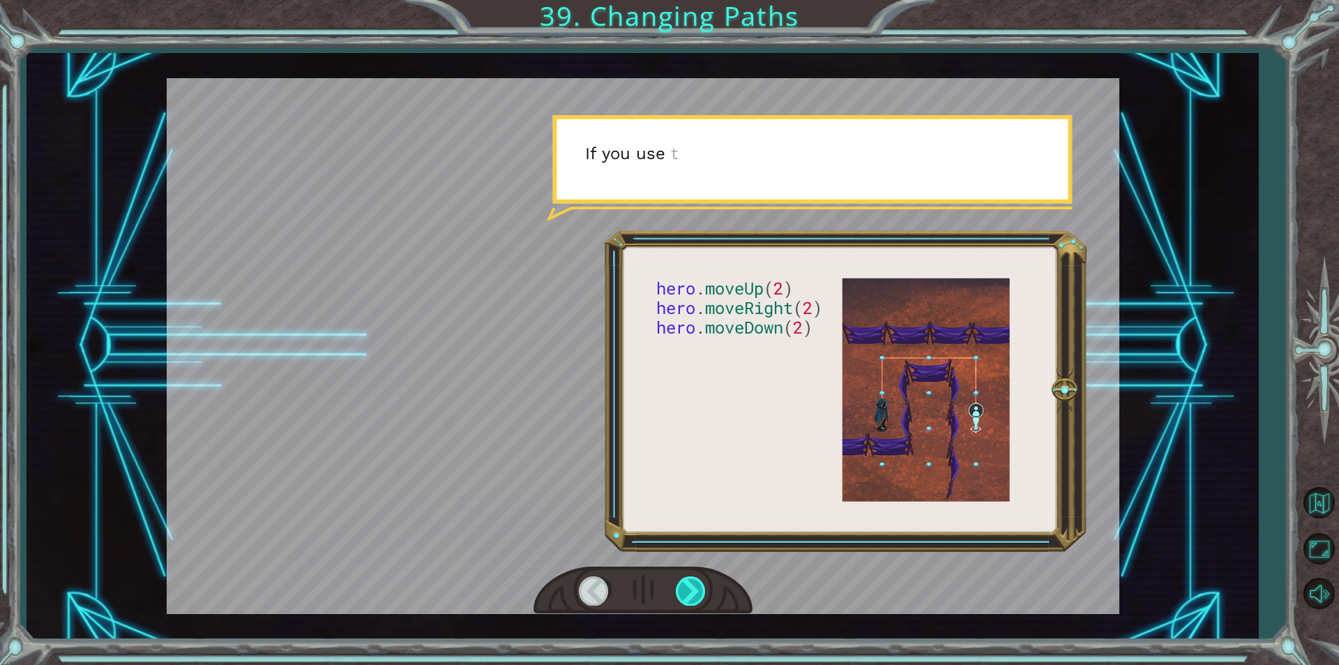
click at [688, 598] on div at bounding box center [691, 590] width 31 height 29
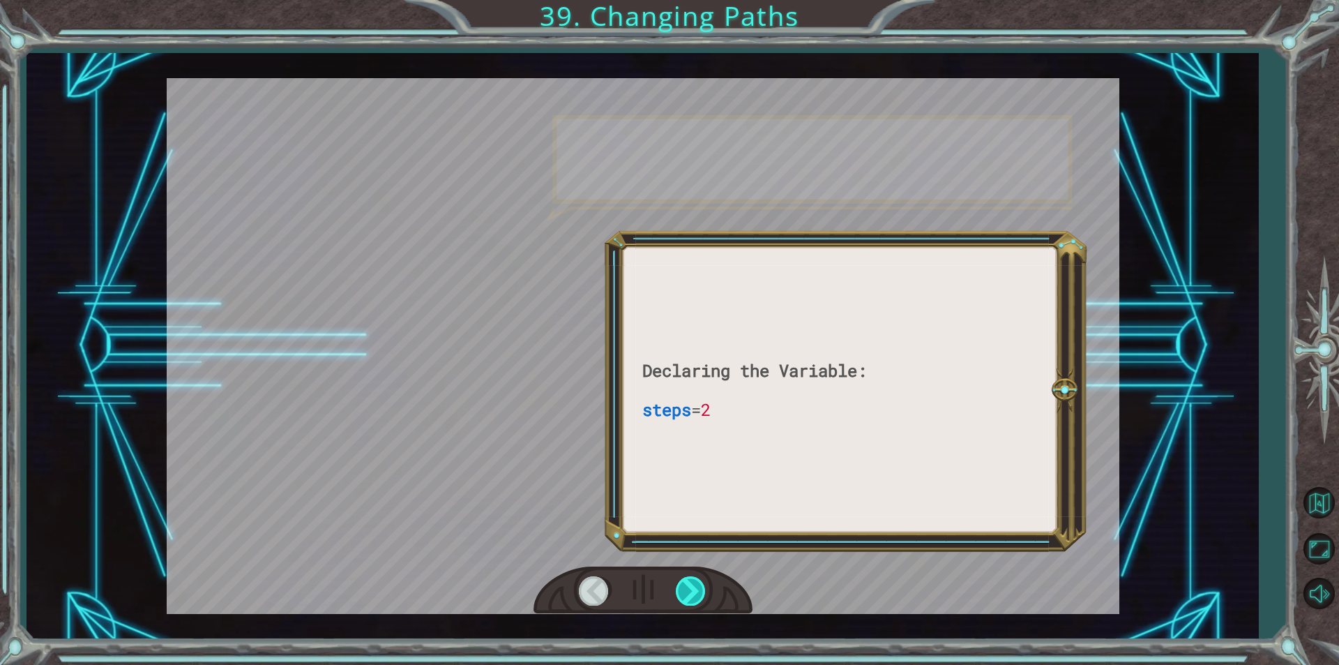
click at [688, 598] on div at bounding box center [691, 590] width 31 height 29
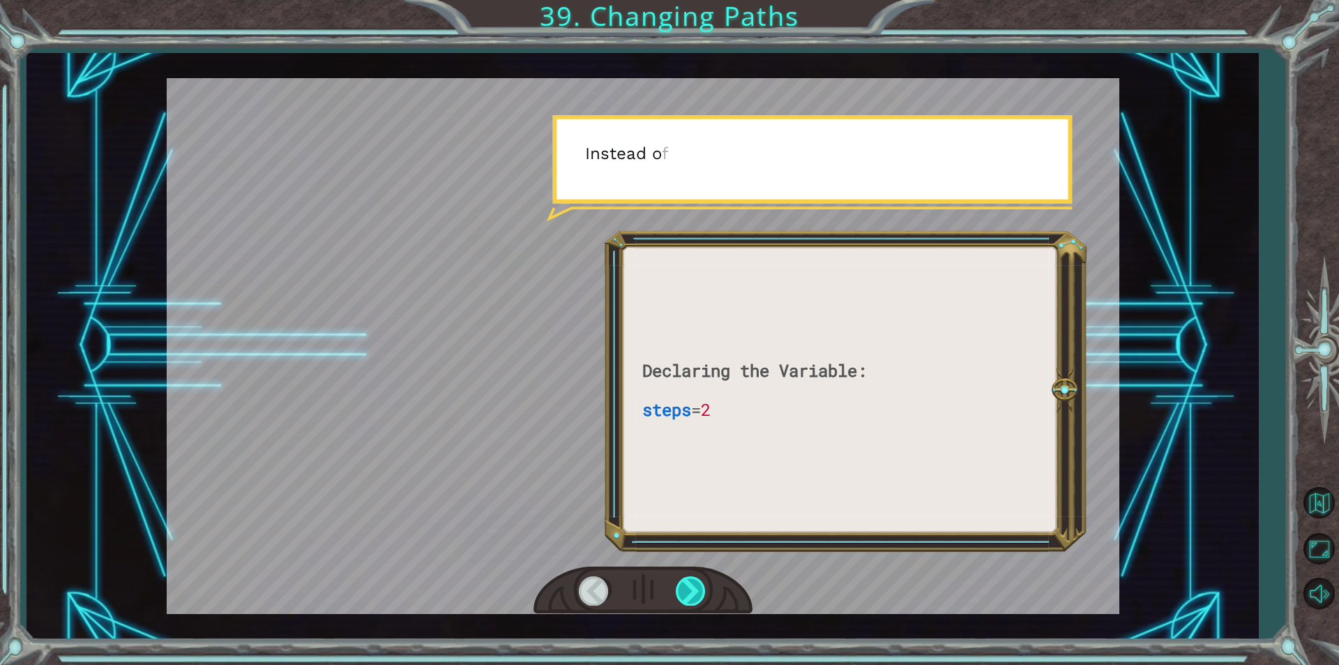
click at [688, 598] on div at bounding box center [691, 590] width 31 height 29
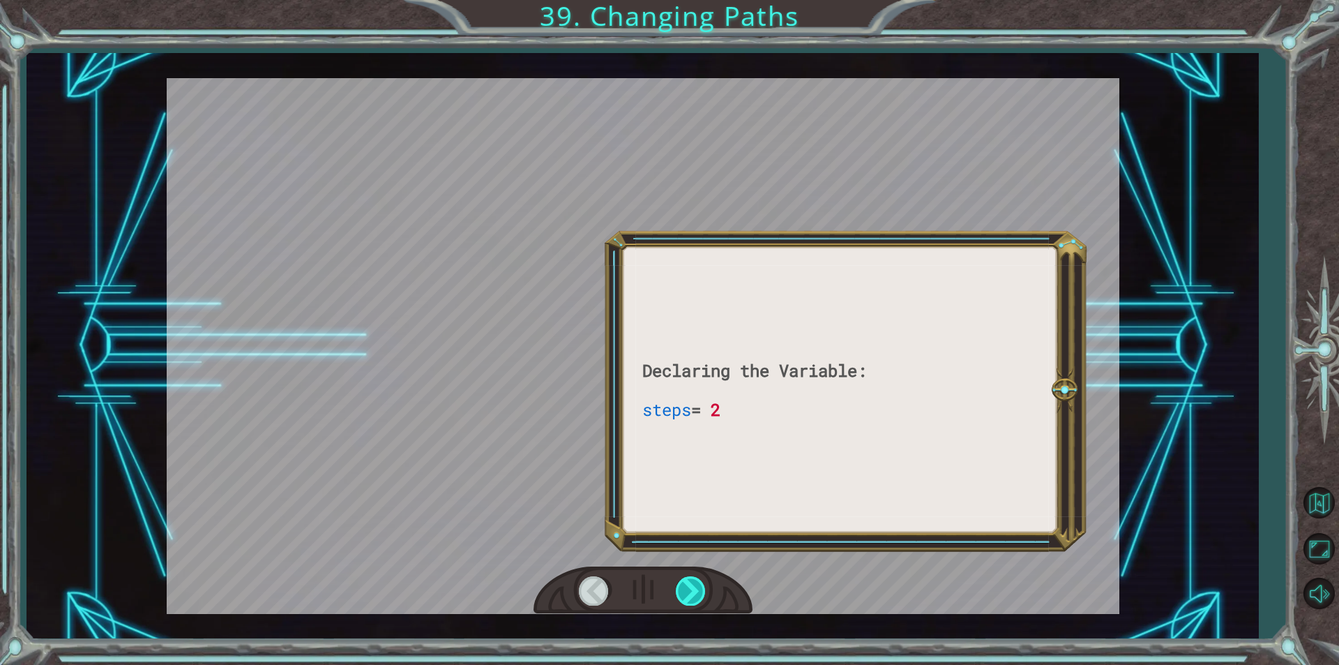
click at [688, 598] on div at bounding box center [691, 590] width 31 height 29
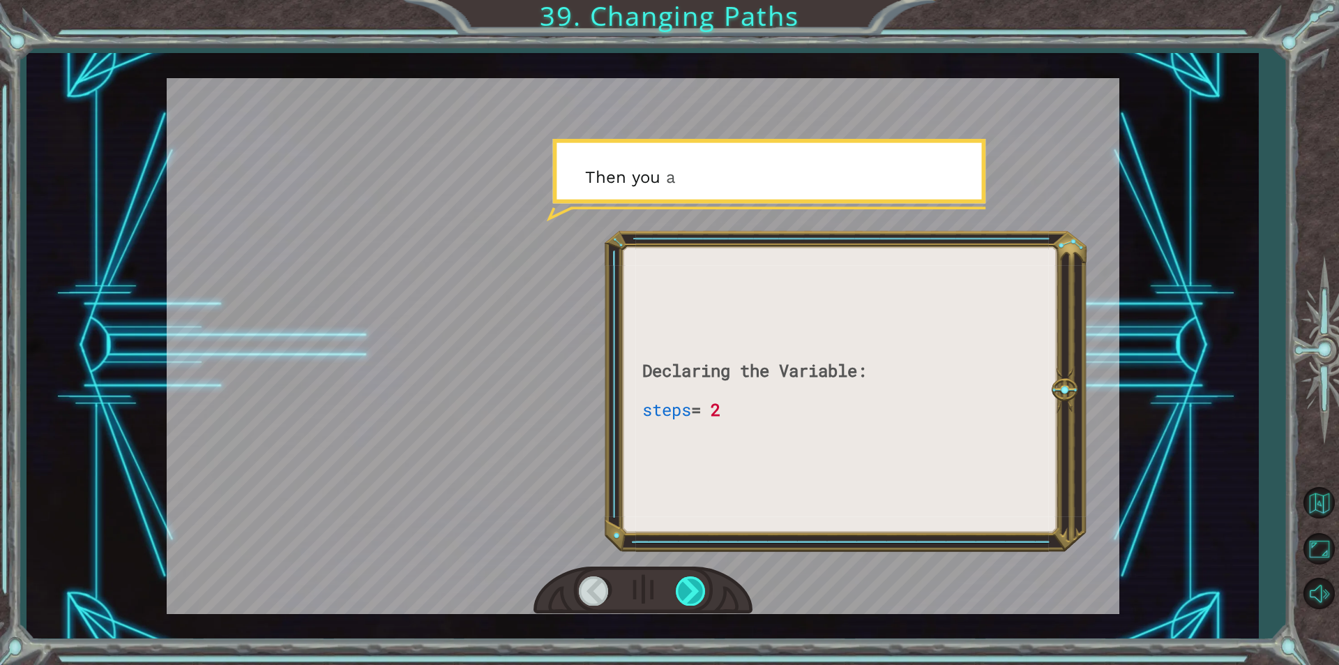
click at [688, 598] on div at bounding box center [691, 590] width 31 height 29
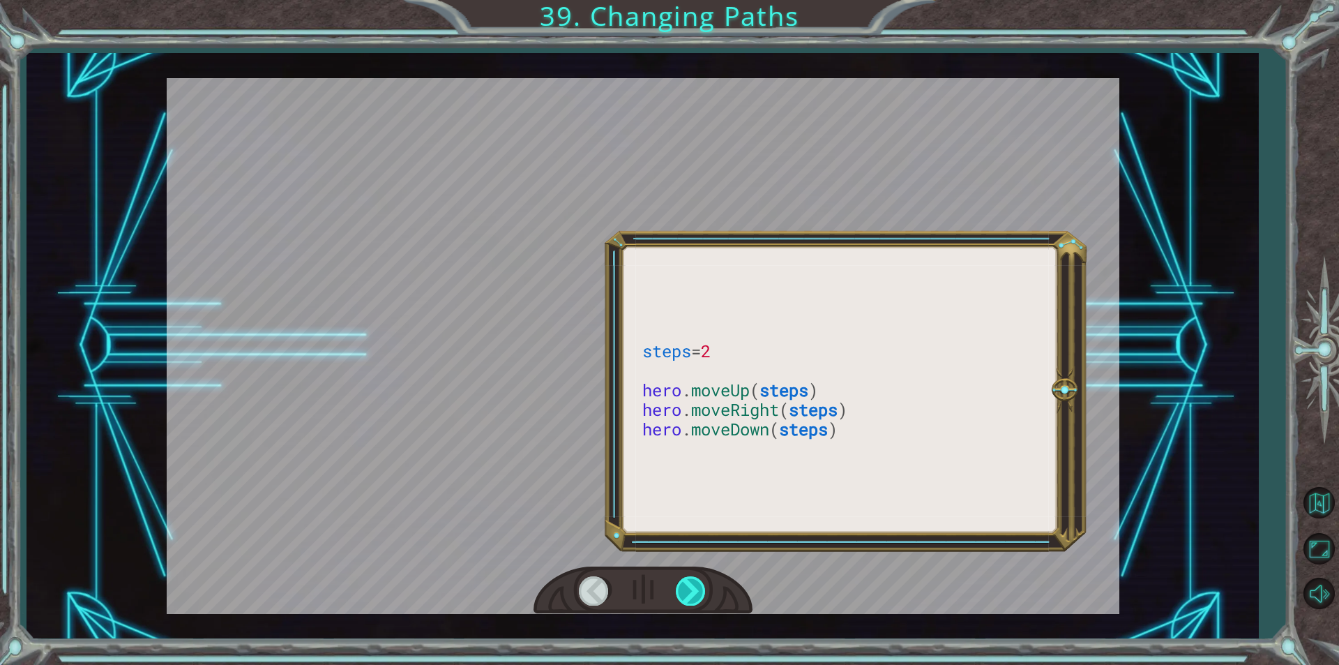
click at [688, 598] on div at bounding box center [691, 590] width 31 height 29
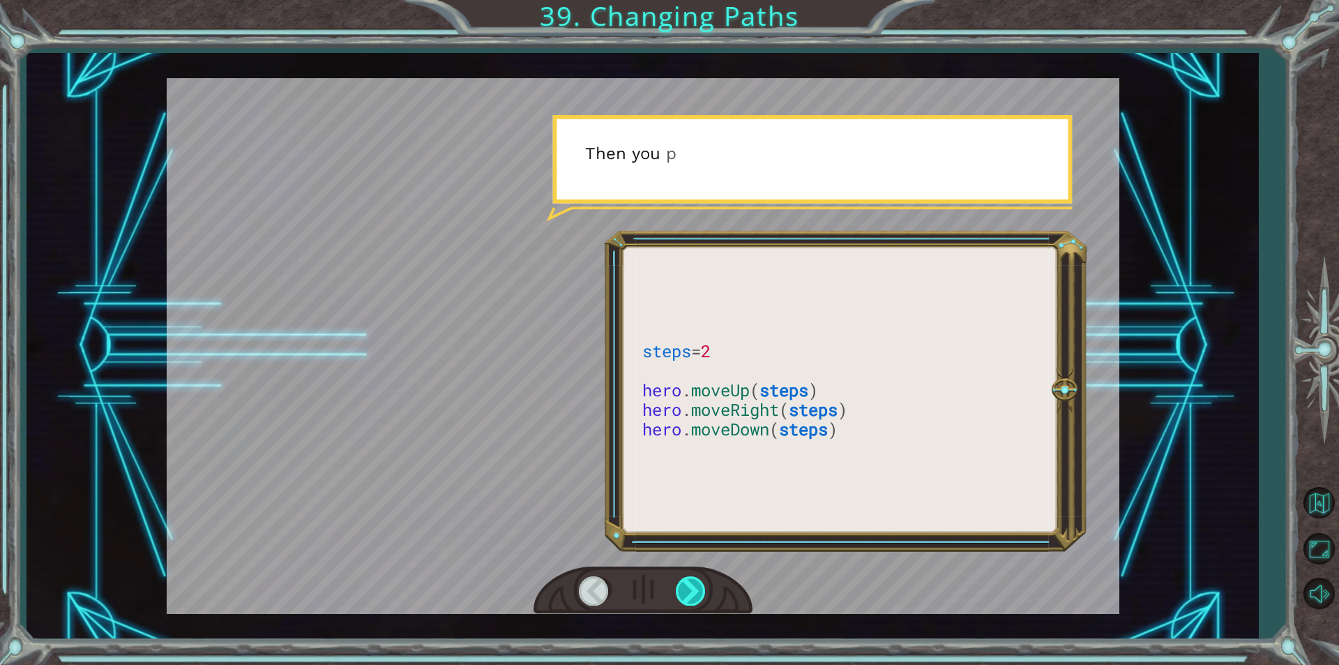
click at [688, 598] on div at bounding box center [691, 590] width 31 height 29
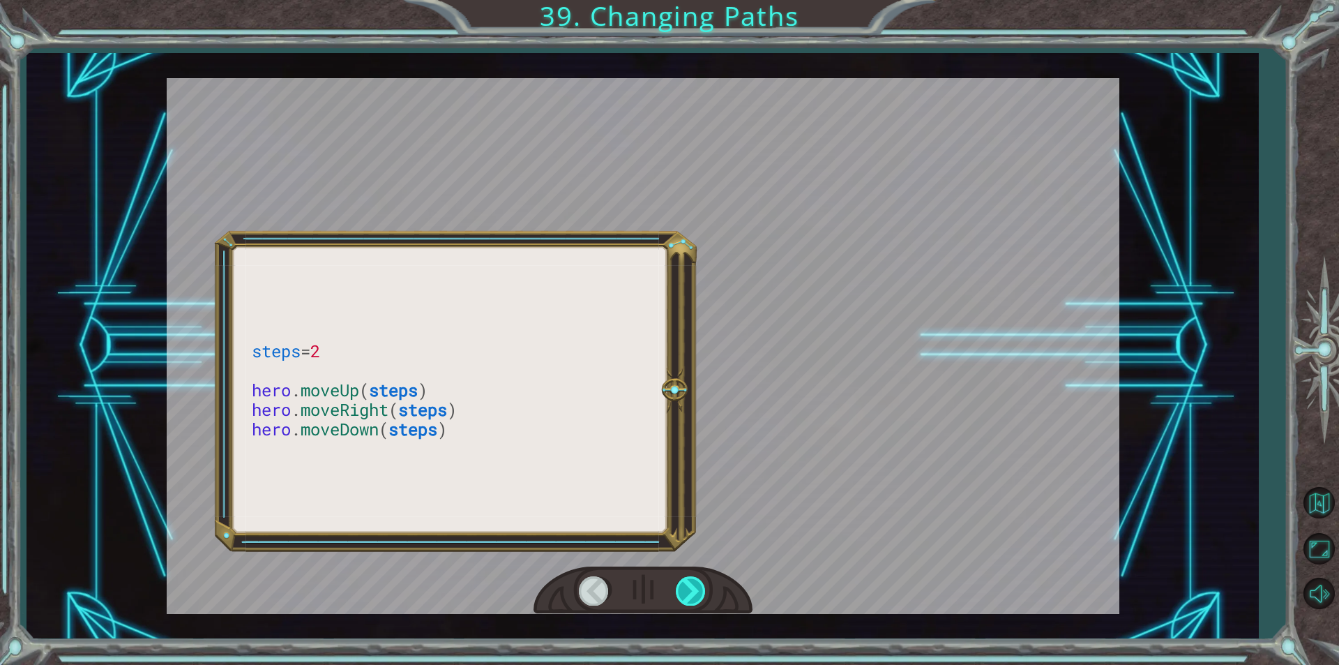
click at [688, 598] on div at bounding box center [691, 590] width 31 height 29
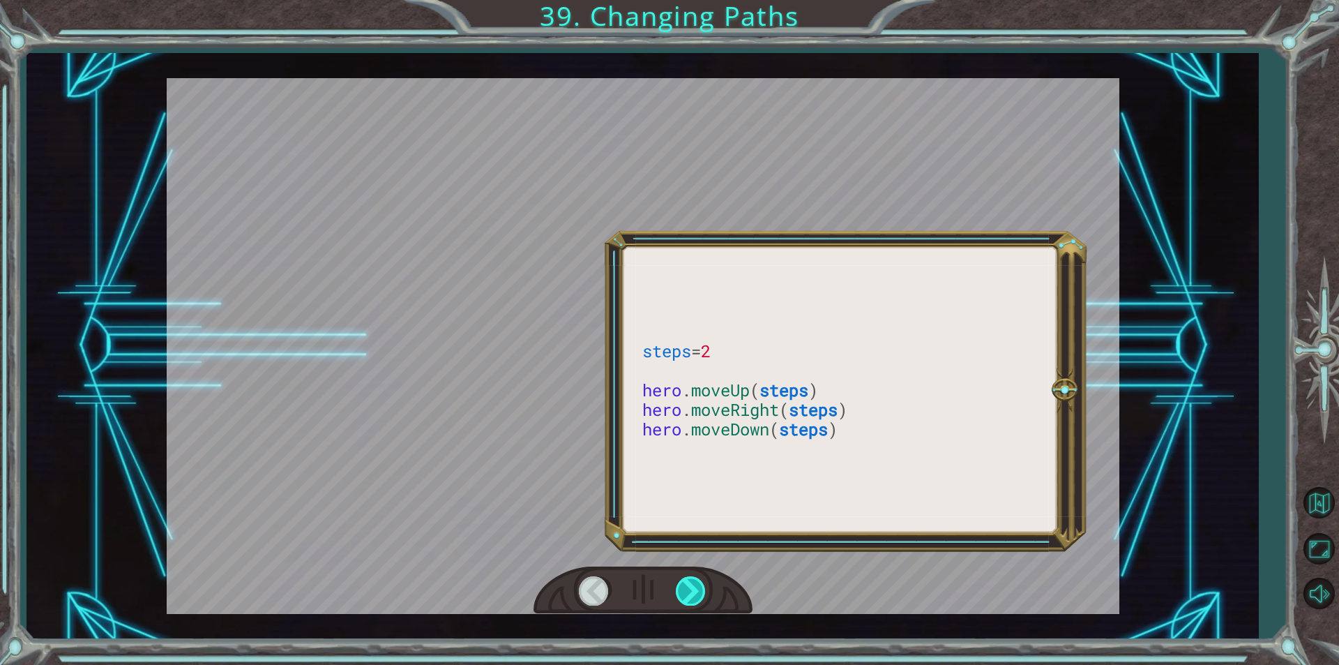
click at [688, 598] on div at bounding box center [691, 590] width 31 height 29
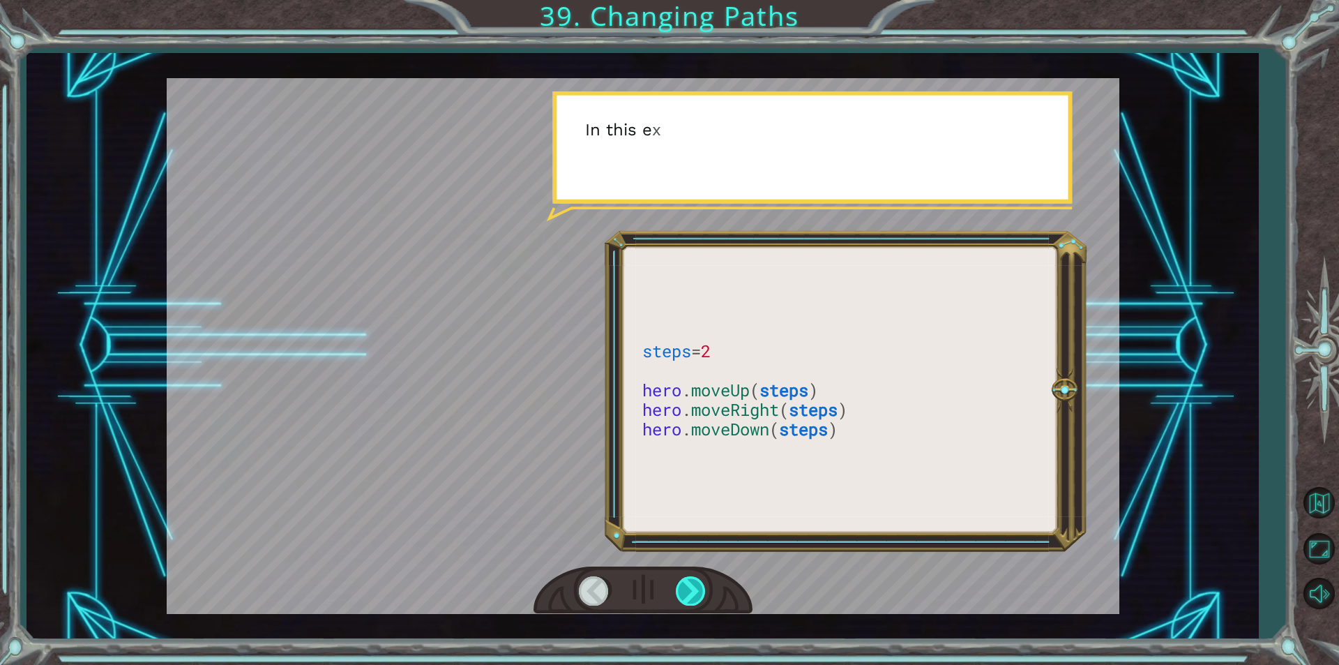
click at [688, 598] on div at bounding box center [691, 590] width 31 height 29
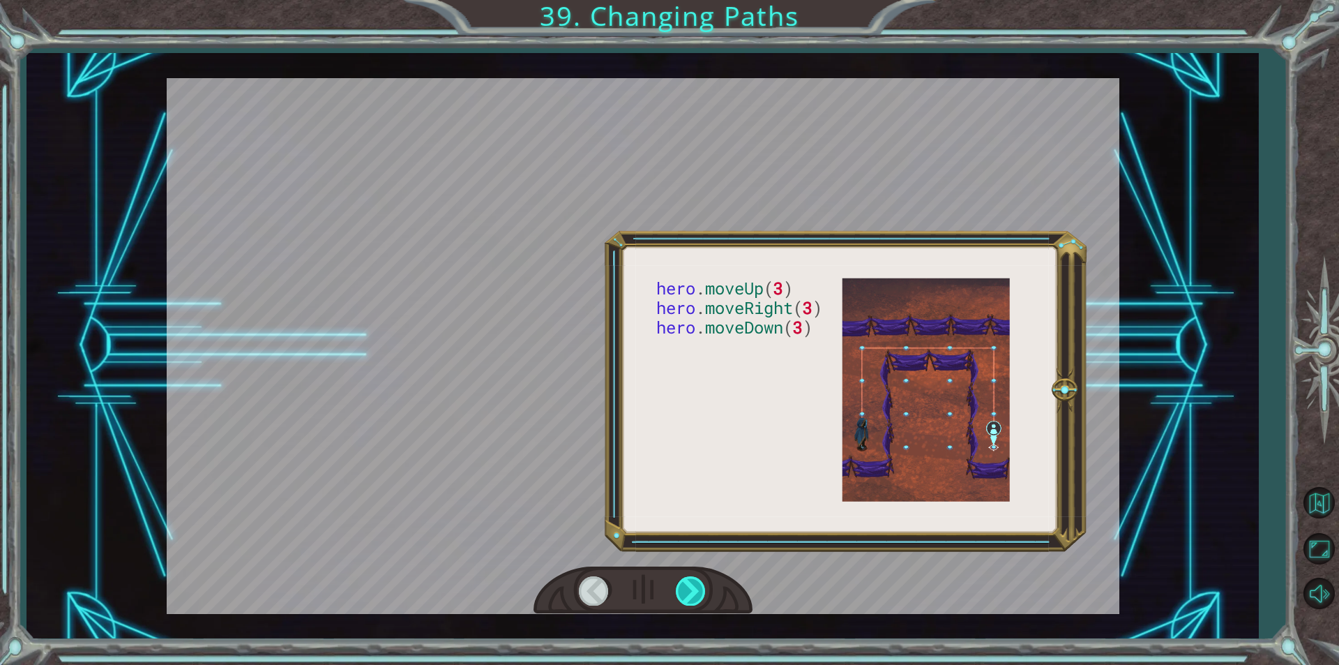
click at [688, 598] on div at bounding box center [691, 590] width 31 height 29
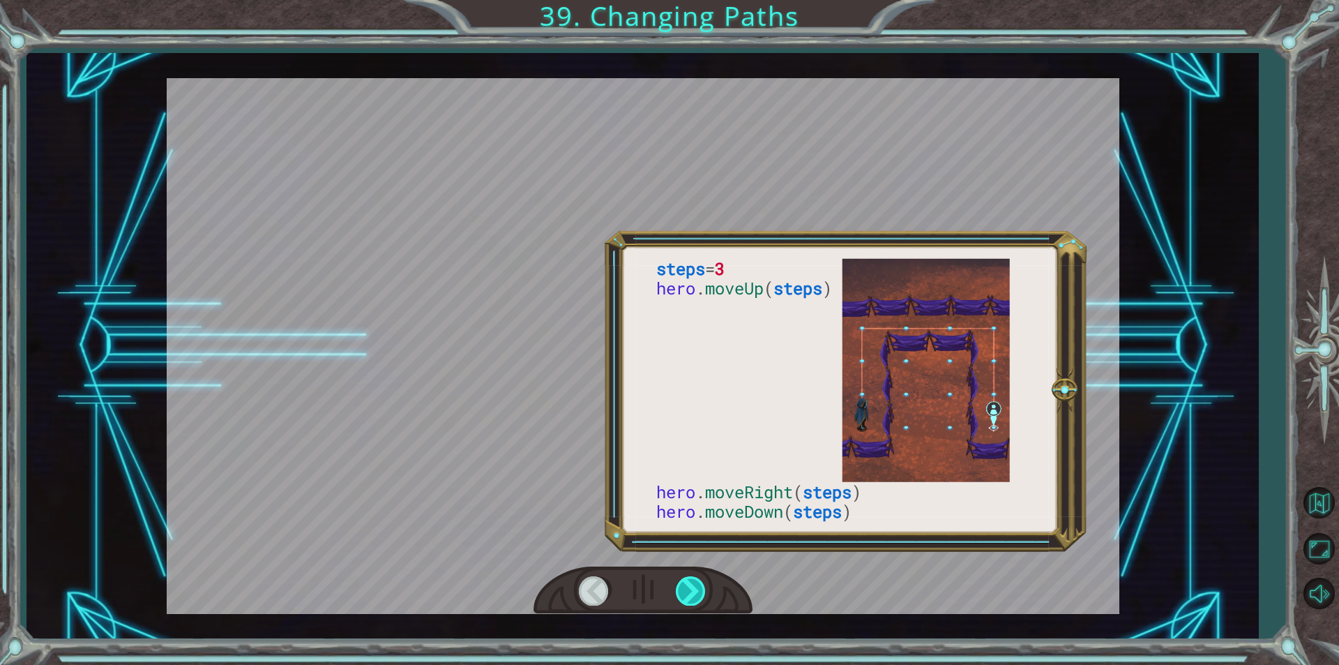
click at [688, 598] on div at bounding box center [691, 590] width 31 height 29
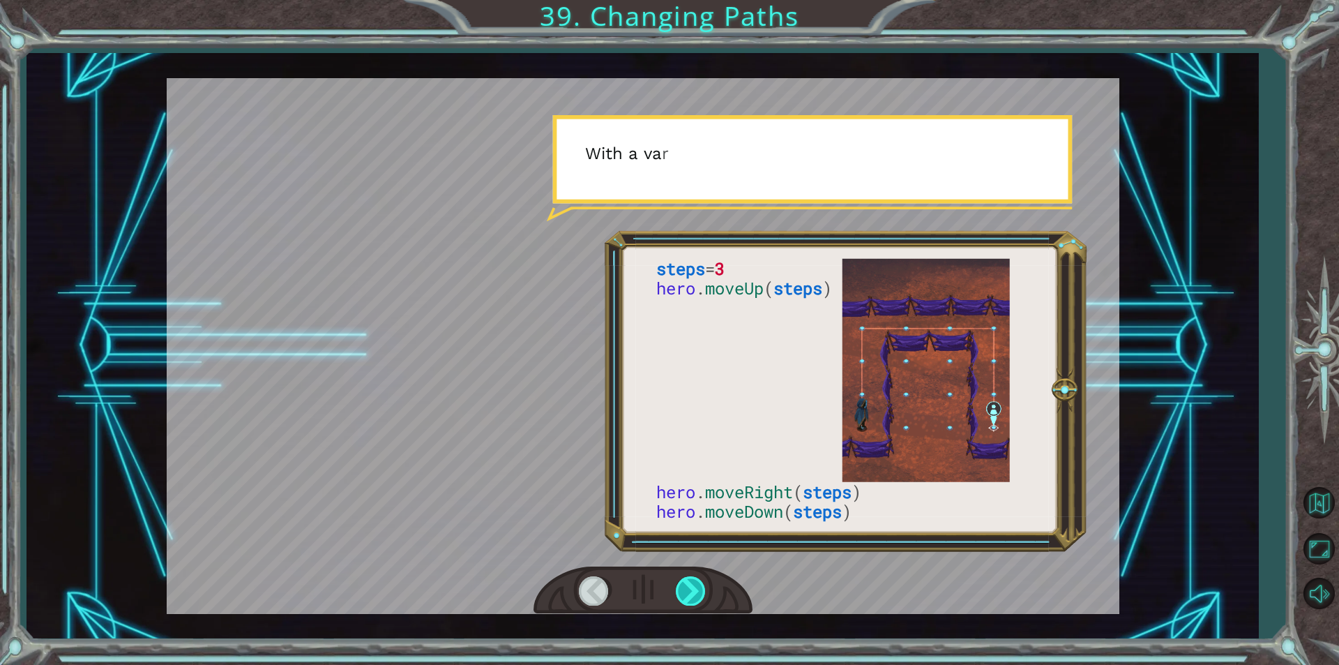
click at [688, 598] on div at bounding box center [691, 590] width 31 height 29
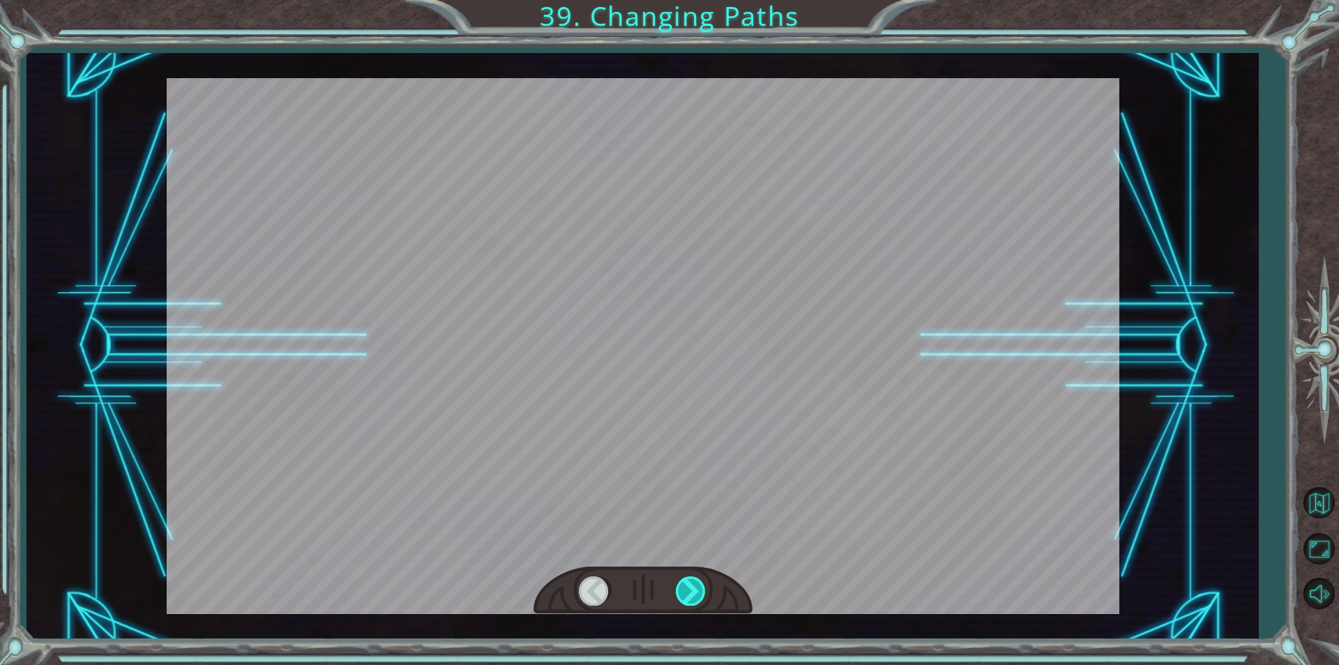
click at [688, 598] on div at bounding box center [691, 590] width 31 height 29
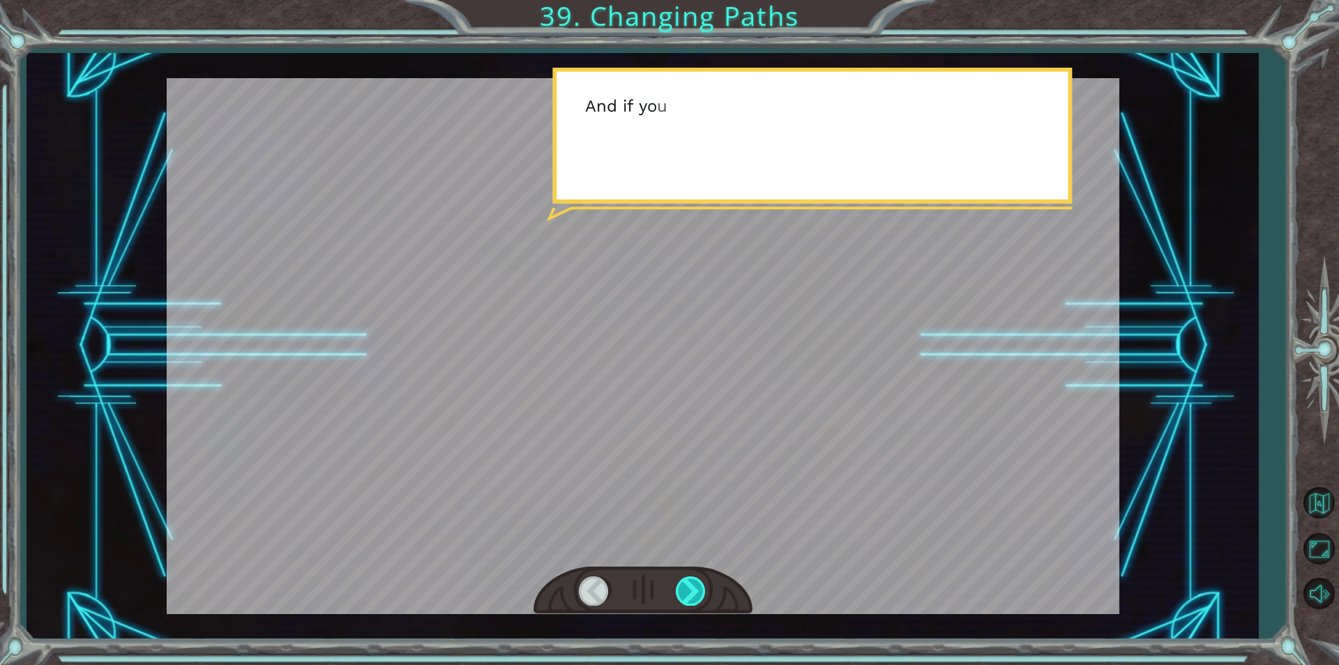
click at [688, 598] on div at bounding box center [691, 590] width 31 height 29
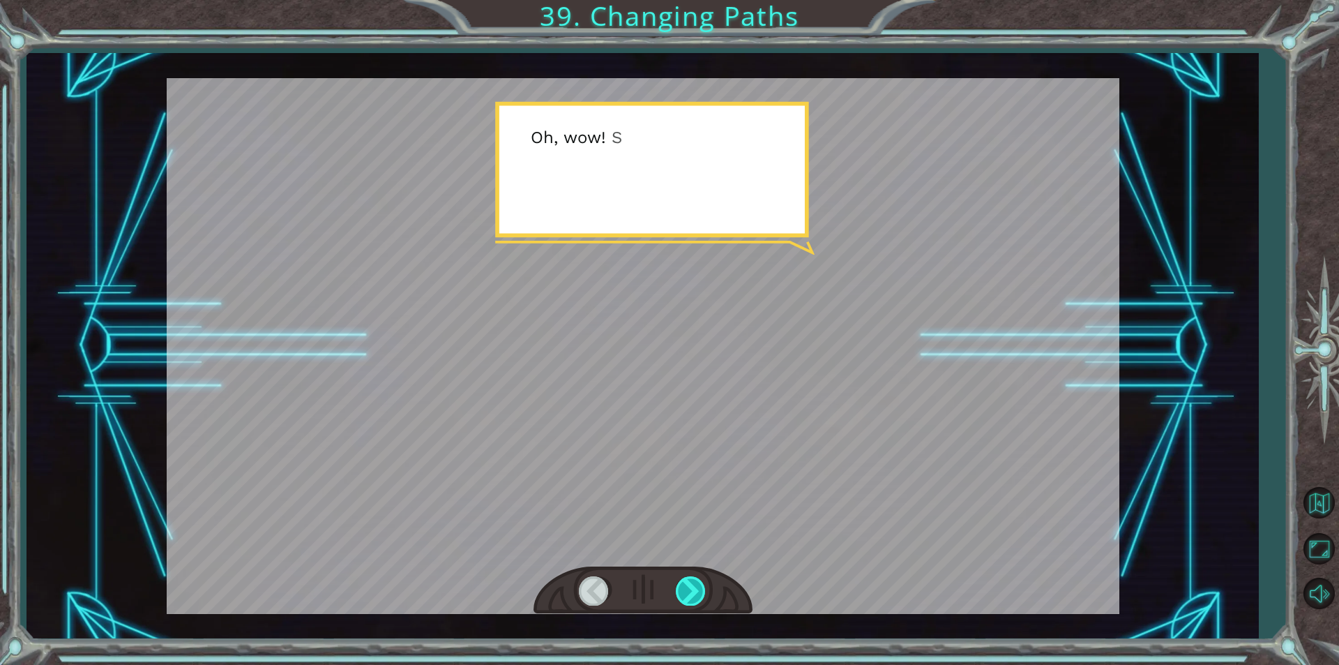
click at [688, 598] on div at bounding box center [691, 590] width 31 height 29
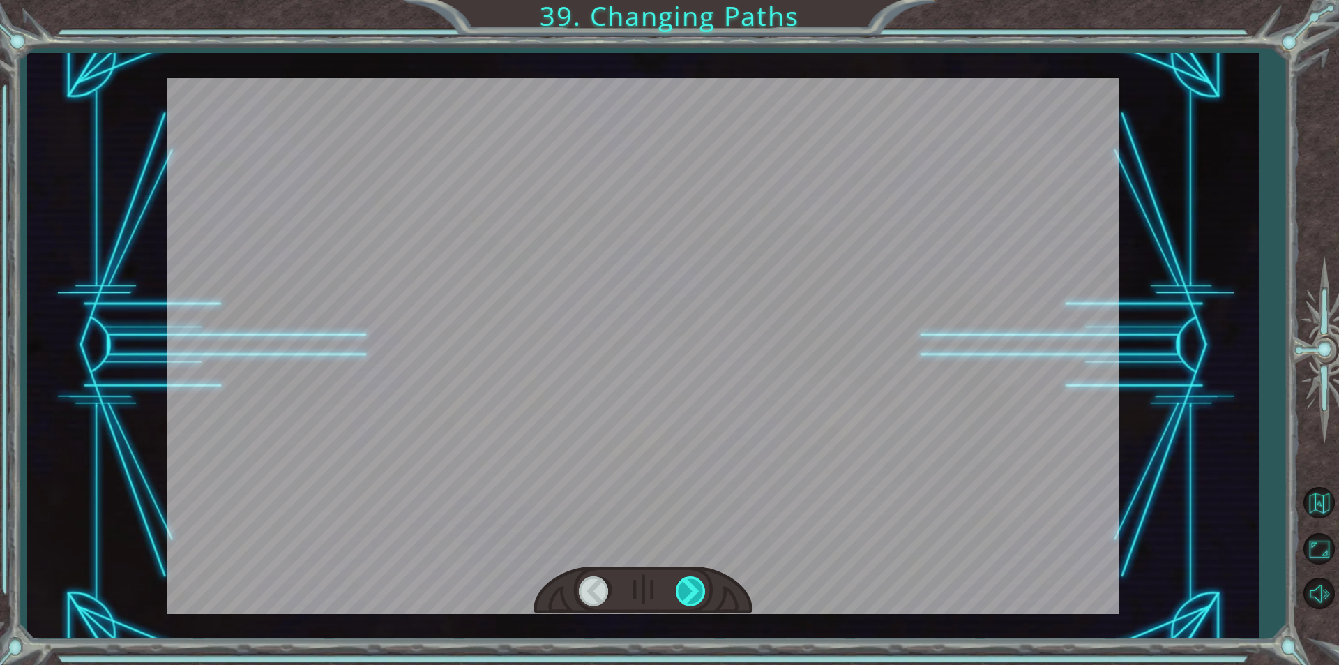
click at [688, 598] on div at bounding box center [691, 590] width 31 height 29
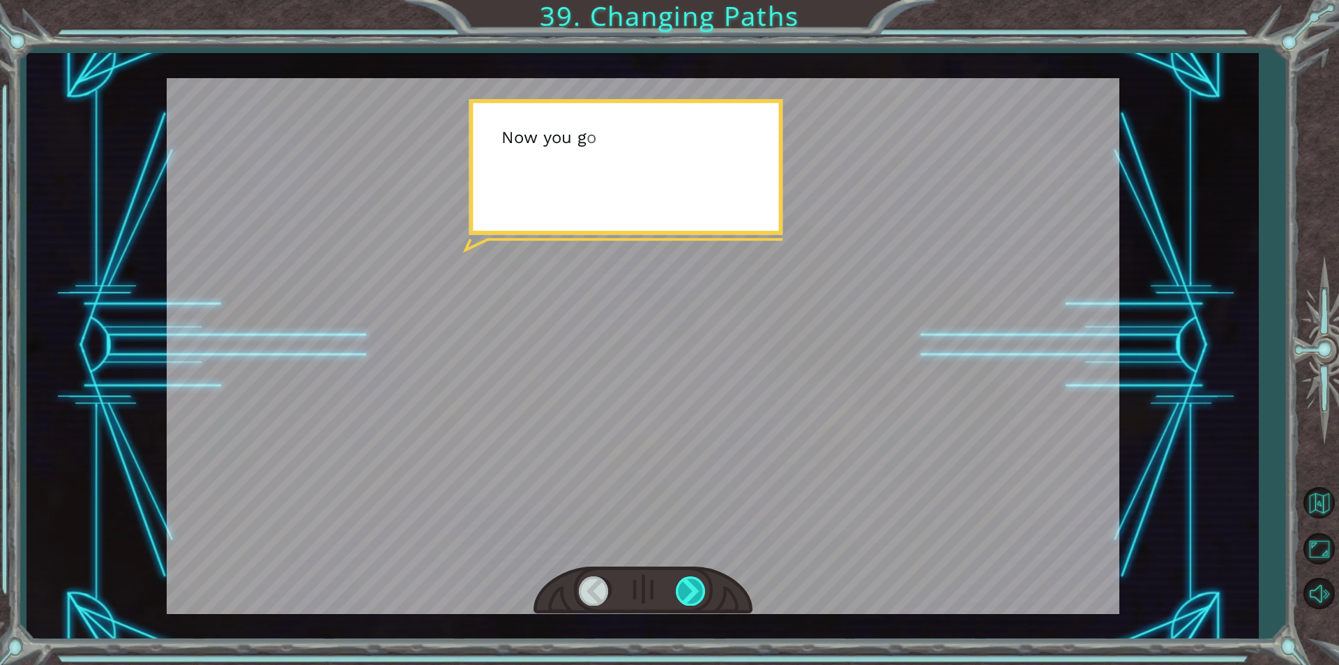
click at [688, 598] on div at bounding box center [691, 590] width 31 height 29
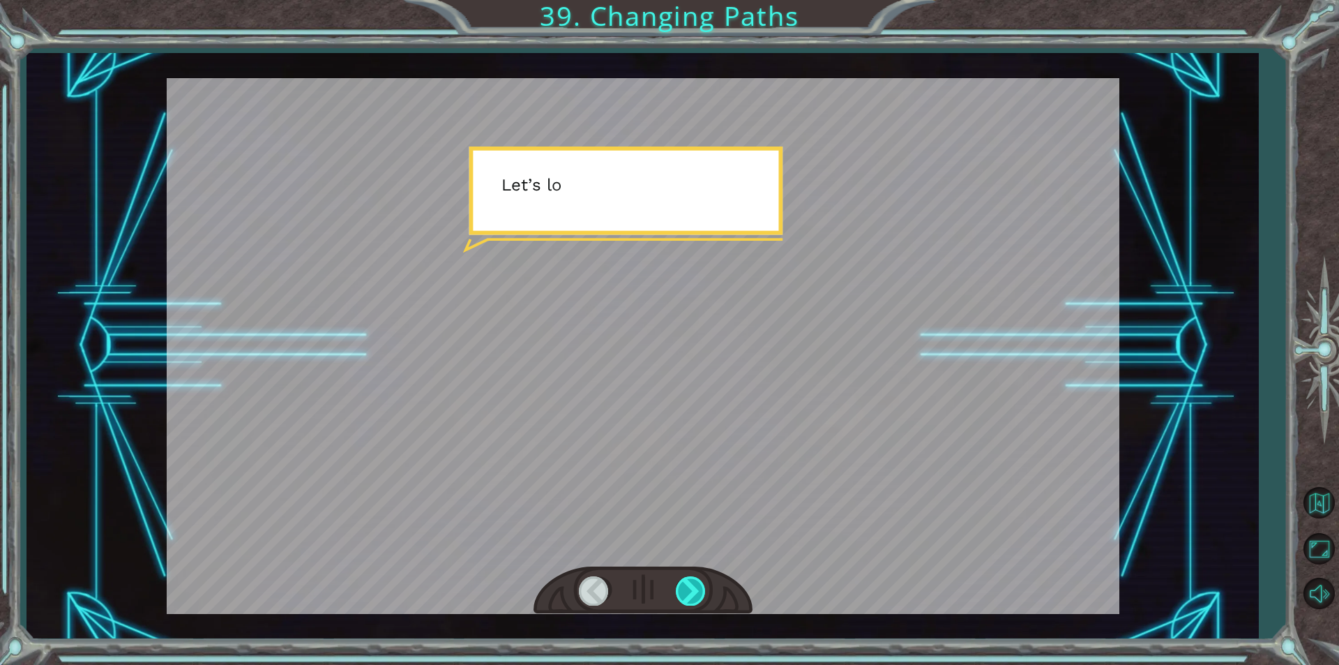
click at [688, 598] on div at bounding box center [691, 590] width 31 height 29
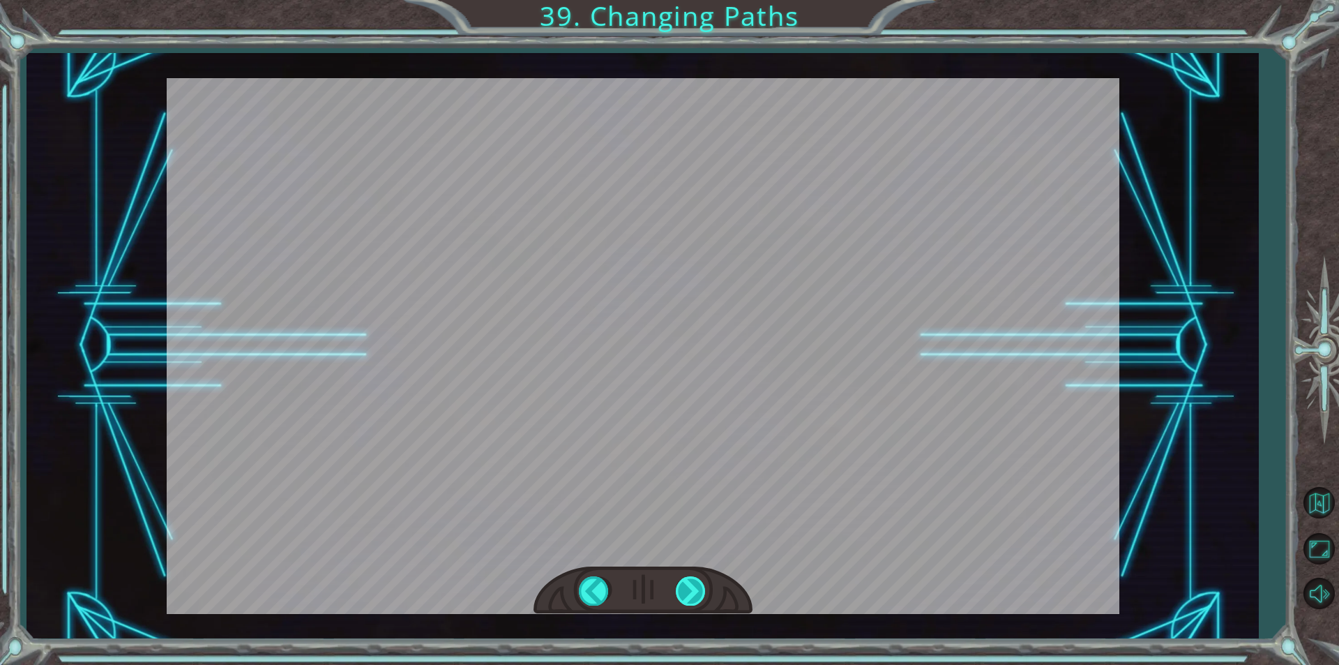
click at [688, 0] on div "steps = 3 hero . moveUp ( steps ) hero . moveRight ( steps ) hero . moveDown ( …" at bounding box center [669, 0] width 1339 height 0
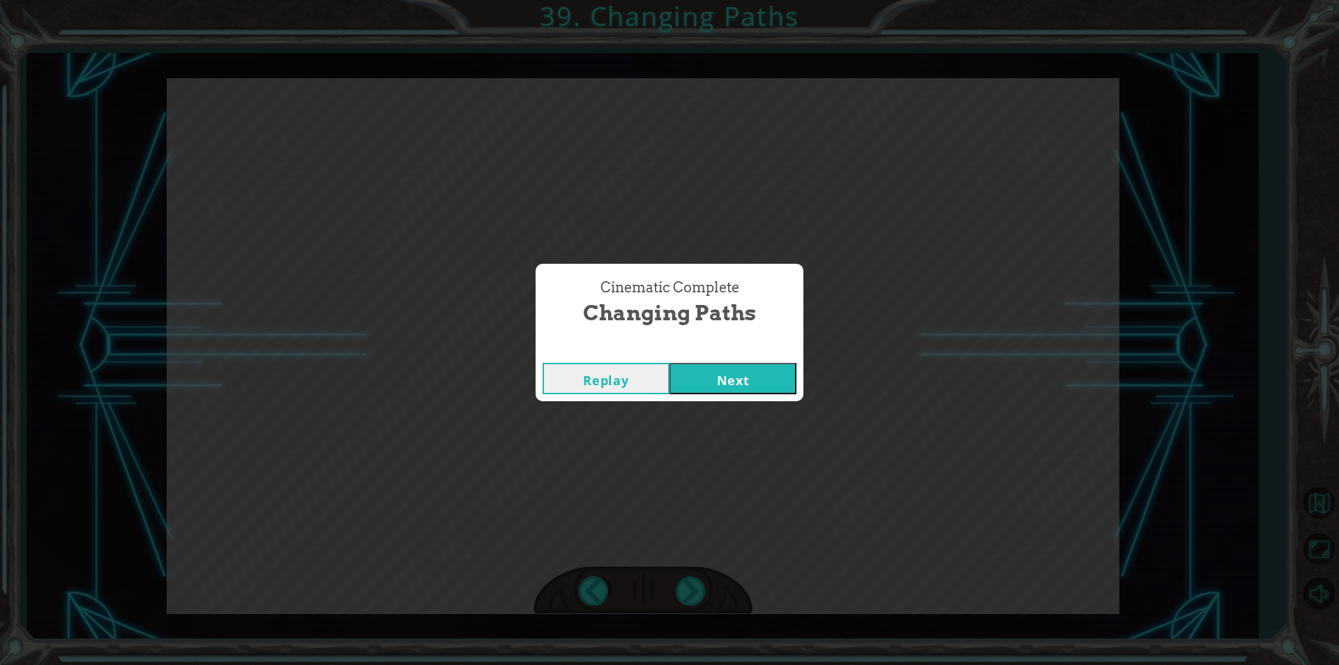
click at [743, 381] on button "Next" at bounding box center [732, 378] width 127 height 31
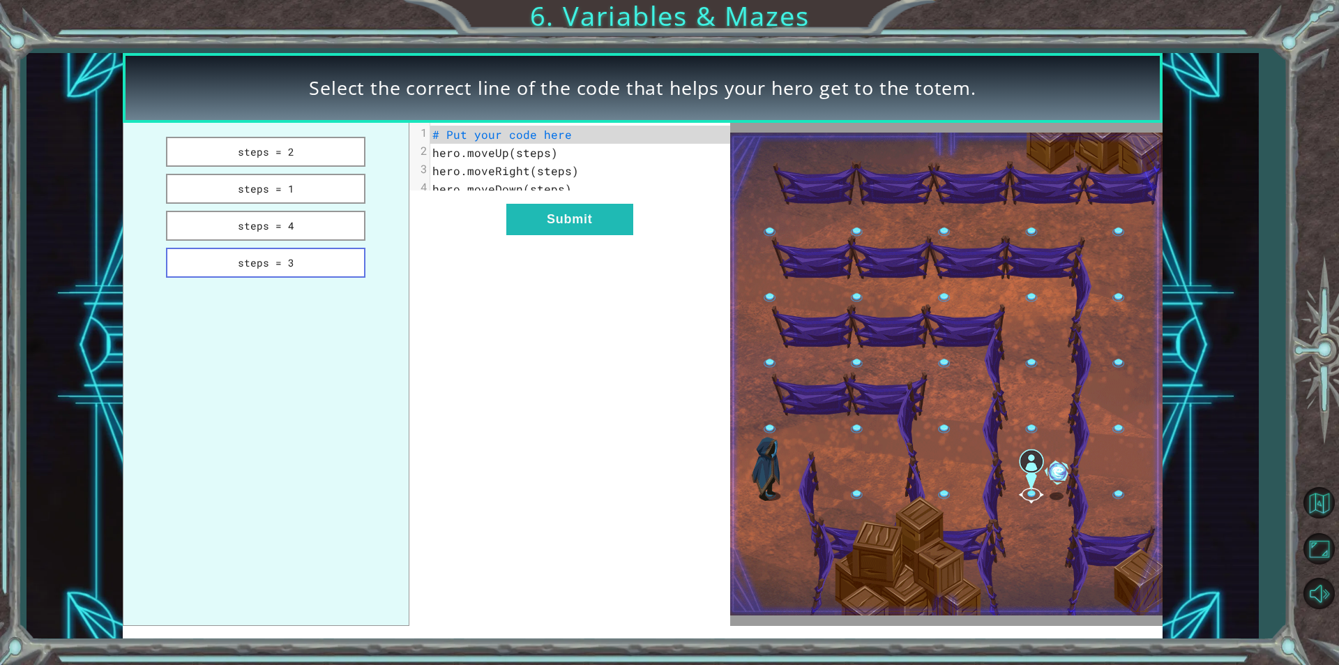
click at [298, 271] on button "steps = 3" at bounding box center [265, 263] width 199 height 30
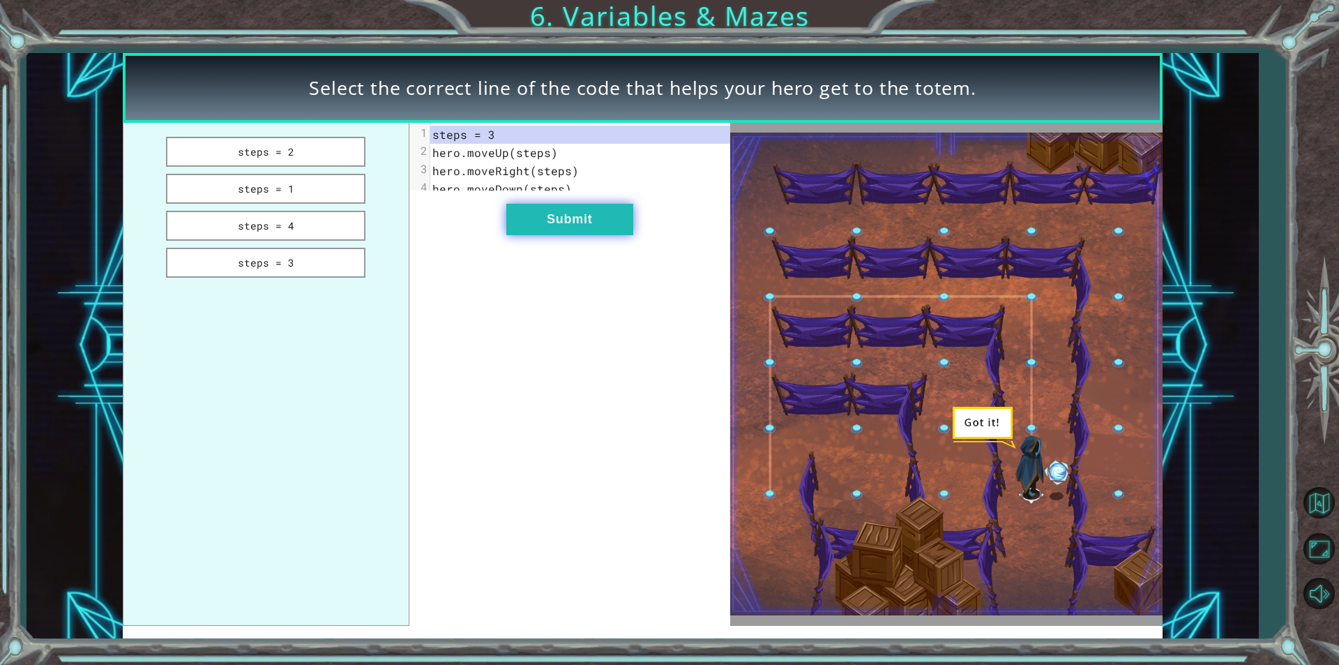
click at [573, 227] on button "Submit" at bounding box center [569, 219] width 127 height 31
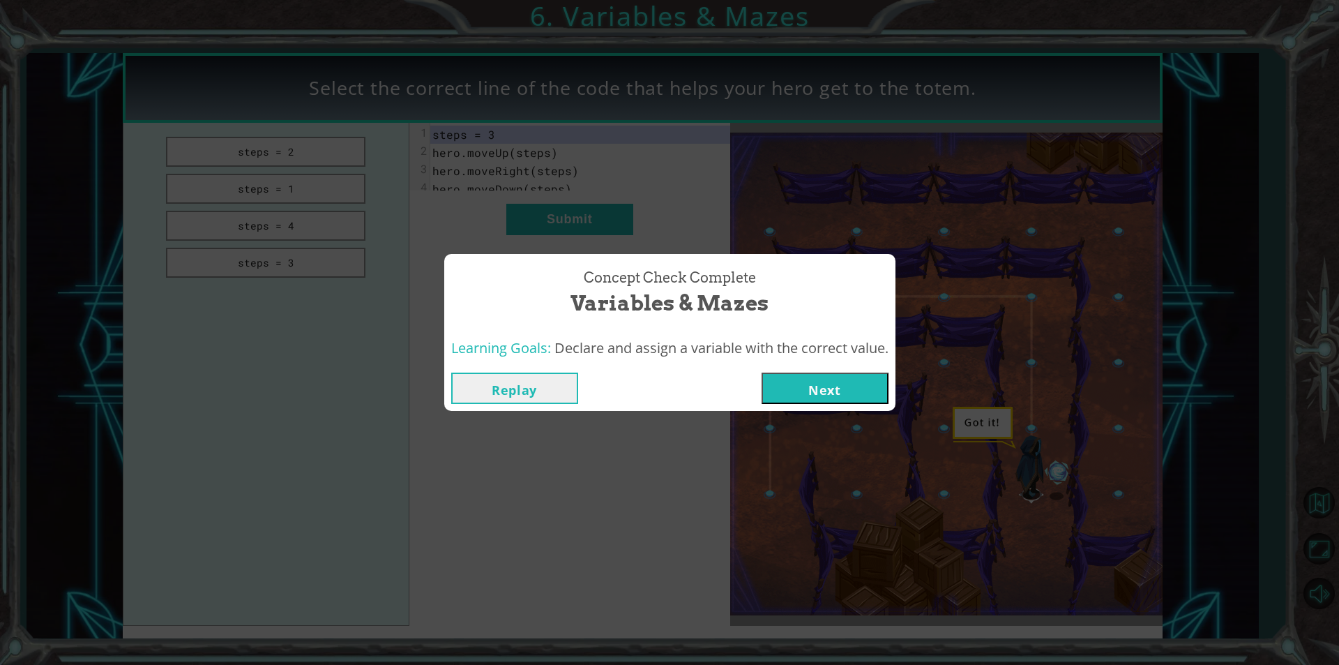
click at [829, 380] on button "Next" at bounding box center [825, 387] width 127 height 31
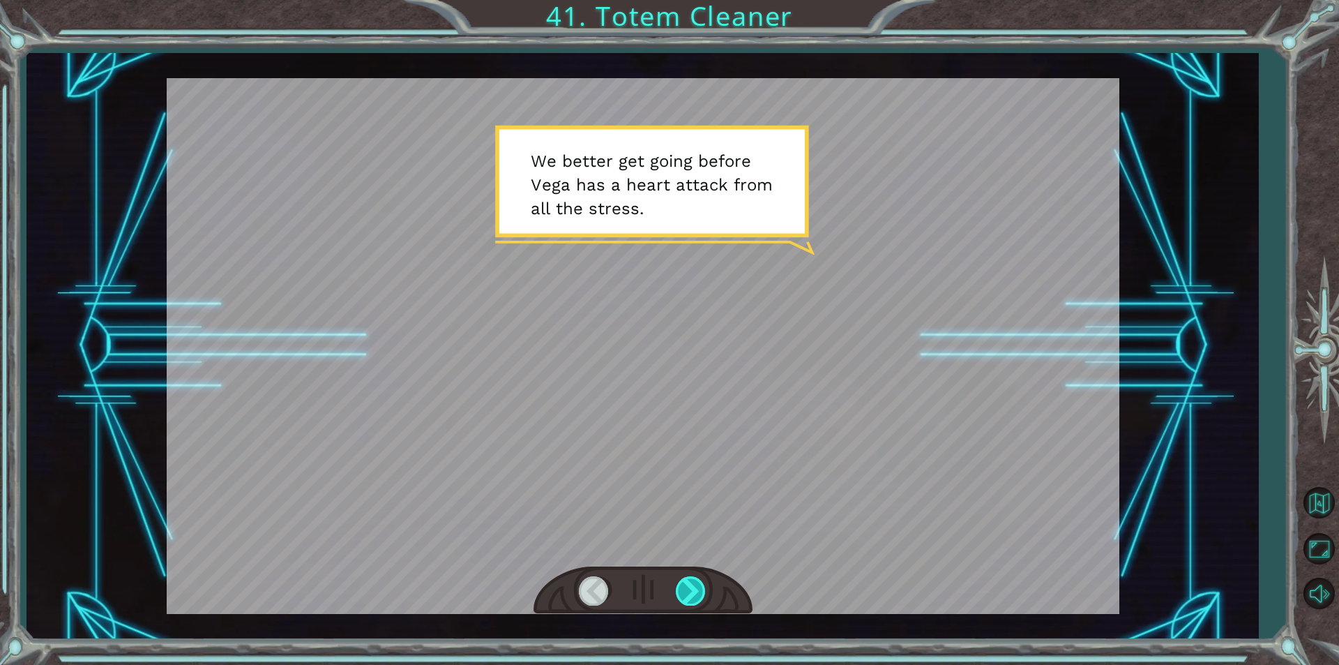
click at [692, 591] on div at bounding box center [691, 590] width 31 height 29
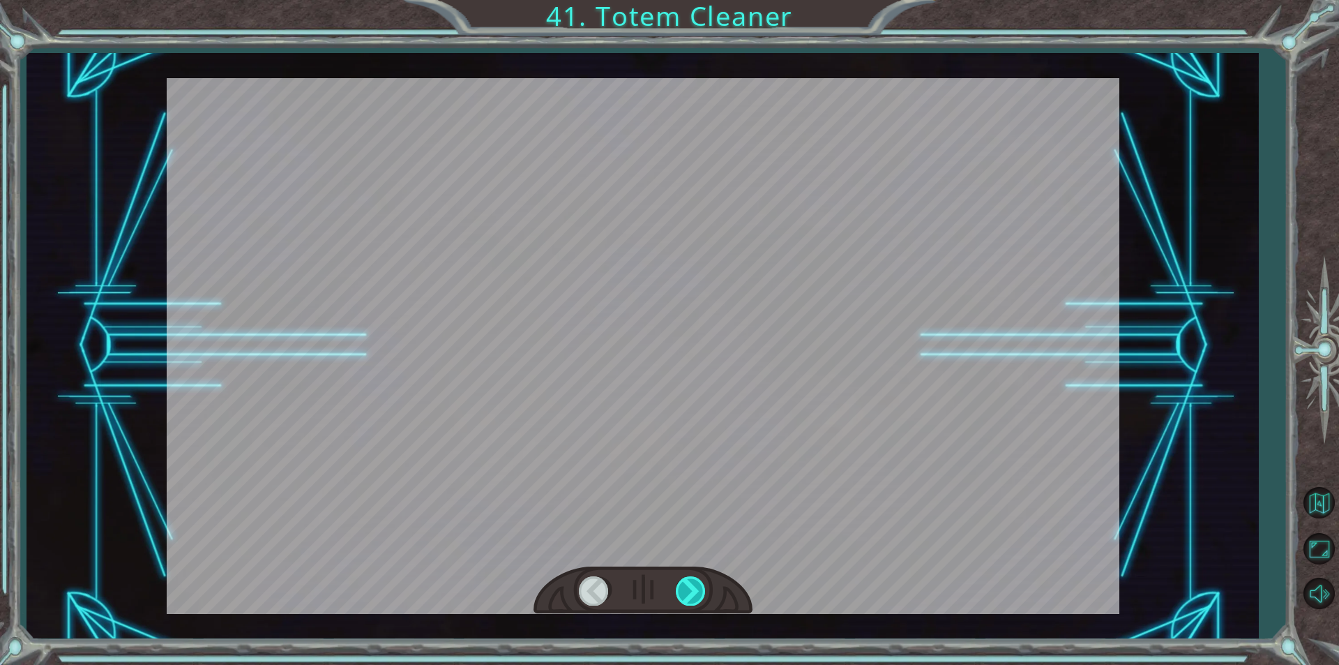
click at [692, 591] on div at bounding box center [691, 590] width 31 height 29
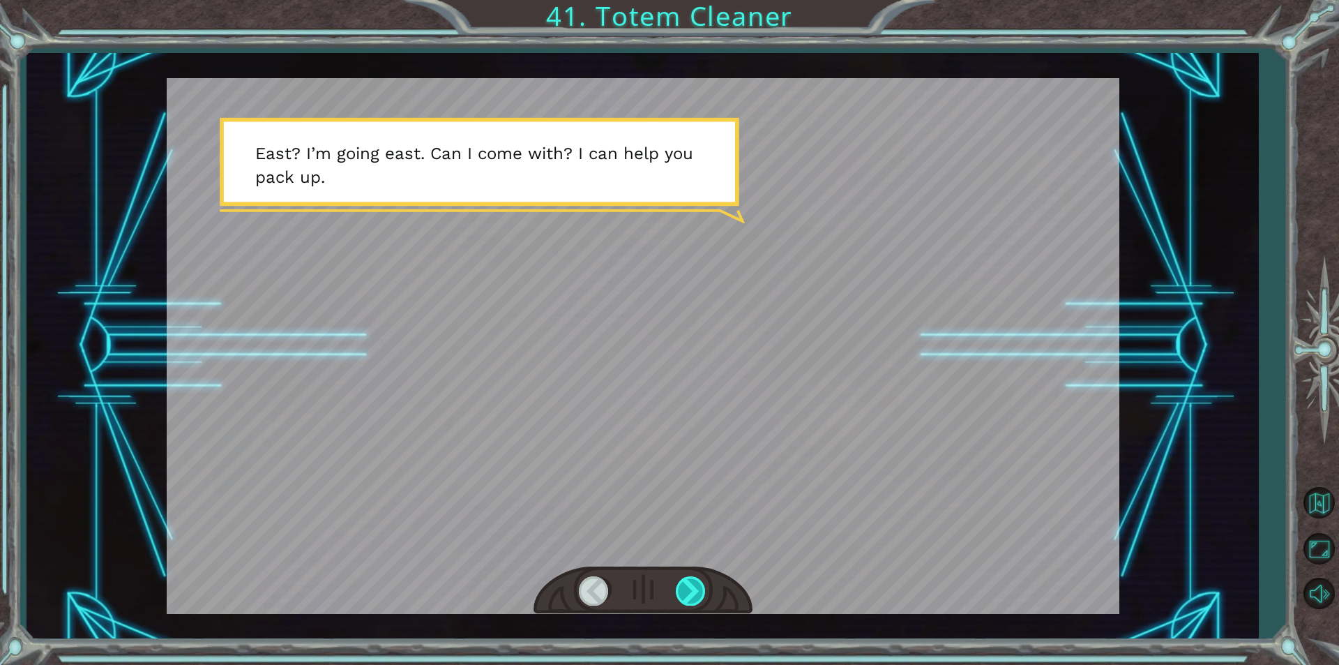
click at [692, 591] on div at bounding box center [691, 590] width 31 height 29
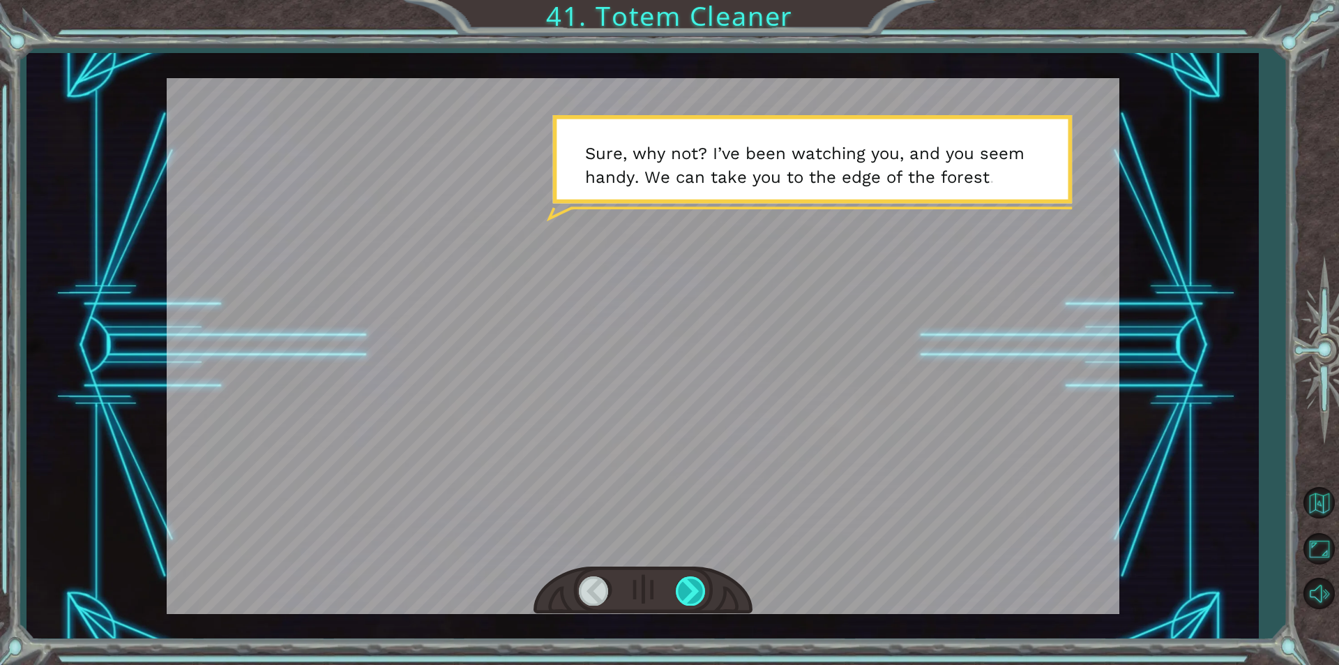
click at [692, 591] on div at bounding box center [691, 590] width 31 height 29
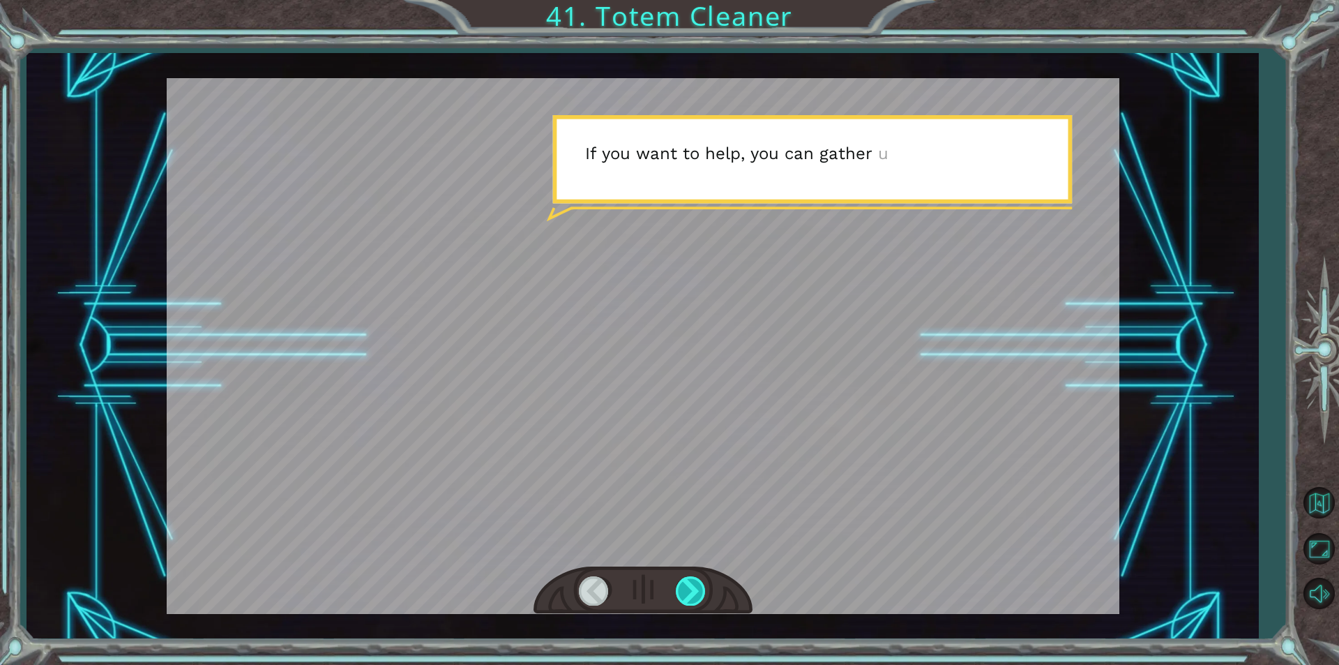
click at [692, 591] on div at bounding box center [691, 590] width 31 height 29
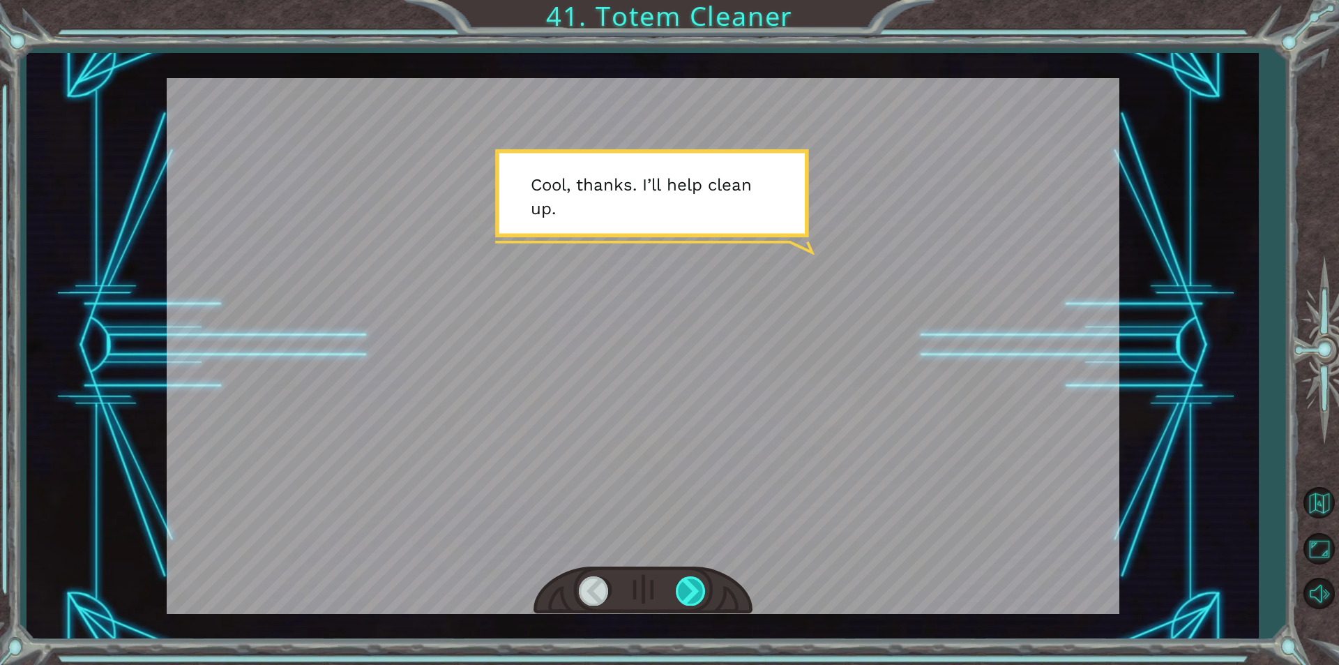
click at [692, 591] on div at bounding box center [691, 590] width 31 height 29
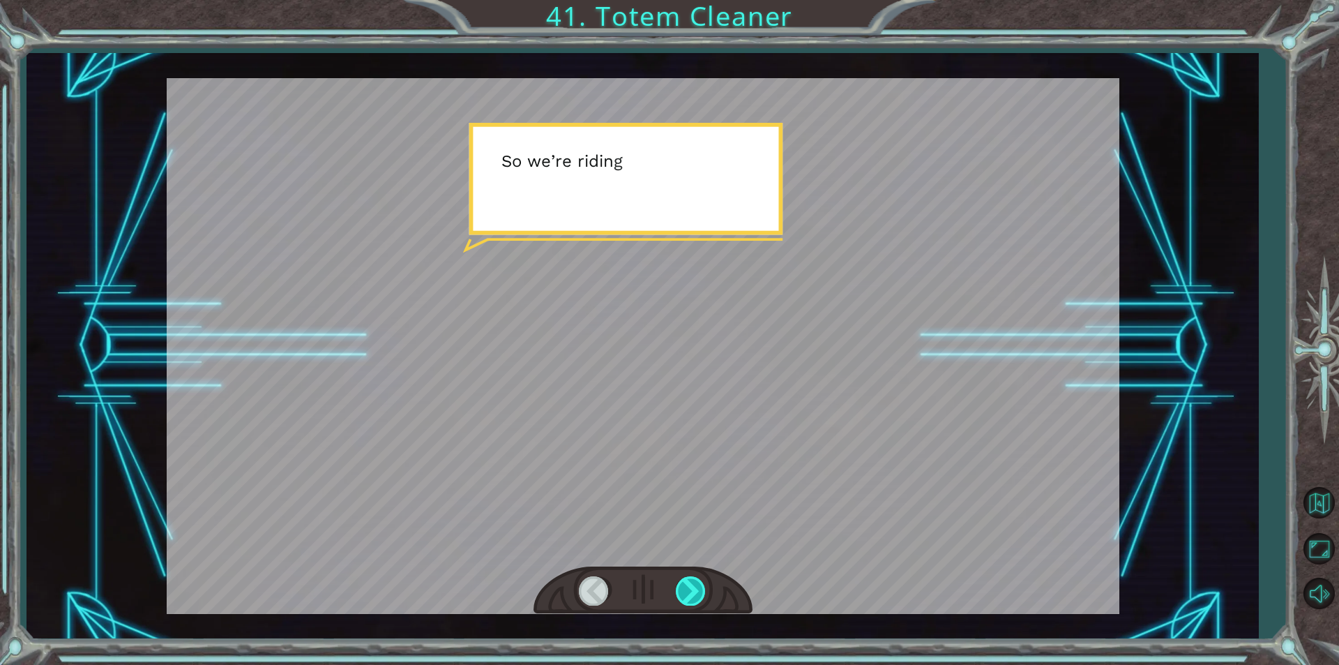
click at [692, 591] on div at bounding box center [691, 590] width 31 height 29
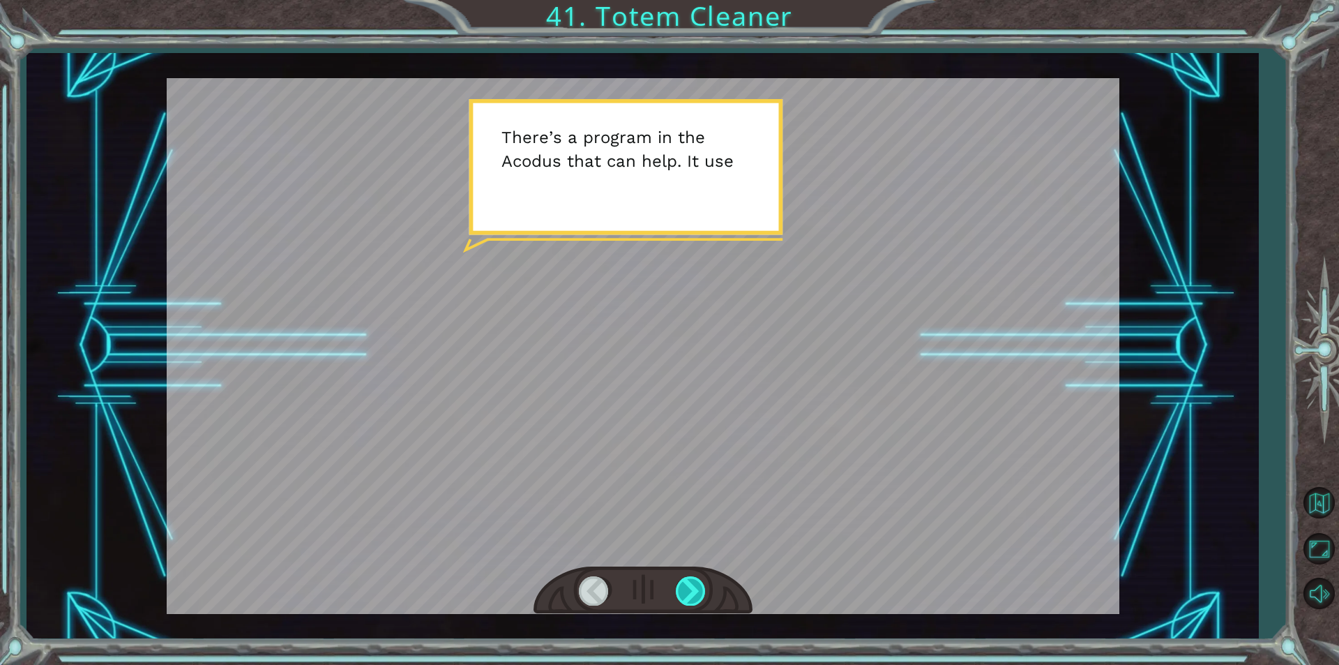
click at [692, 591] on div at bounding box center [691, 590] width 31 height 29
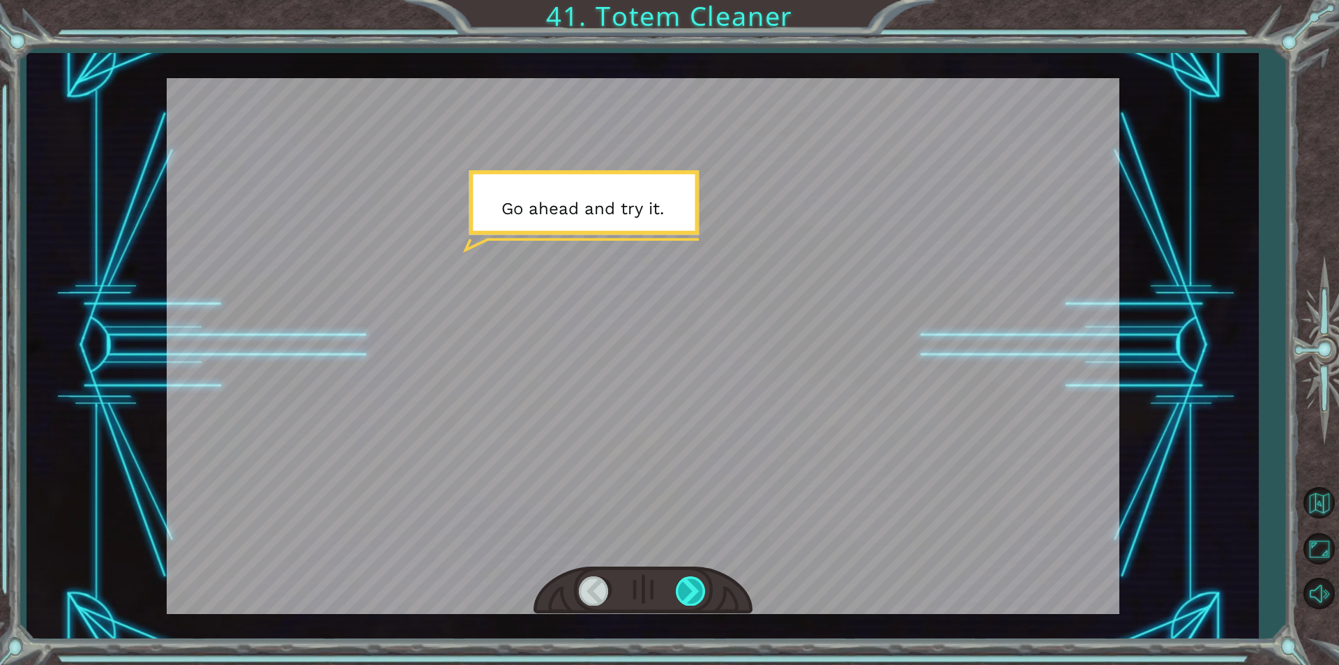
click at [692, 591] on div at bounding box center [691, 590] width 31 height 29
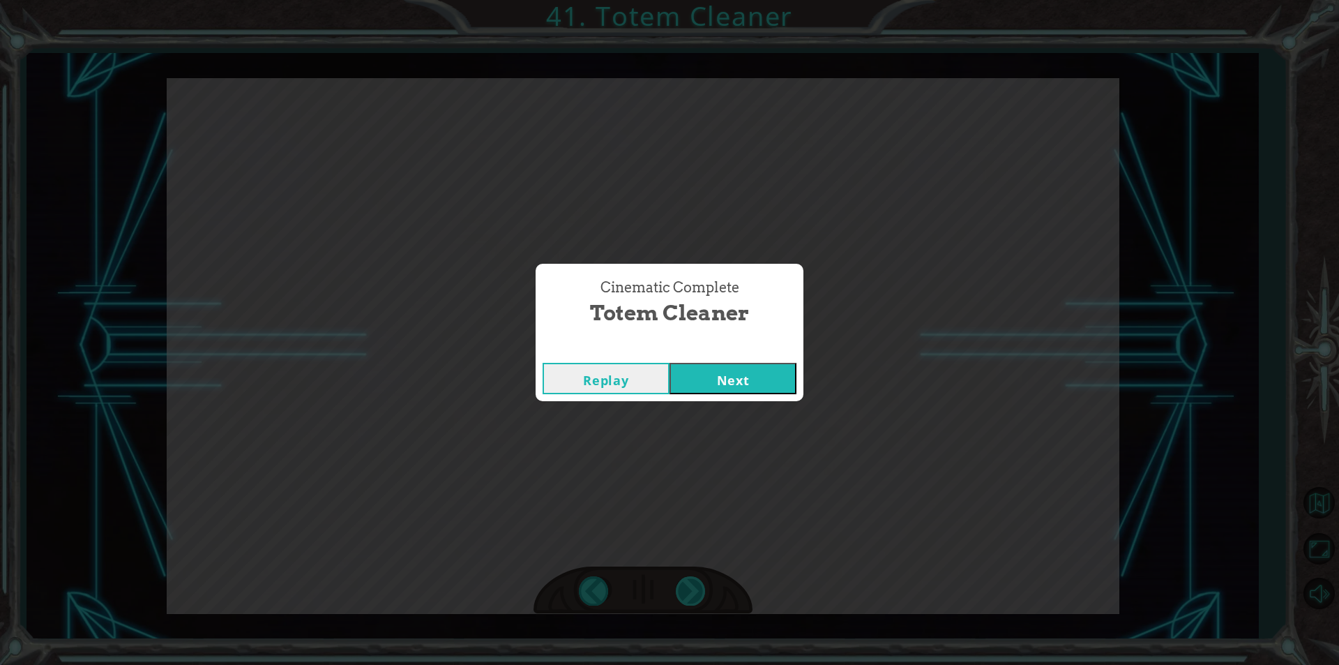
click at [692, 591] on div "Cinematic Complete Totem Cleaner Replay Next" at bounding box center [669, 332] width 1339 height 665
click at [700, 377] on button "Next" at bounding box center [732, 378] width 127 height 31
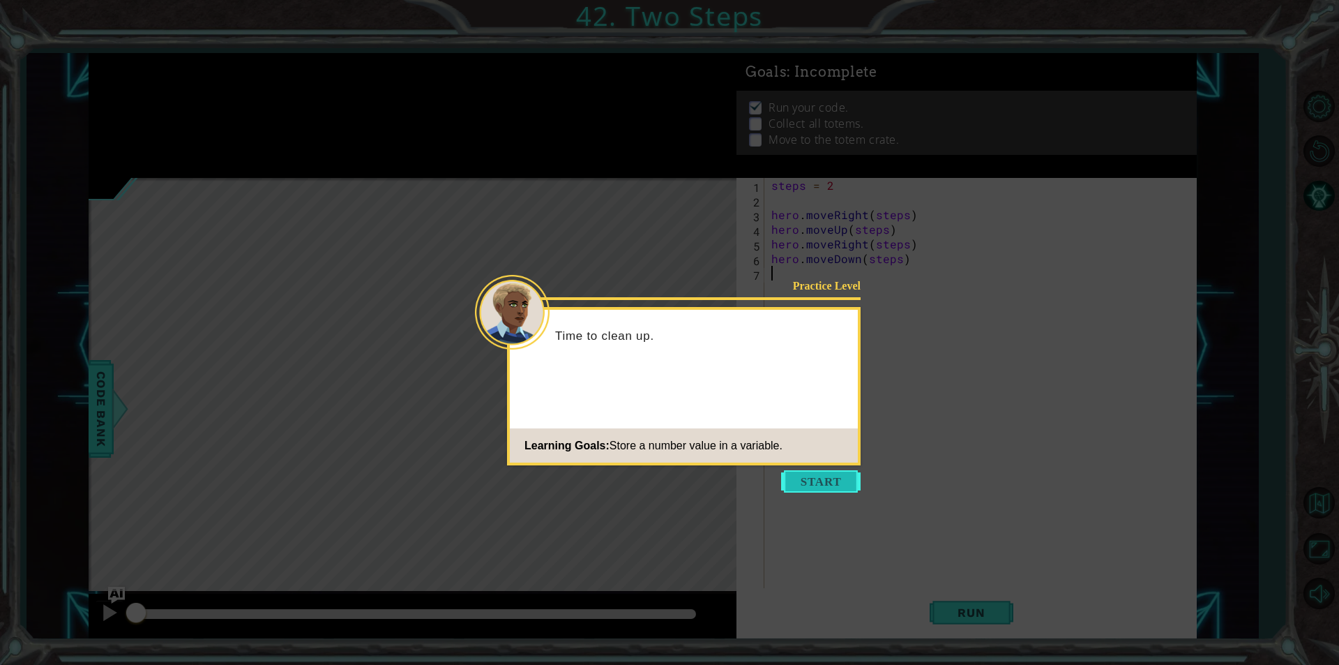
click at [824, 476] on button "Start" at bounding box center [820, 481] width 79 height 22
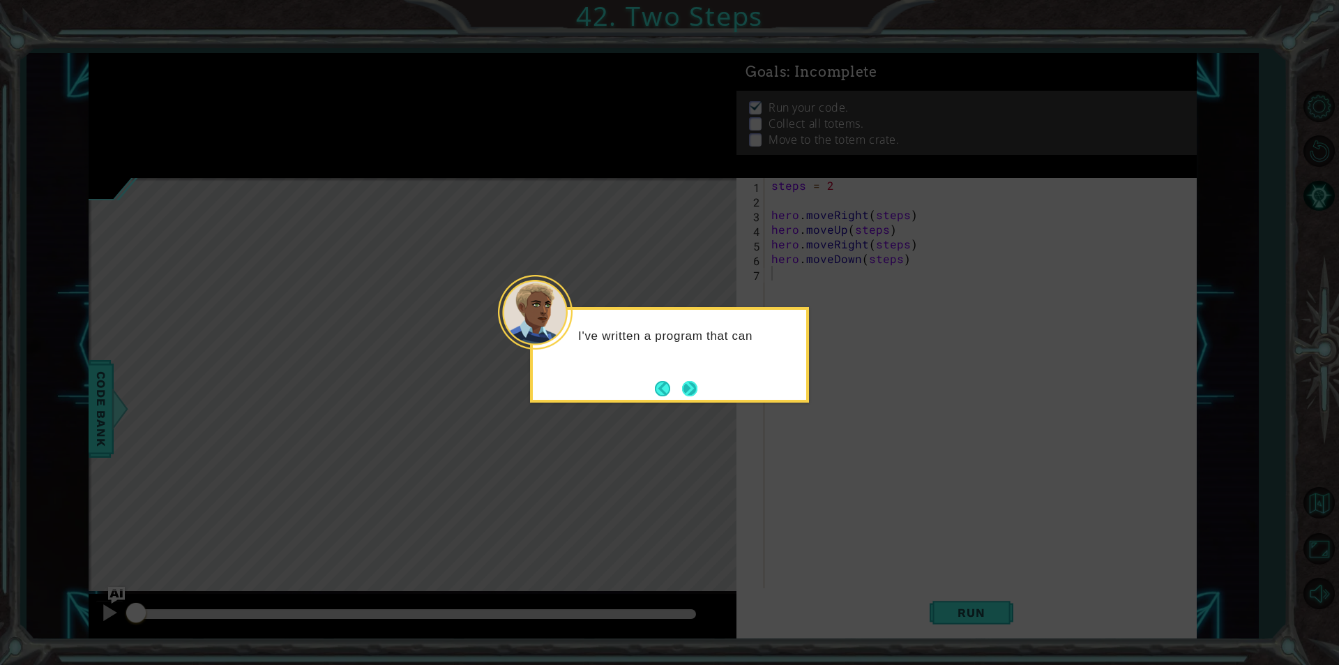
click at [682, 393] on button "Next" at bounding box center [690, 388] width 16 height 16
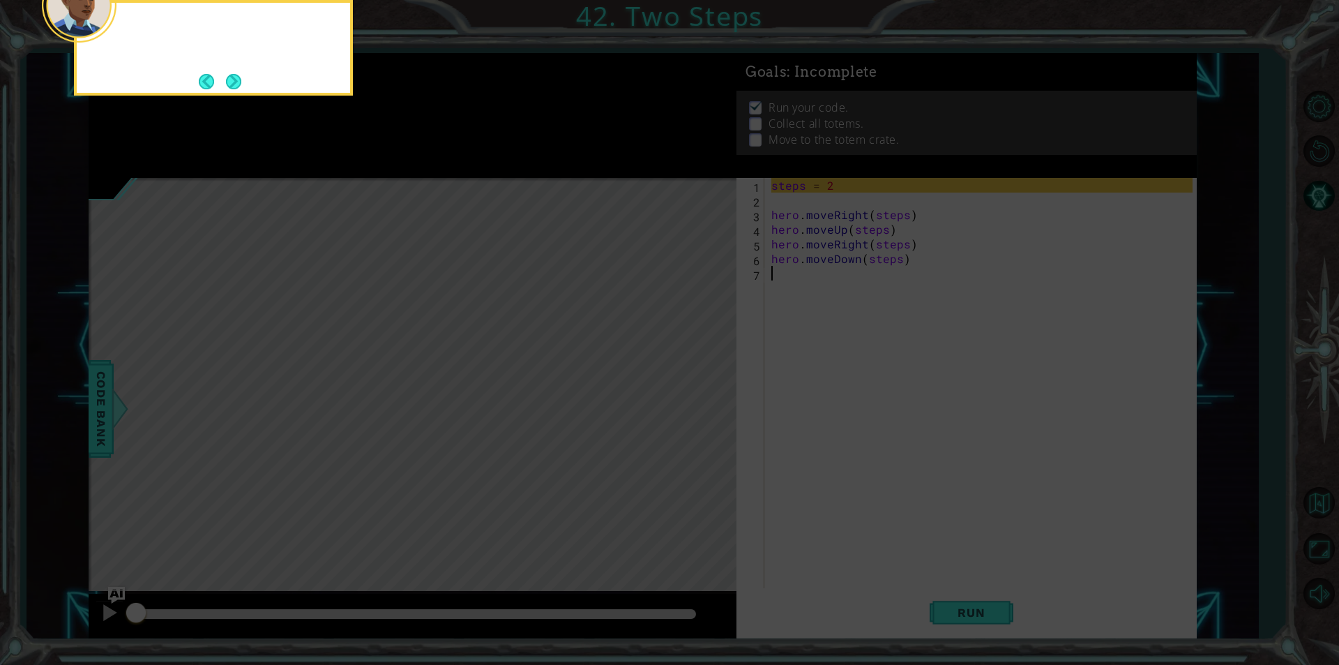
click at [682, 393] on icon at bounding box center [669, 99] width 1339 height 1130
click at [229, 82] on button "Next" at bounding box center [233, 81] width 15 height 15
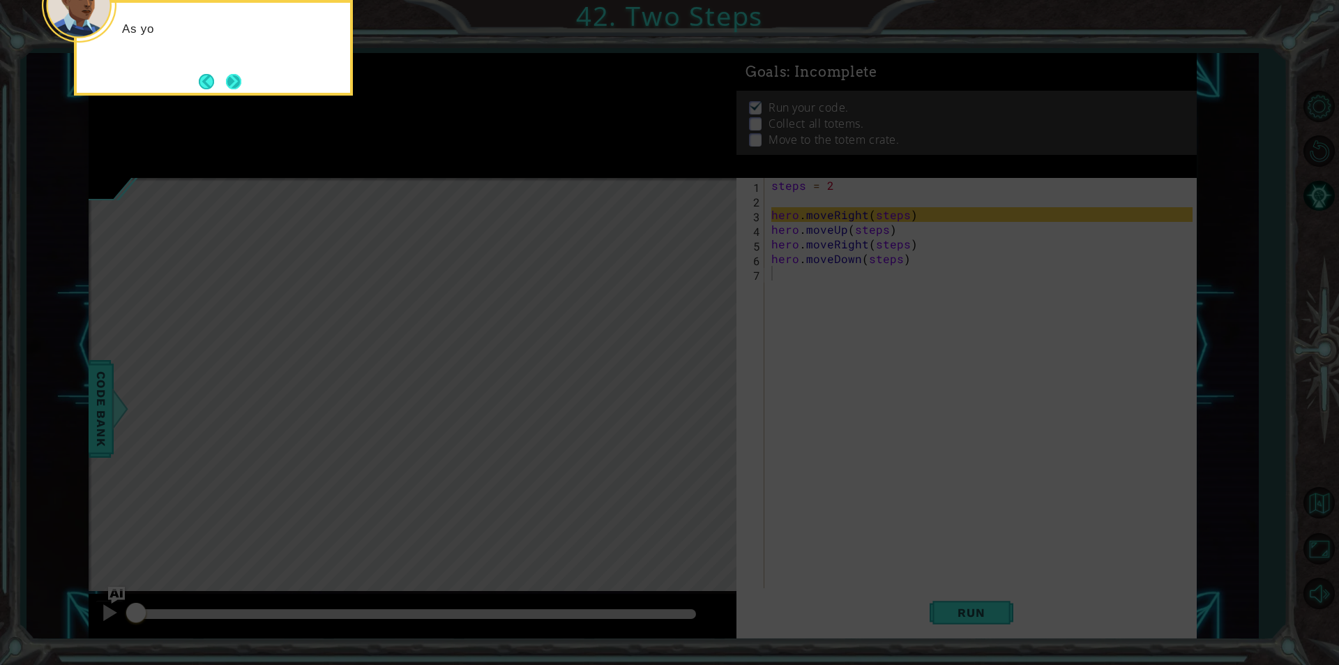
click at [232, 84] on button "Next" at bounding box center [233, 81] width 15 height 15
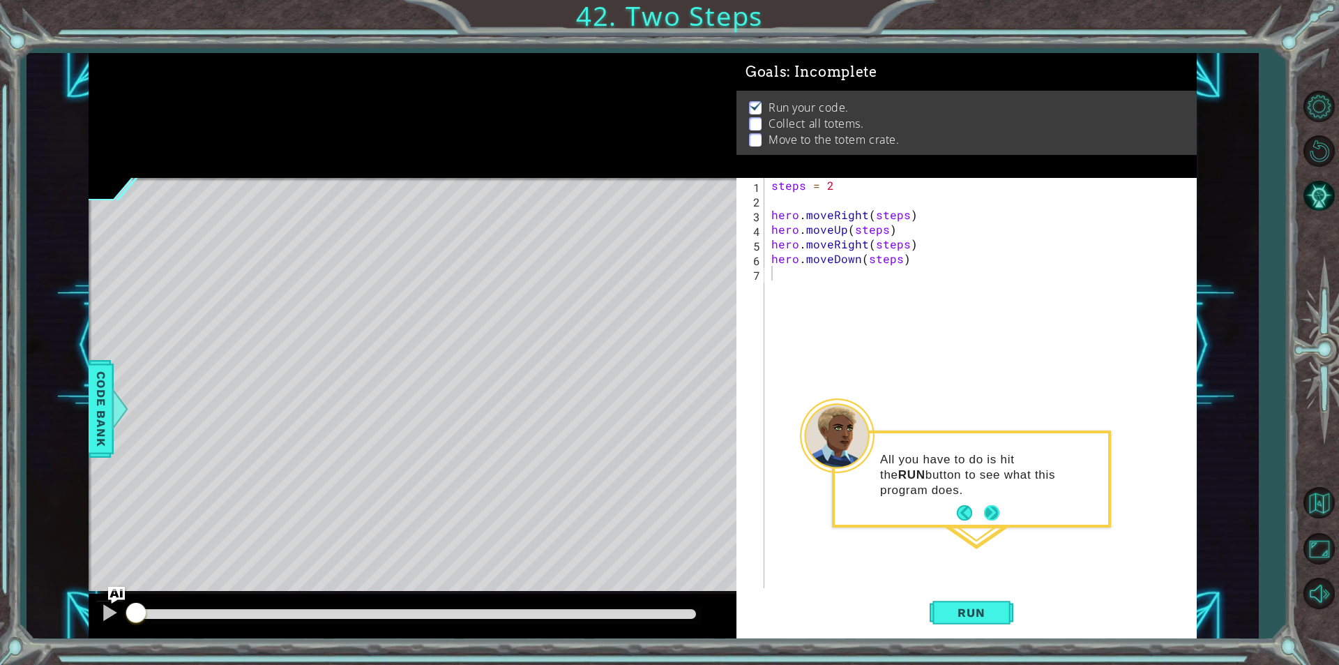
click at [990, 505] on button "Next" at bounding box center [991, 512] width 15 height 15
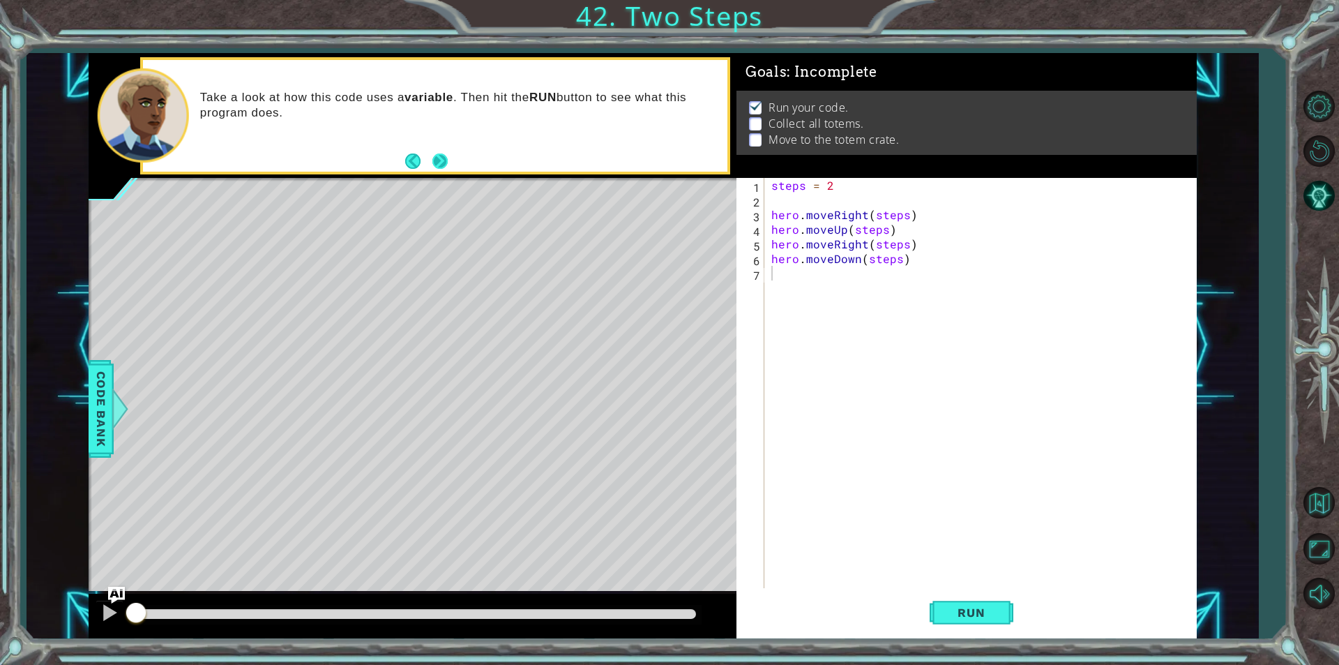
click at [434, 158] on button "Next" at bounding box center [439, 160] width 15 height 15
click at [975, 617] on span "Run" at bounding box center [971, 612] width 55 height 14
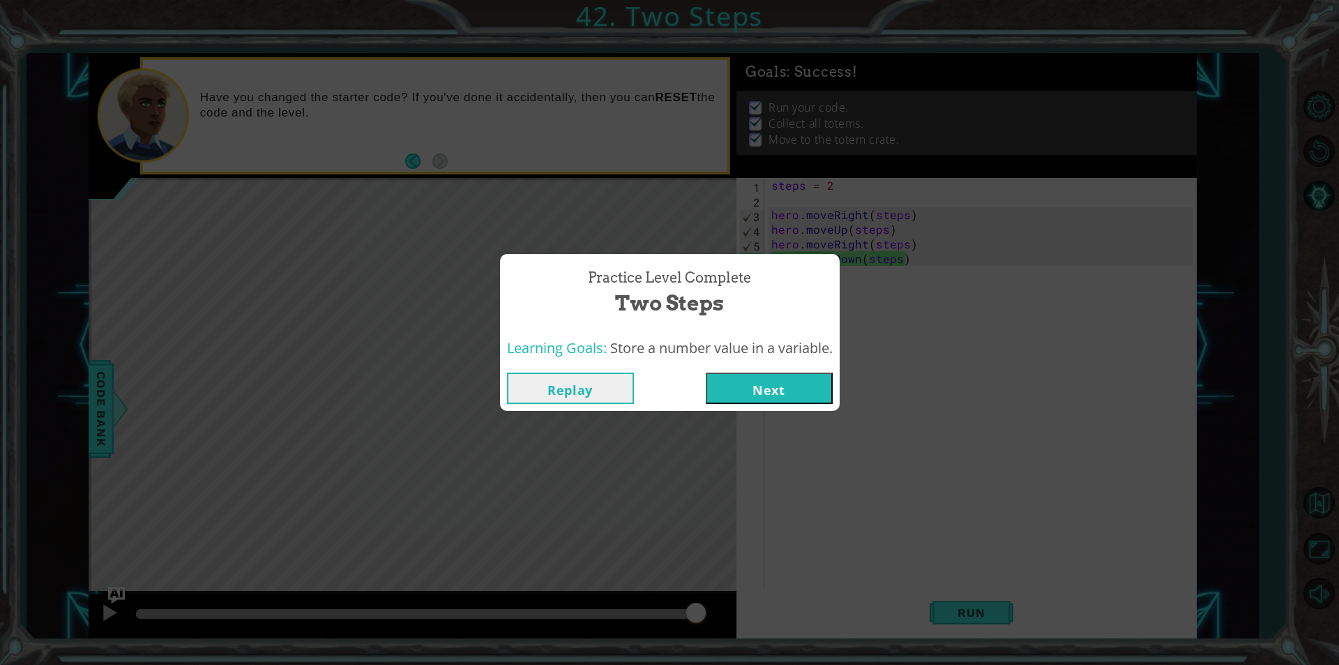
click at [760, 386] on button "Next" at bounding box center [769, 387] width 127 height 31
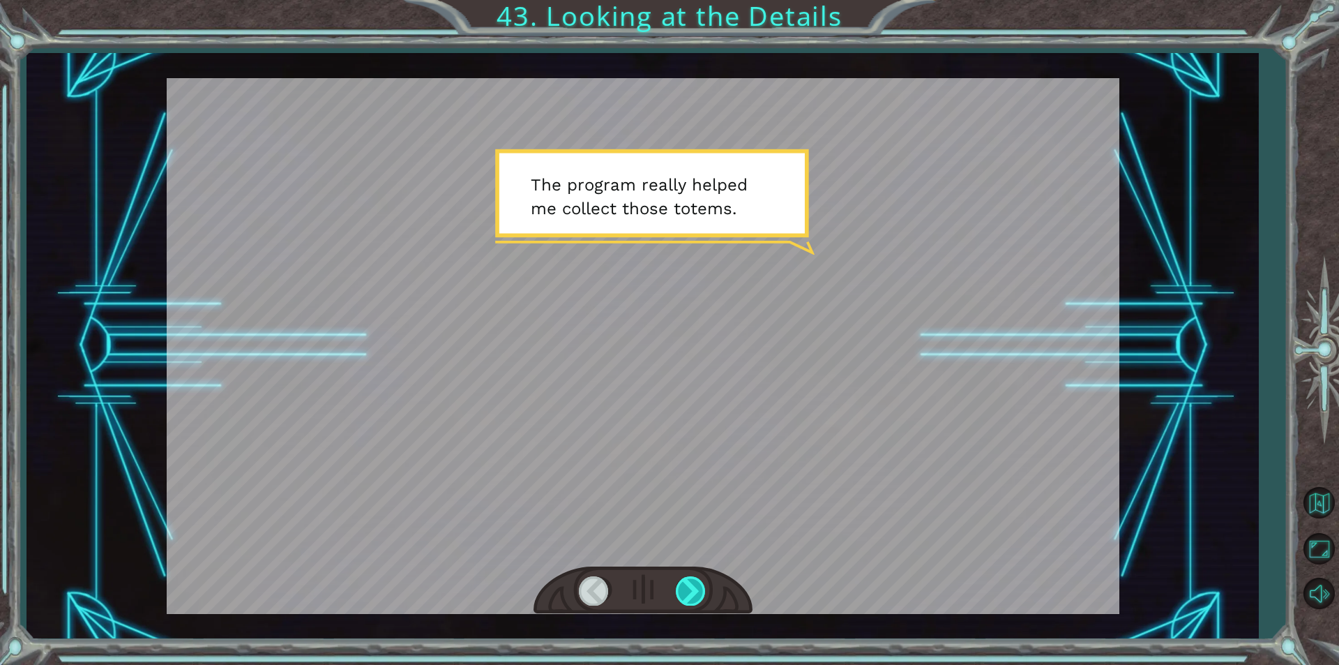
click at [682, 586] on div at bounding box center [691, 590] width 31 height 29
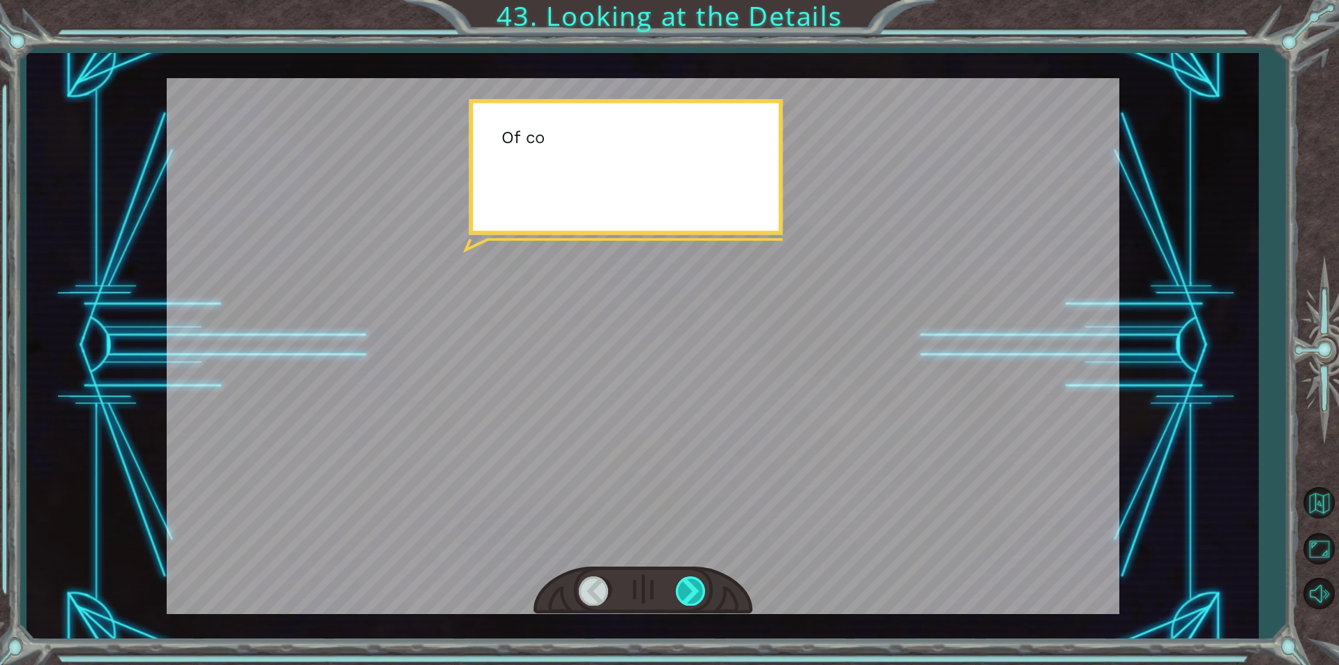
click at [686, 587] on div at bounding box center [691, 590] width 31 height 29
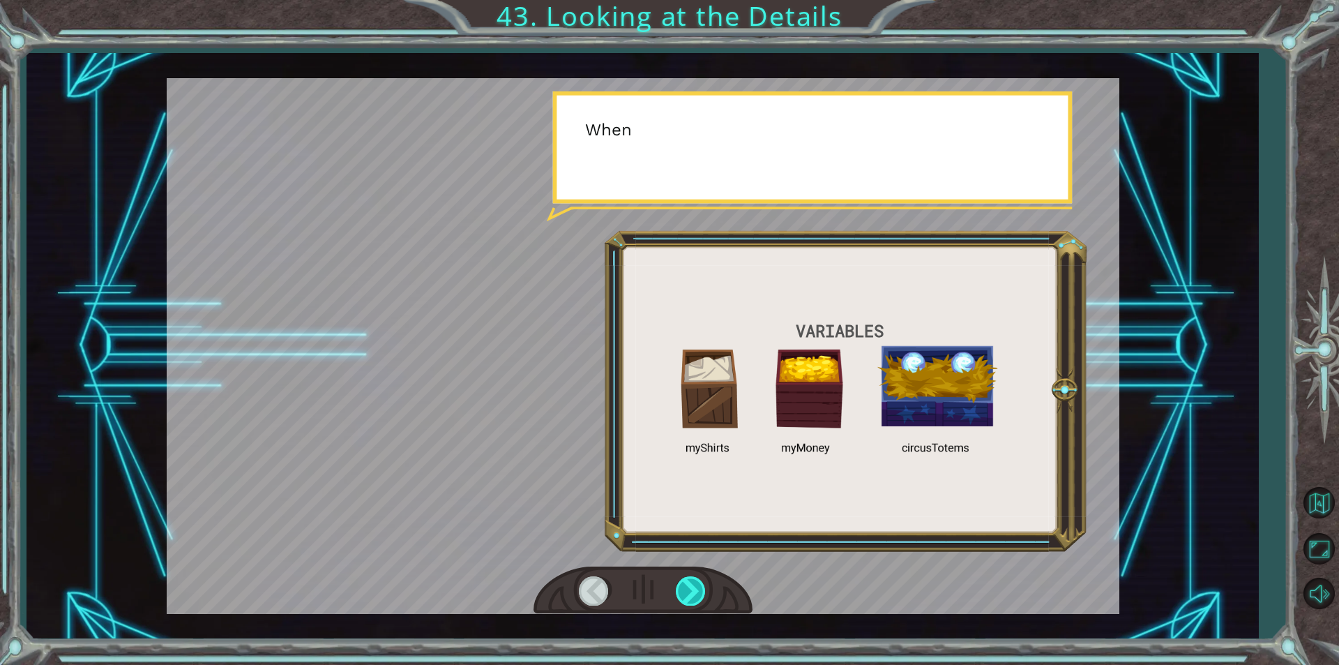
click at [686, 587] on div at bounding box center [691, 590] width 31 height 29
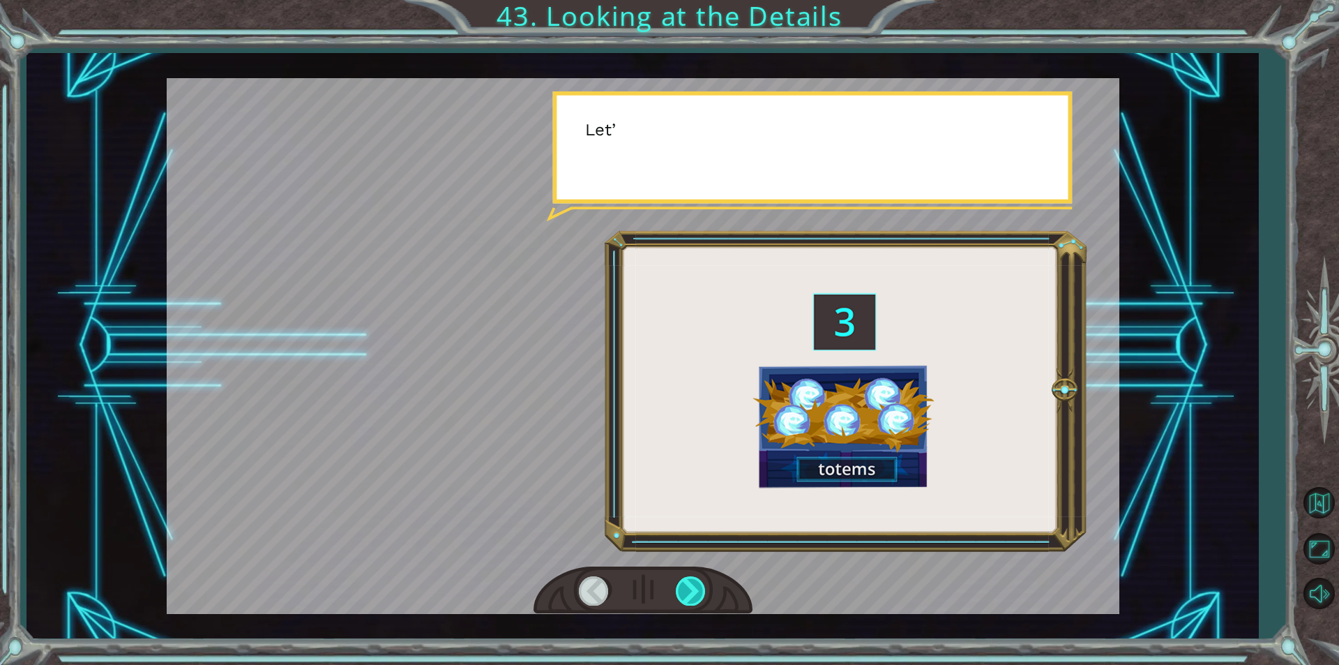
click at [686, 587] on div at bounding box center [691, 590] width 31 height 29
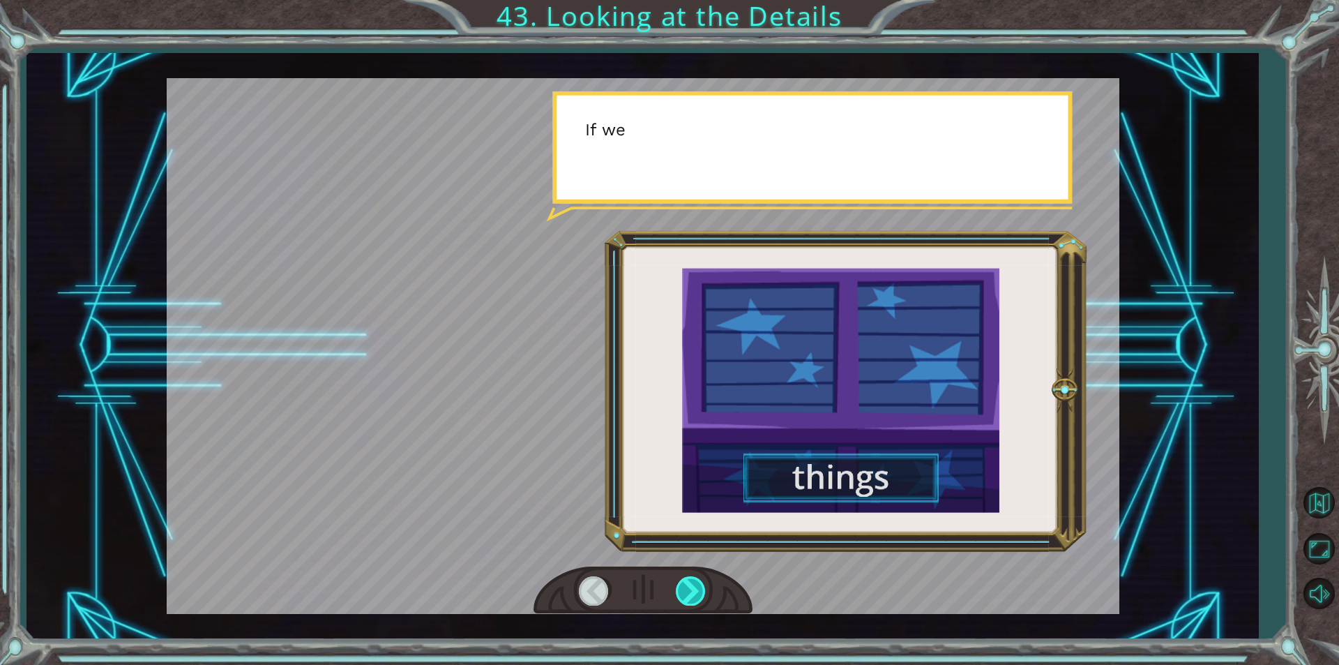
click at [686, 587] on div at bounding box center [691, 590] width 31 height 29
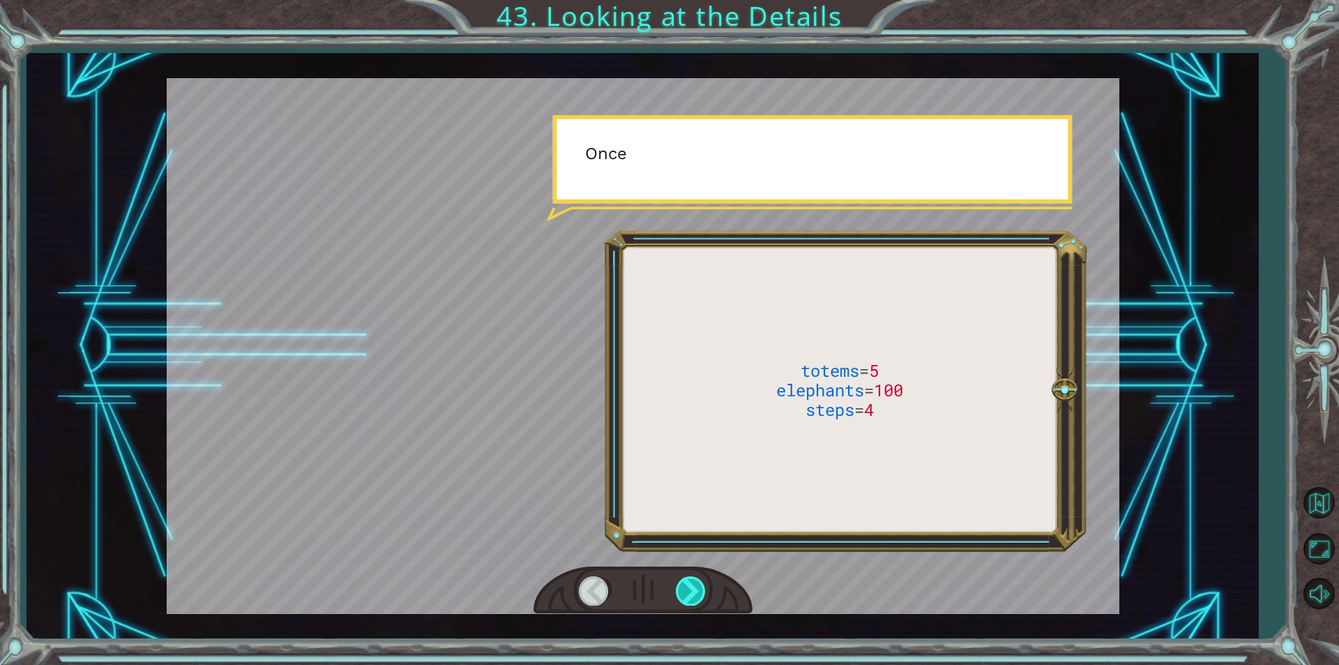
click at [686, 587] on div at bounding box center [691, 590] width 31 height 29
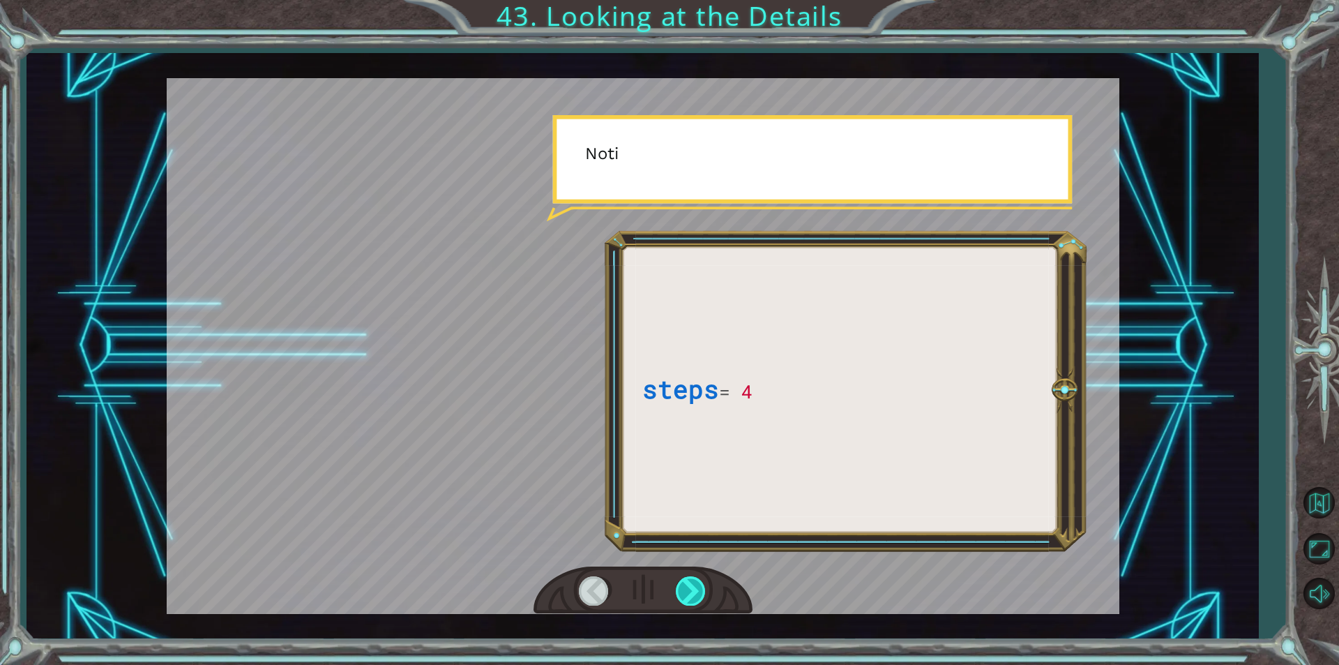
click at [686, 587] on div at bounding box center [691, 590] width 31 height 29
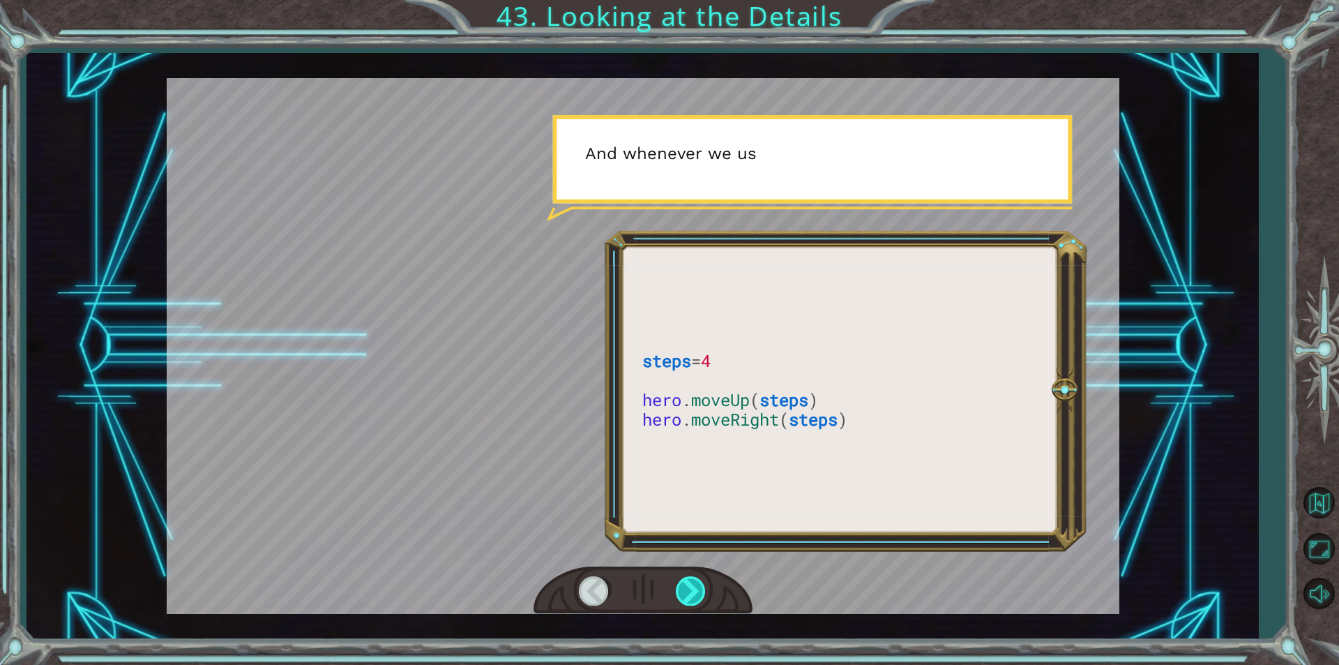
click at [686, 587] on div at bounding box center [691, 590] width 31 height 29
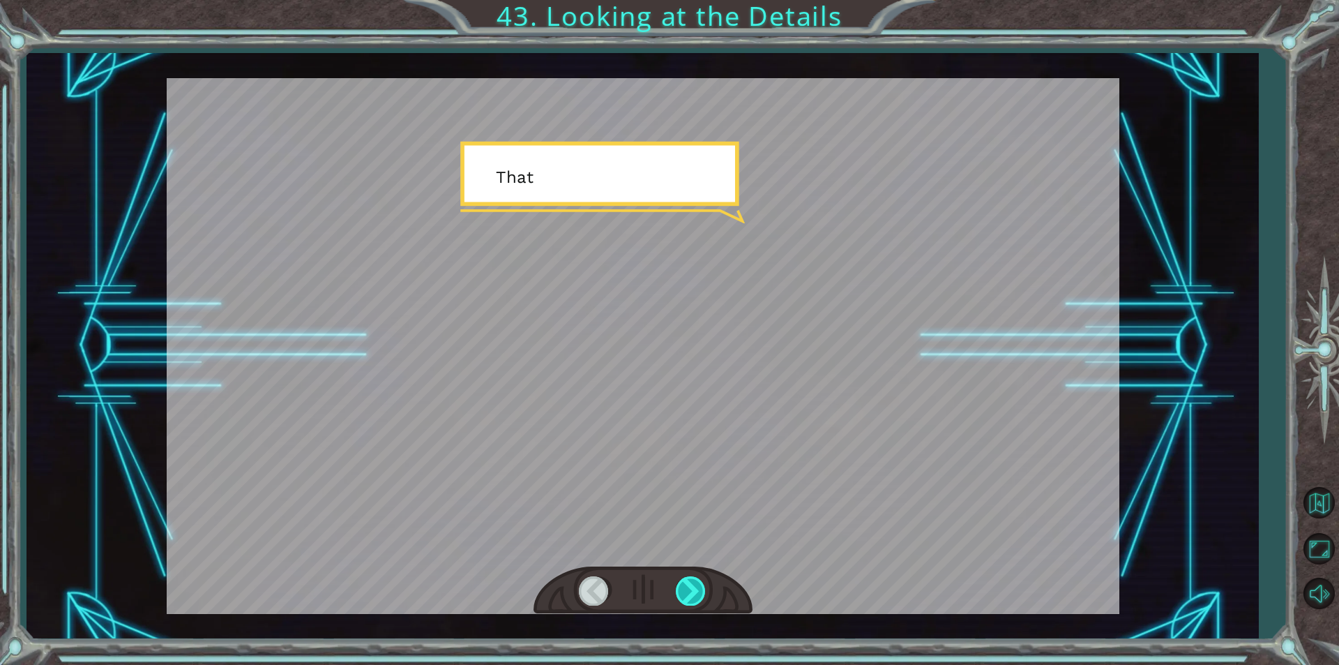
click at [686, 587] on div at bounding box center [691, 590] width 31 height 29
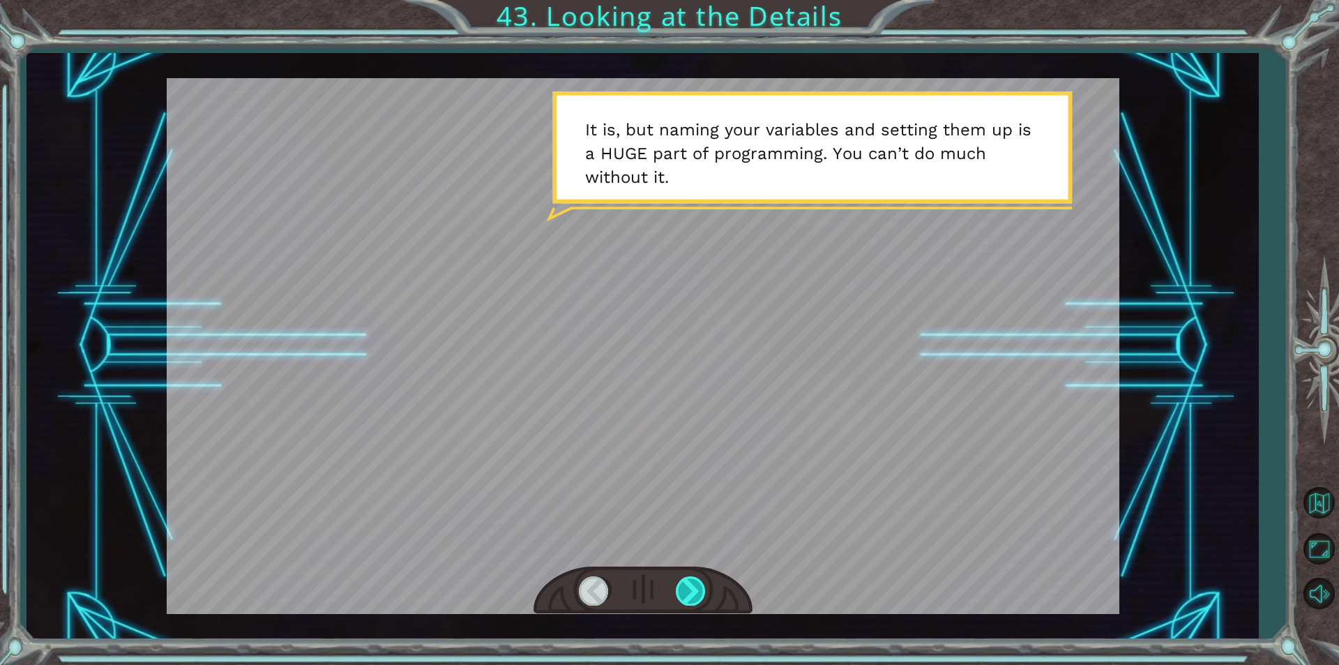
click at [681, 593] on div at bounding box center [691, 590] width 31 height 29
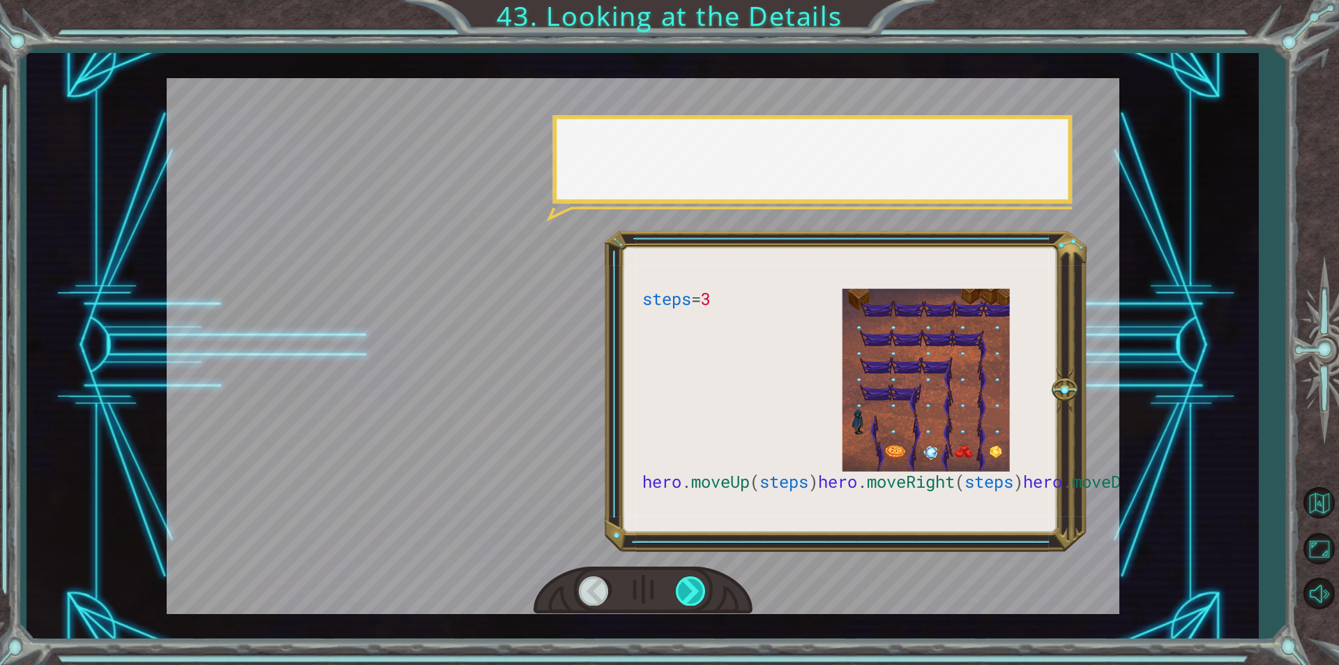
click at [683, 591] on div at bounding box center [691, 590] width 31 height 29
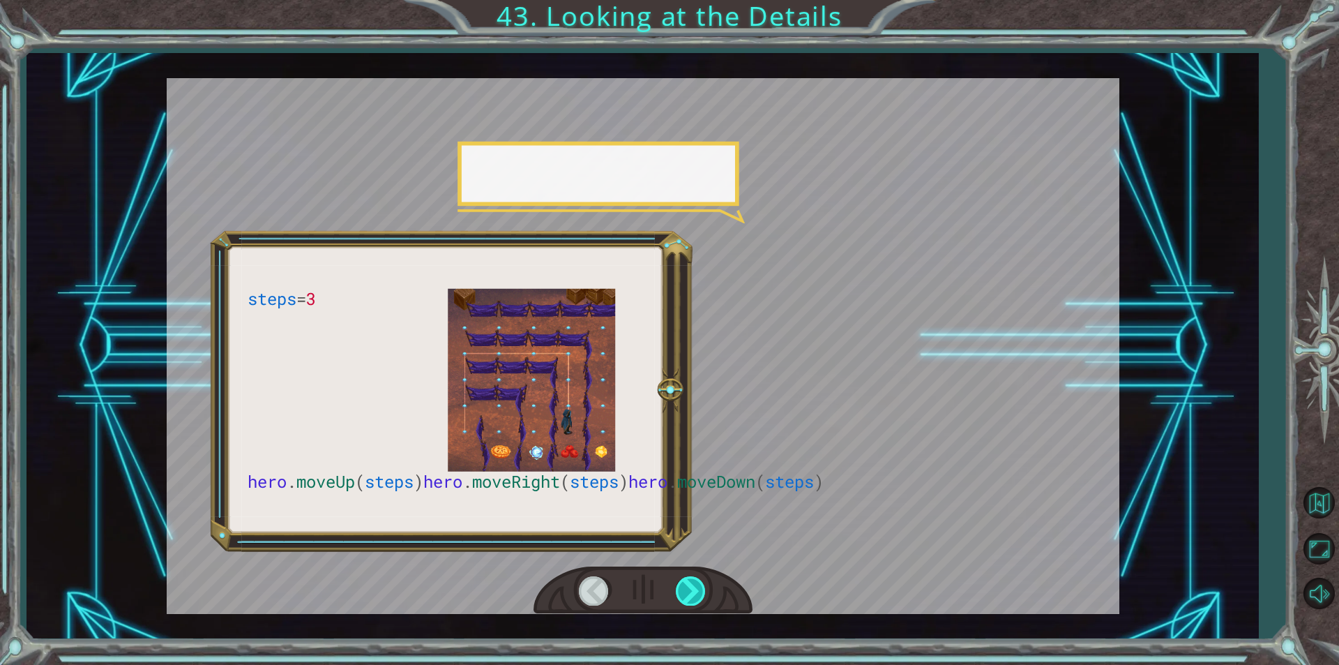
click at [704, 578] on div at bounding box center [691, 590] width 31 height 29
click at [693, 584] on div at bounding box center [691, 590] width 31 height 29
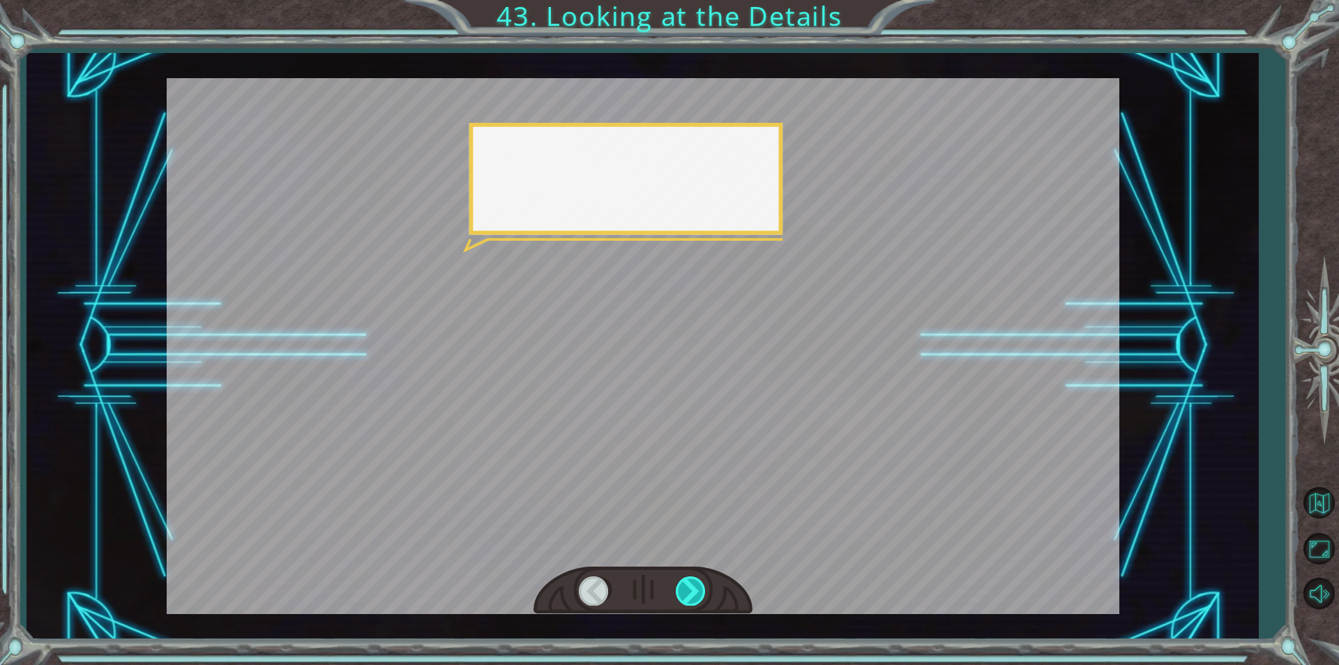
click at [693, 584] on div at bounding box center [691, 590] width 31 height 29
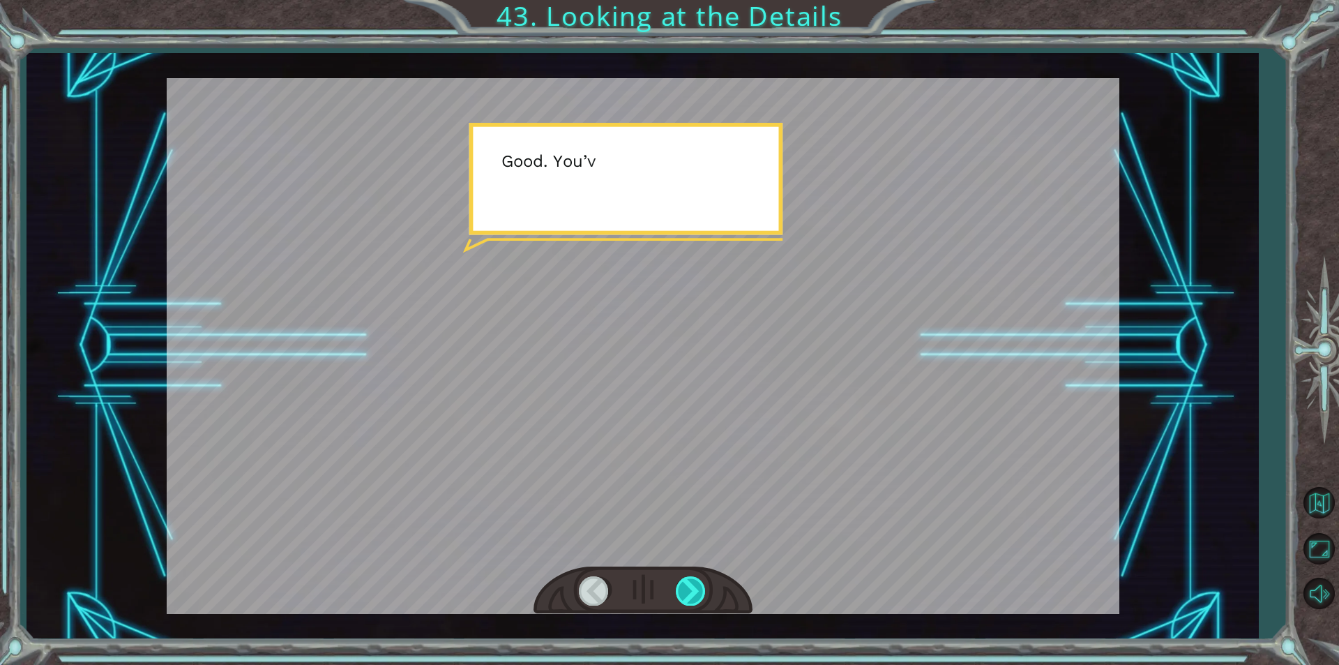
click at [693, 584] on div at bounding box center [691, 590] width 31 height 29
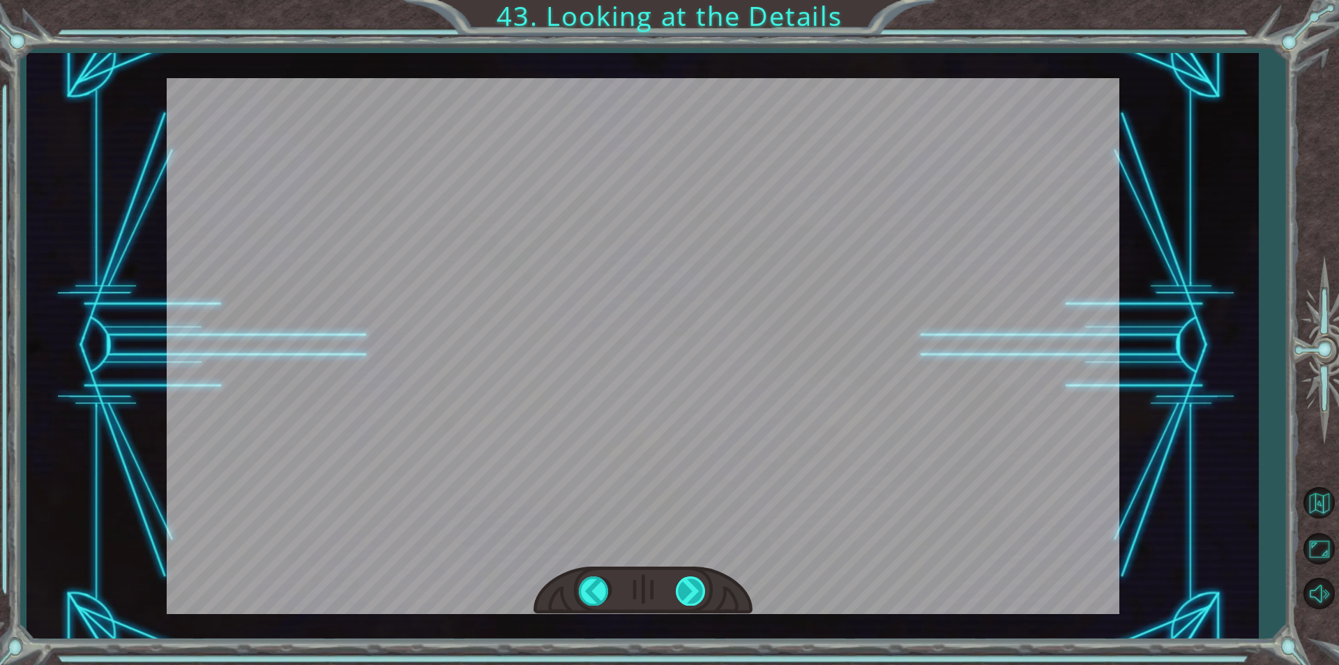
click at [693, 0] on div "steps = 3 hero . moveUp ( steps ) hero . moveRight ( steps ) hero . moveDown ( …" at bounding box center [669, 0] width 1339 height 0
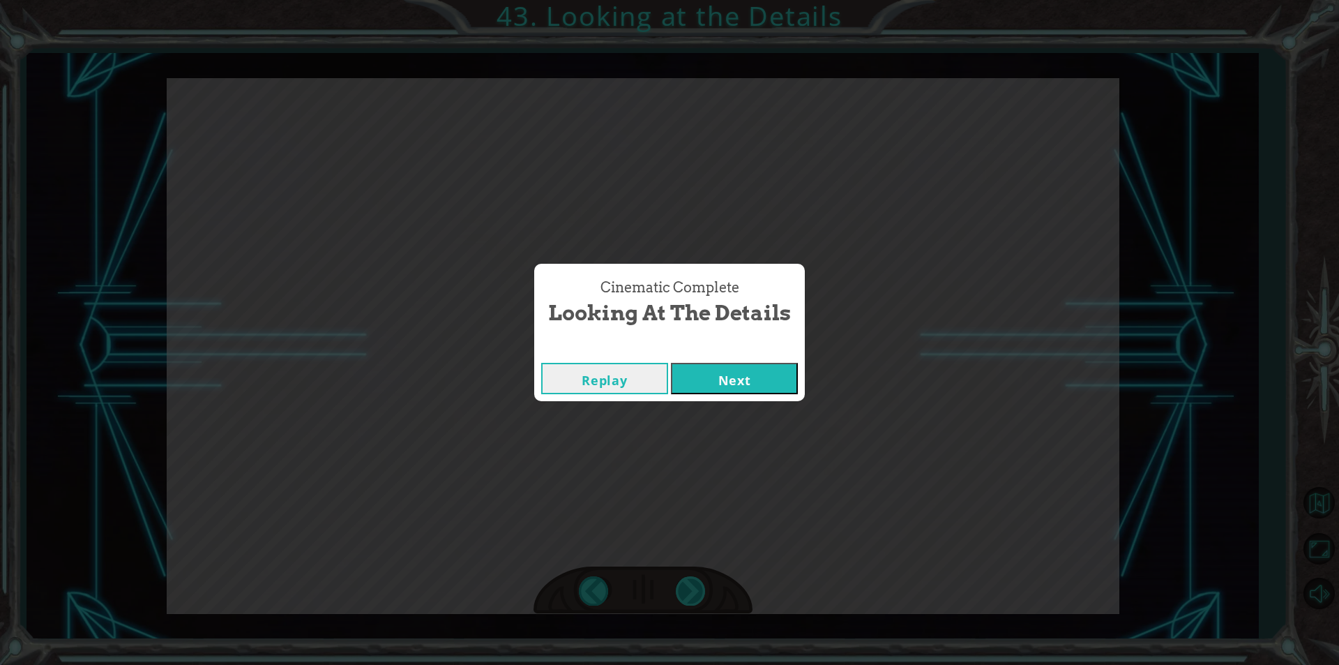
click at [693, 584] on div "Cinematic Complete Looking at the Details Replay Next" at bounding box center [669, 332] width 1339 height 665
click at [731, 377] on button "Next" at bounding box center [734, 378] width 127 height 31
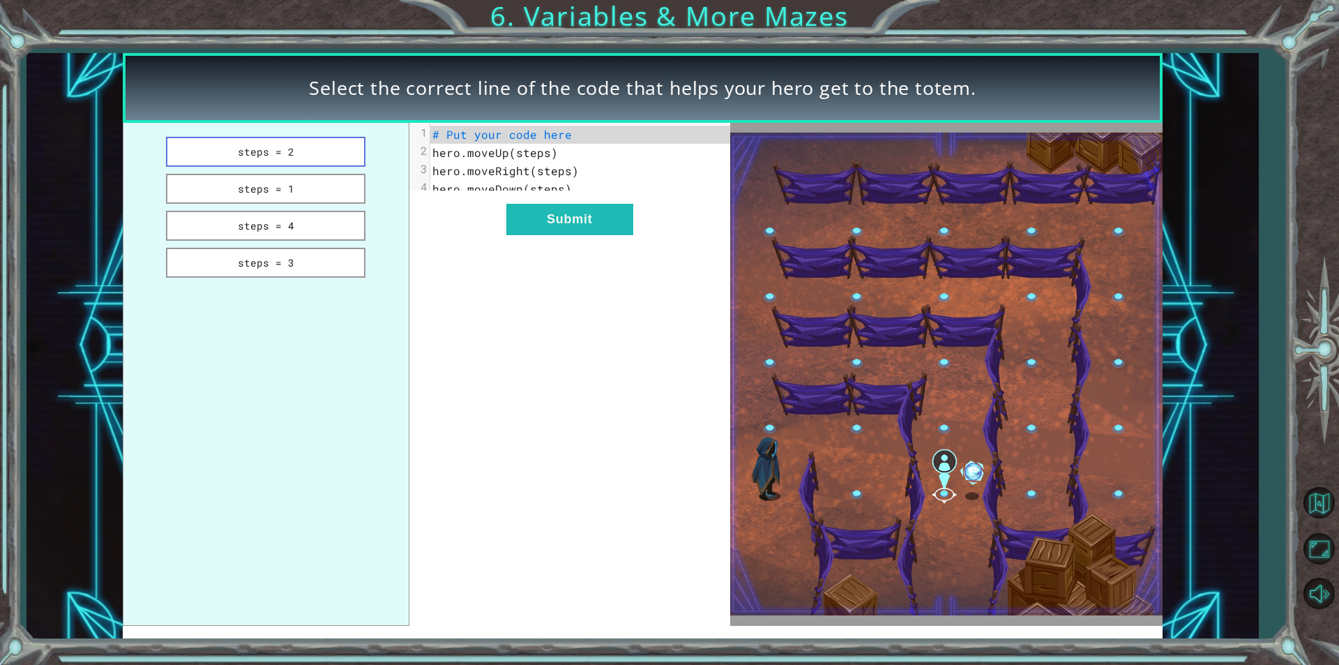
click at [310, 155] on button "steps = 2" at bounding box center [265, 152] width 199 height 30
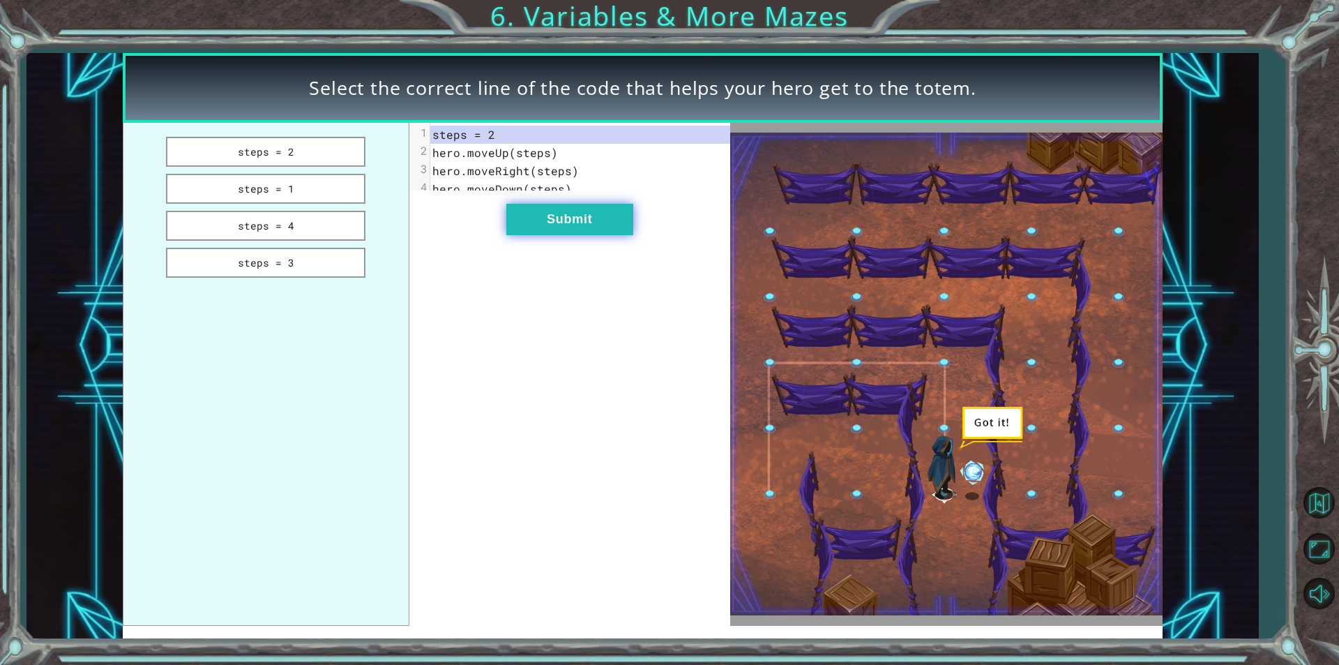
click at [596, 225] on button "Submit" at bounding box center [569, 219] width 127 height 31
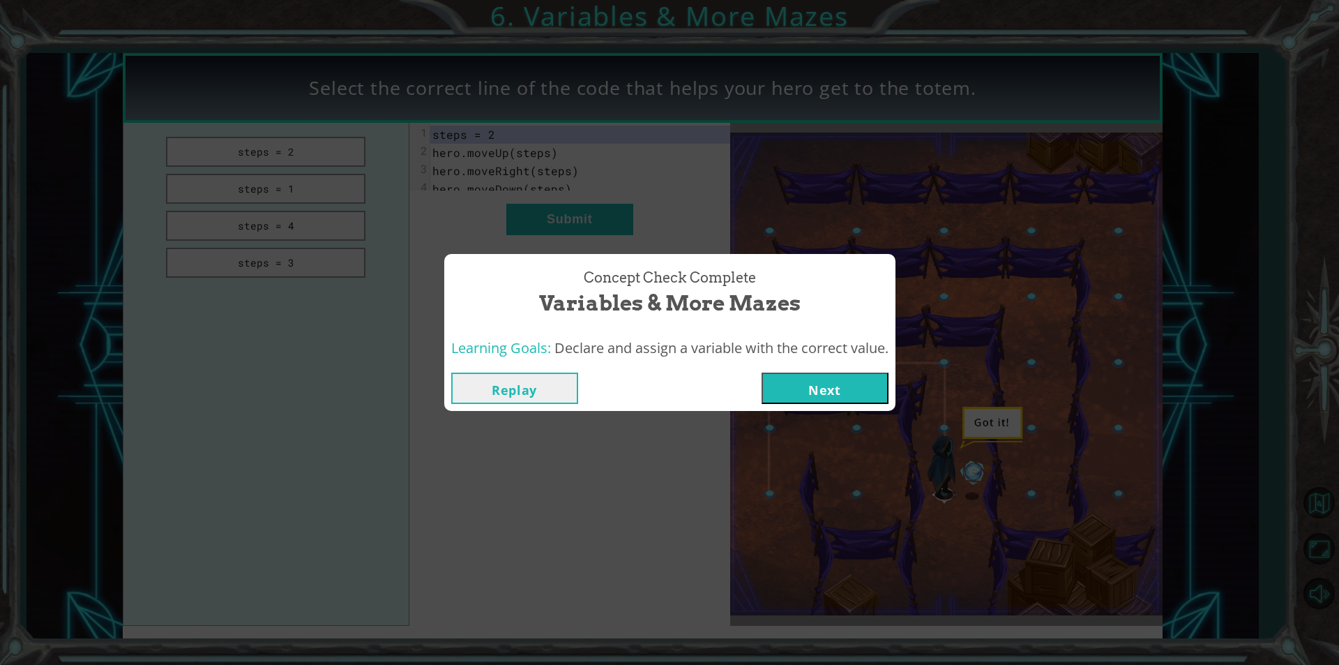
click at [836, 395] on button "Next" at bounding box center [825, 387] width 127 height 31
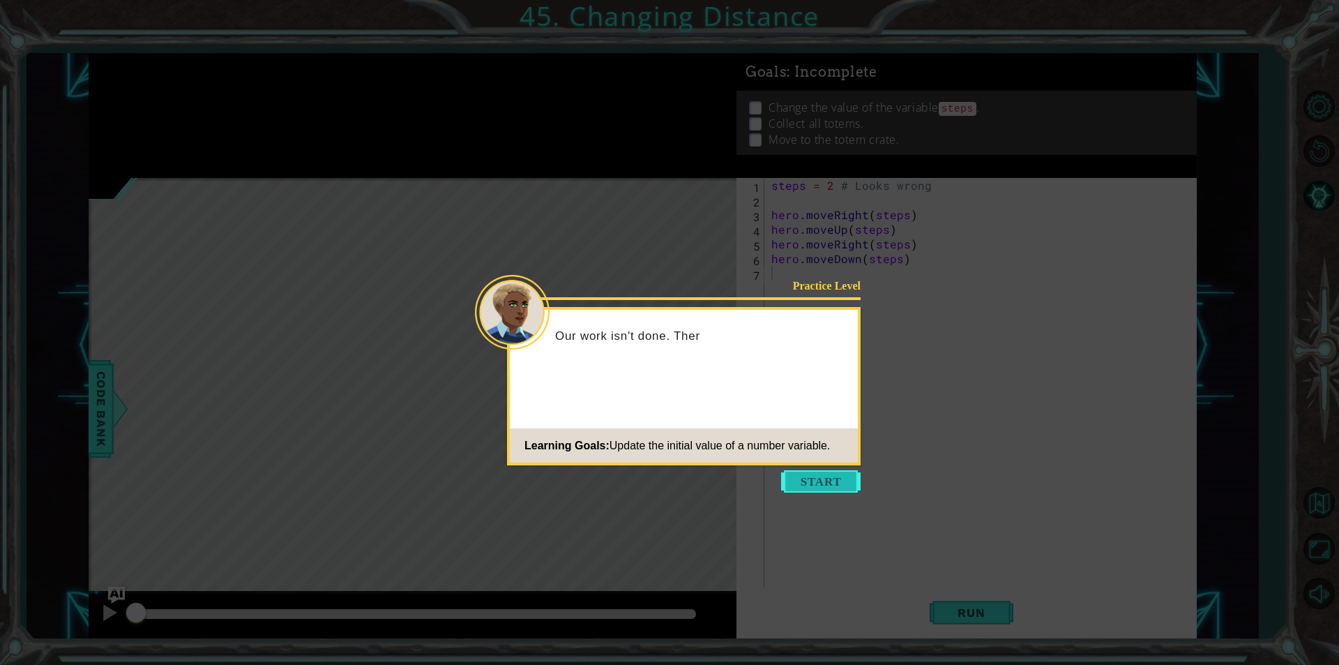
click at [829, 475] on button "Start" at bounding box center [820, 481] width 79 height 22
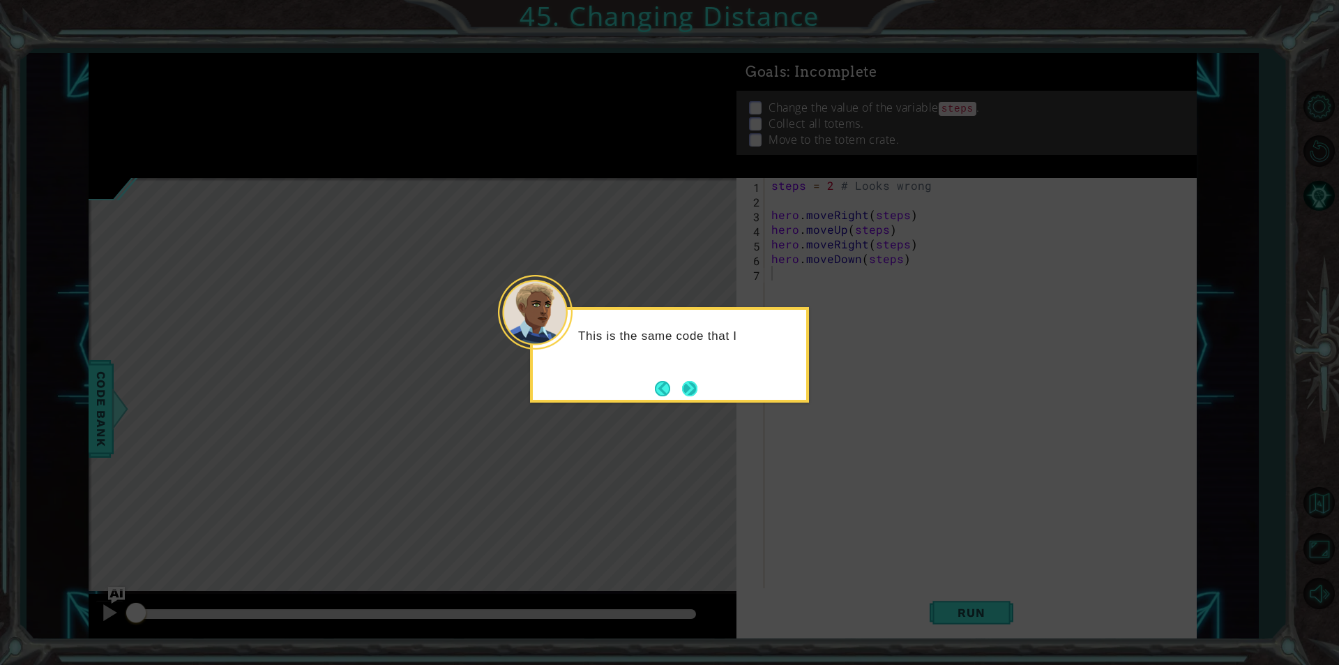
click at [695, 383] on button "Next" at bounding box center [690, 388] width 16 height 16
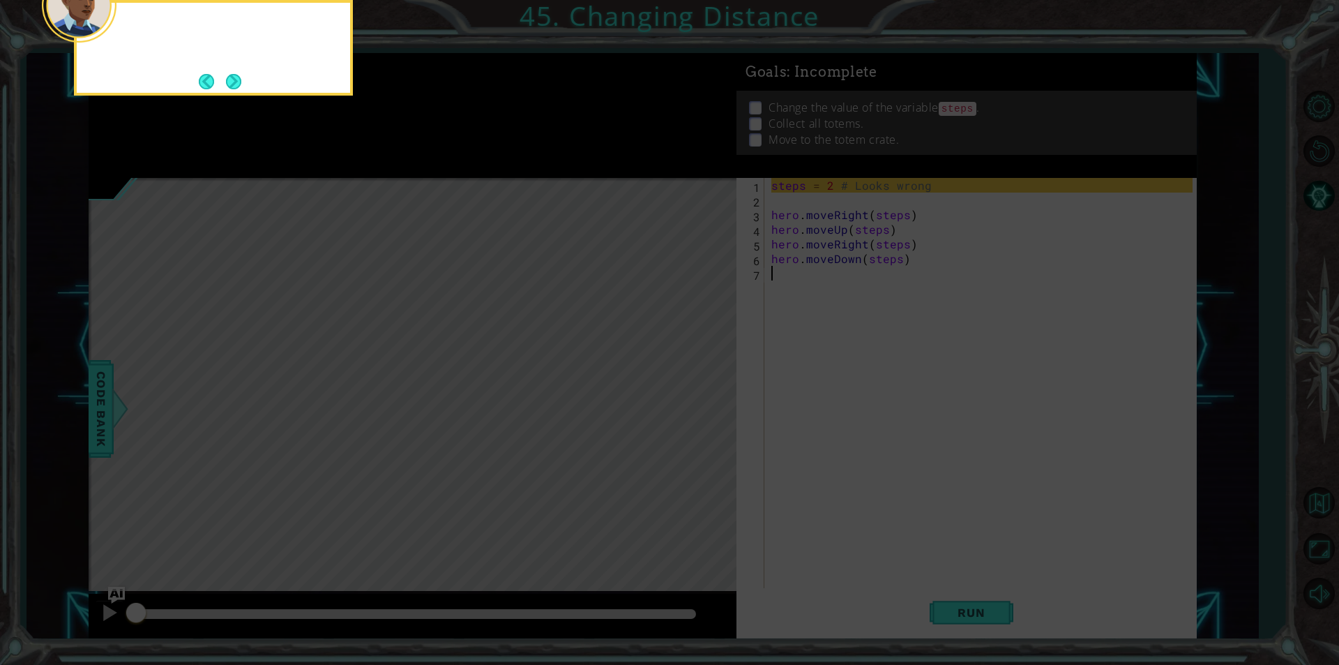
click at [695, 383] on icon at bounding box center [669, 99] width 1339 height 1130
click at [228, 74] on button "Next" at bounding box center [233, 81] width 15 height 15
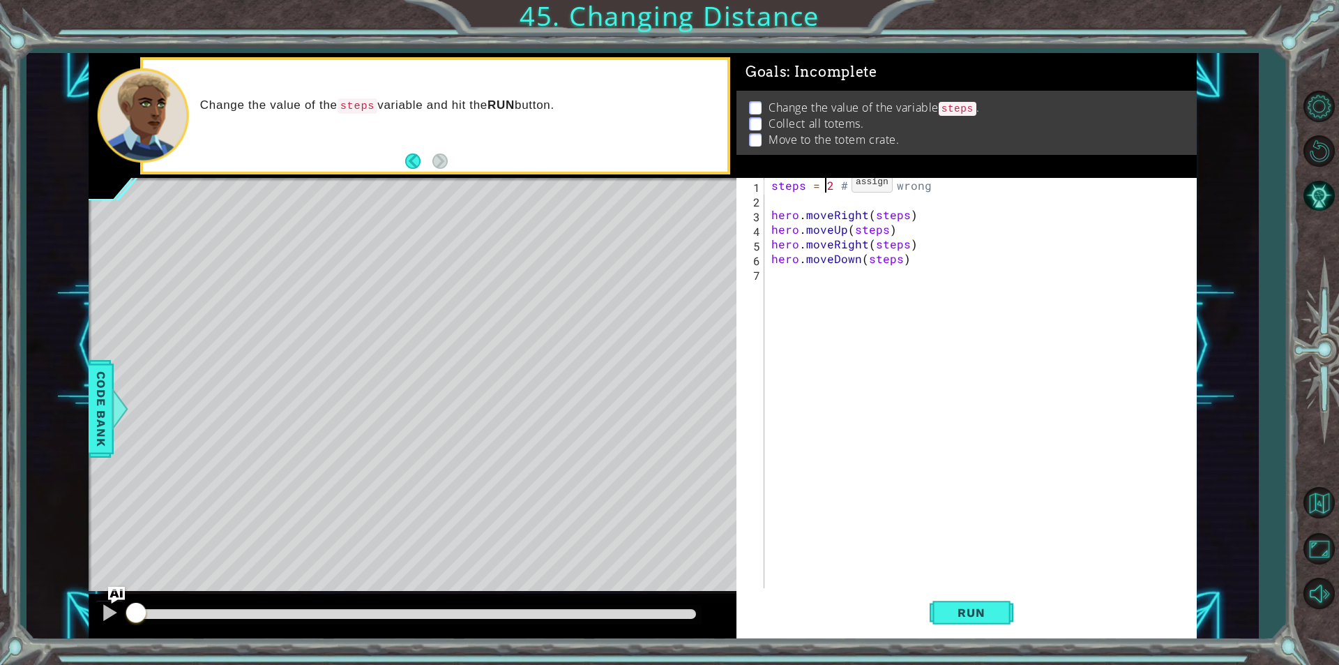
click at [828, 185] on div "steps = 2 # Looks wrong hero . moveRight ( steps ) hero . moveUp ( steps ) hero…" at bounding box center [983, 397] width 431 height 439
click at [834, 185] on div "steps = 2 # Looks wrong hero . moveRight ( steps ) hero . moveUp ( steps ) hero…" at bounding box center [983, 397] width 431 height 439
click at [961, 610] on span "Run" at bounding box center [971, 612] width 55 height 14
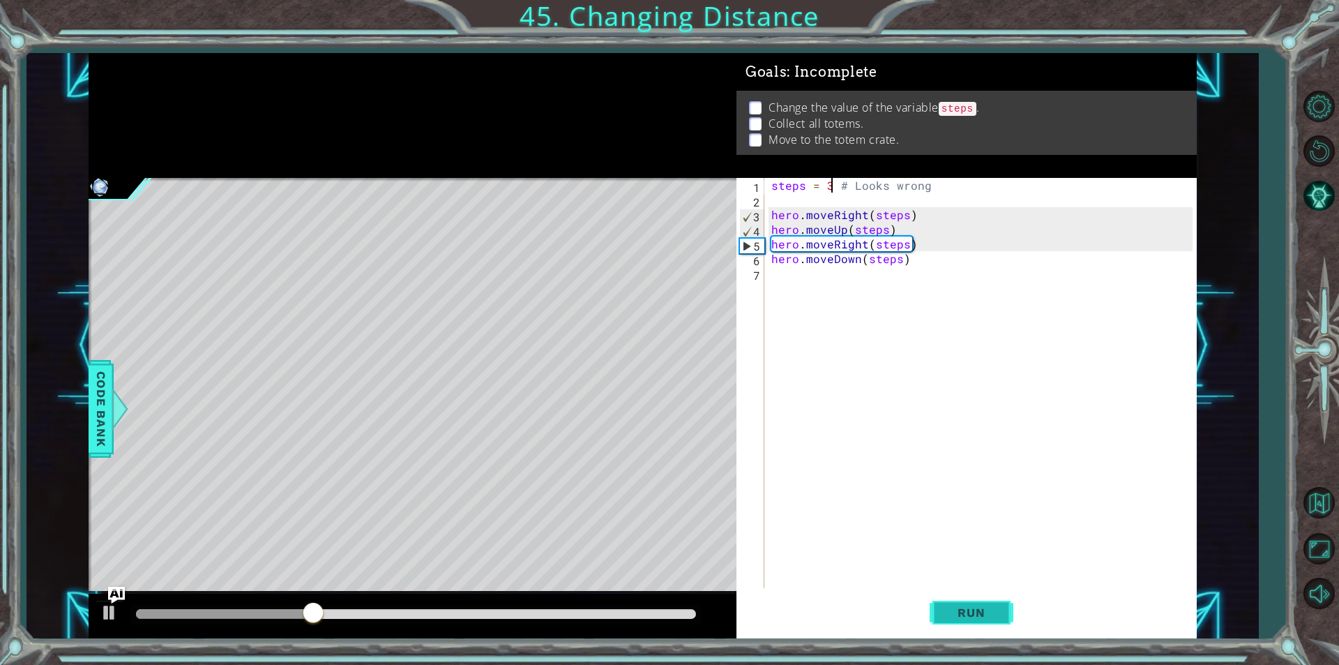
type textarea "steps = 3 # Looks wrong"
click at [962, 616] on span "Run" at bounding box center [971, 612] width 55 height 14
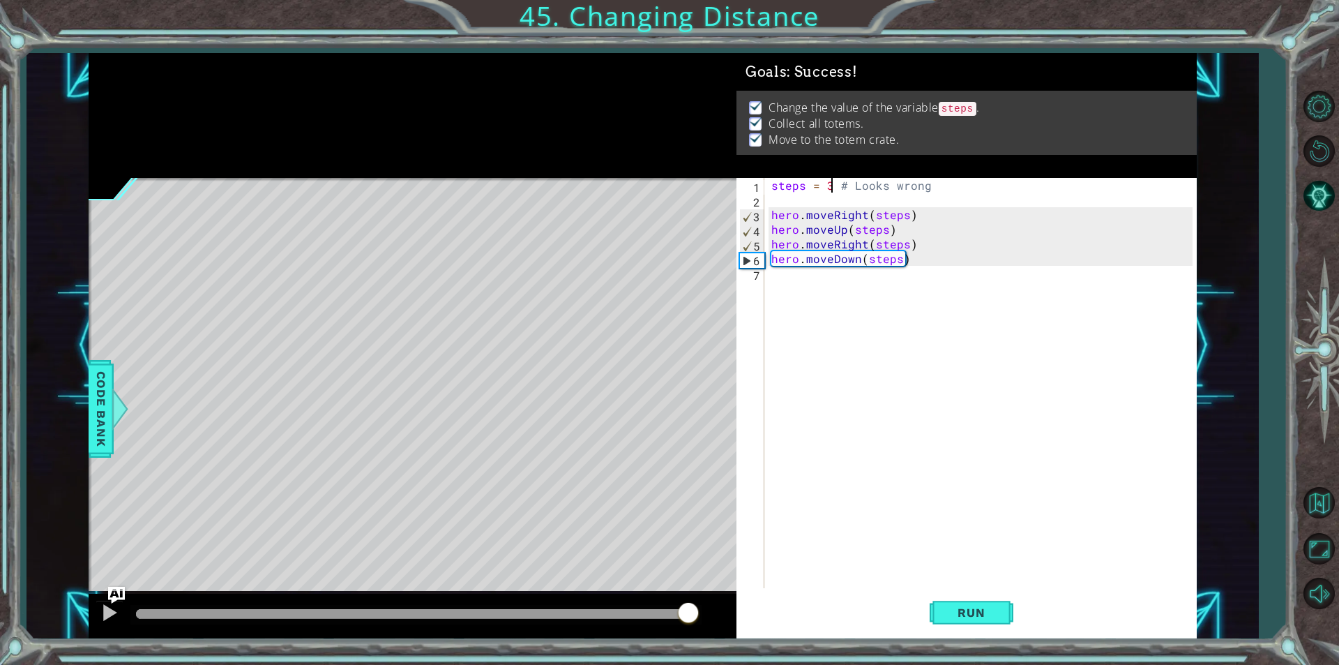
click at [691, 613] on div at bounding box center [416, 614] width 560 height 10
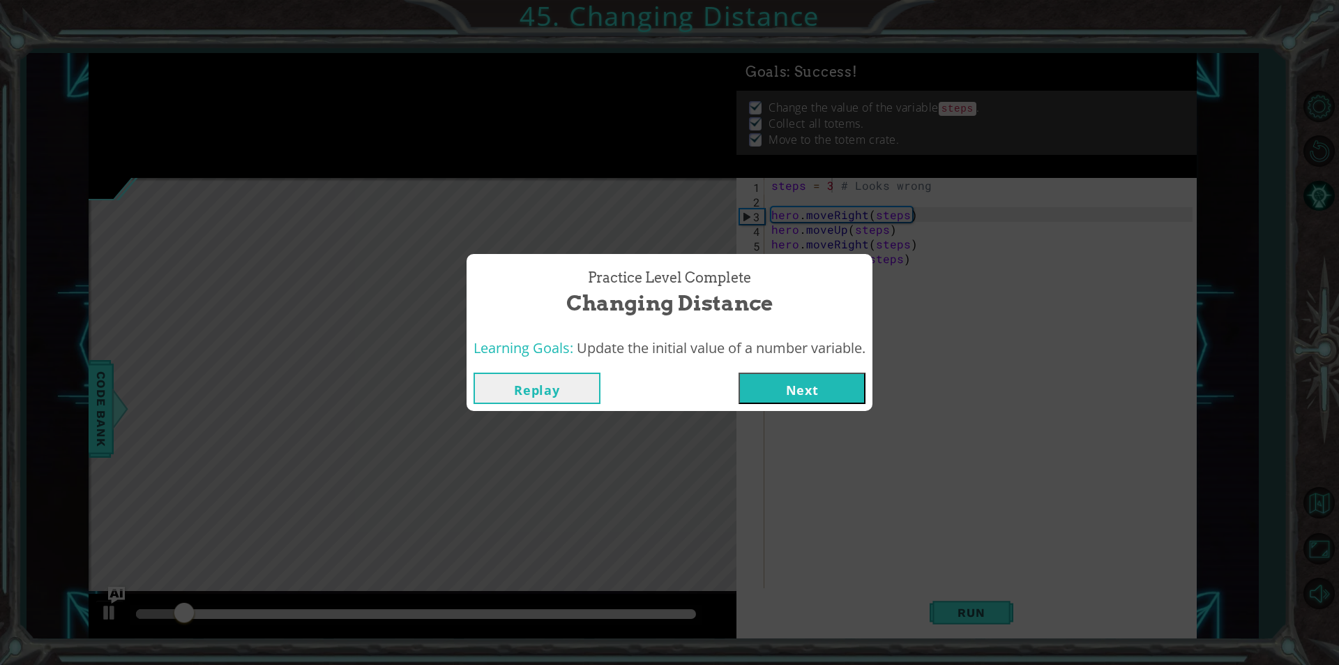
click at [815, 390] on button "Next" at bounding box center [802, 387] width 127 height 31
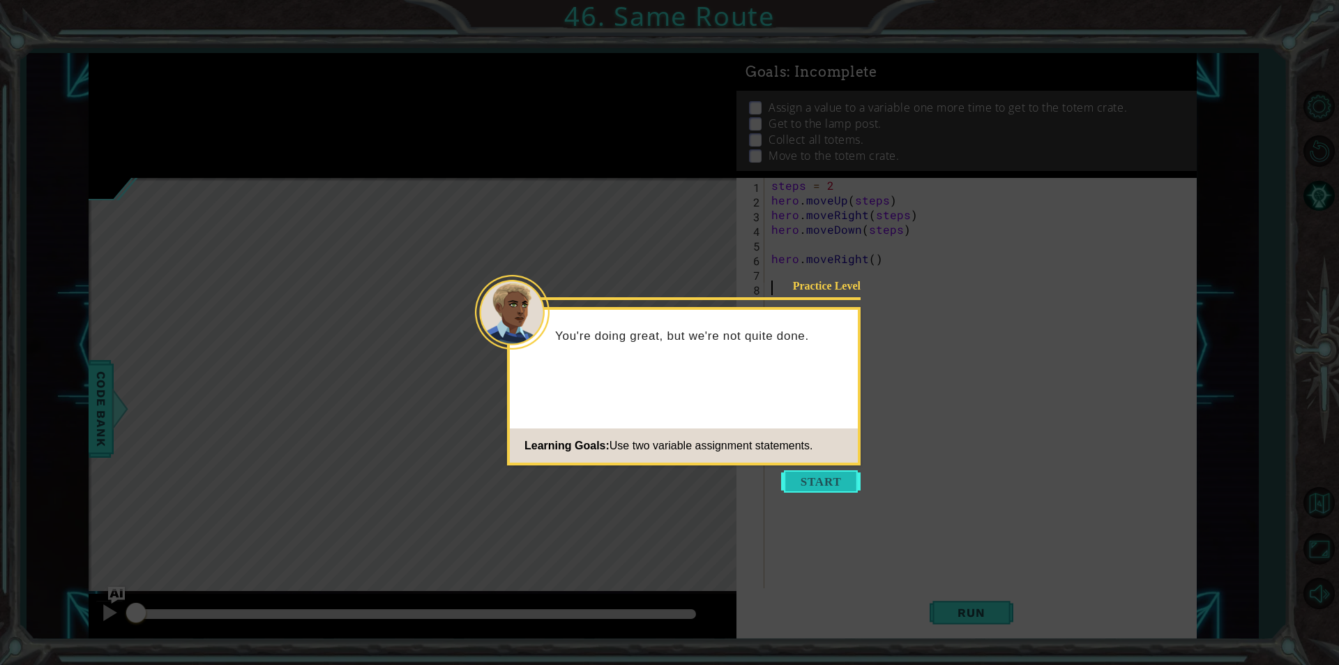
click at [803, 478] on button "Start" at bounding box center [820, 481] width 79 height 22
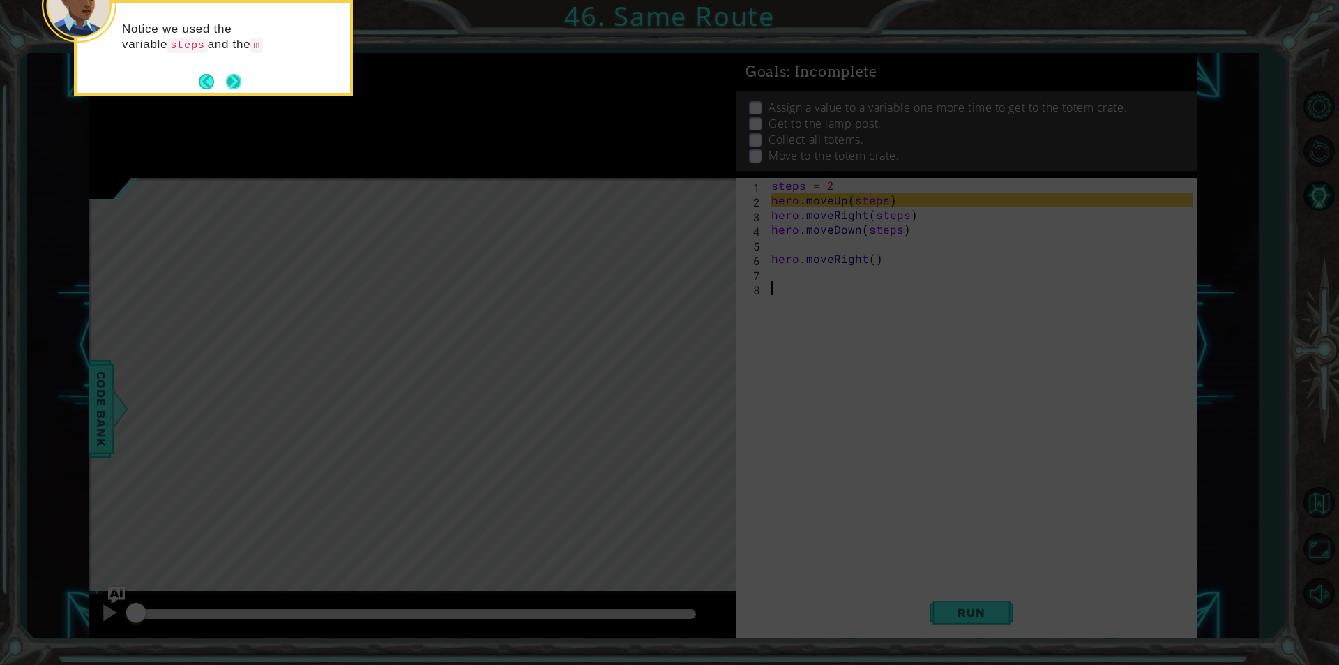
click at [229, 83] on button "Next" at bounding box center [234, 81] width 16 height 16
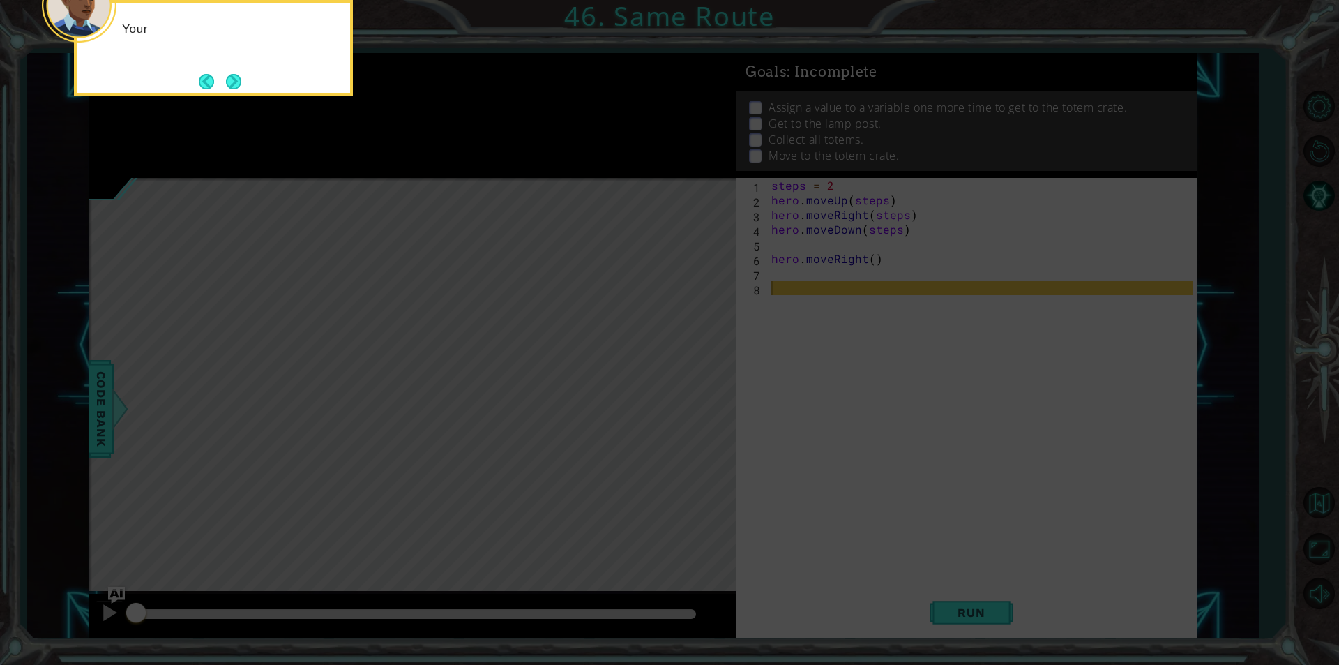
click at [229, 83] on button "Next" at bounding box center [233, 81] width 17 height 17
click at [229, 83] on button "Next" at bounding box center [233, 81] width 15 height 15
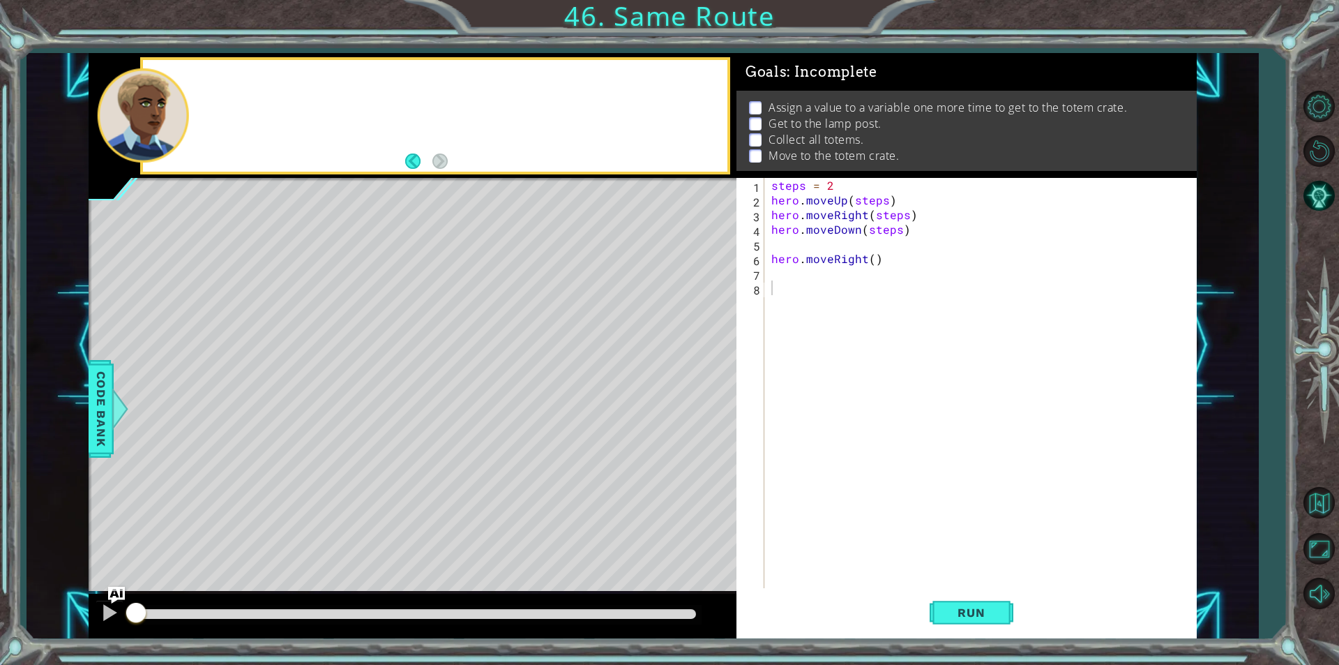
click at [229, 83] on div at bounding box center [435, 116] width 584 height 112
click at [955, 619] on button "Run" at bounding box center [972, 612] width 84 height 46
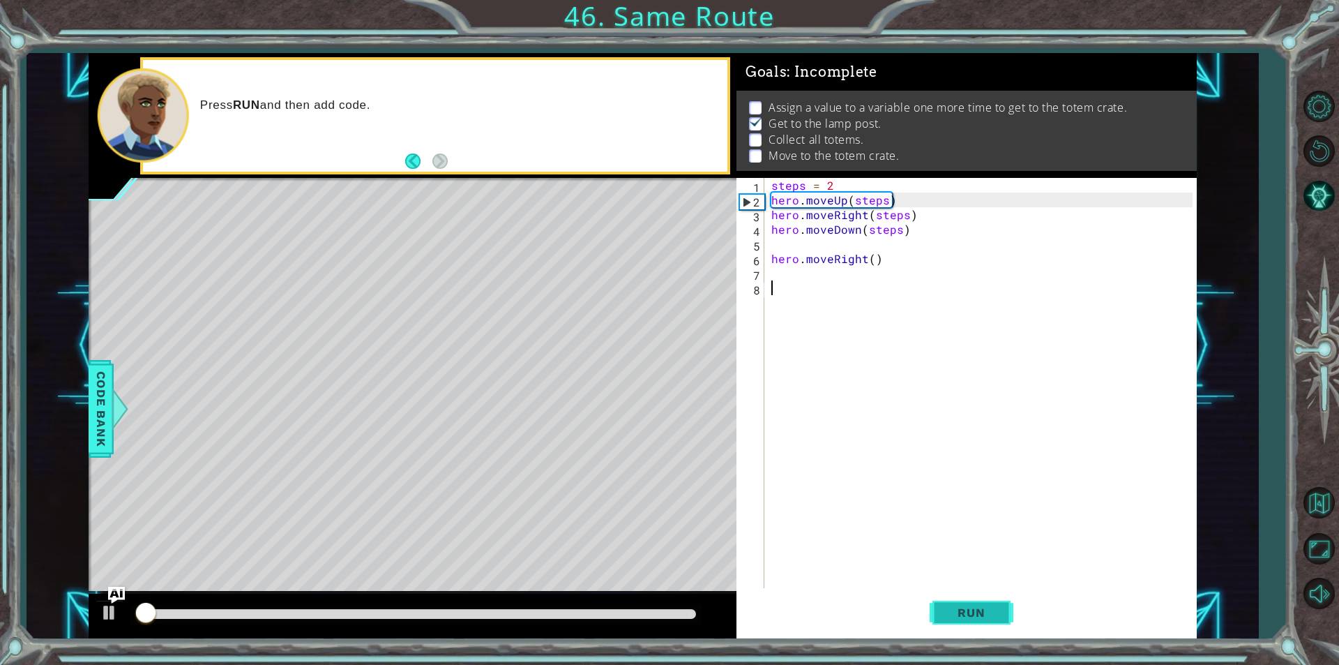
scroll to position [6, 0]
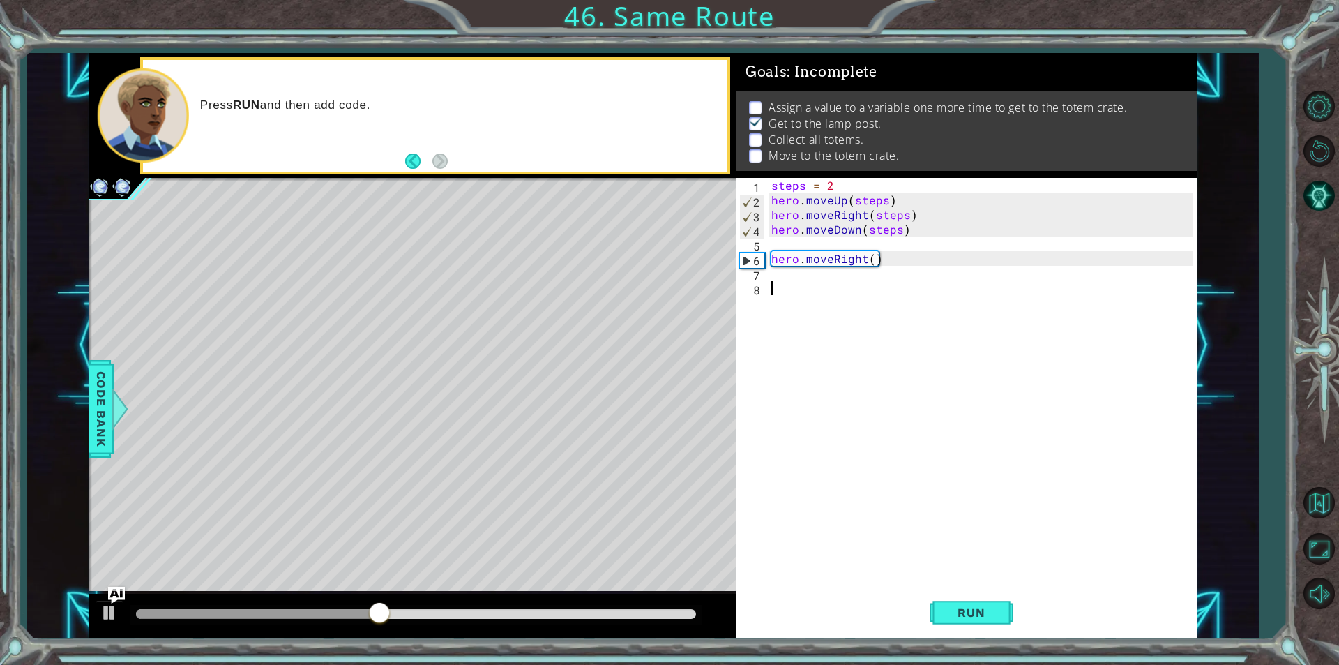
click at [785, 277] on div "steps = 2 hero . moveUp ( steps ) hero . moveRight ( steps ) hero . moveDown ( …" at bounding box center [983, 397] width 431 height 439
click at [780, 249] on div "steps = 2 hero . moveUp ( steps ) hero . moveRight ( steps ) hero . moveDown ( …" at bounding box center [983, 397] width 431 height 439
click at [871, 275] on div "steps = 2 hero . moveUp ( steps ) hero . moveRight ( steps ) hero . moveDown ( …" at bounding box center [983, 397] width 431 height 439
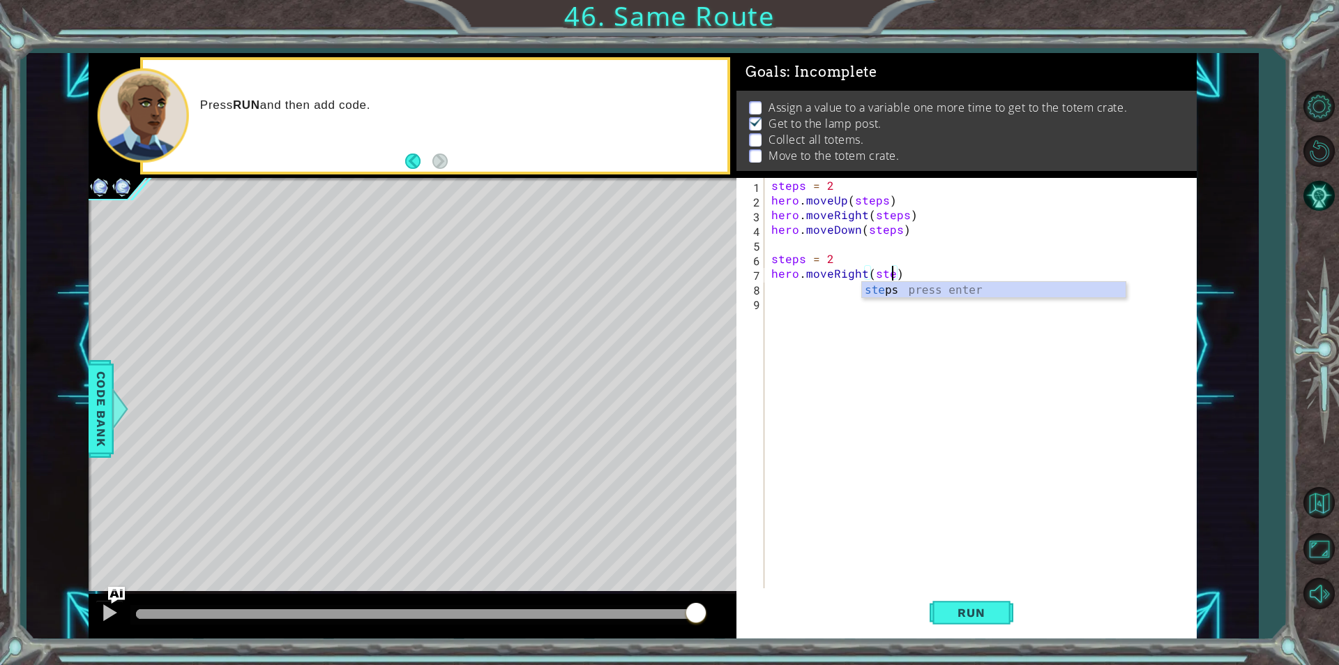
scroll to position [0, 8]
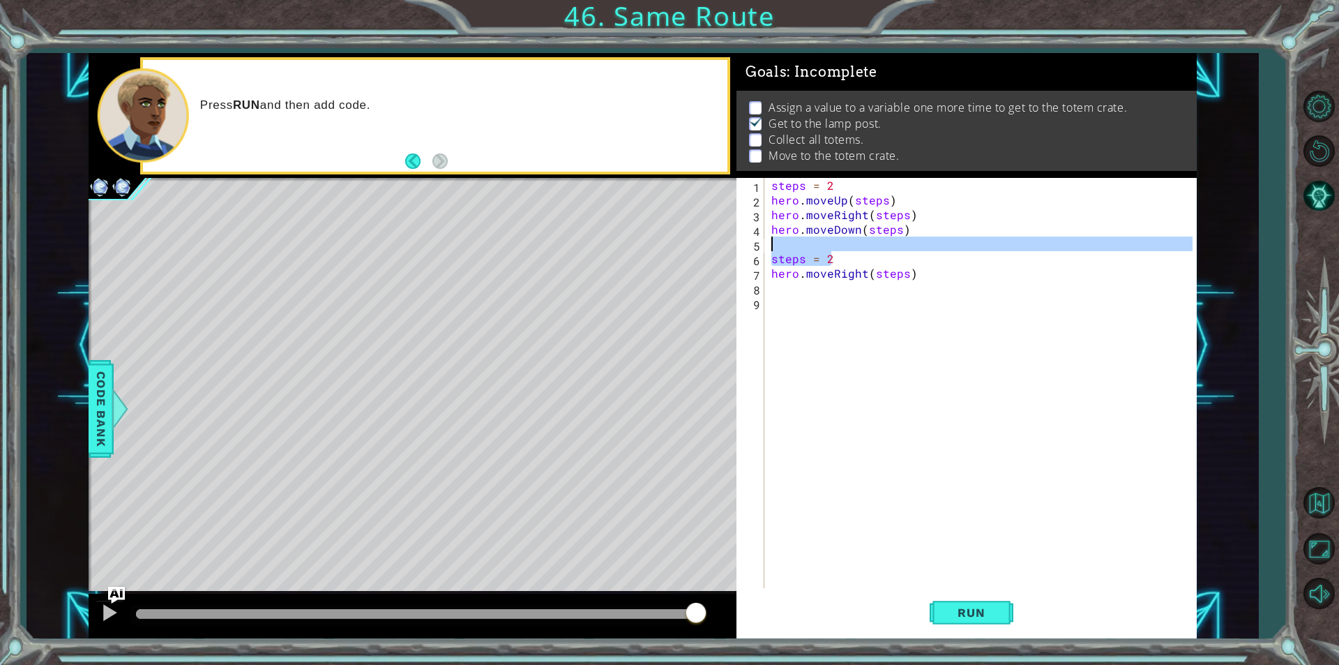
drag, startPoint x: 845, startPoint y: 265, endPoint x: 768, endPoint y: 241, distance: 80.3
click at [768, 241] on div "steps = 2 hero . moveUp ( steps ) hero . moveRight ( steps ) hero . moveDown ( …" at bounding box center [980, 383] width 424 height 410
type textarea "steps = 2"
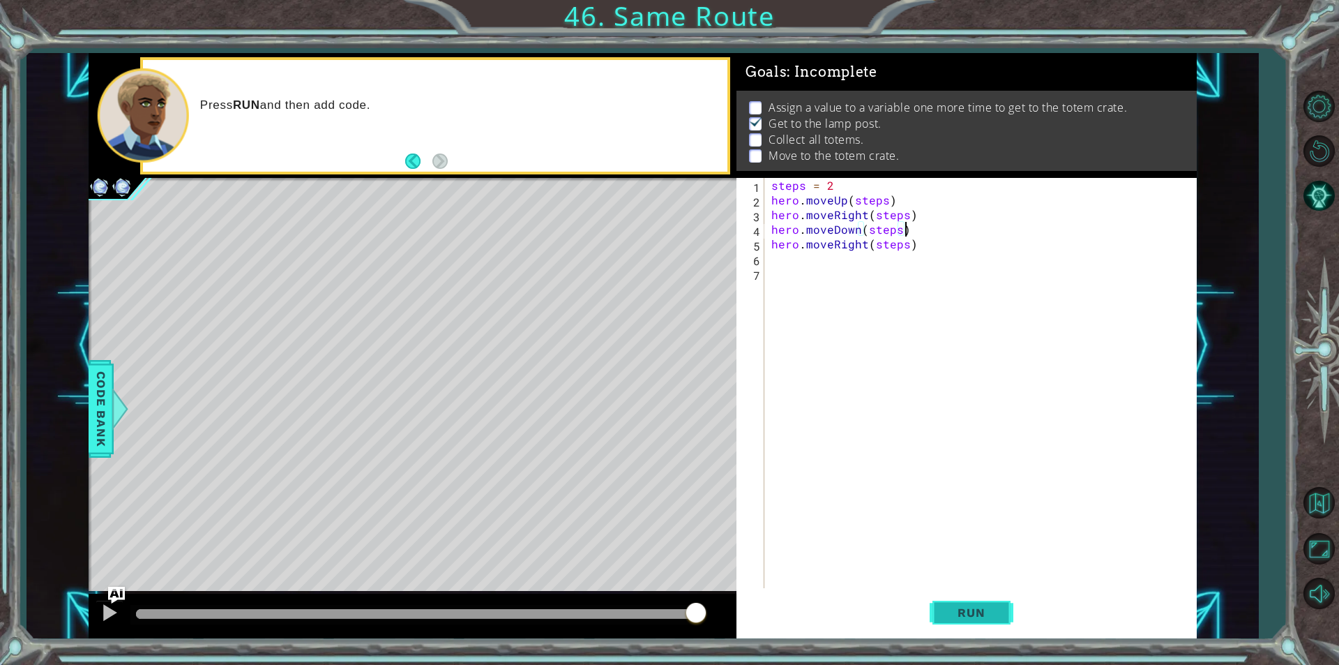
type textarea "hero.moveDown(steps)"
click at [952, 610] on span "Run" at bounding box center [971, 612] width 55 height 14
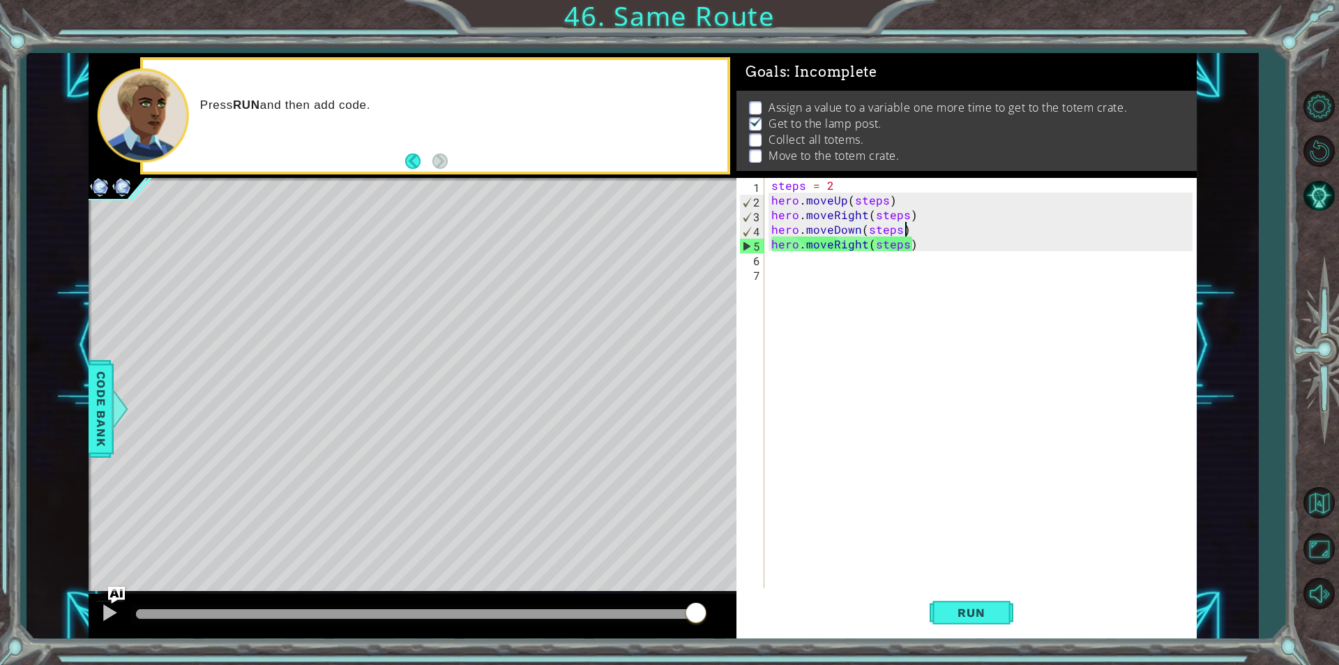
drag, startPoint x: 656, startPoint y: 614, endPoint x: 699, endPoint y: 608, distance: 42.9
click at [696, 609] on div at bounding box center [416, 614] width 560 height 10
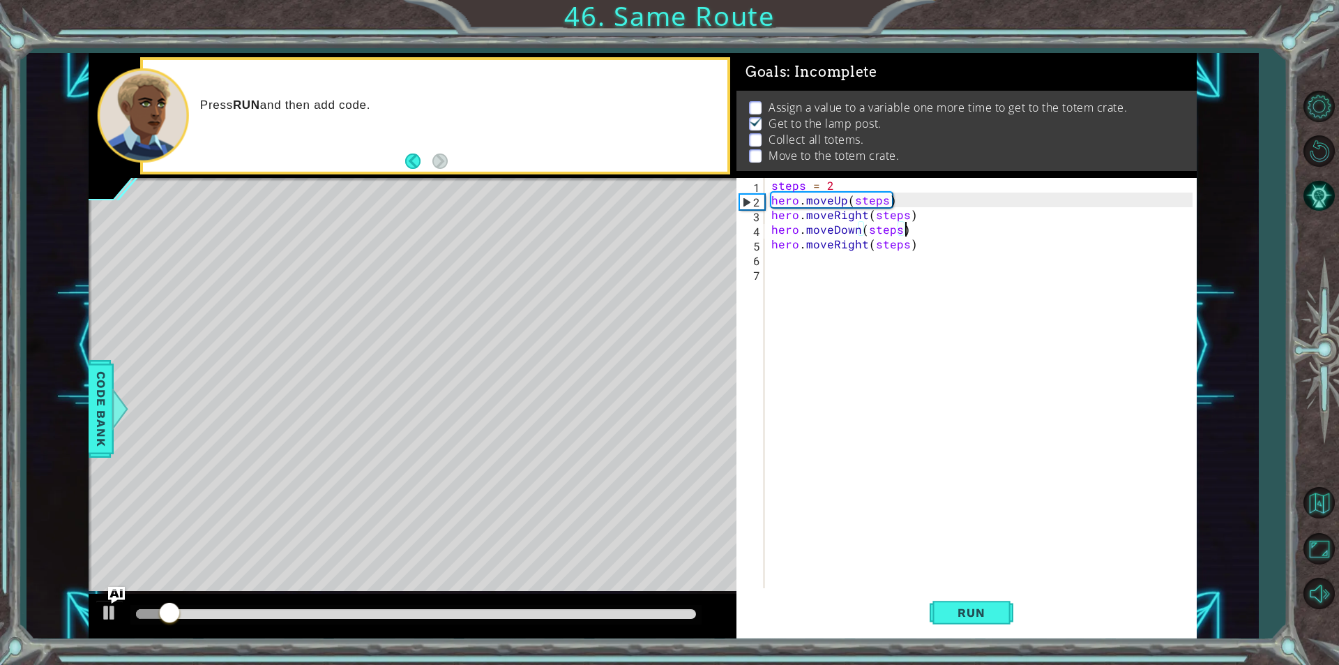
click at [774, 260] on div "steps = 2 hero . moveUp ( steps ) hero . moveRight ( steps ) hero . moveDown ( …" at bounding box center [983, 397] width 431 height 439
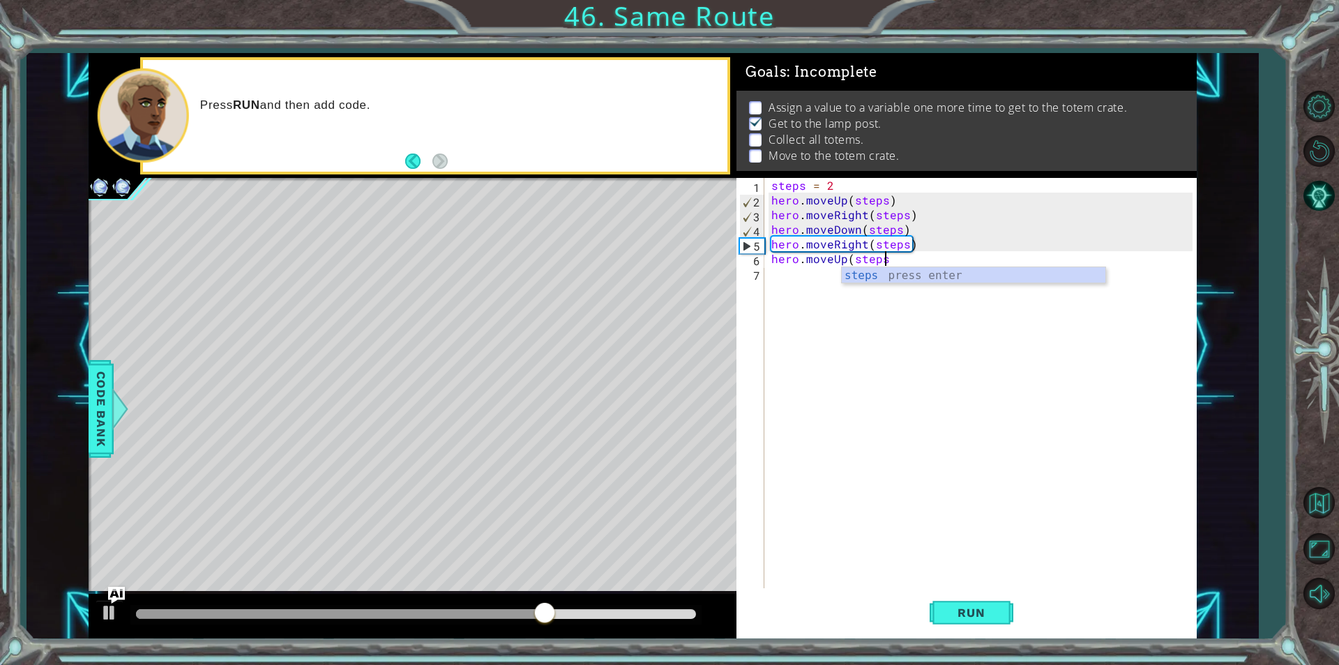
scroll to position [0, 6]
type textarea "hero.moveUp(steps)"
click at [964, 603] on button "Run" at bounding box center [972, 612] width 84 height 46
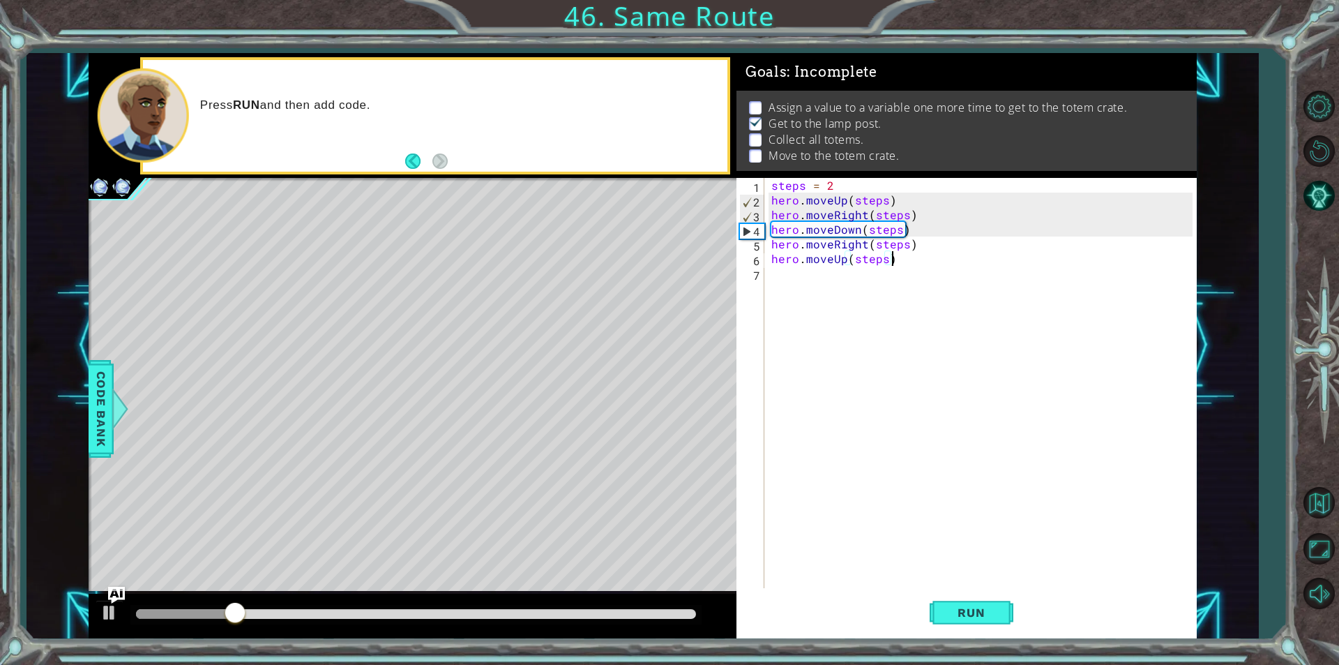
click at [782, 276] on div "steps = 2 hero . moveUp ( steps ) hero . moveRight ( steps ) hero . moveDown ( …" at bounding box center [983, 397] width 431 height 439
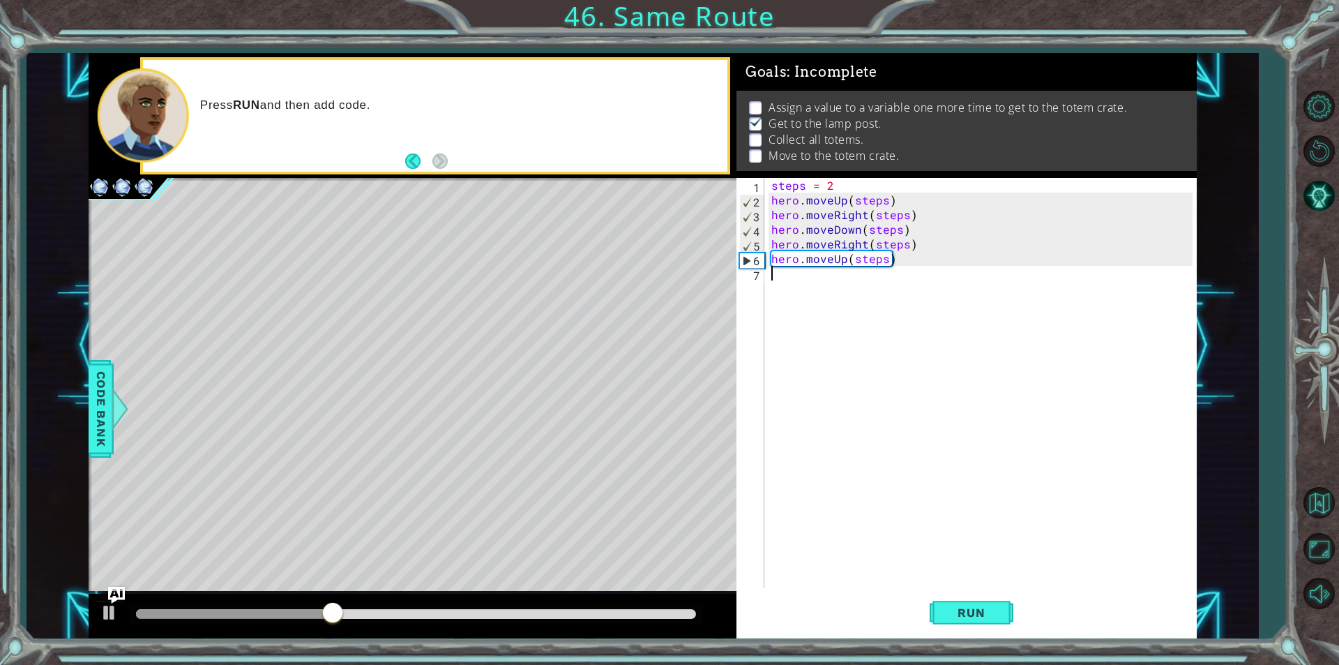
click at [909, 236] on div "steps = 2 hero . moveUp ( steps ) hero . moveRight ( steps ) hero . moveDown ( …" at bounding box center [983, 397] width 431 height 439
click at [908, 231] on div "steps = 2 hero . moveUp ( steps ) hero . moveRight ( steps ) hero . moveDown ( …" at bounding box center [983, 397] width 431 height 439
click at [829, 188] on div "steps = 2 hero . moveUp ( steps ) hero . moveRight ( steps ) hero . moveDown ( …" at bounding box center [983, 397] width 431 height 439
click at [957, 616] on span "Run" at bounding box center [971, 612] width 55 height 14
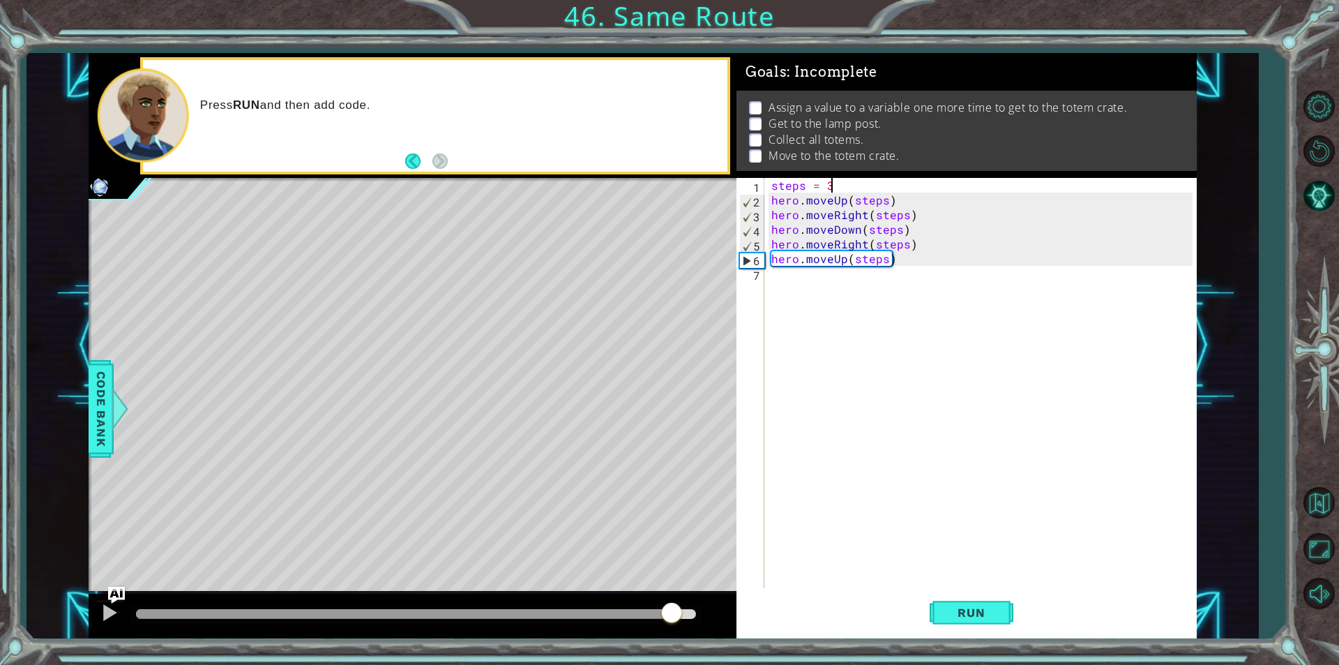
drag, startPoint x: 635, startPoint y: 617, endPoint x: 678, endPoint y: 622, distance: 42.8
click at [678, 619] on div at bounding box center [416, 614] width 560 height 10
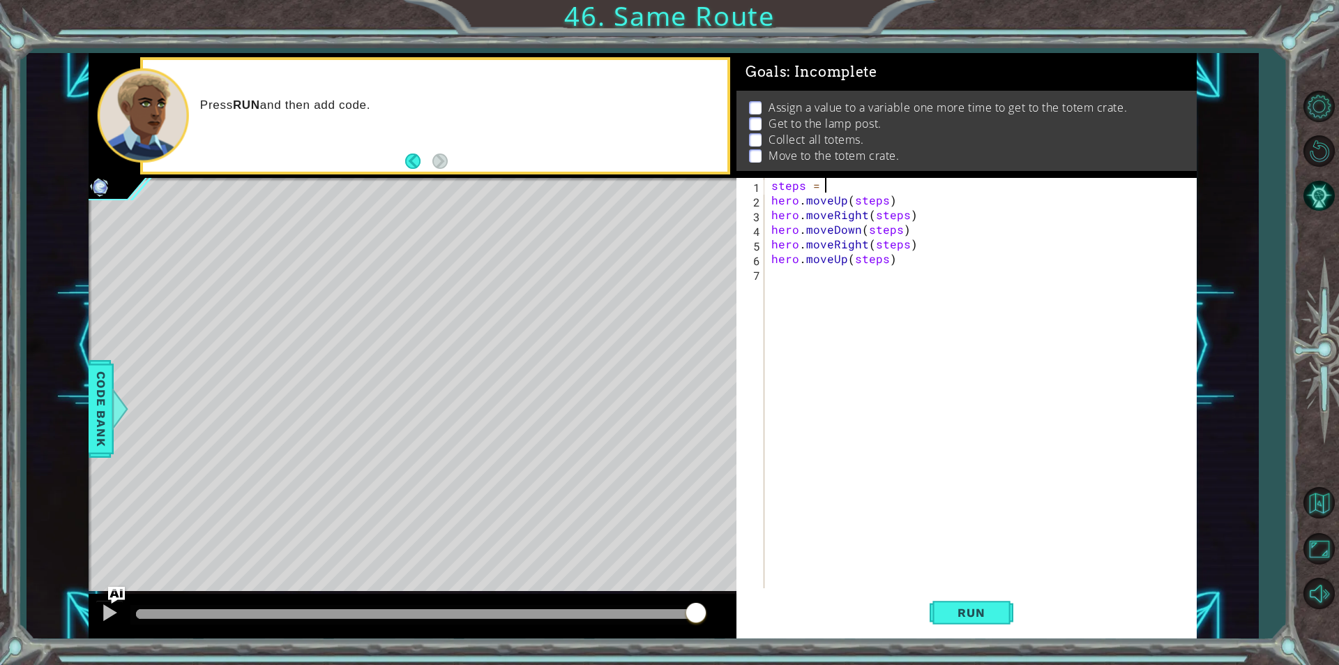
type textarea "steps = 2"
click at [948, 607] on span "Run" at bounding box center [971, 612] width 55 height 14
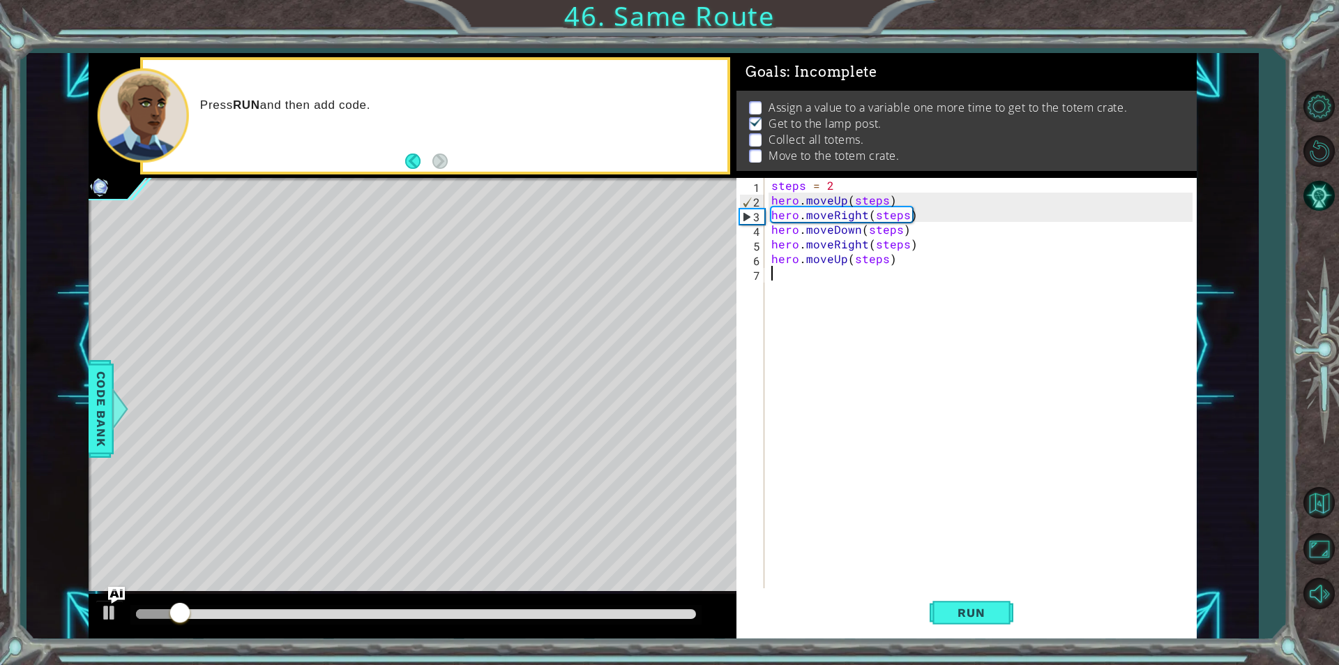
click at [820, 271] on div "steps = 2 hero . moveUp ( steps ) hero . moveRight ( steps ) hero . moveDown ( …" at bounding box center [983, 397] width 431 height 439
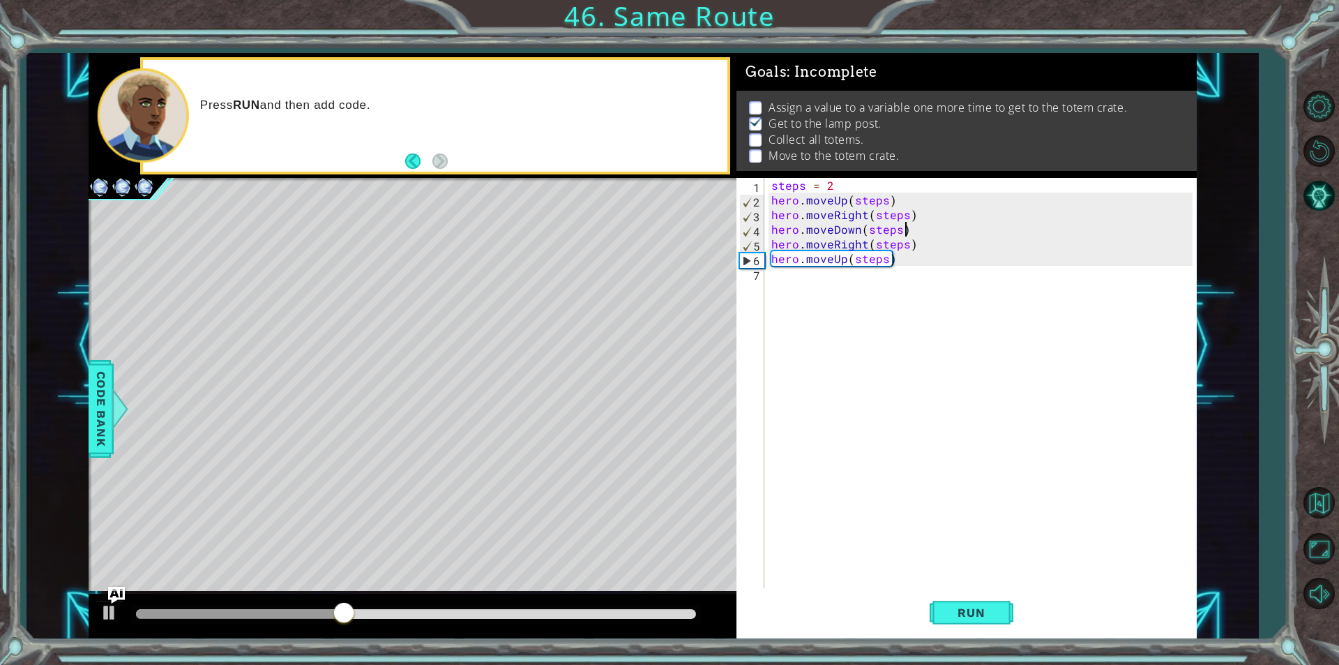
click at [910, 236] on div "steps = 2 hero . moveUp ( steps ) hero . moveRight ( steps ) hero . moveDown ( …" at bounding box center [983, 397] width 431 height 439
type textarea "hero.moveDown(steps)"
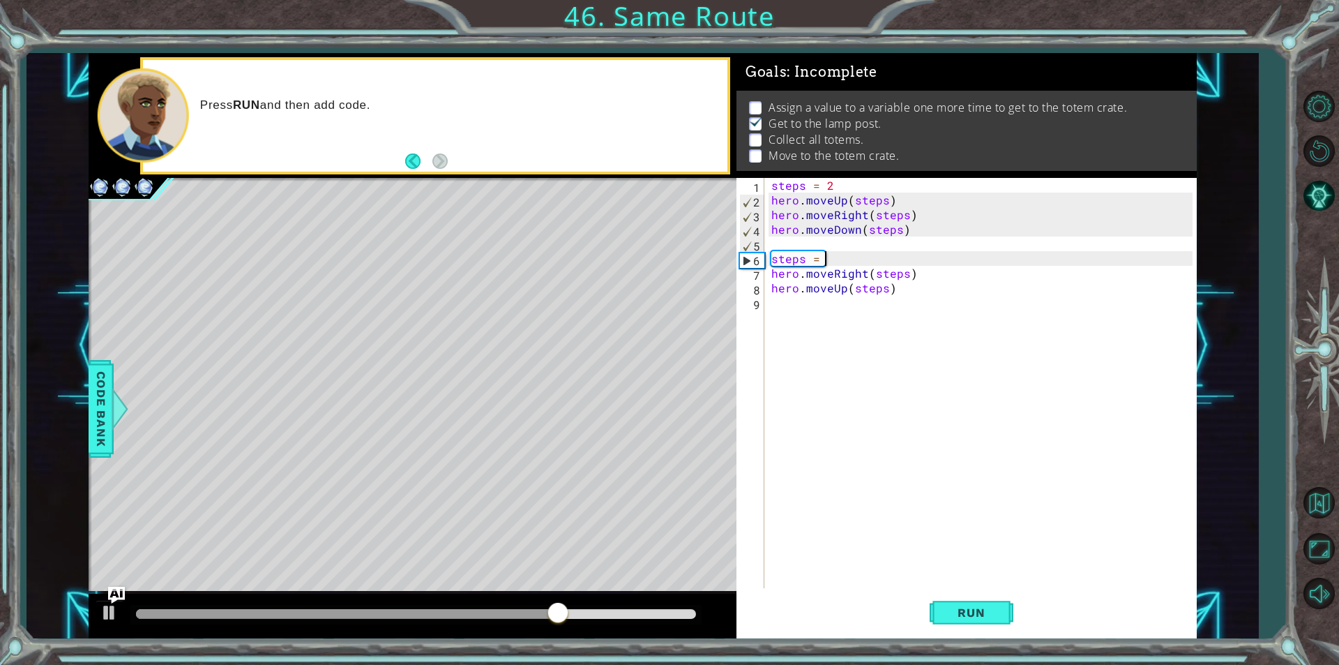
scroll to position [0, 3]
click at [992, 601] on button "Run" at bounding box center [972, 612] width 84 height 46
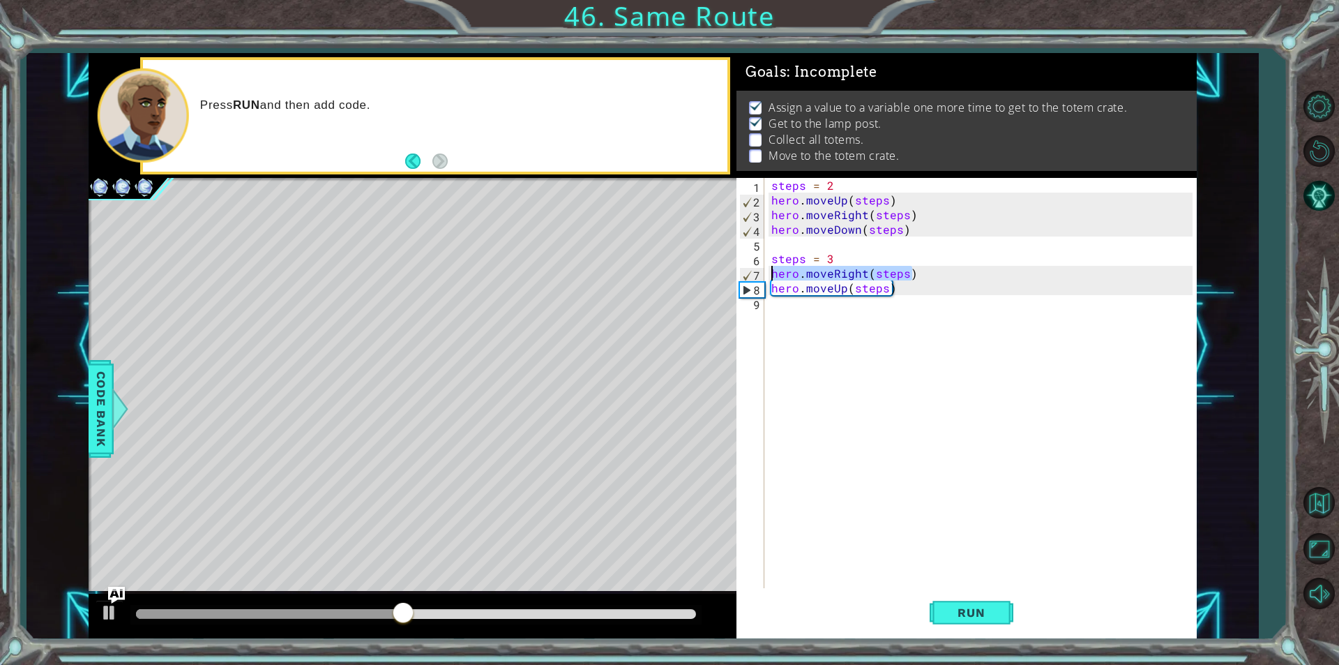
drag, startPoint x: 916, startPoint y: 273, endPoint x: 773, endPoint y: 271, distance: 143.7
click at [773, 271] on div "steps = 2 hero . moveUp ( steps ) hero . moveRight ( steps ) hero . moveDown ( …" at bounding box center [983, 397] width 431 height 439
type textarea "hero.moveRight(steps)"
click at [881, 305] on div "steps = 2 hero . moveUp ( steps ) hero . moveRight ( steps ) hero . moveDown ( …" at bounding box center [983, 397] width 431 height 439
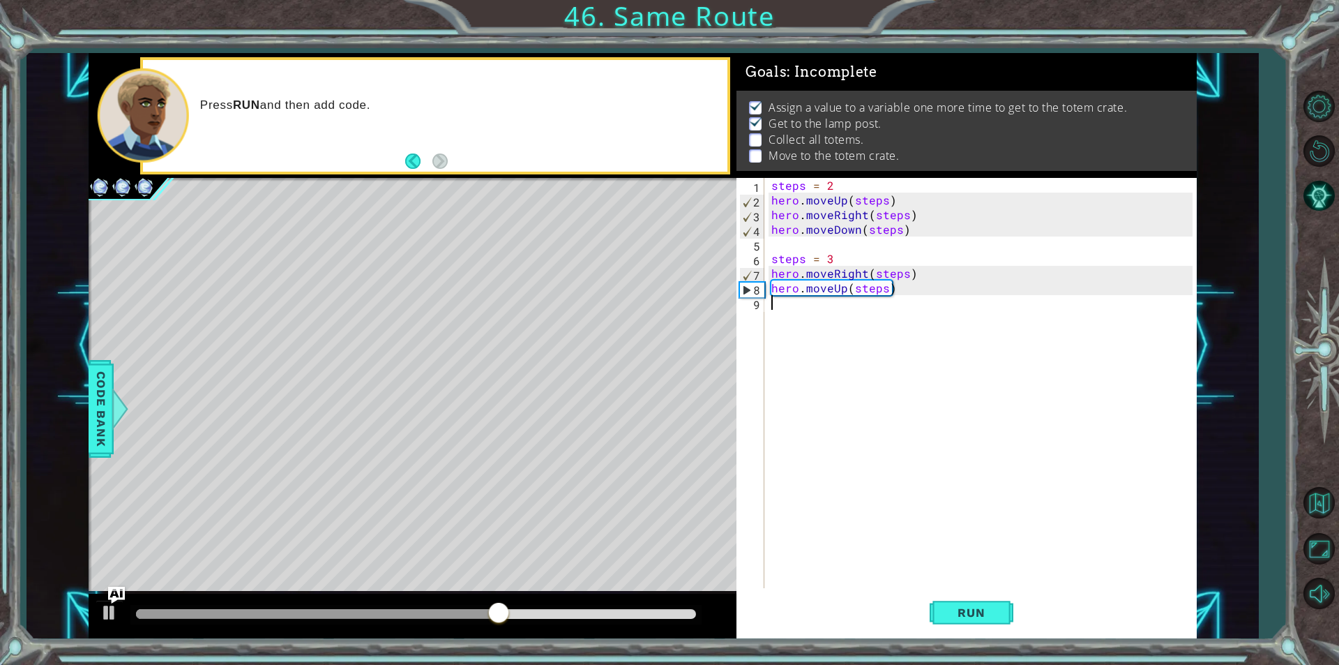
paste textarea "hero.moveRight(steps)"
type textarea "hero.moveRight(steps)"
drag, startPoint x: 932, startPoint y: 275, endPoint x: 780, endPoint y: 275, distance: 152.0
click at [780, 275] on div "steps = 2 hero . moveUp ( steps ) hero . moveRight ( steps ) hero . moveDown ( …" at bounding box center [987, 397] width 425 height 439
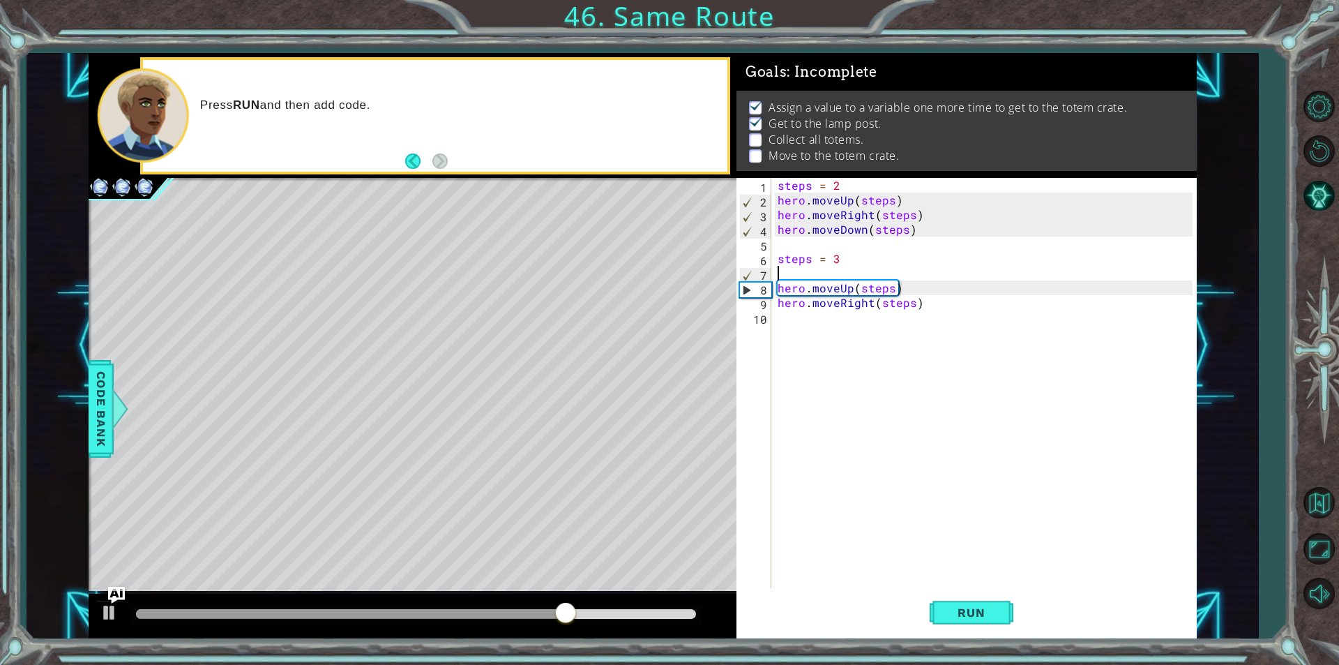
type textarea "steps = 3"
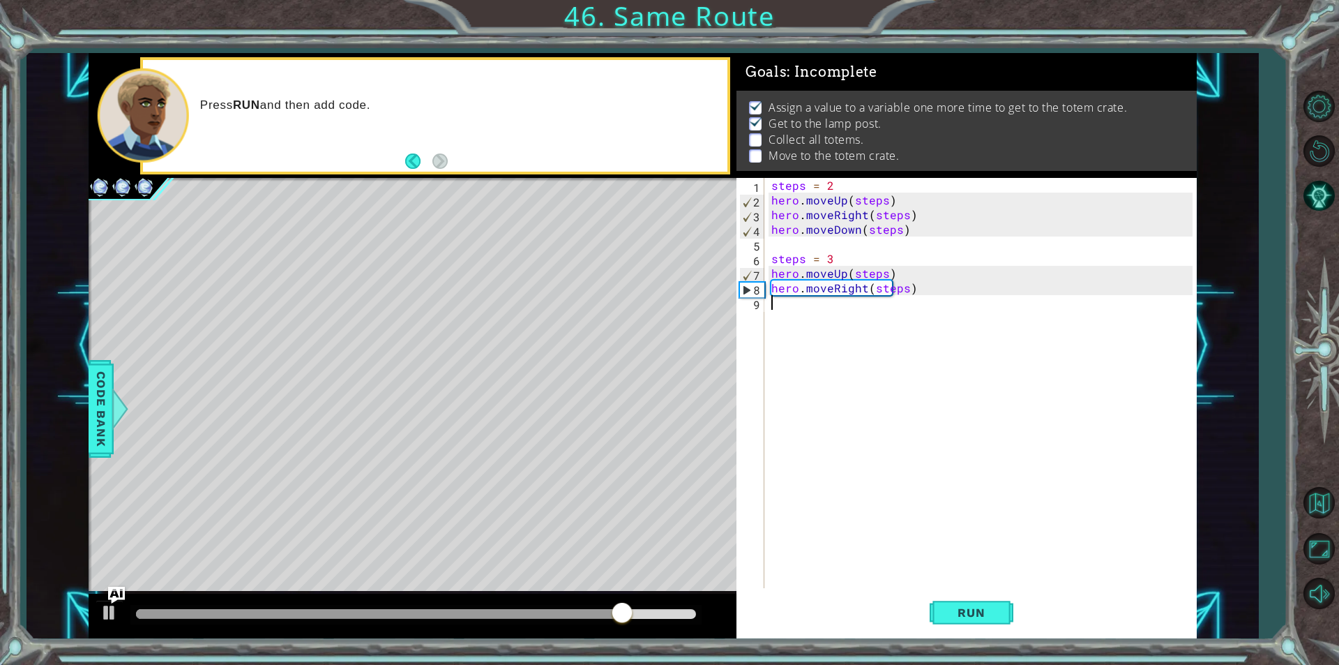
click at [784, 304] on div "steps = 2 hero . moveUp ( steps ) hero . moveRight ( steps ) hero . moveDown ( …" at bounding box center [983, 397] width 431 height 439
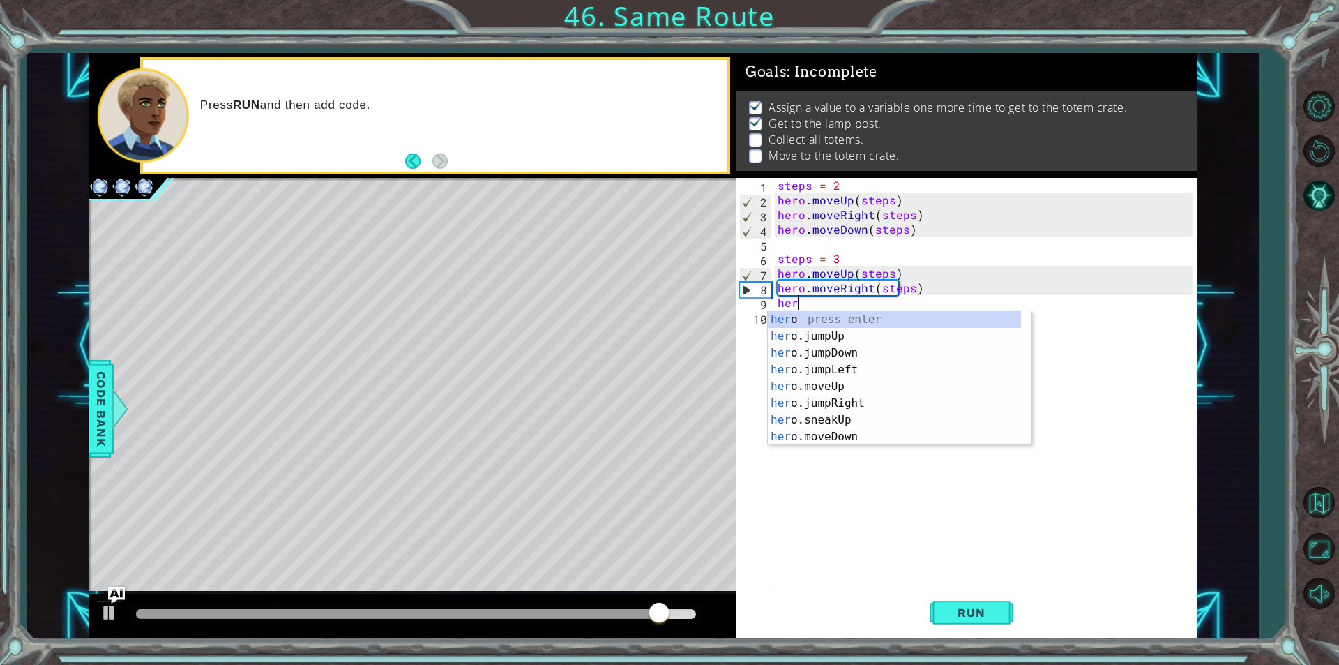
scroll to position [0, 1]
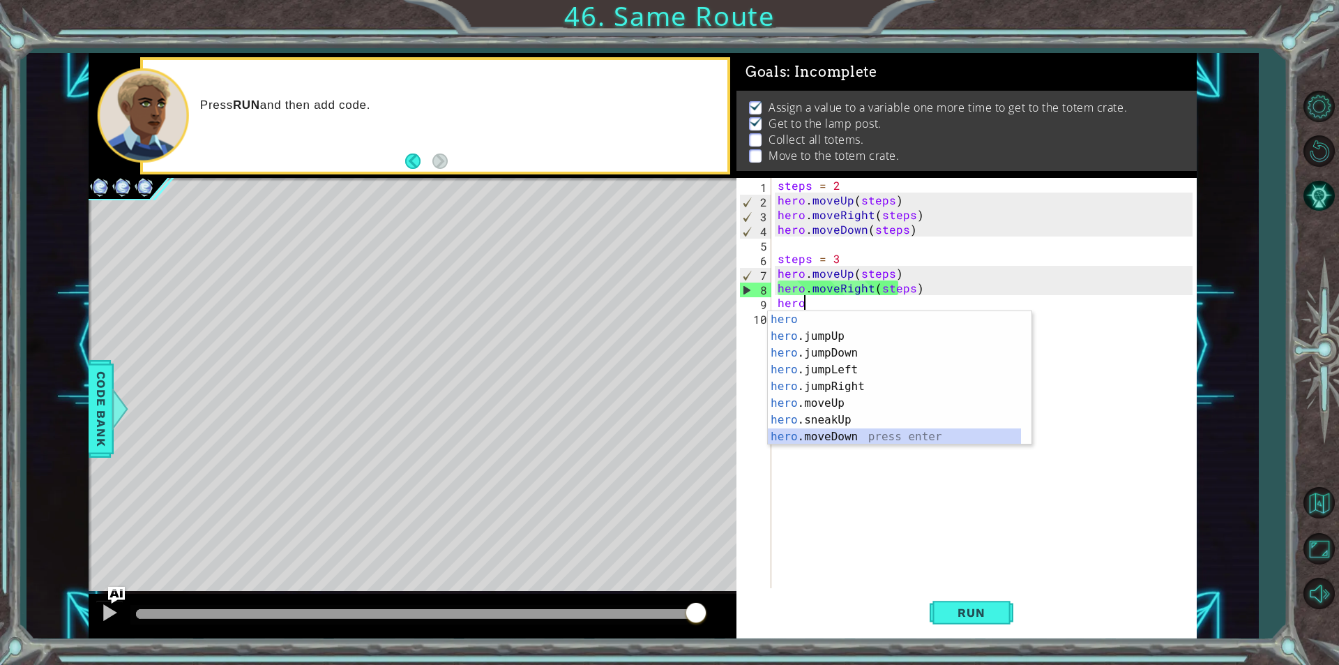
click at [899, 431] on div "hero press enter hero .jumpUp press enter hero .jumpDown press enter hero .jump…" at bounding box center [894, 394] width 253 height 167
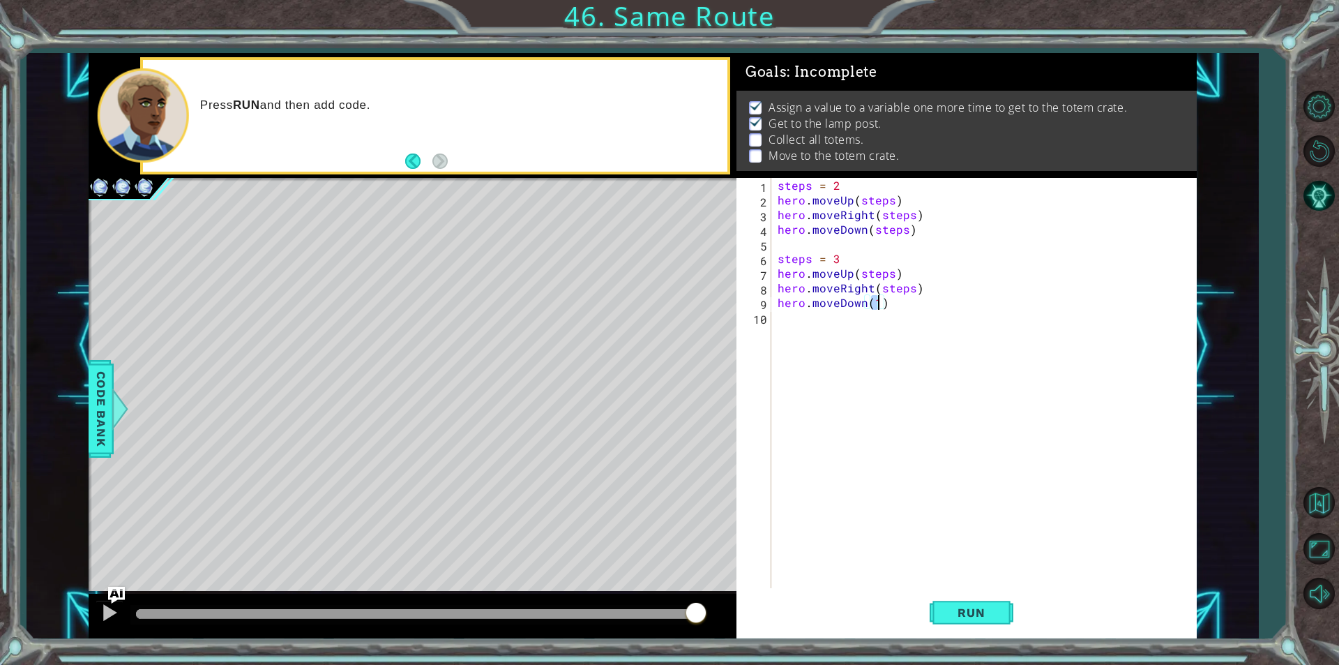
click at [877, 306] on div "steps = 2 hero . moveUp ( steps ) hero . moveRight ( steps ) hero . moveDown ( …" at bounding box center [984, 383] width 418 height 410
type textarea "hero.moveDown(steps)"
click at [982, 610] on span "Run" at bounding box center [971, 612] width 55 height 14
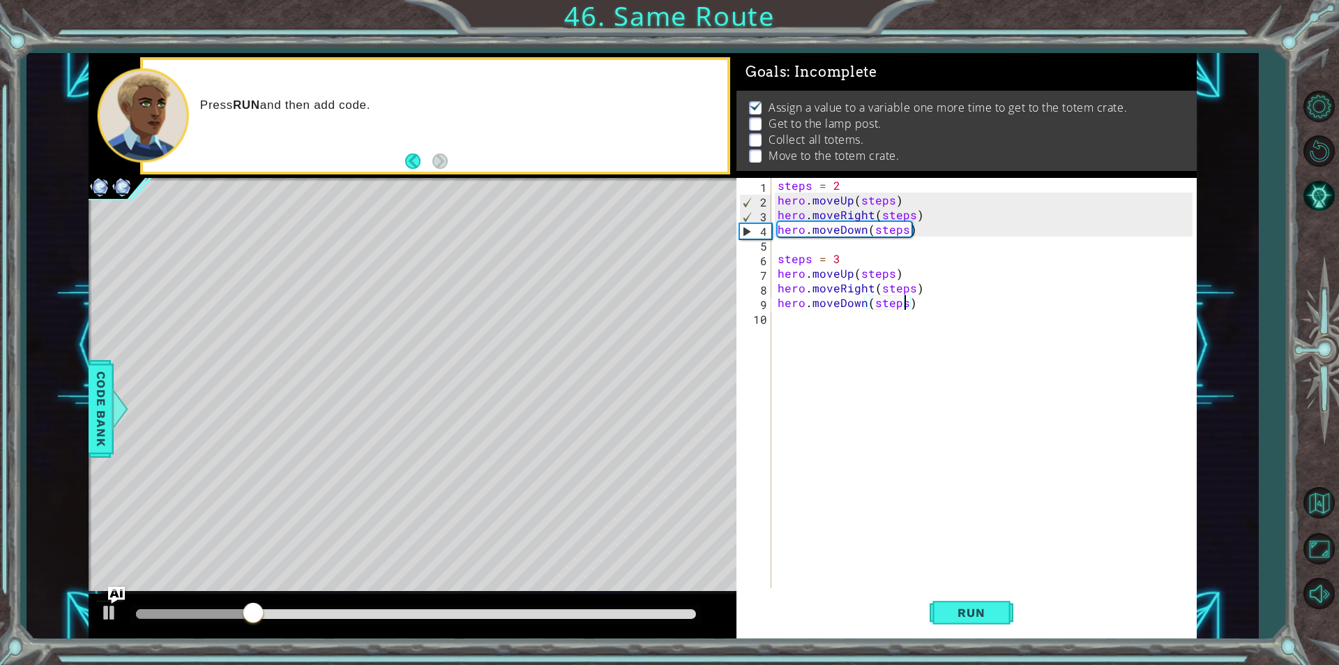
click at [792, 250] on div "steps = 2 hero . moveUp ( steps ) hero . moveRight ( steps ) hero . moveDown ( …" at bounding box center [987, 397] width 425 height 439
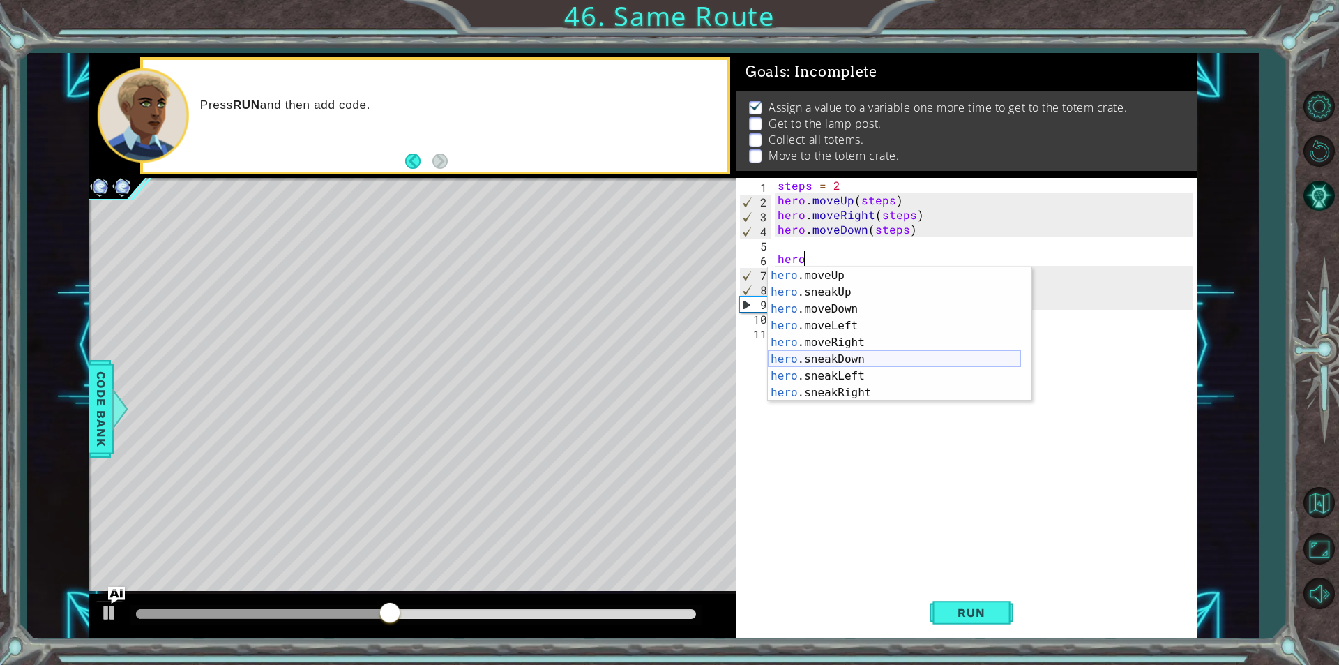
scroll to position [117, 0]
click at [884, 302] on div "hero .moveDown press enter hero .moveLeft press enter hero .moveRight press ent…" at bounding box center [894, 350] width 253 height 167
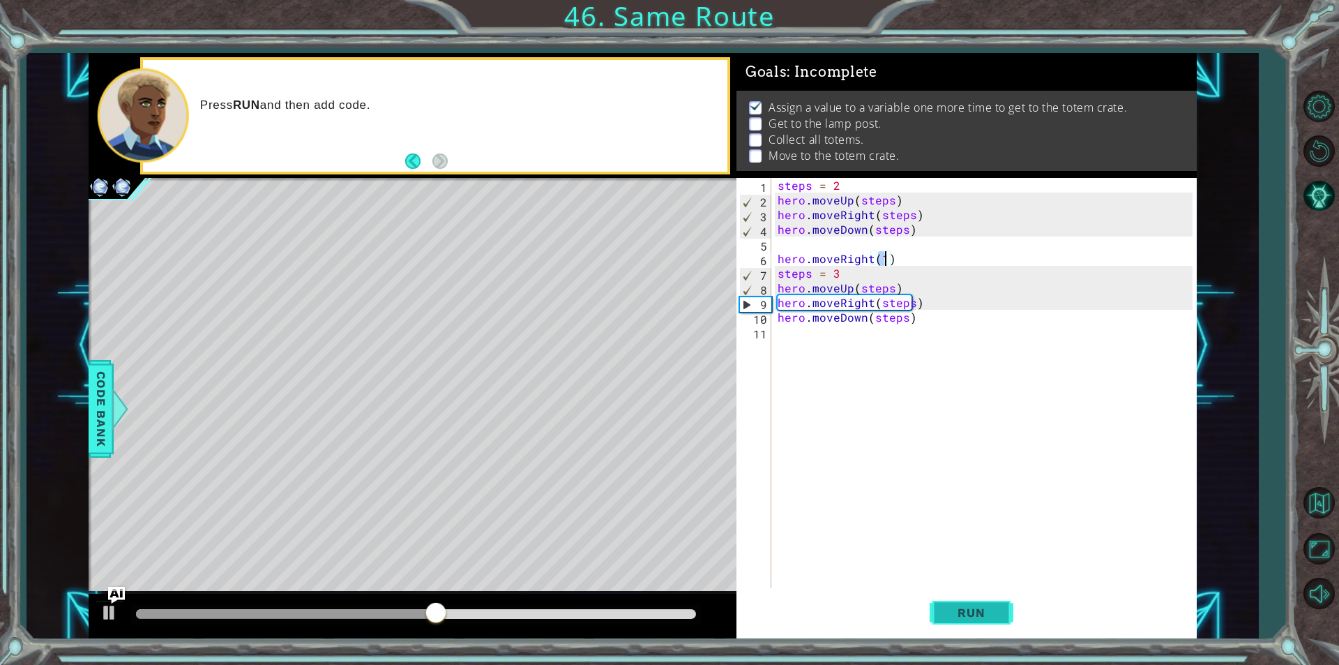
type textarea "hero.moveRight(1)"
click at [989, 621] on button "Run" at bounding box center [972, 612] width 84 height 46
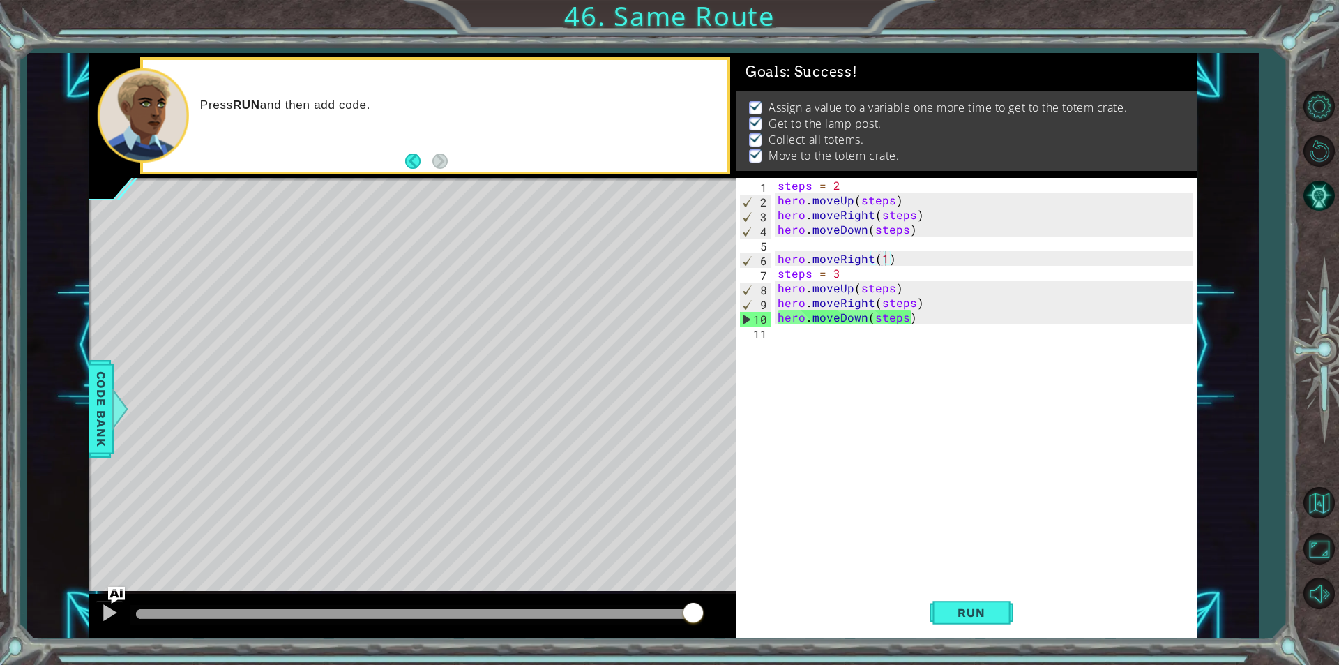
drag, startPoint x: 662, startPoint y: 610, endPoint x: 700, endPoint y: 620, distance: 39.6
click at [694, 620] on body "1 ההההההההההההההההההההההההההההההההההההההההההההההההההההההההההההההההההההההההההההה…" at bounding box center [669, 332] width 1339 height 665
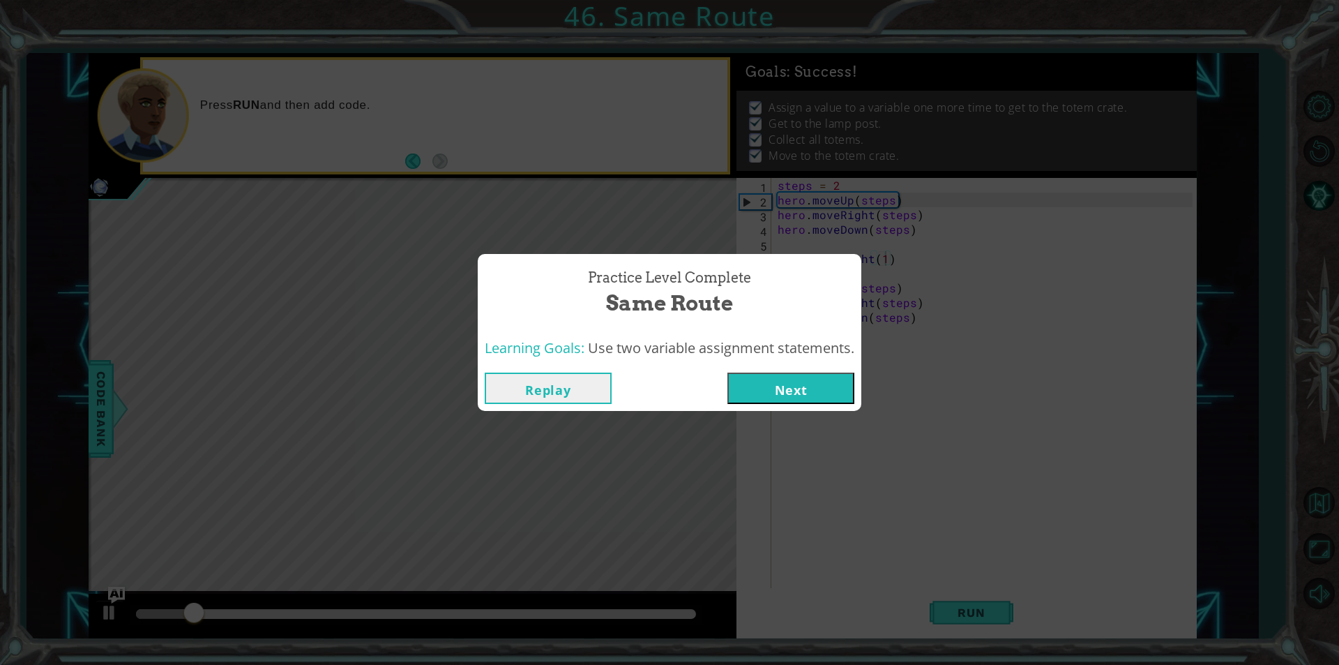
click at [846, 395] on button "Next" at bounding box center [790, 387] width 127 height 31
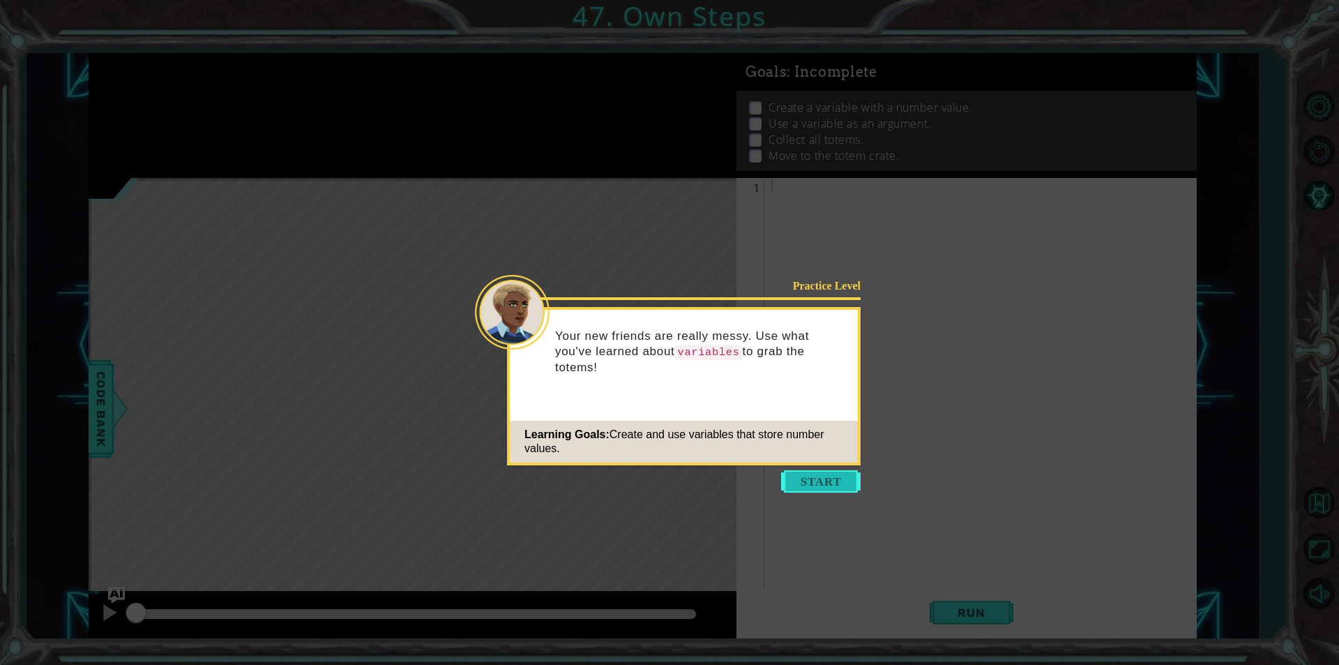
click at [806, 489] on button "Start" at bounding box center [820, 481] width 79 height 22
